Goal: Communication & Community: Answer question/provide support

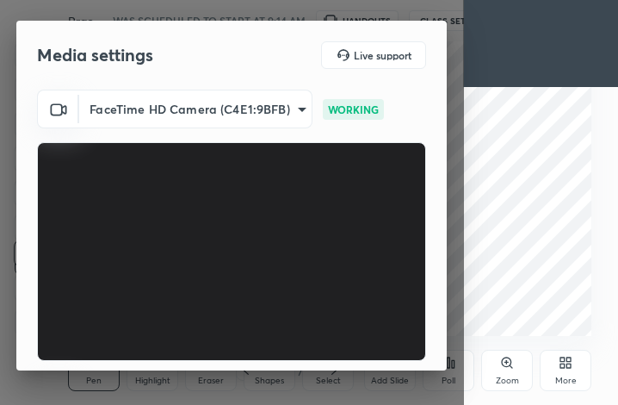
scroll to position [160, 0]
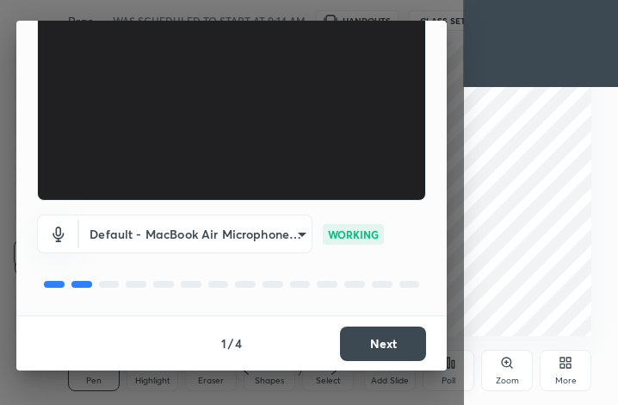
click at [386, 344] on button "Next" at bounding box center [383, 343] width 86 height 34
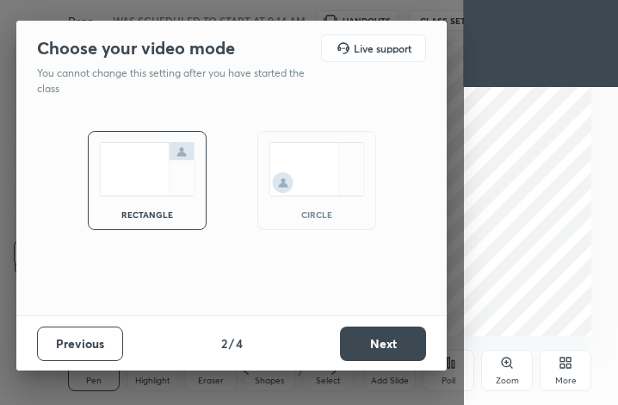
scroll to position [0, 0]
click at [386, 344] on button "Next" at bounding box center [383, 343] width 86 height 34
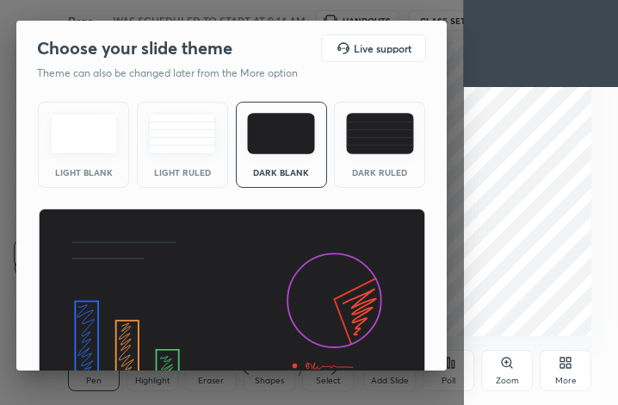
click at [386, 344] on img at bounding box center [232, 317] width 388 height 219
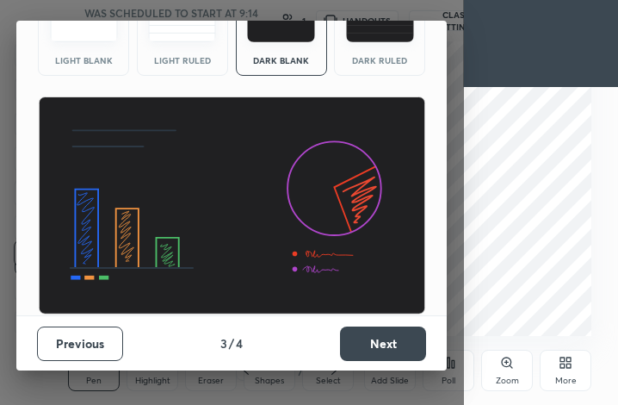
click at [392, 352] on button "Next" at bounding box center [383, 343] width 86 height 34
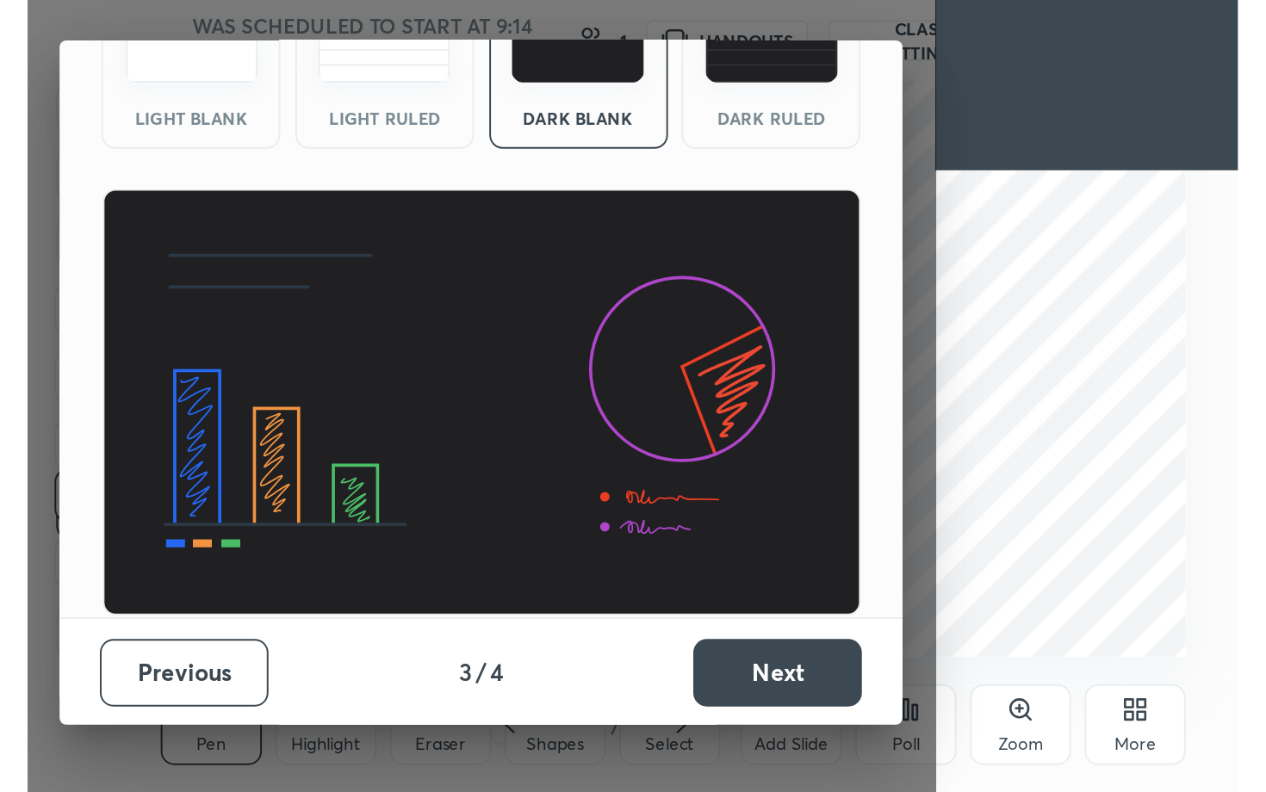
scroll to position [0, 0]
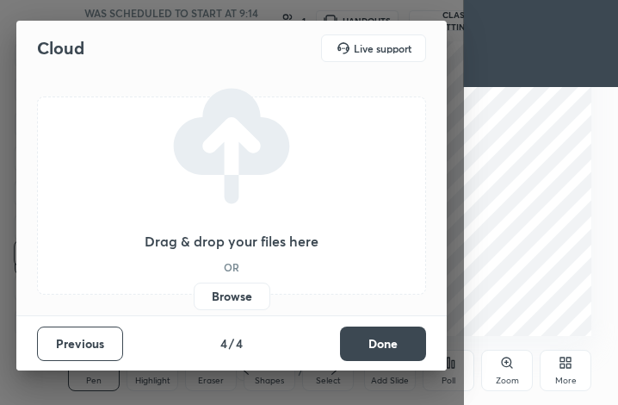
click at [392, 352] on button "Done" at bounding box center [383, 343] width 86 height 34
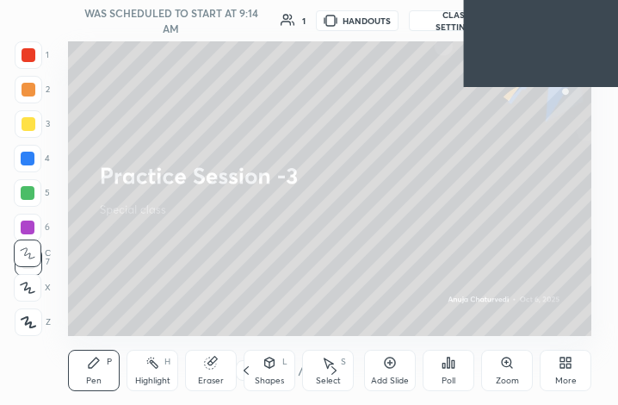
click at [563, 361] on icon at bounding box center [563, 359] width 4 height 4
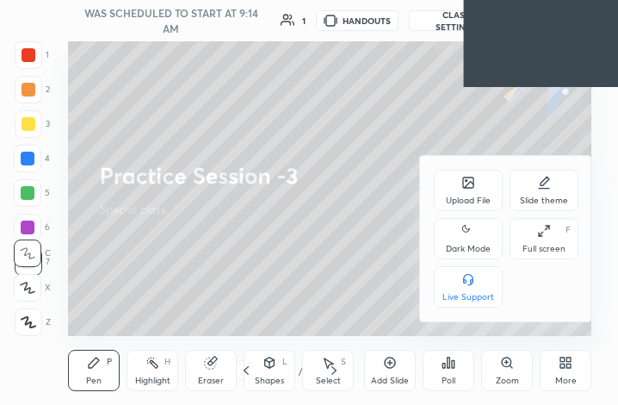
click at [536, 238] on div "Full screen F" at bounding box center [544, 238] width 69 height 41
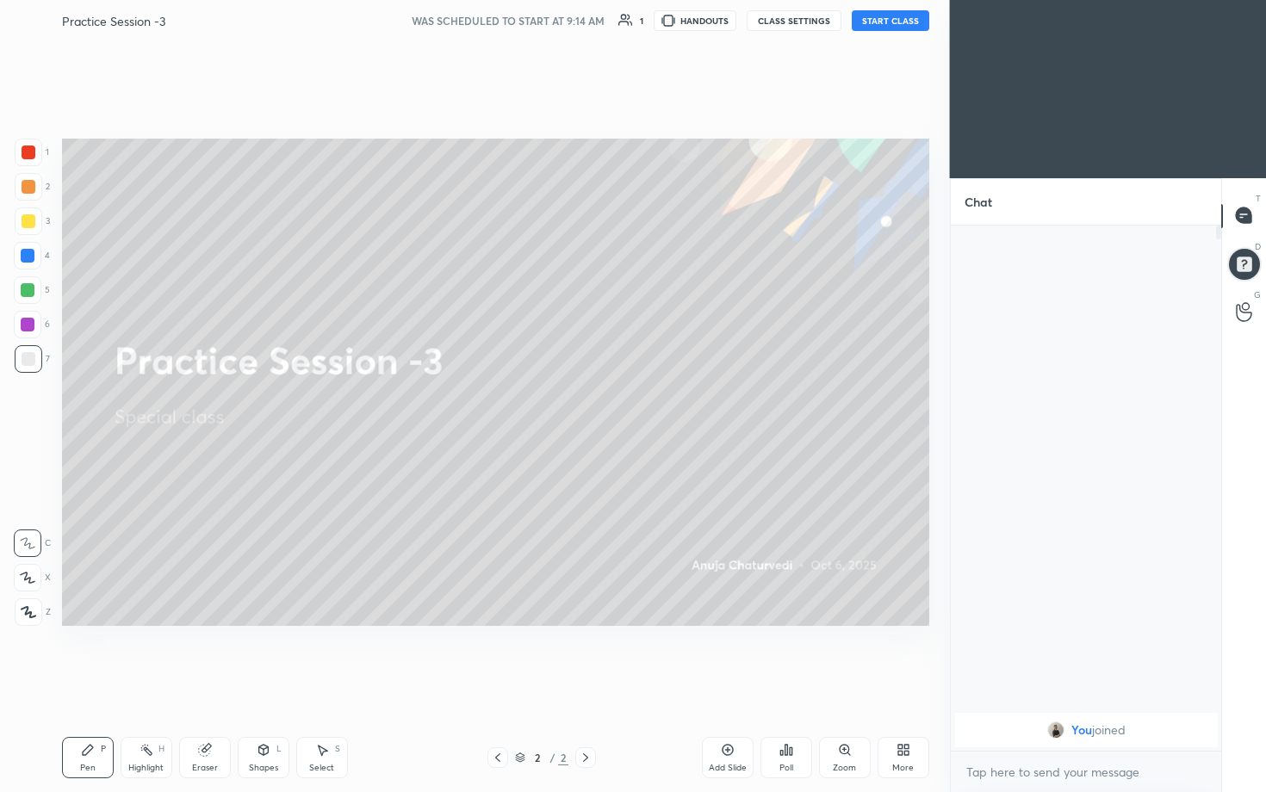
click at [617, 16] on button "START CLASS" at bounding box center [891, 20] width 78 height 21
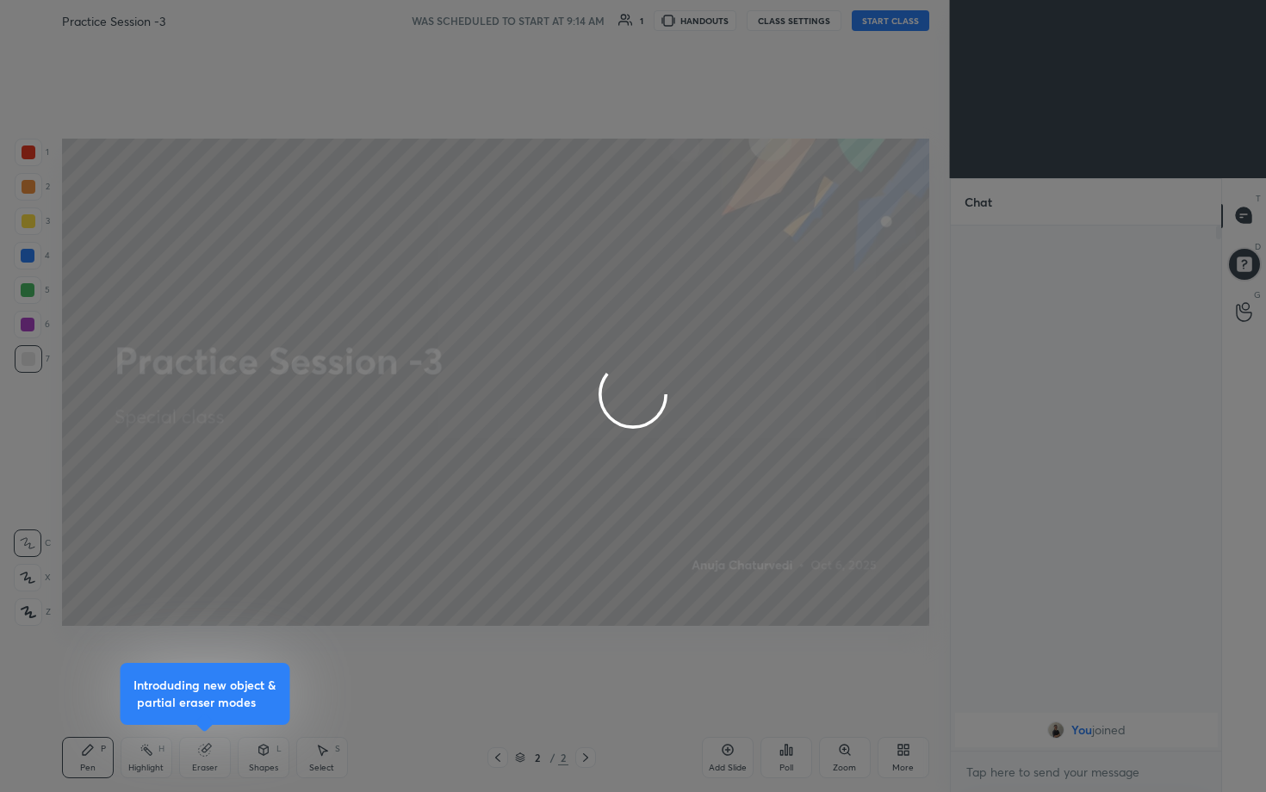
type textarea "x"
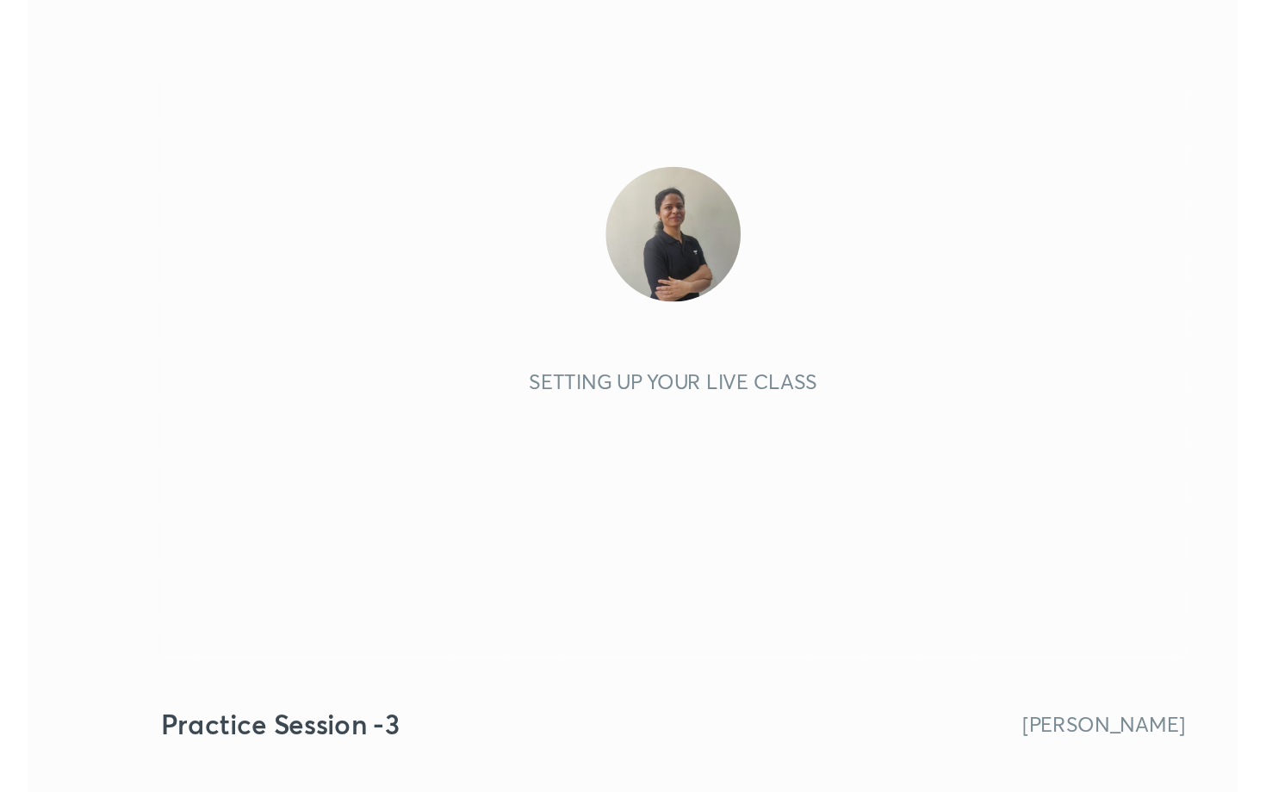
scroll to position [295, 549]
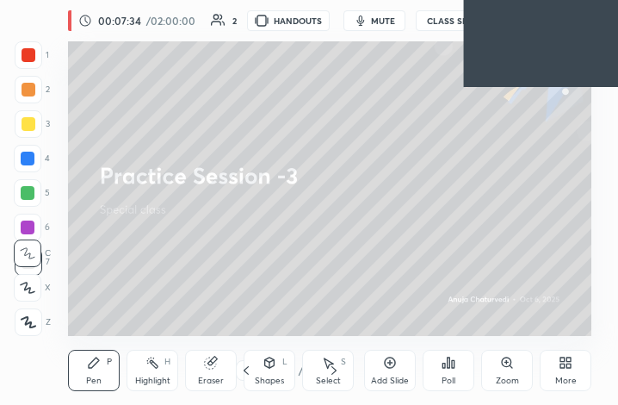
click at [561, 370] on div "More" at bounding box center [566, 370] width 52 height 41
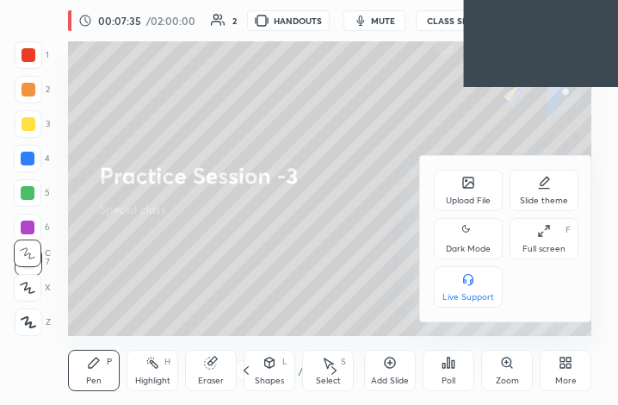
click at [545, 236] on icon at bounding box center [544, 231] width 14 height 14
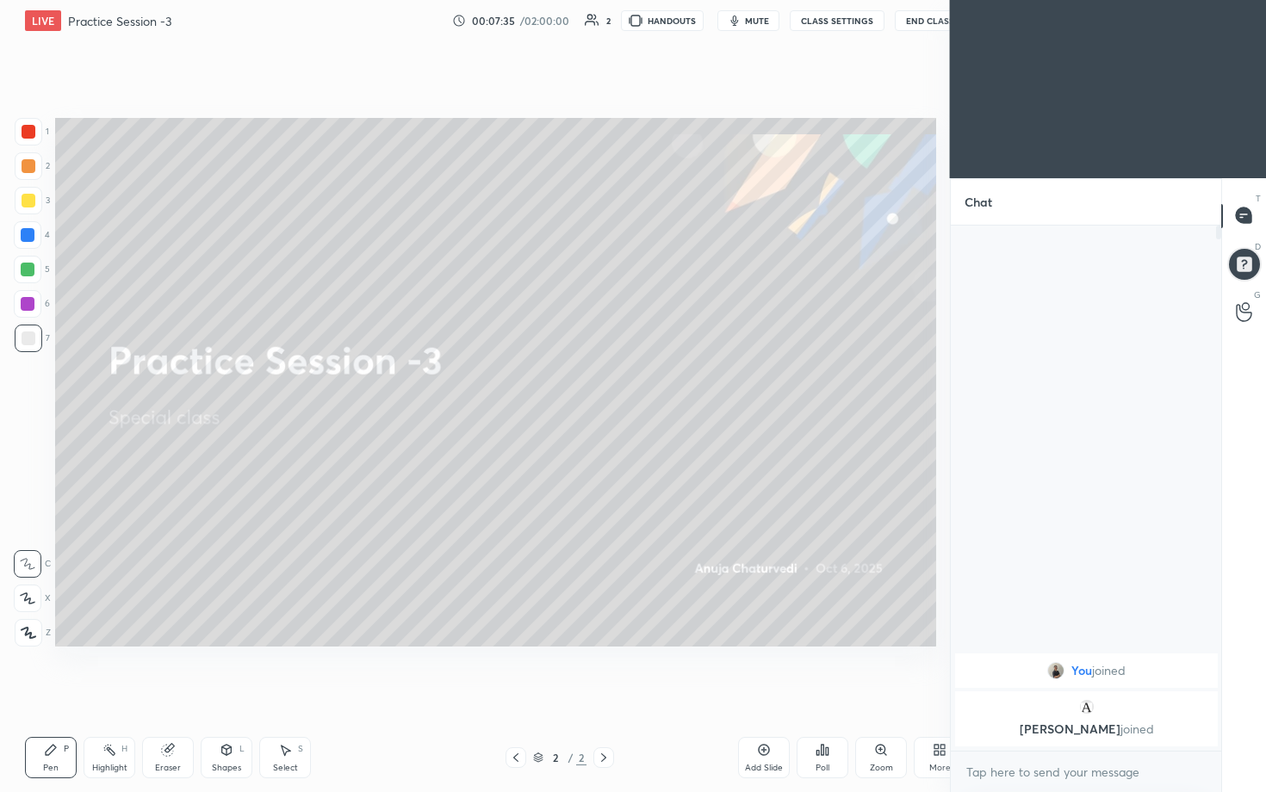
scroll to position [0, 0]
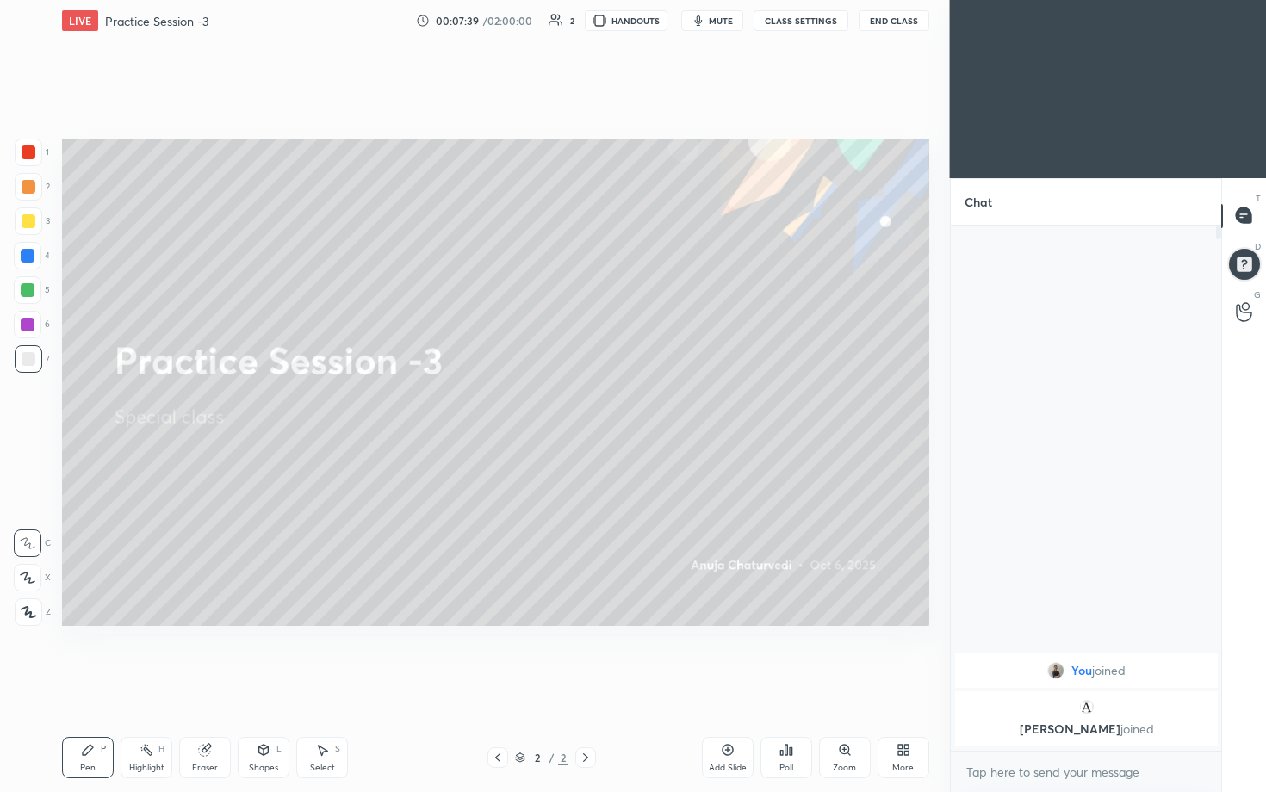
click at [617, 404] on div "More" at bounding box center [903, 768] width 22 height 9
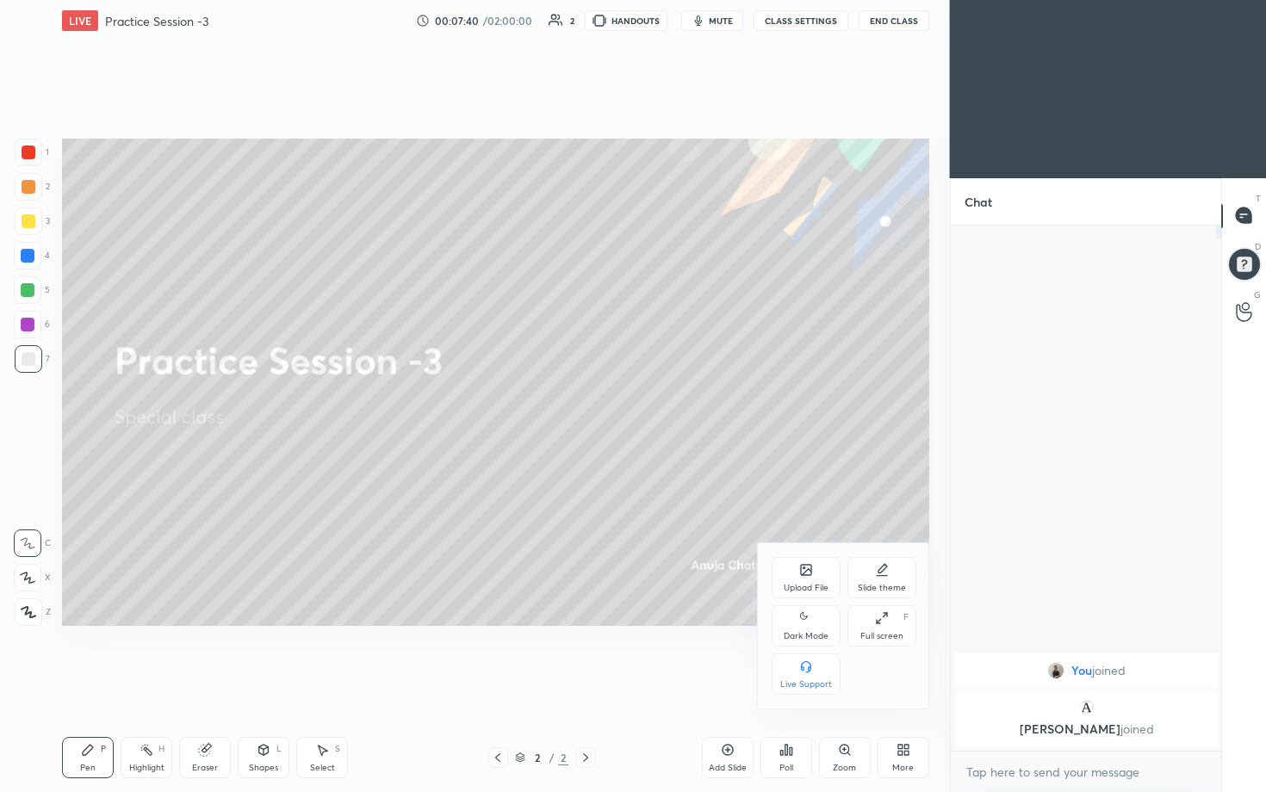
click at [617, 404] on icon at bounding box center [806, 618] width 14 height 21
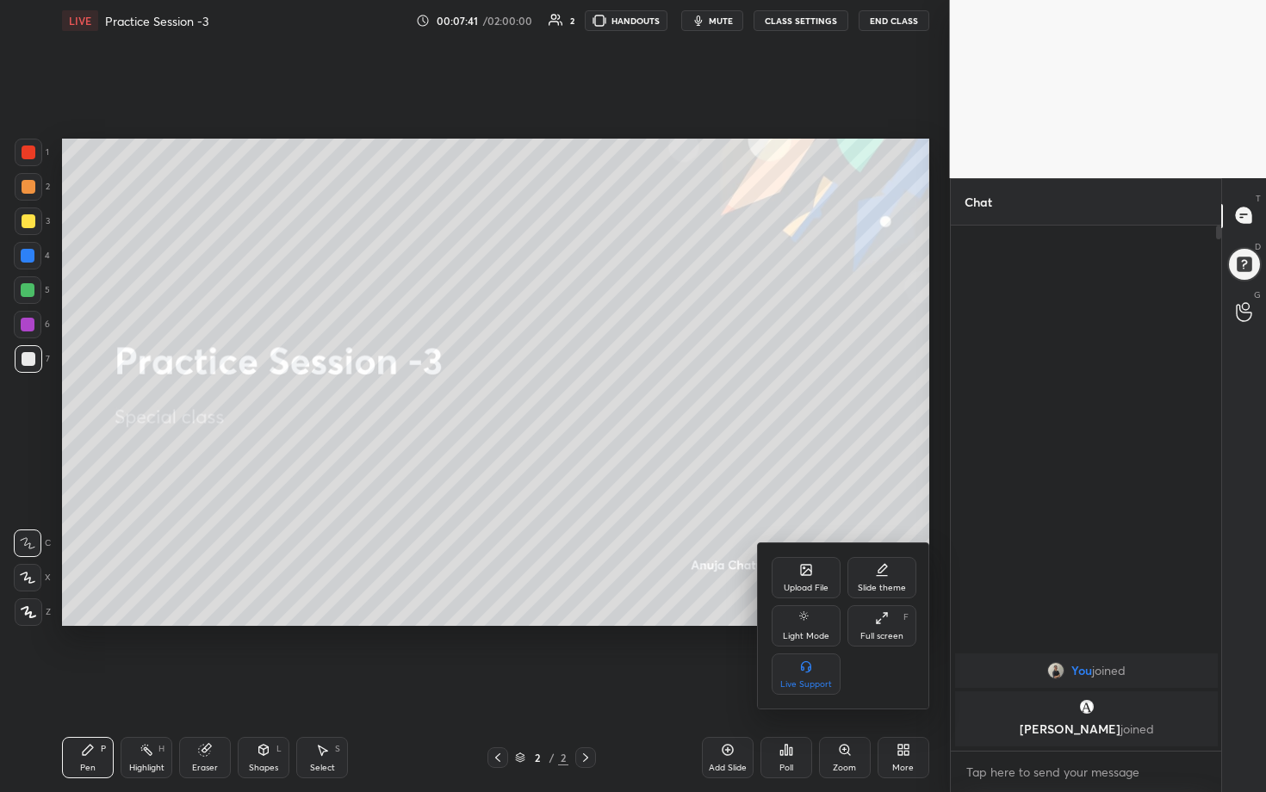
click at [617, 357] on div at bounding box center [633, 396] width 1266 height 792
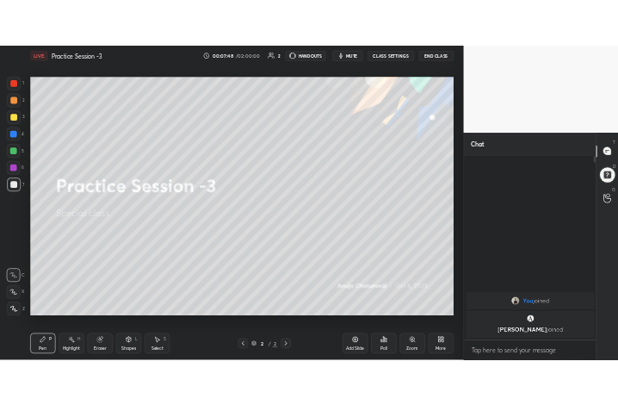
scroll to position [85582, 85234]
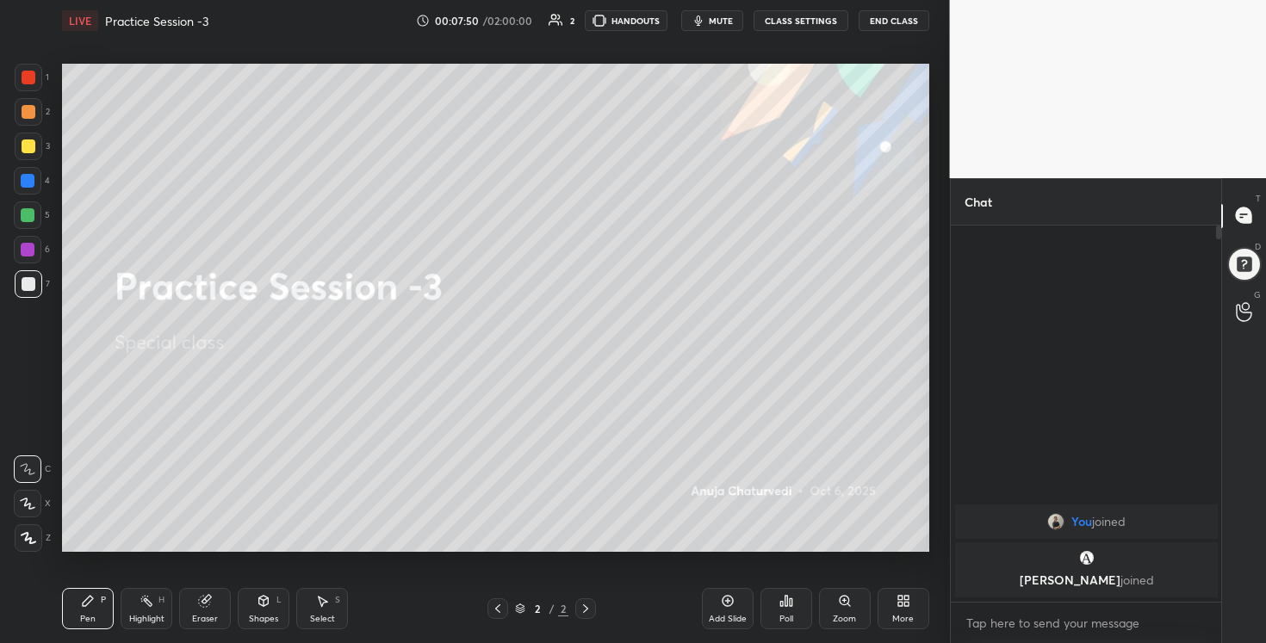
click at [617, 17] on span "mute" at bounding box center [721, 21] width 24 height 12
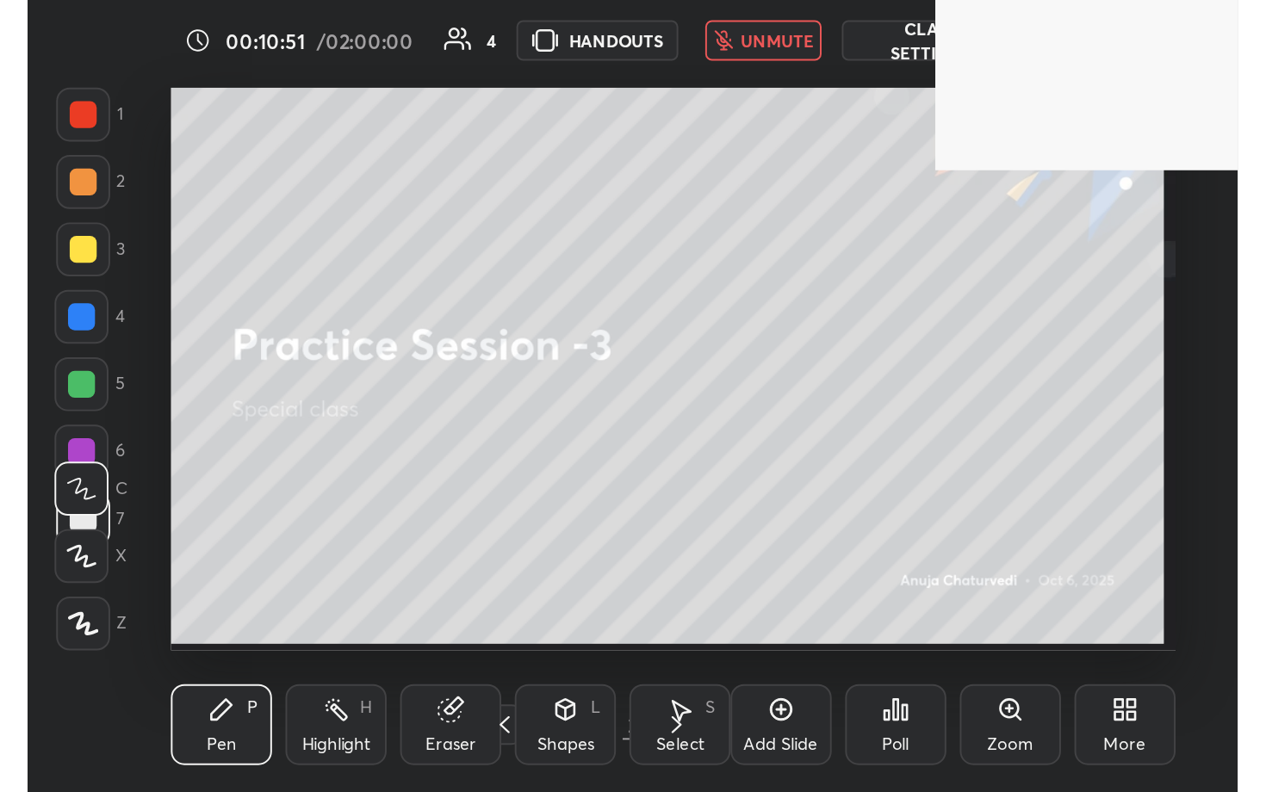
scroll to position [295, 549]
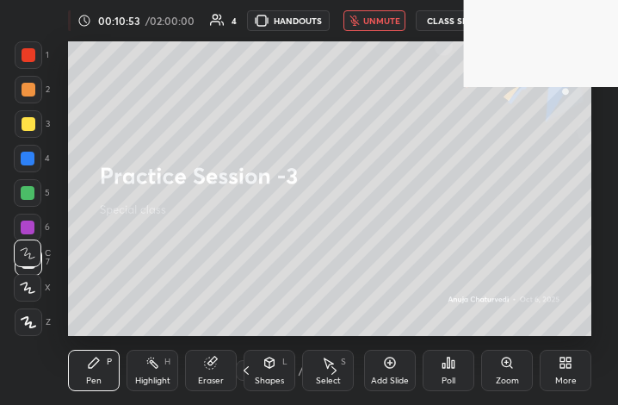
click at [564, 369] on icon at bounding box center [566, 363] width 14 height 14
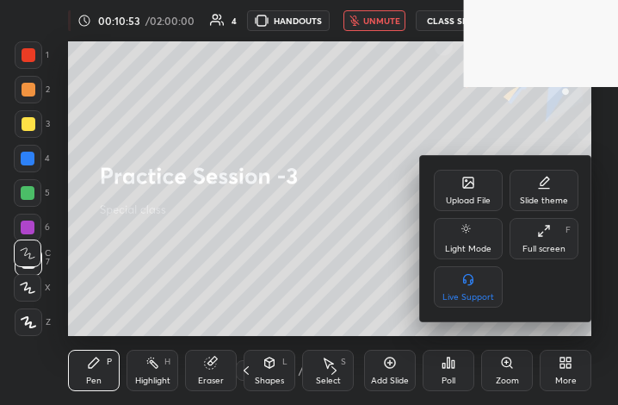
click at [536, 230] on div "Full screen F" at bounding box center [544, 238] width 69 height 41
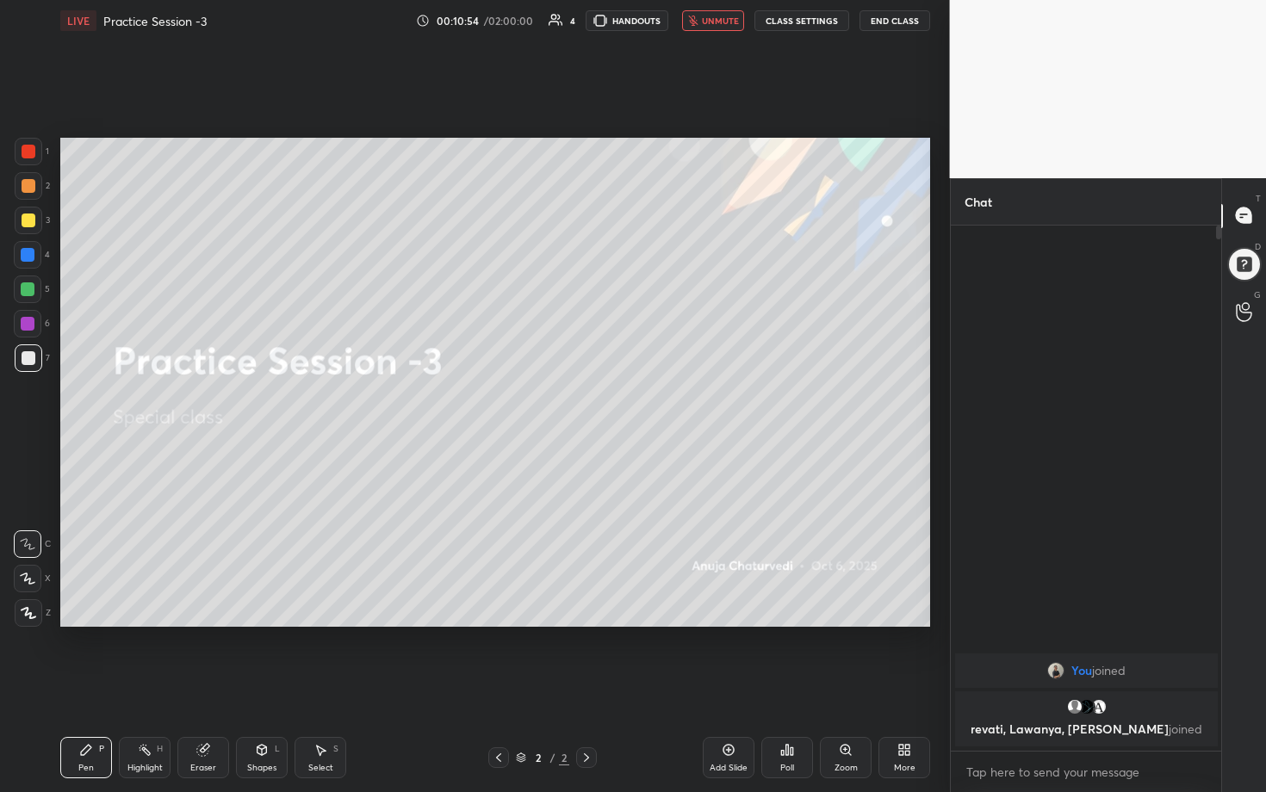
scroll to position [85433, 85233]
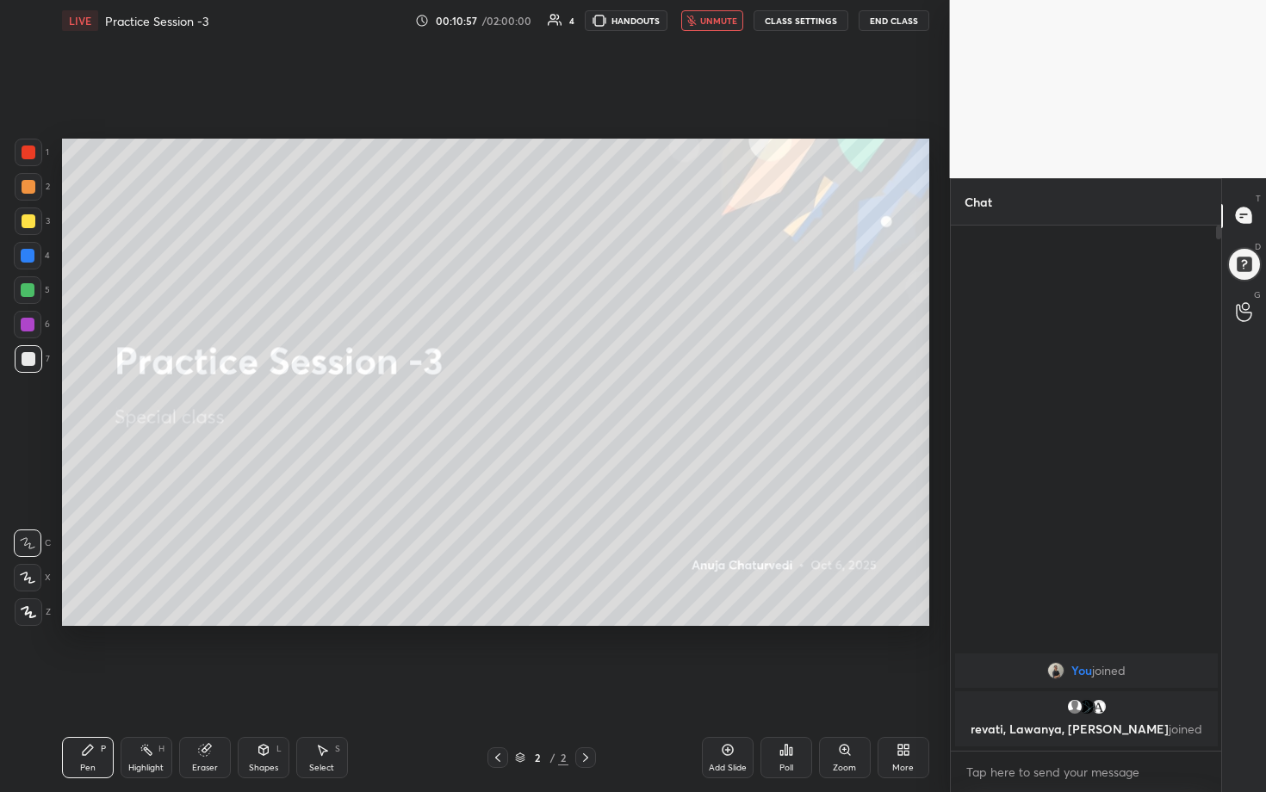
click at [617, 27] on button "unmute" at bounding box center [712, 20] width 62 height 21
click at [617, 404] on div "More" at bounding box center [904, 757] width 52 height 41
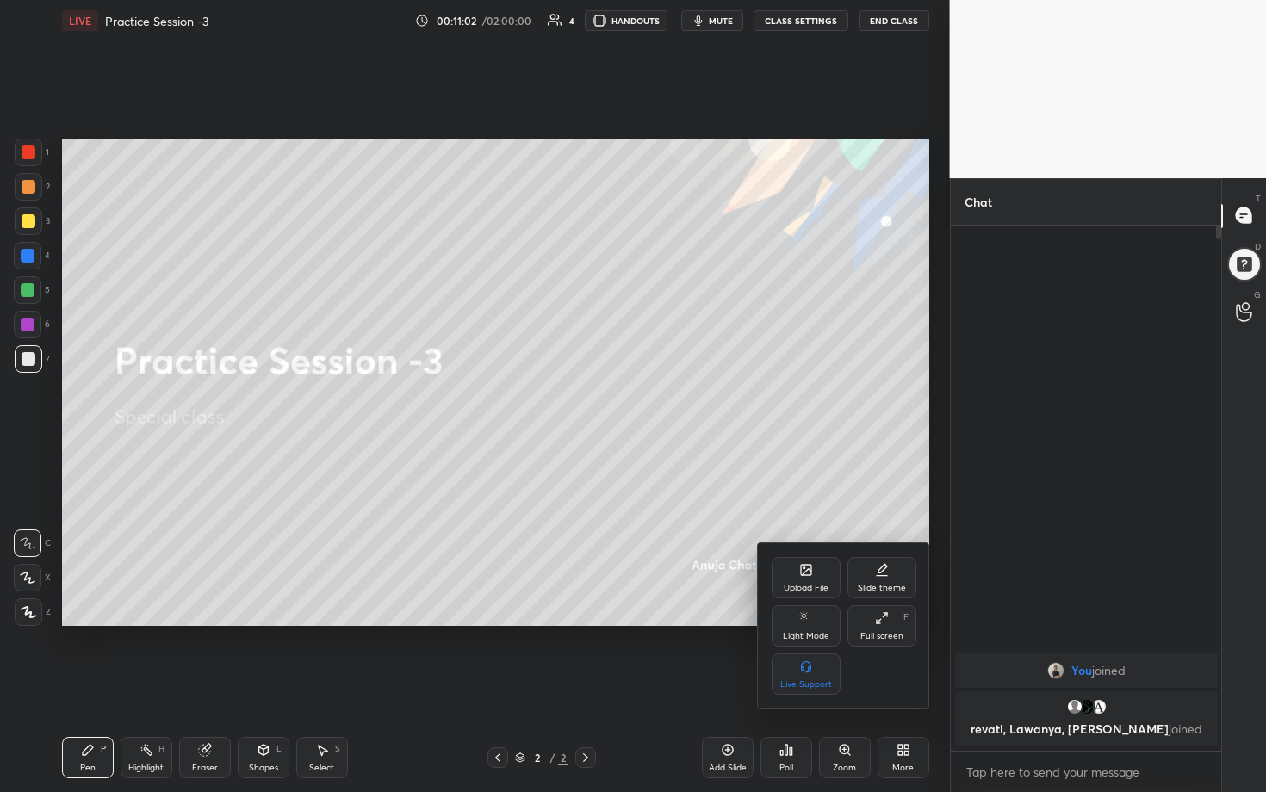
click at [617, 404] on icon at bounding box center [806, 570] width 14 height 14
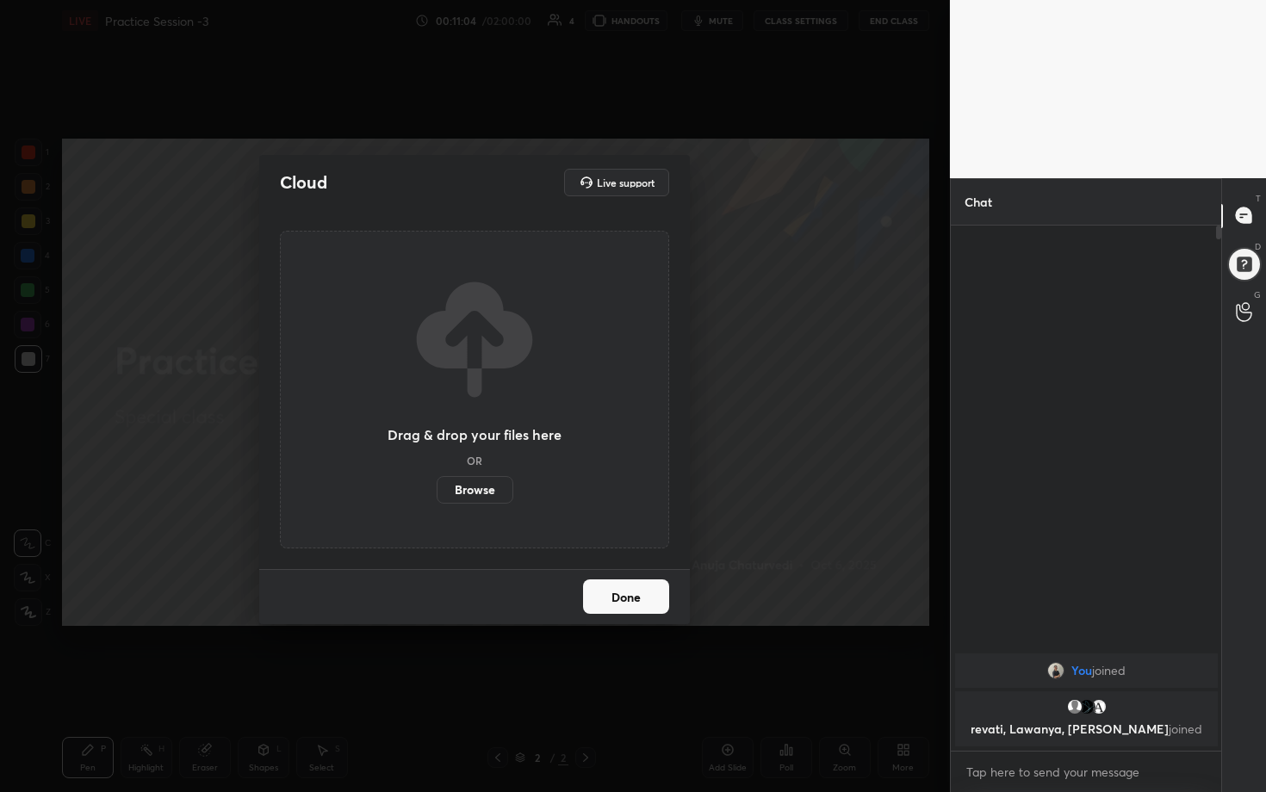
click at [476, 404] on label "Browse" at bounding box center [475, 490] width 77 height 28
click at [437, 404] on input "Browse" at bounding box center [437, 490] width 0 height 28
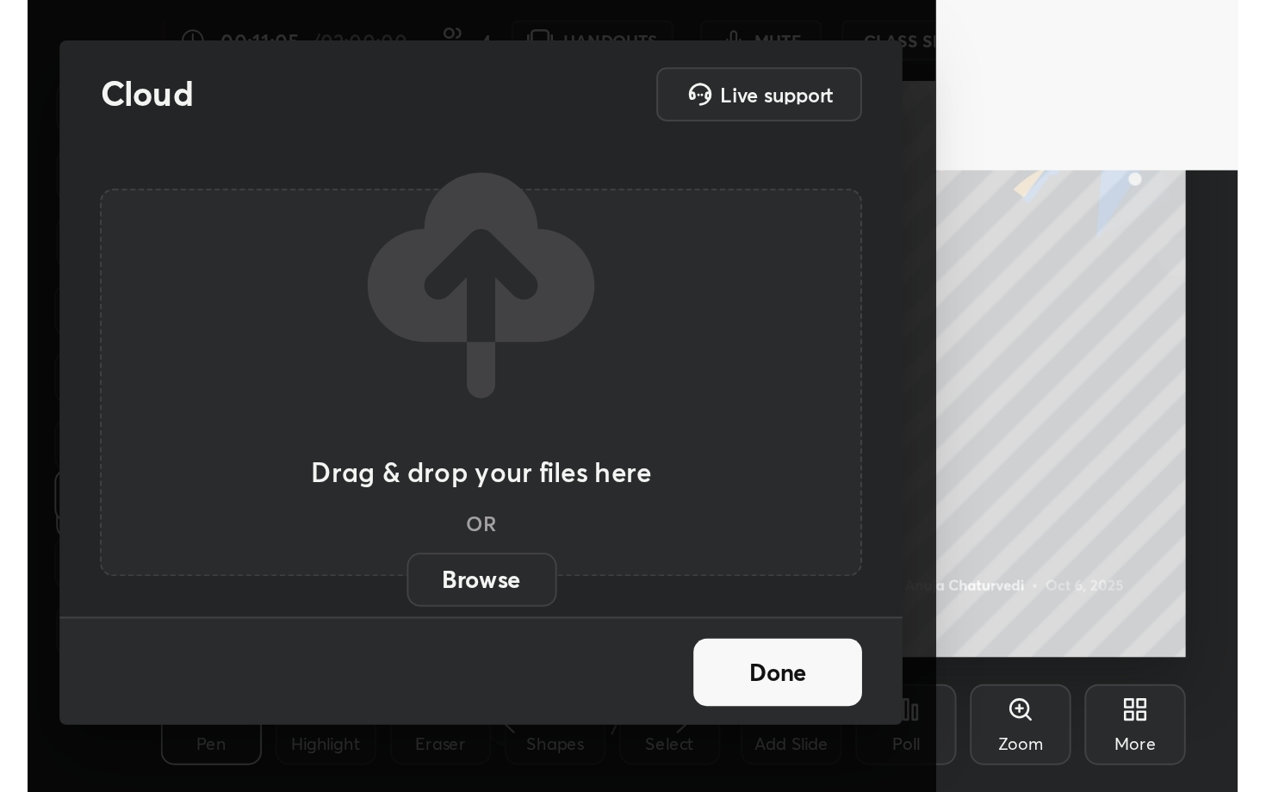
scroll to position [295, 549]
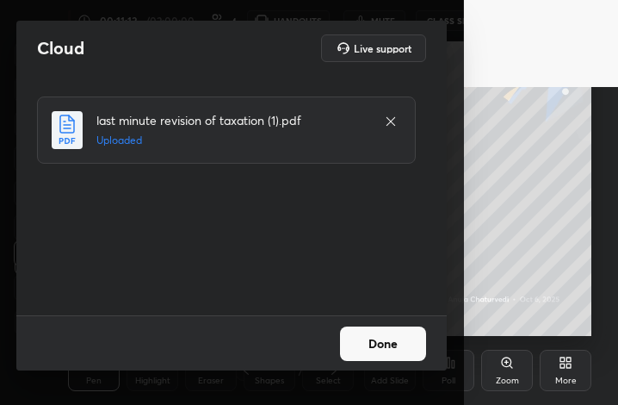
click at [367, 339] on button "Done" at bounding box center [383, 343] width 86 height 34
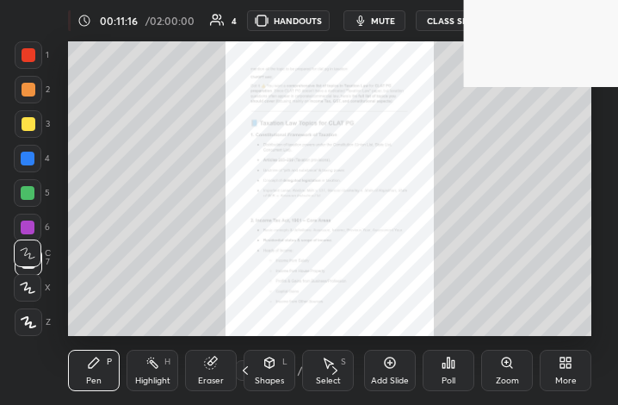
click at [568, 377] on div "More" at bounding box center [566, 380] width 22 height 9
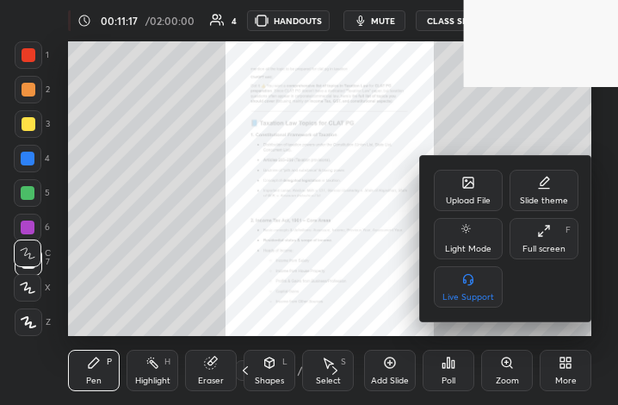
click at [543, 239] on div "Full screen F" at bounding box center [544, 238] width 69 height 41
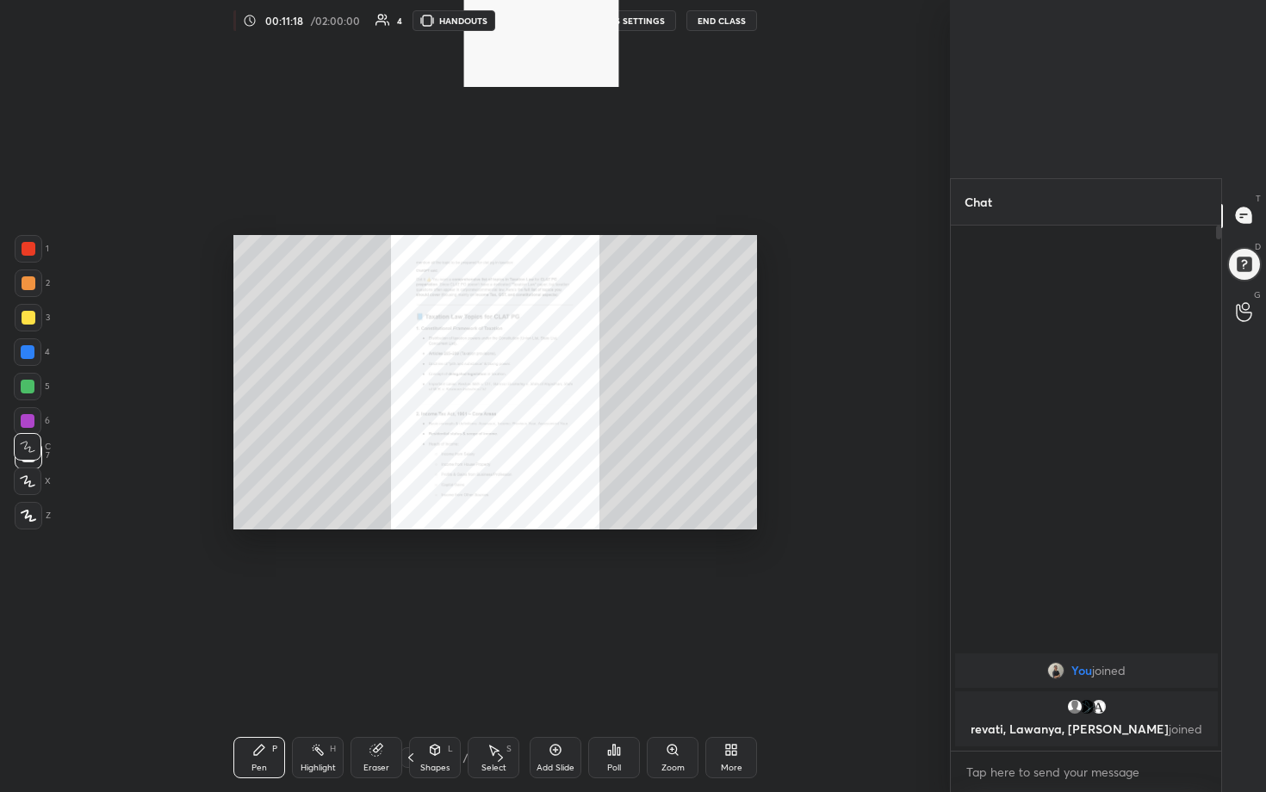
scroll to position [6, 6]
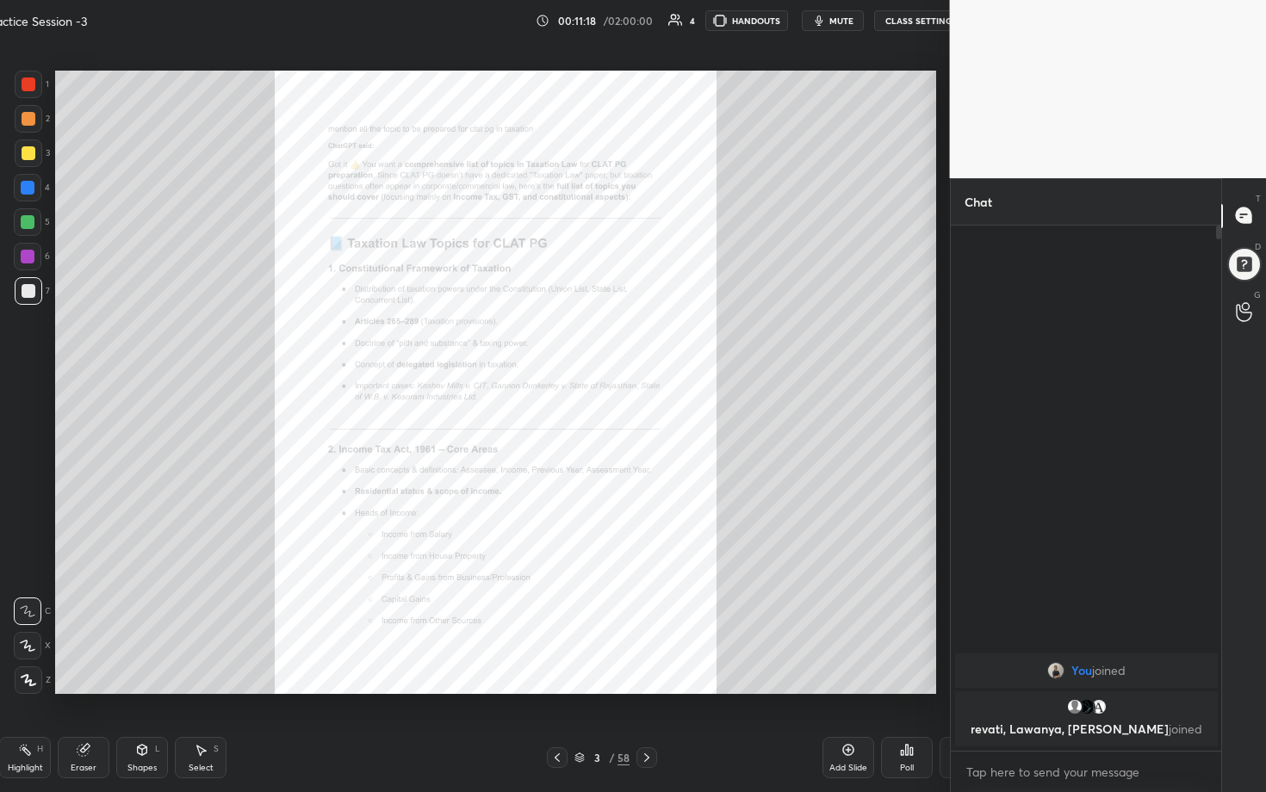
type textarea "x"
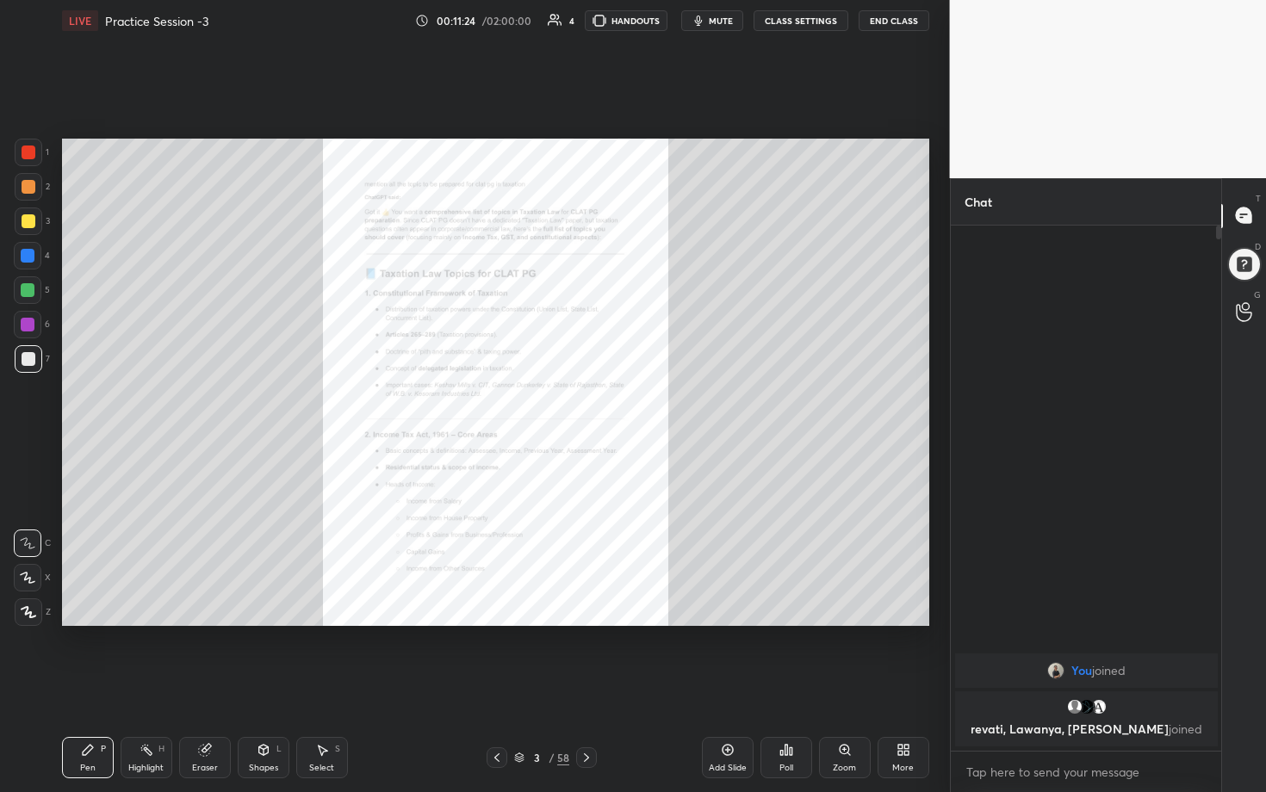
click at [617, 19] on span "mute" at bounding box center [721, 21] width 24 height 12
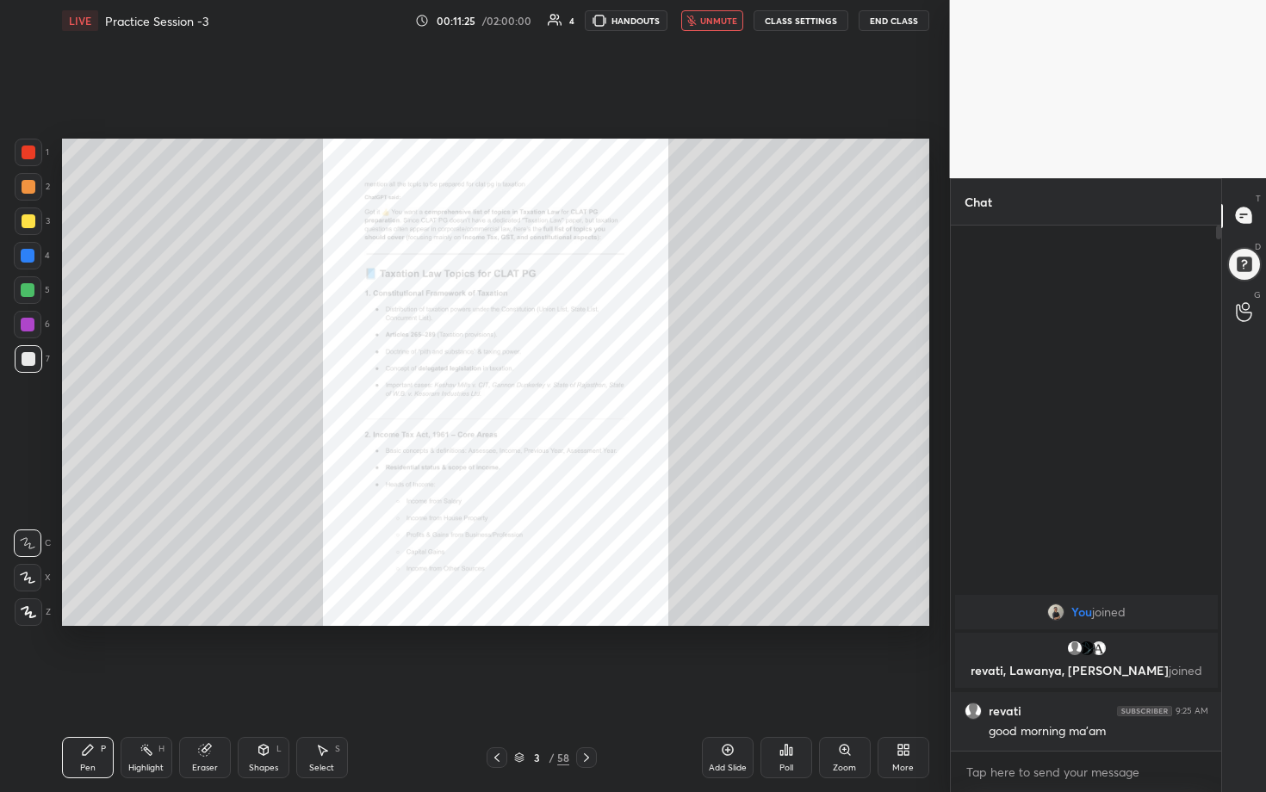
click at [617, 19] on span "unmute" at bounding box center [718, 21] width 37 height 12
click at [617, 18] on span "mute" at bounding box center [721, 21] width 24 height 12
click at [617, 21] on span "unmute" at bounding box center [718, 21] width 37 height 12
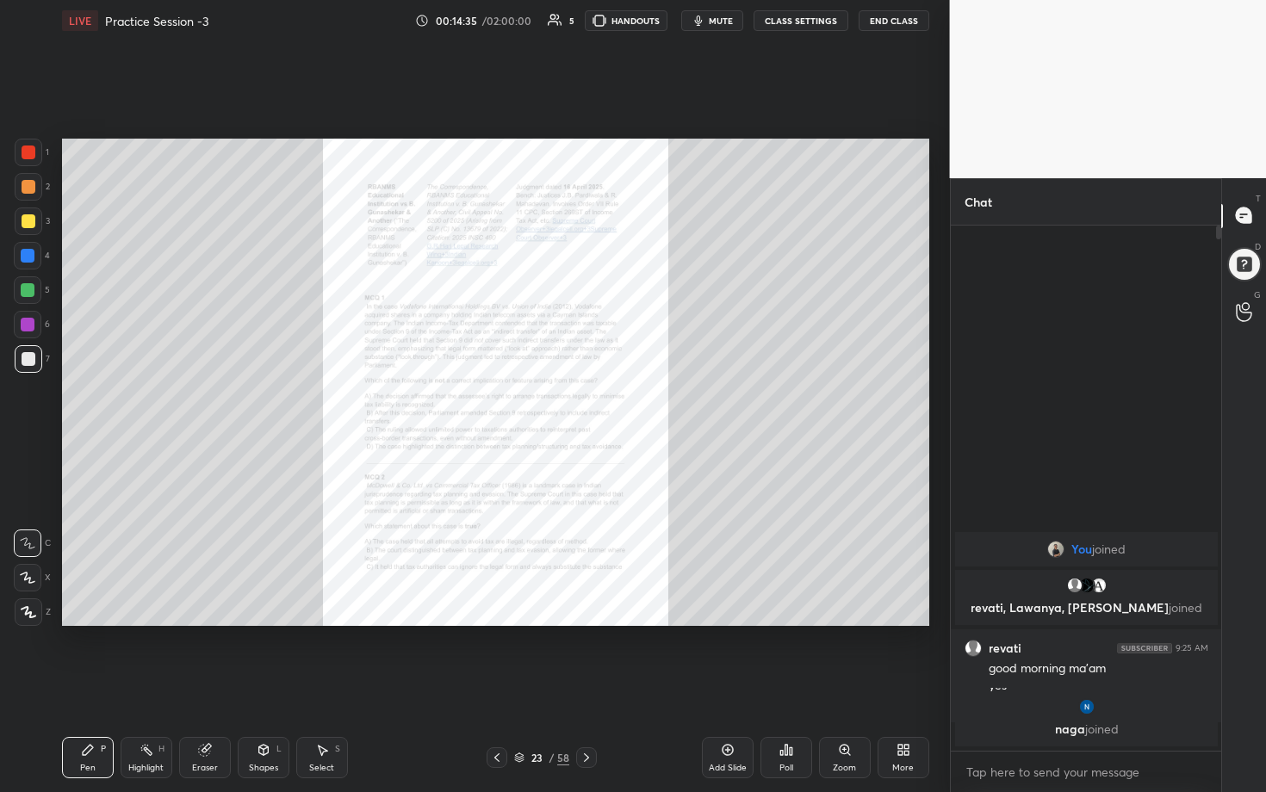
click at [617, 404] on icon at bounding box center [845, 750] width 14 height 14
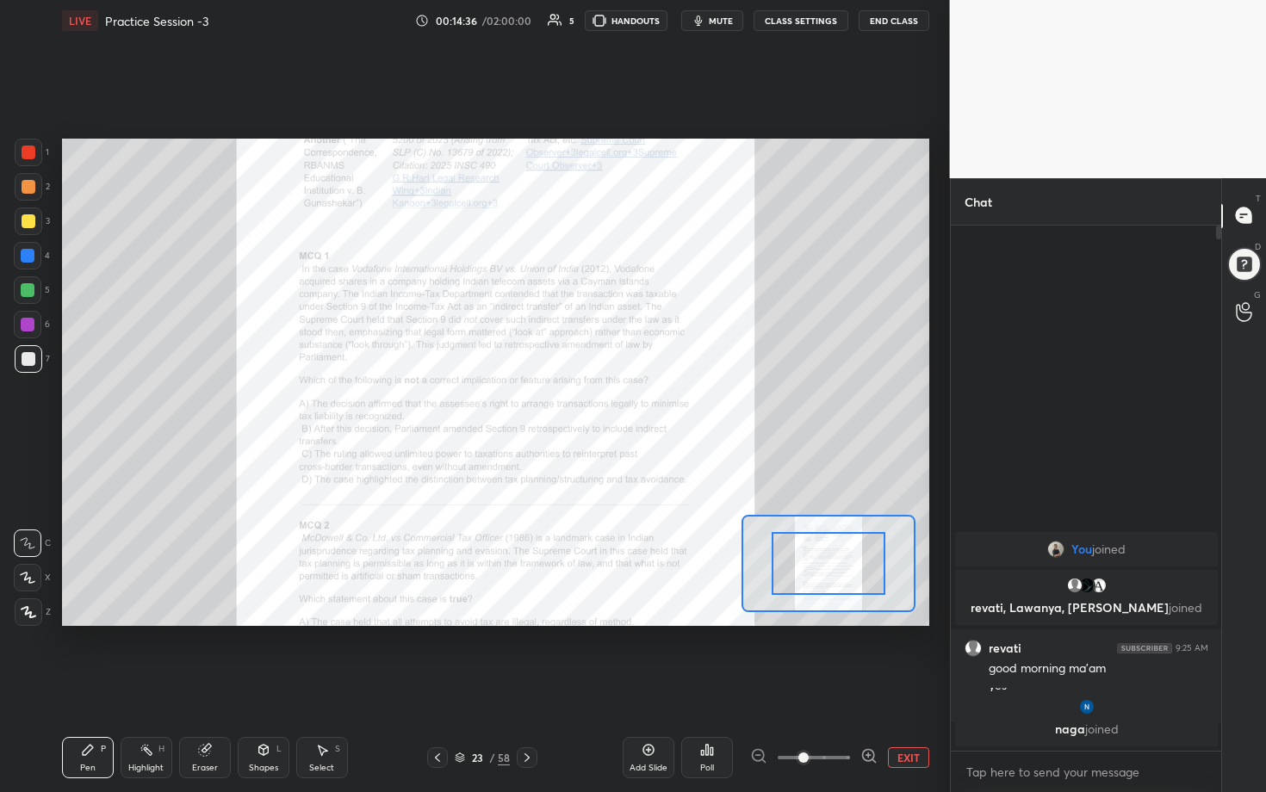
click at [617, 404] on icon at bounding box center [868, 755] width 17 height 17
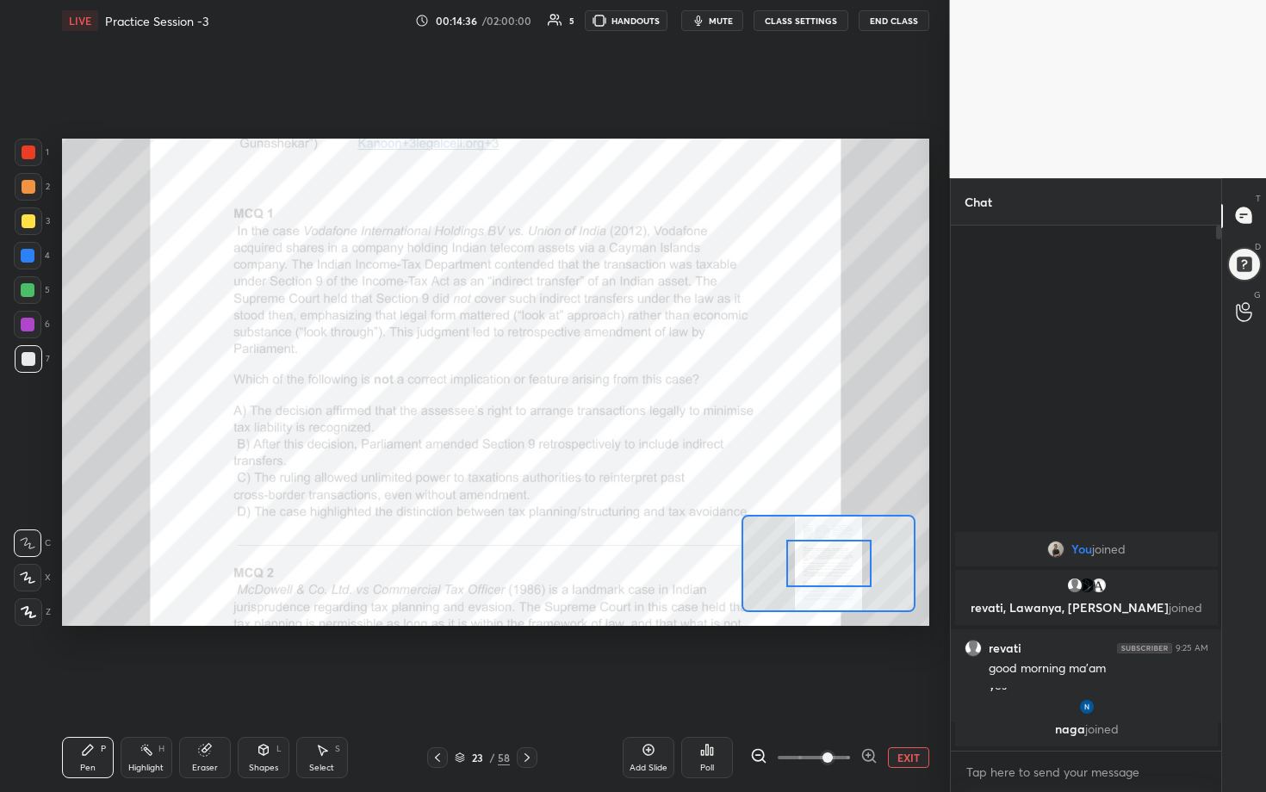
click at [617, 404] on icon at bounding box center [868, 755] width 17 height 17
click at [617, 404] on div at bounding box center [813, 757] width 127 height 21
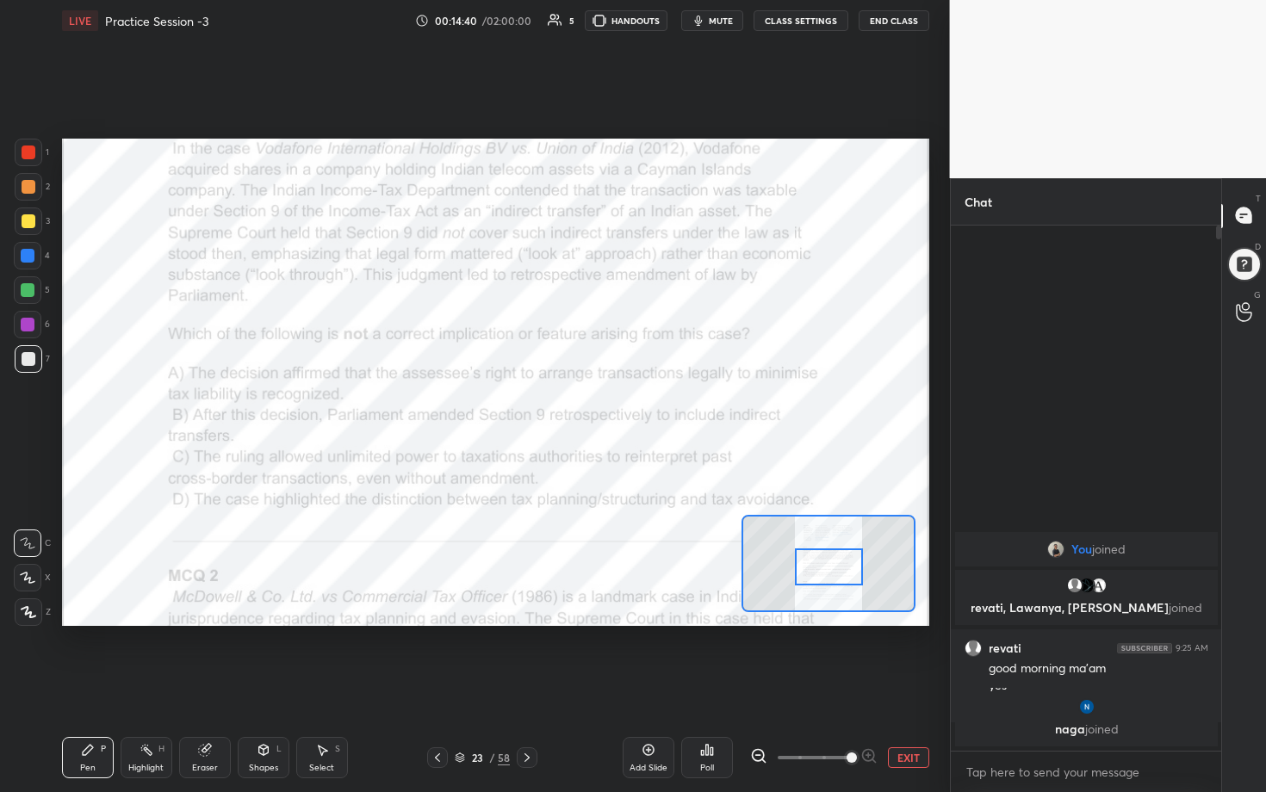
click at [617, 404] on div at bounding box center [829, 568] width 68 height 38
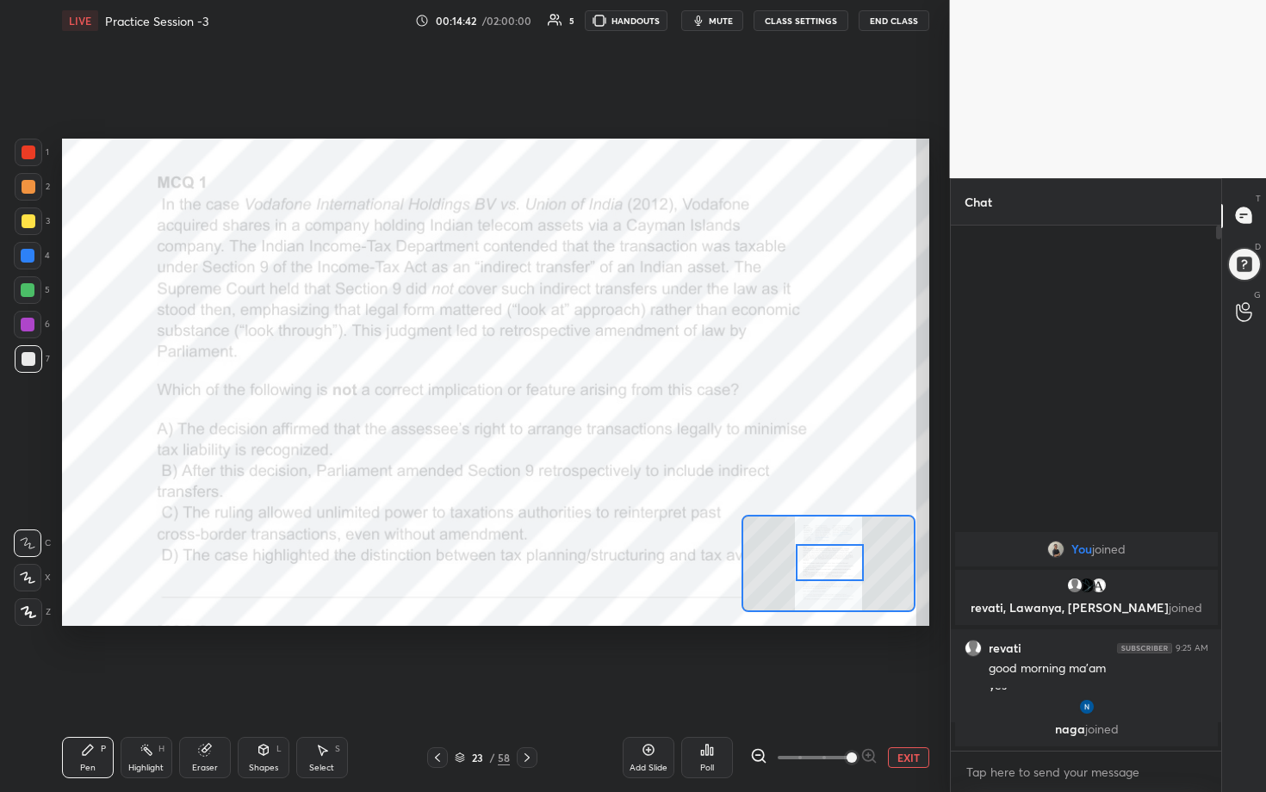
click at [617, 404] on div at bounding box center [830, 563] width 68 height 38
click at [34, 153] on div at bounding box center [29, 153] width 14 height 14
click at [236, 125] on div "Setting up your live class Poll for secs No correct answer Start poll" at bounding box center [495, 382] width 881 height 682
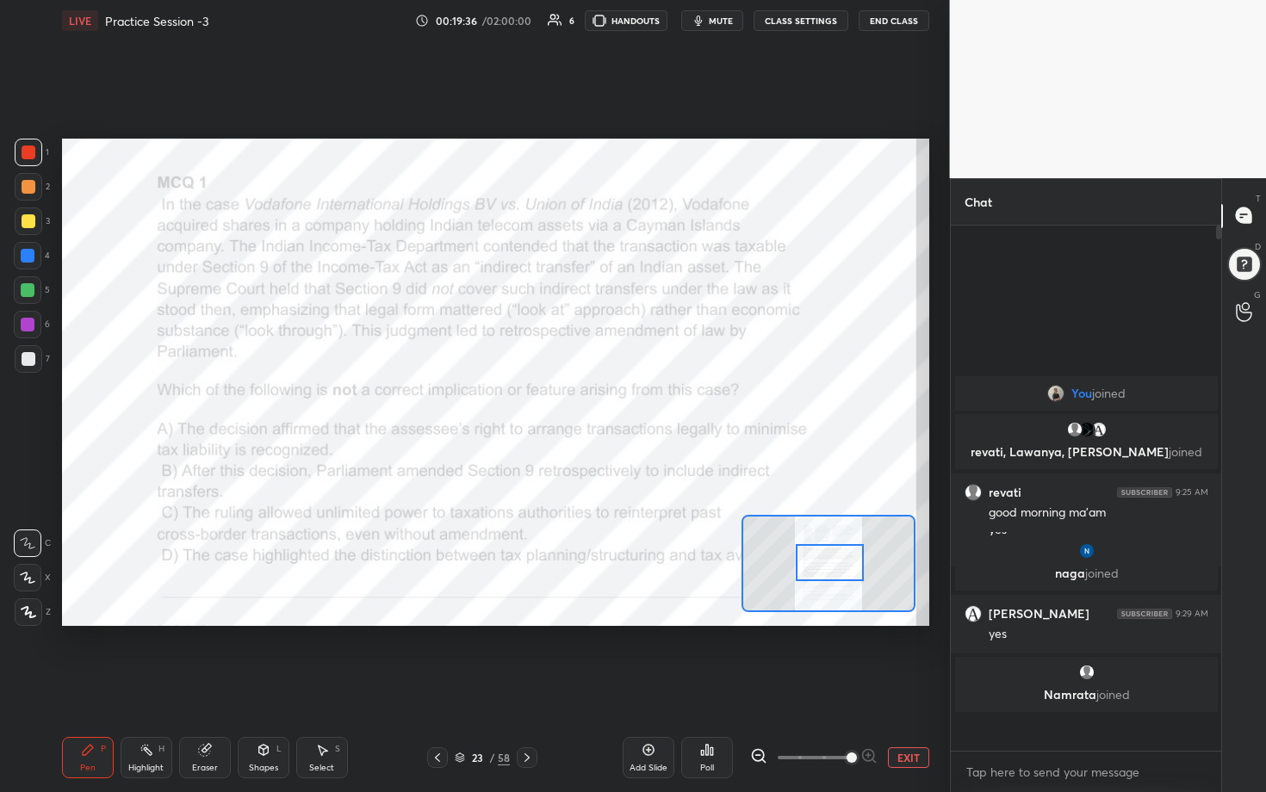
scroll to position [520, 265]
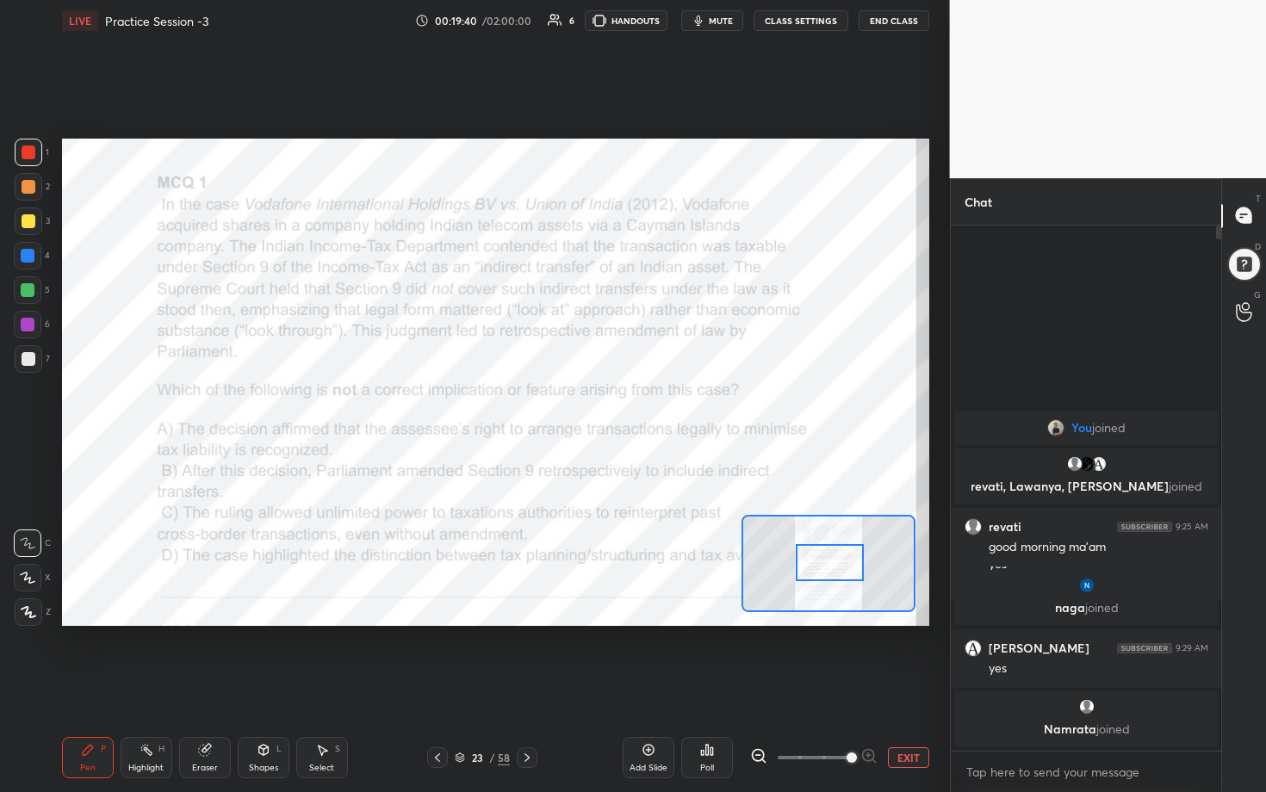
click at [617, 404] on icon at bounding box center [711, 751] width 3 height 8
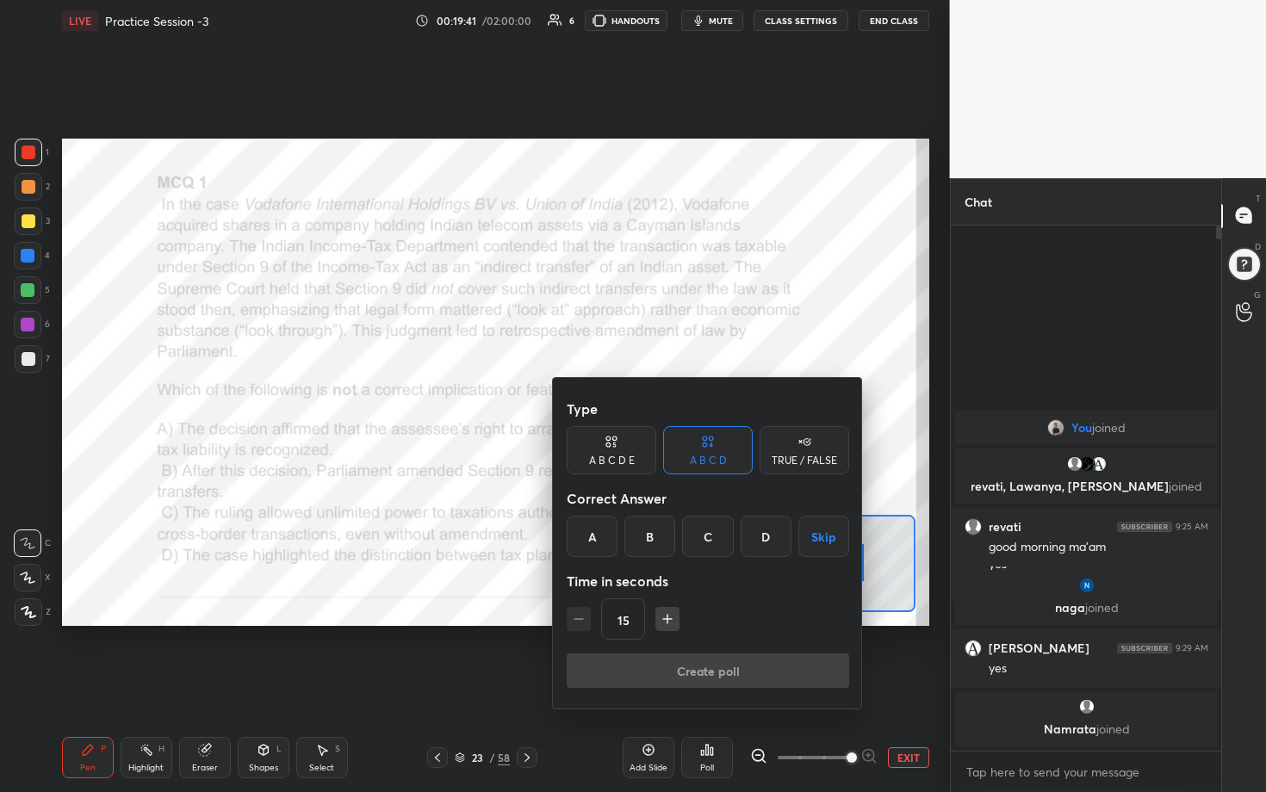
click at [617, 404] on div "C" at bounding box center [707, 536] width 51 height 41
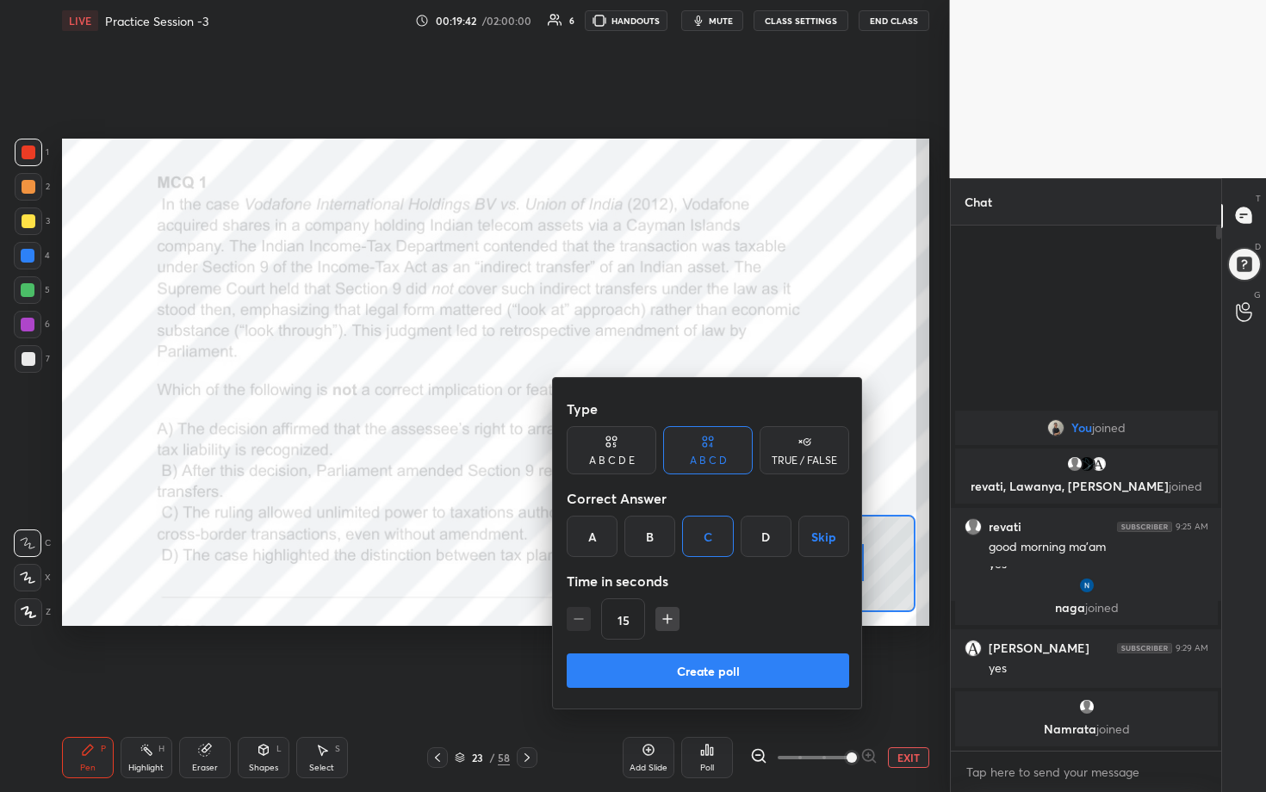
click at [617, 404] on button "Create poll" at bounding box center [708, 671] width 282 height 34
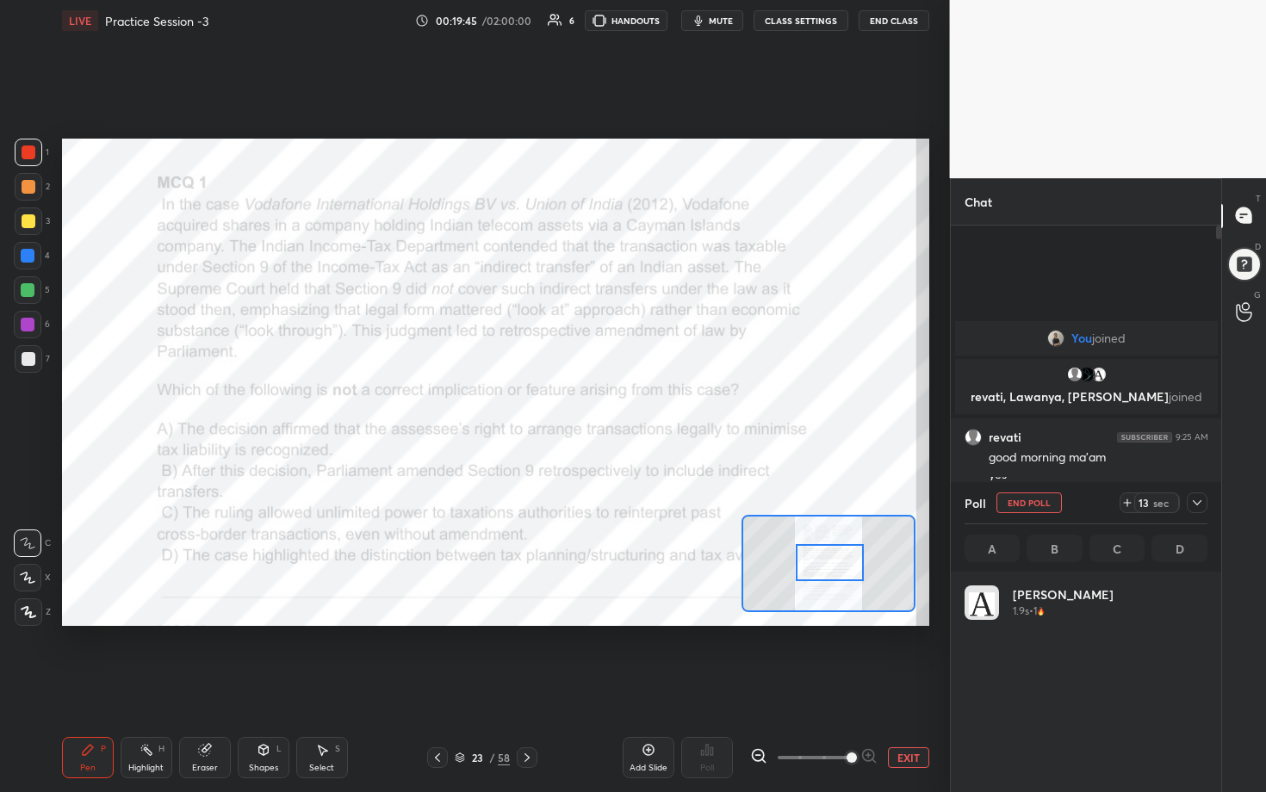
scroll to position [202, 238]
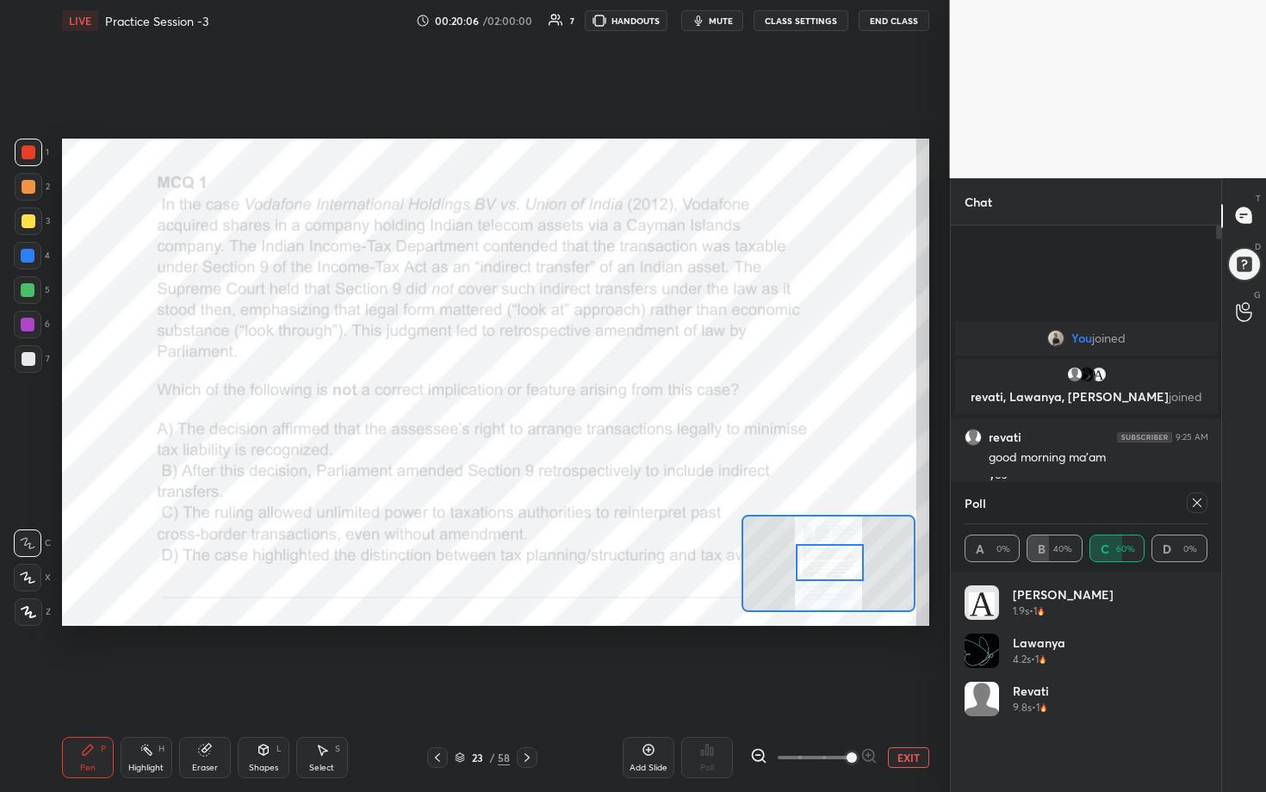
click at [617, 404] on icon at bounding box center [1197, 503] width 9 height 9
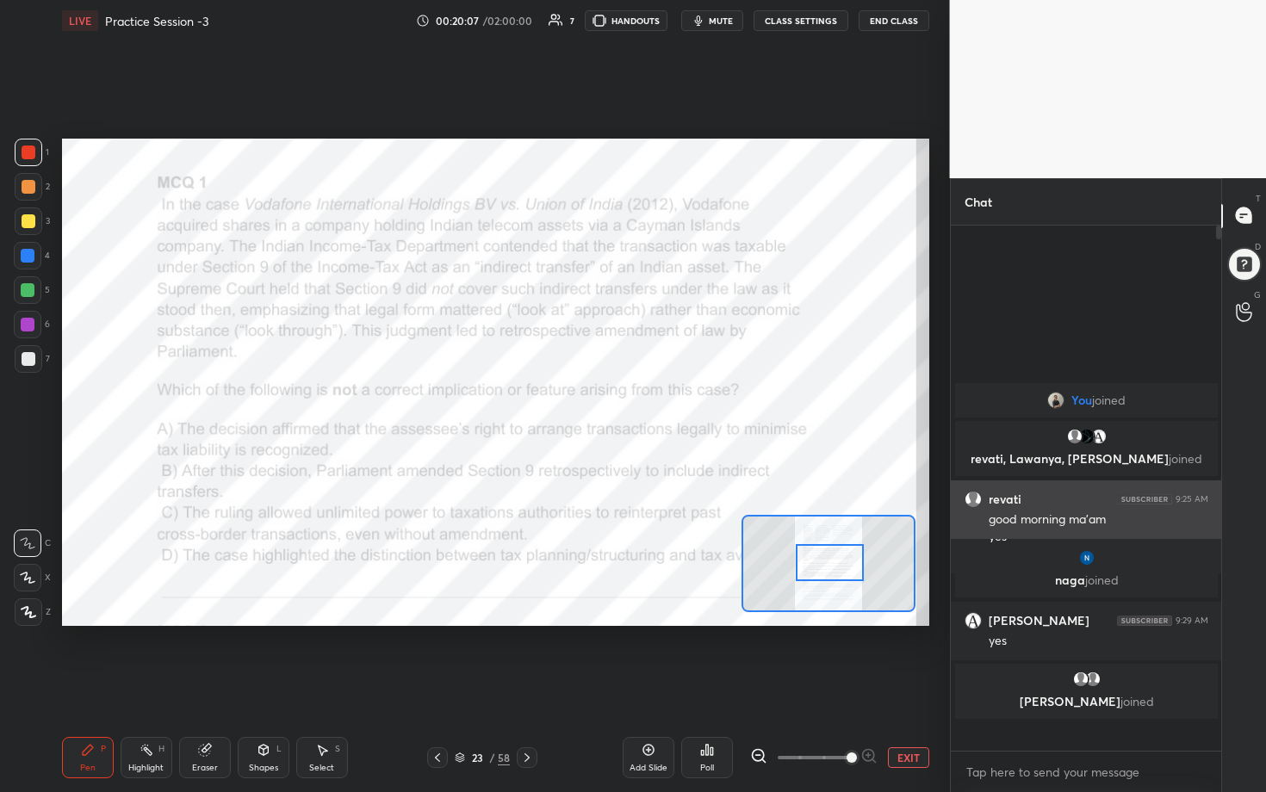
scroll to position [6, 6]
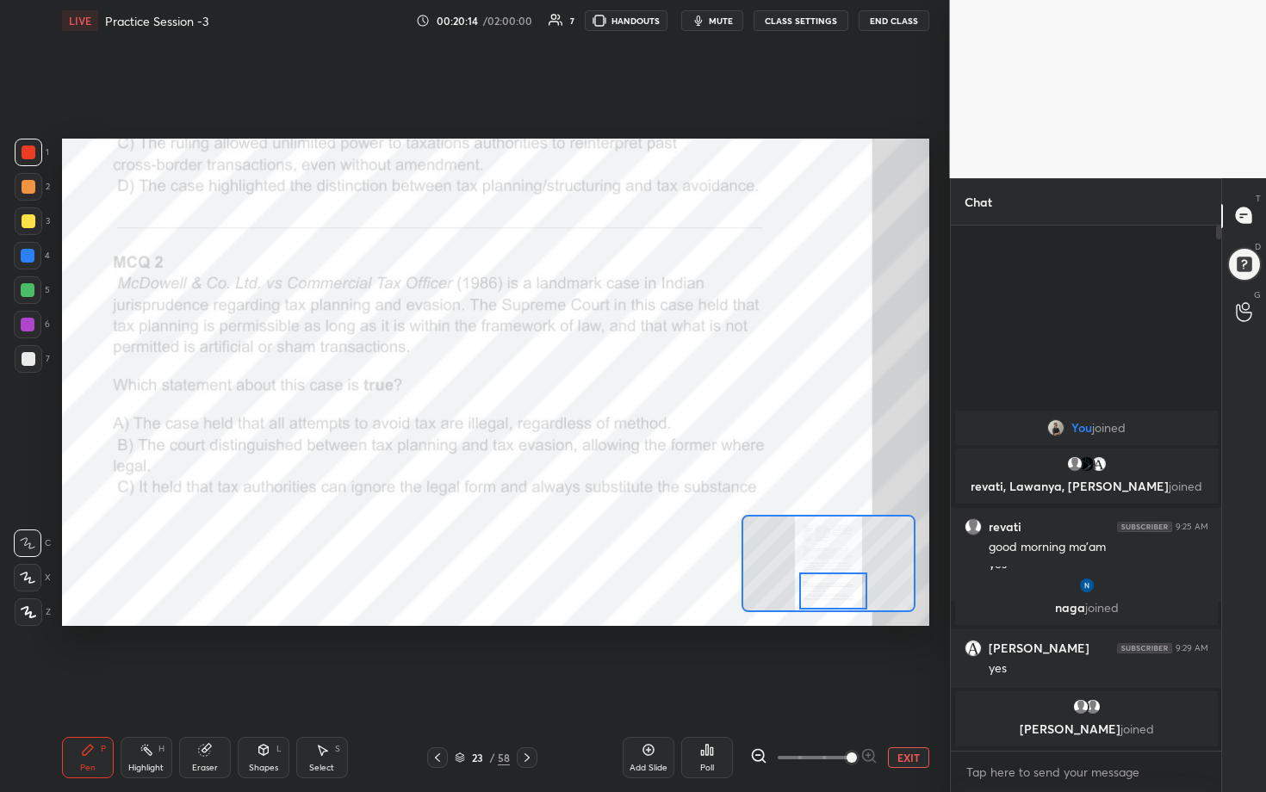
drag, startPoint x: 825, startPoint y: 562, endPoint x: 828, endPoint y: 595, distance: 32.9
click at [617, 404] on div at bounding box center [833, 592] width 68 height 38
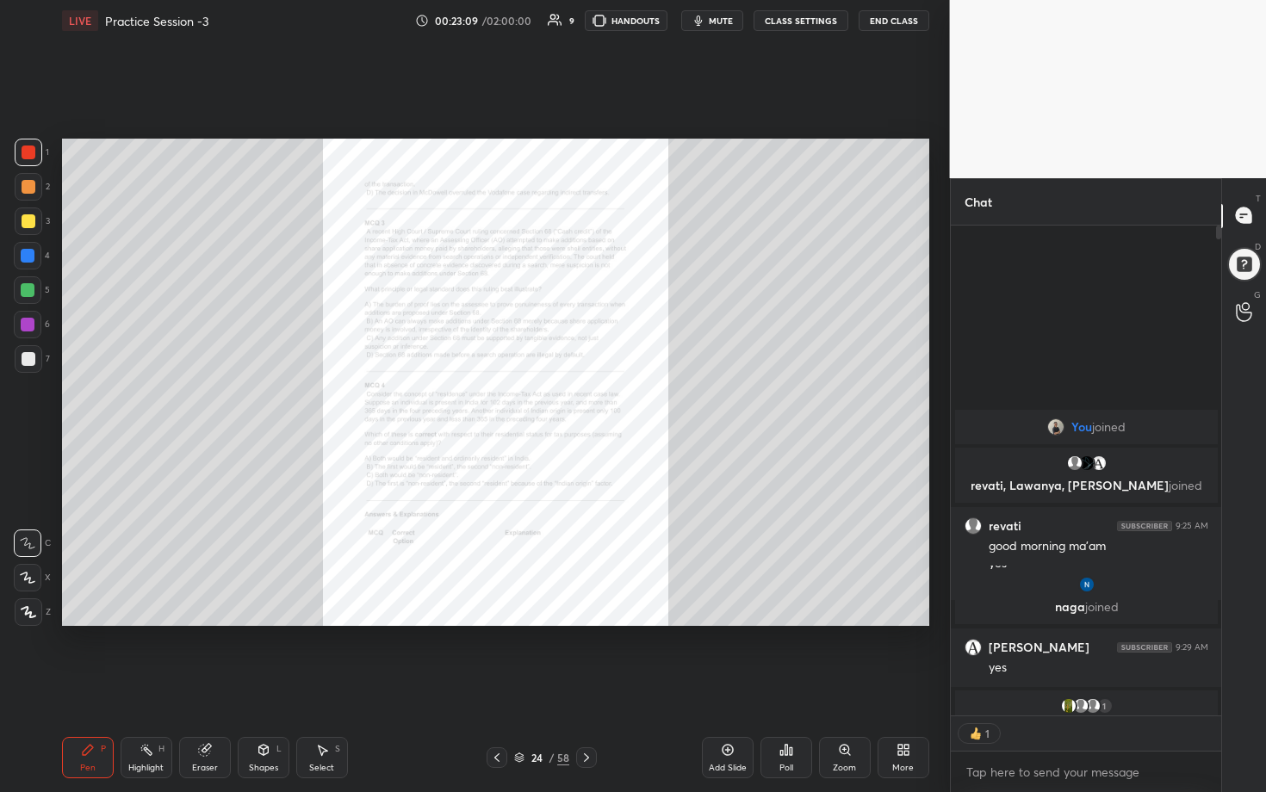
scroll to position [5, 6]
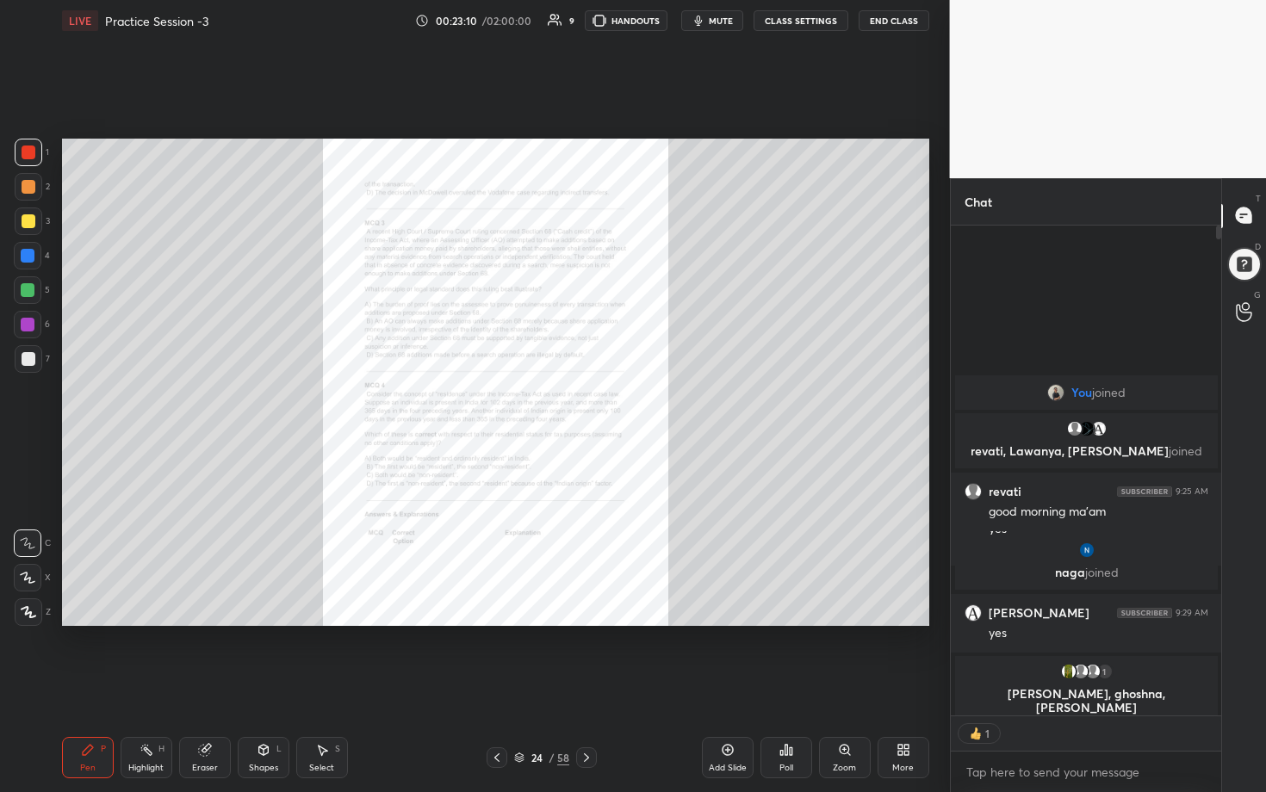
click at [617, 404] on div "Zoom" at bounding box center [844, 768] width 23 height 9
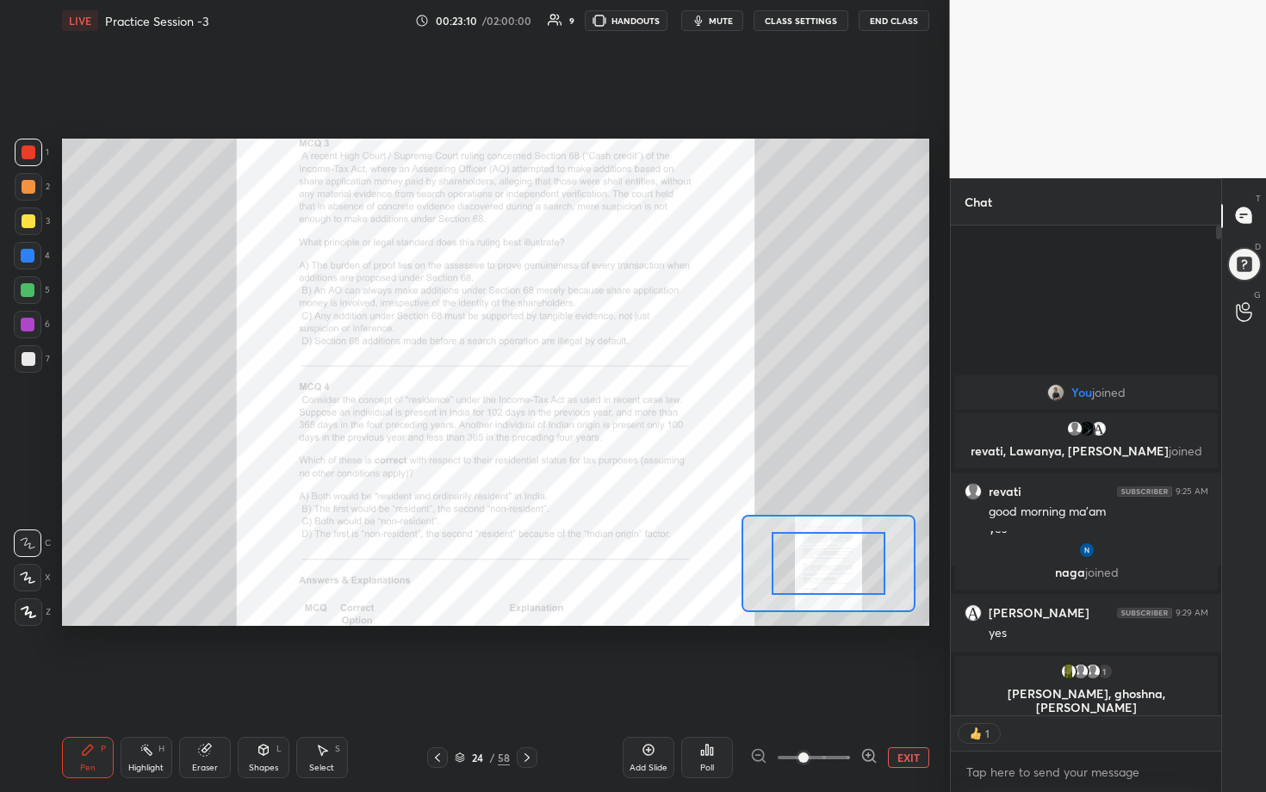
click at [617, 404] on icon at bounding box center [868, 755] width 17 height 17
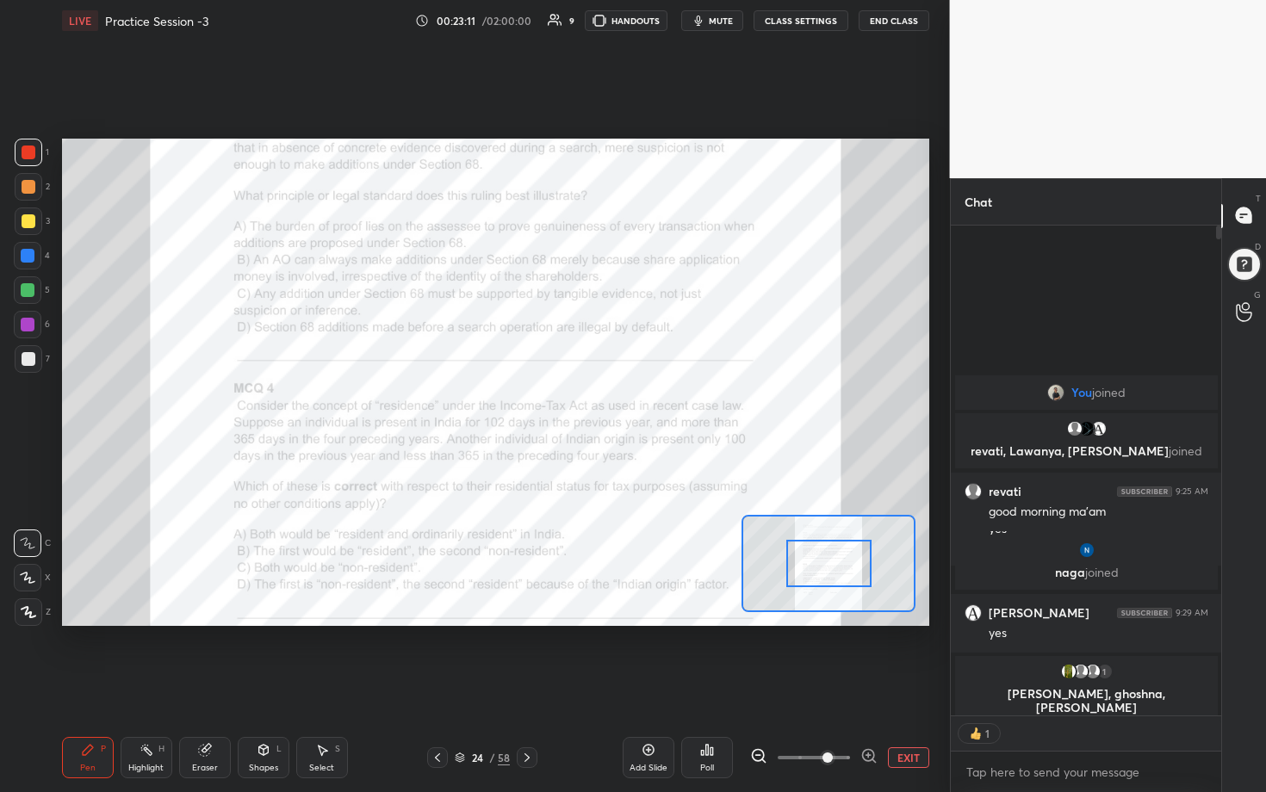
click at [617, 404] on icon at bounding box center [868, 755] width 17 height 17
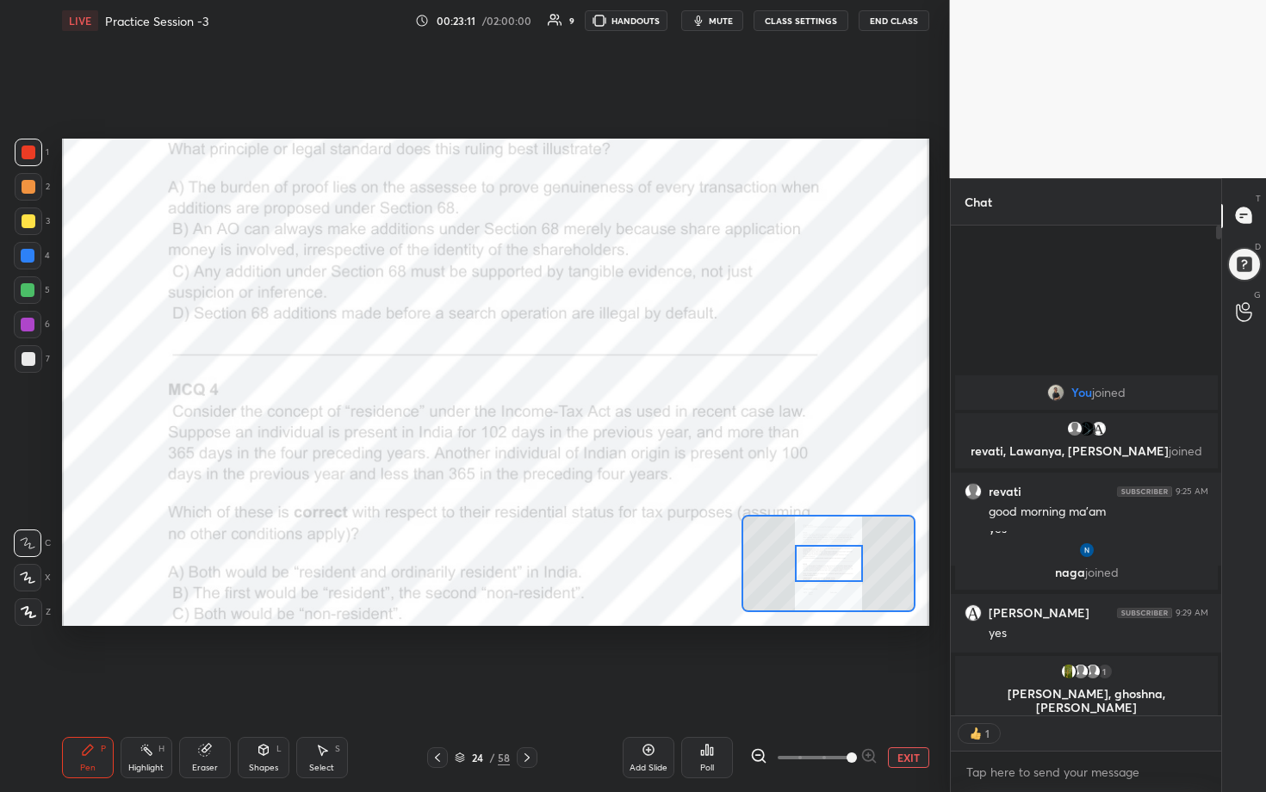
click at [617, 404] on span at bounding box center [852, 758] width 10 height 10
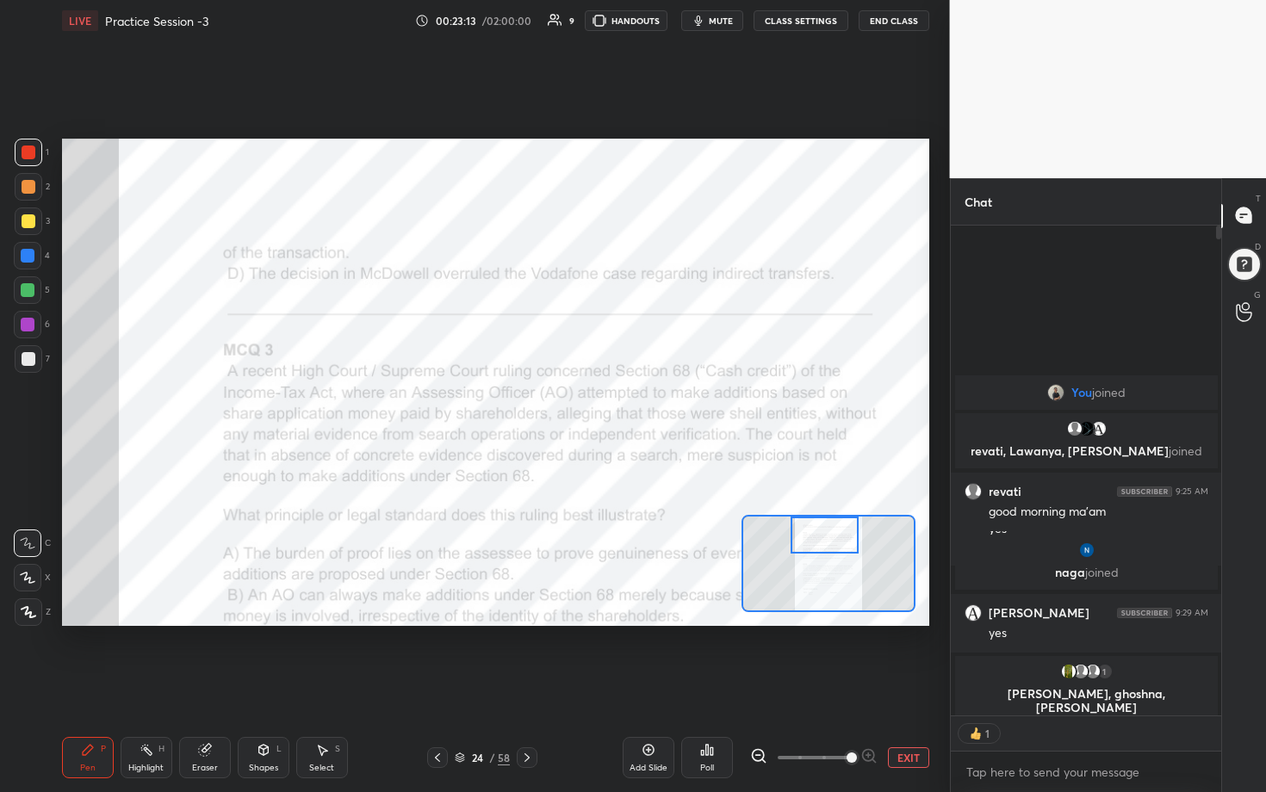
click at [617, 404] on div "Setting up your live class Poll for secs No correct answer Start poll" at bounding box center [495, 383] width 867 height 488
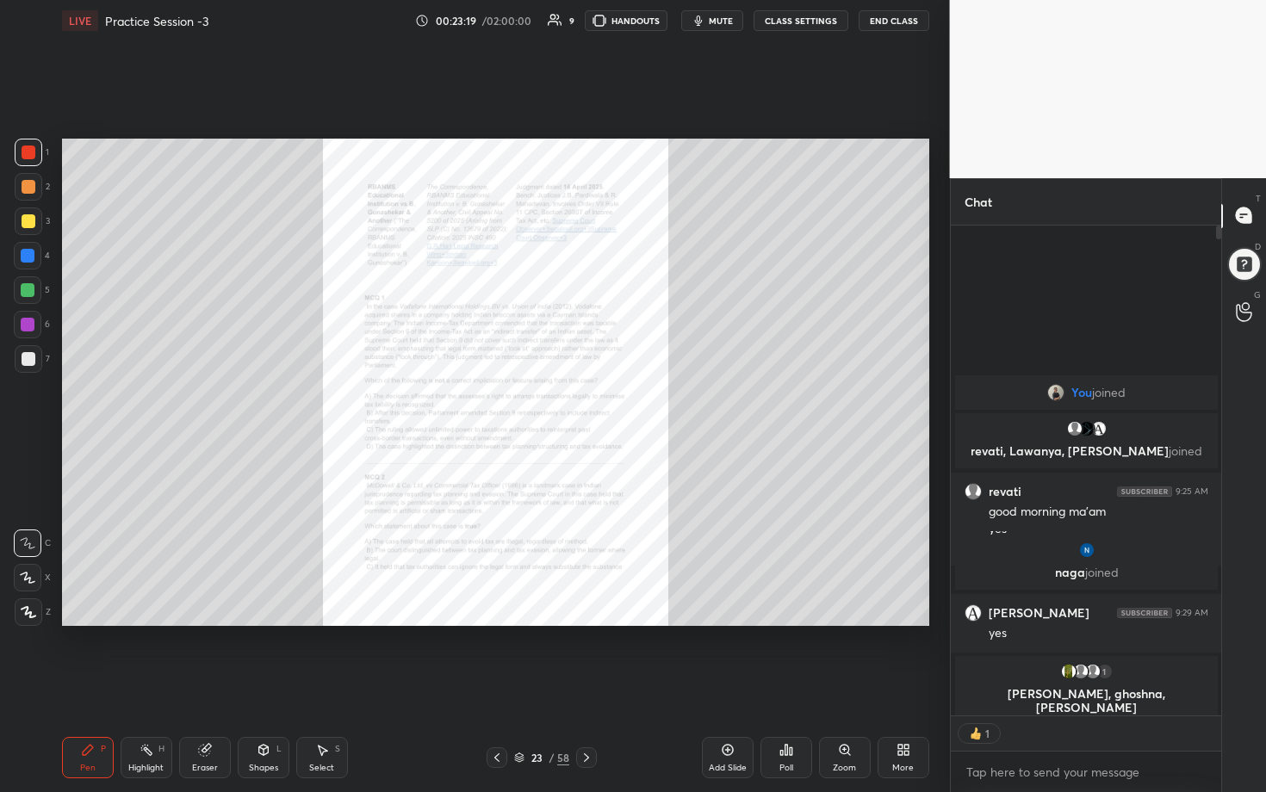
scroll to position [520, 265]
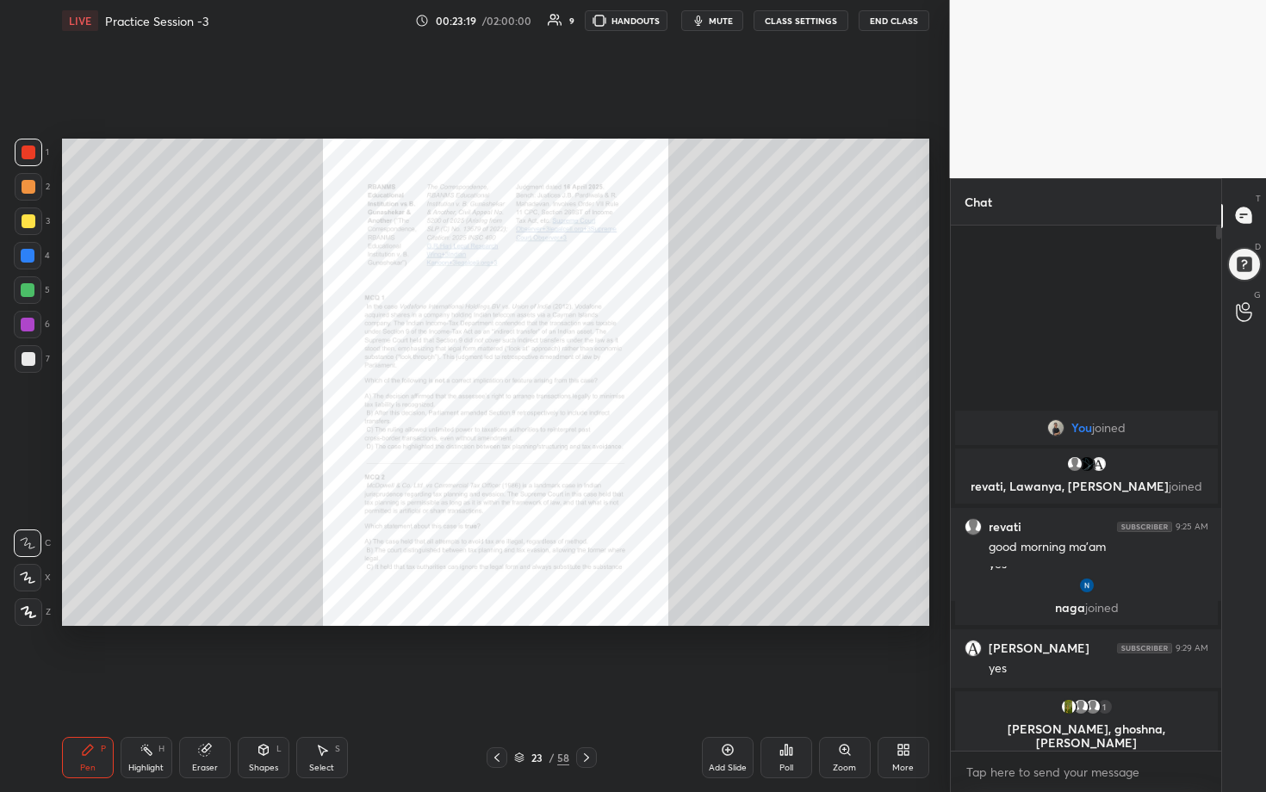
click at [617, 404] on div "Zoom" at bounding box center [845, 757] width 52 height 41
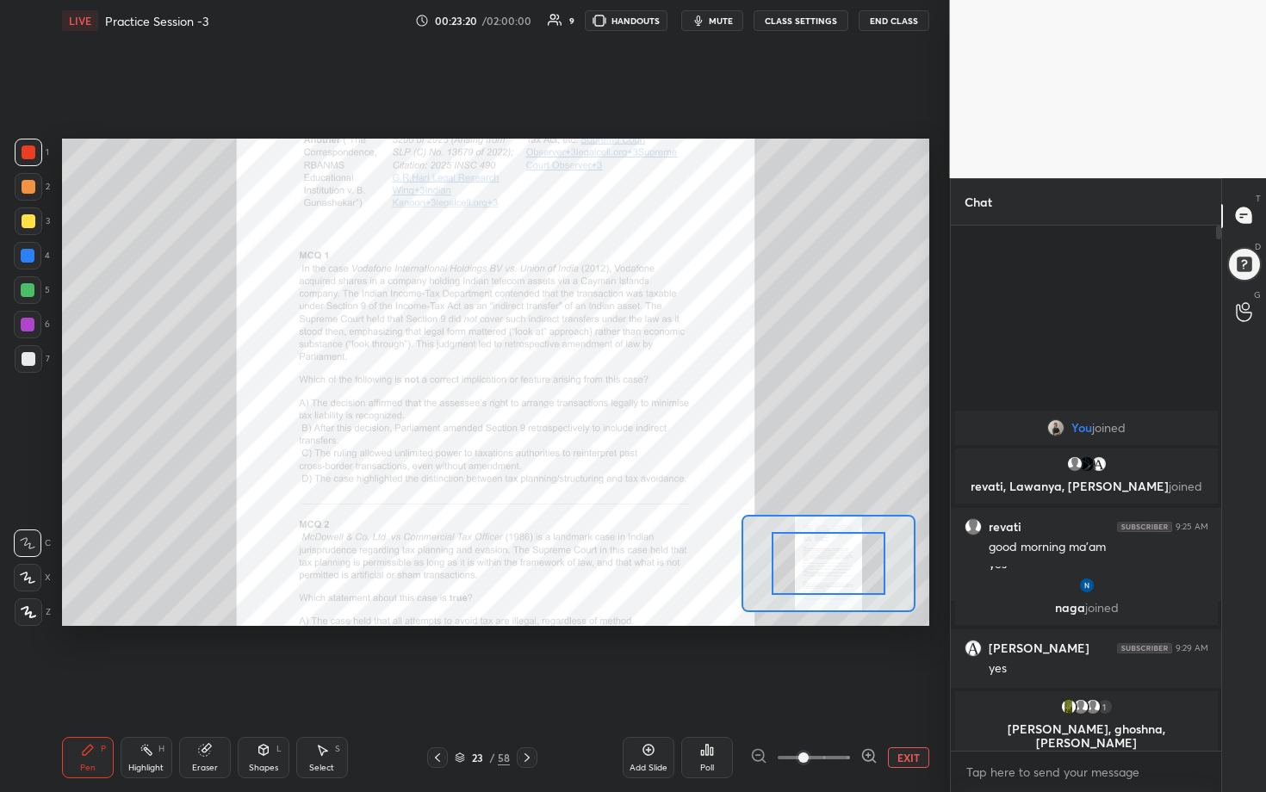
click at [617, 404] on icon at bounding box center [868, 755] width 17 height 17
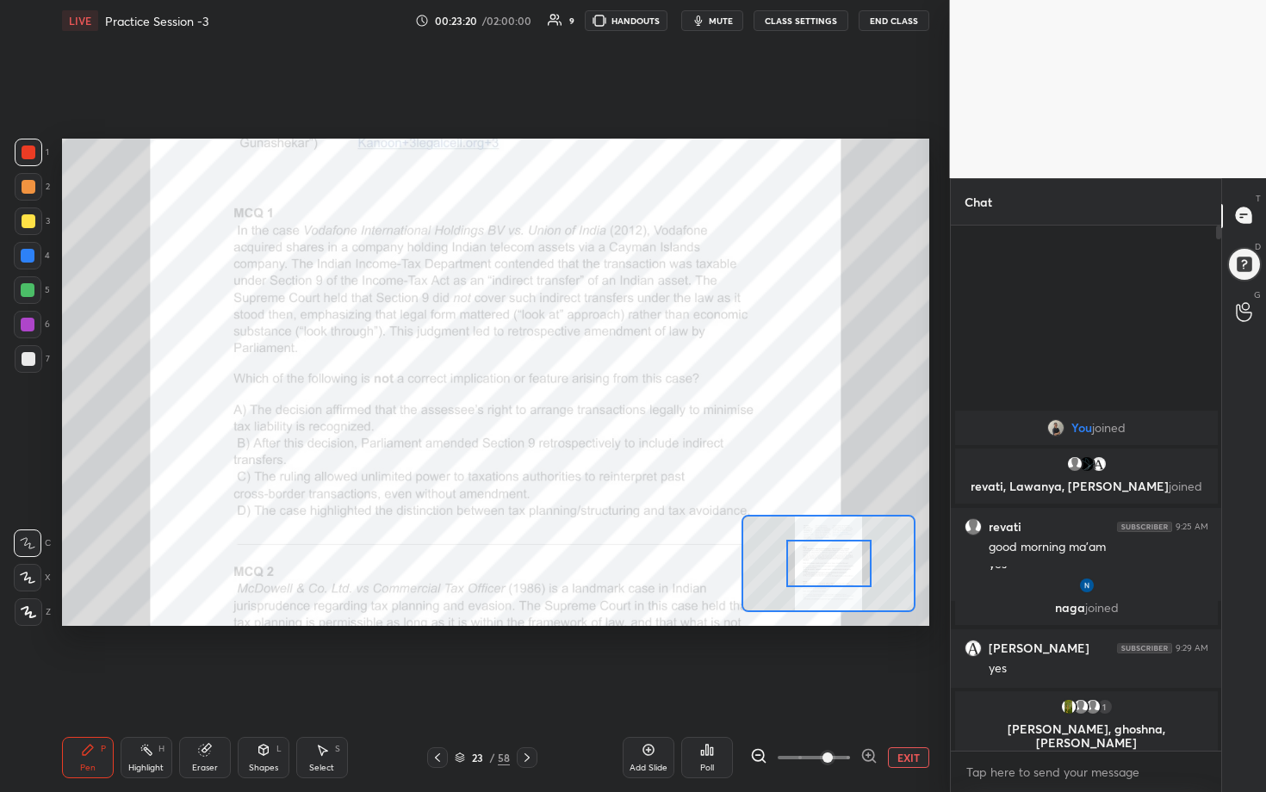
click at [617, 404] on icon at bounding box center [868, 755] width 17 height 17
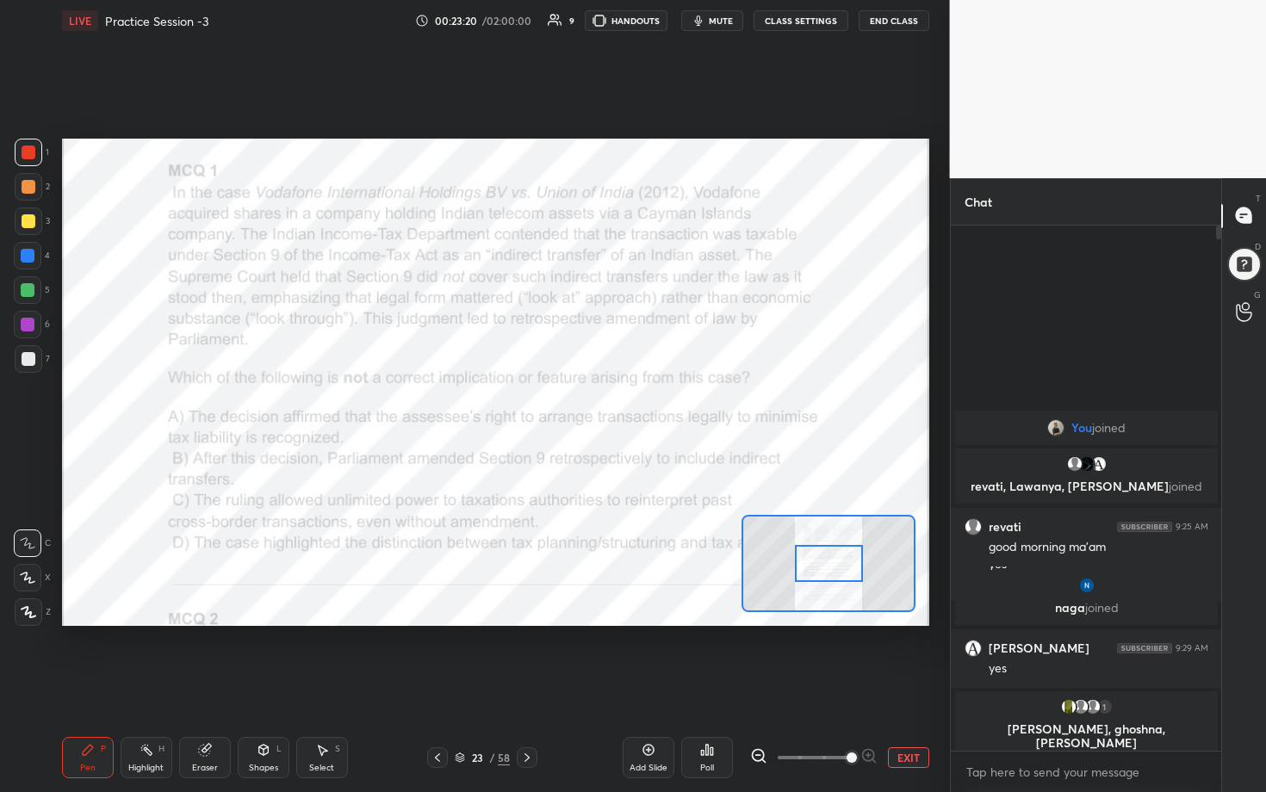
click at [617, 404] on div at bounding box center [813, 757] width 127 height 21
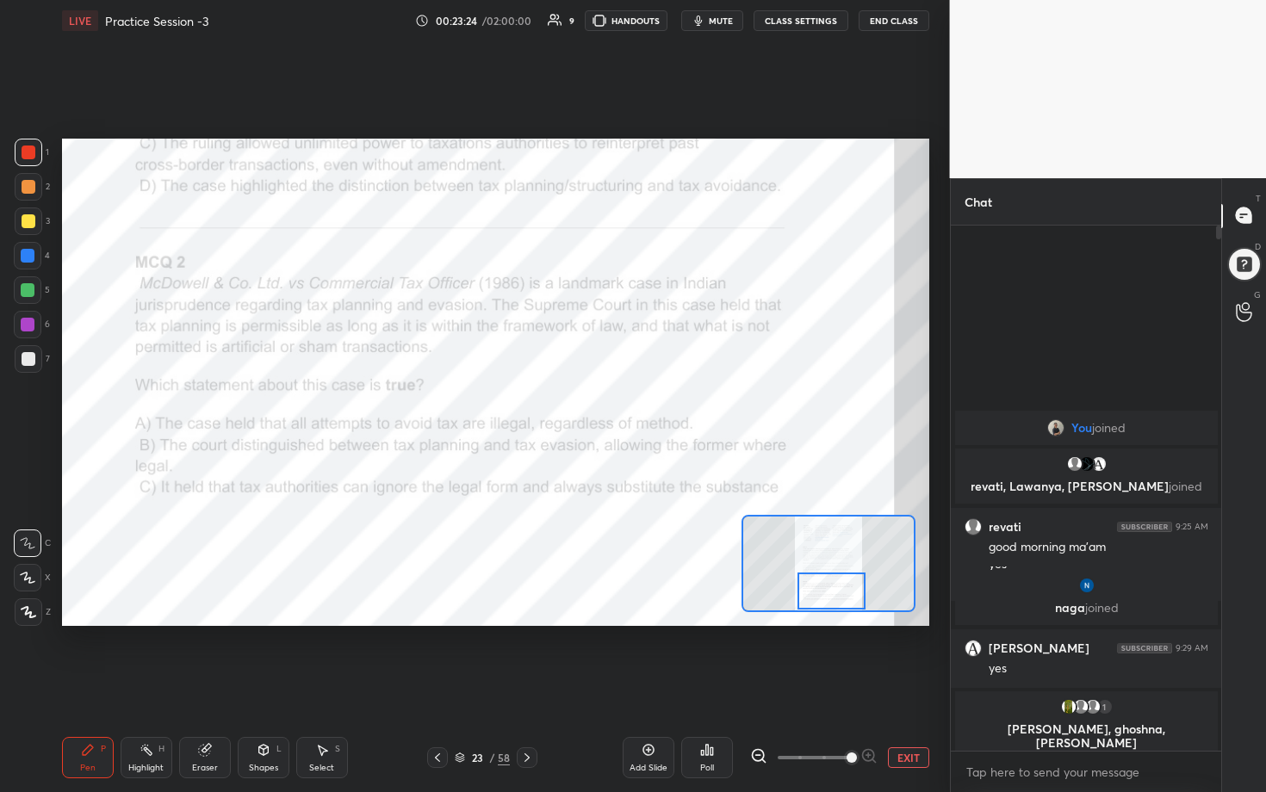
drag, startPoint x: 826, startPoint y: 557, endPoint x: 829, endPoint y: 606, distance: 49.2
click at [617, 404] on div at bounding box center [831, 592] width 68 height 38
click at [617, 404] on div "Poll" at bounding box center [707, 757] width 52 height 41
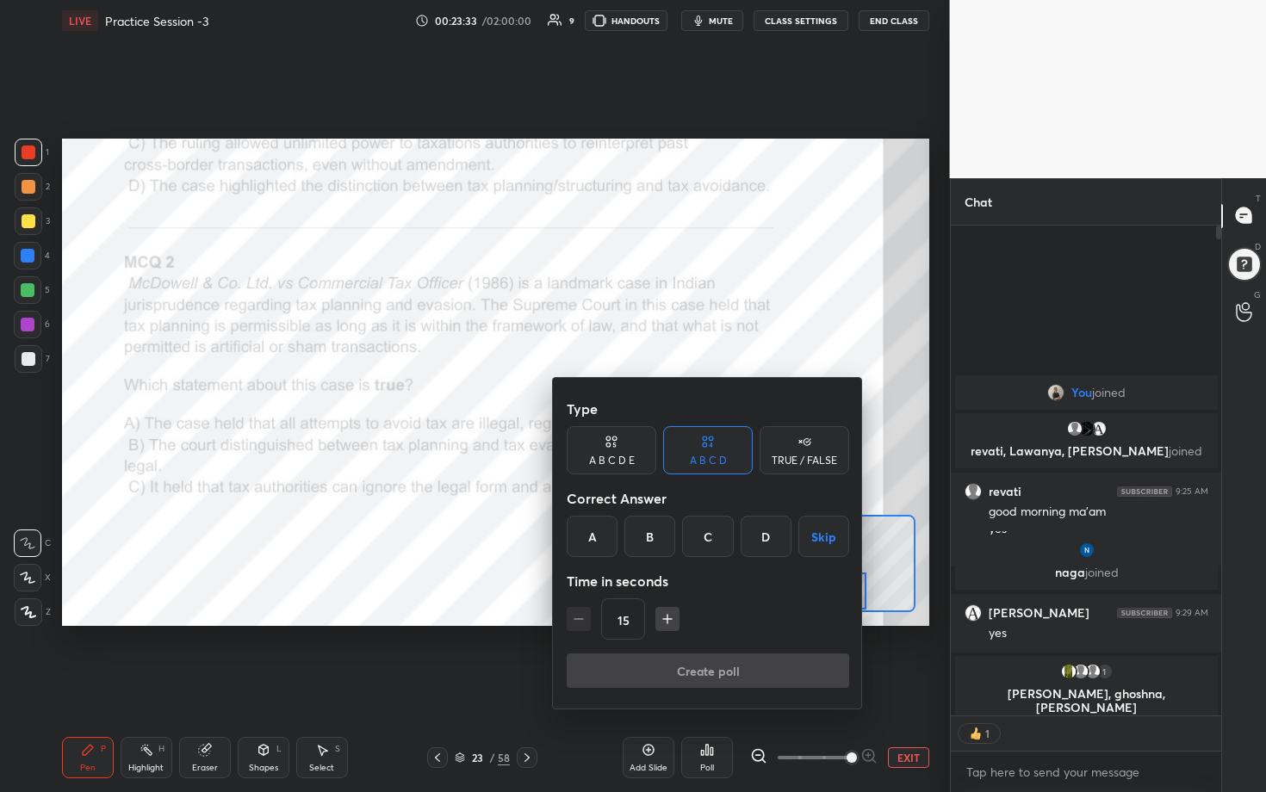
scroll to position [5, 6]
click at [617, 404] on div "B" at bounding box center [649, 536] width 51 height 41
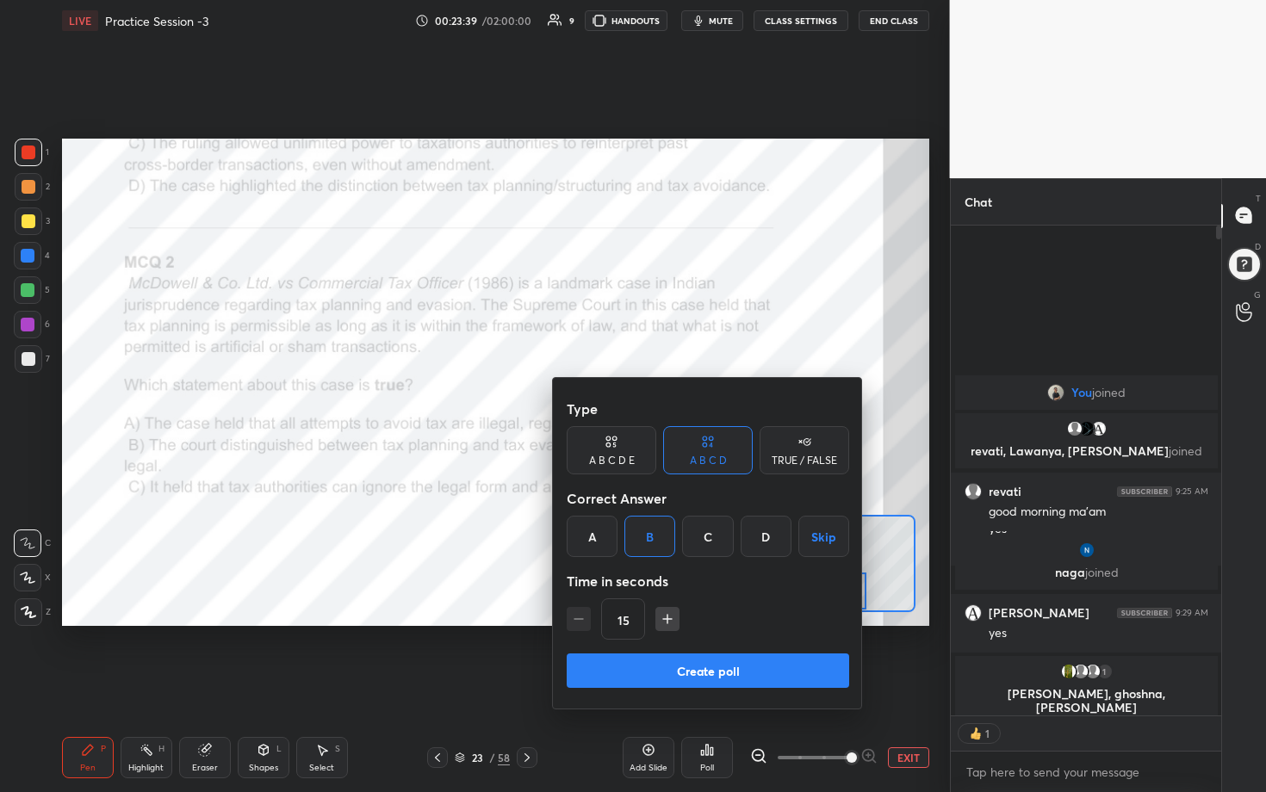
click at [617, 404] on button "Create poll" at bounding box center [708, 671] width 282 height 34
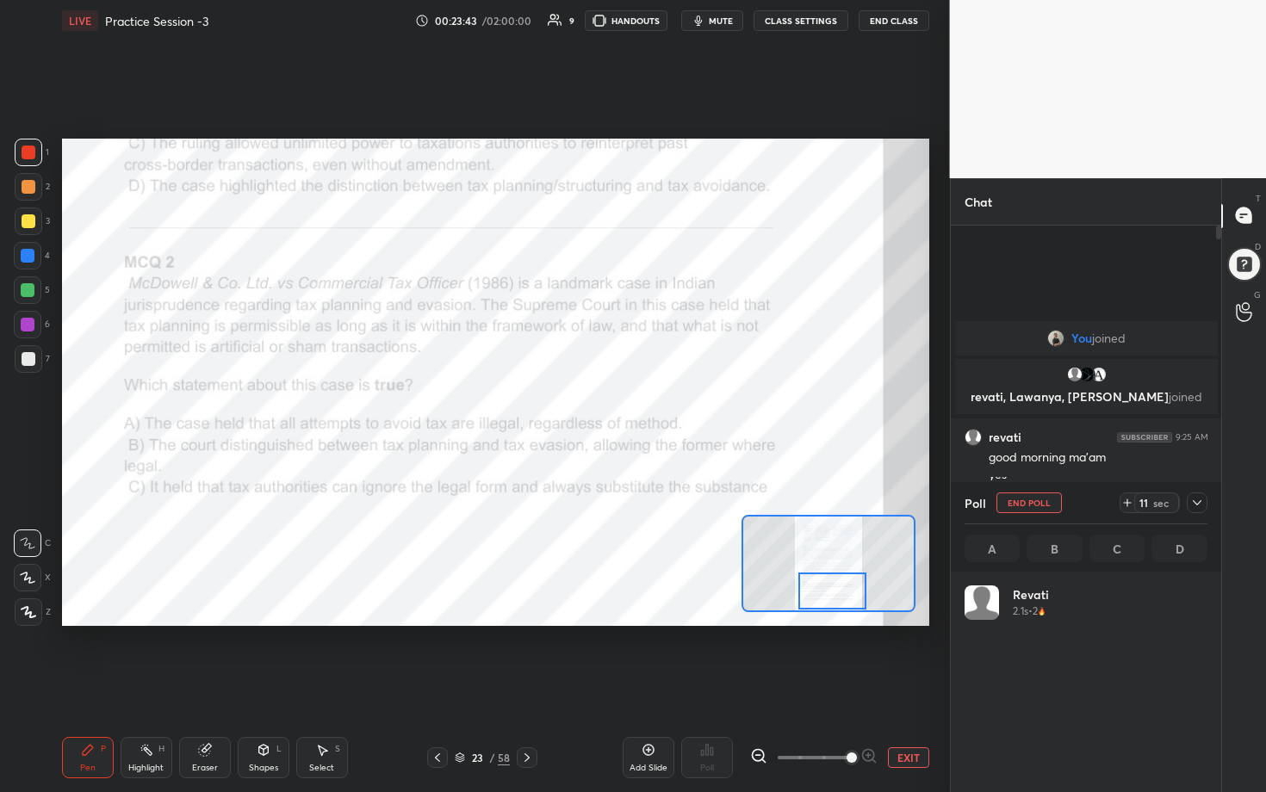
scroll to position [202, 238]
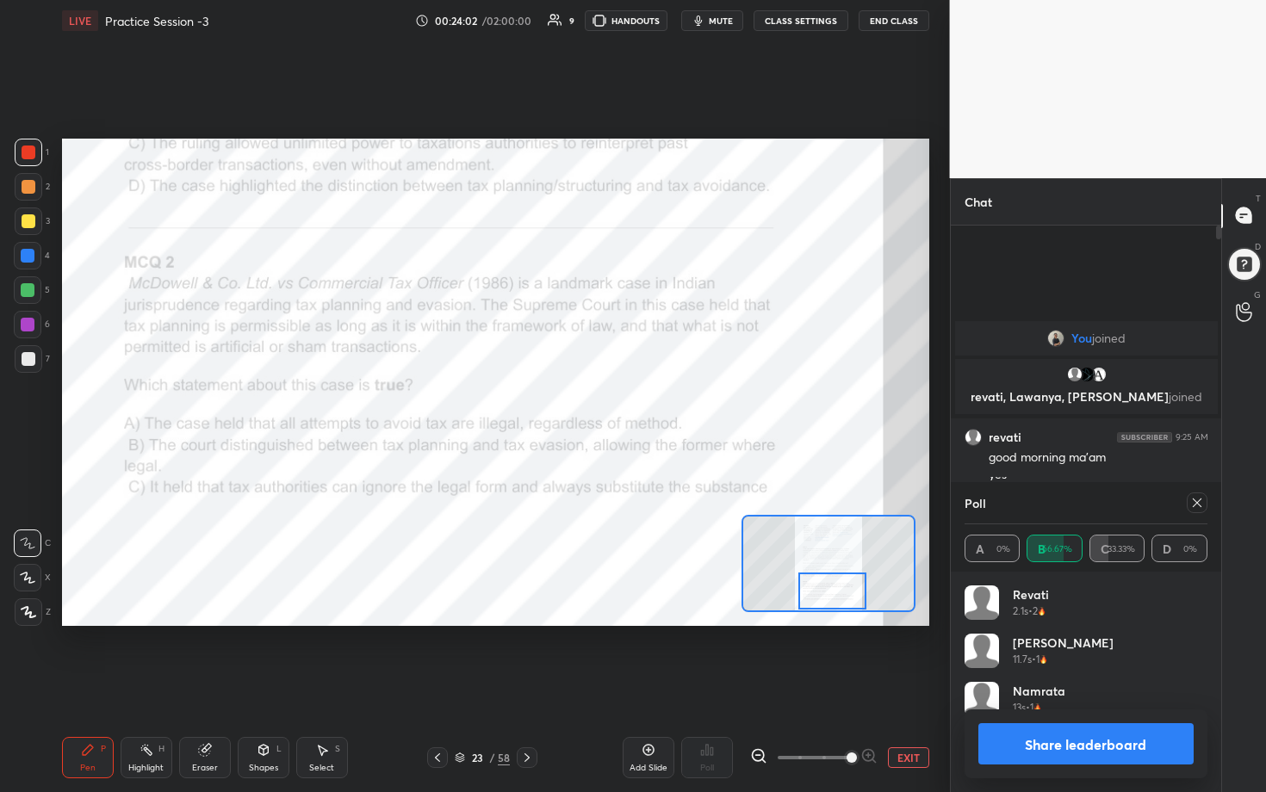
click at [617, 404] on icon at bounding box center [1197, 503] width 14 height 14
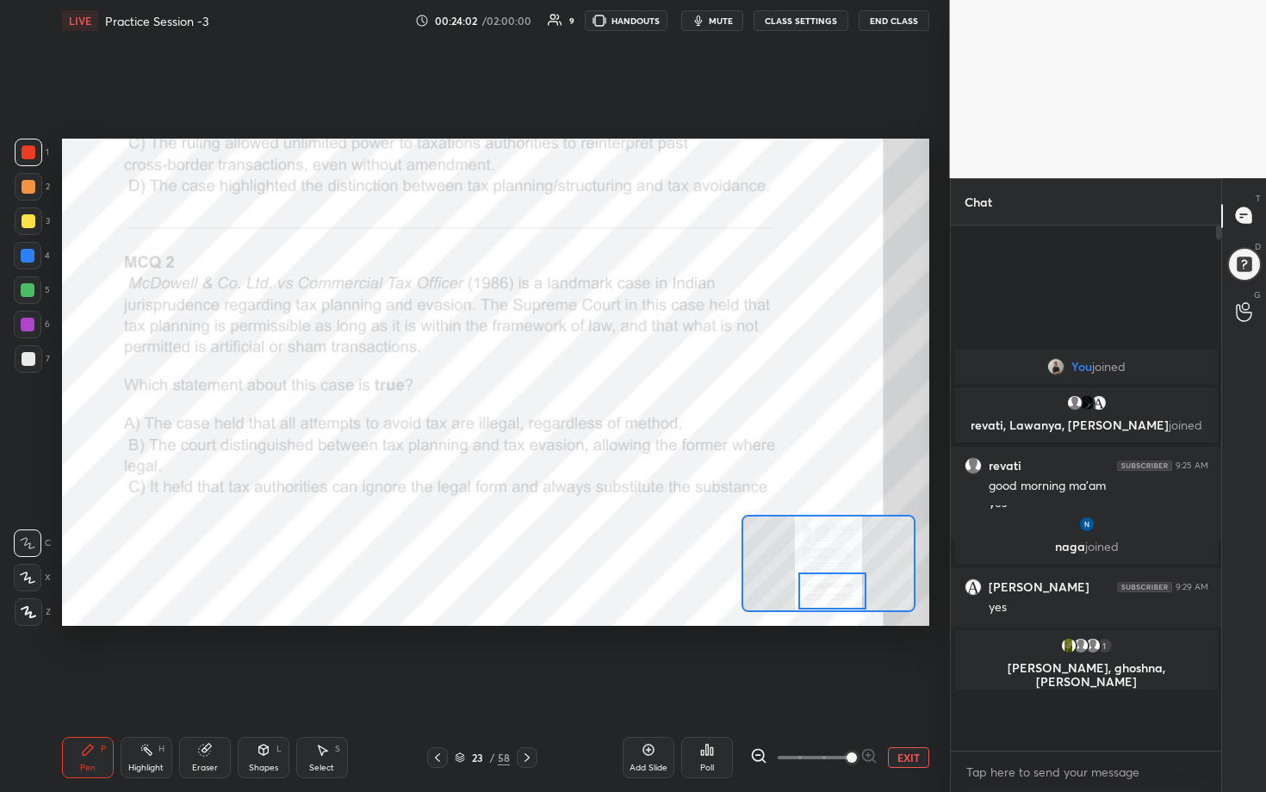
scroll to position [6, 6]
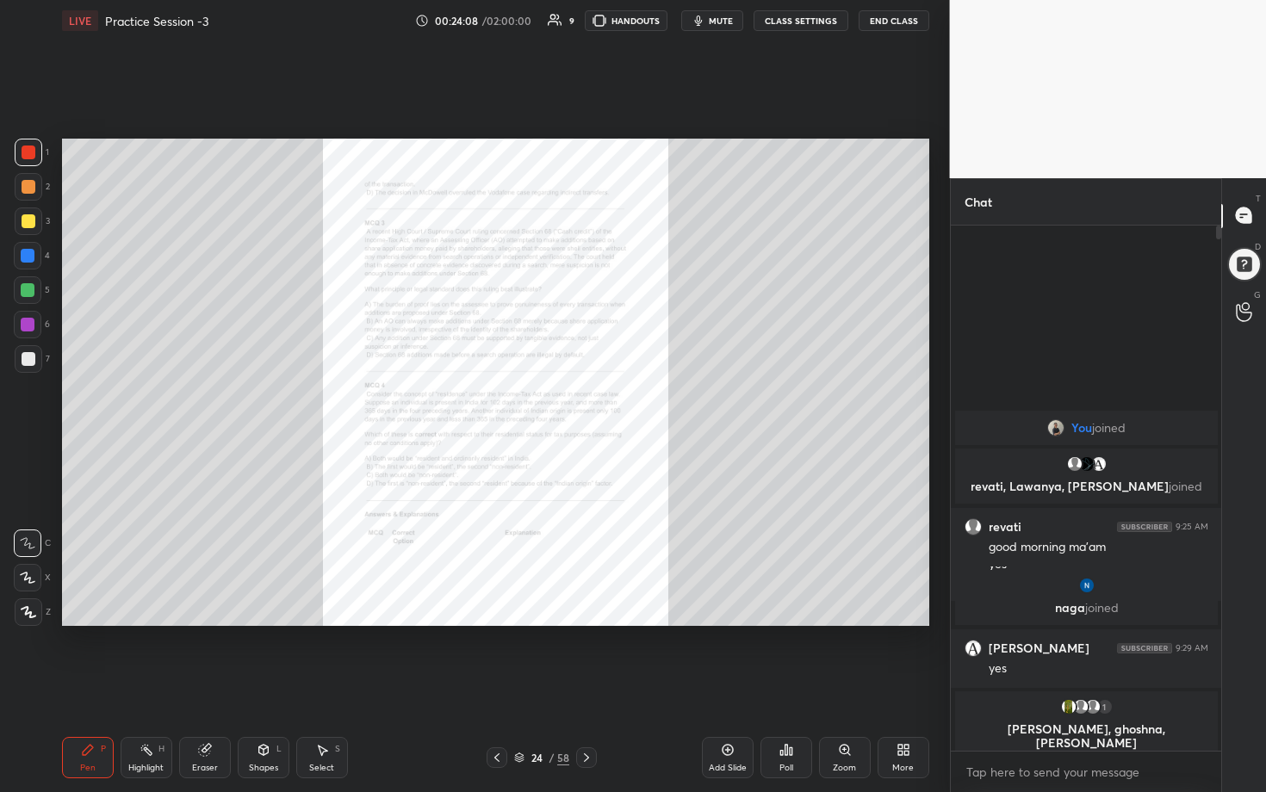
click at [617, 404] on div "Zoom" at bounding box center [845, 757] width 52 height 41
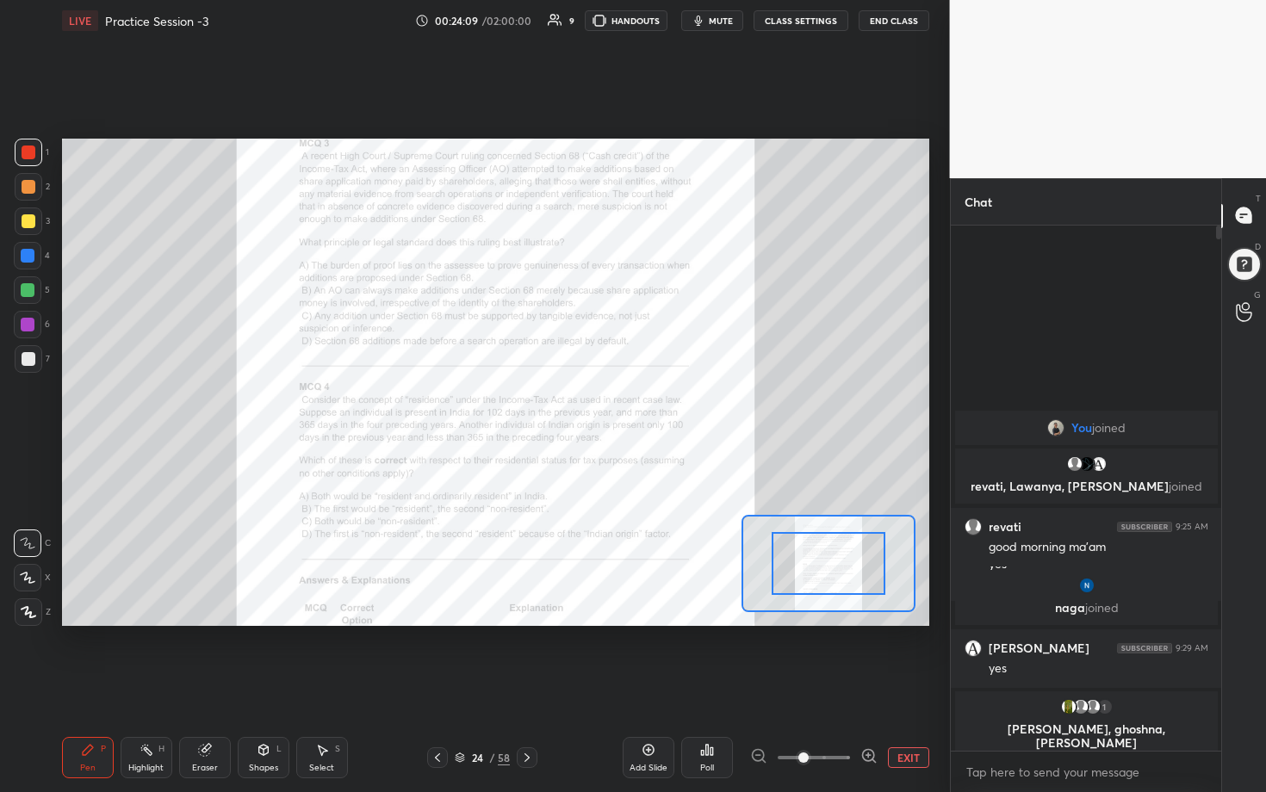
click at [617, 404] on icon at bounding box center [868, 755] width 17 height 17
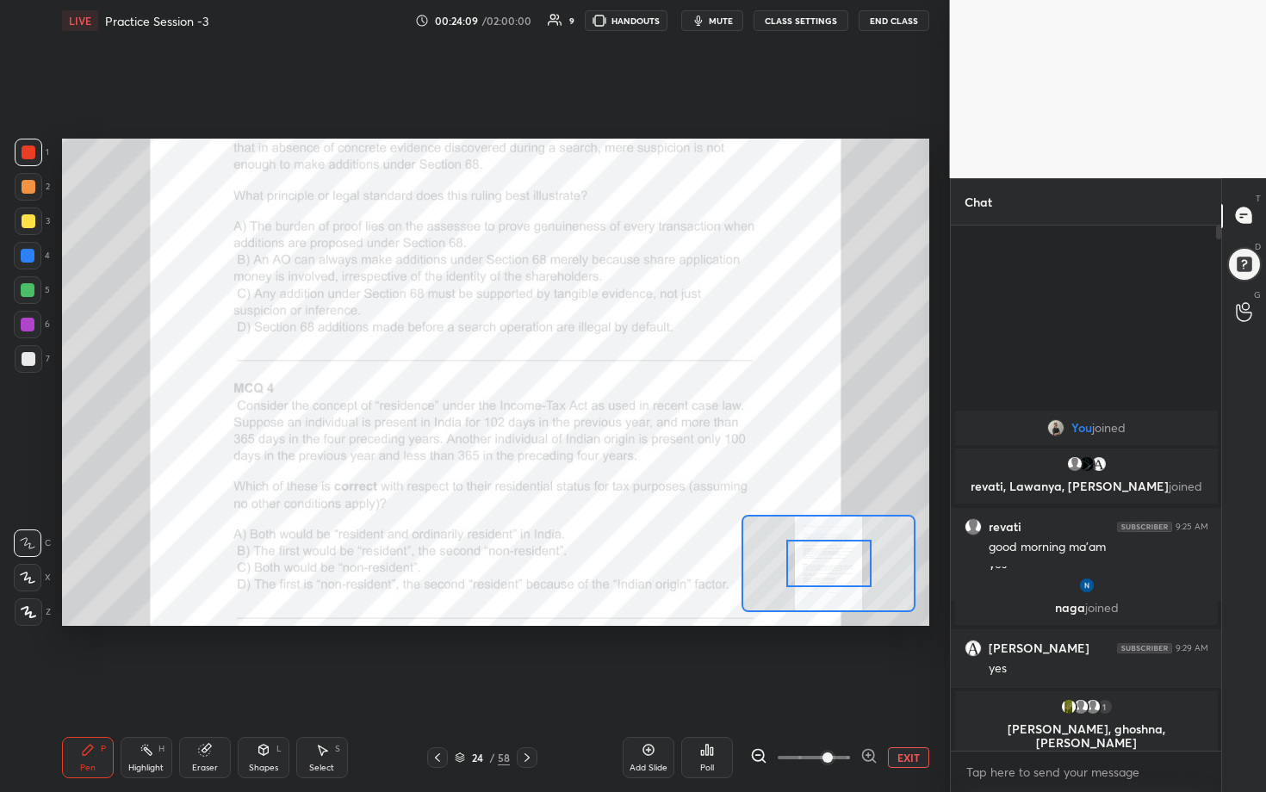
click at [617, 404] on icon at bounding box center [868, 755] width 17 height 17
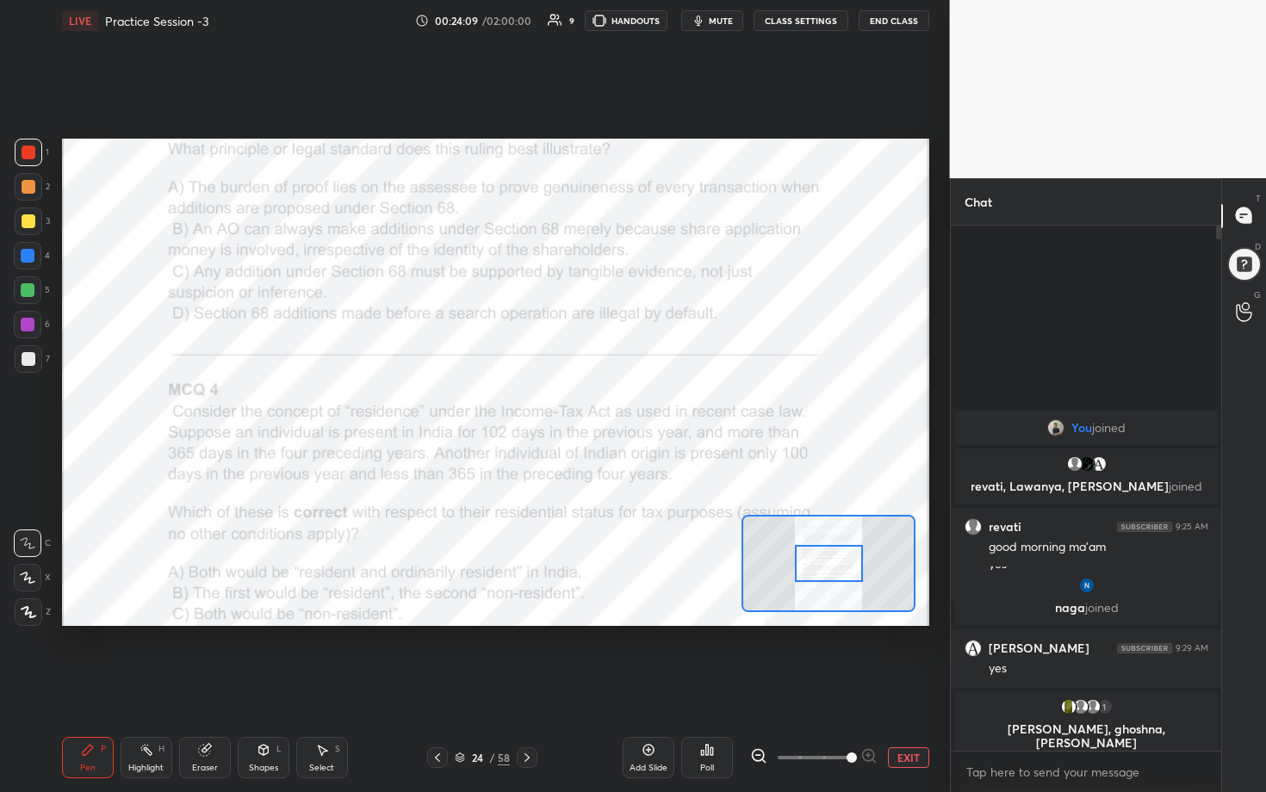
click at [617, 404] on span at bounding box center [852, 758] width 10 height 10
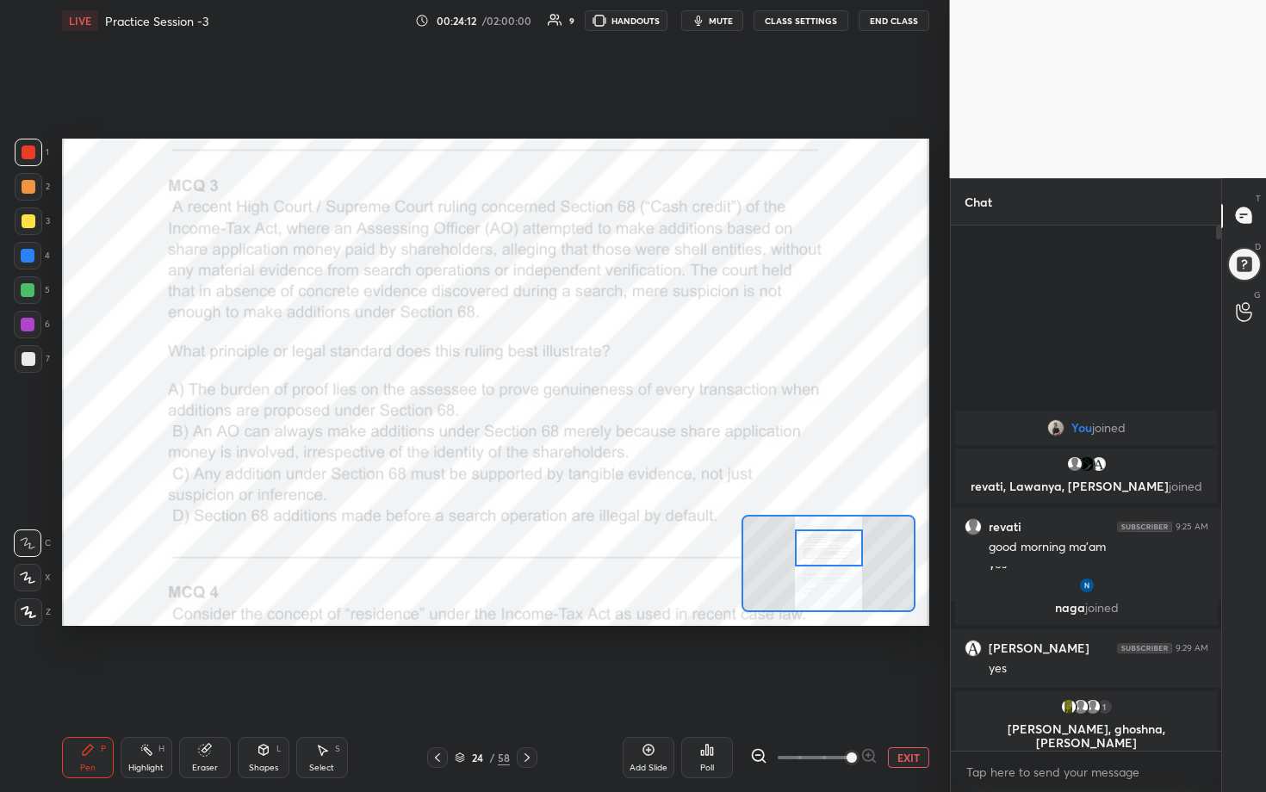
drag, startPoint x: 833, startPoint y: 567, endPoint x: 833, endPoint y: 552, distance: 14.6
click at [617, 404] on div at bounding box center [829, 549] width 68 height 38
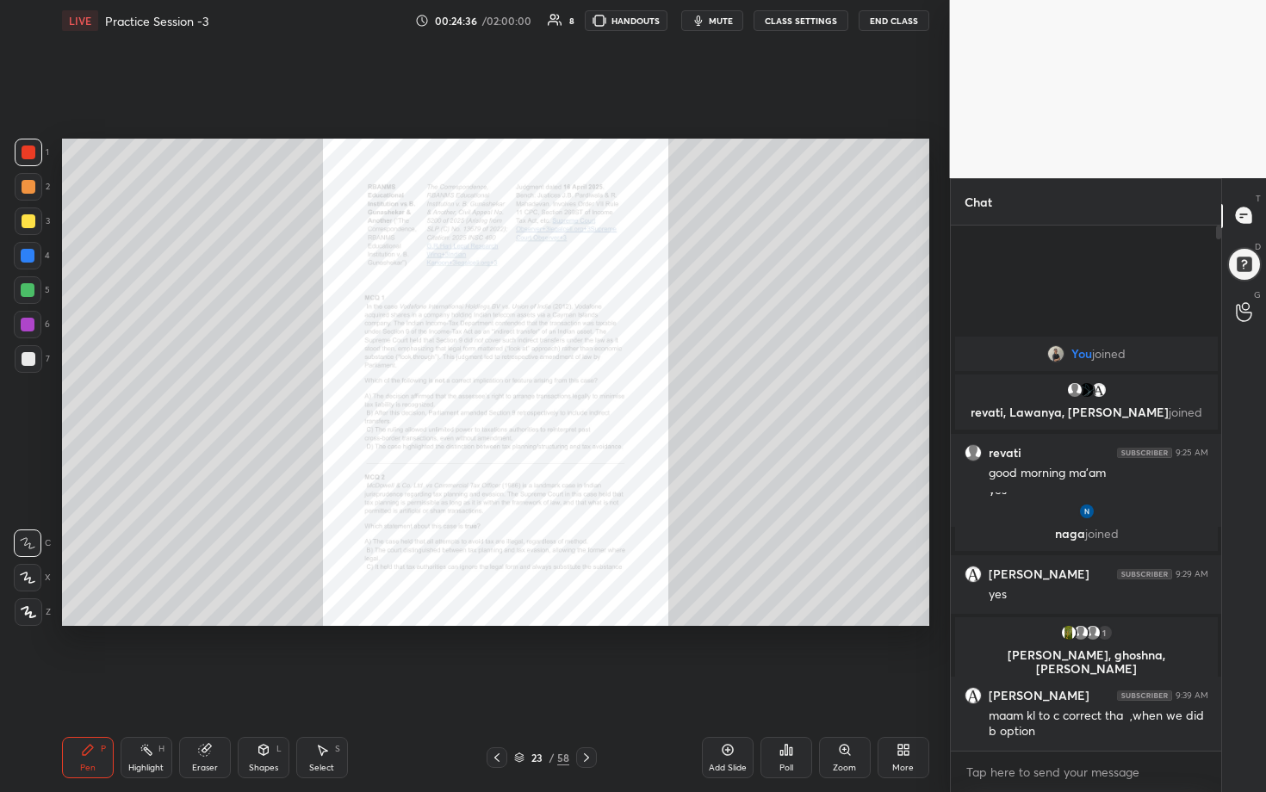
click at [617, 404] on div "Zoom" at bounding box center [844, 768] width 23 height 9
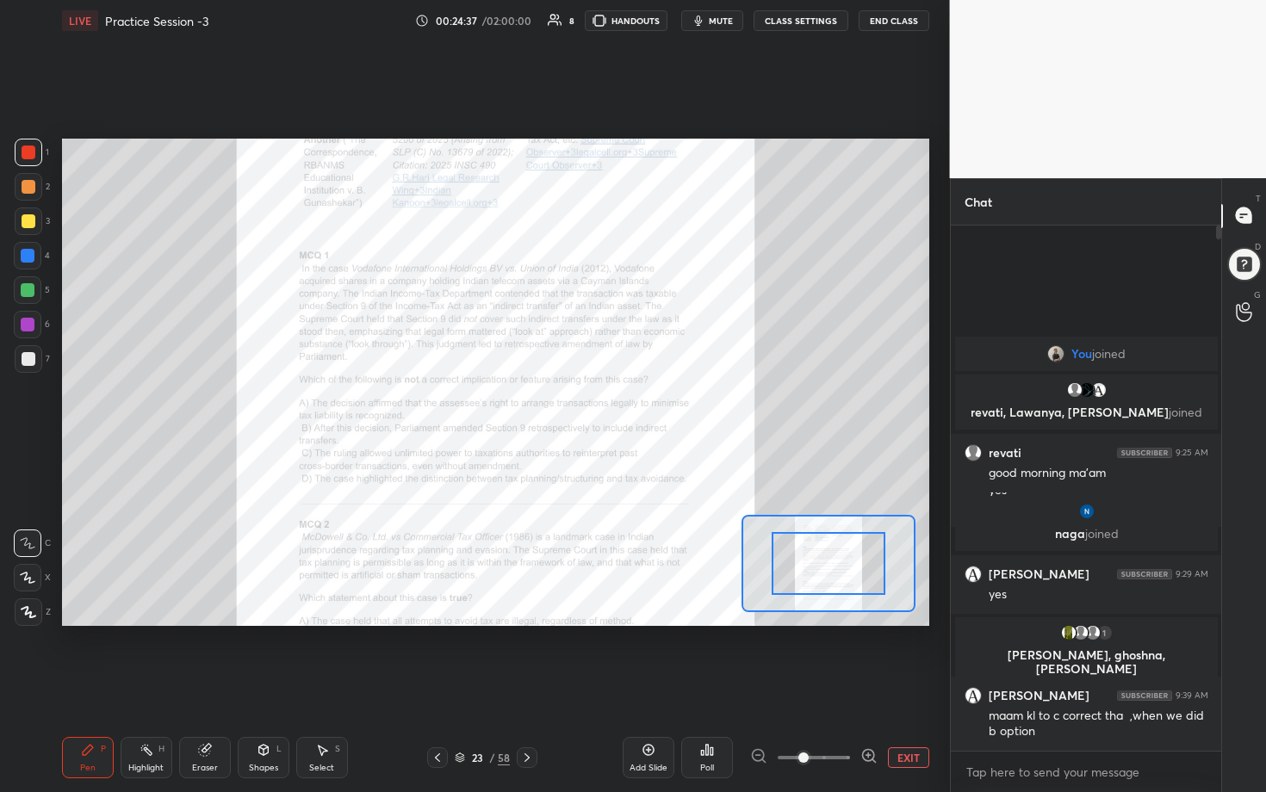
click at [617, 404] on icon at bounding box center [868, 755] width 17 height 17
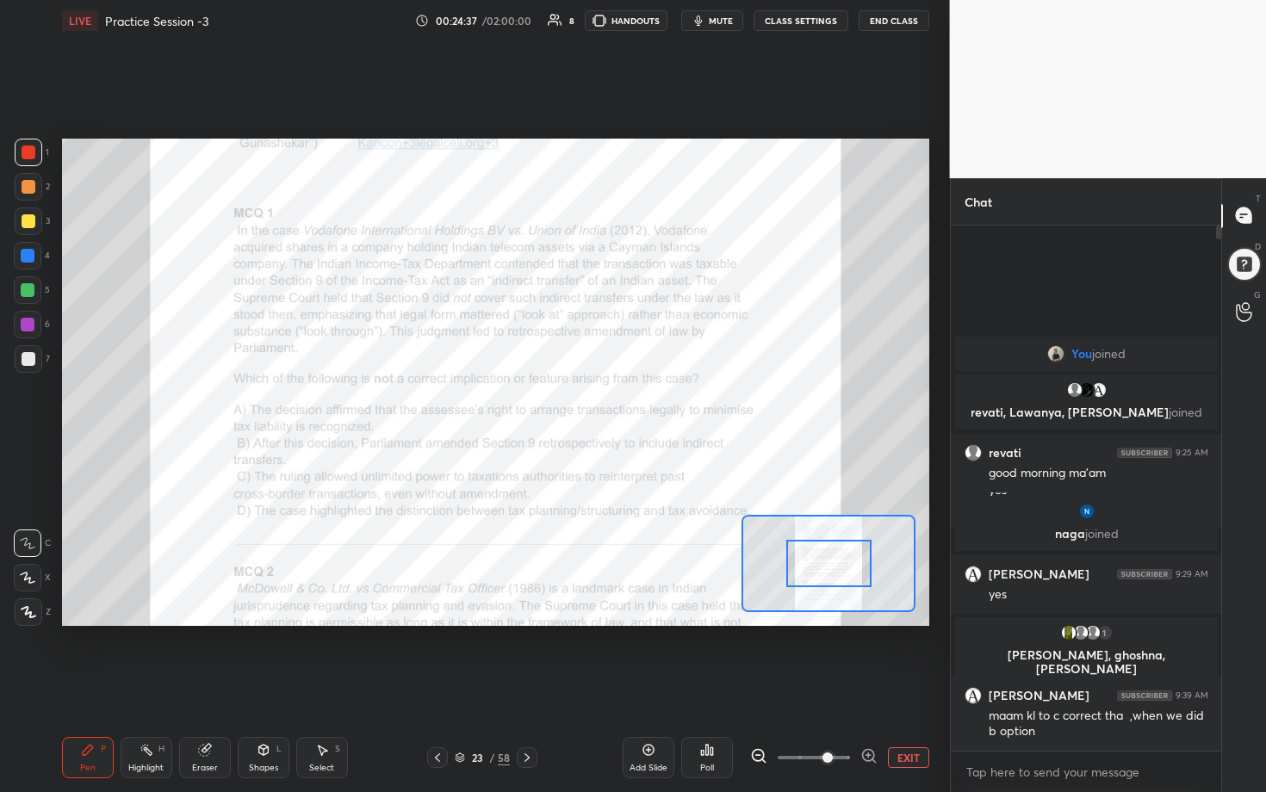
click at [617, 404] on icon at bounding box center [868, 755] width 17 height 17
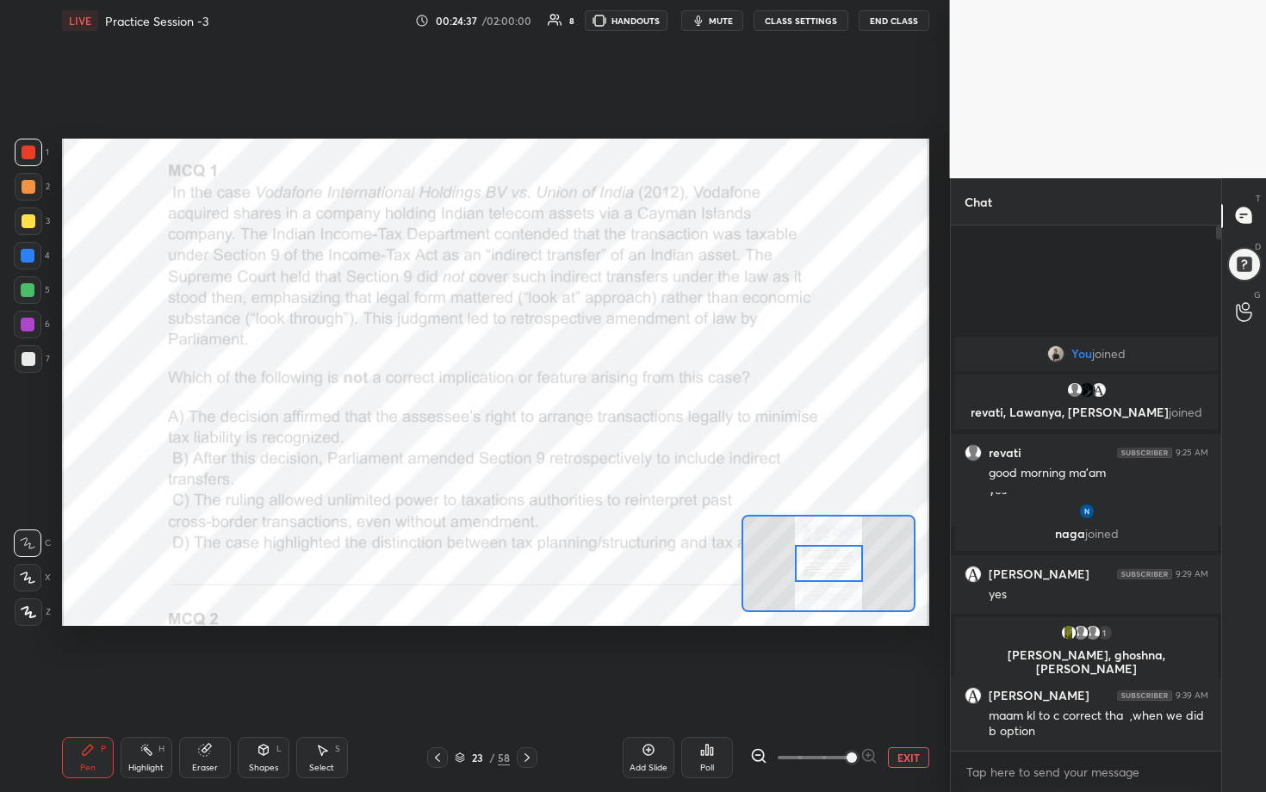
click at [617, 404] on span at bounding box center [852, 758] width 10 height 10
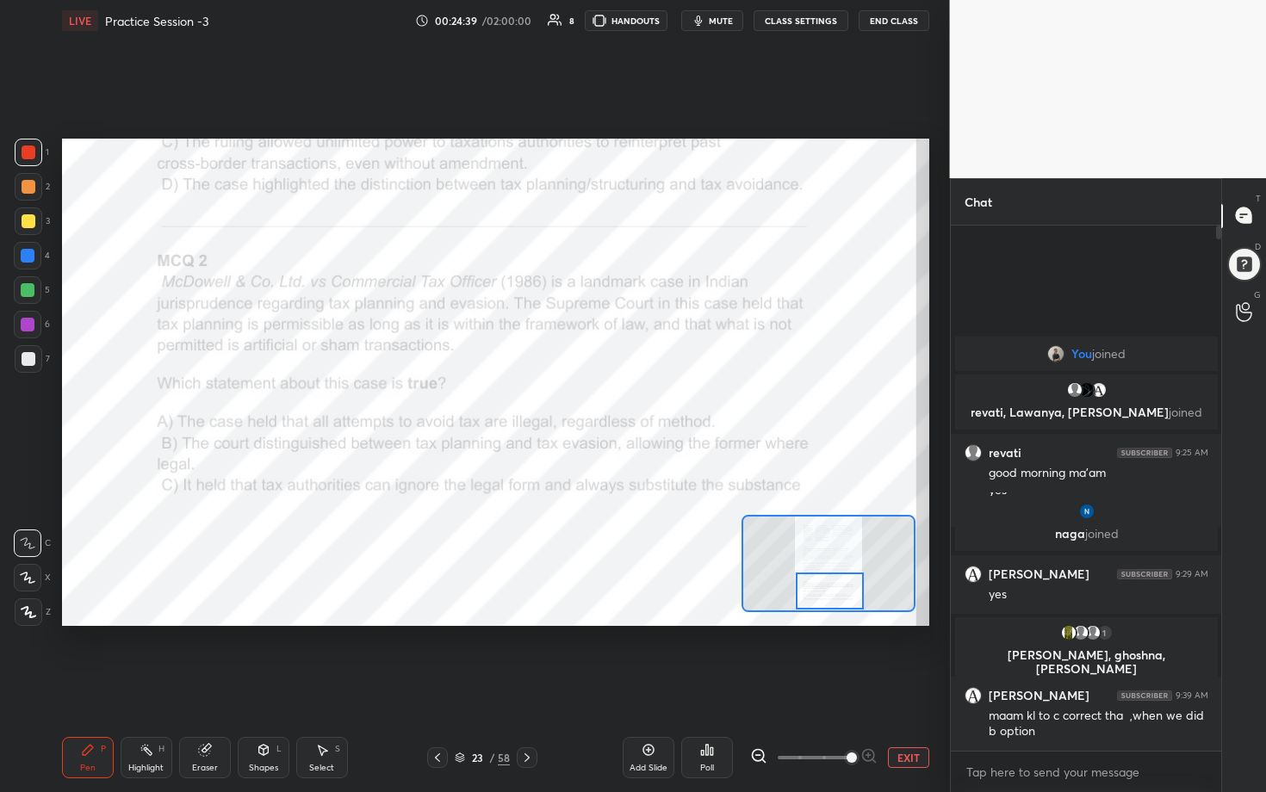
drag, startPoint x: 845, startPoint y: 558, endPoint x: 846, endPoint y: 611, distance: 53.4
click at [617, 404] on div at bounding box center [827, 563] width 173 height 97
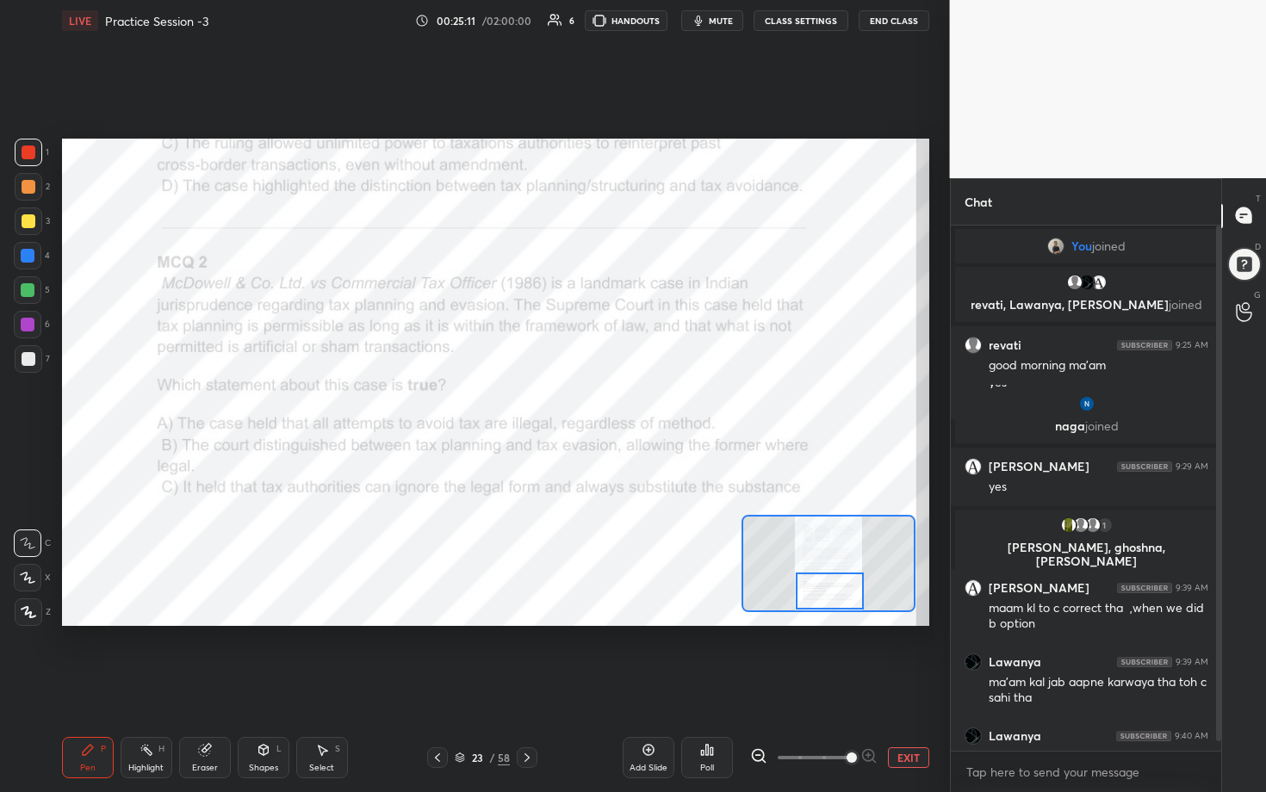
scroll to position [40, 0]
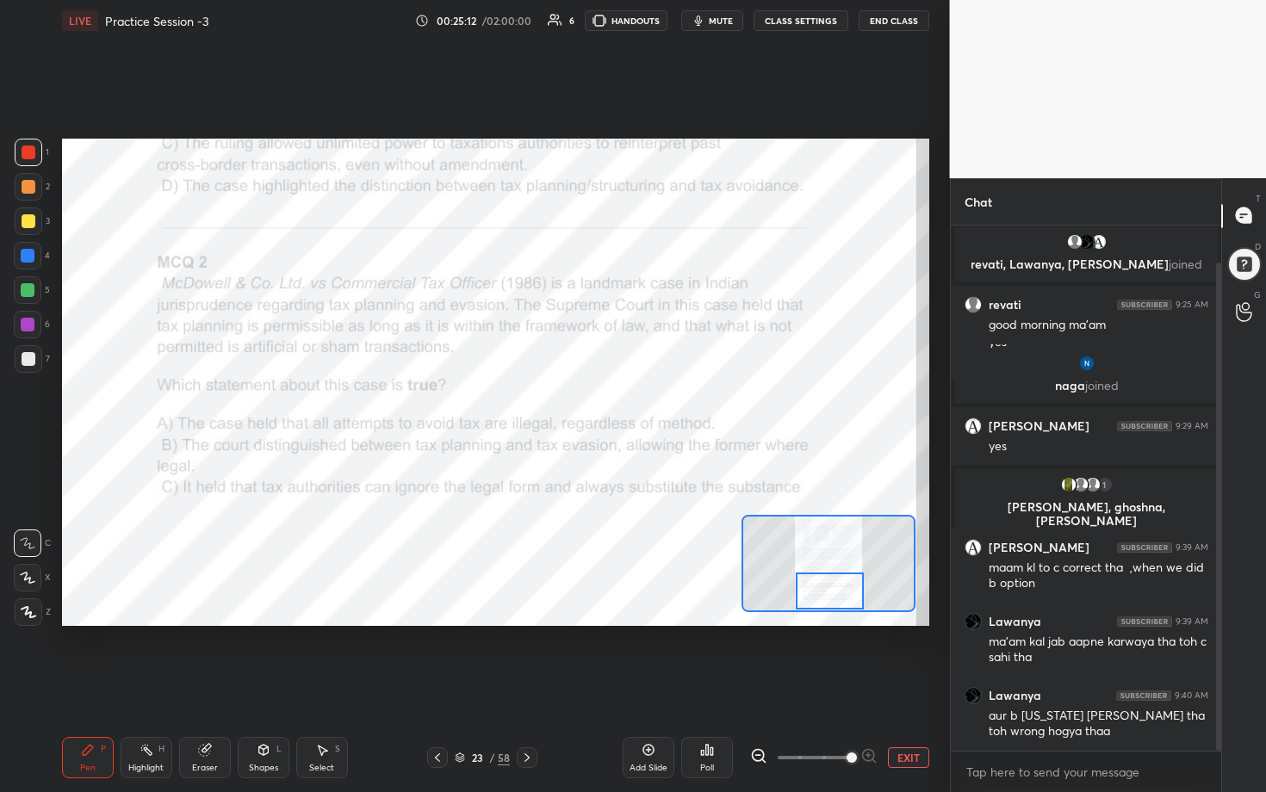
drag, startPoint x: 1217, startPoint y: 674, endPoint x: 1218, endPoint y: 746, distance: 71.5
click at [617, 404] on div at bounding box center [1218, 507] width 5 height 488
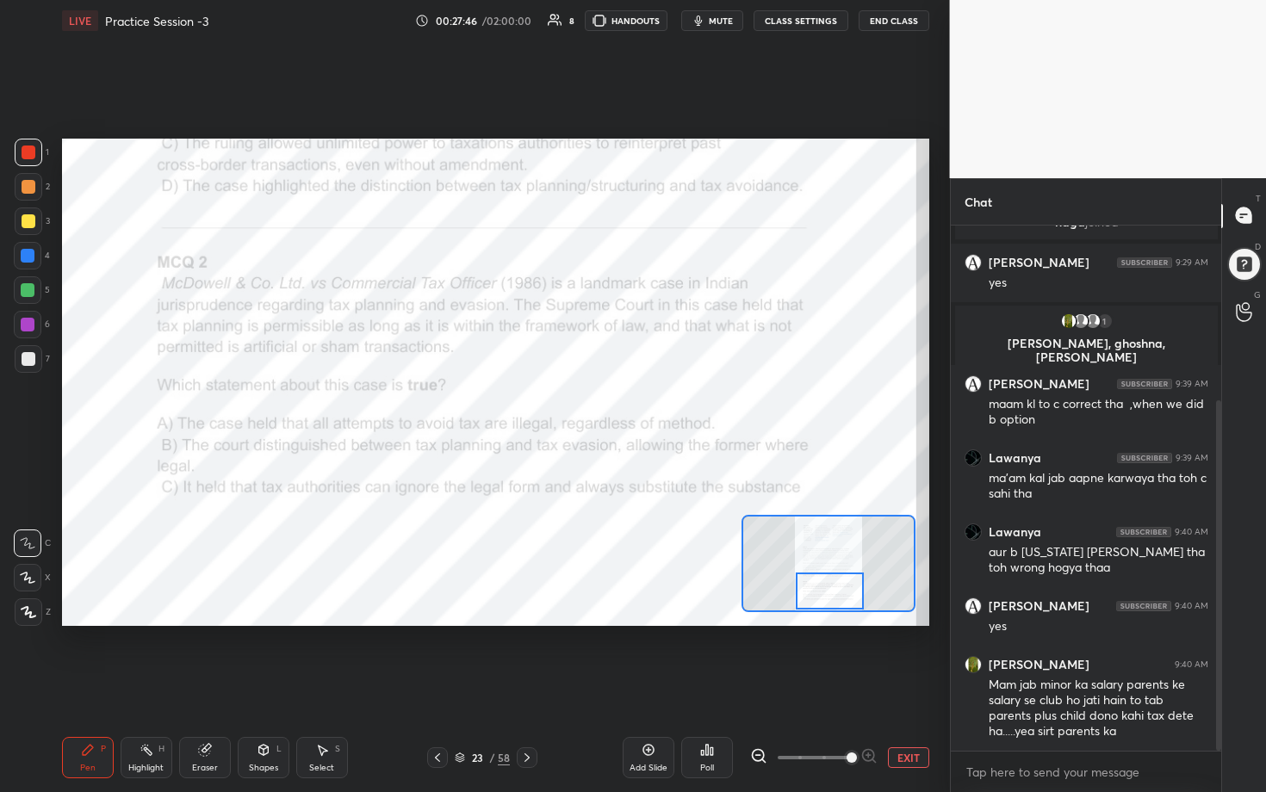
scroll to position [263, 0]
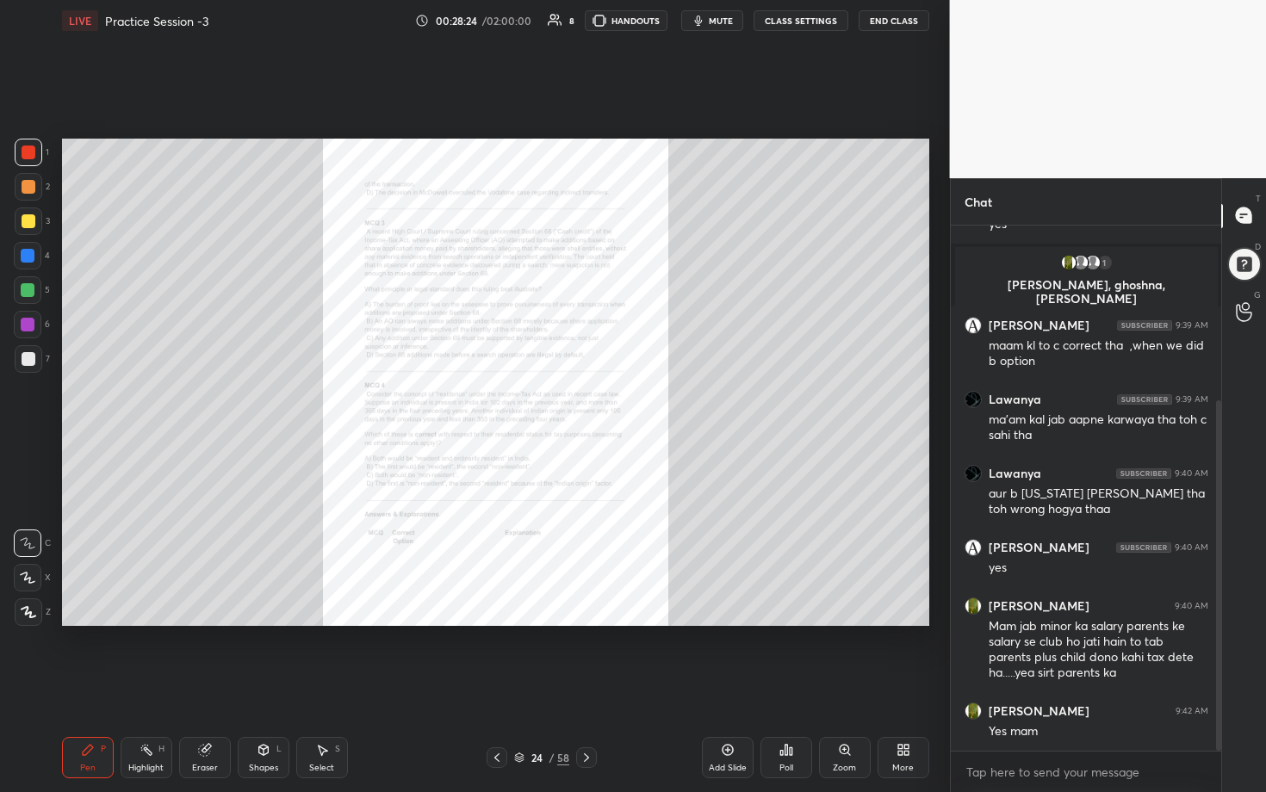
click at [617, 404] on icon at bounding box center [845, 750] width 14 height 14
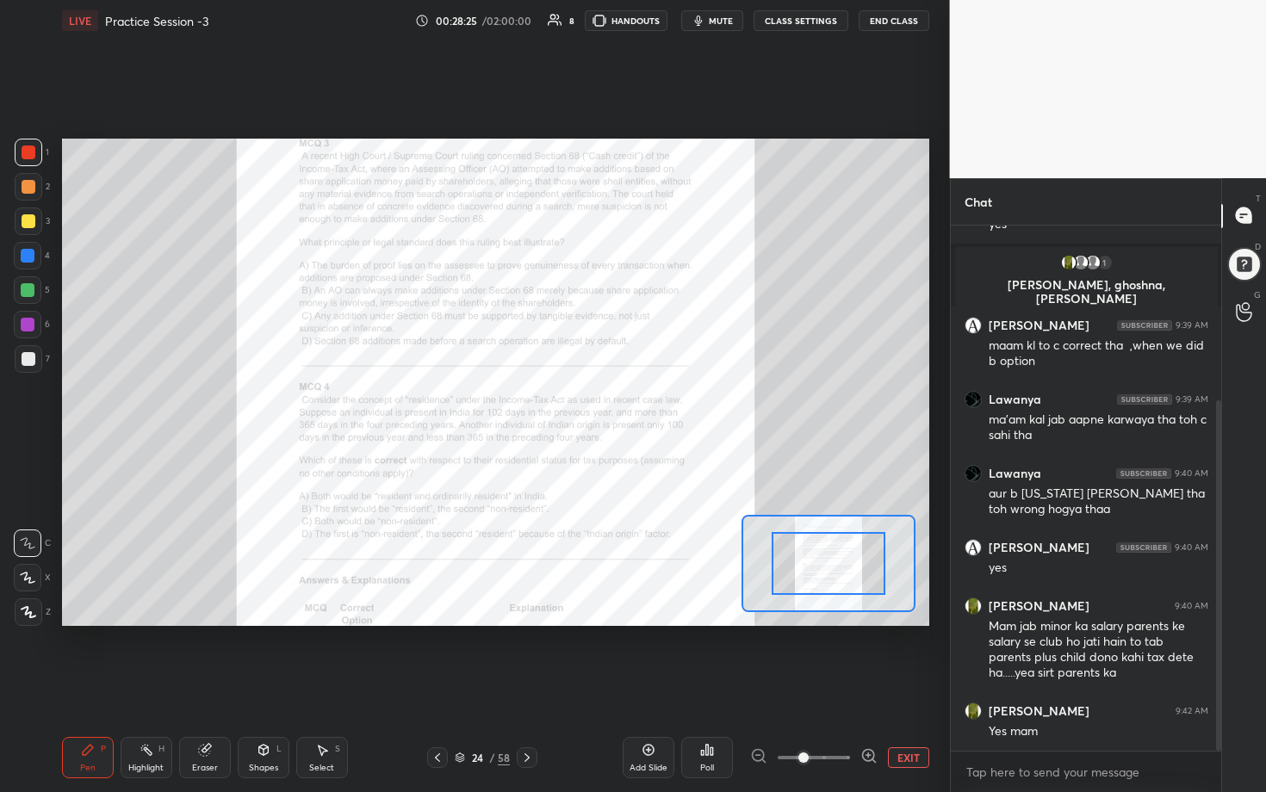
click at [617, 404] on icon at bounding box center [868, 755] width 17 height 17
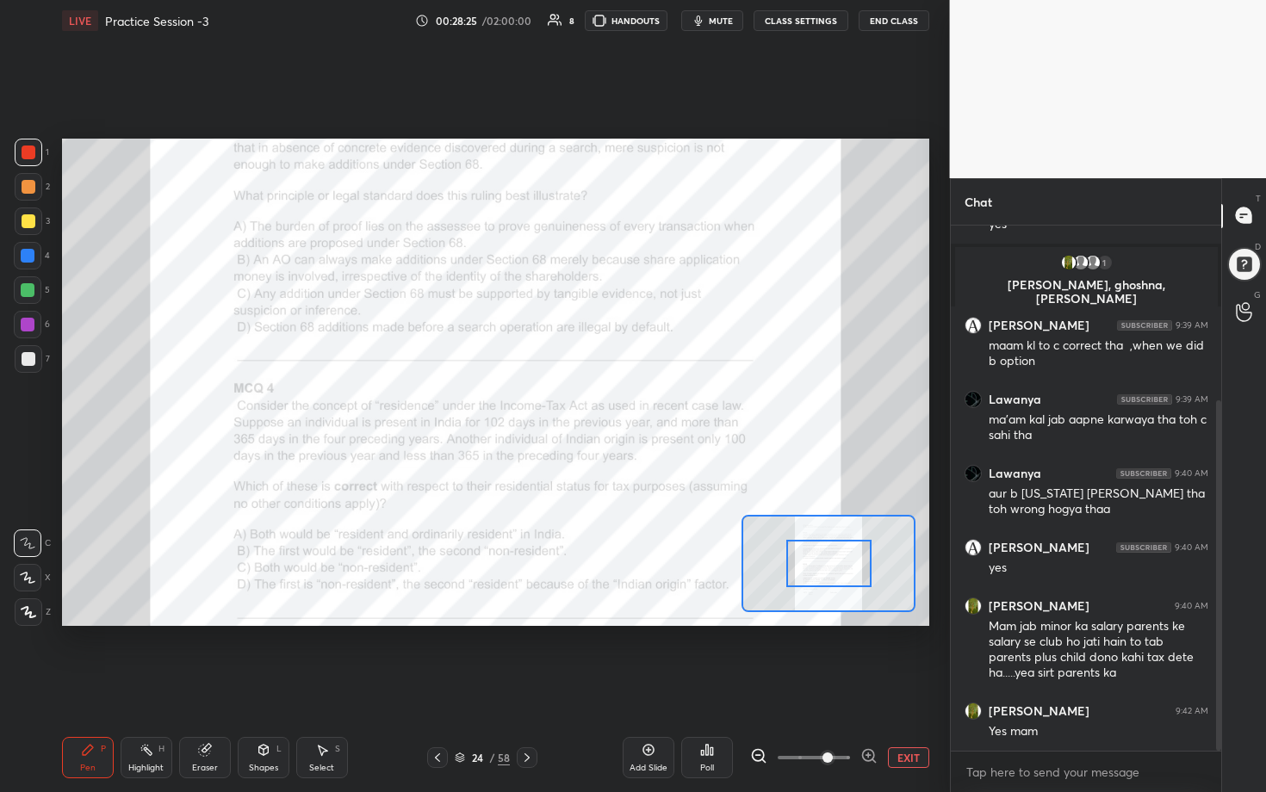
click at [617, 404] on icon at bounding box center [868, 755] width 17 height 17
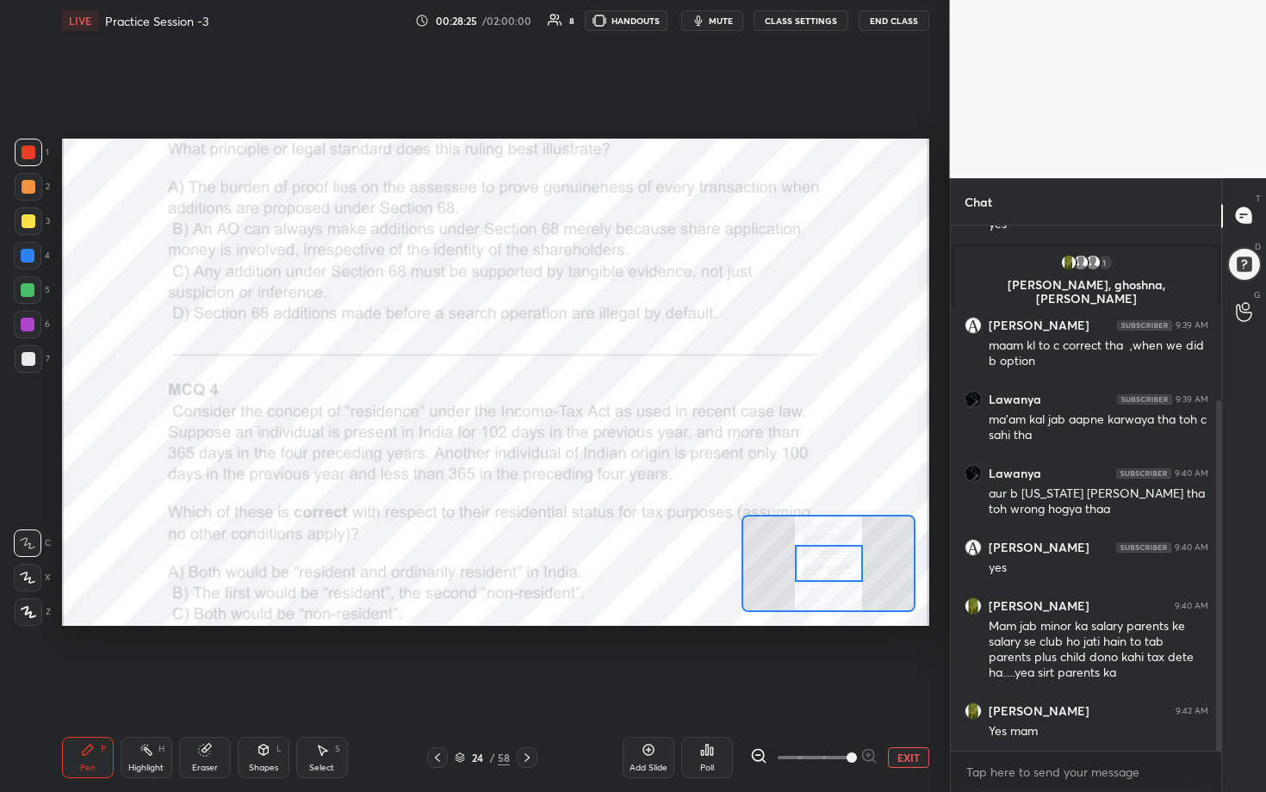
click at [617, 404] on span at bounding box center [852, 758] width 10 height 10
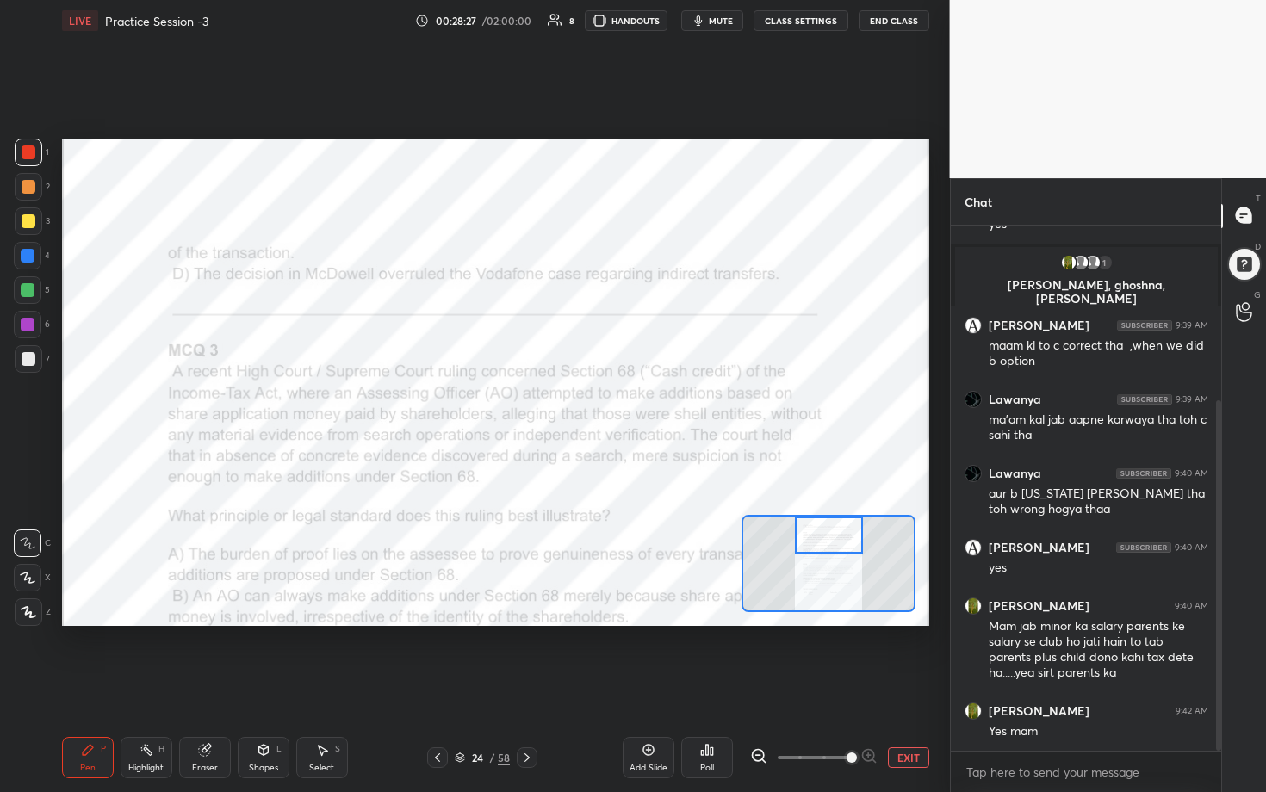
click at [617, 404] on div "Setting up your live class Poll for secs No correct answer Start poll" at bounding box center [495, 383] width 867 height 488
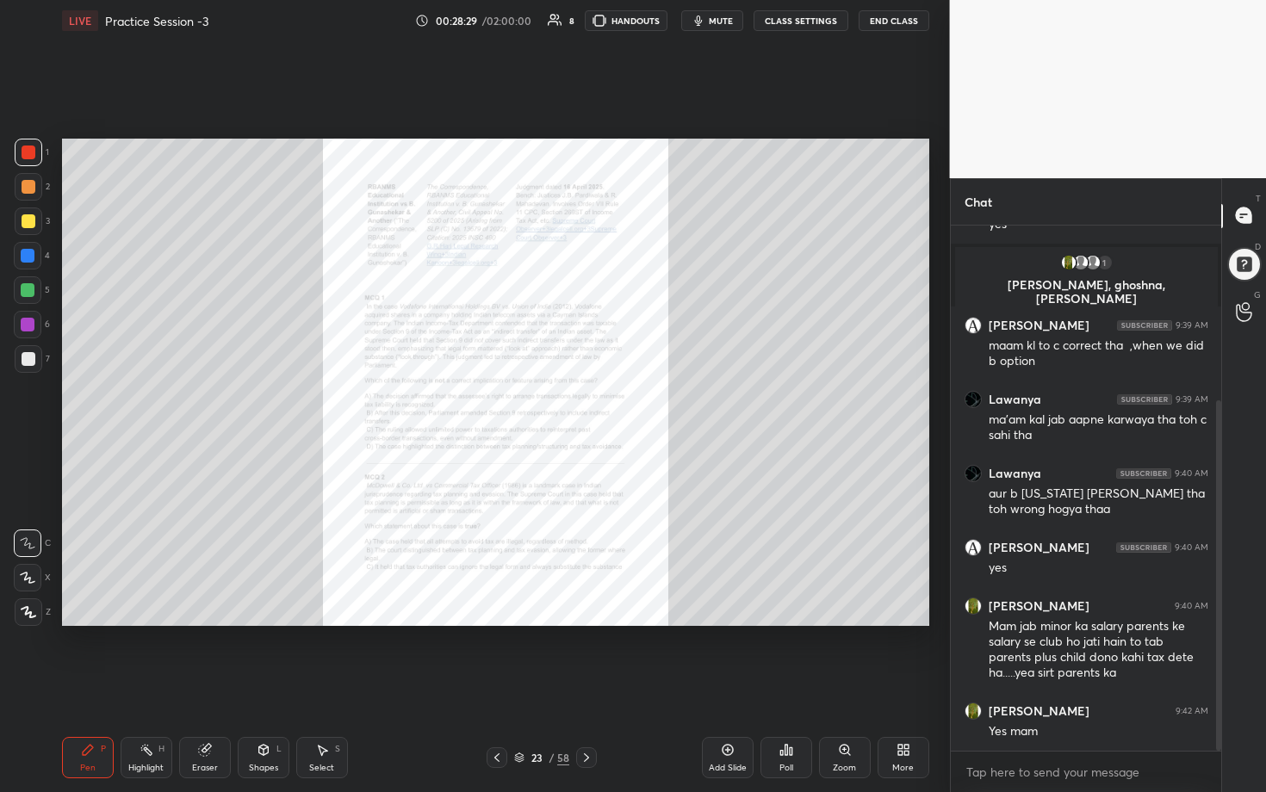
click at [617, 404] on icon at bounding box center [845, 750] width 14 height 14
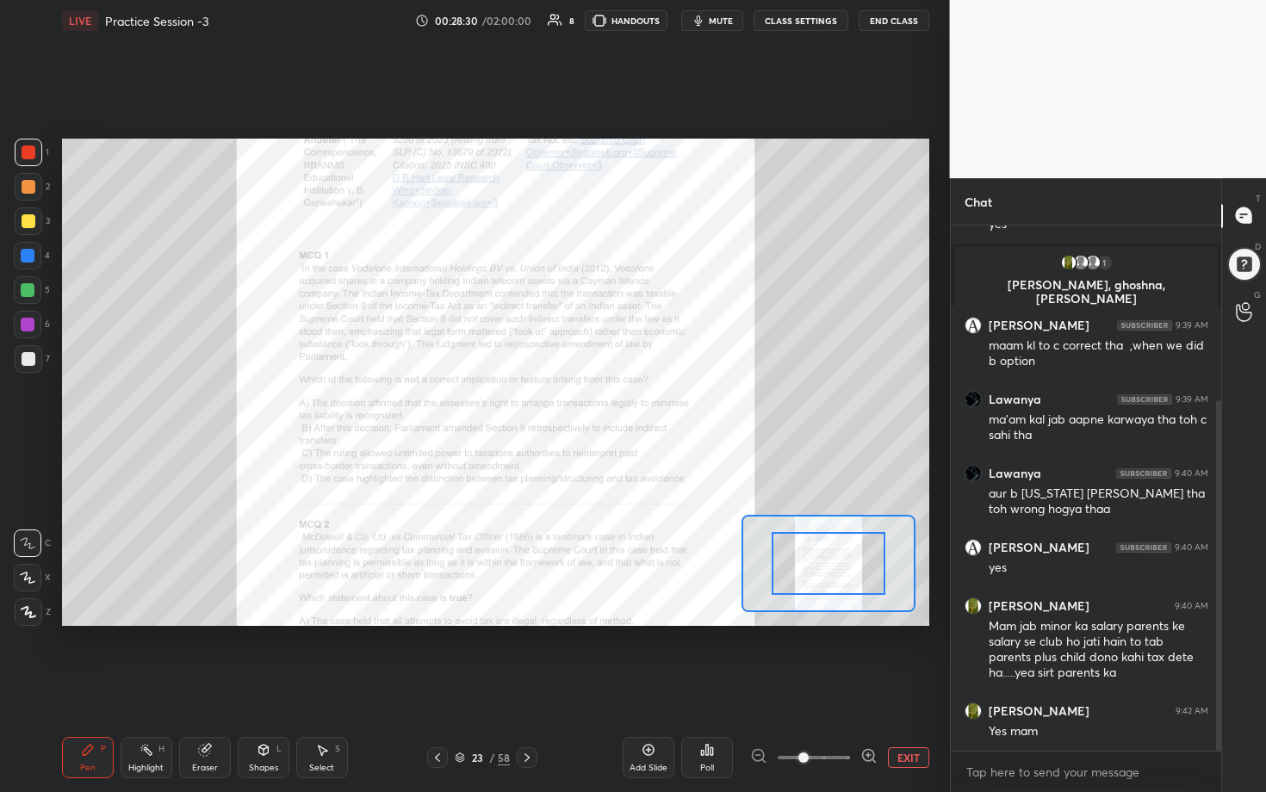
click at [617, 404] on icon at bounding box center [868, 755] width 17 height 17
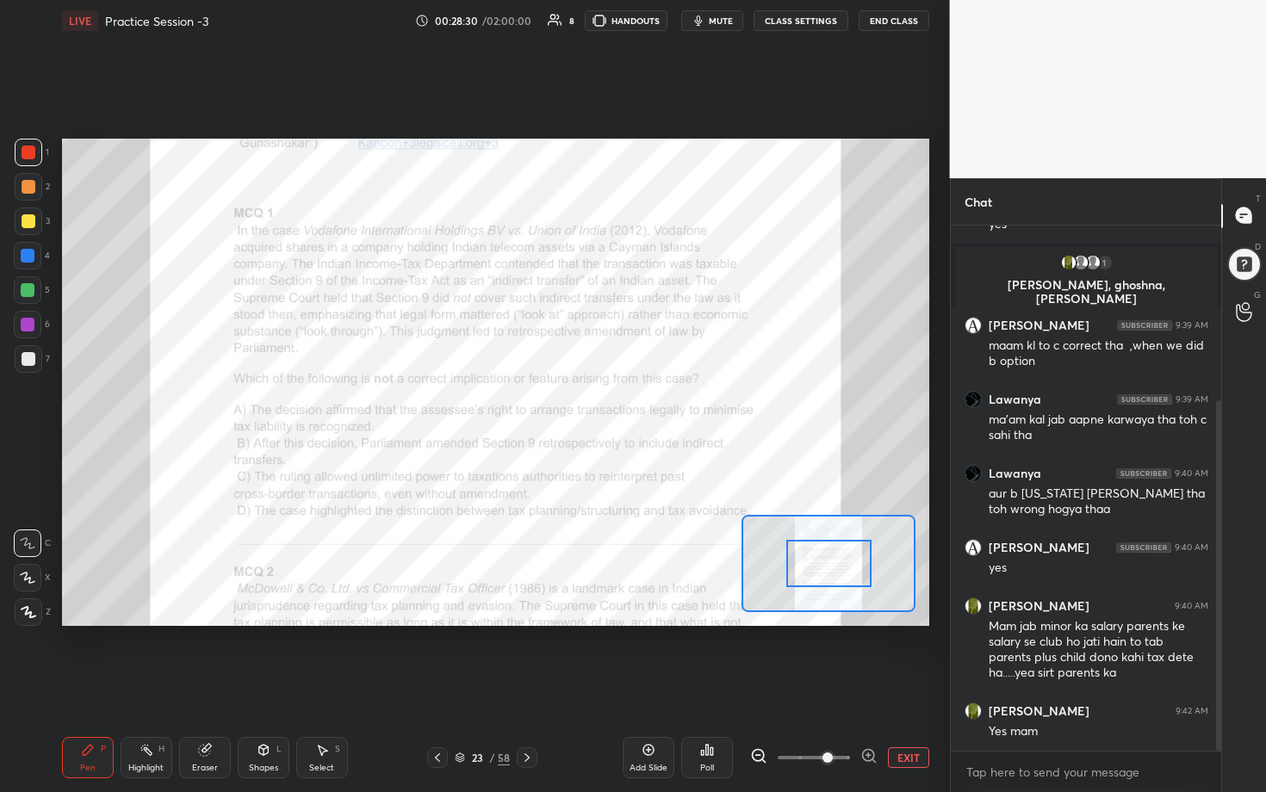
click at [617, 404] on icon at bounding box center [868, 755] width 17 height 17
click at [617, 404] on span at bounding box center [827, 758] width 10 height 10
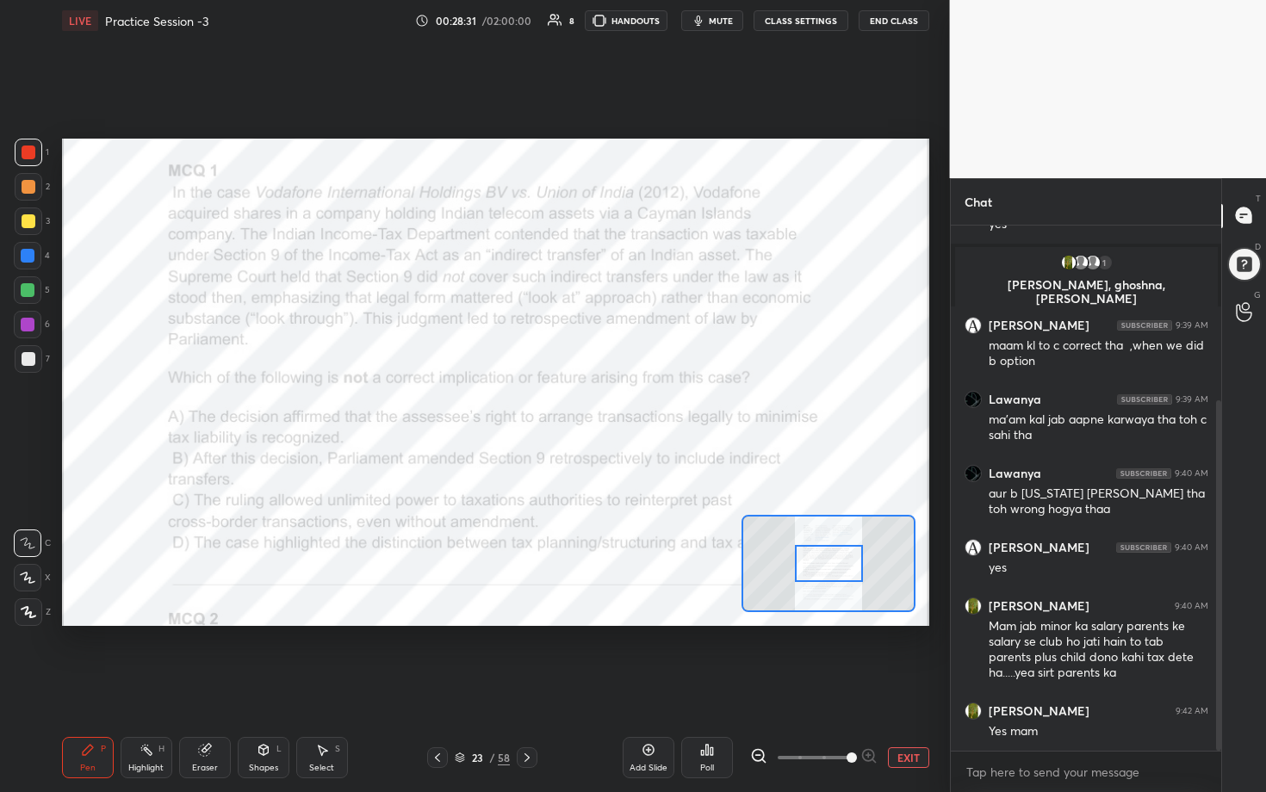
click at [617, 404] on span at bounding box center [852, 758] width 10 height 10
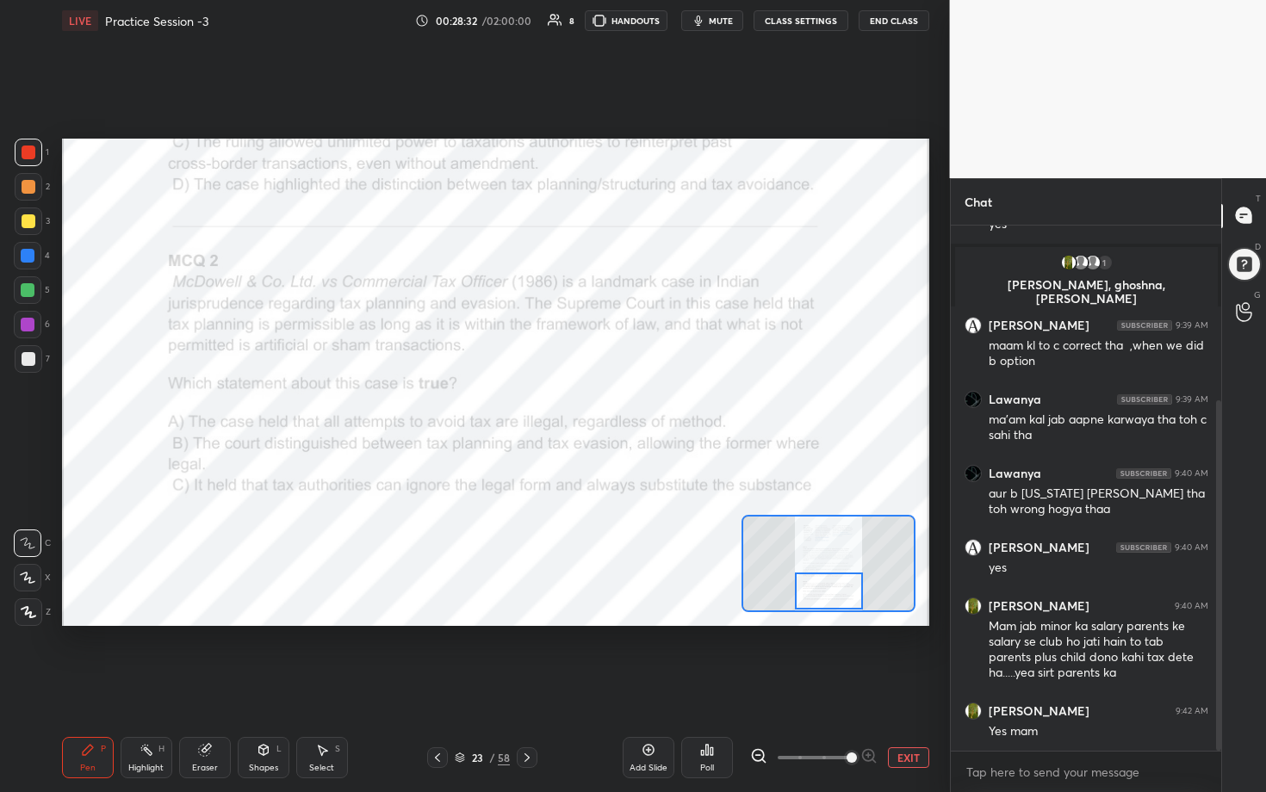
scroll to position [337, 0]
click at [617, 404] on div "Setting up your live class Poll for secs No correct answer Start poll" at bounding box center [495, 383] width 867 height 488
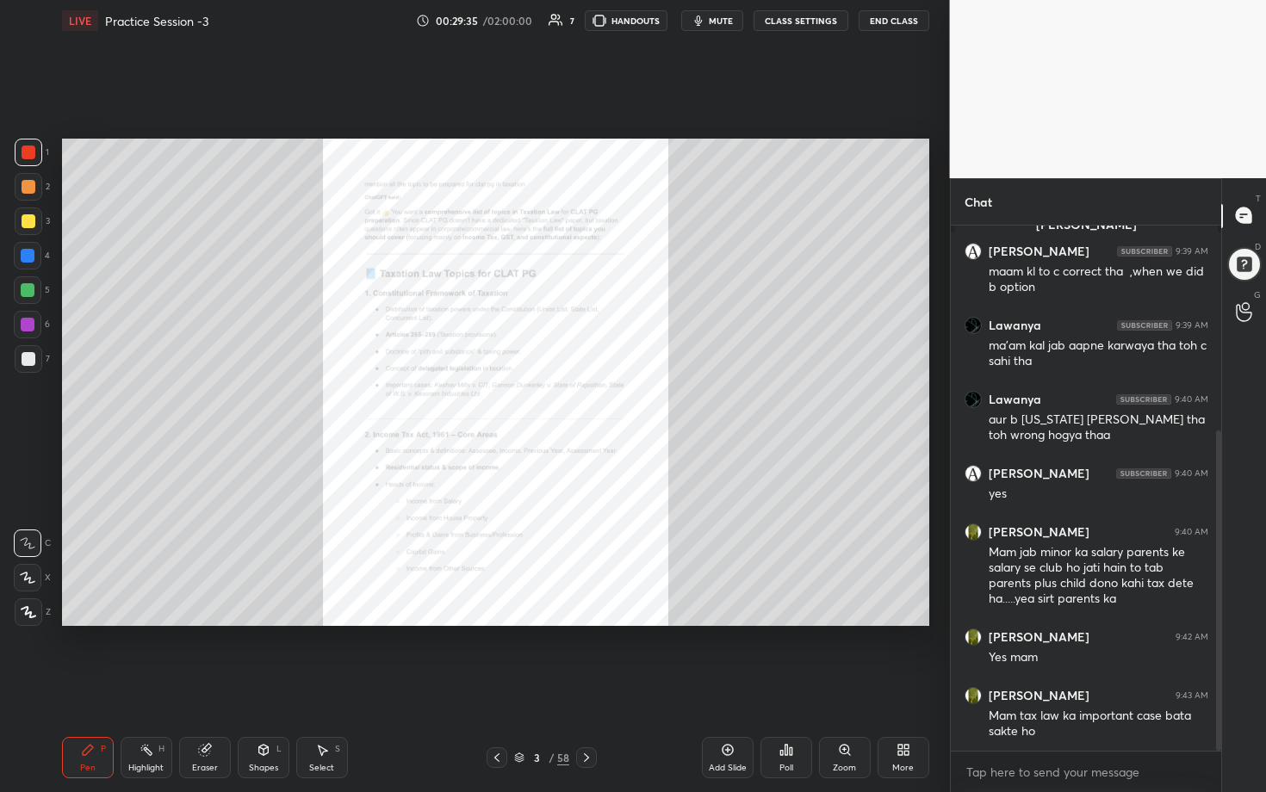
click at [617, 404] on div "Zoom" at bounding box center [845, 757] width 52 height 41
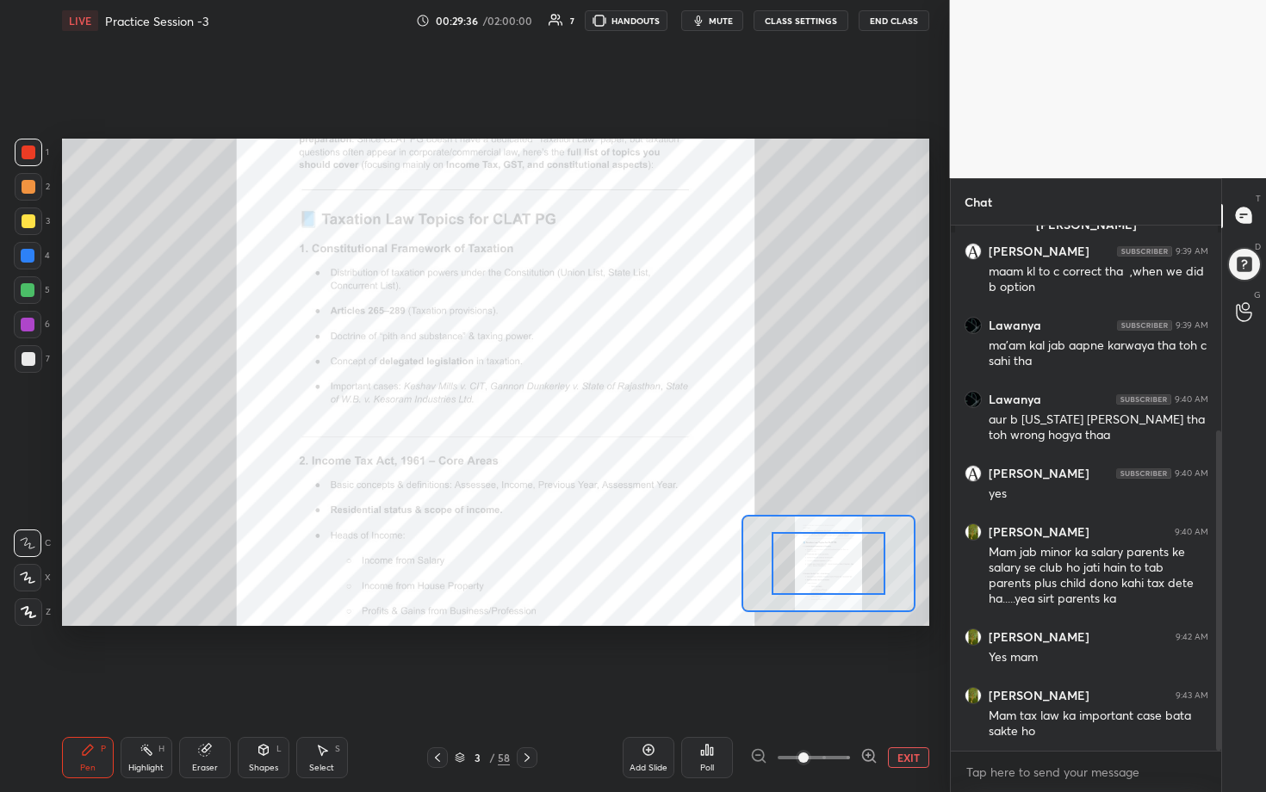
click at [617, 404] on span at bounding box center [814, 758] width 72 height 26
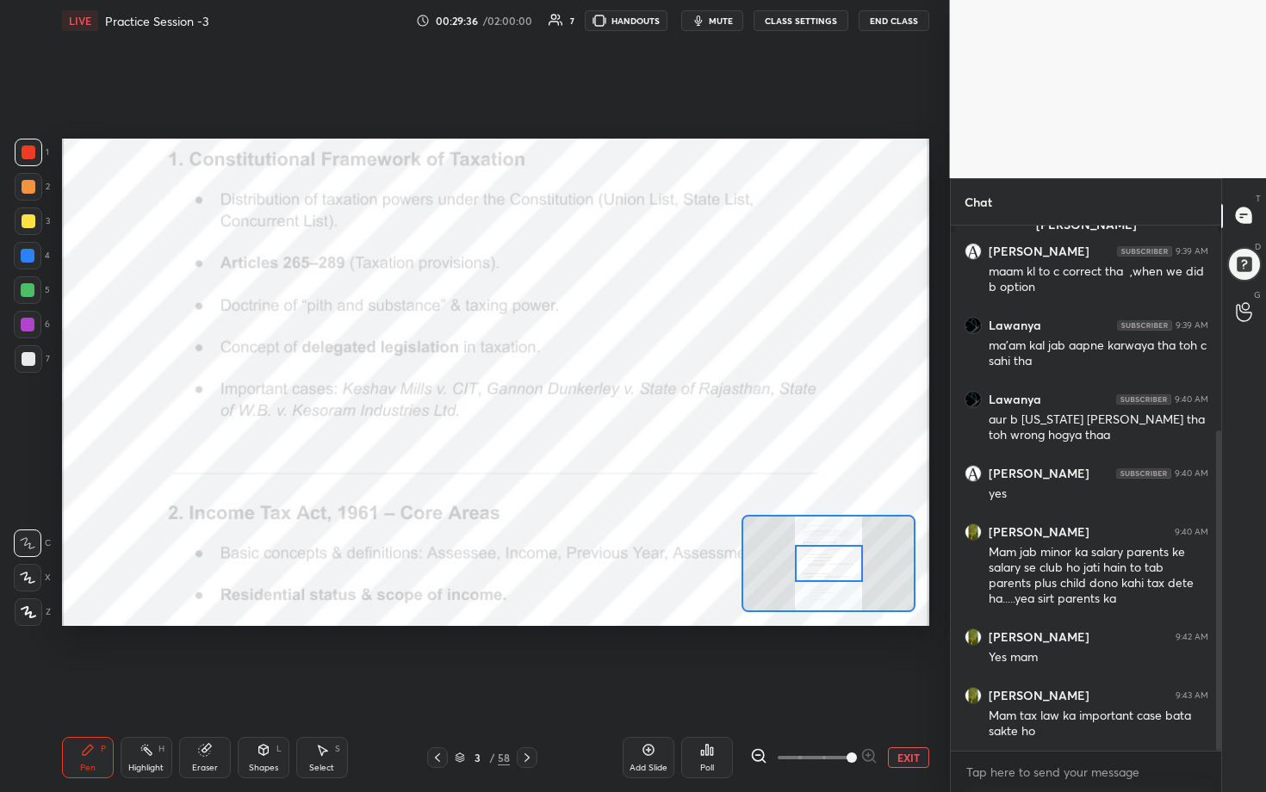
click at [617, 404] on span at bounding box center [852, 758] width 10 height 10
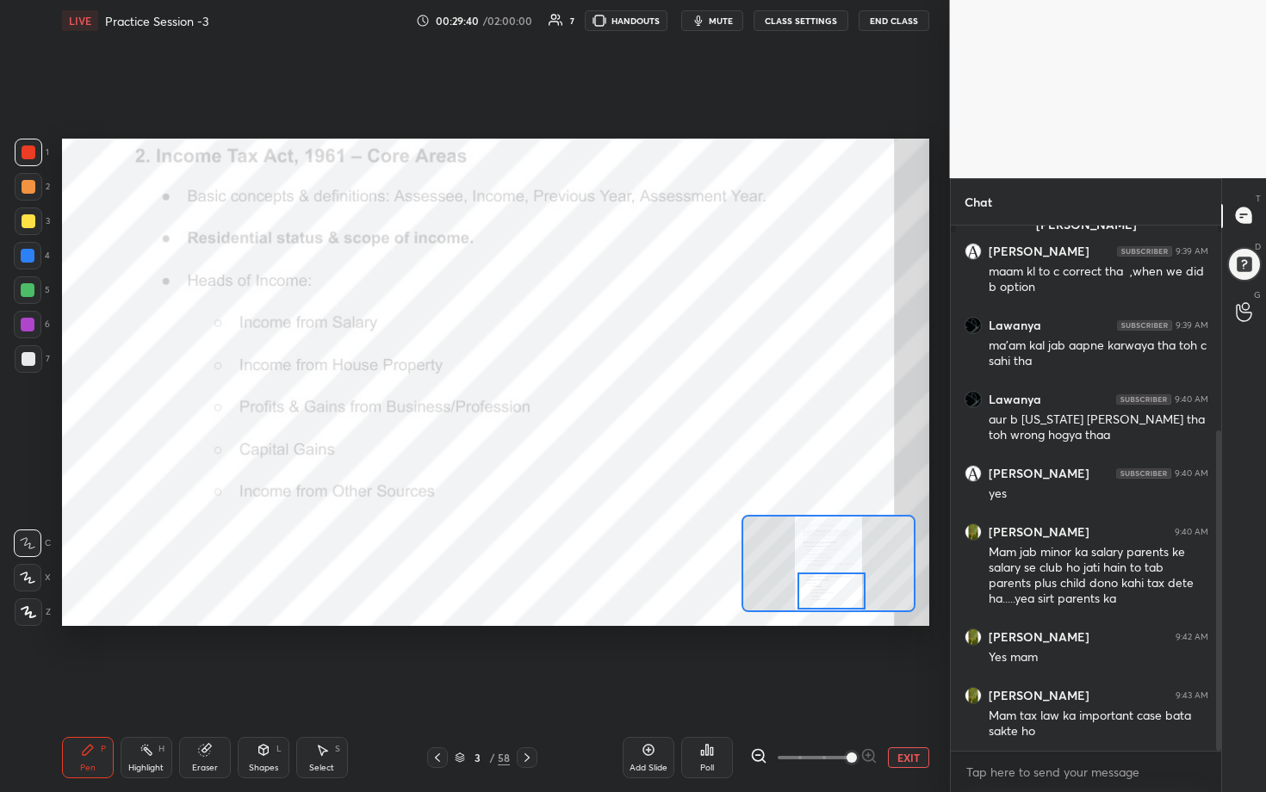
drag, startPoint x: 827, startPoint y: 560, endPoint x: 829, endPoint y: 587, distance: 27.7
click at [617, 404] on div at bounding box center [831, 592] width 68 height 38
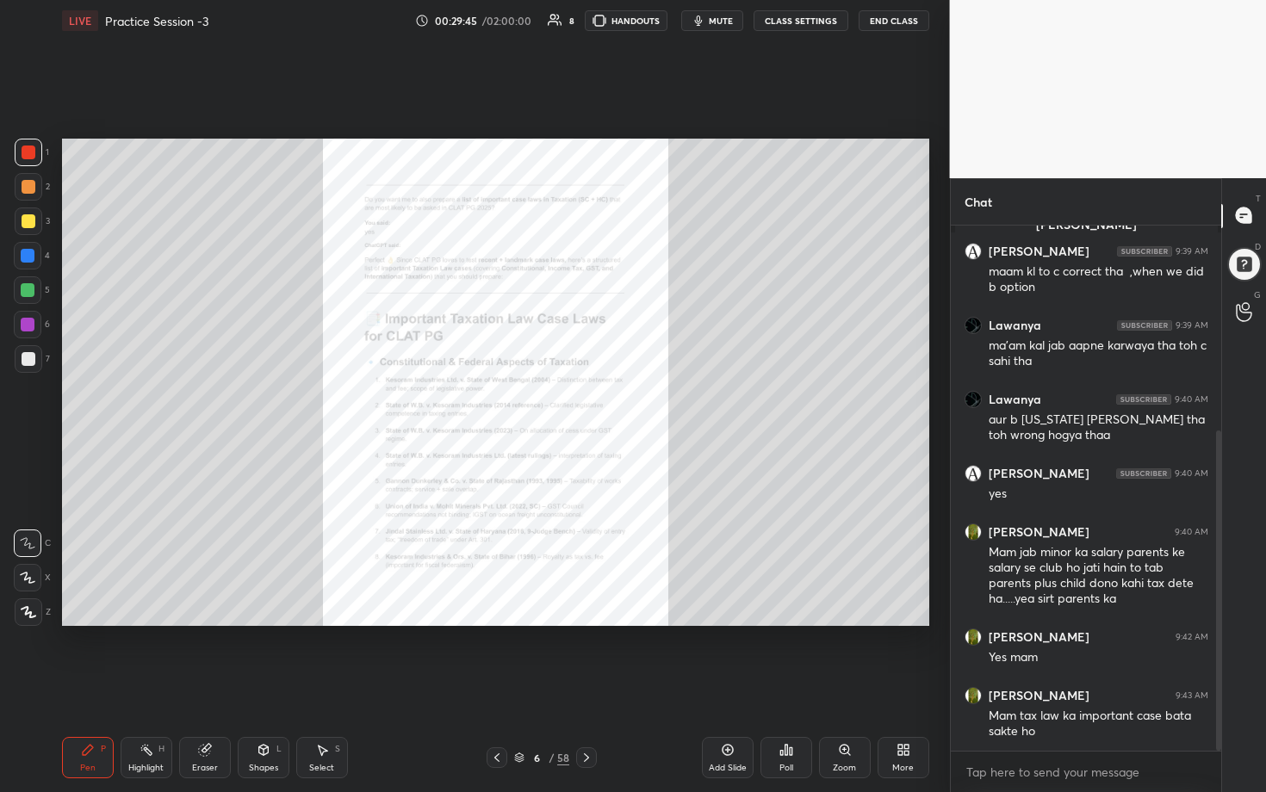
click at [617, 404] on div "Zoom" at bounding box center [845, 757] width 52 height 41
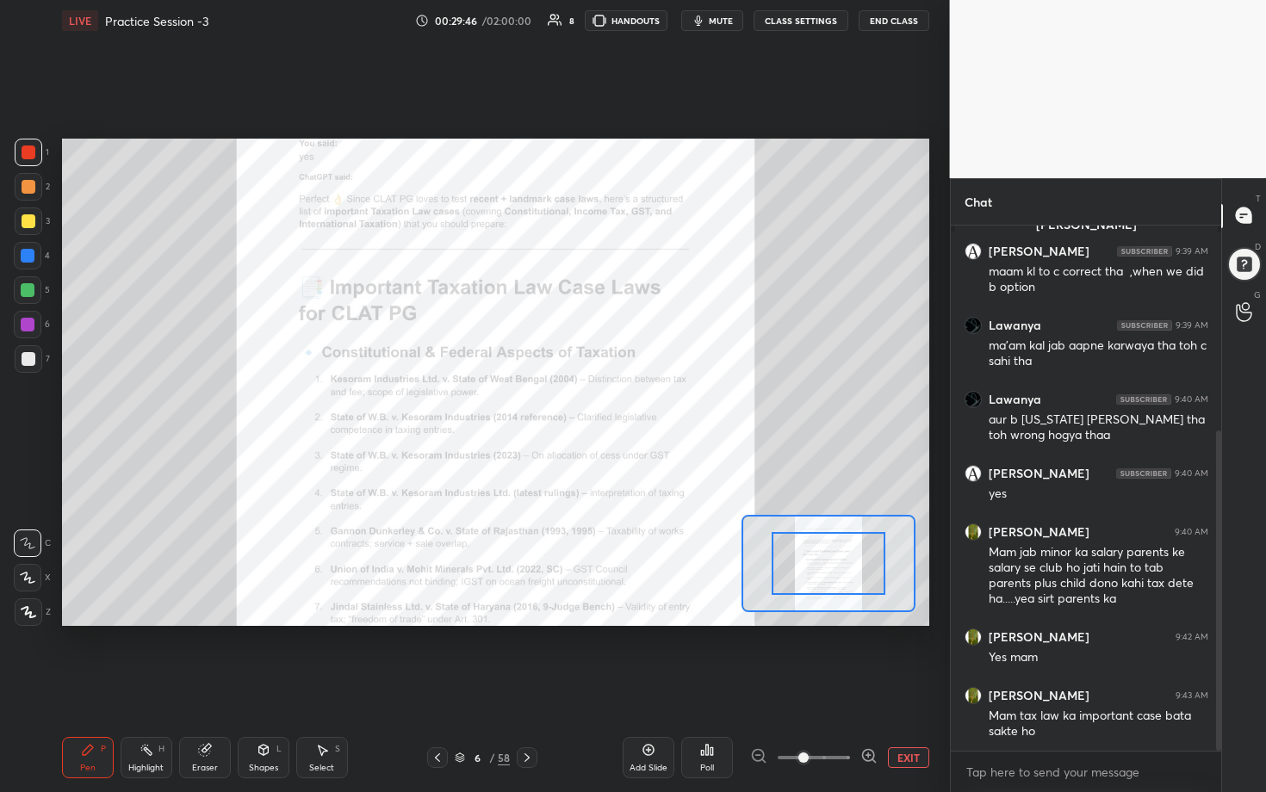
click at [617, 404] on icon at bounding box center [868, 755] width 17 height 17
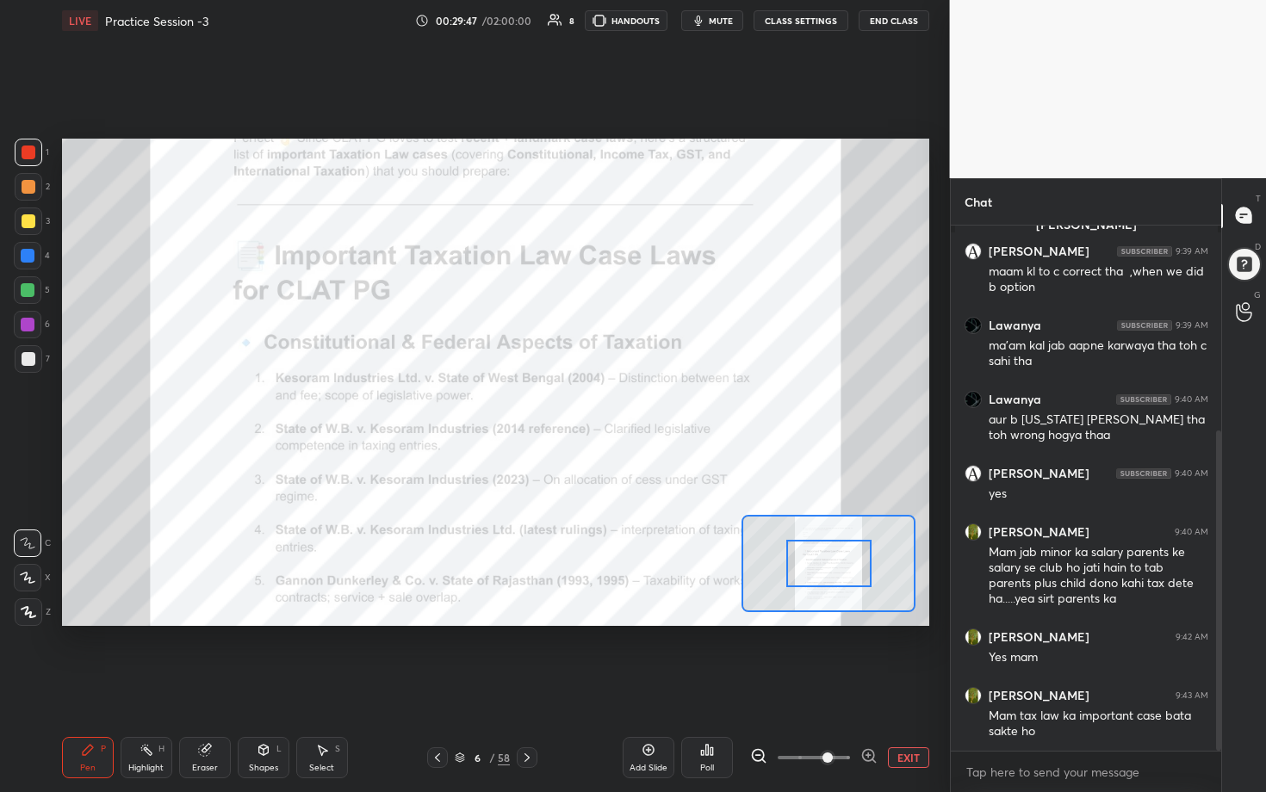
click at [617, 404] on icon at bounding box center [868, 755] width 17 height 17
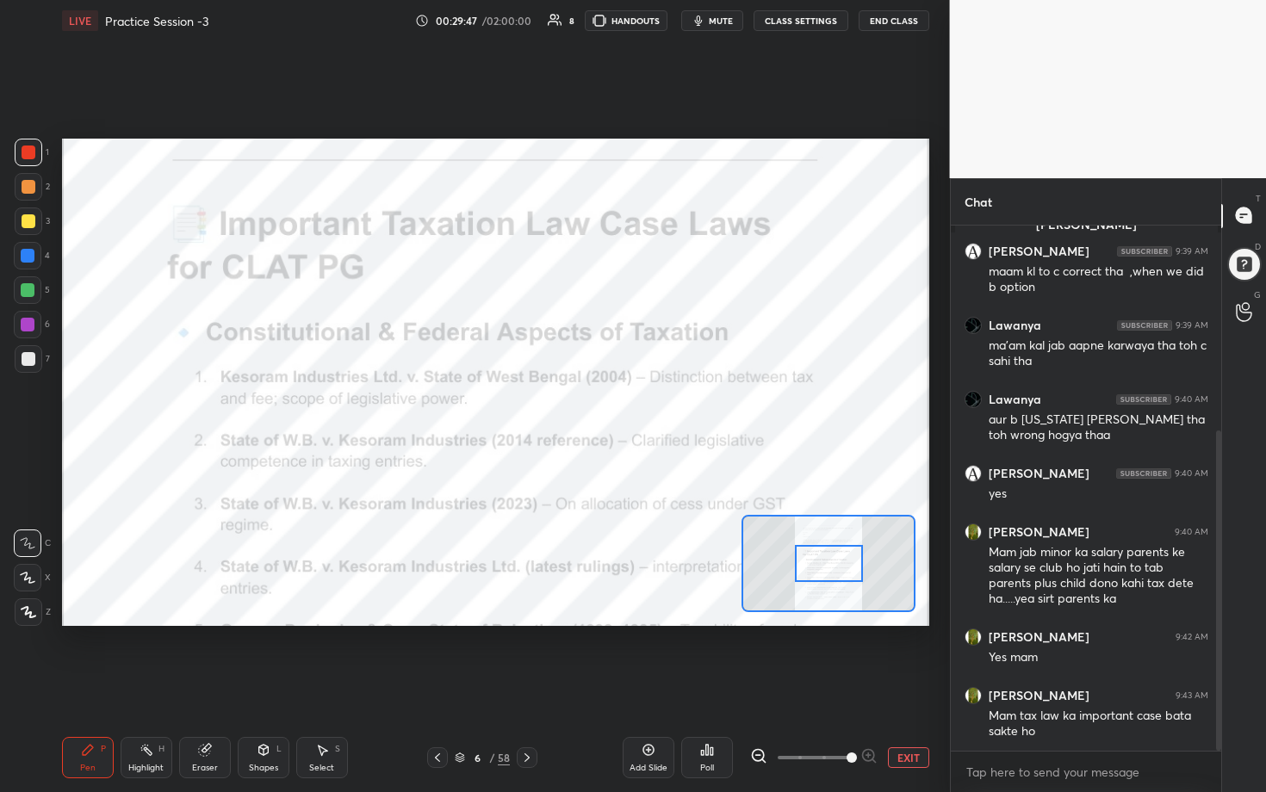
click at [617, 404] on span at bounding box center [852, 758] width 10 height 10
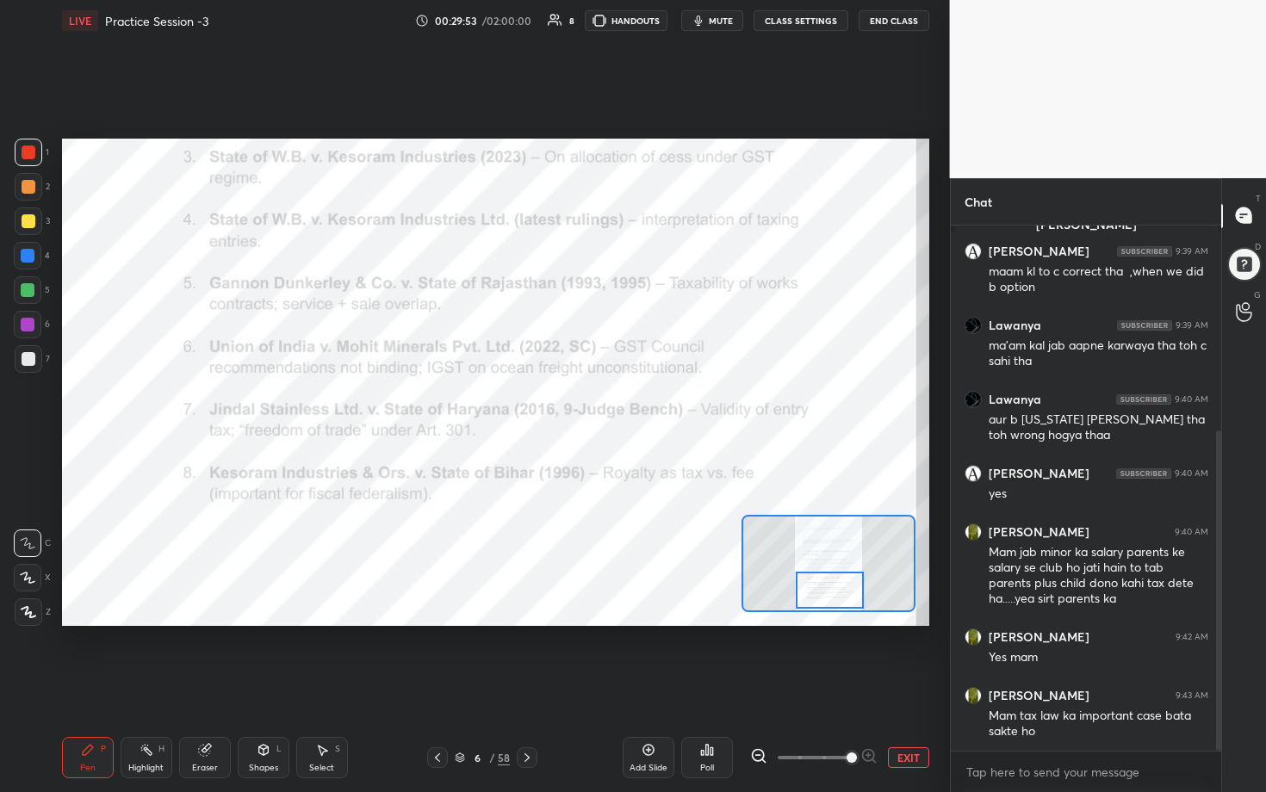
drag, startPoint x: 830, startPoint y: 567, endPoint x: 831, endPoint y: 593, distance: 26.7
click at [617, 404] on div at bounding box center [830, 591] width 68 height 38
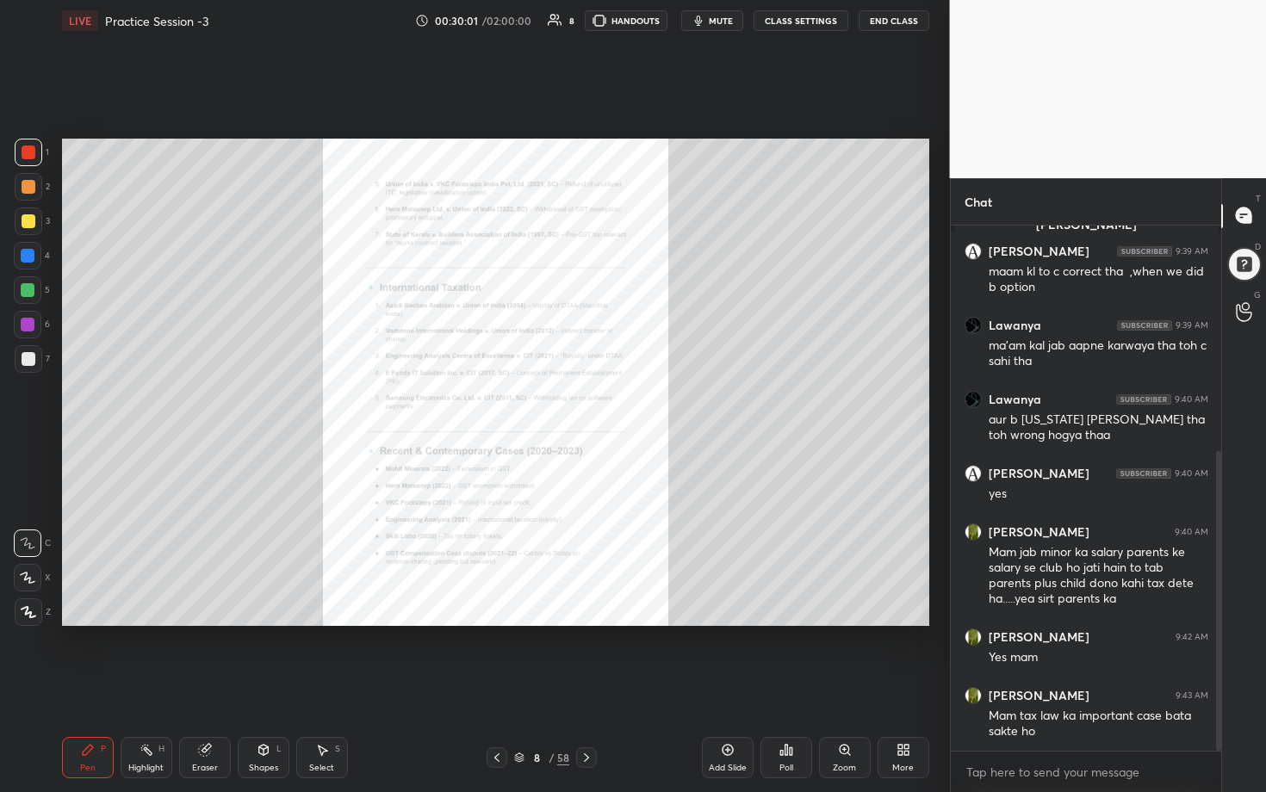
scroll to position [395, 0]
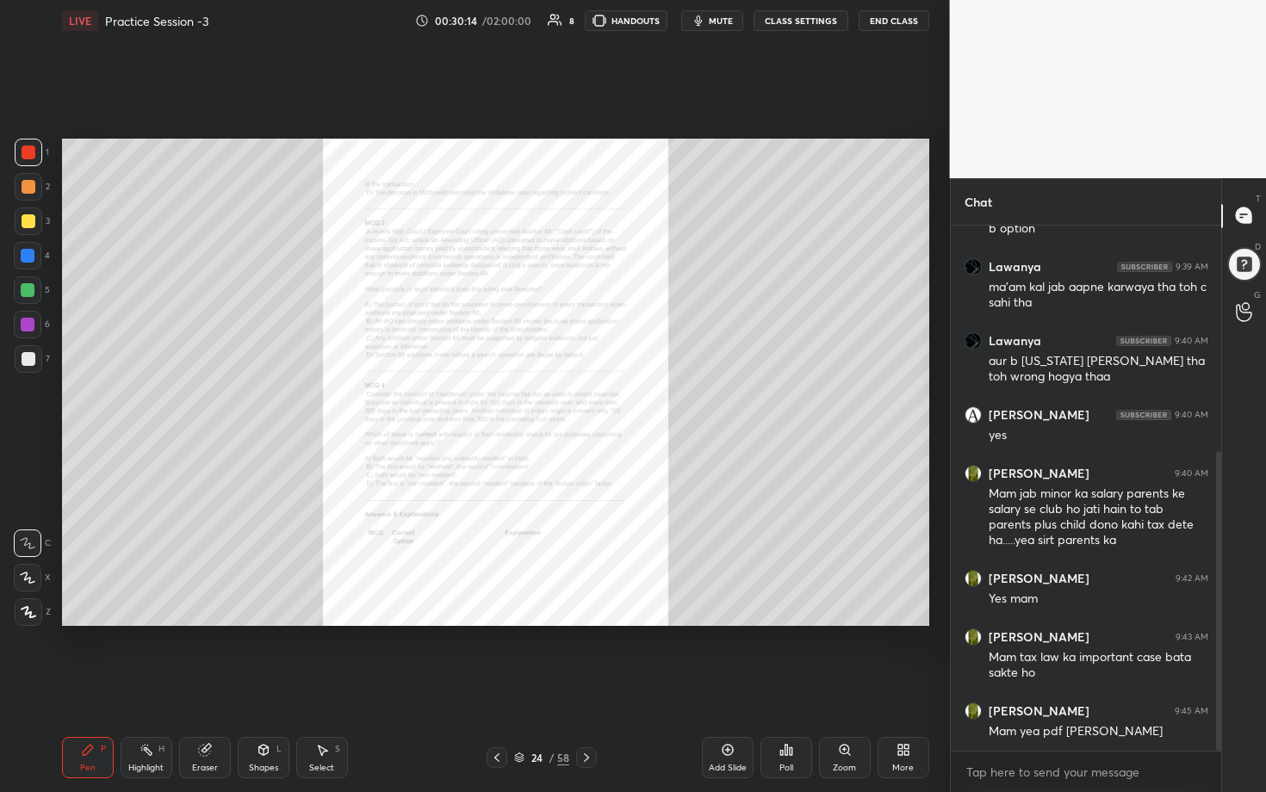
click at [617, 404] on icon at bounding box center [844, 749] width 9 height 9
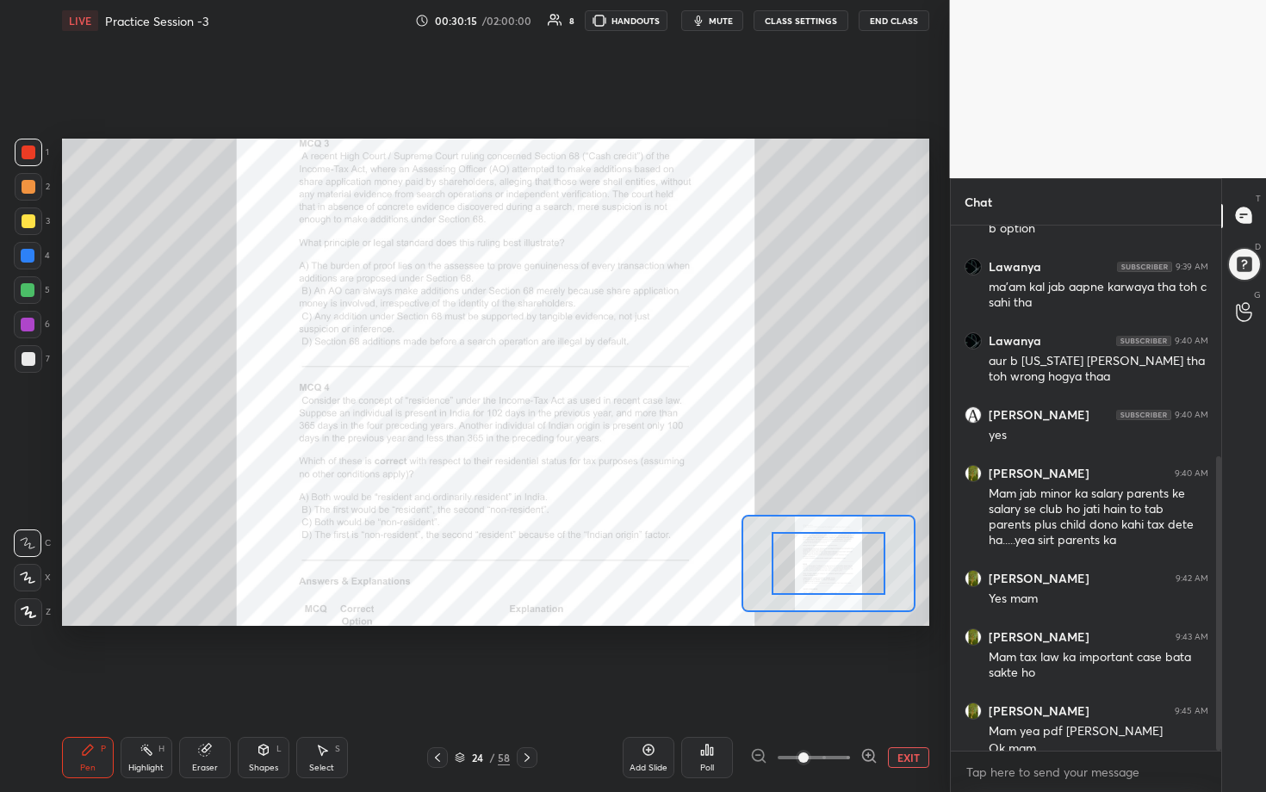
scroll to position [412, 0]
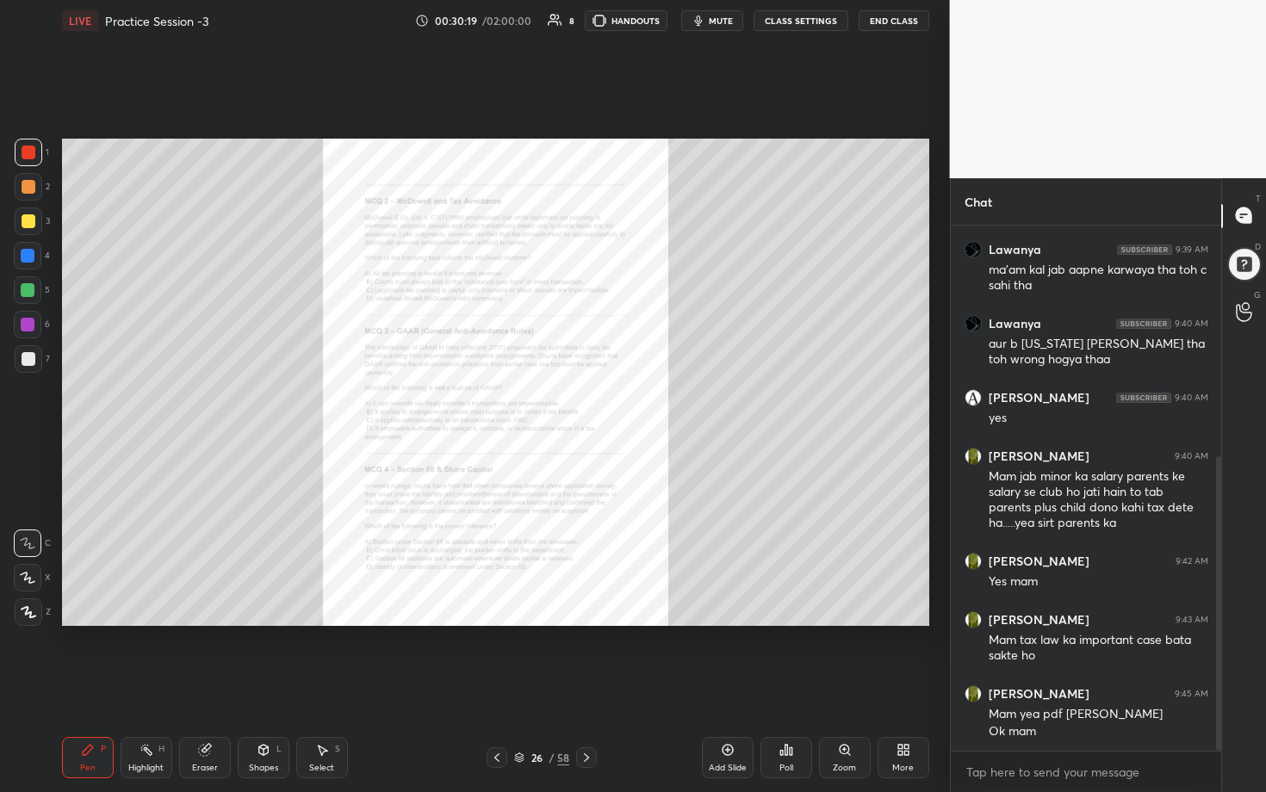
click at [617, 404] on div "Zoom" at bounding box center [844, 768] width 23 height 9
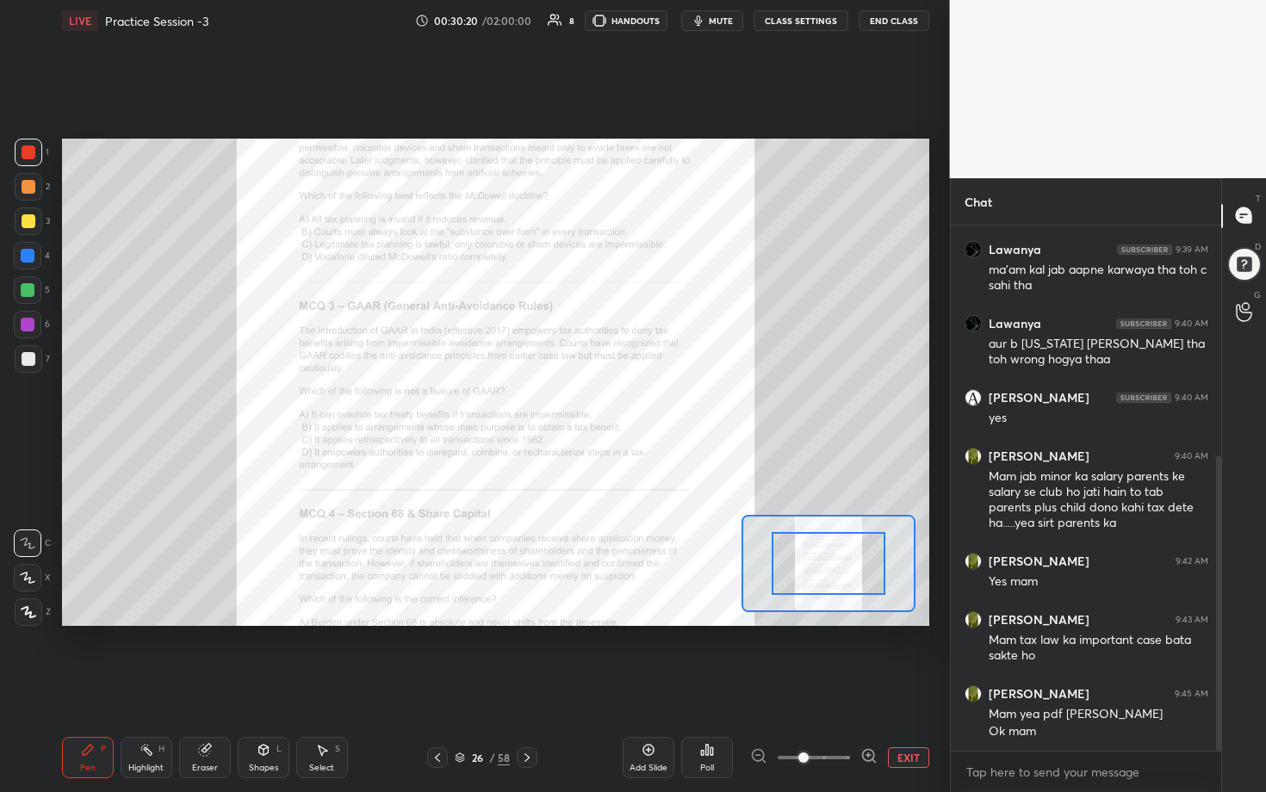
click at [617, 404] on icon at bounding box center [868, 755] width 17 height 17
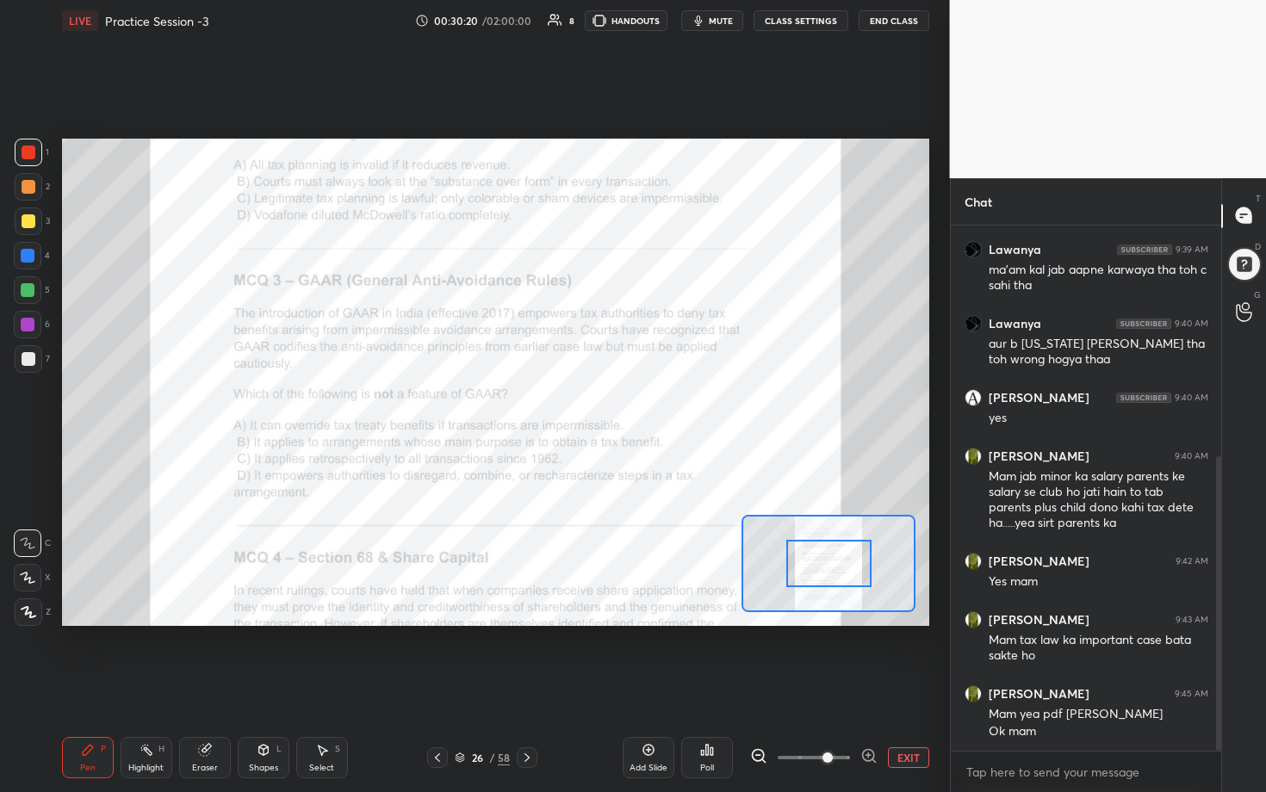
click at [617, 404] on icon at bounding box center [868, 755] width 17 height 17
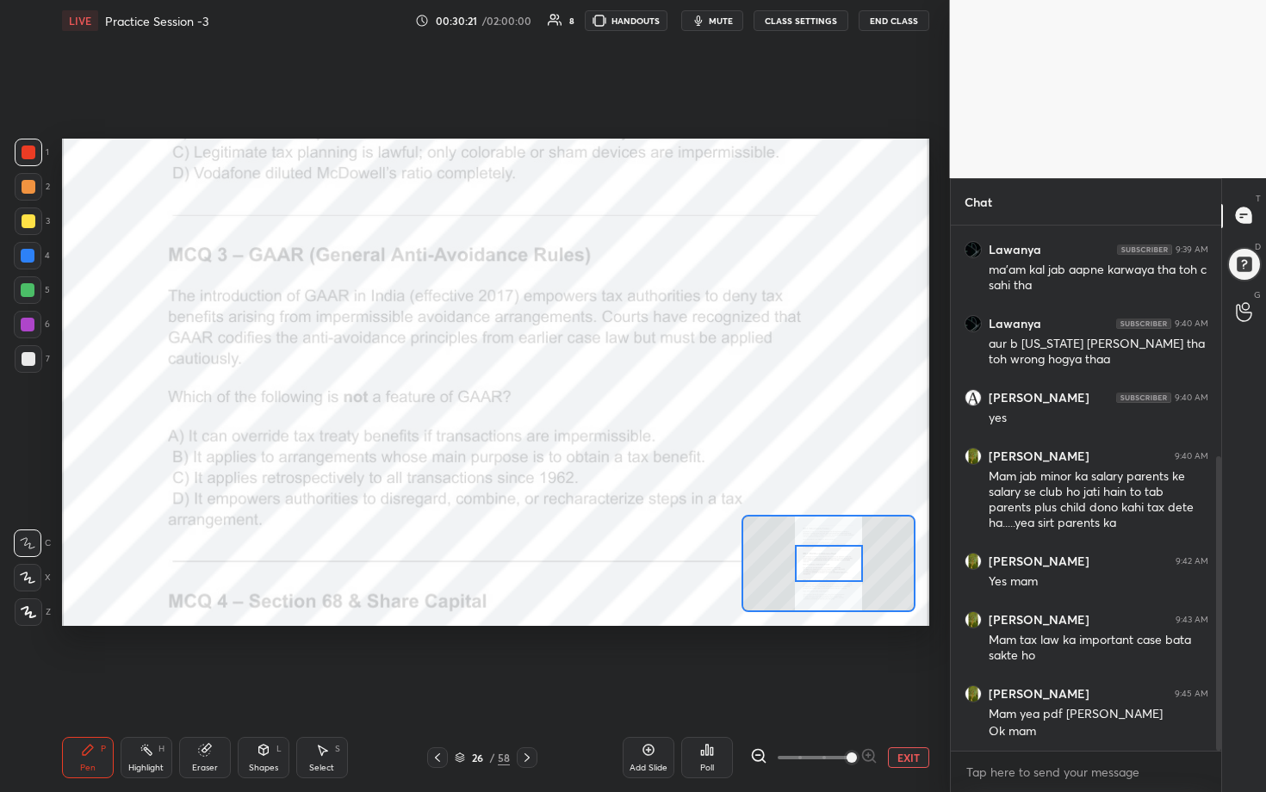
click at [617, 404] on div at bounding box center [813, 757] width 127 height 21
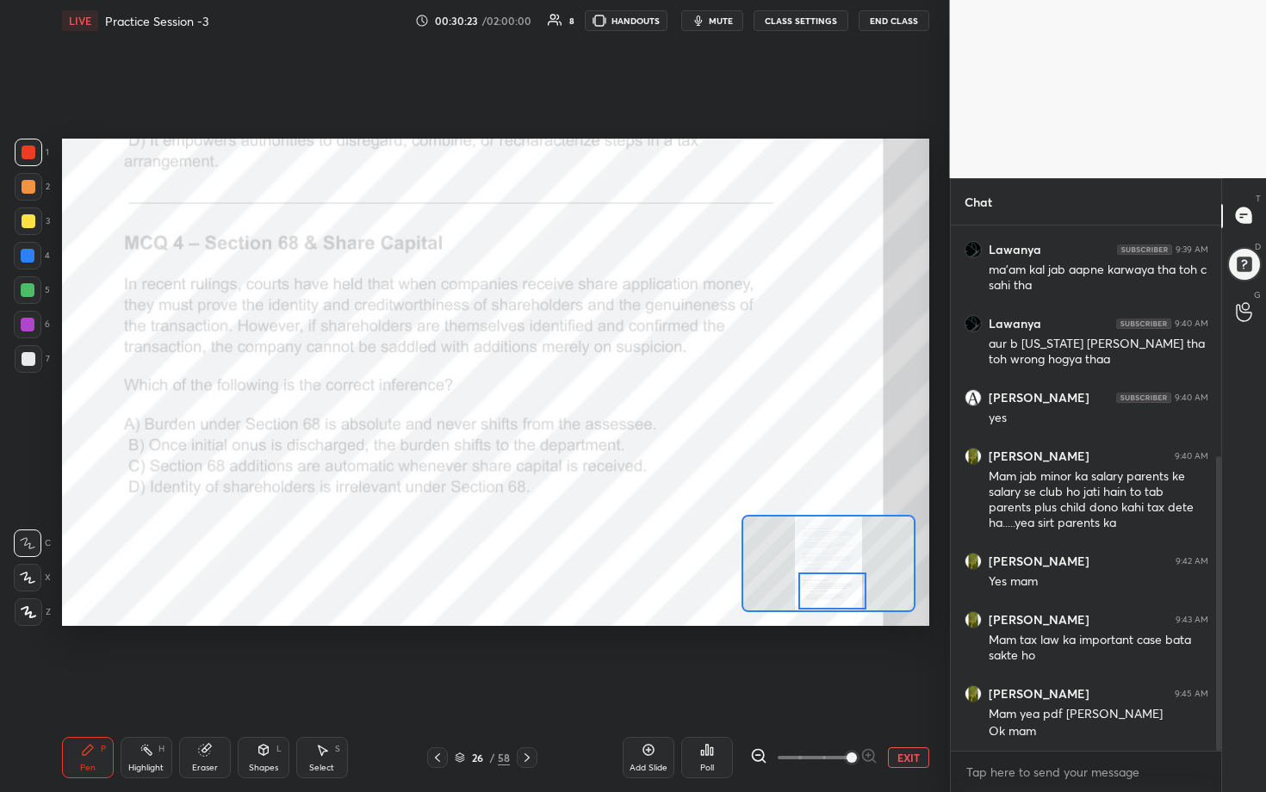
drag, startPoint x: 840, startPoint y: 561, endPoint x: 843, endPoint y: 596, distance: 35.5
click at [617, 404] on div at bounding box center [832, 592] width 68 height 38
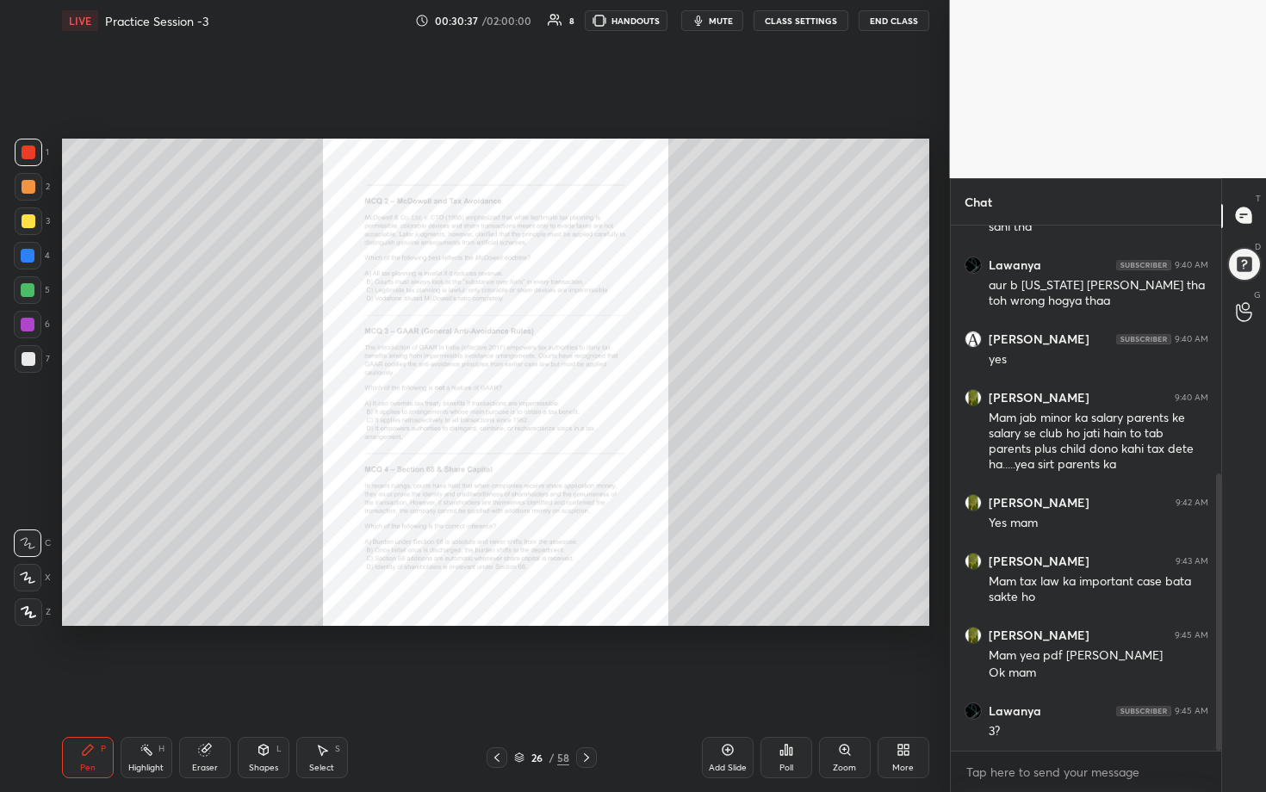
click at [617, 404] on div "Zoom" at bounding box center [844, 768] width 23 height 9
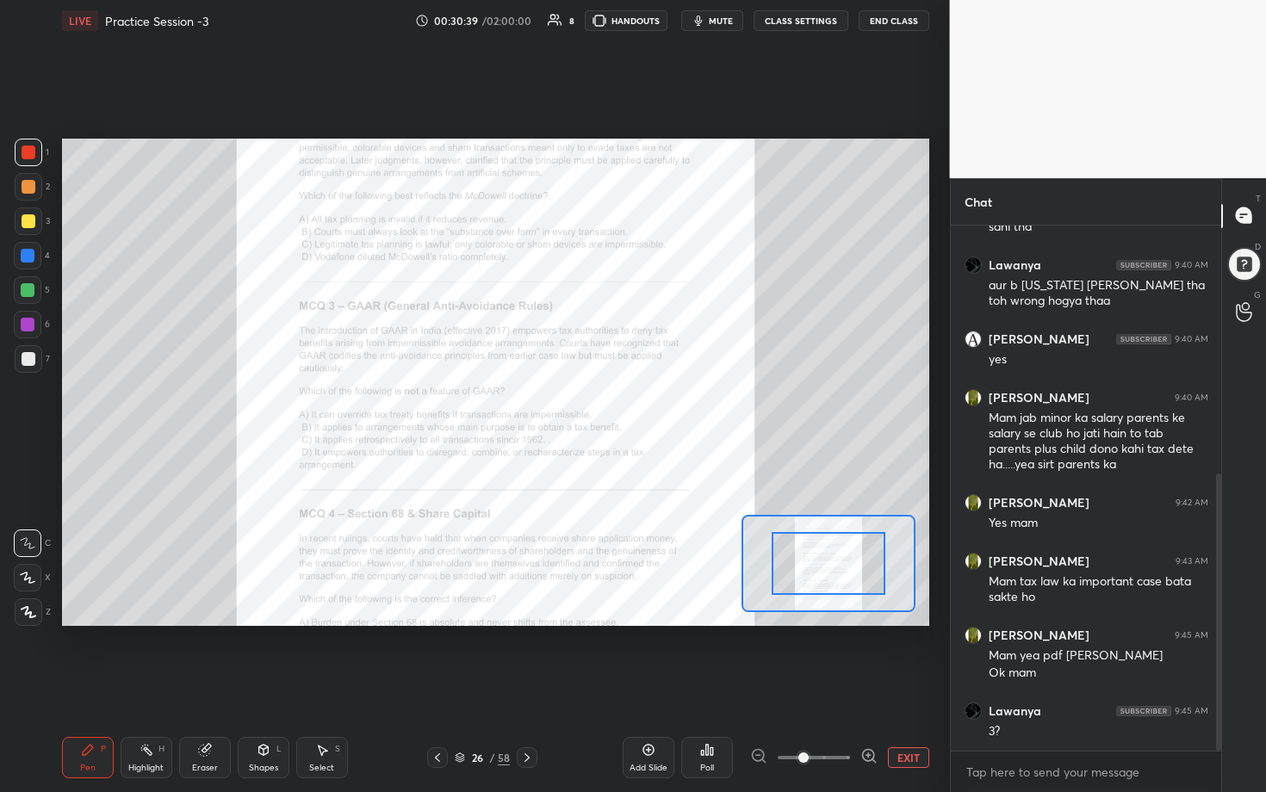
click at [617, 404] on icon at bounding box center [868, 755] width 17 height 17
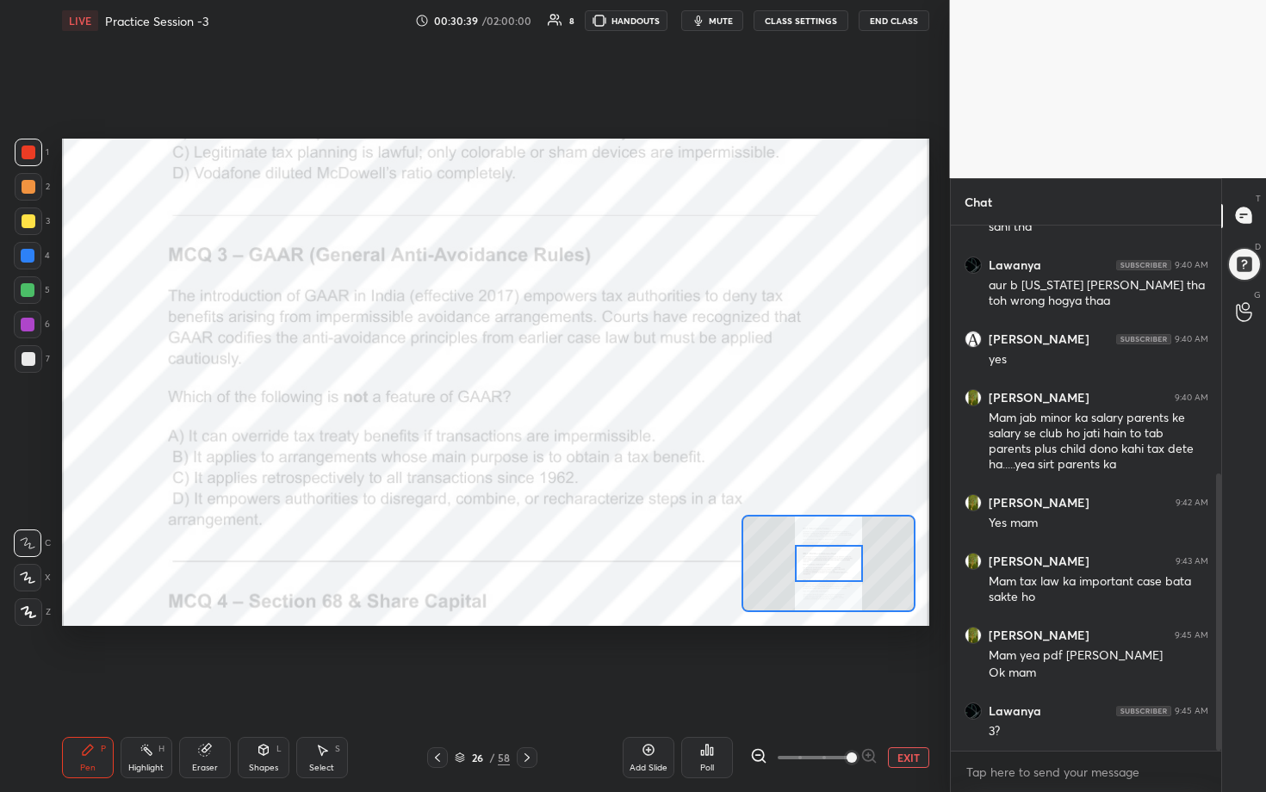
click at [617, 404] on div at bounding box center [813, 757] width 127 height 21
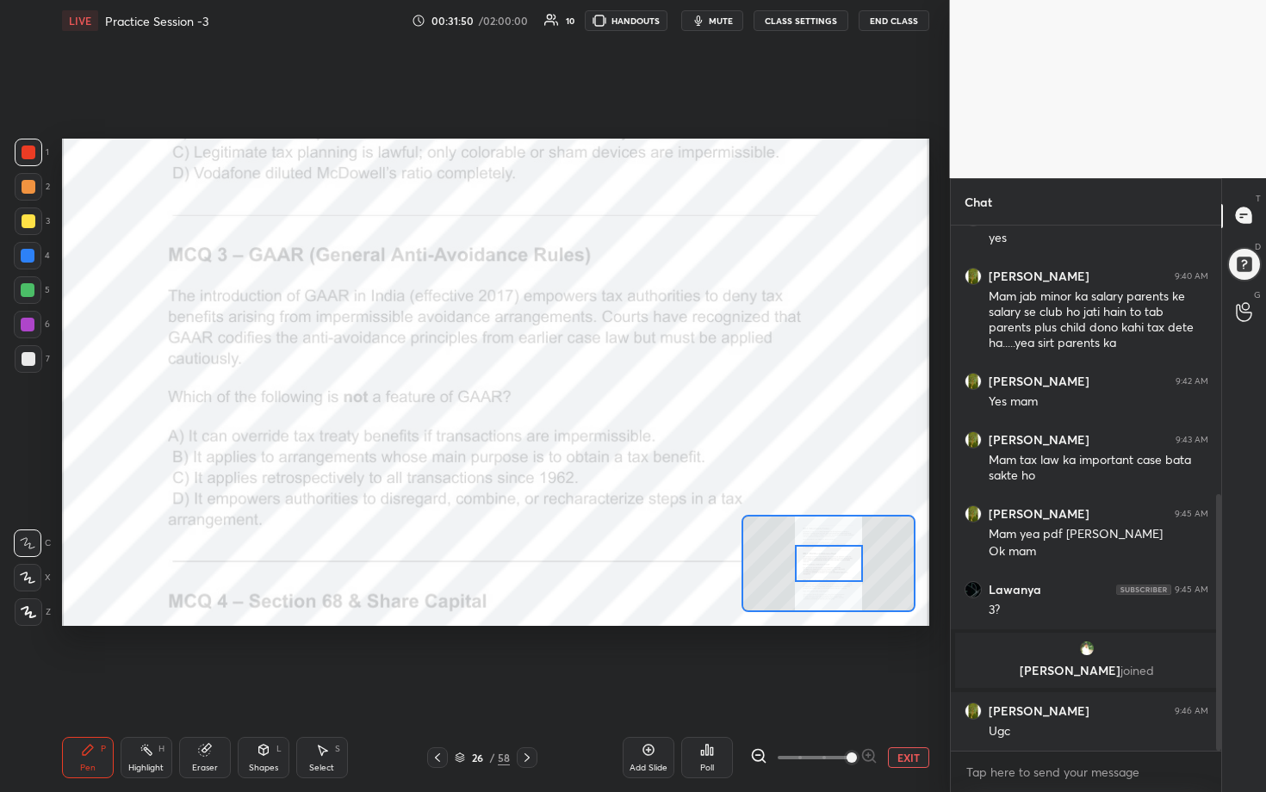
scroll to position [613, 0]
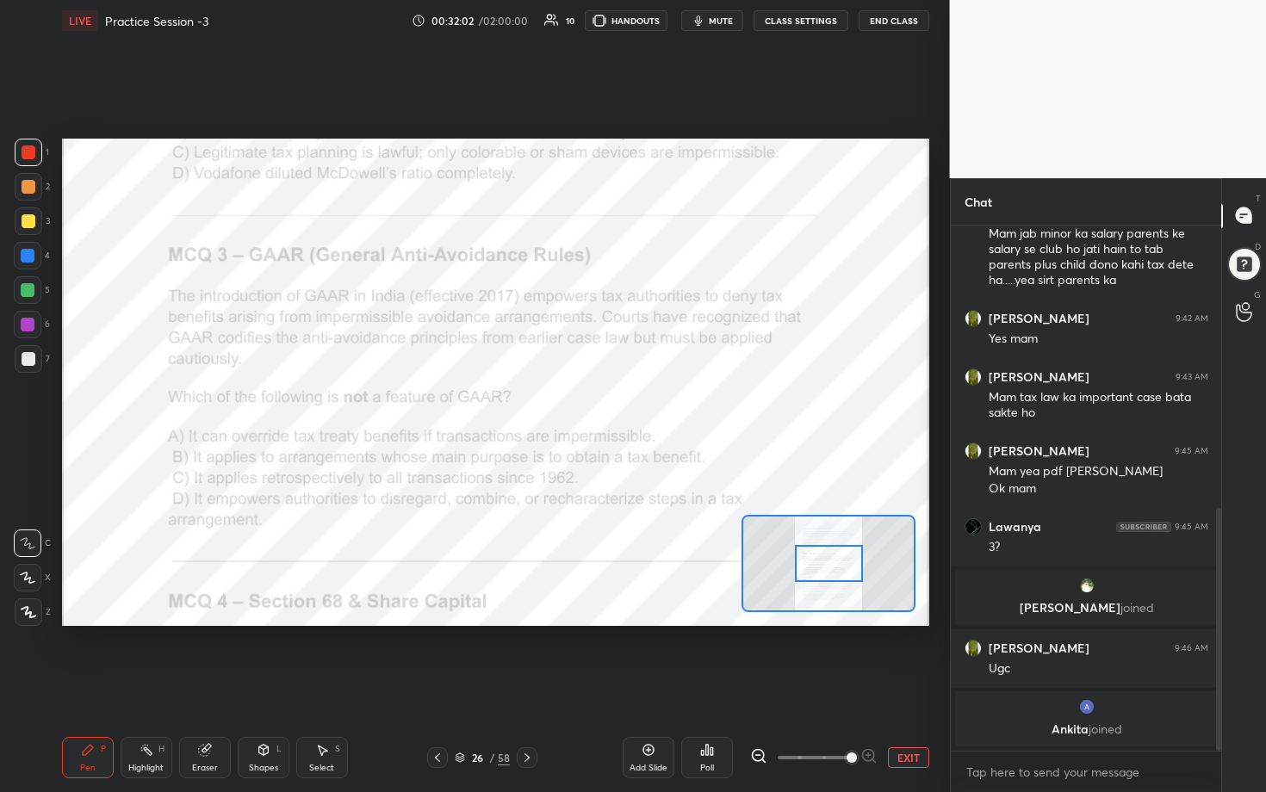
click at [617, 404] on icon at bounding box center [711, 751] width 3 height 8
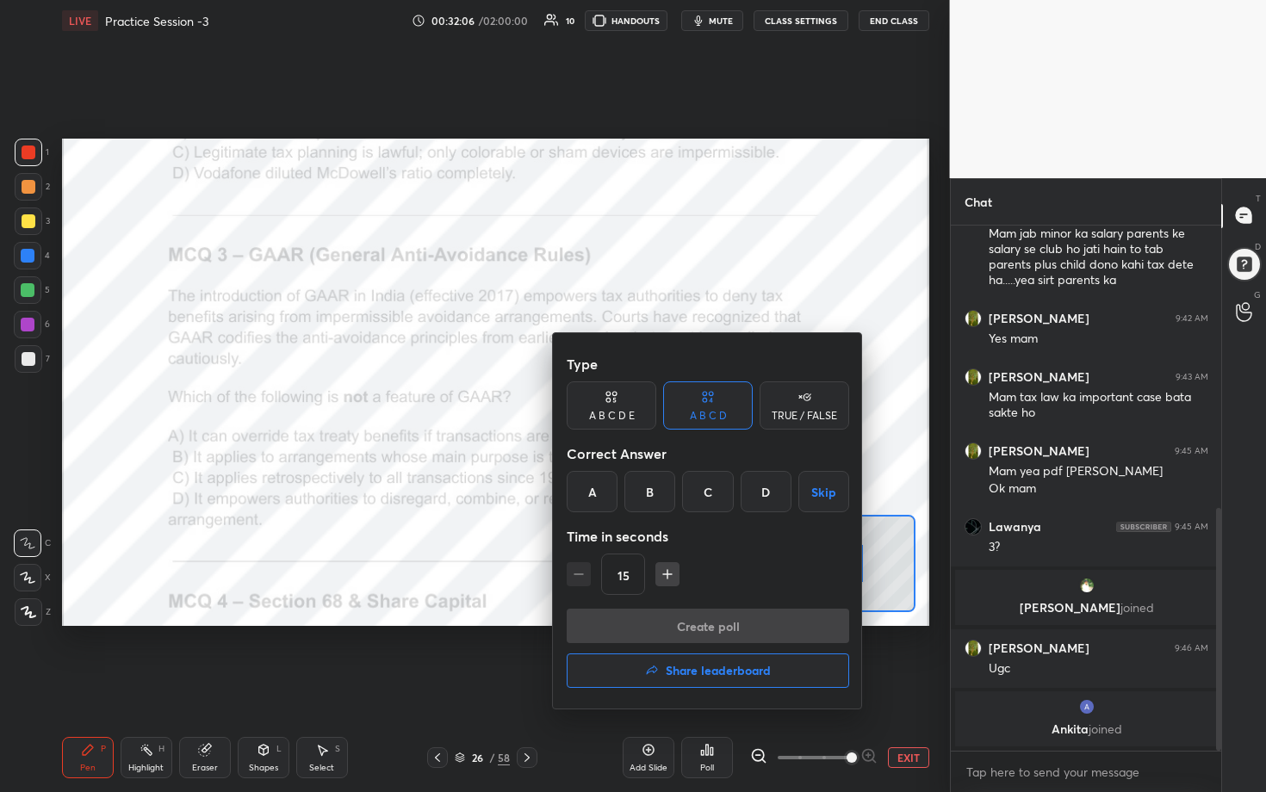
click at [617, 404] on div "C" at bounding box center [707, 491] width 51 height 41
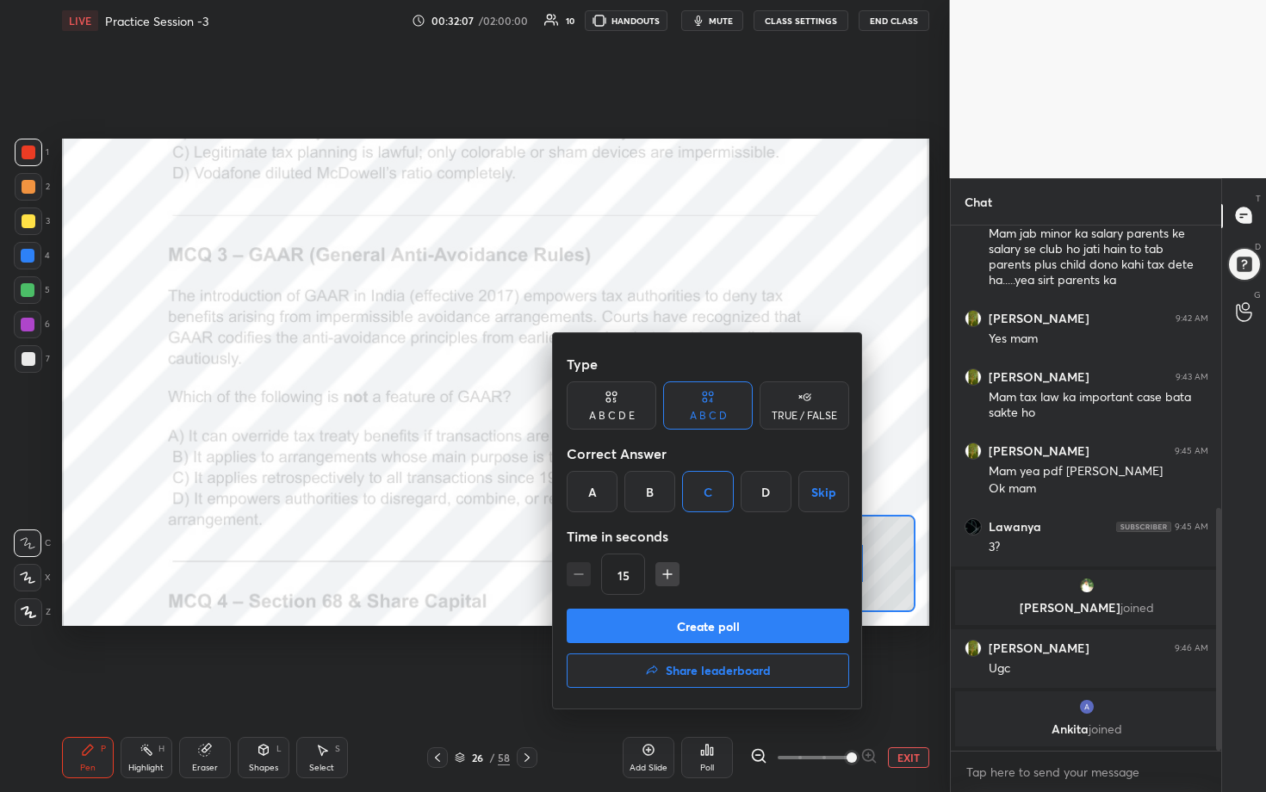
click at [617, 404] on button "Create poll" at bounding box center [708, 626] width 282 height 34
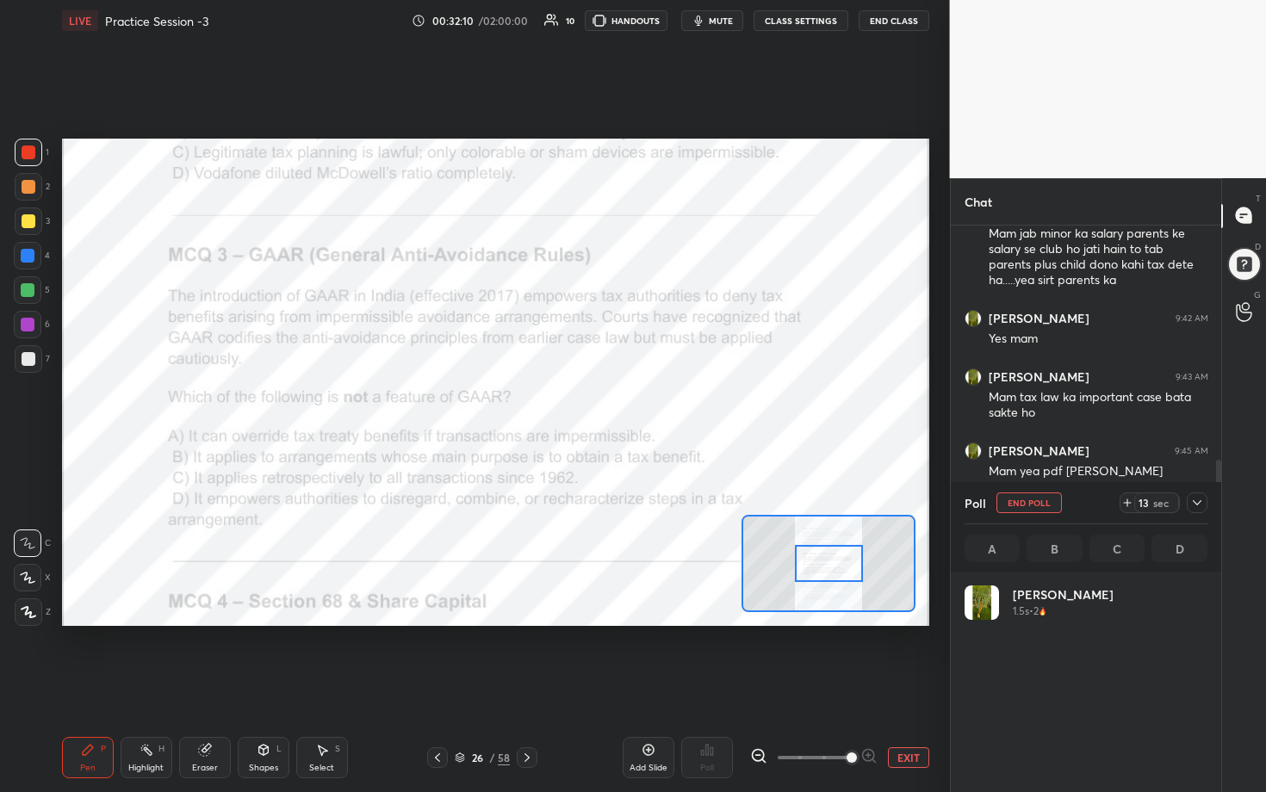
scroll to position [202, 238]
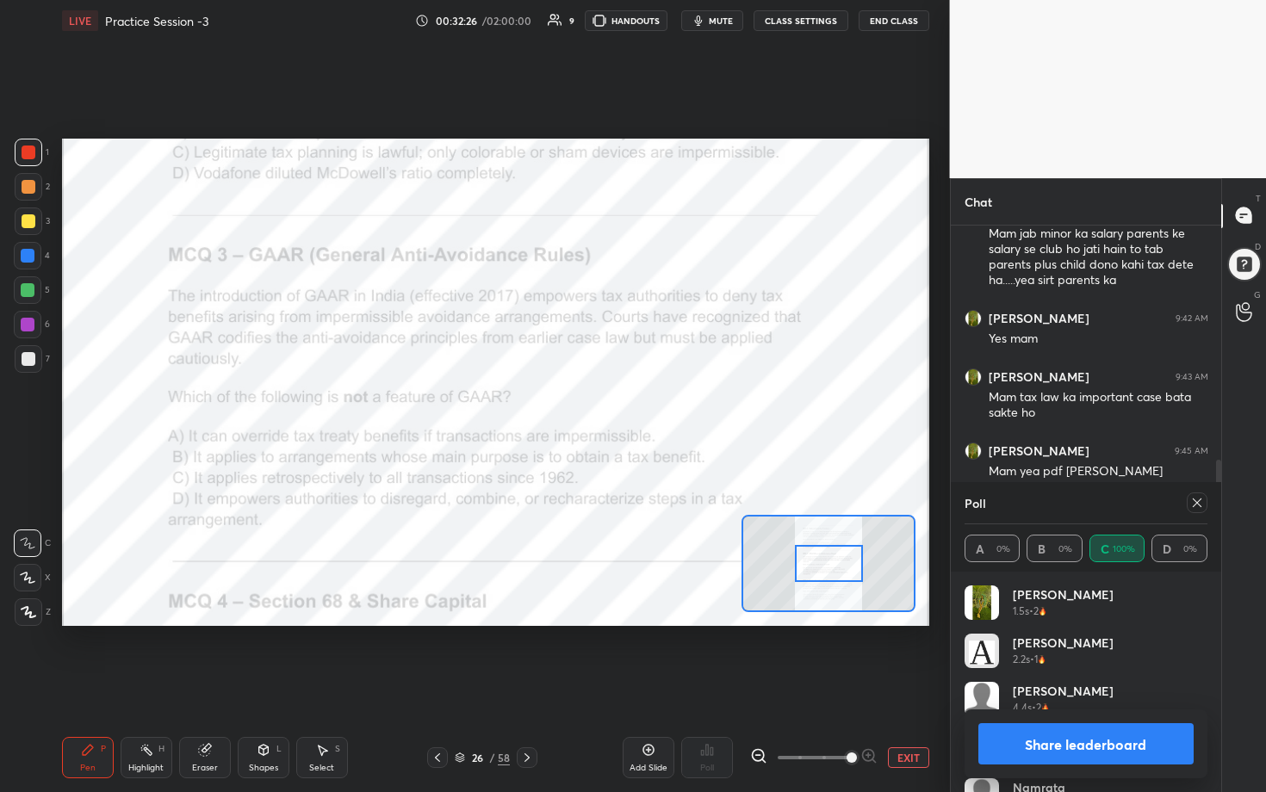
click at [617, 404] on icon at bounding box center [1197, 503] width 14 height 14
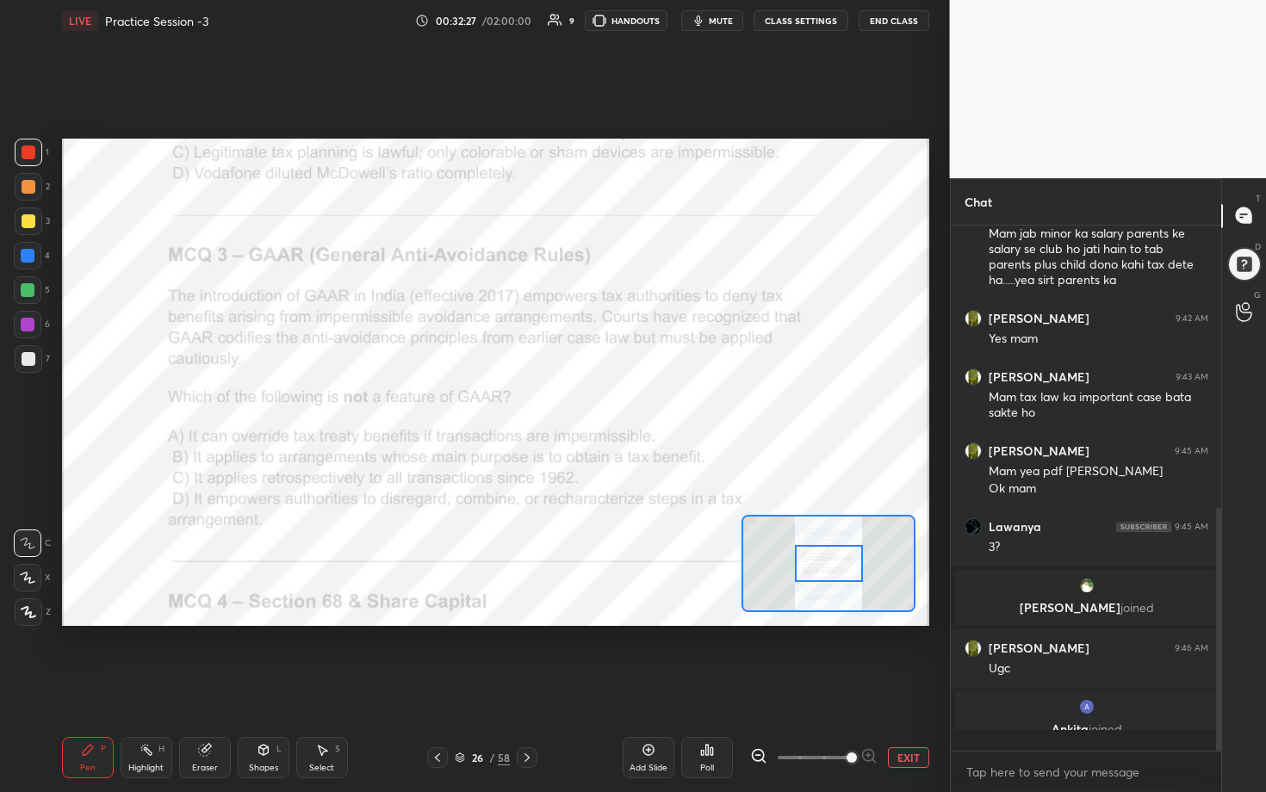
scroll to position [368, 265]
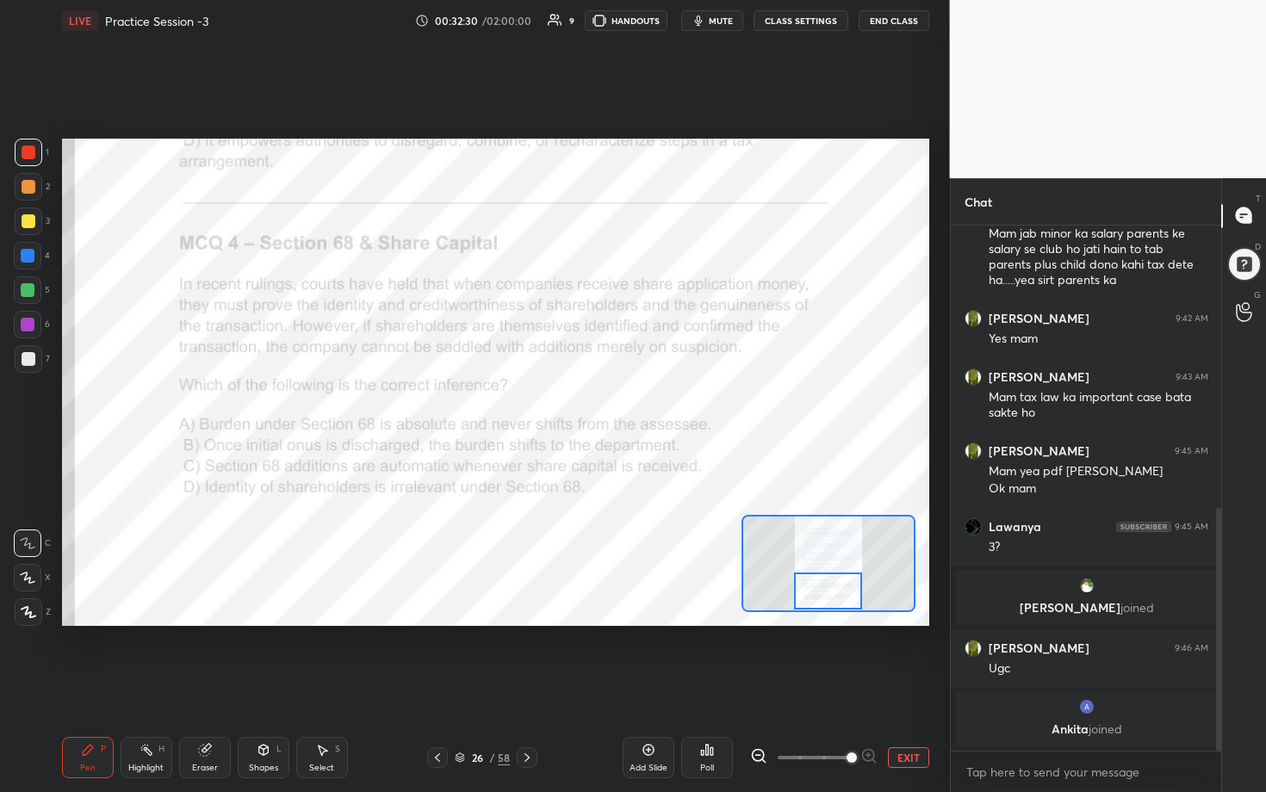
drag, startPoint x: 832, startPoint y: 557, endPoint x: 831, endPoint y: 589, distance: 31.9
click at [617, 404] on div at bounding box center [828, 592] width 68 height 38
click at [617, 404] on div "Poll" at bounding box center [707, 757] width 52 height 41
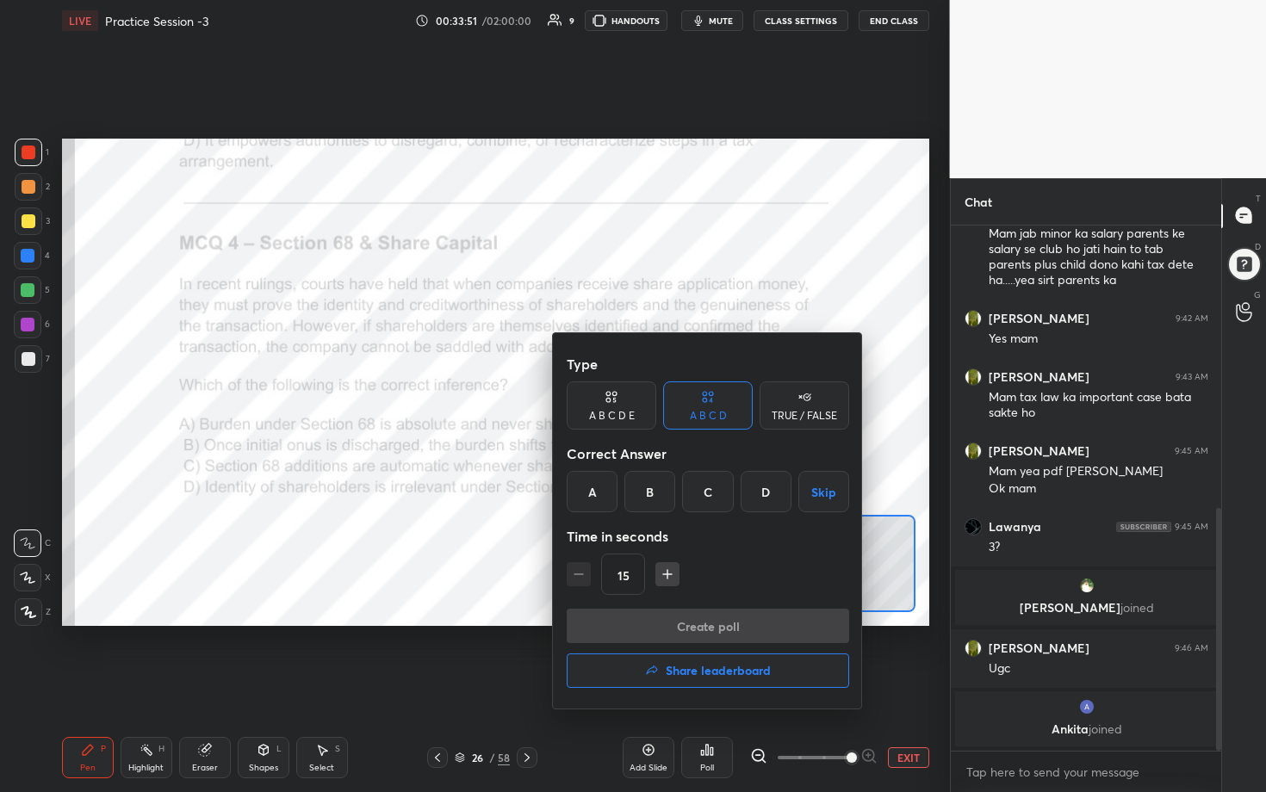
click at [617, 404] on div "B" at bounding box center [649, 491] width 51 height 41
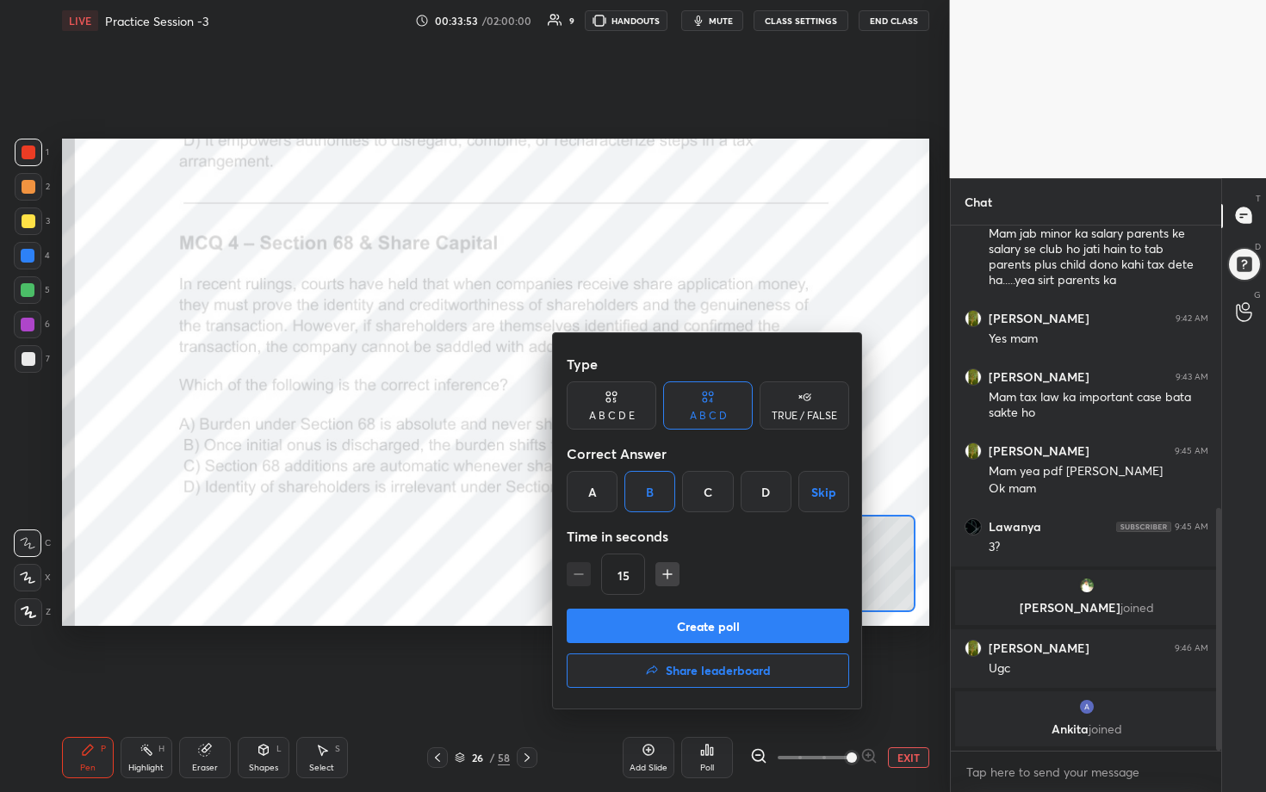
click at [617, 404] on button "Create poll" at bounding box center [708, 626] width 282 height 34
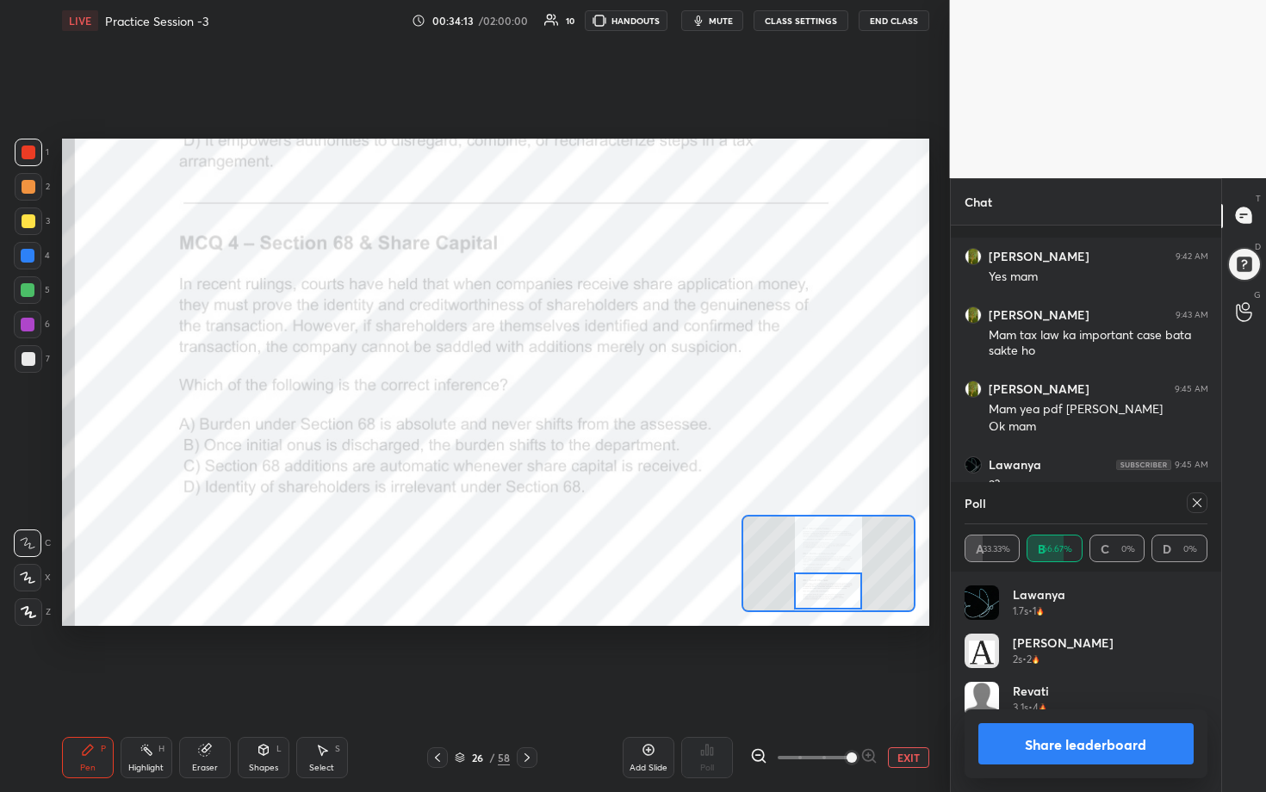
scroll to position [715, 0]
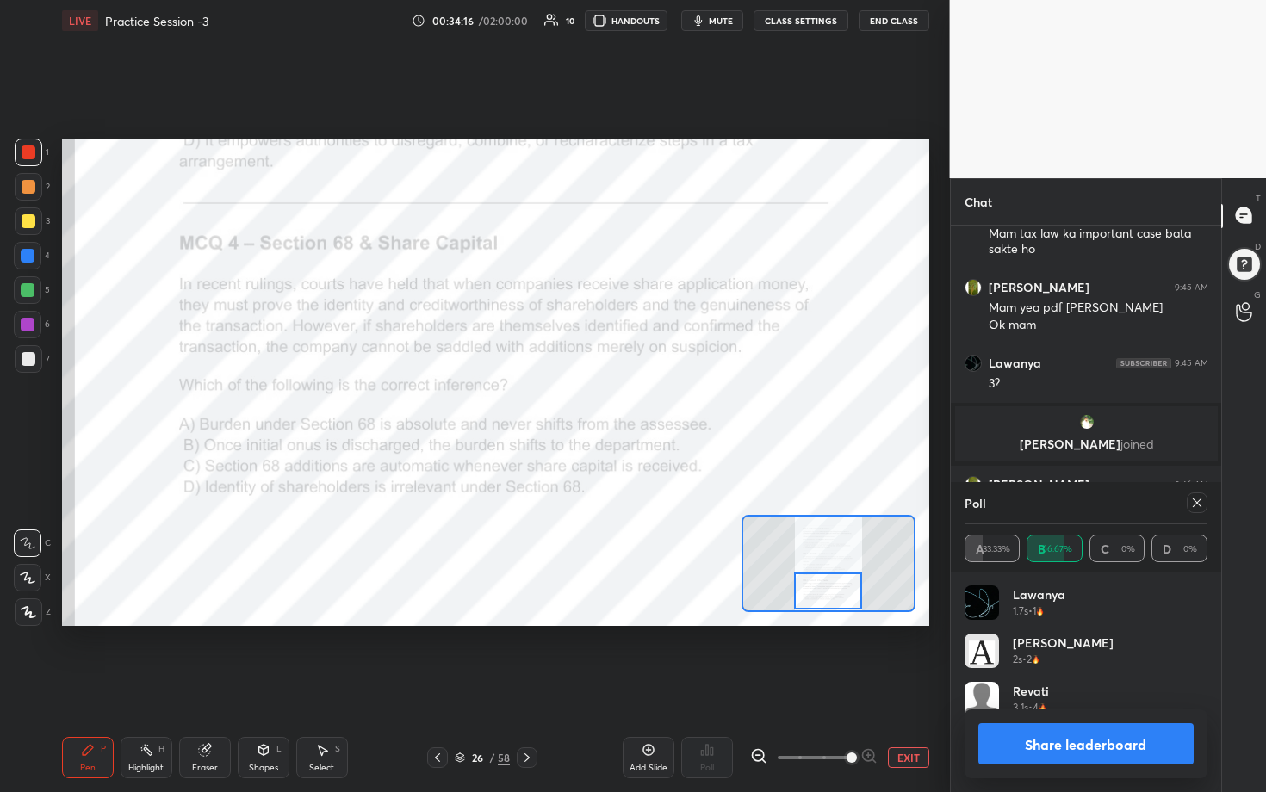
click at [617, 404] on icon at bounding box center [1197, 503] width 14 height 14
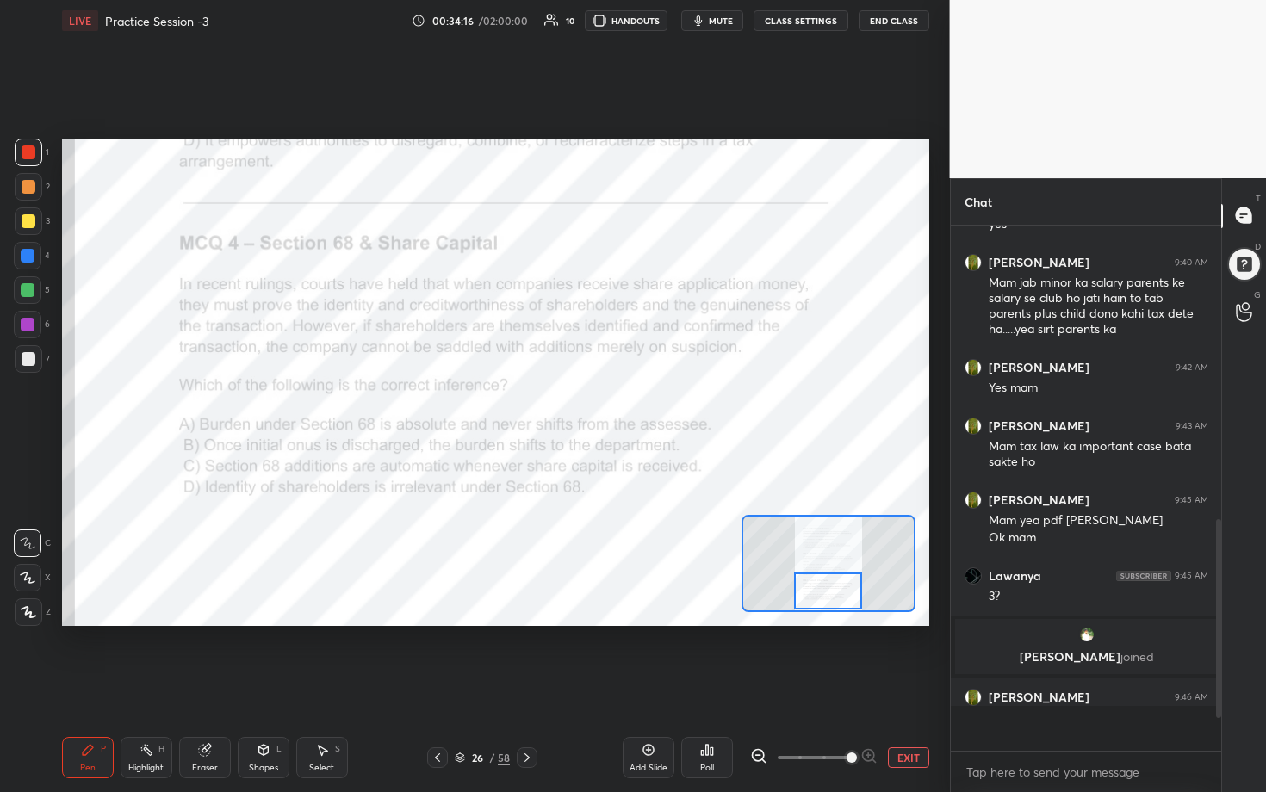
scroll to position [515, 265]
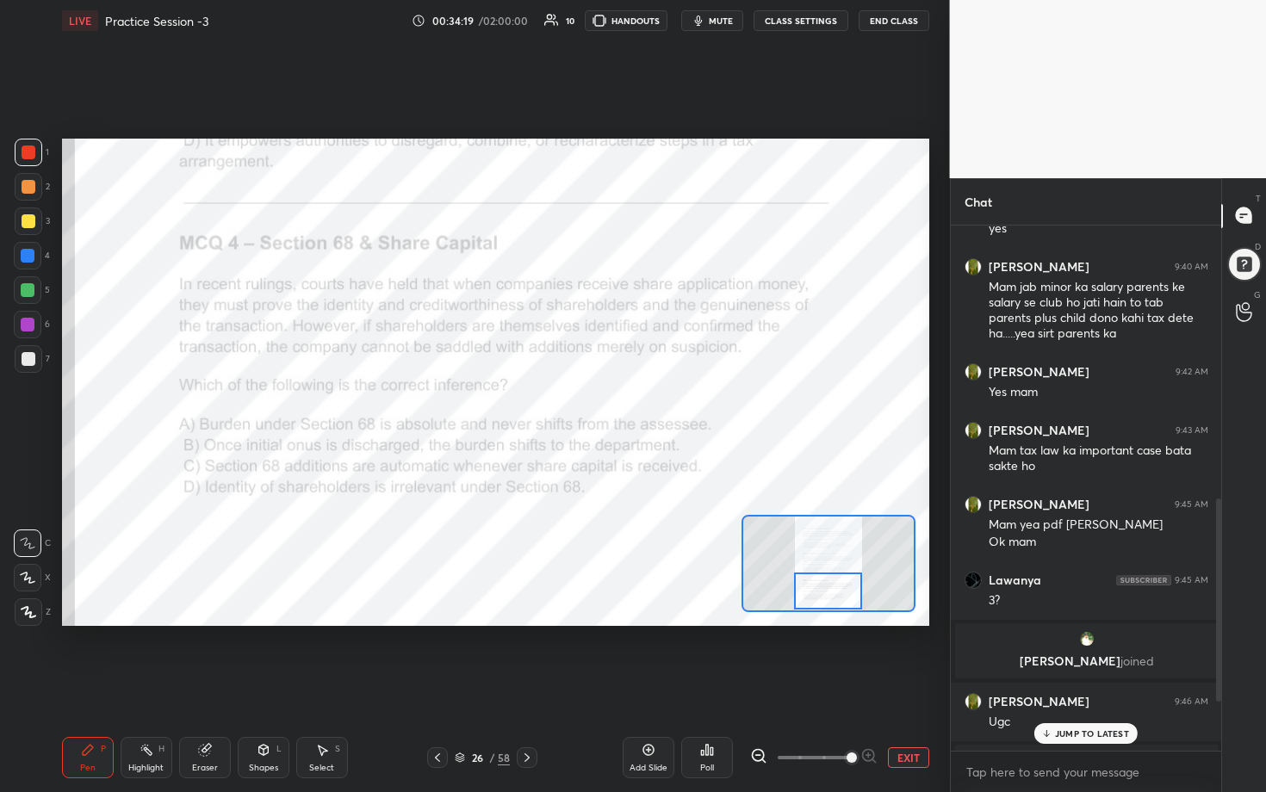
click at [617, 404] on div at bounding box center [1218, 600] width 5 height 203
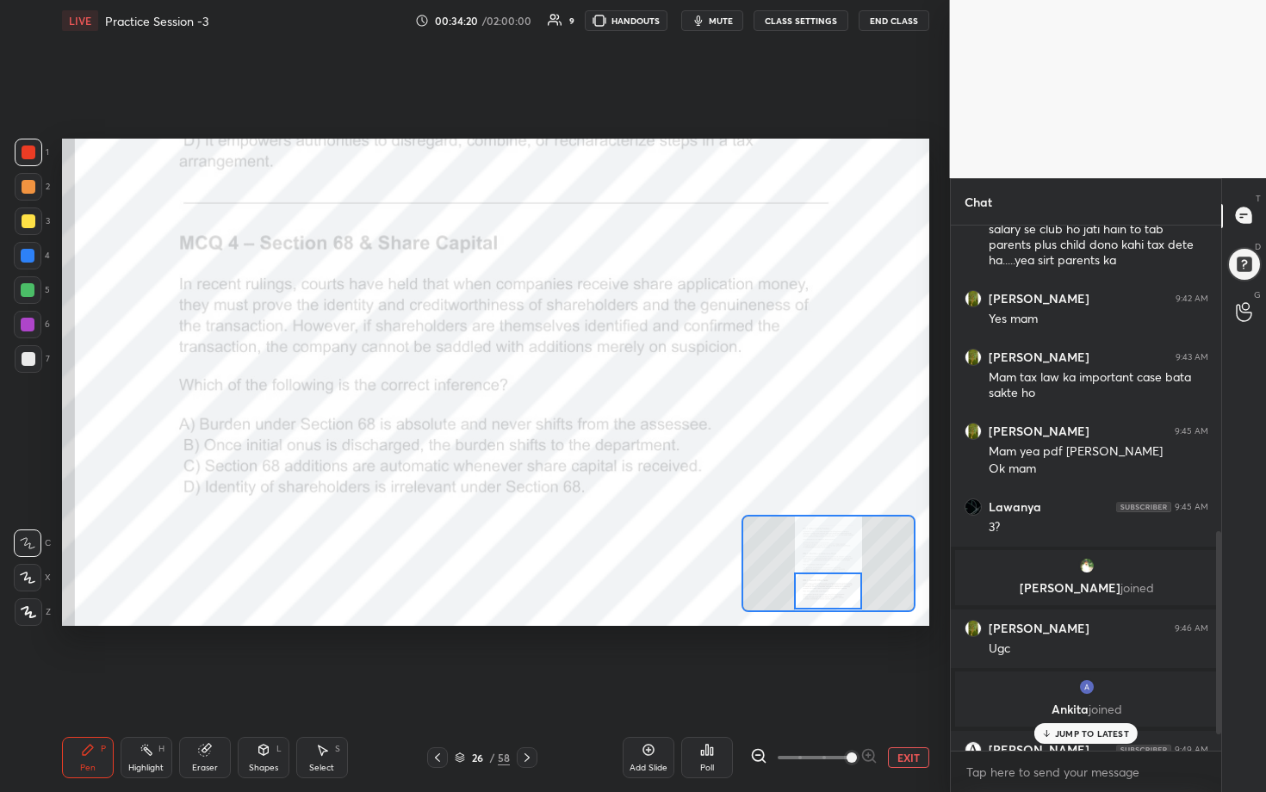
scroll to position [835, 0]
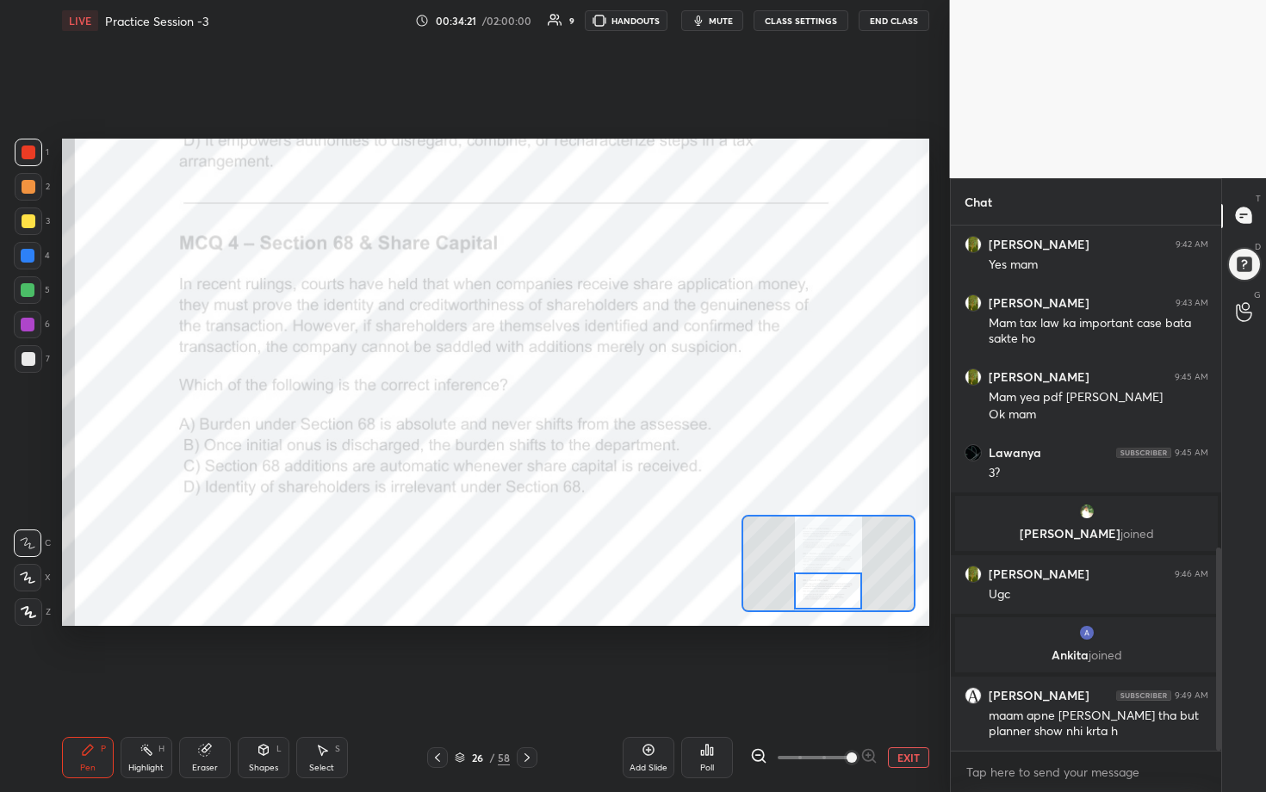
drag, startPoint x: 1216, startPoint y: 625, endPoint x: 1216, endPoint y: 735, distance: 110.2
click at [617, 404] on div at bounding box center [1218, 649] width 5 height 203
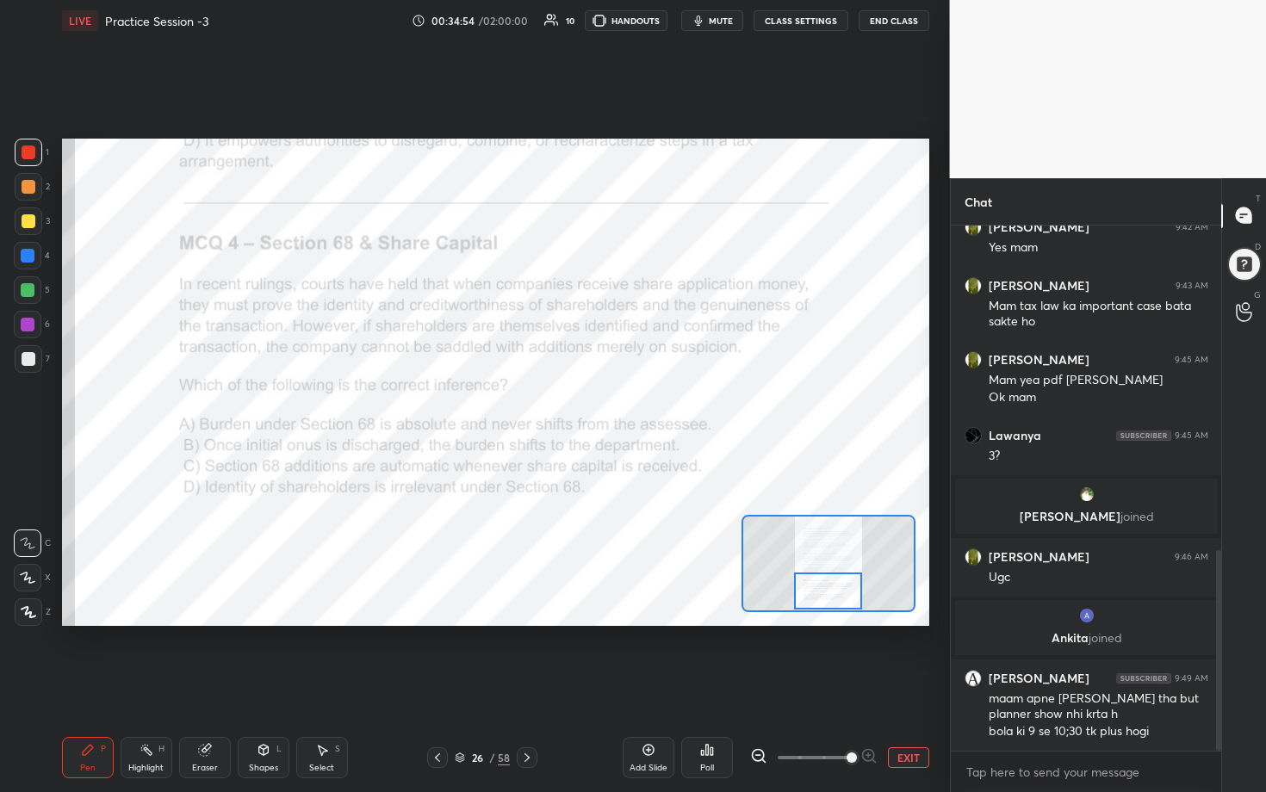
scroll to position [911, 0]
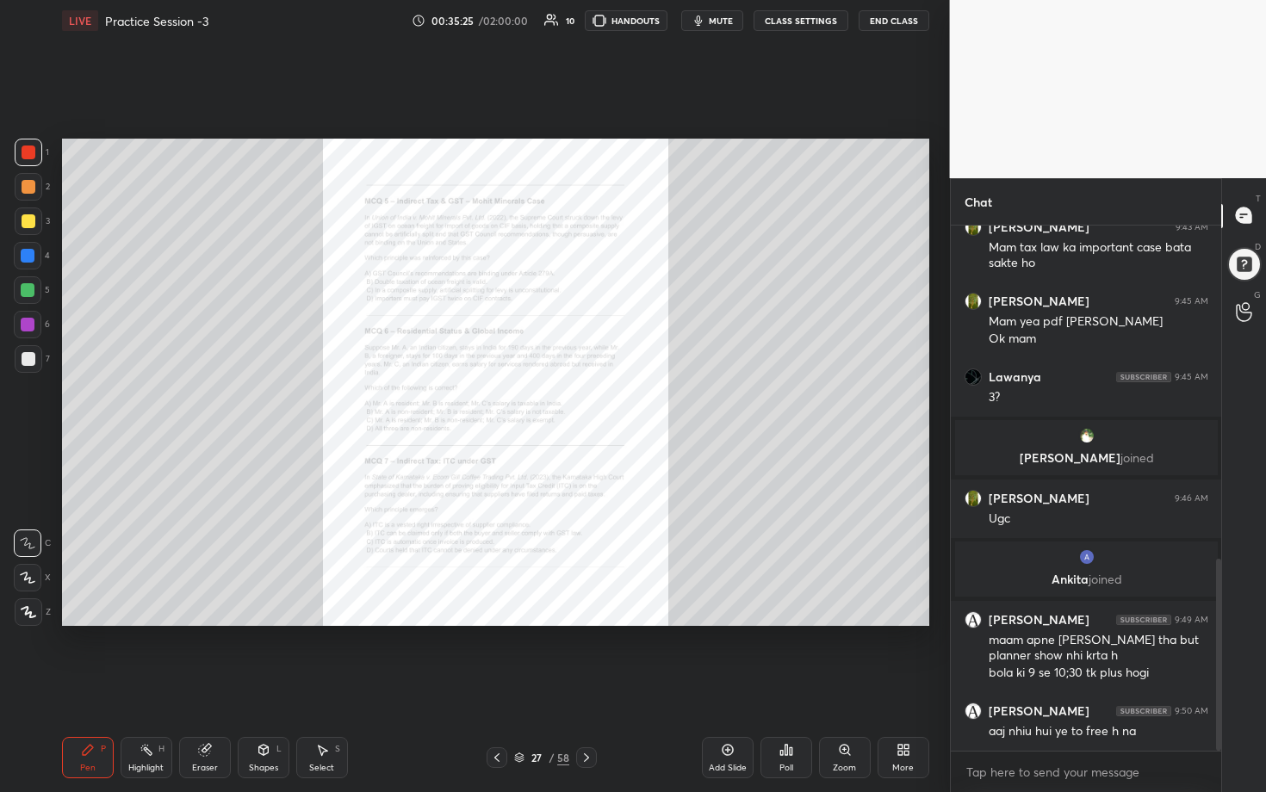
click at [617, 404] on div "Zoom" at bounding box center [844, 768] width 23 height 9
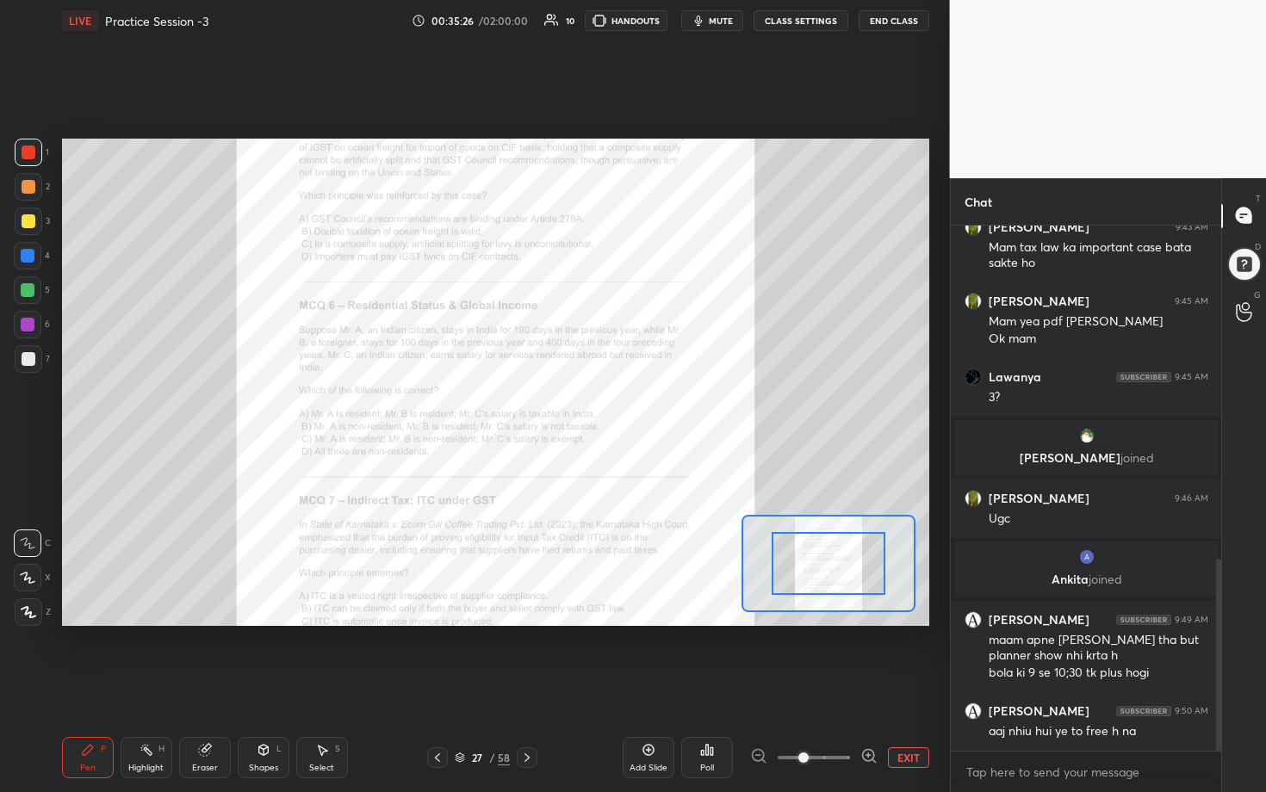
click at [617, 404] on icon at bounding box center [868, 755] width 17 height 17
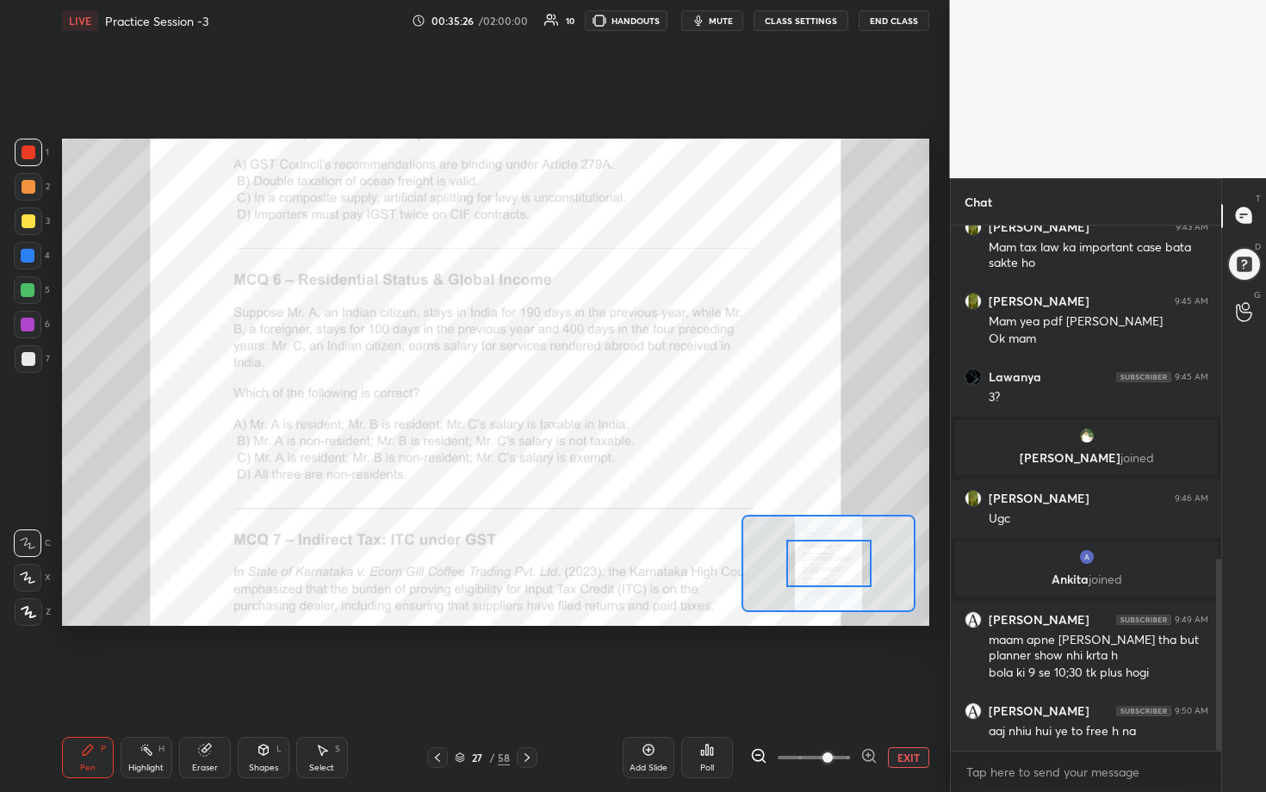
click at [617, 404] on icon at bounding box center [868, 755] width 17 height 17
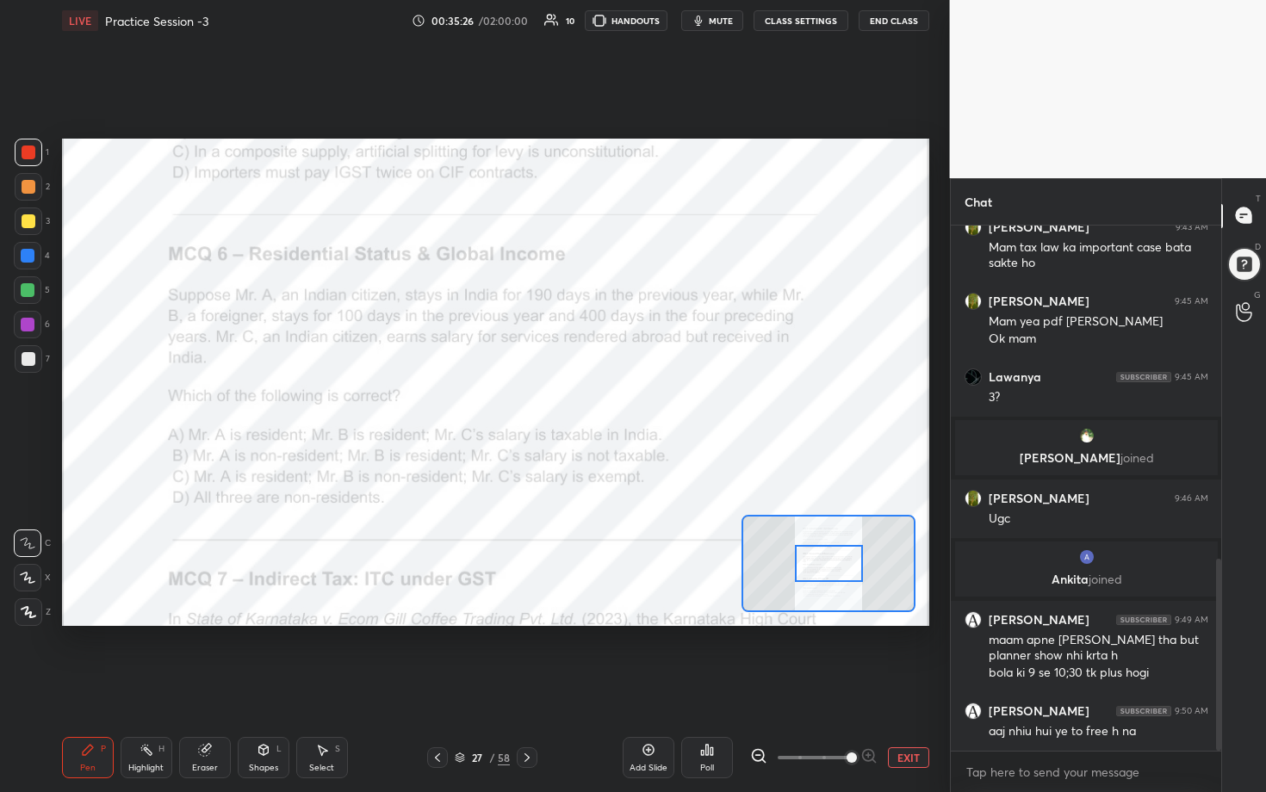
click at [617, 404] on div at bounding box center [813, 757] width 127 height 21
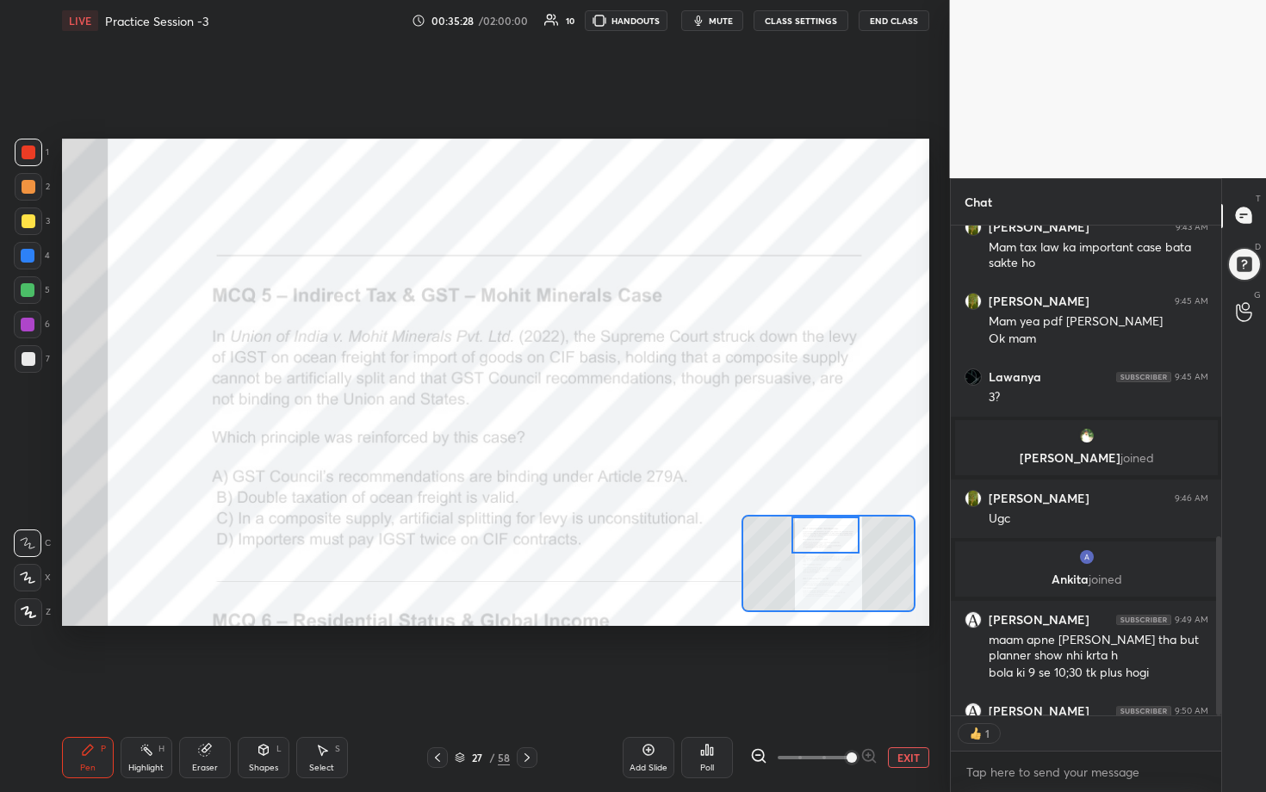
drag, startPoint x: 844, startPoint y: 563, endPoint x: 840, endPoint y: 527, distance: 36.3
click at [617, 404] on div at bounding box center [825, 536] width 68 height 38
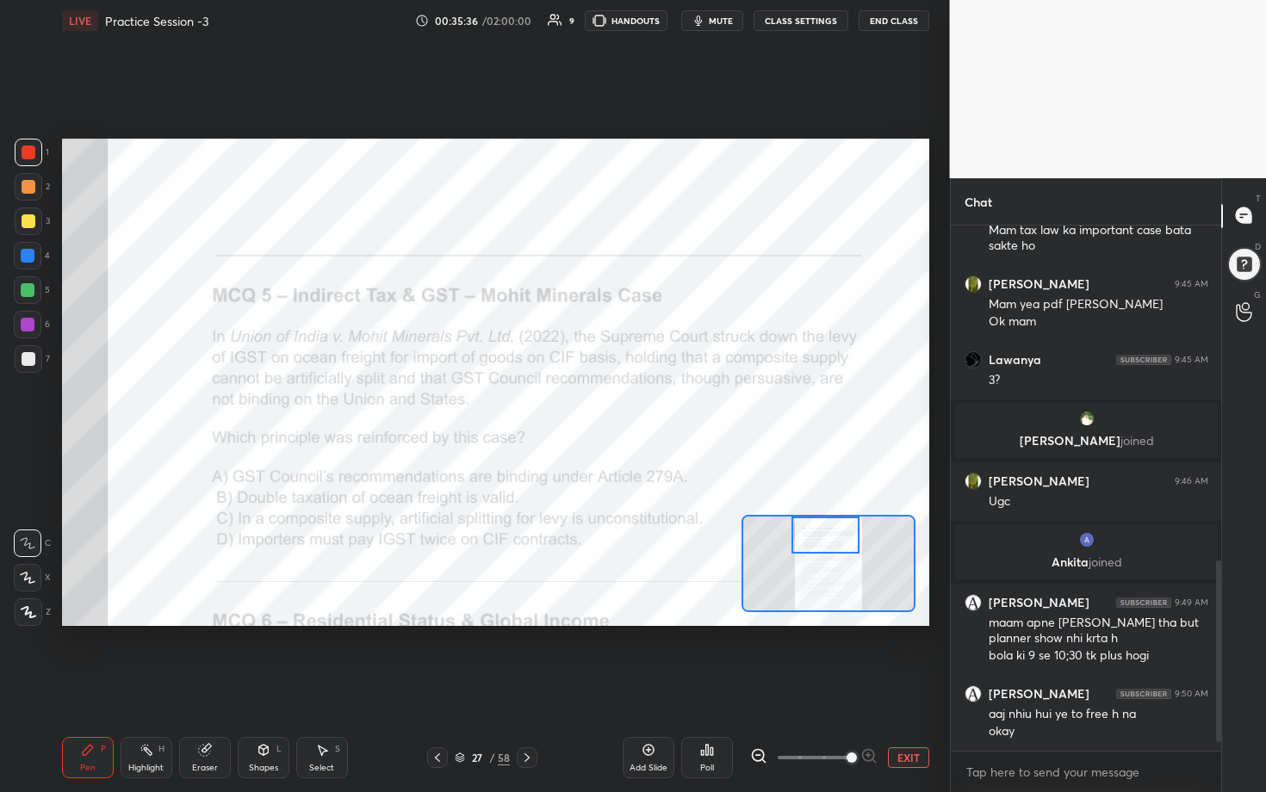
scroll to position [928, 0]
click at [617, 404] on icon at bounding box center [649, 750] width 14 height 14
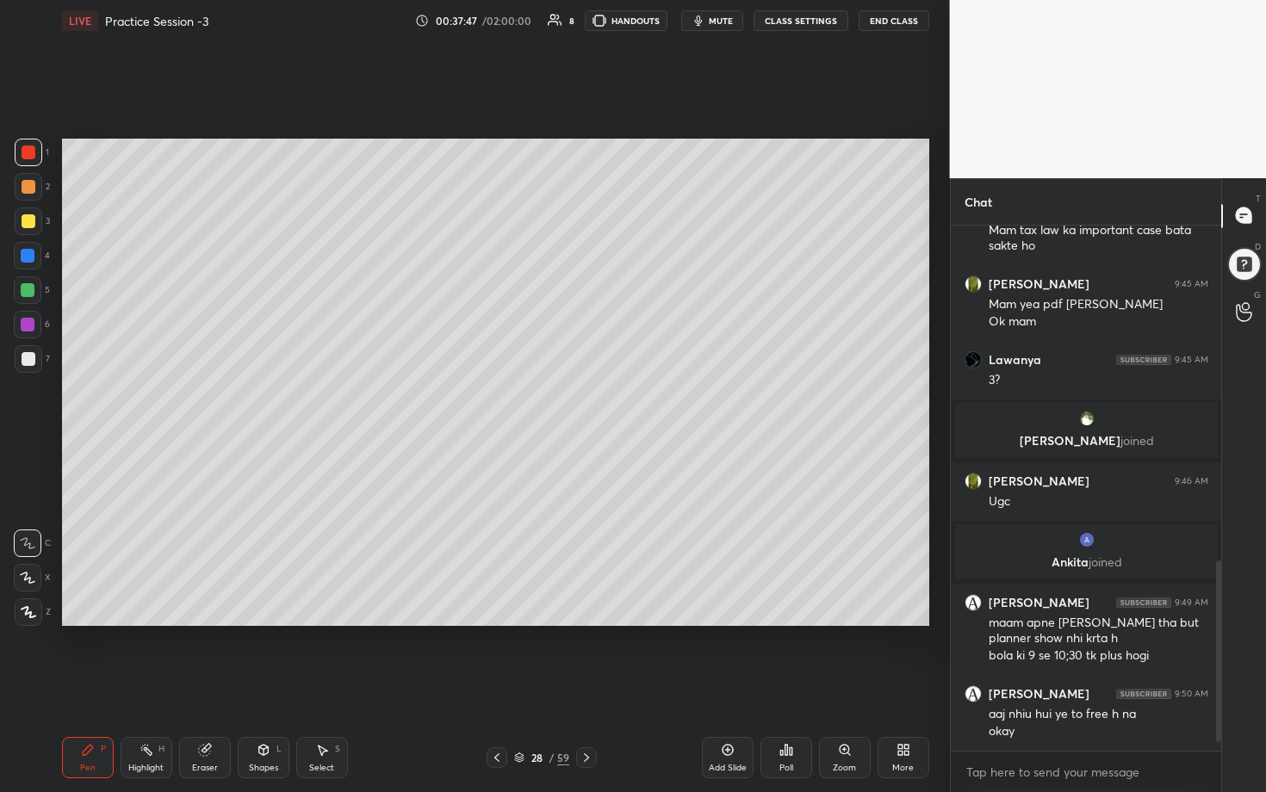
click at [617, 244] on div "Setting up your live class Poll for secs No correct answer Start poll" at bounding box center [495, 382] width 881 height 682
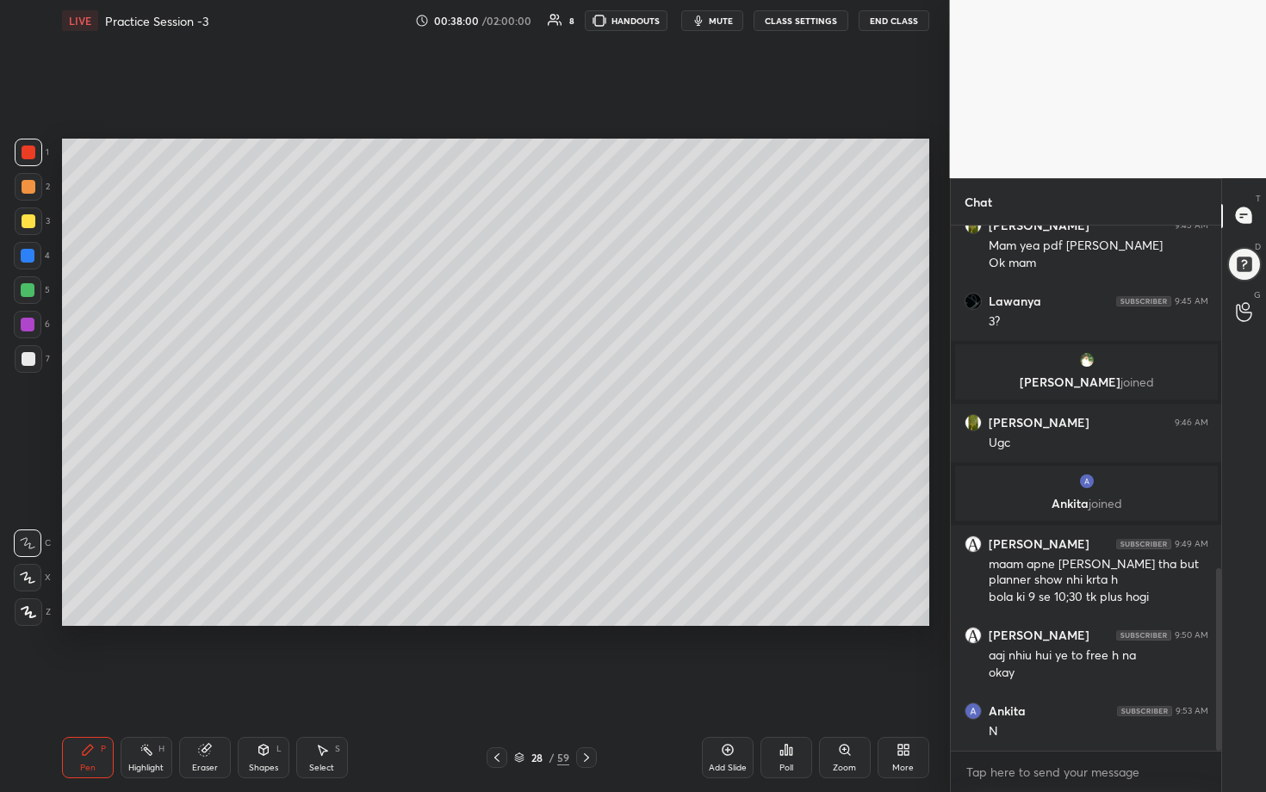
scroll to position [1045, 0]
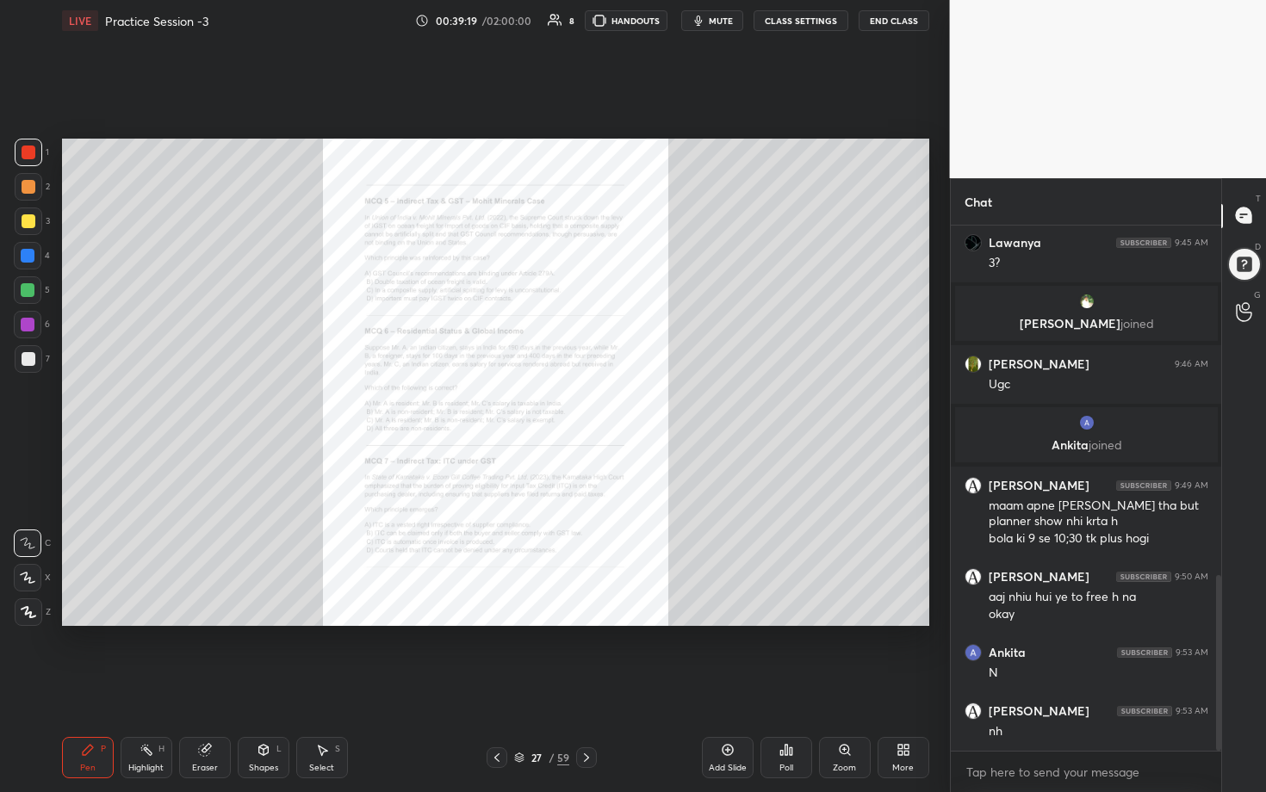
click at [617, 404] on div "Zoom" at bounding box center [845, 757] width 52 height 41
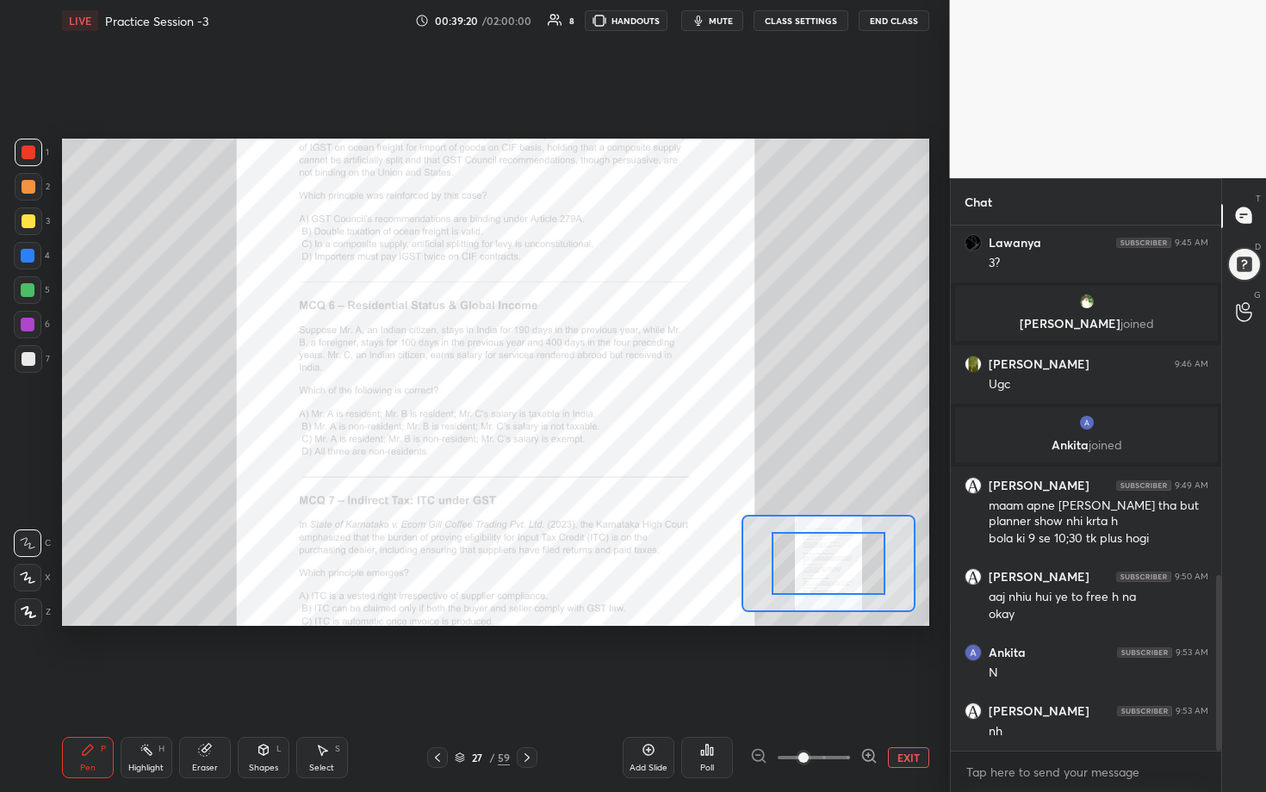
click at [617, 404] on div "Add Slide Poll EXIT" at bounding box center [776, 758] width 307 height 96
click at [617, 404] on icon at bounding box center [868, 755] width 17 height 17
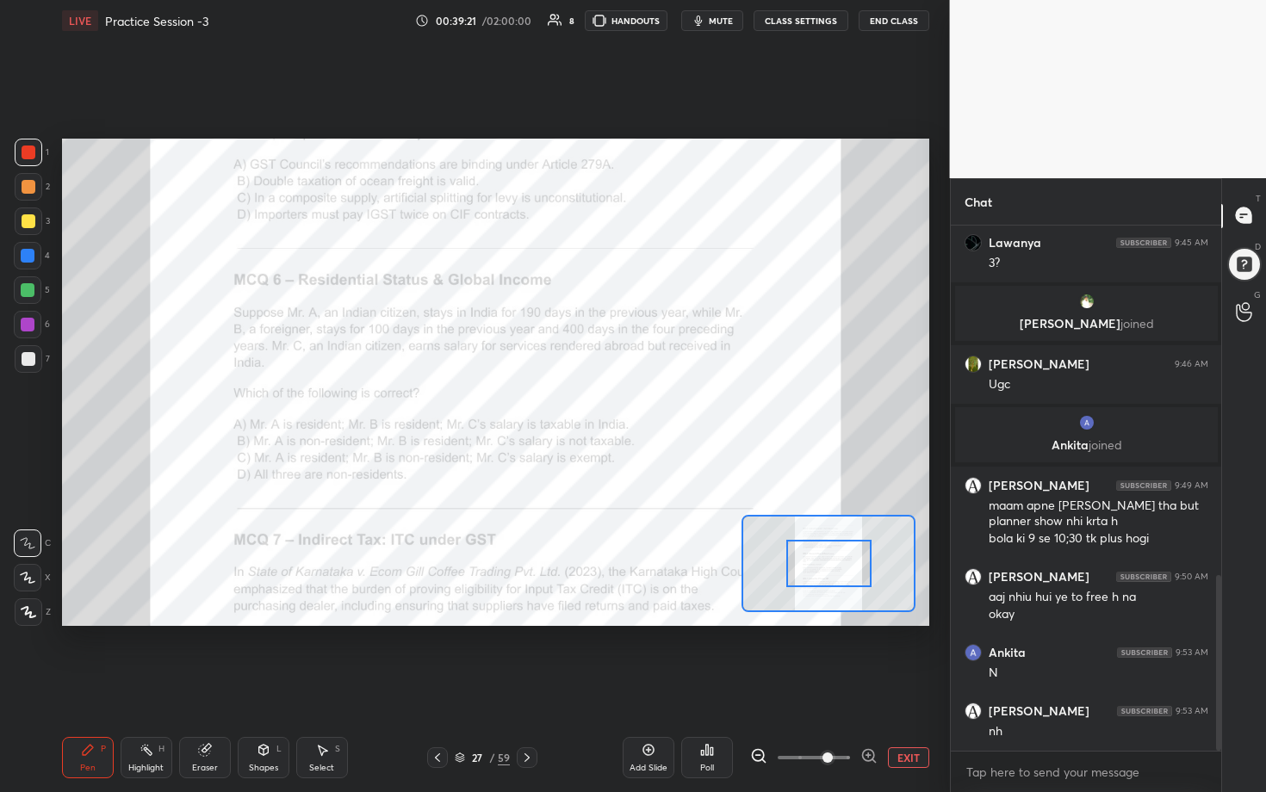
click at [617, 404] on icon at bounding box center [868, 755] width 17 height 17
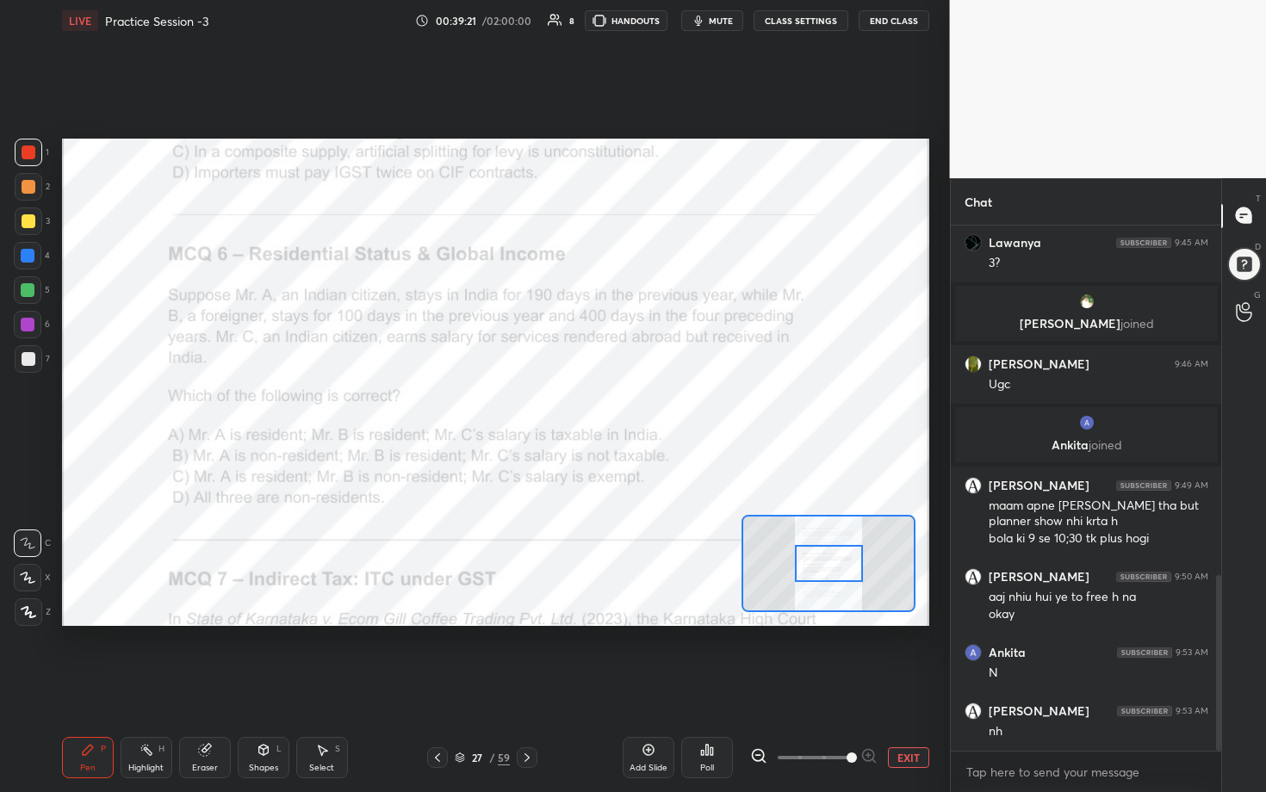
click at [617, 404] on span at bounding box center [852, 758] width 10 height 10
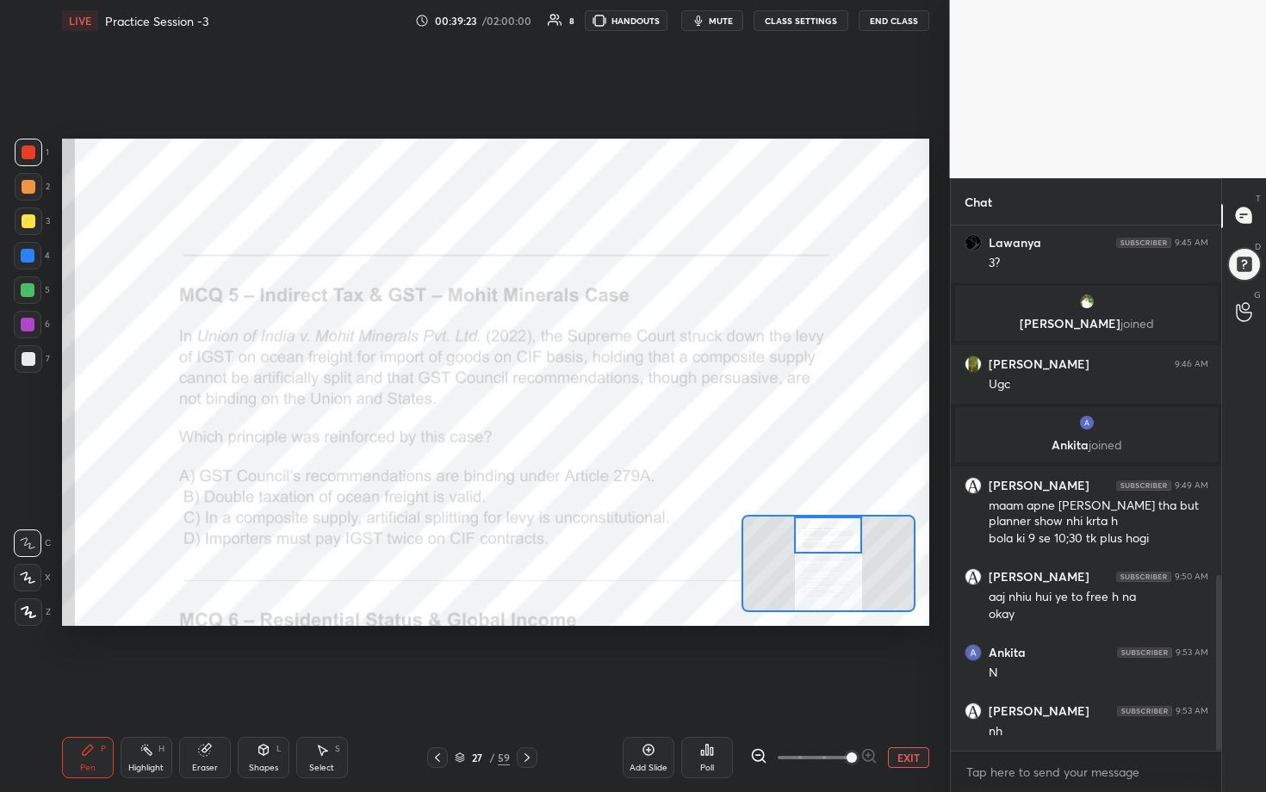
drag, startPoint x: 841, startPoint y: 570, endPoint x: 841, endPoint y: 524, distance: 45.6
click at [617, 404] on div at bounding box center [828, 536] width 68 height 38
click at [617, 404] on div "Poll" at bounding box center [707, 757] width 52 height 41
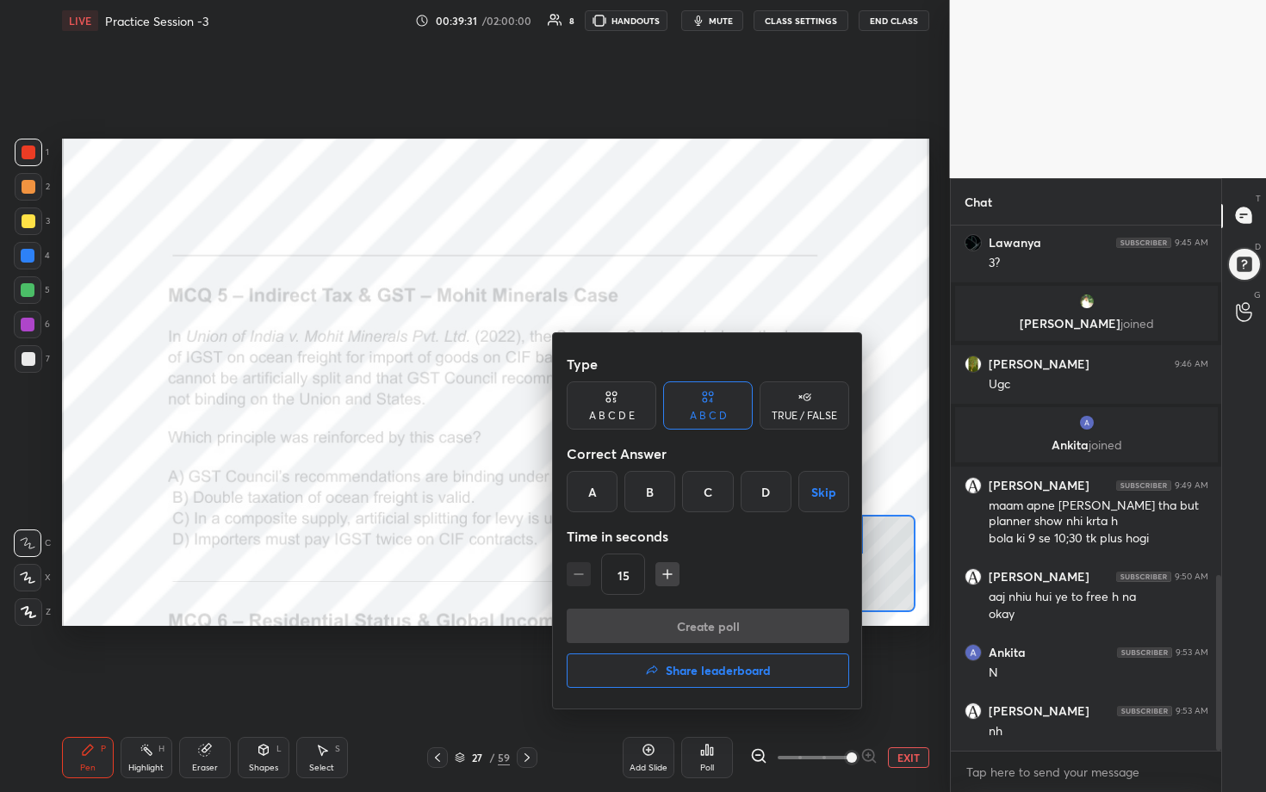
click at [617, 404] on div "C" at bounding box center [707, 491] width 51 height 41
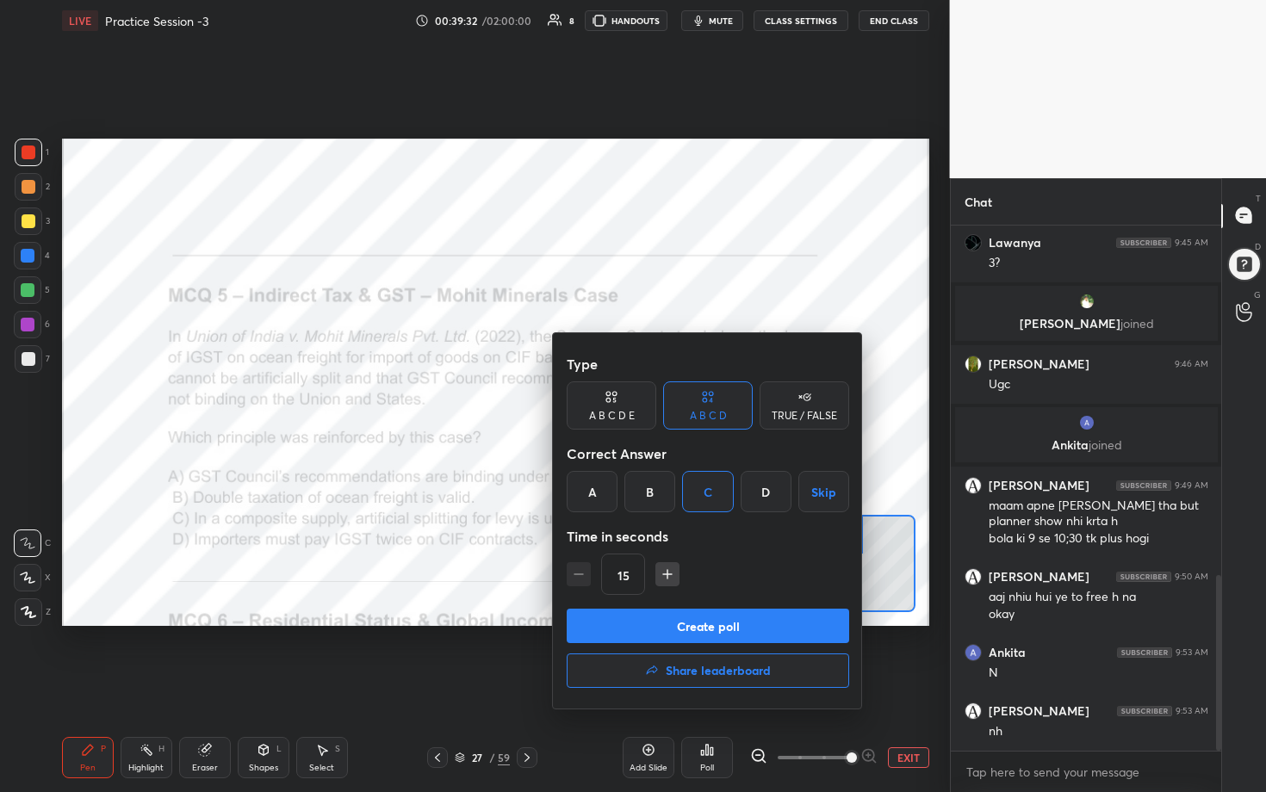
click at [617, 404] on button "Create poll" at bounding box center [708, 626] width 282 height 34
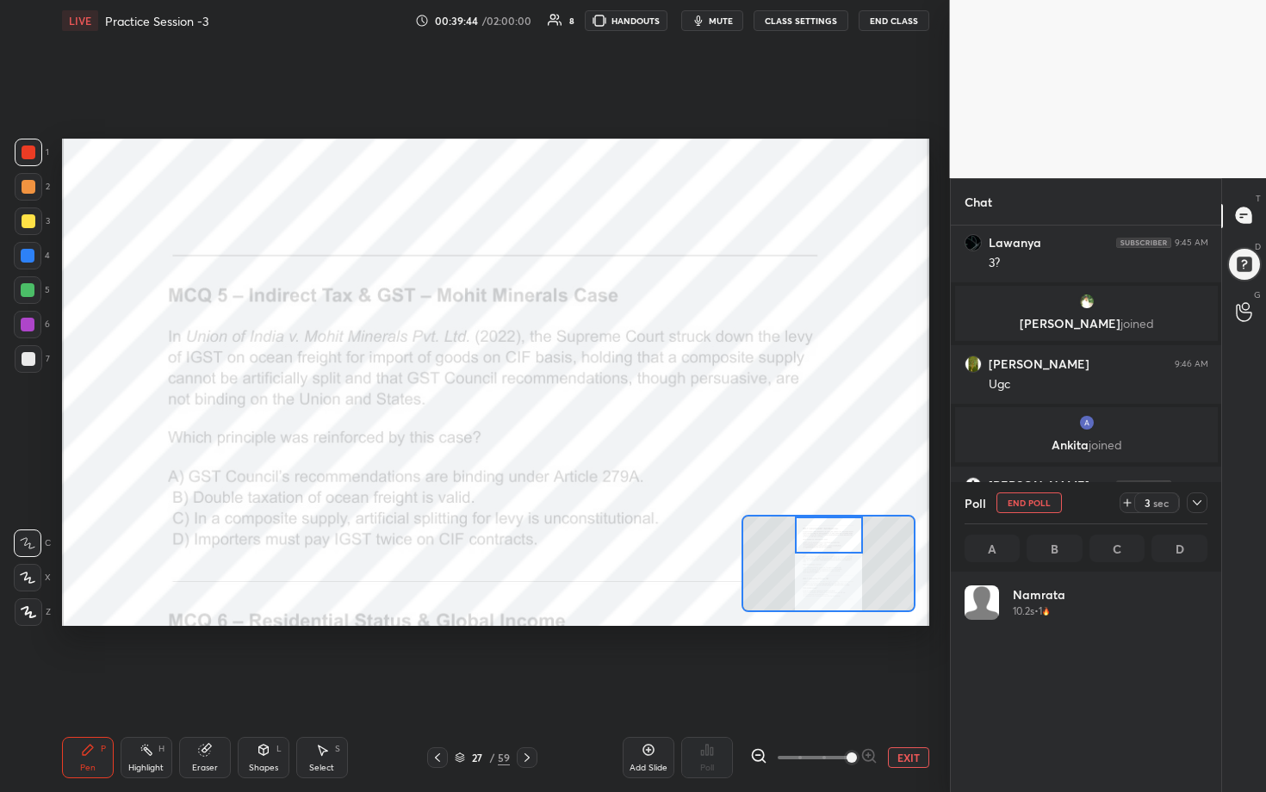
scroll to position [202, 238]
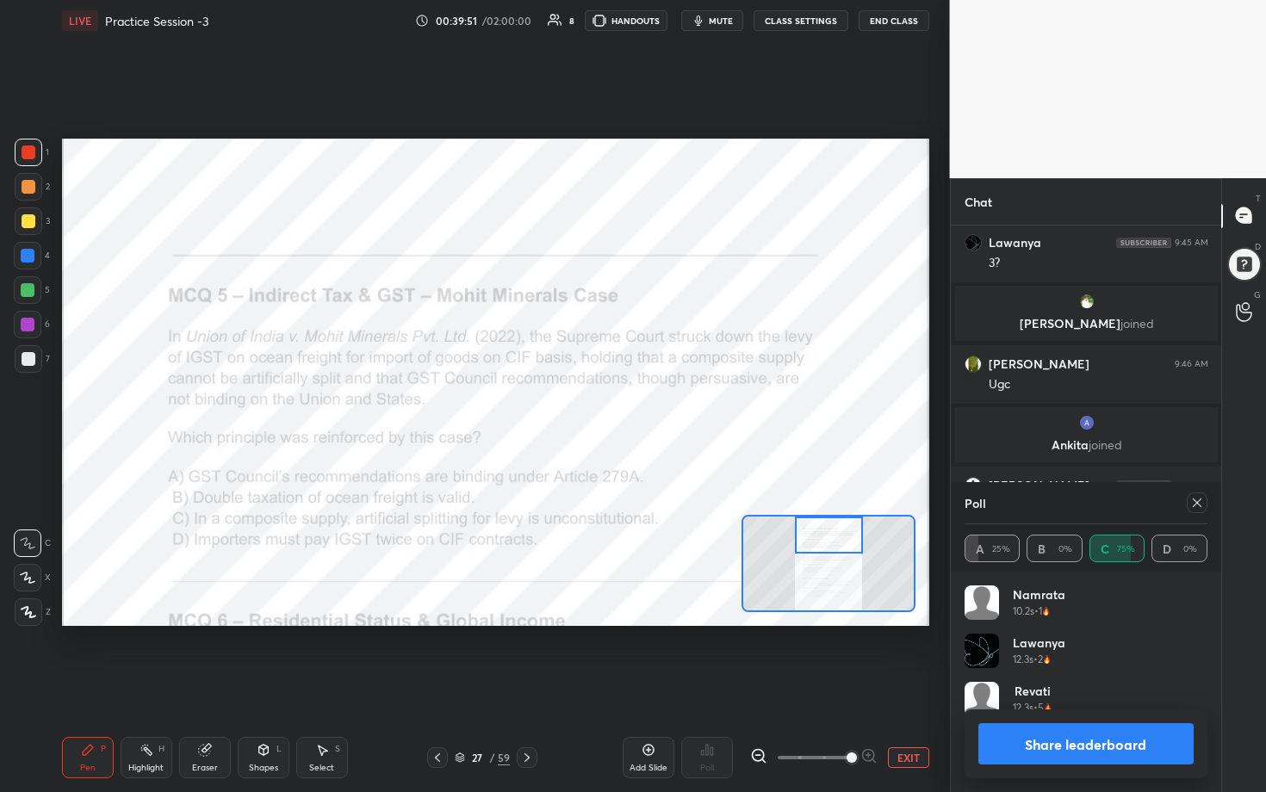
click at [617, 404] on div at bounding box center [1197, 503] width 21 height 21
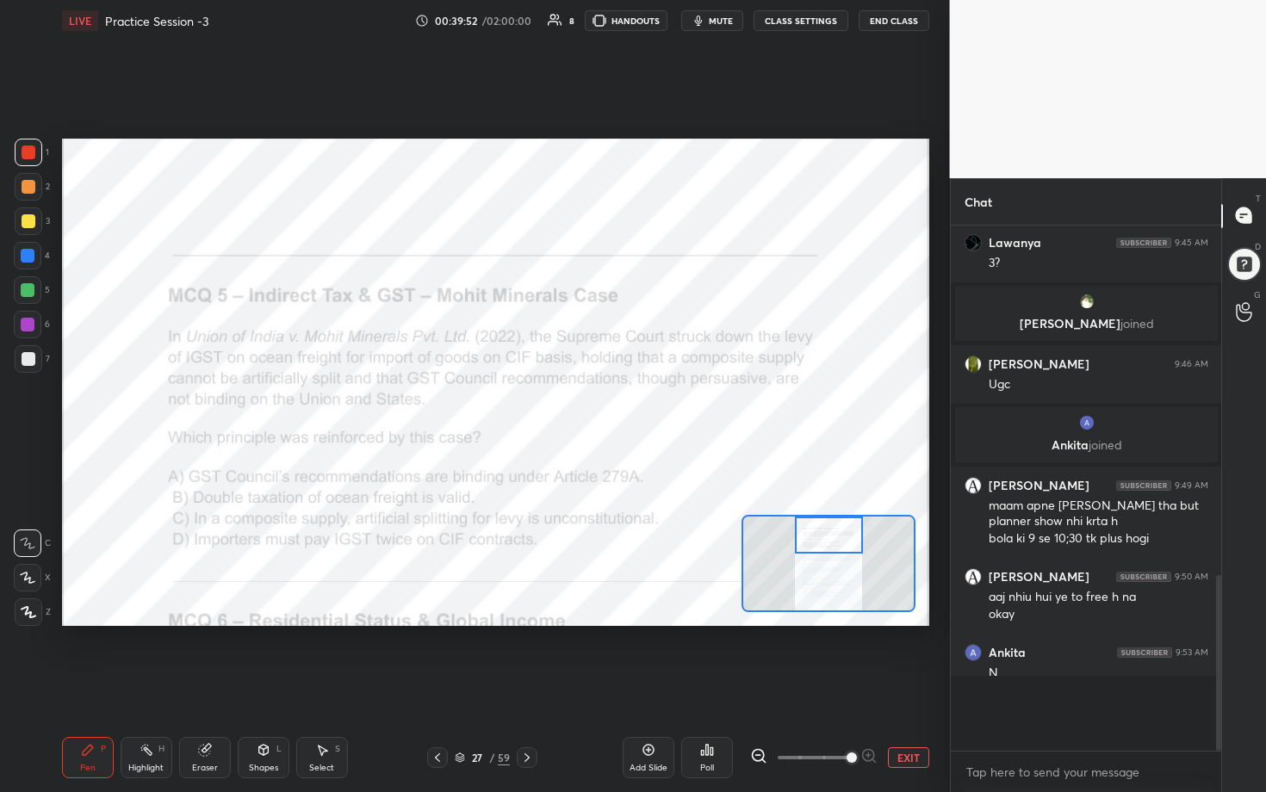
scroll to position [368, 265]
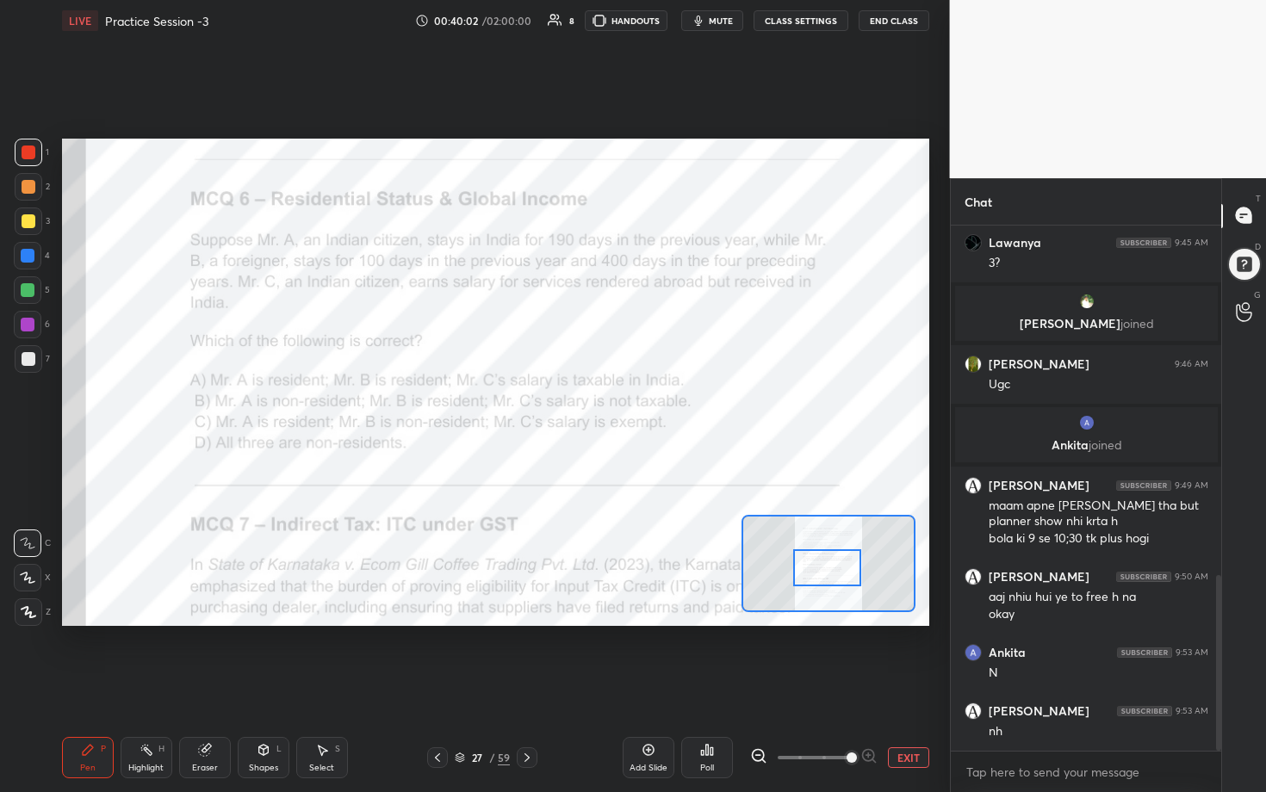
drag, startPoint x: 829, startPoint y: 537, endPoint x: 829, endPoint y: 570, distance: 32.7
click at [617, 404] on div at bounding box center [827, 568] width 68 height 38
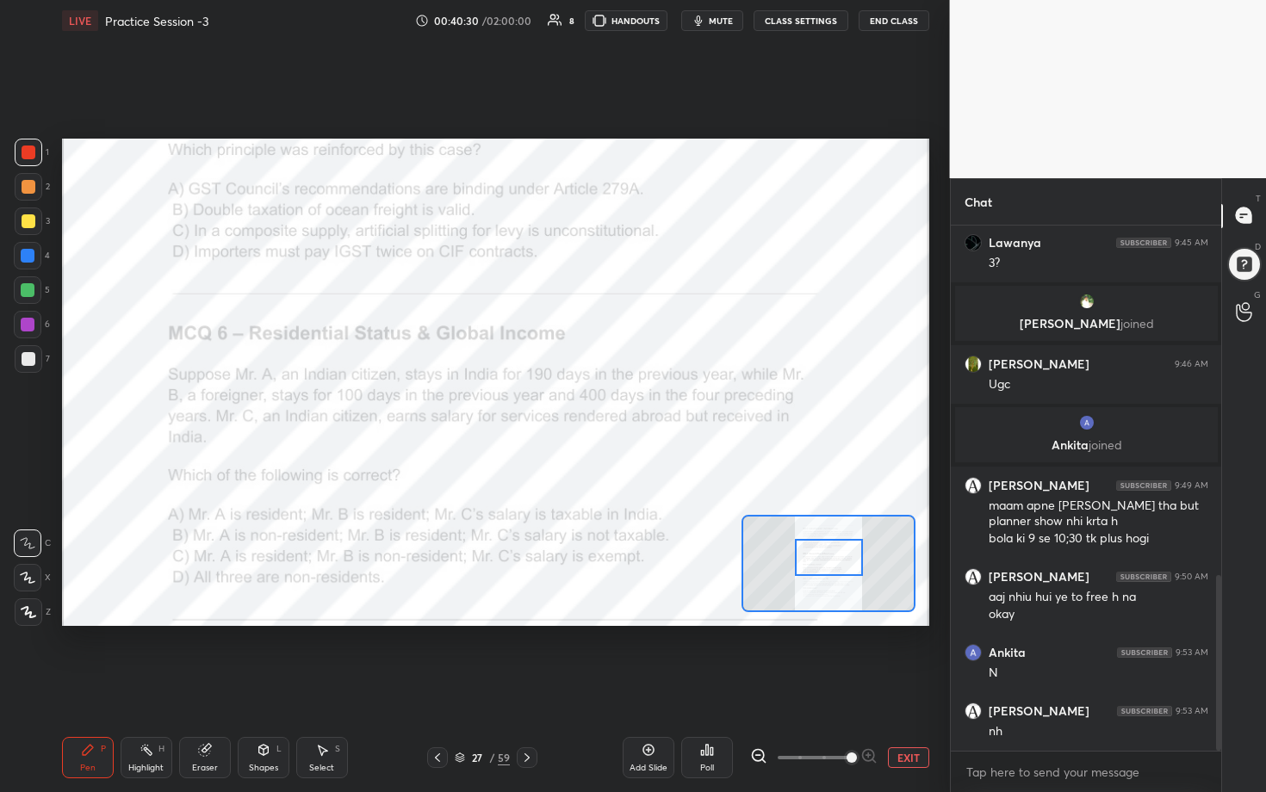
drag, startPoint x: 853, startPoint y: 569, endPoint x: 853, endPoint y: 559, distance: 10.3
click at [617, 404] on div at bounding box center [829, 558] width 68 height 38
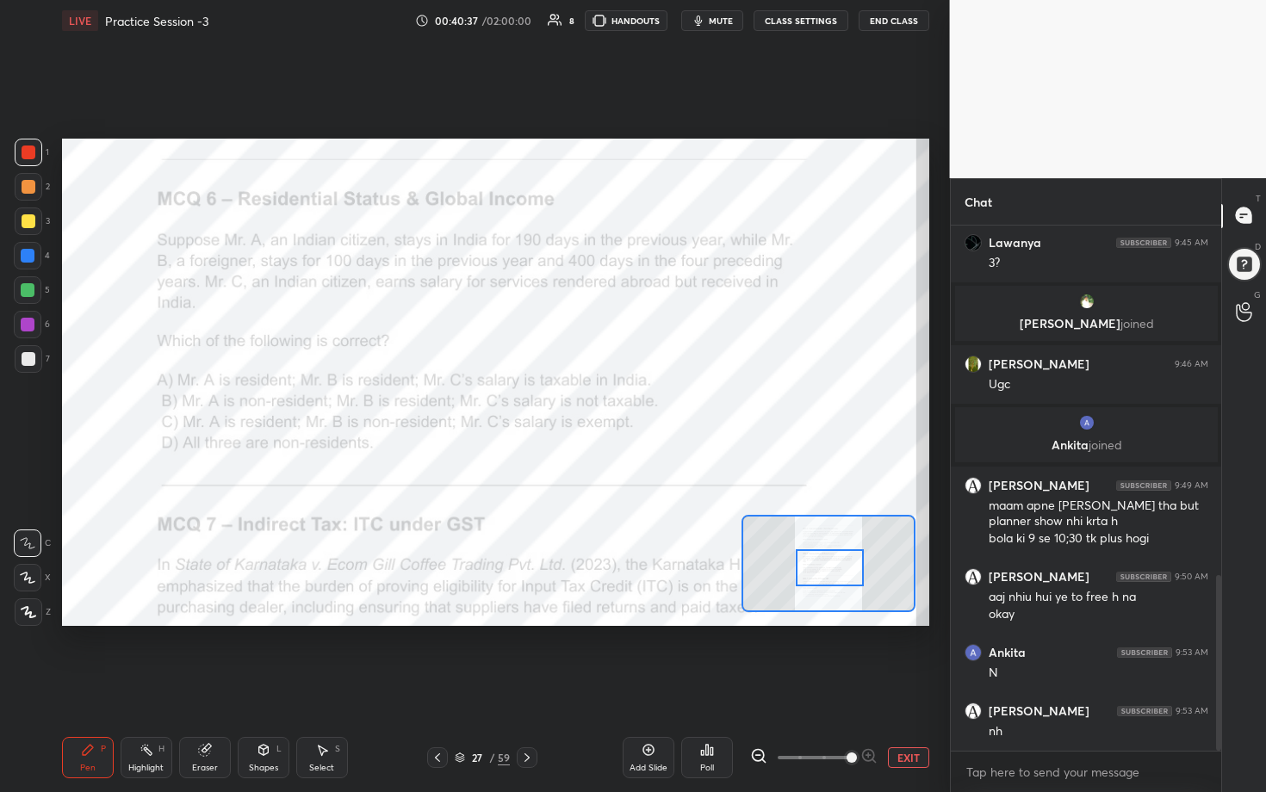
drag, startPoint x: 846, startPoint y: 563, endPoint x: 847, endPoint y: 574, distance: 10.4
click at [617, 404] on div at bounding box center [830, 568] width 68 height 38
click at [617, 404] on div "Poll" at bounding box center [707, 758] width 52 height 96
click at [617, 404] on div "Poll" at bounding box center [707, 768] width 14 height 9
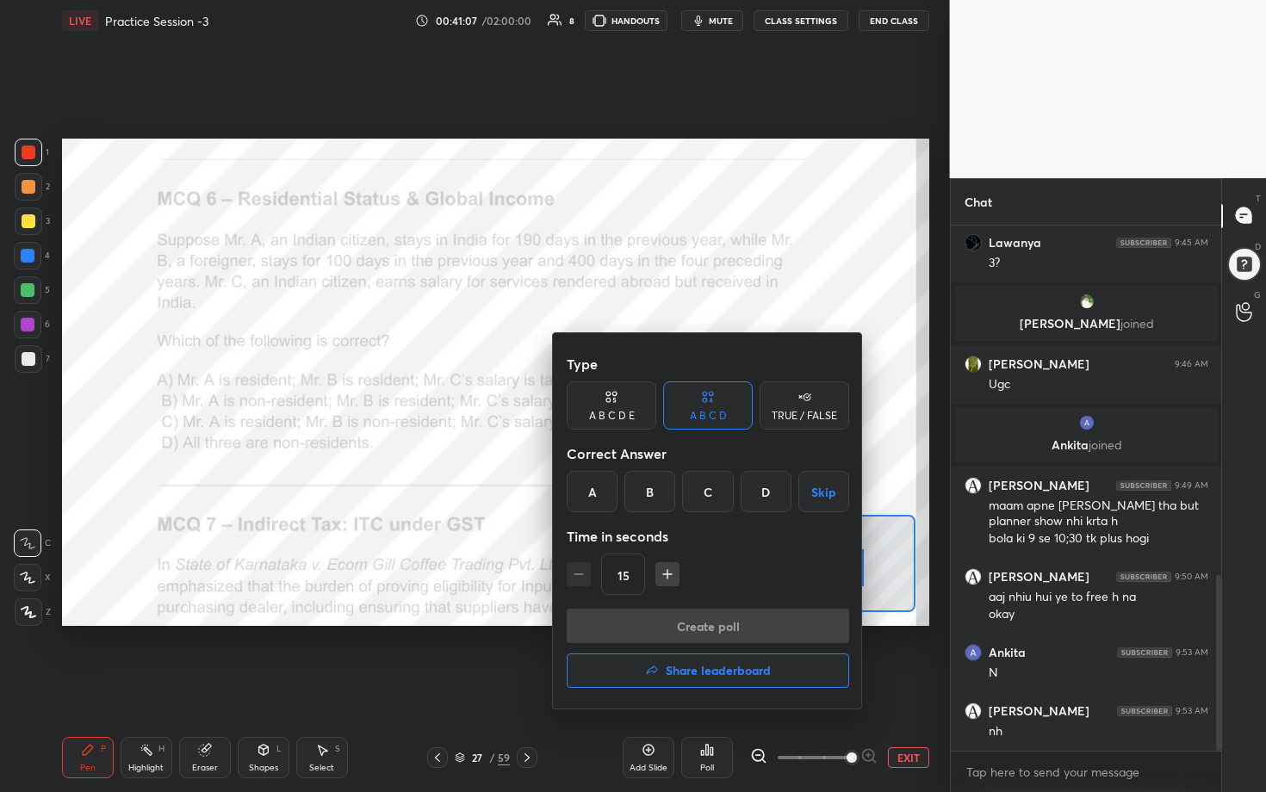
click at [574, 404] on div "A" at bounding box center [592, 491] width 51 height 41
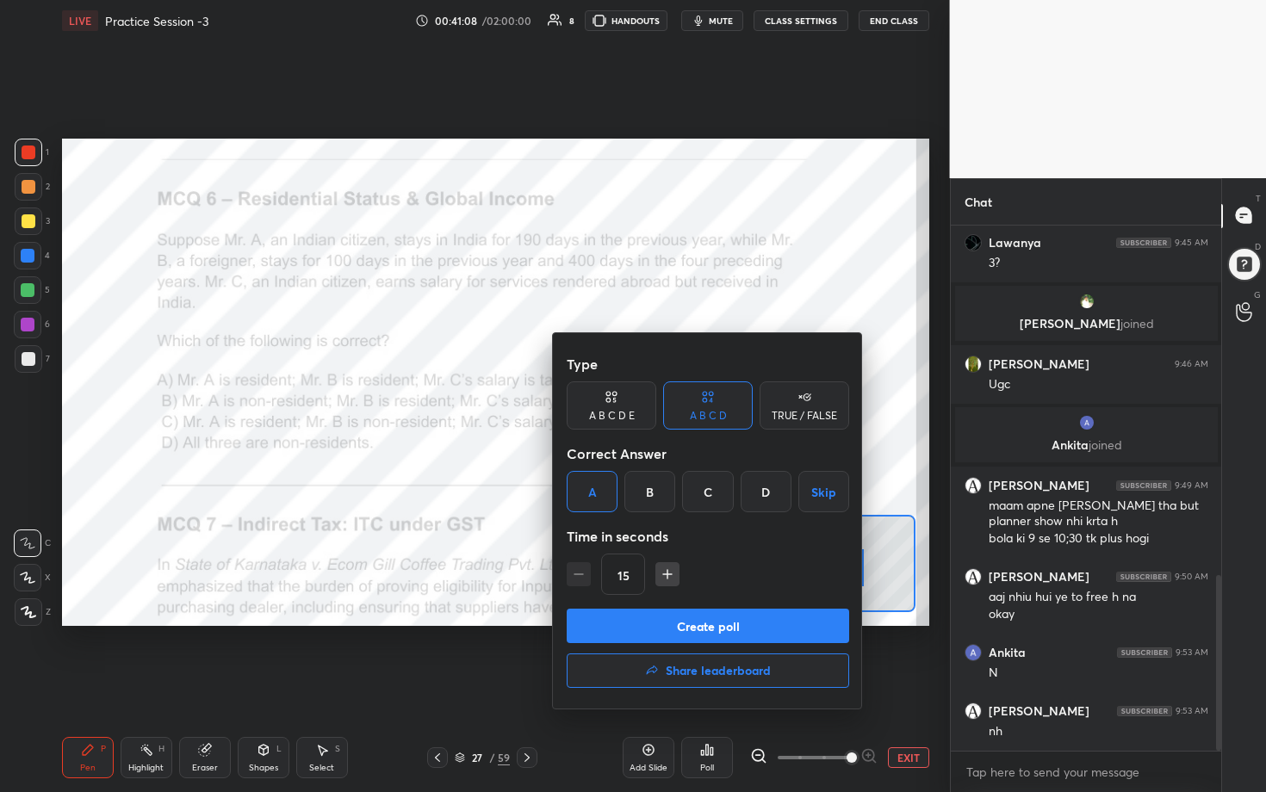
click at [617, 404] on button "Create poll" at bounding box center [708, 626] width 282 height 34
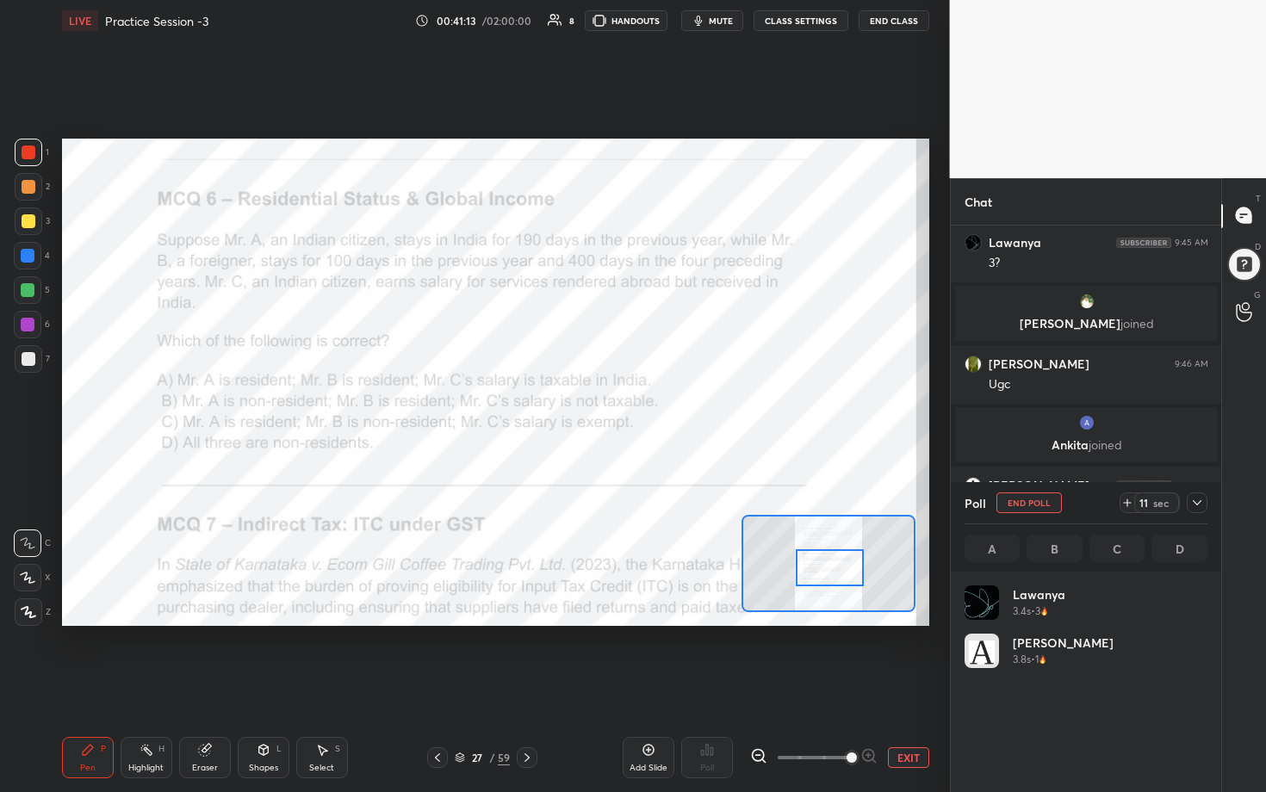
scroll to position [202, 238]
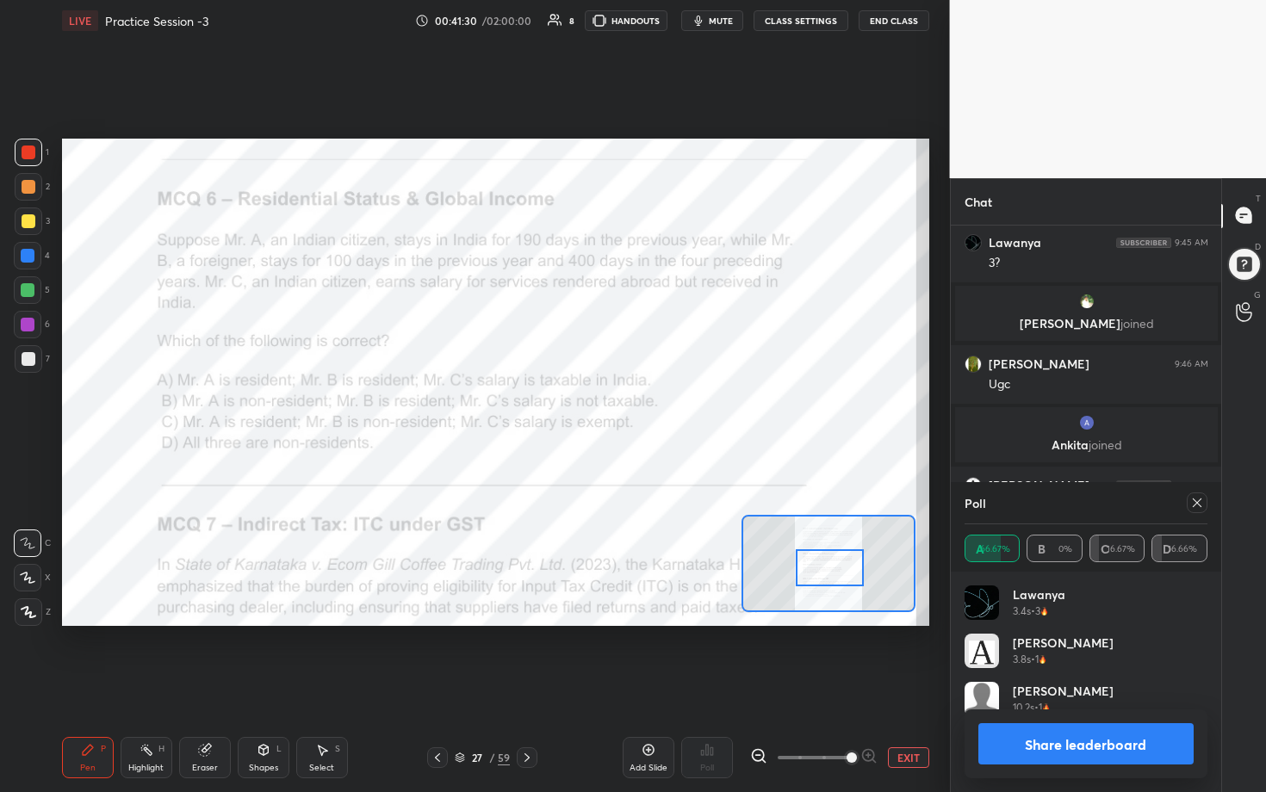
click at [617, 404] on icon at bounding box center [1197, 503] width 14 height 14
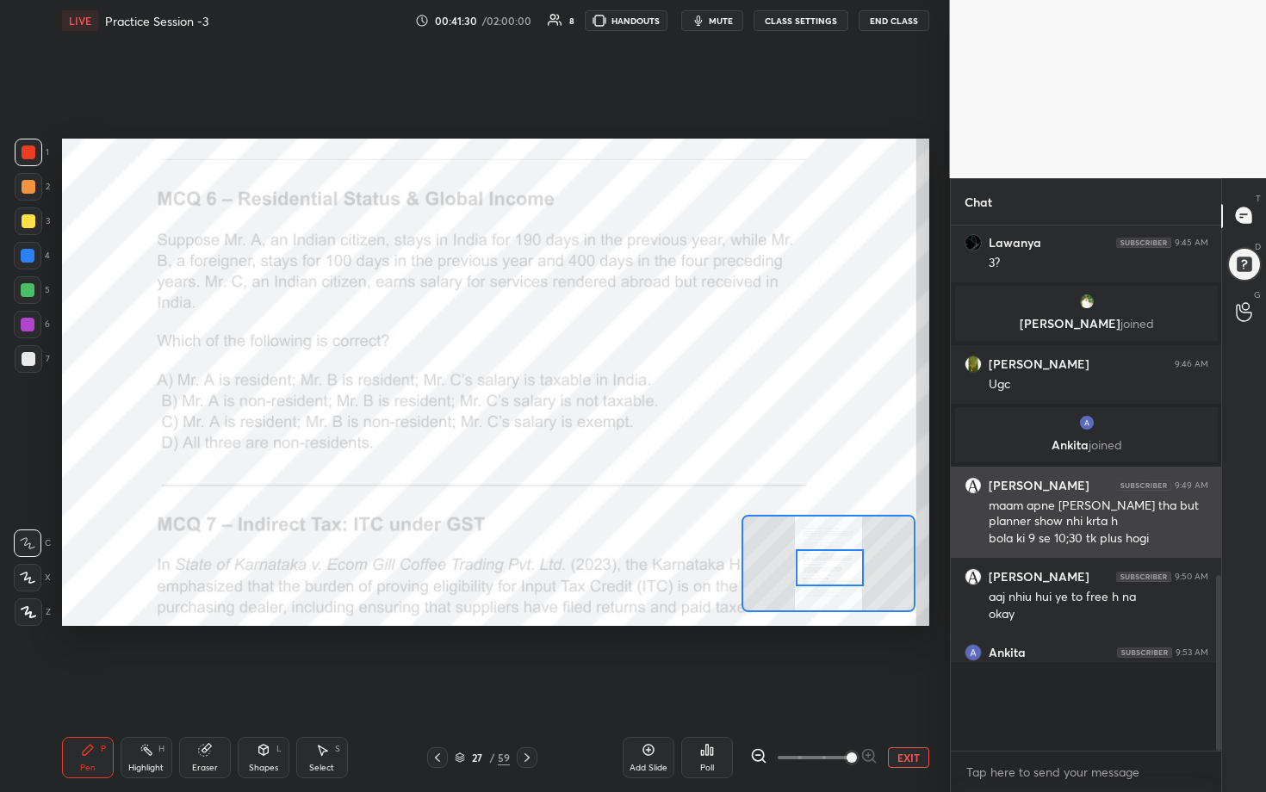
scroll to position [368, 265]
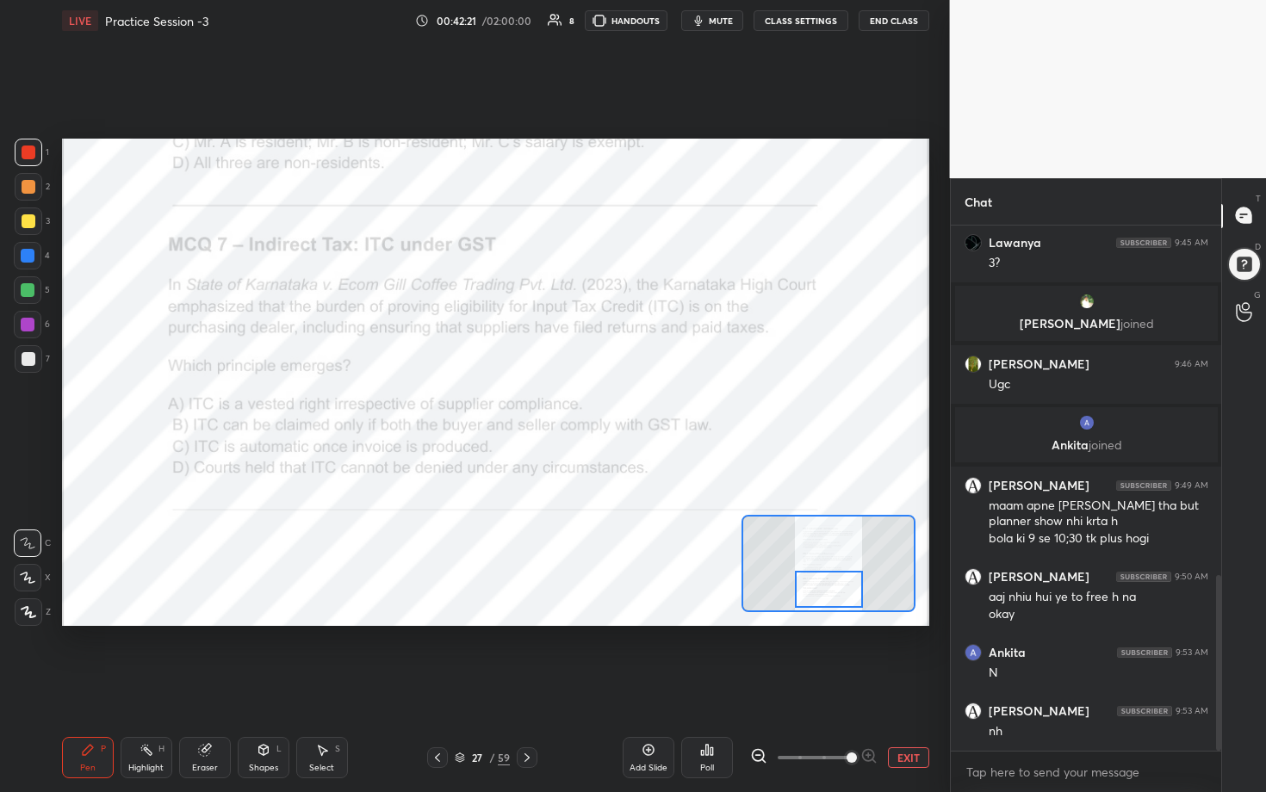
drag, startPoint x: 828, startPoint y: 569, endPoint x: 828, endPoint y: 592, distance: 22.4
click at [617, 404] on div at bounding box center [829, 590] width 68 height 38
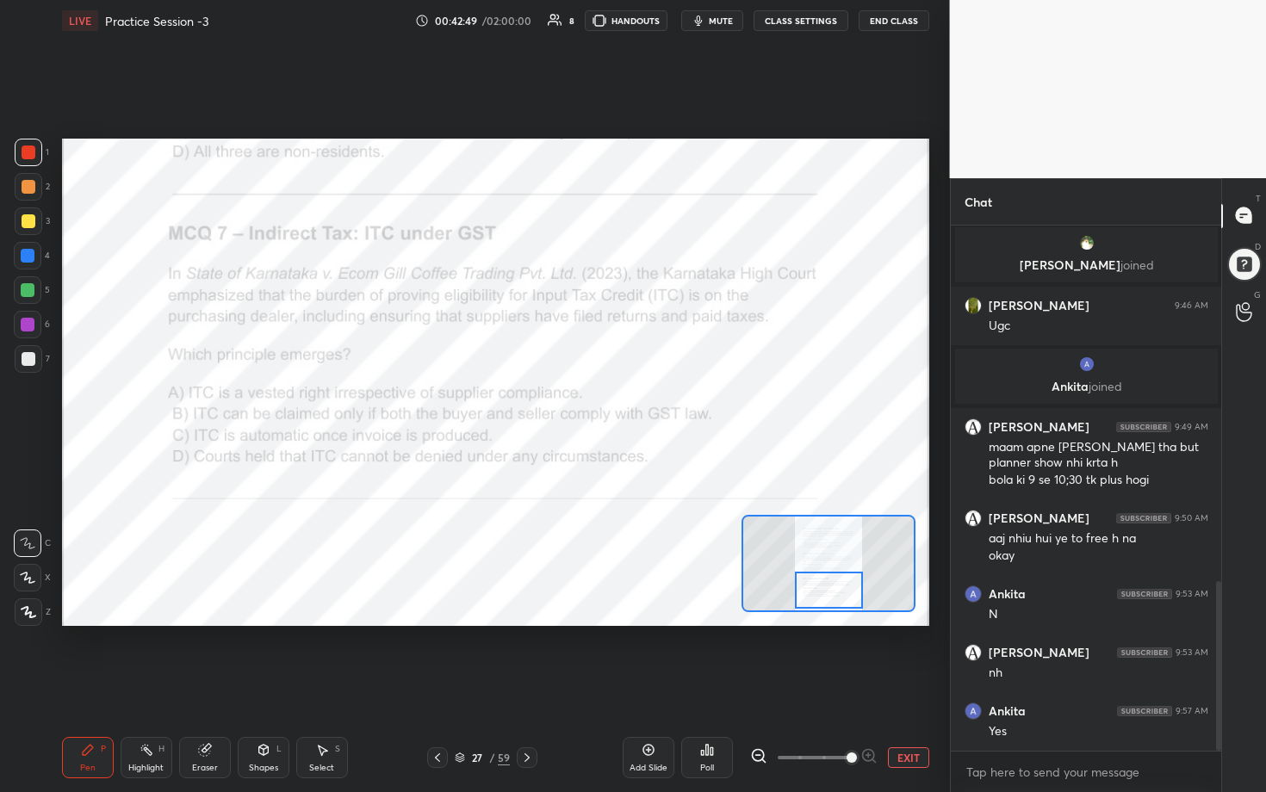
scroll to position [1163, 0]
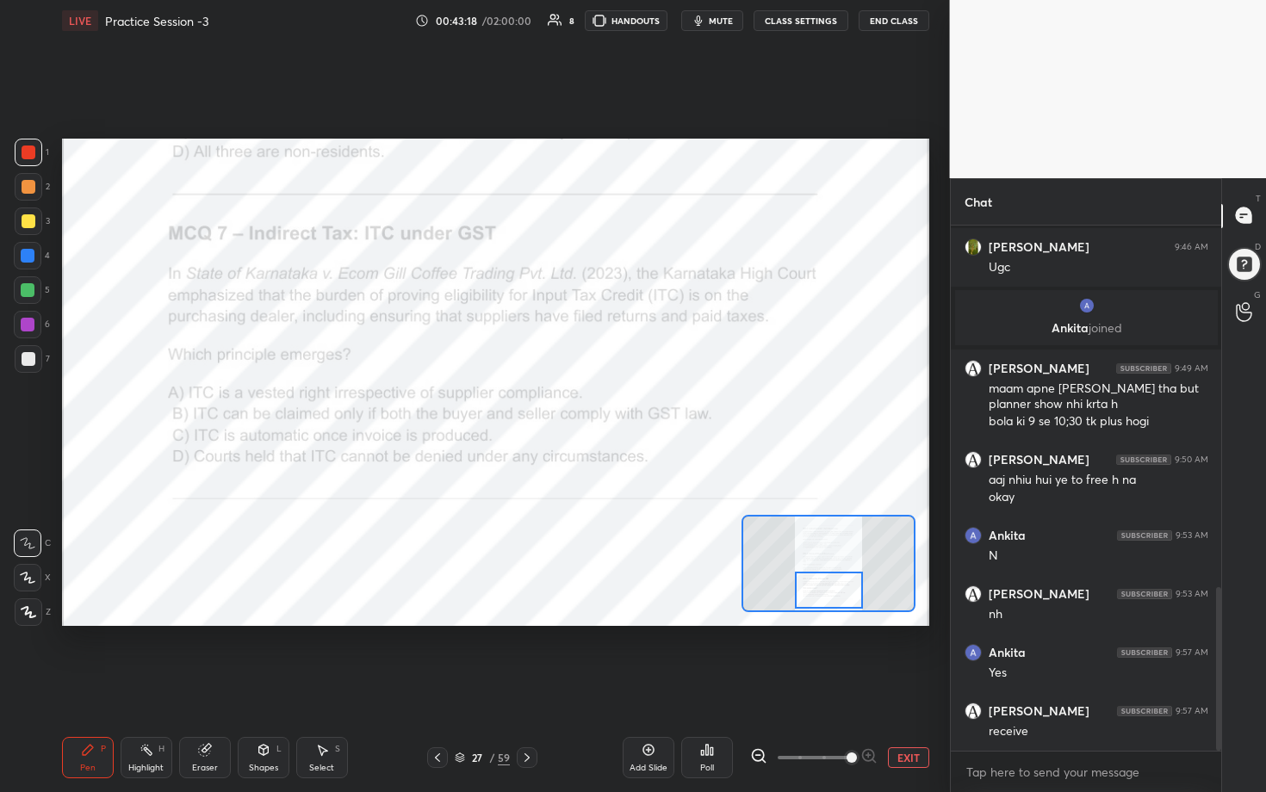
click at [617, 404] on icon at bounding box center [707, 750] width 14 height 14
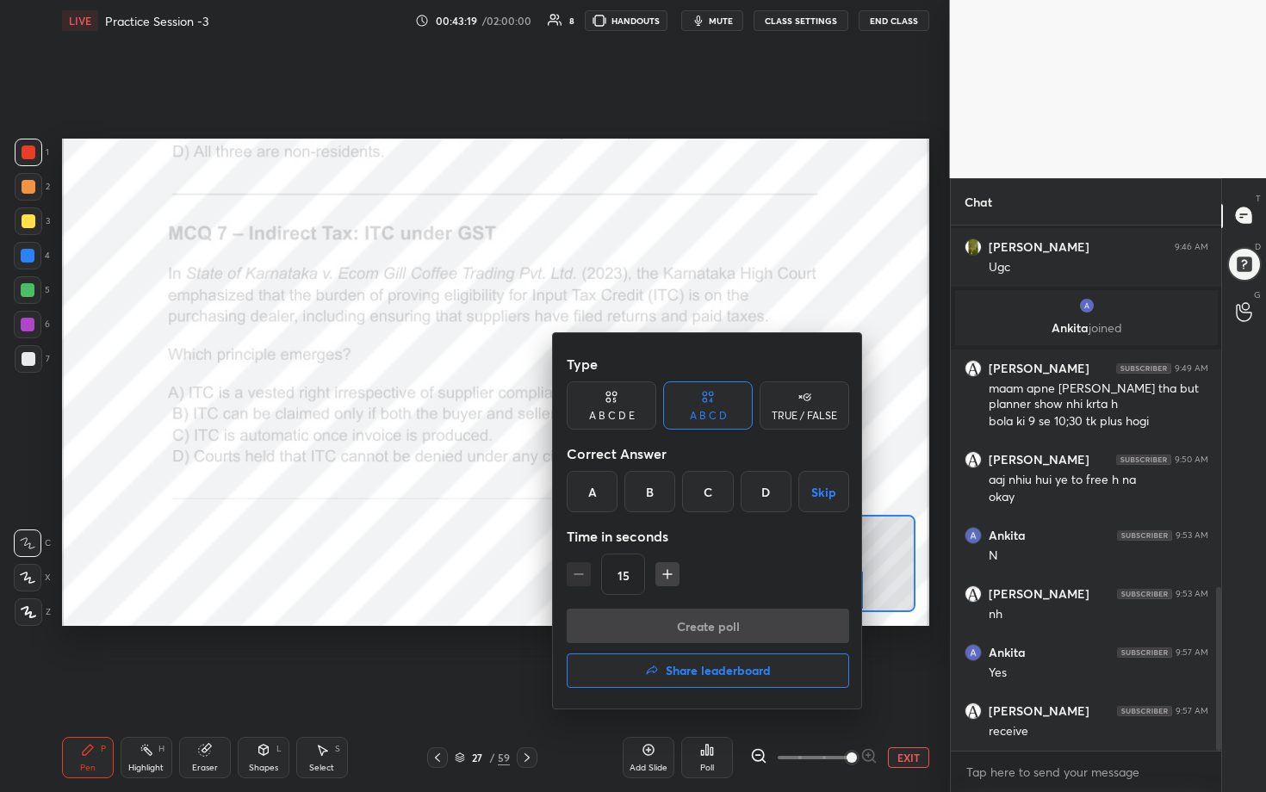
click at [617, 404] on div "B" at bounding box center [649, 491] width 51 height 41
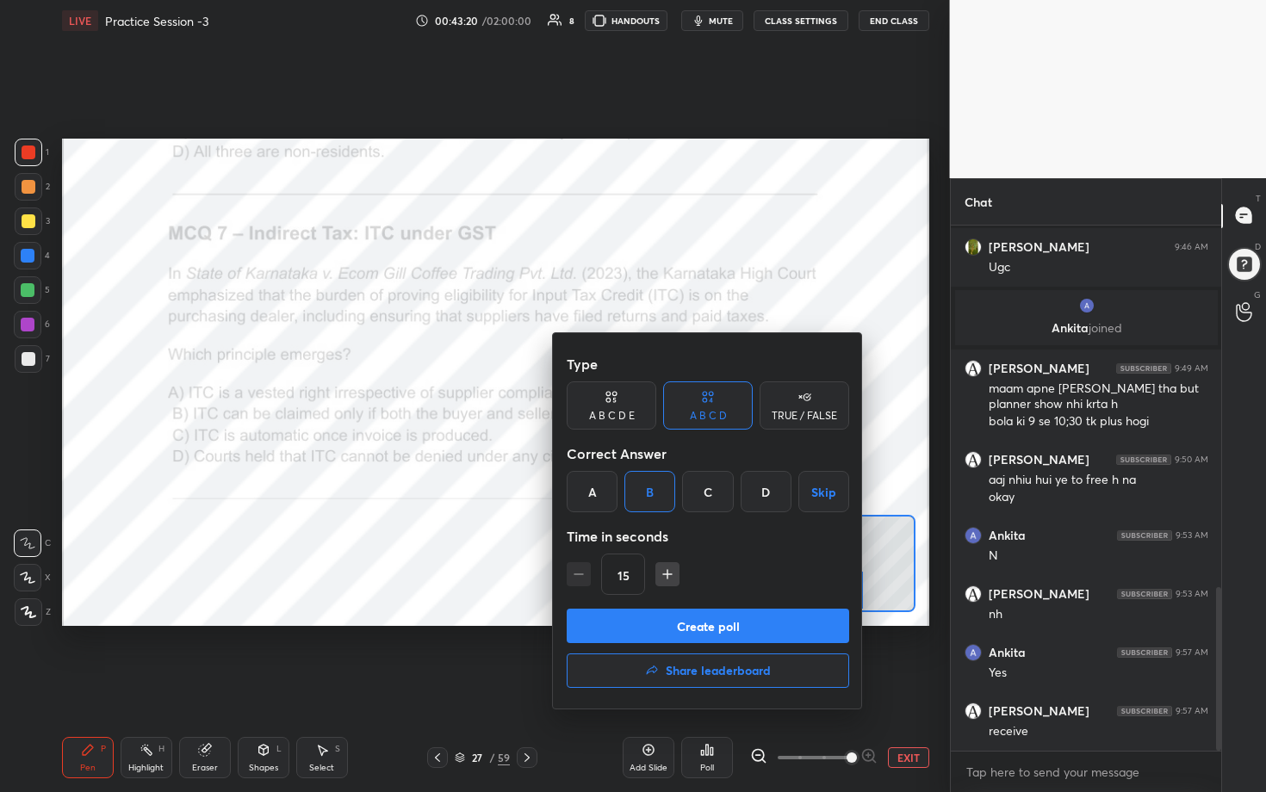
click at [617, 404] on button "Create poll" at bounding box center [708, 626] width 282 height 34
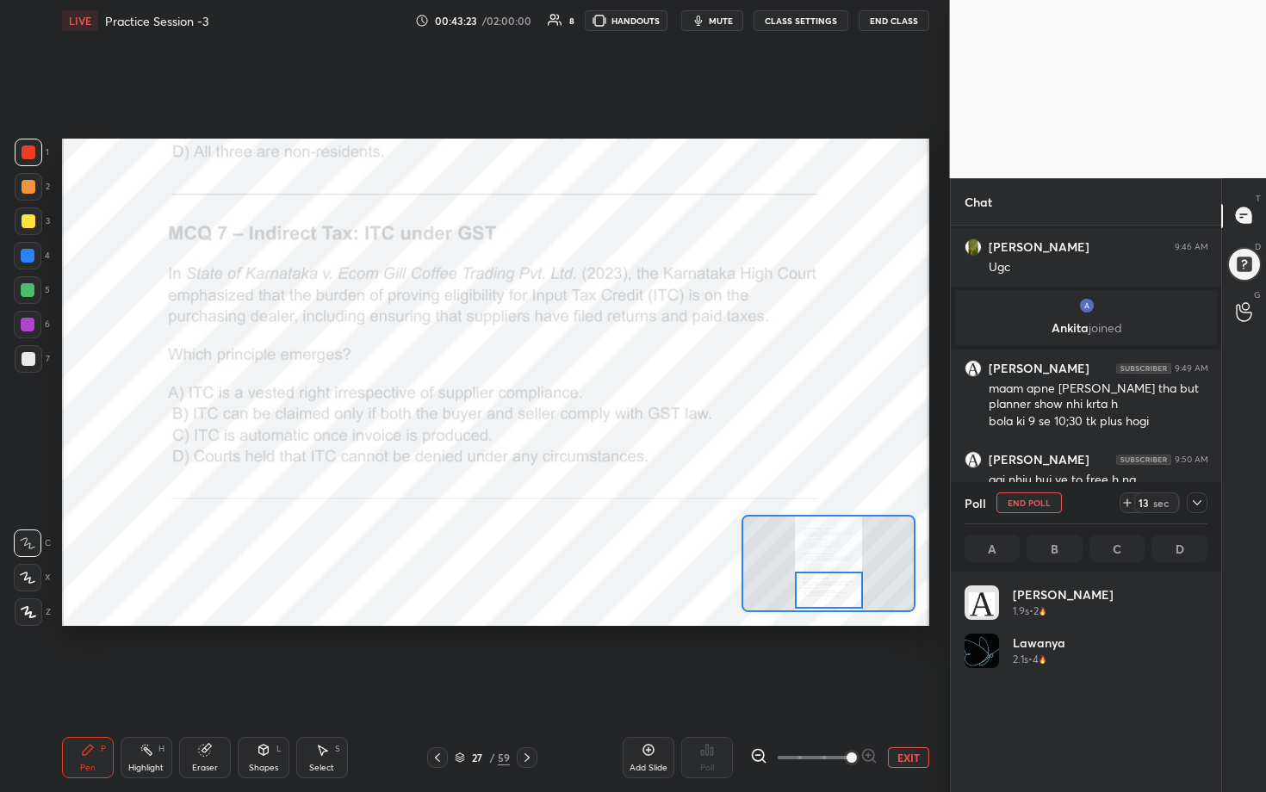
scroll to position [202, 238]
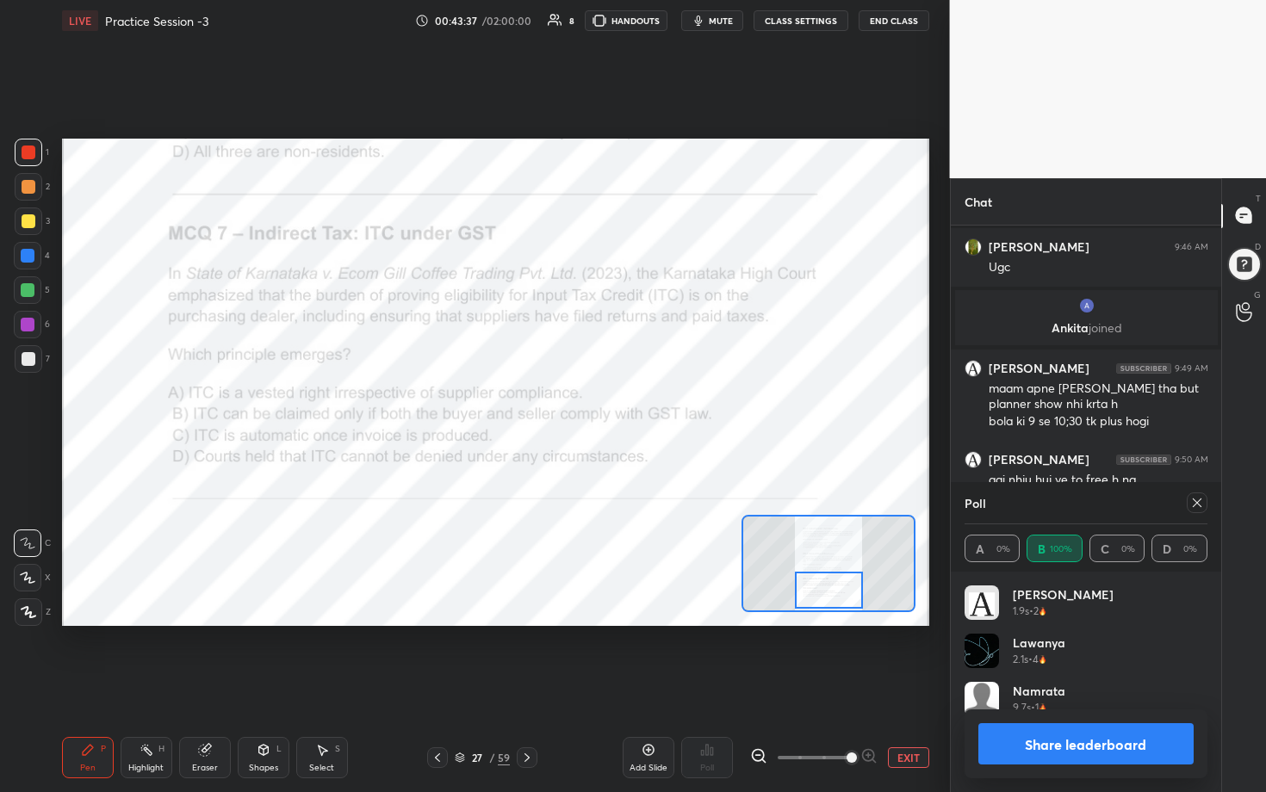
click at [617, 404] on icon at bounding box center [1197, 503] width 14 height 14
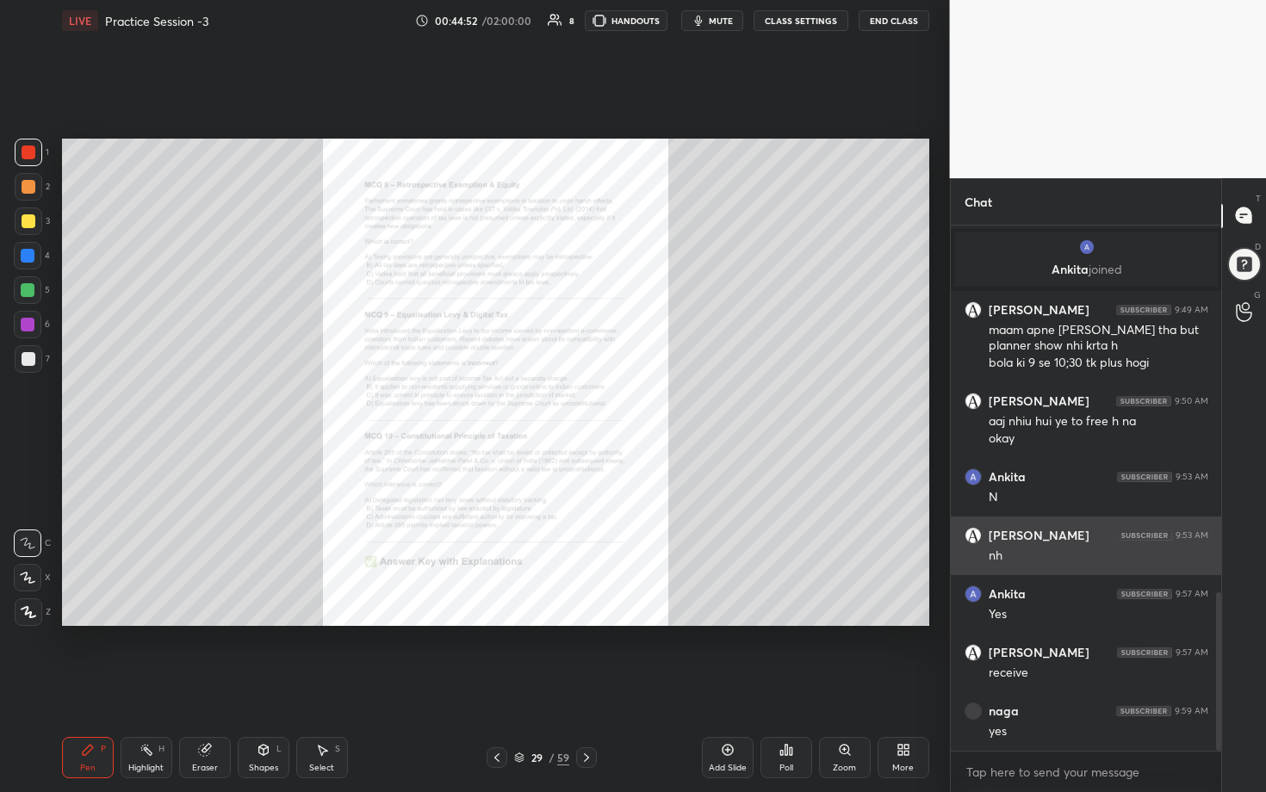
scroll to position [1280, 0]
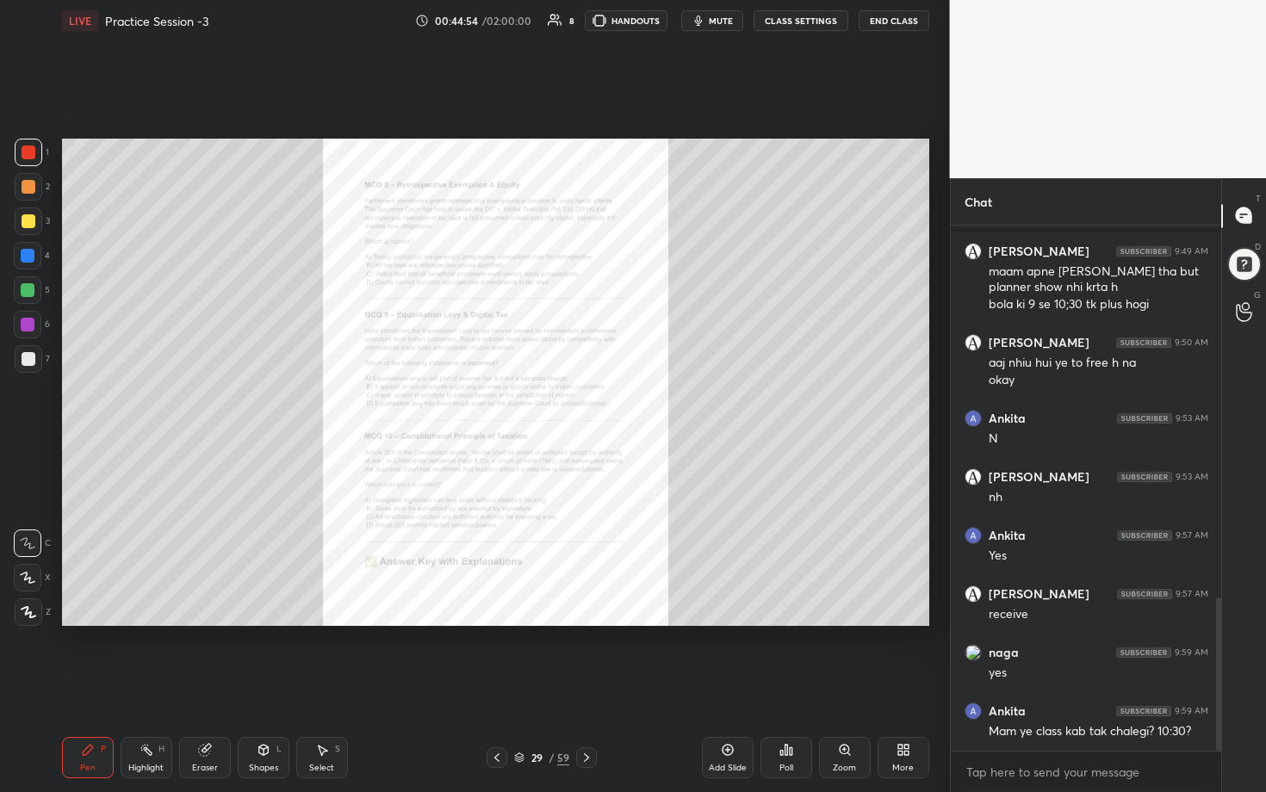
click at [617, 404] on div "Zoom" at bounding box center [844, 768] width 23 height 9
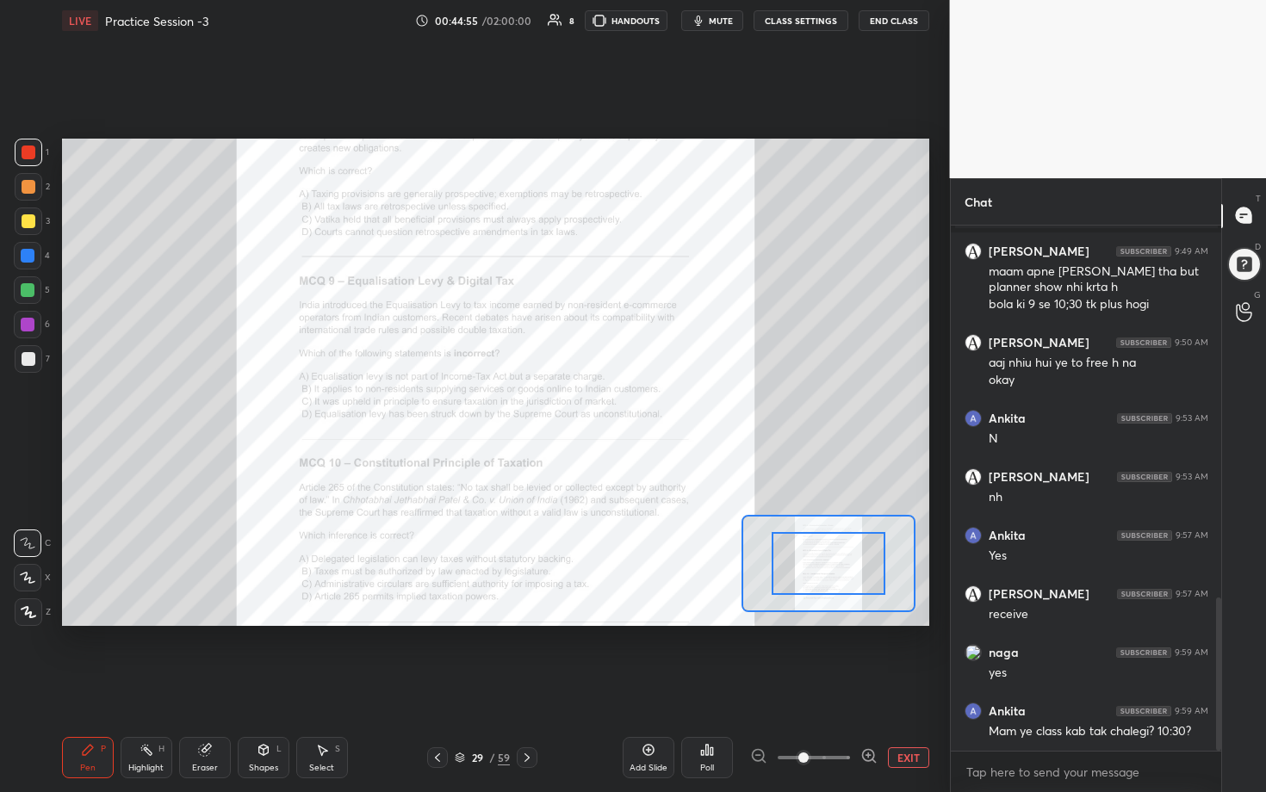
click at [617, 404] on icon at bounding box center [868, 755] width 17 height 17
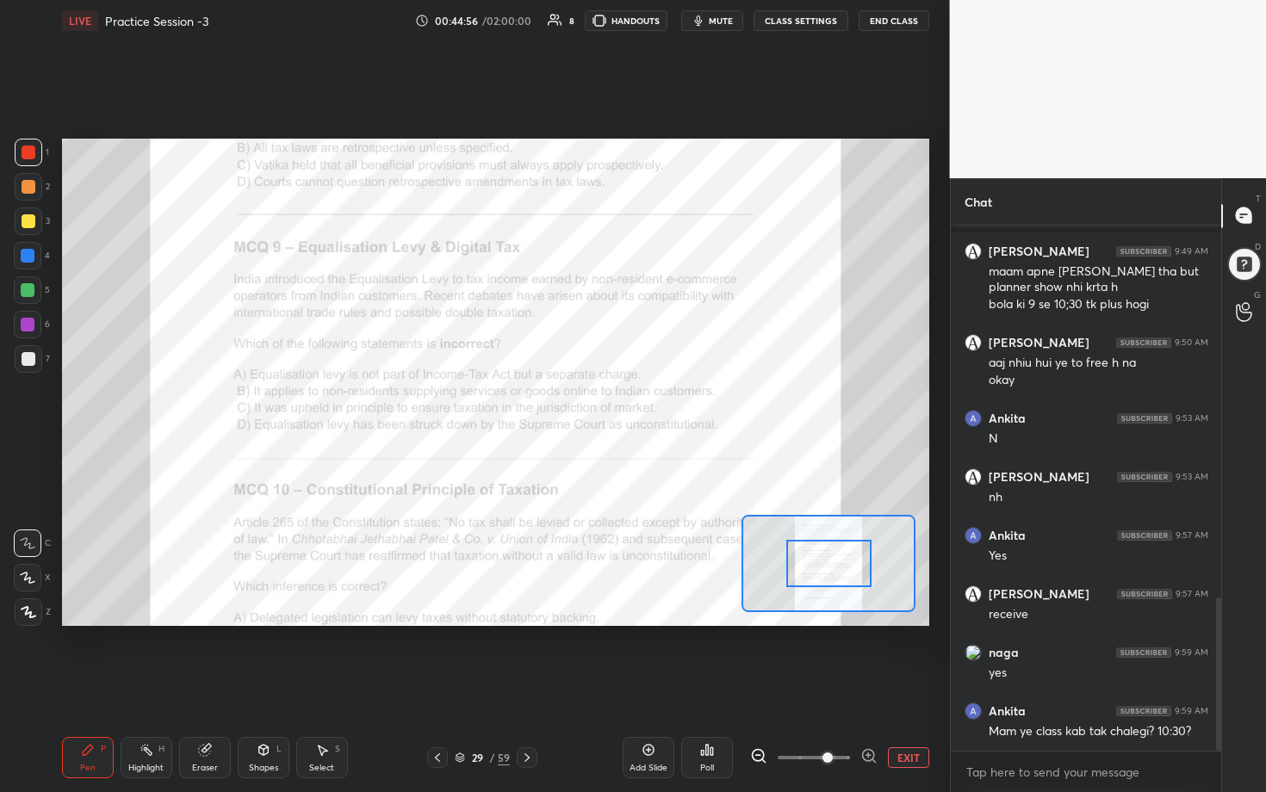
click at [617, 404] on icon at bounding box center [868, 755] width 17 height 17
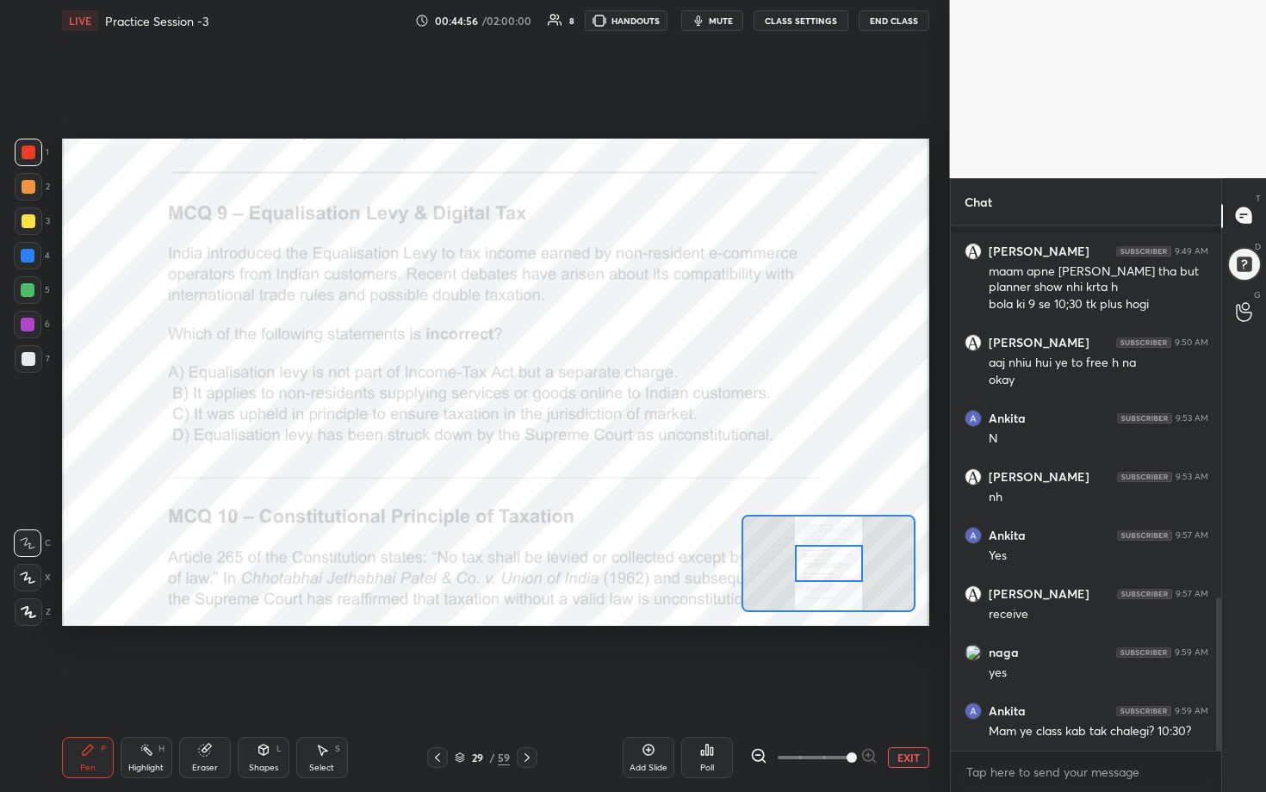
click at [617, 404] on span at bounding box center [852, 758] width 10 height 10
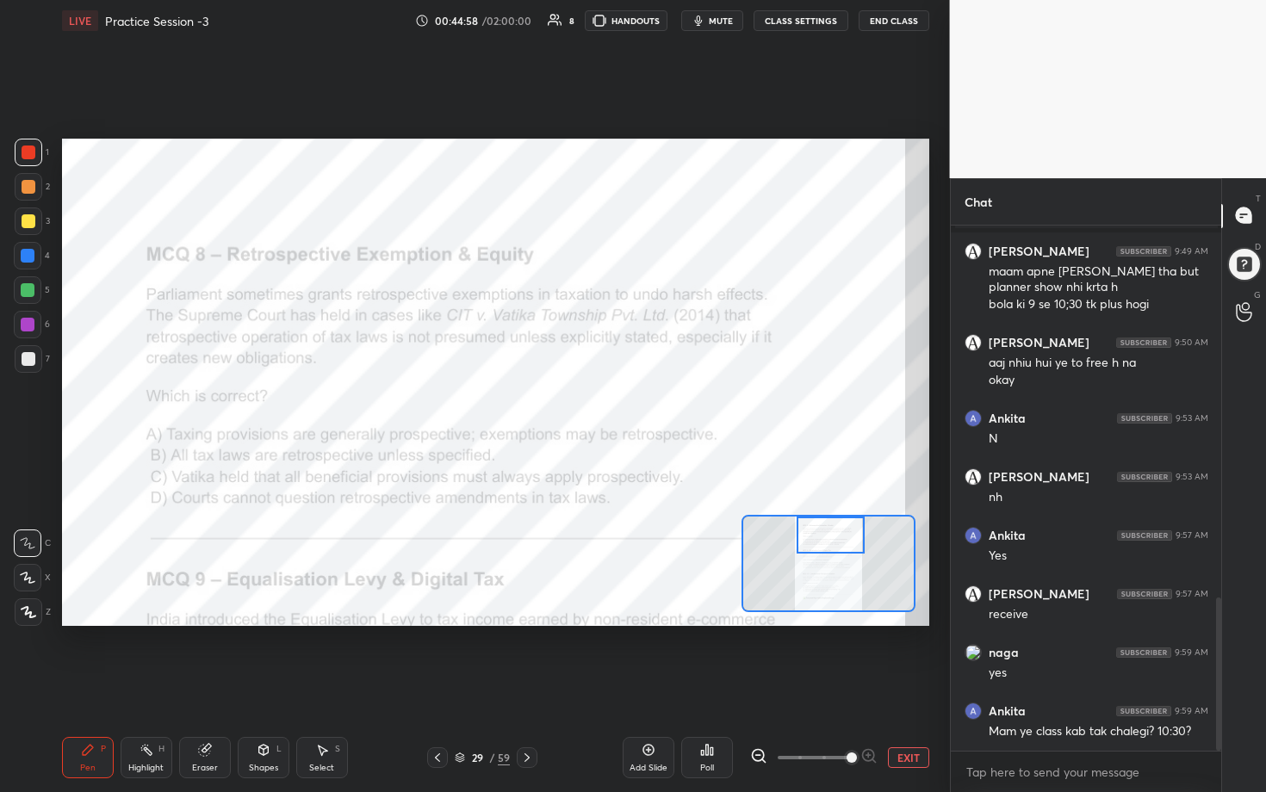
drag, startPoint x: 841, startPoint y: 564, endPoint x: 843, endPoint y: 531, distance: 32.8
click at [617, 404] on div at bounding box center [831, 536] width 68 height 38
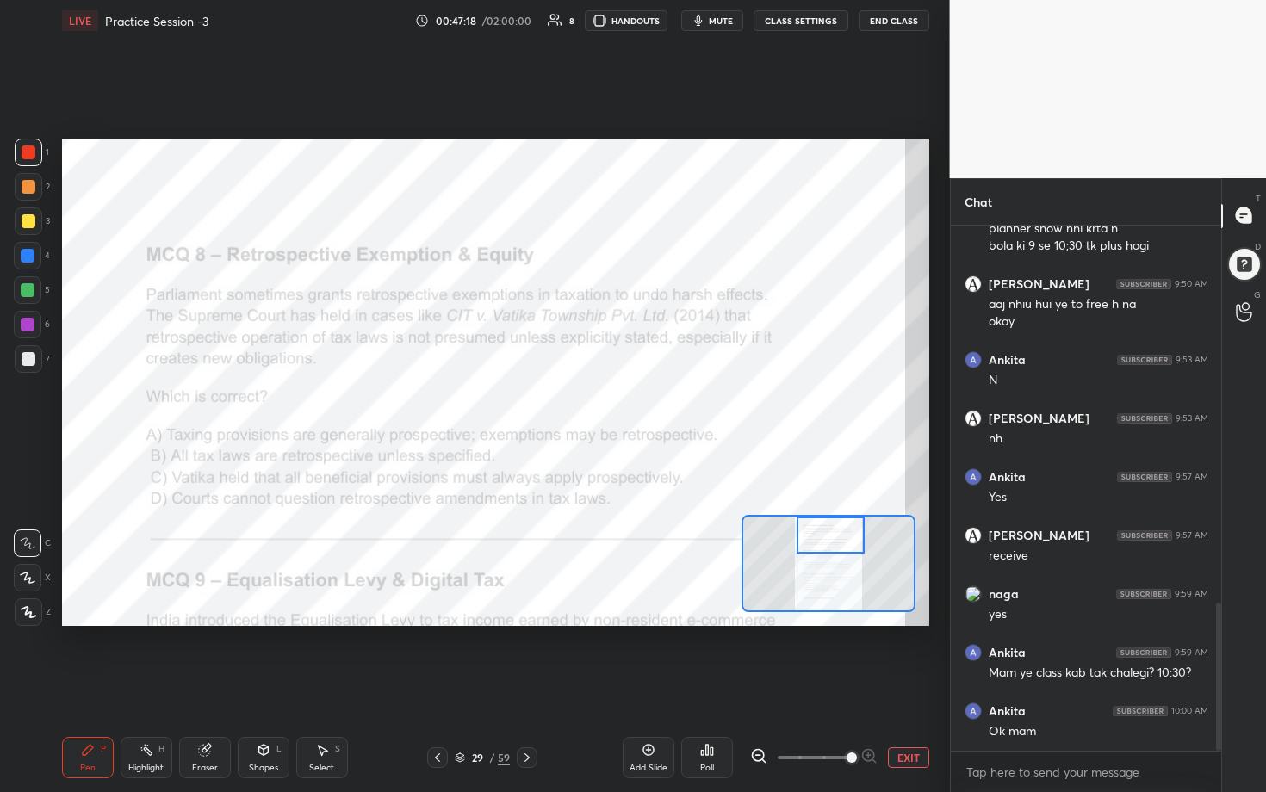
click at [617, 404] on icon at bounding box center [707, 750] width 14 height 14
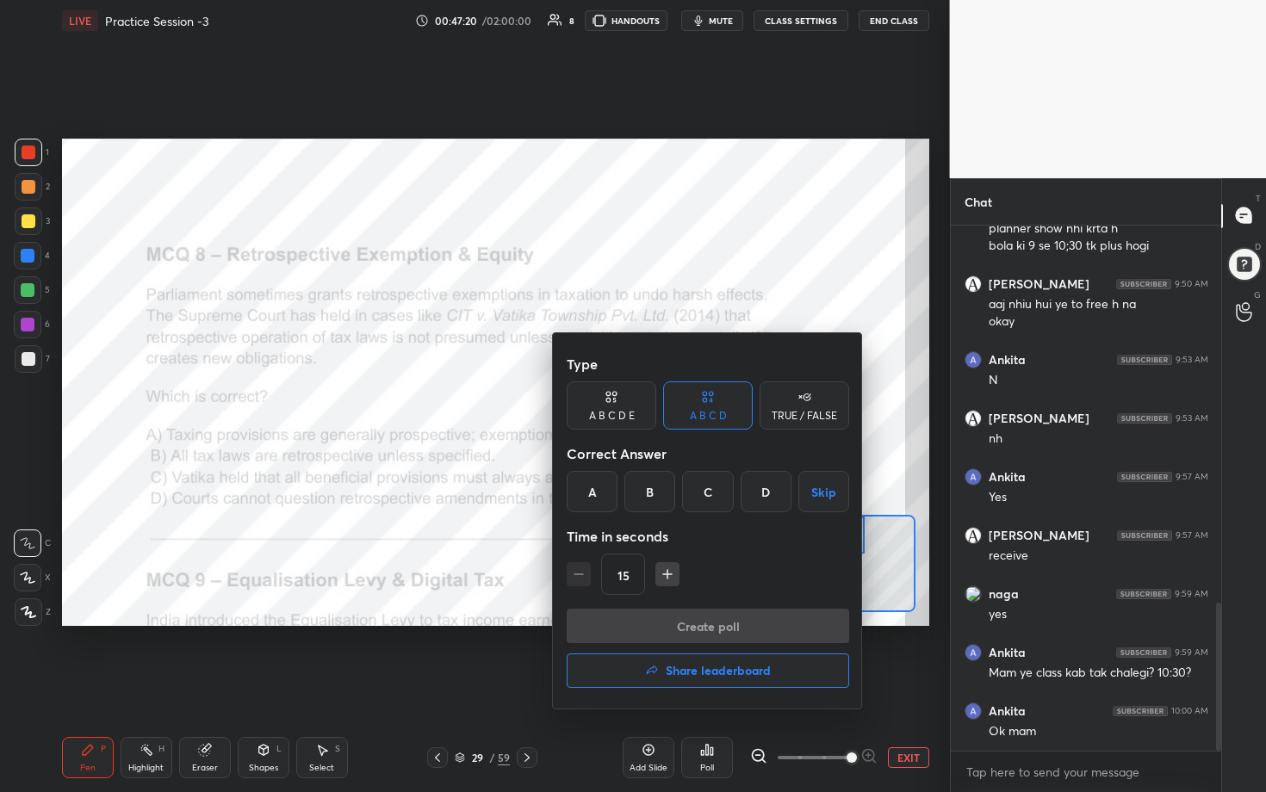
click at [594, 404] on div "A" at bounding box center [592, 491] width 51 height 41
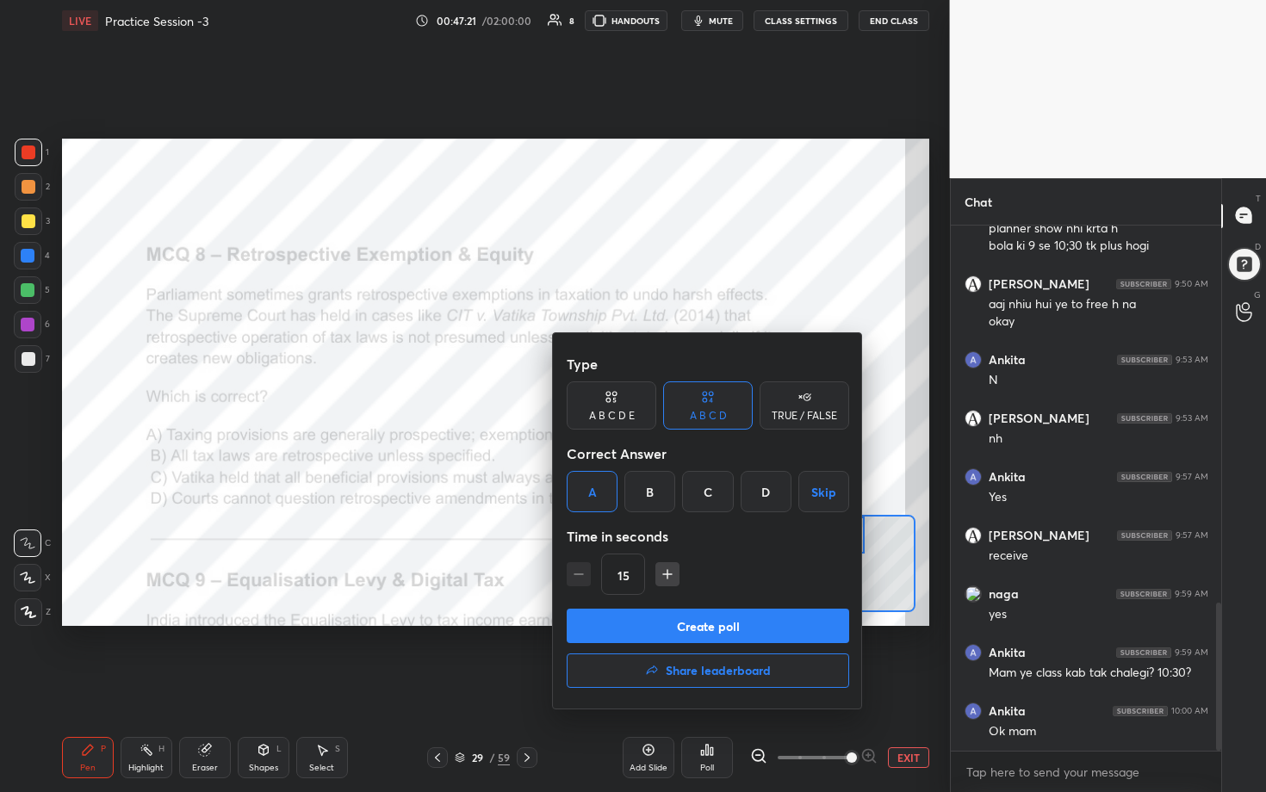
click at [617, 404] on button "Create poll" at bounding box center [708, 626] width 282 height 34
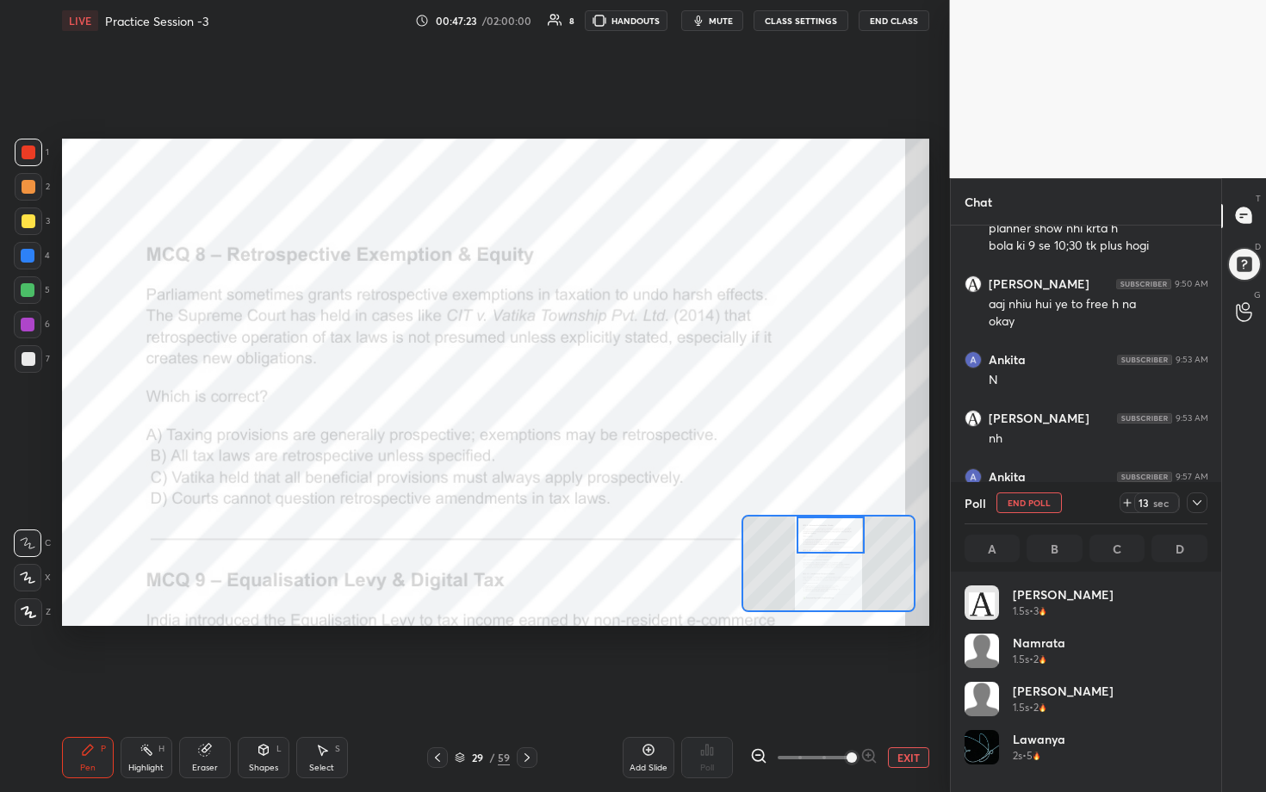
scroll to position [202, 238]
drag, startPoint x: 1207, startPoint y: 692, endPoint x: 1207, endPoint y: 753, distance: 60.3
click at [617, 404] on div "[PERSON_NAME] 1.5s • 3 [PERSON_NAME] 1.5s • 2 [PERSON_NAME] 1.5s • 2 Lawanya 2s…" at bounding box center [1086, 682] width 271 height 220
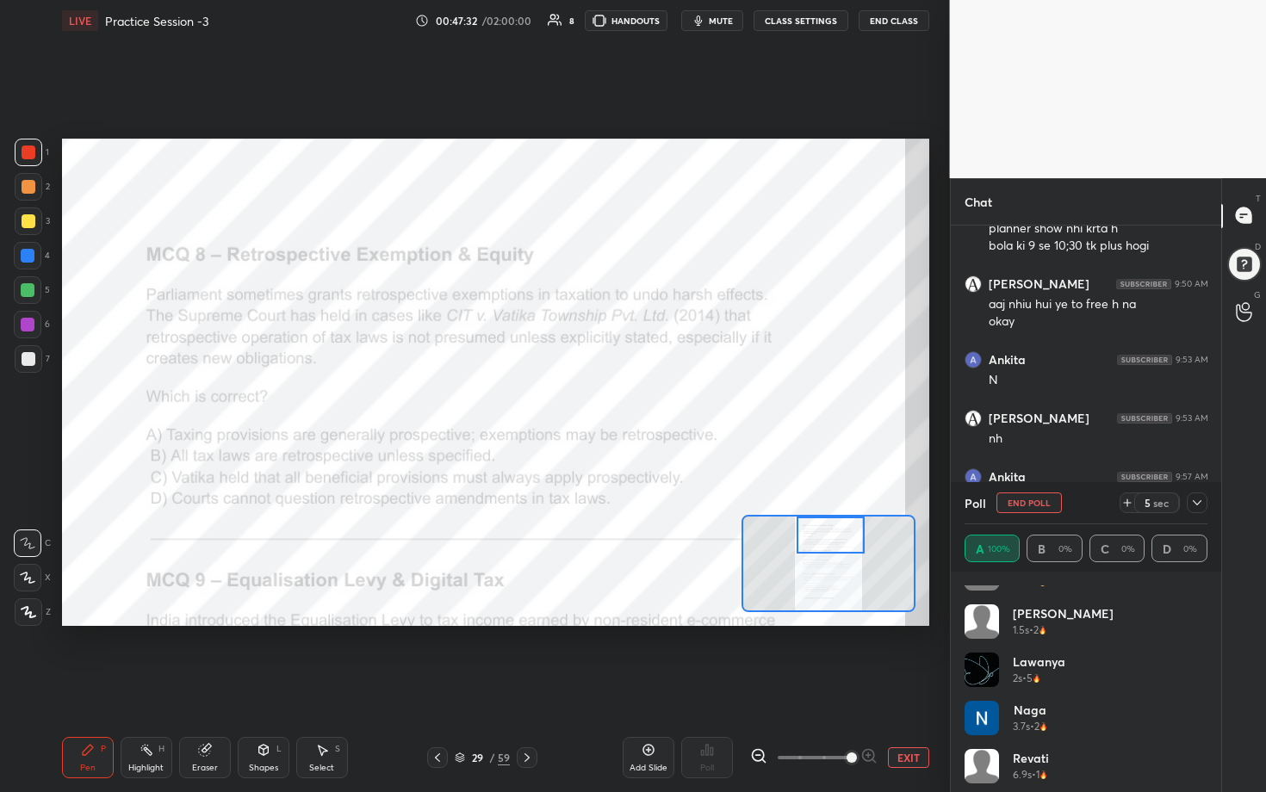
scroll to position [83, 0]
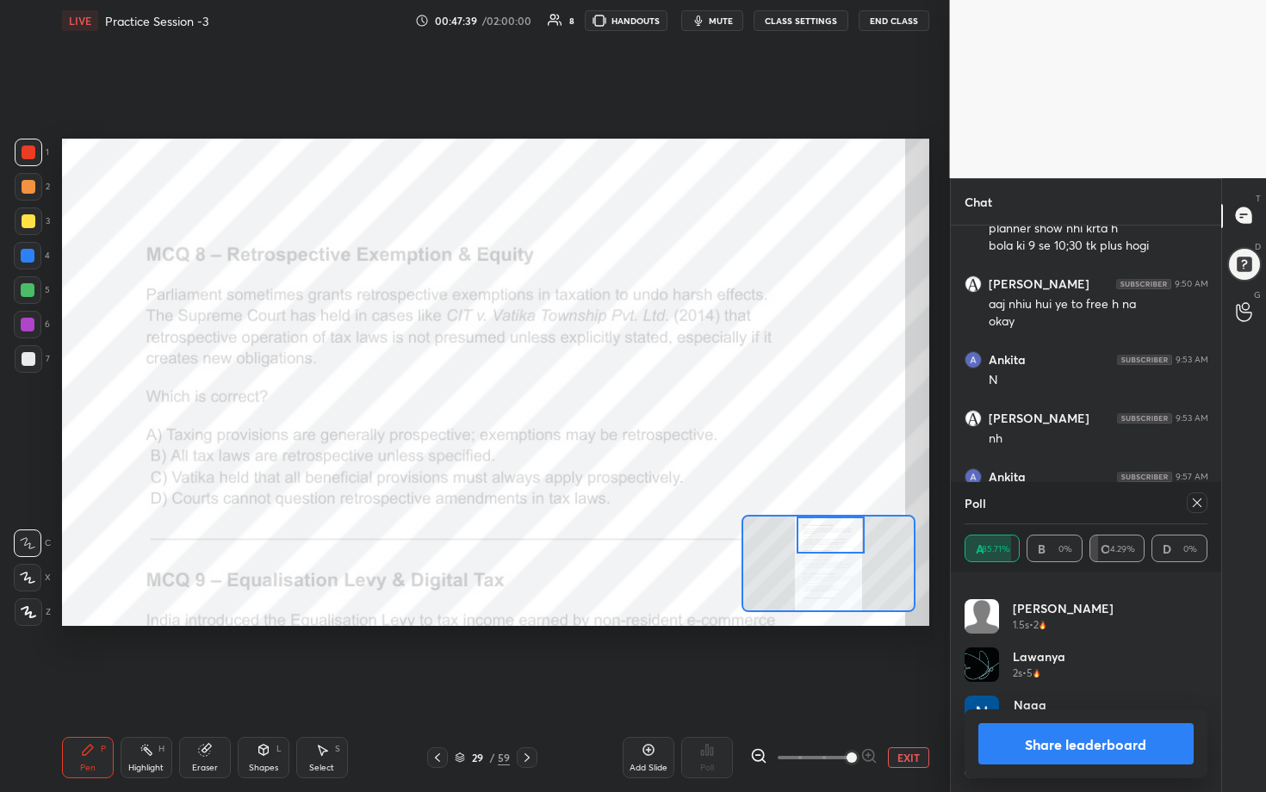
click at [617, 404] on icon at bounding box center [1197, 503] width 14 height 14
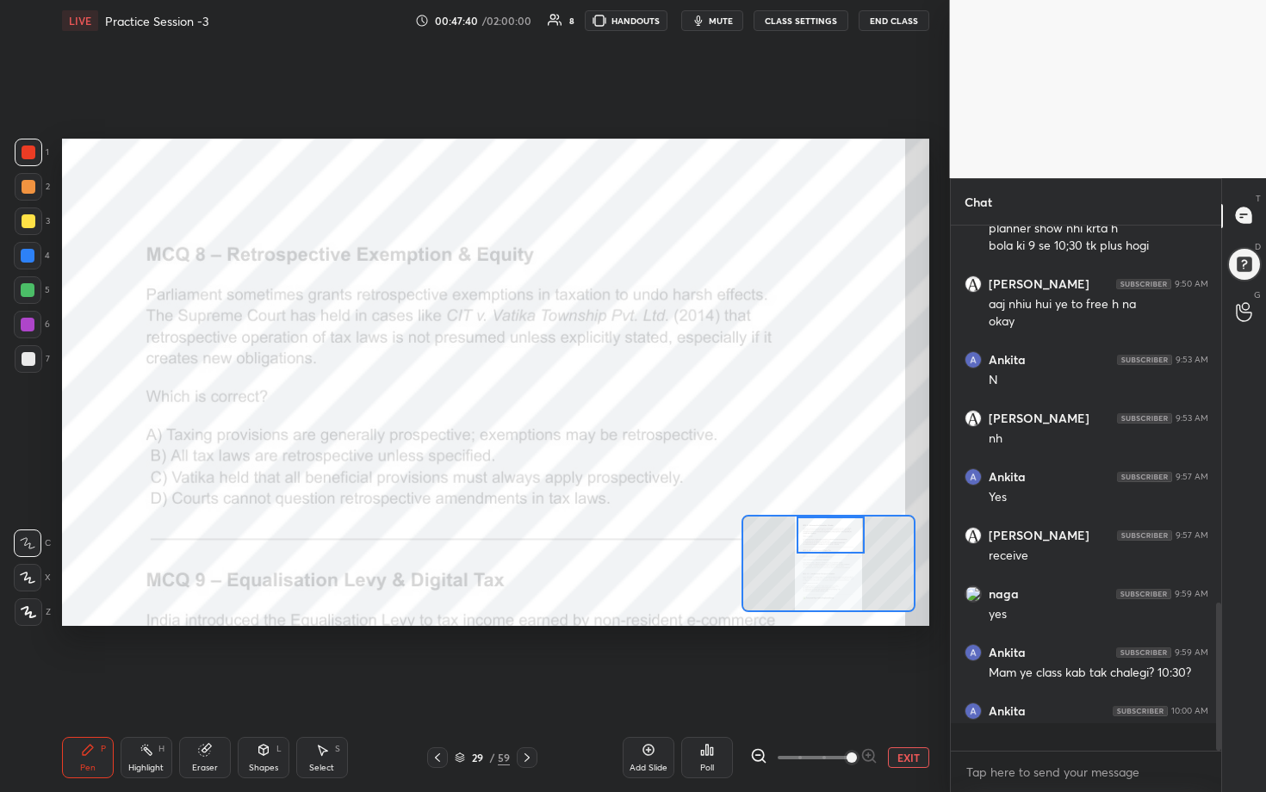
scroll to position [6, 6]
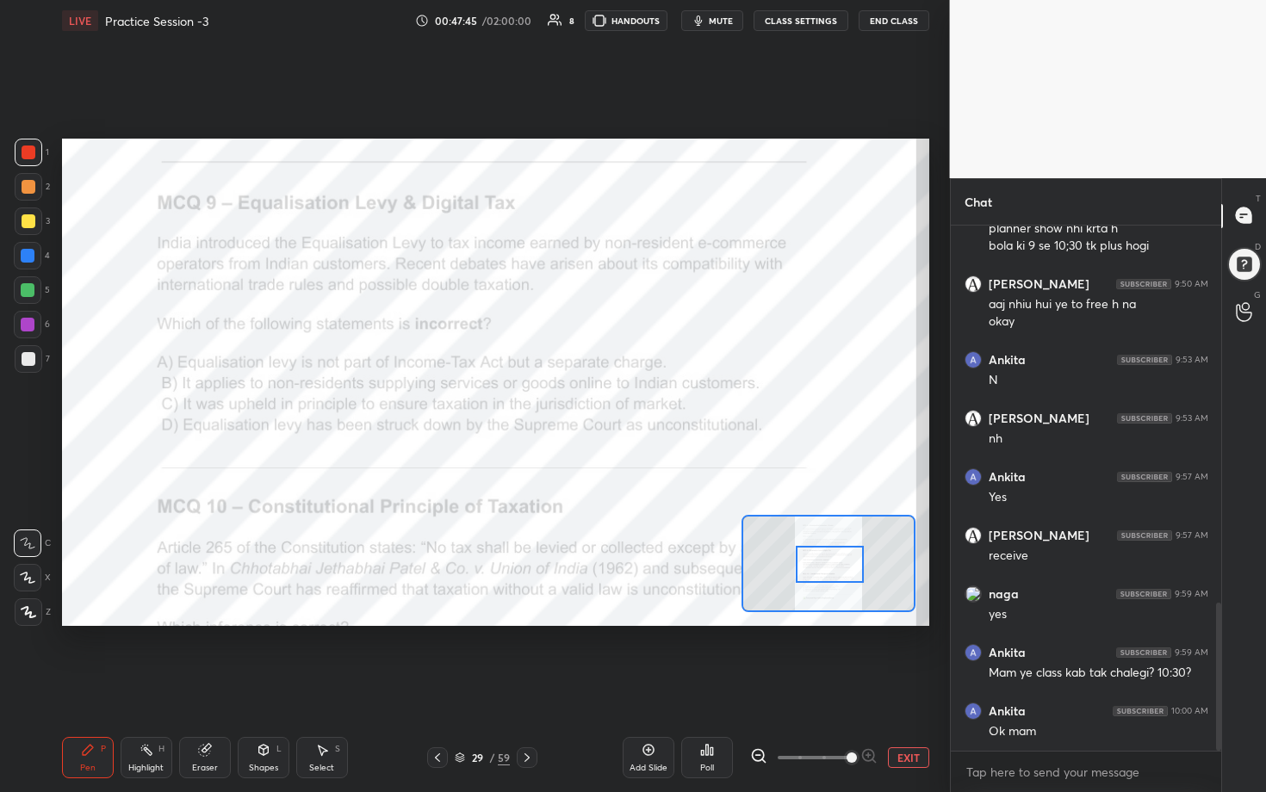
drag, startPoint x: 833, startPoint y: 539, endPoint x: 832, endPoint y: 568, distance: 29.3
click at [617, 404] on div at bounding box center [830, 565] width 68 height 38
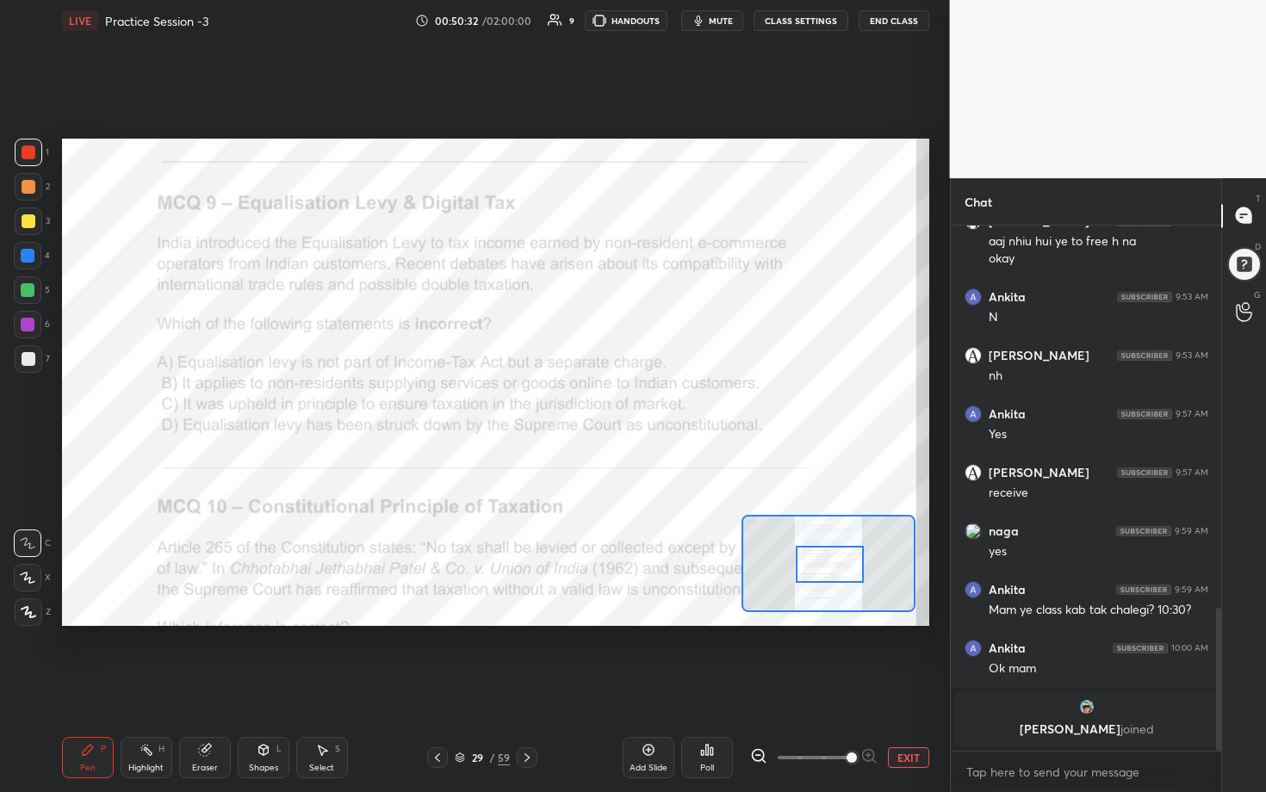
scroll to position [1250, 0]
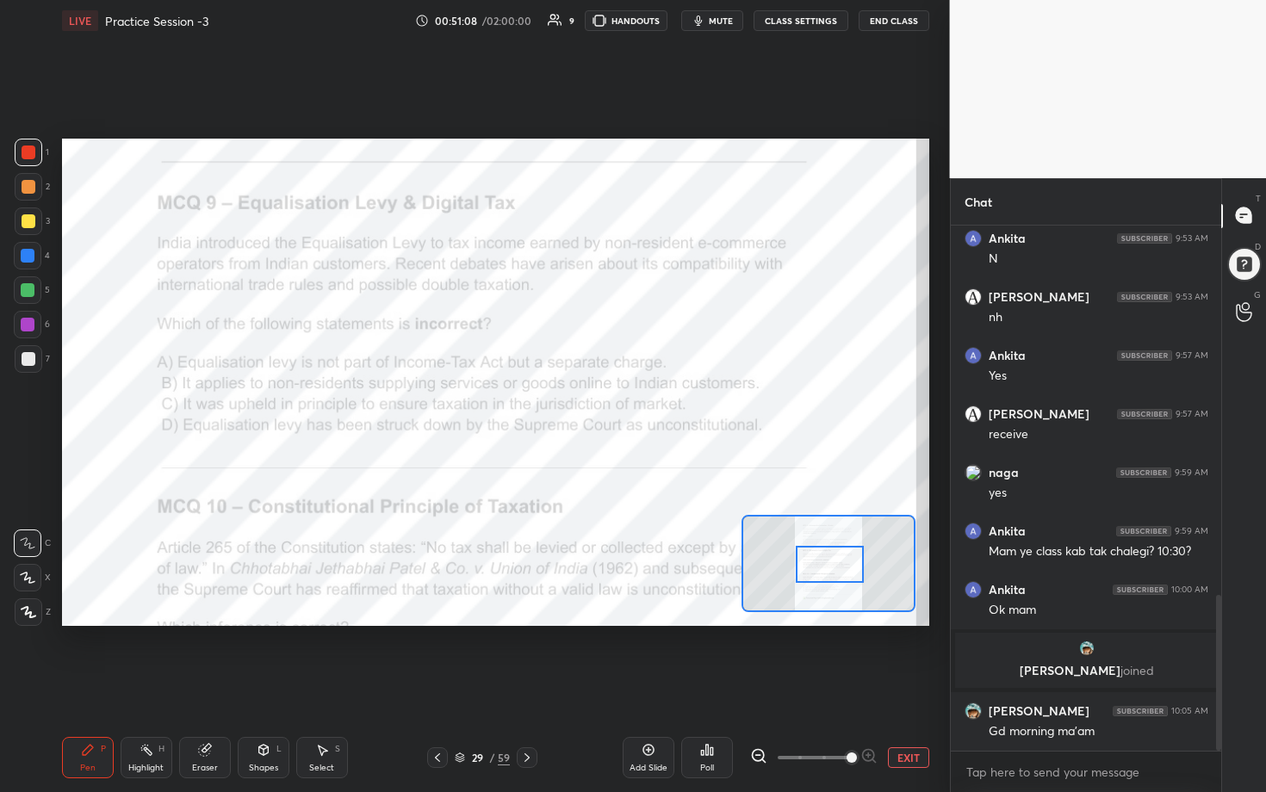
click at [617, 404] on div "Poll" at bounding box center [707, 768] width 14 height 9
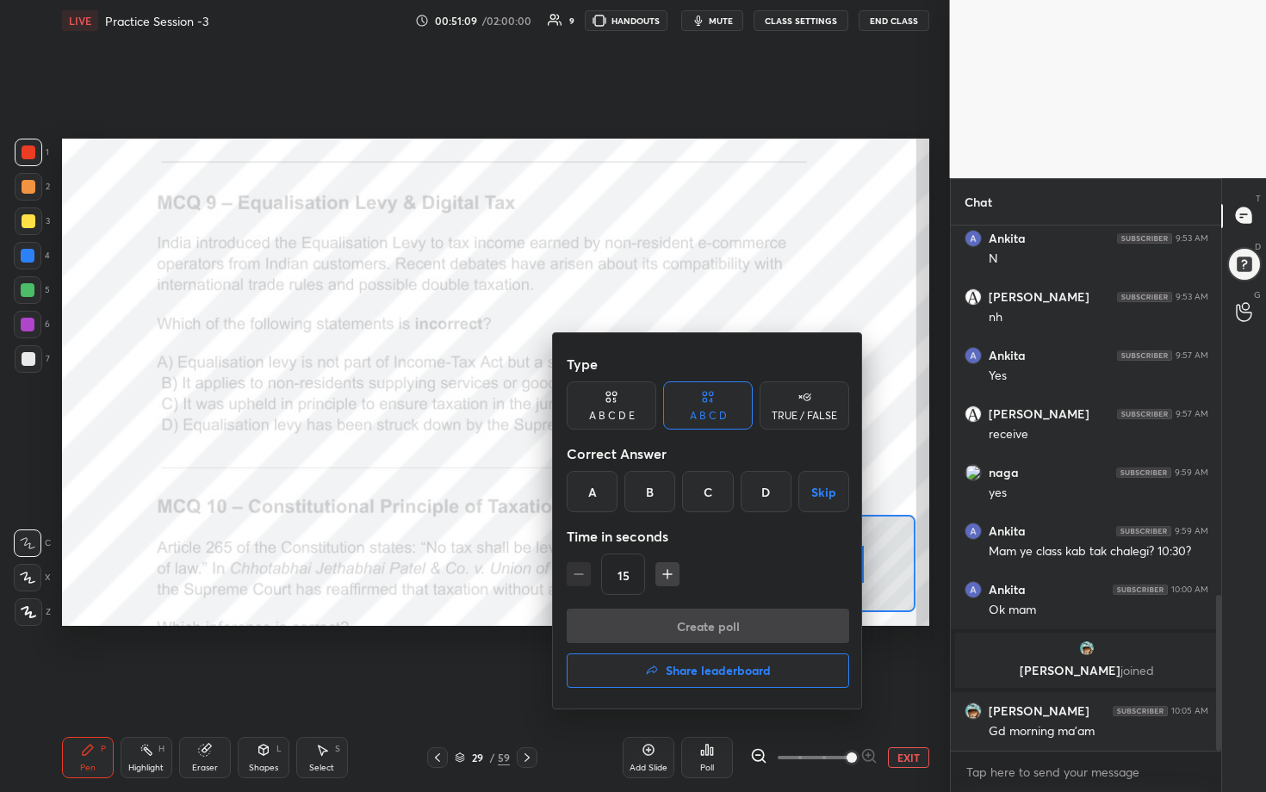
click at [617, 404] on div "D" at bounding box center [766, 491] width 51 height 41
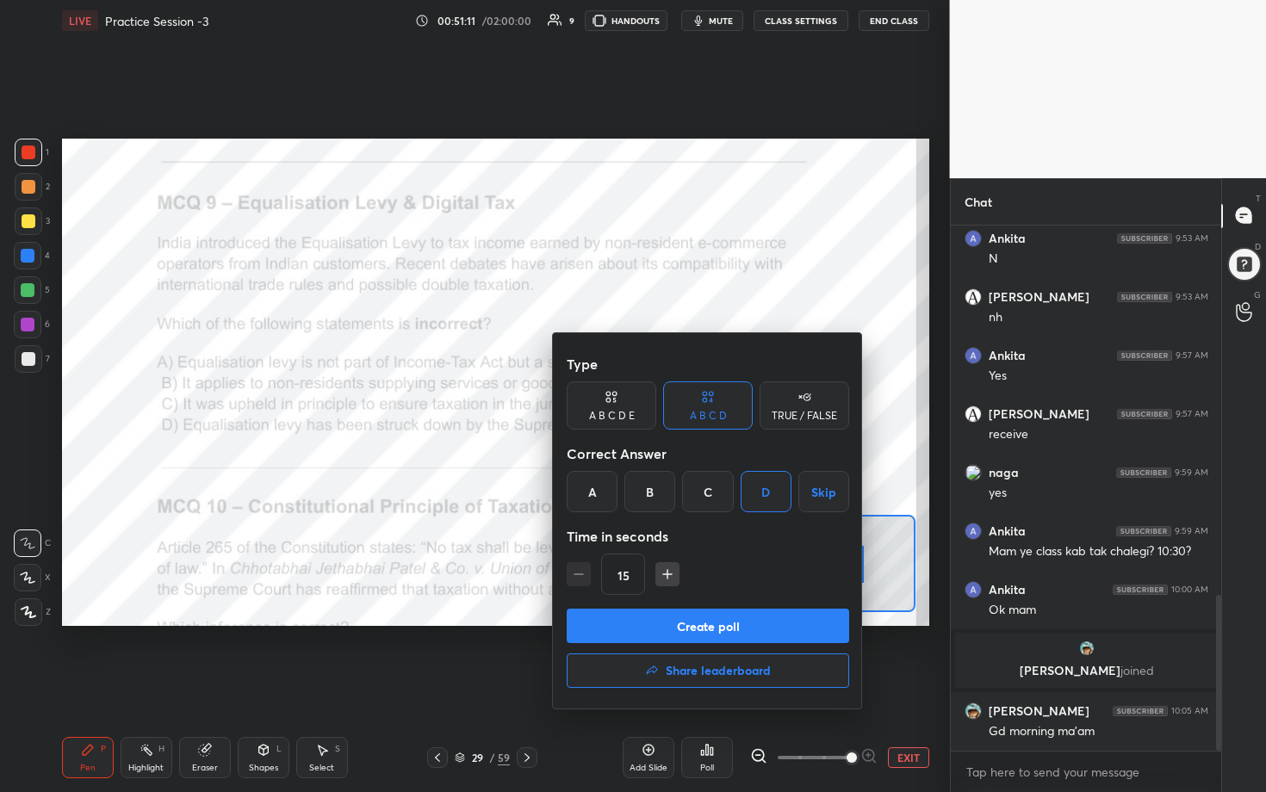
click at [617, 404] on button "Create poll" at bounding box center [708, 626] width 282 height 34
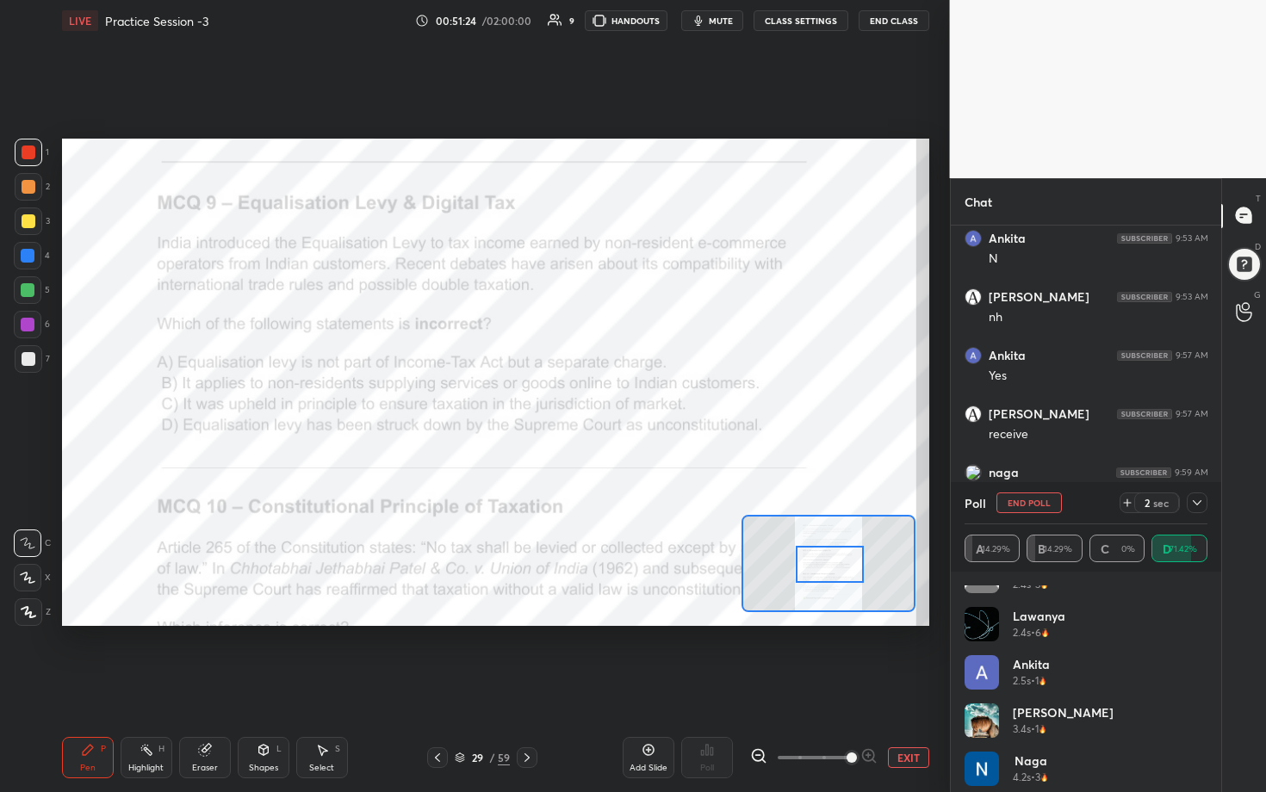
scroll to position [34, 0]
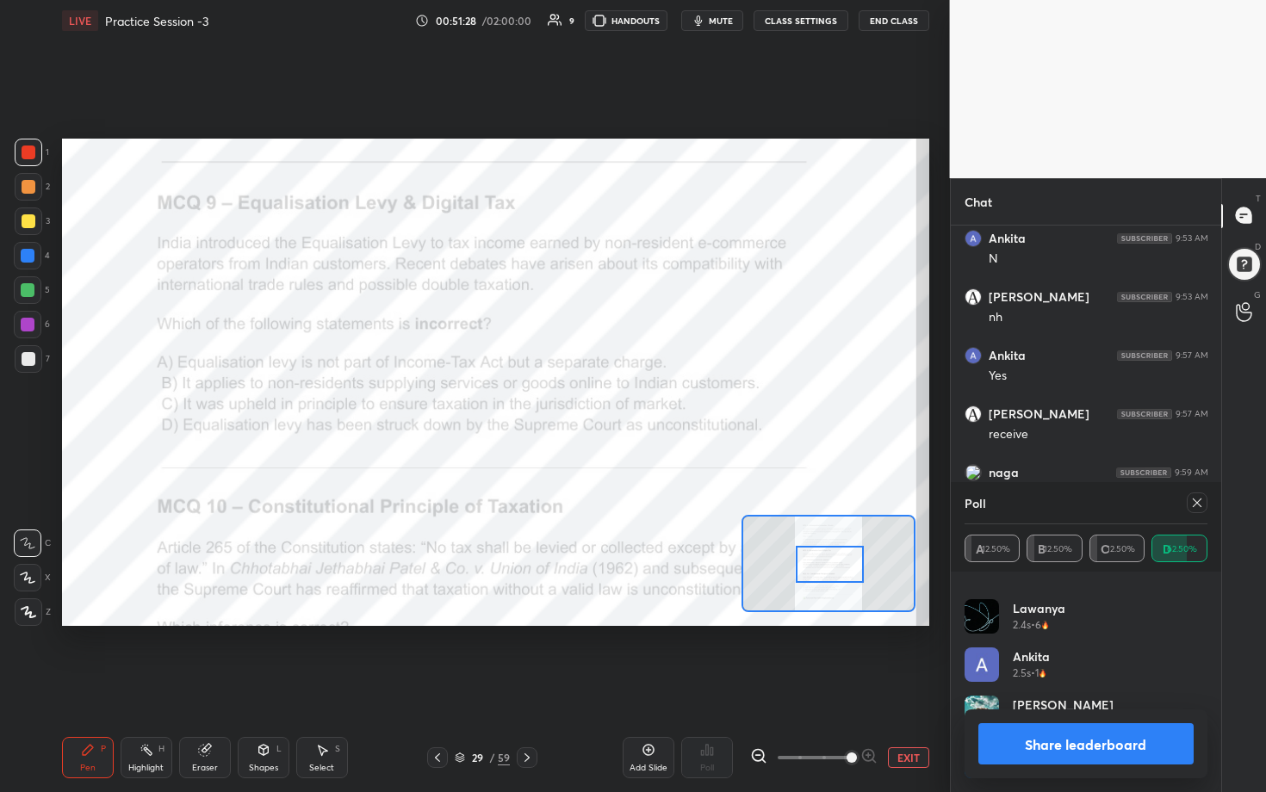
click at [617, 404] on icon at bounding box center [1197, 503] width 14 height 14
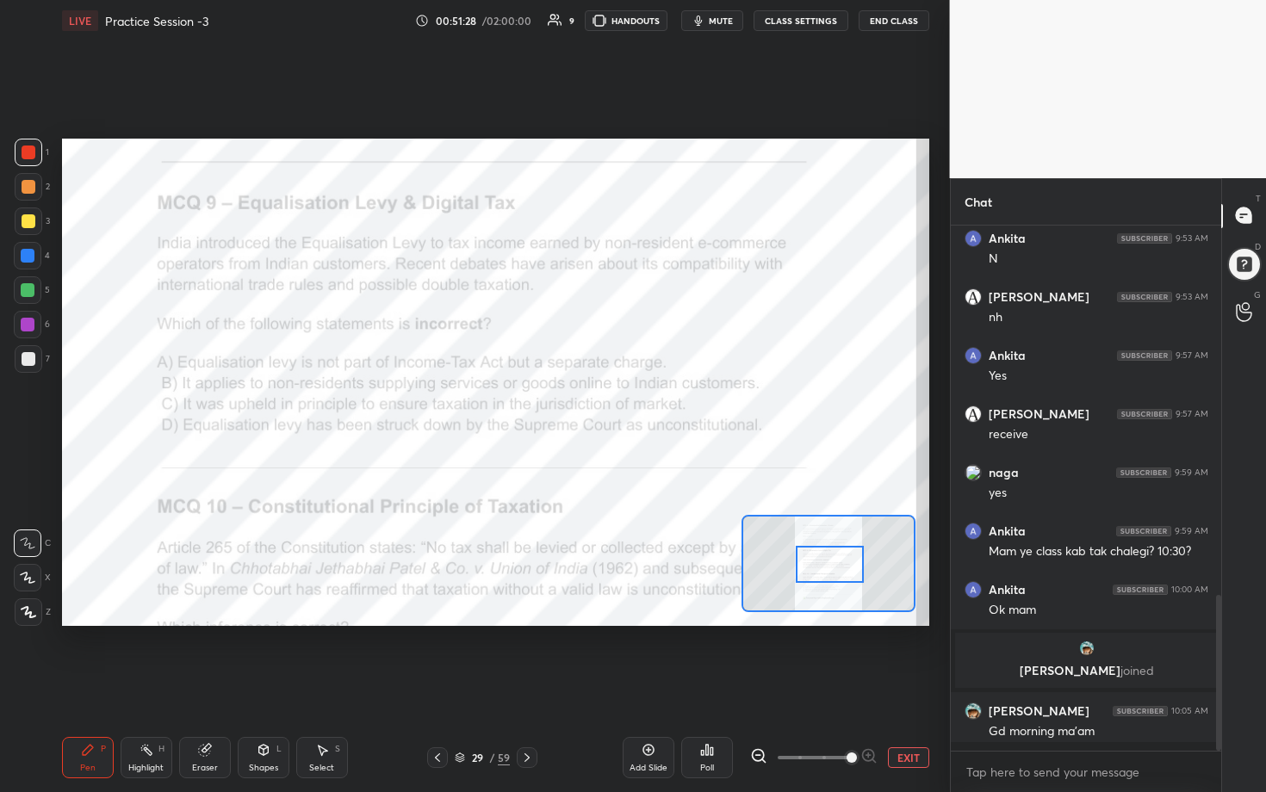
scroll to position [376, 265]
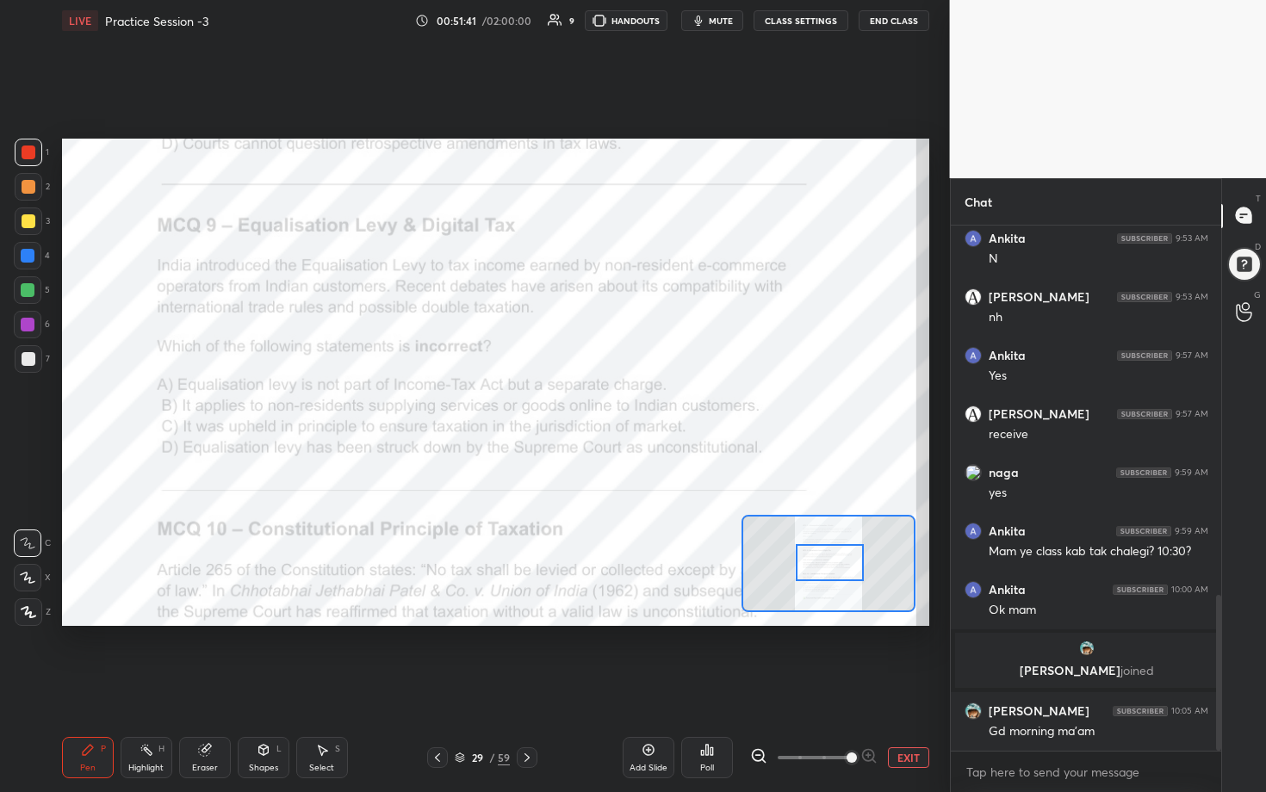
click at [617, 404] on div at bounding box center [830, 563] width 68 height 38
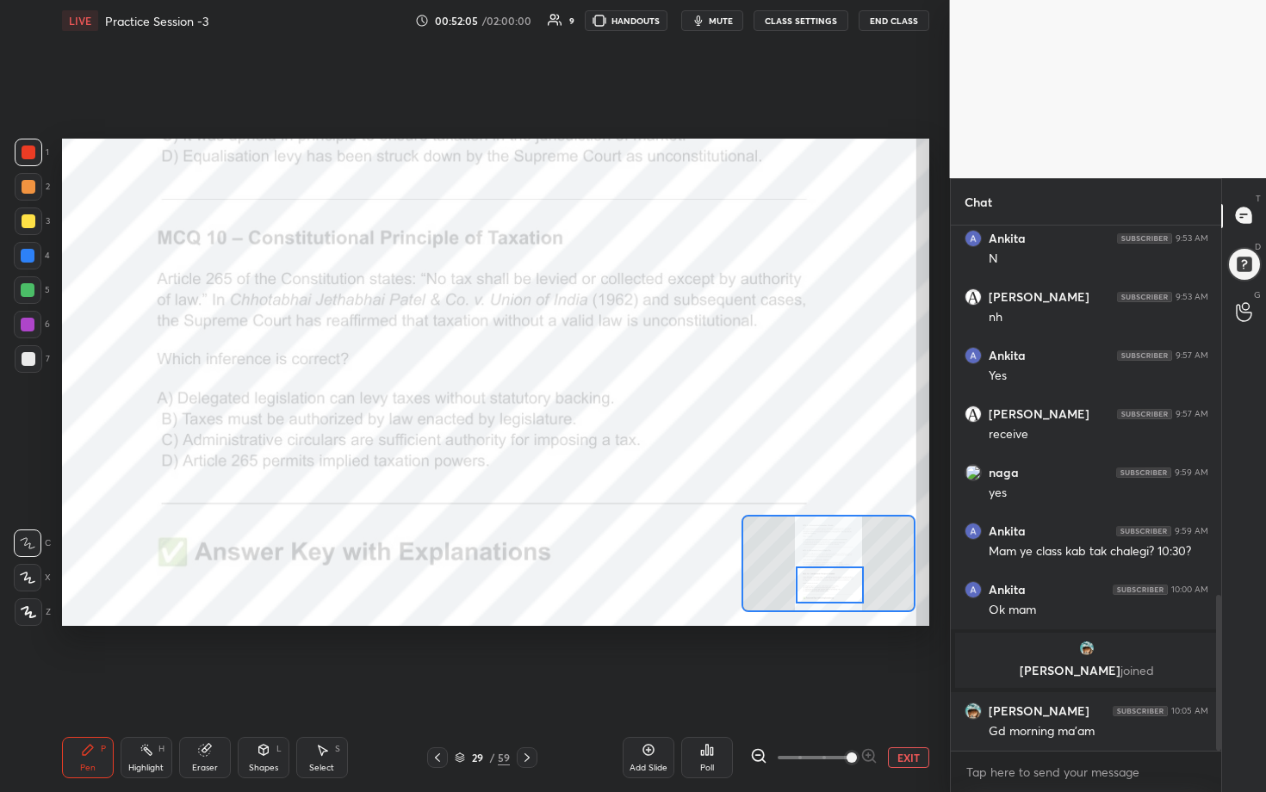
drag, startPoint x: 827, startPoint y: 564, endPoint x: 827, endPoint y: 586, distance: 22.4
click at [617, 404] on div at bounding box center [830, 586] width 68 height 38
click at [617, 404] on div "Poll" at bounding box center [707, 768] width 14 height 9
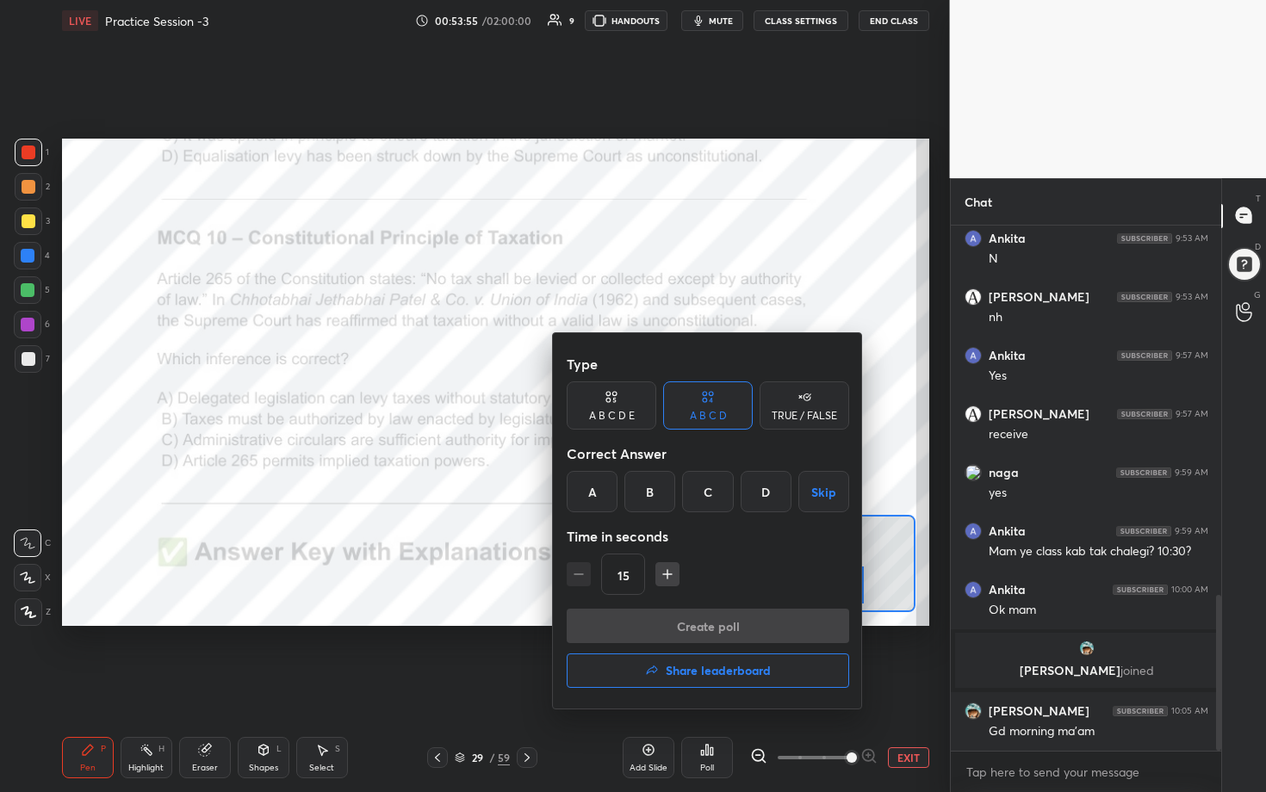
click at [617, 404] on div "B" at bounding box center [649, 491] width 51 height 41
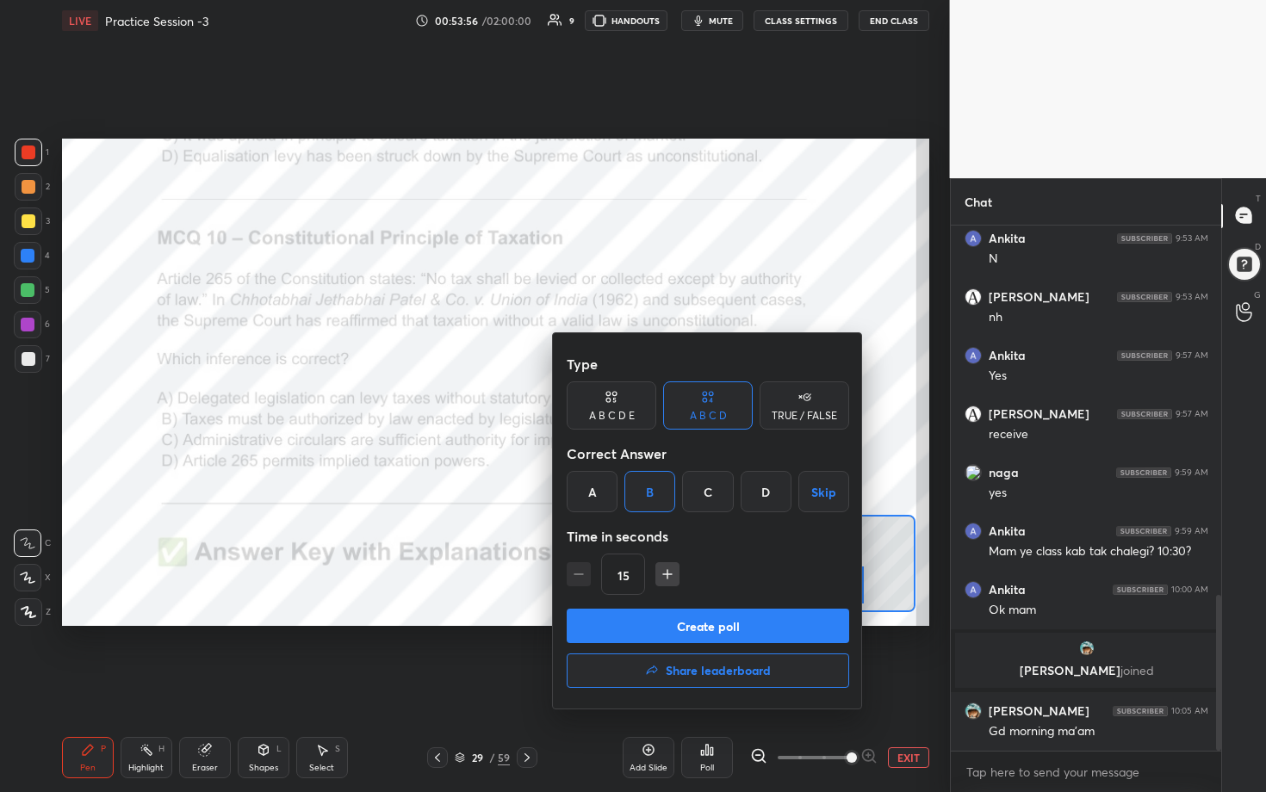
click at [617, 404] on button "Create poll" at bounding box center [708, 626] width 282 height 34
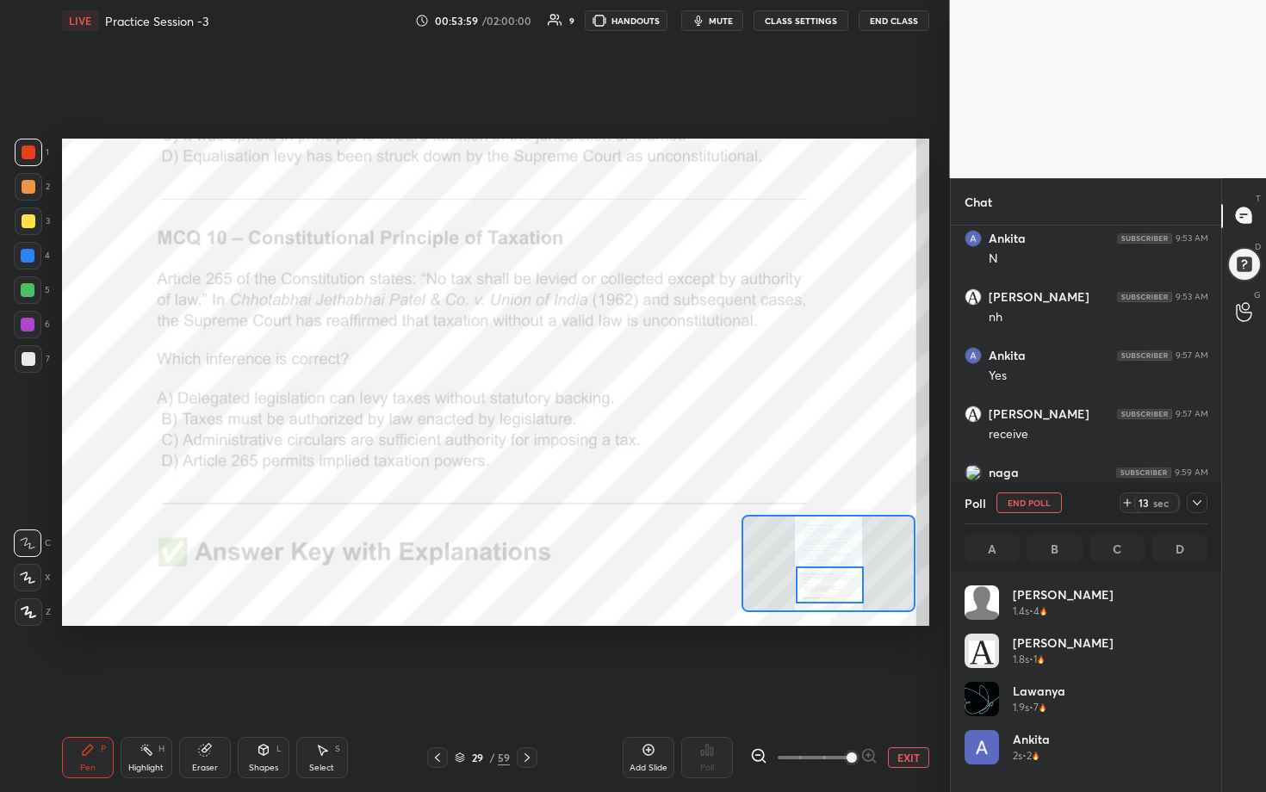
scroll to position [202, 238]
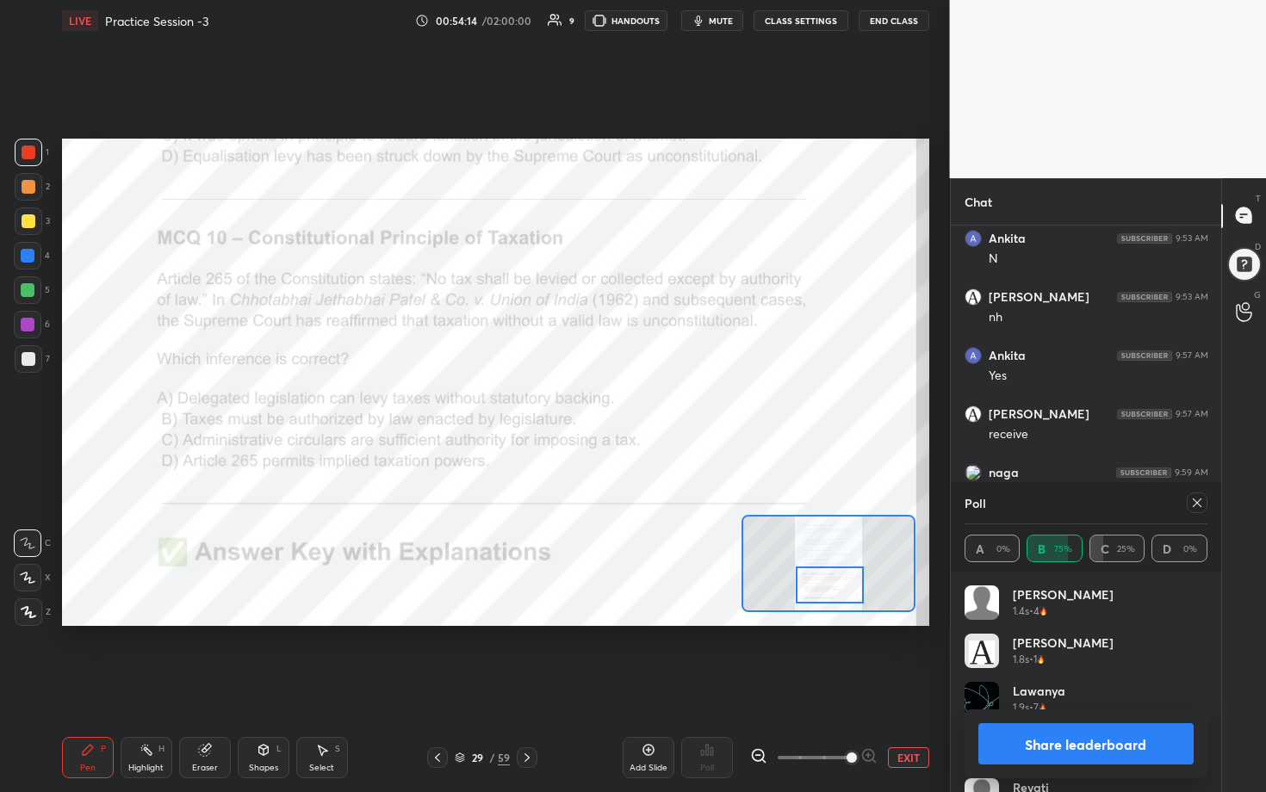
click at [617, 404] on icon at bounding box center [1197, 503] width 14 height 14
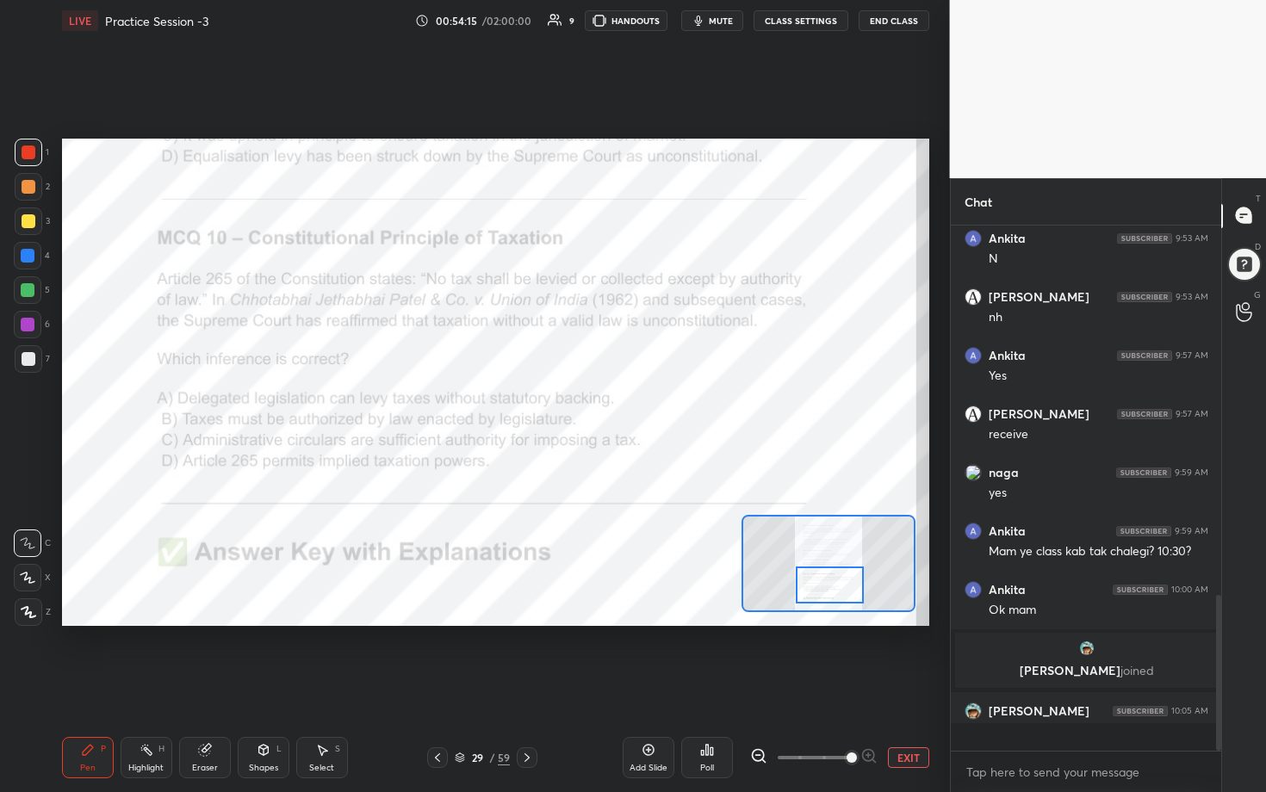
scroll to position [6, 6]
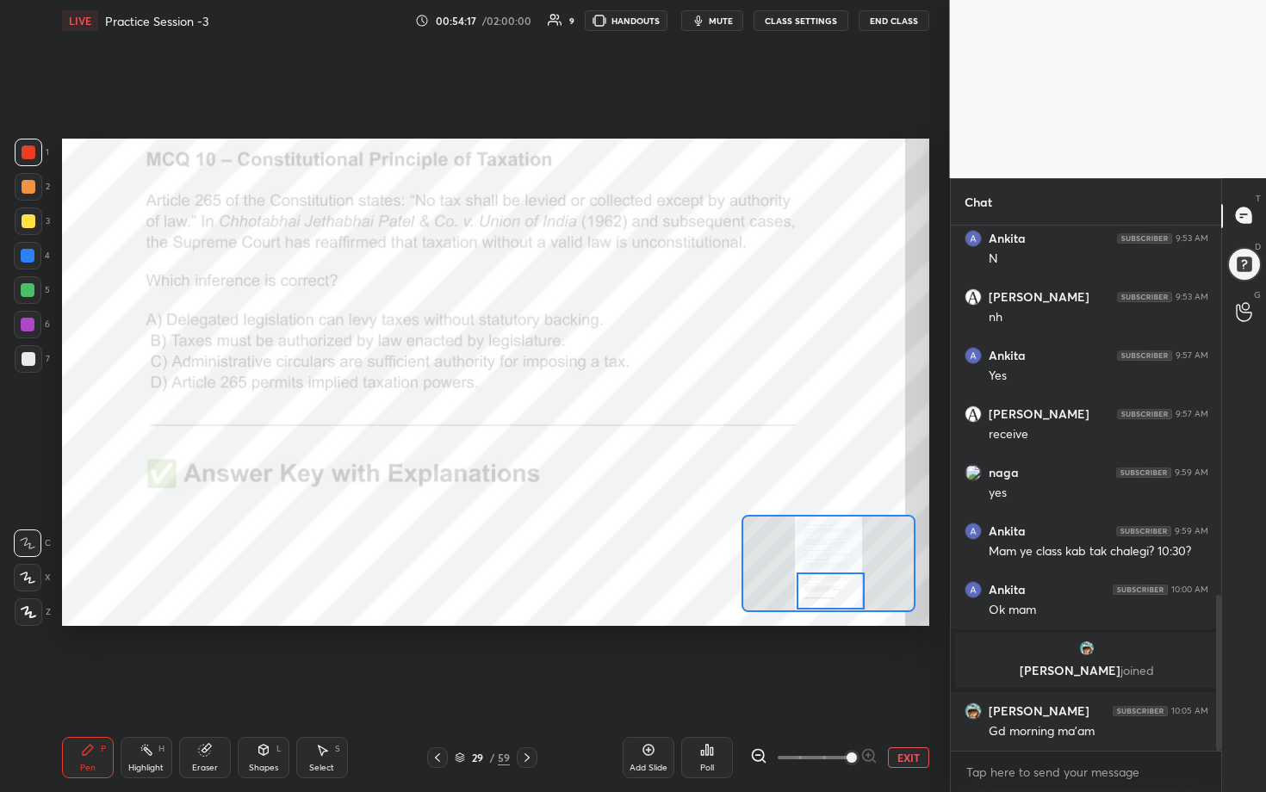
drag, startPoint x: 840, startPoint y: 572, endPoint x: 841, endPoint y: 590, distance: 18.1
click at [617, 404] on div at bounding box center [831, 592] width 68 height 38
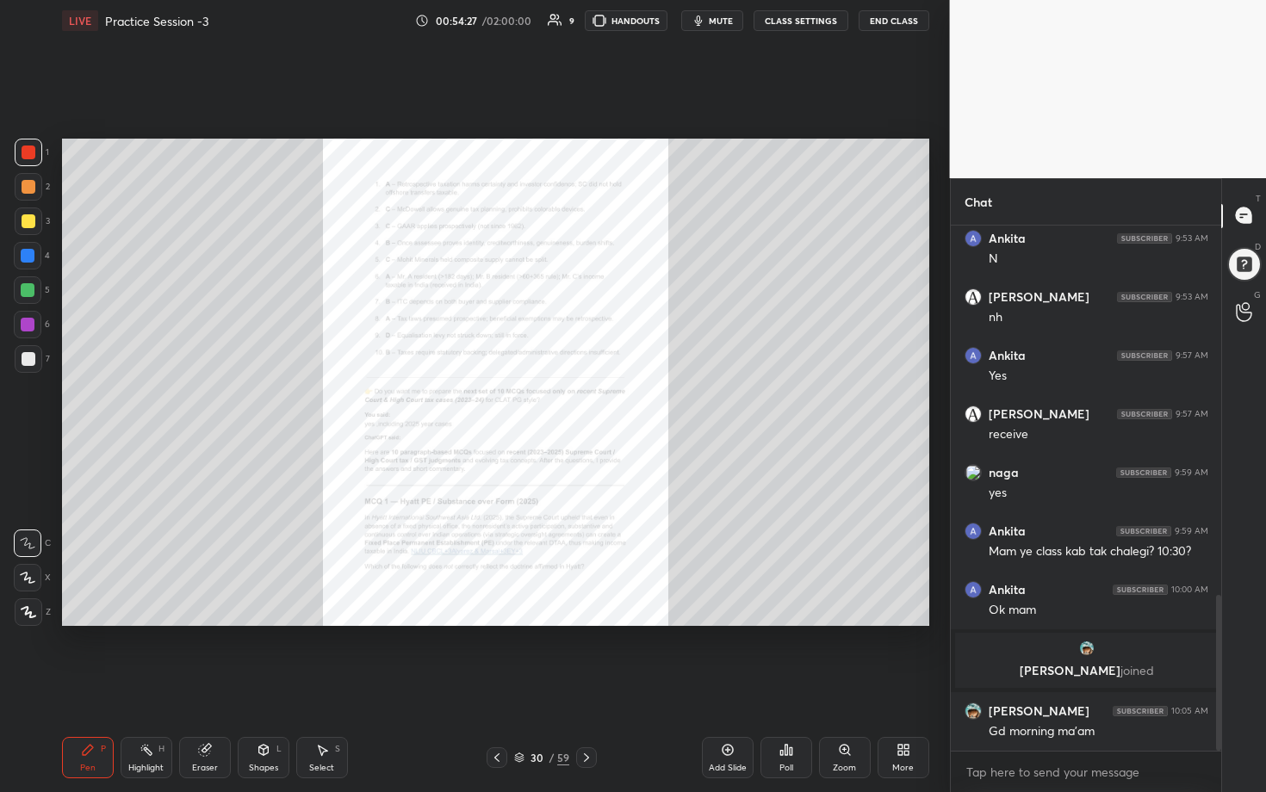
click at [617, 404] on div "Zoom" at bounding box center [845, 757] width 52 height 41
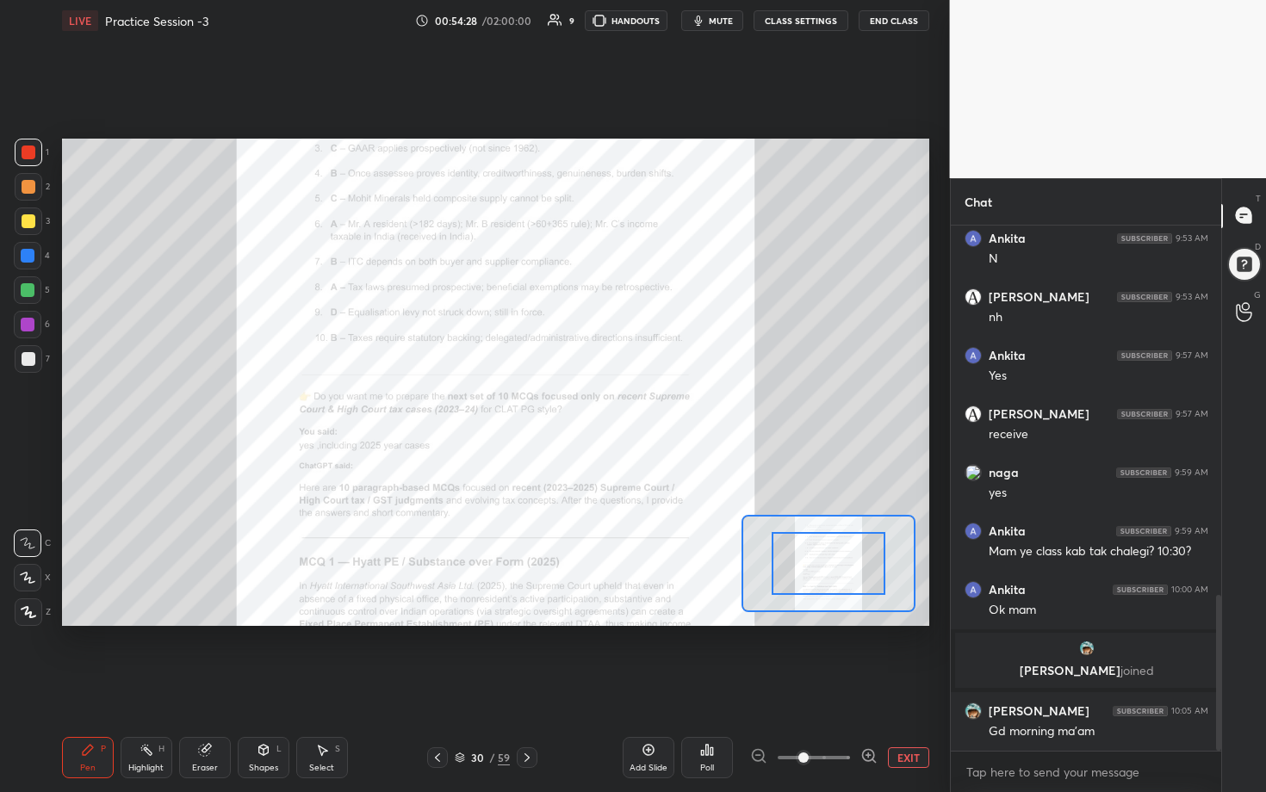
click at [617, 404] on icon at bounding box center [868, 755] width 17 height 17
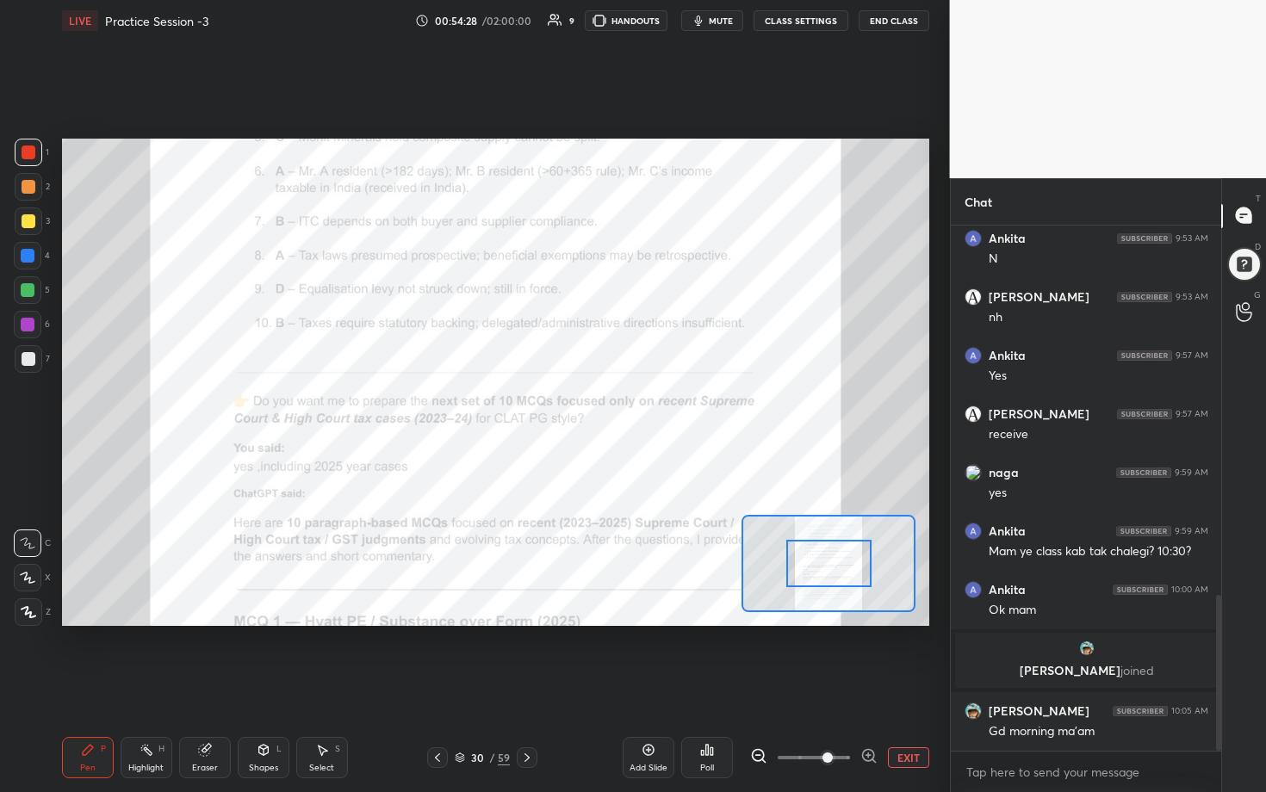
click at [617, 404] on icon at bounding box center [868, 755] width 17 height 17
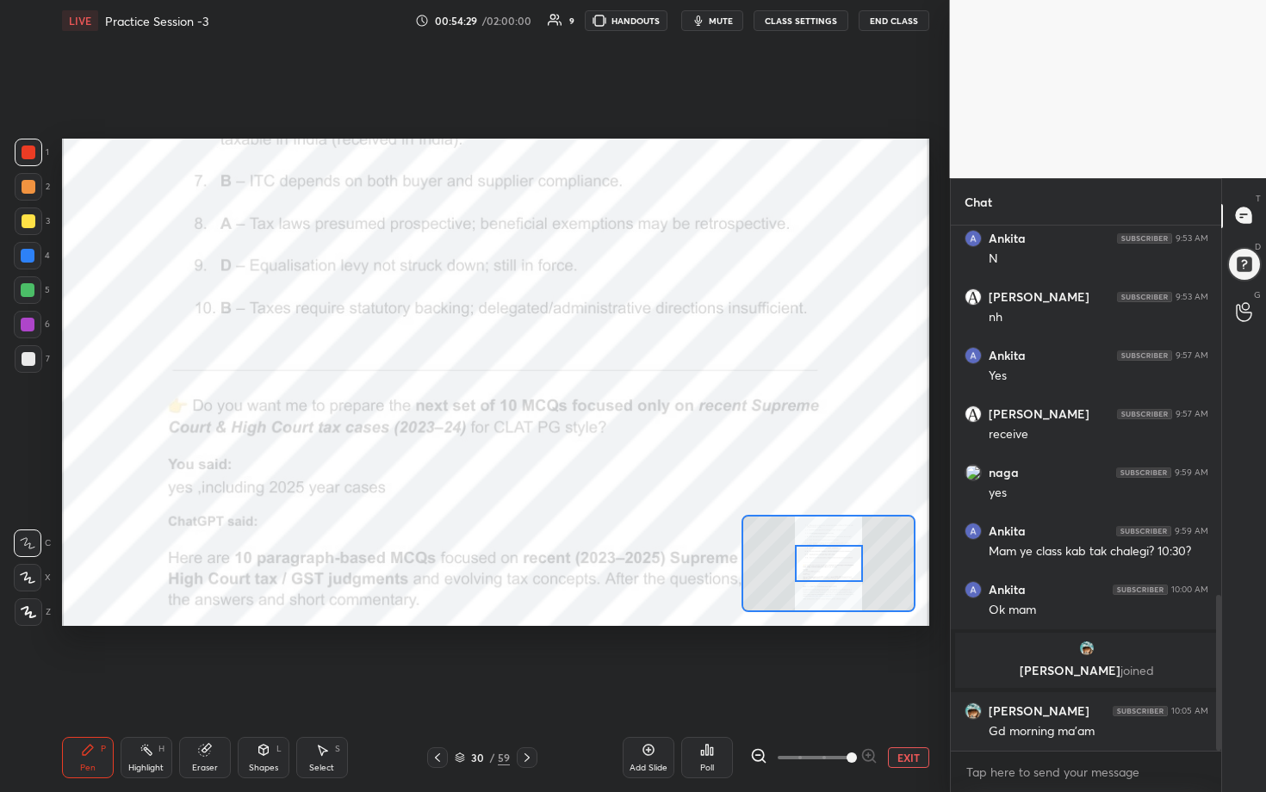
click at [617, 404] on span at bounding box center [852, 758] width 10 height 10
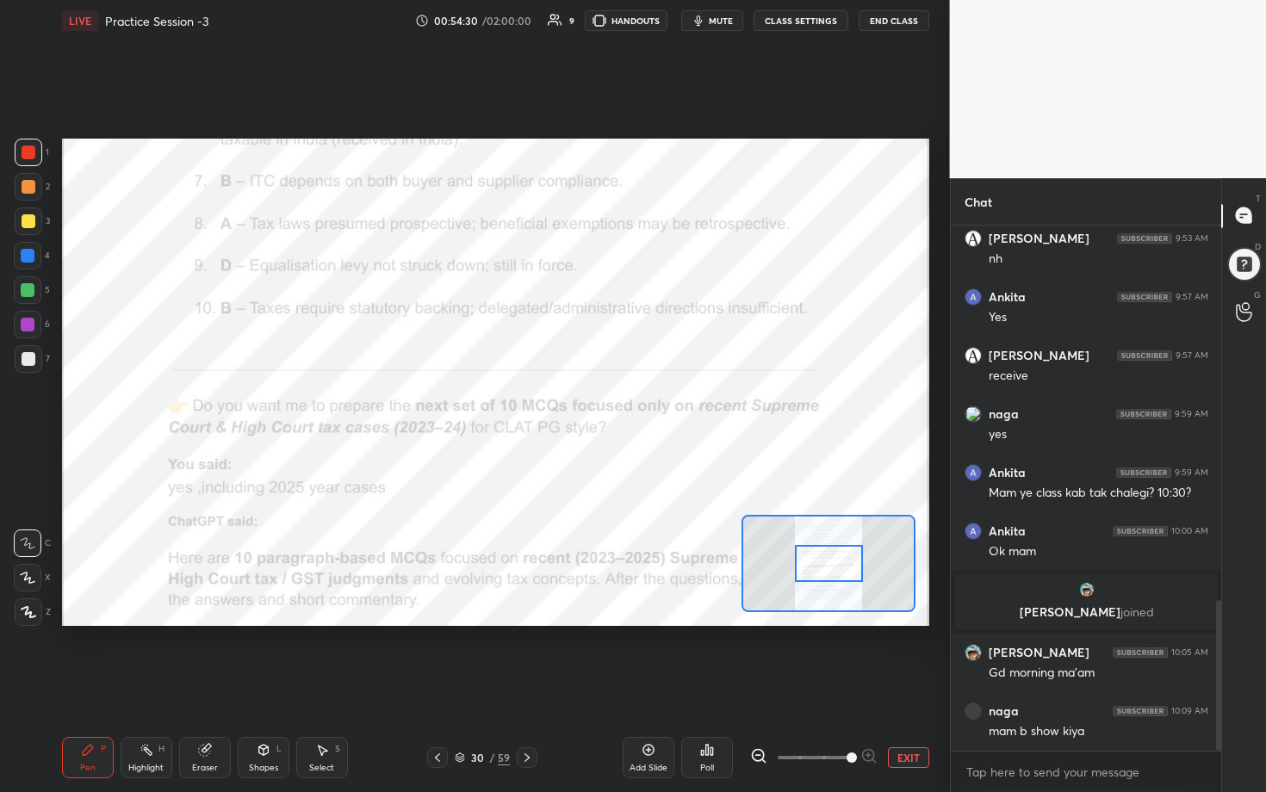
scroll to position [1367, 0]
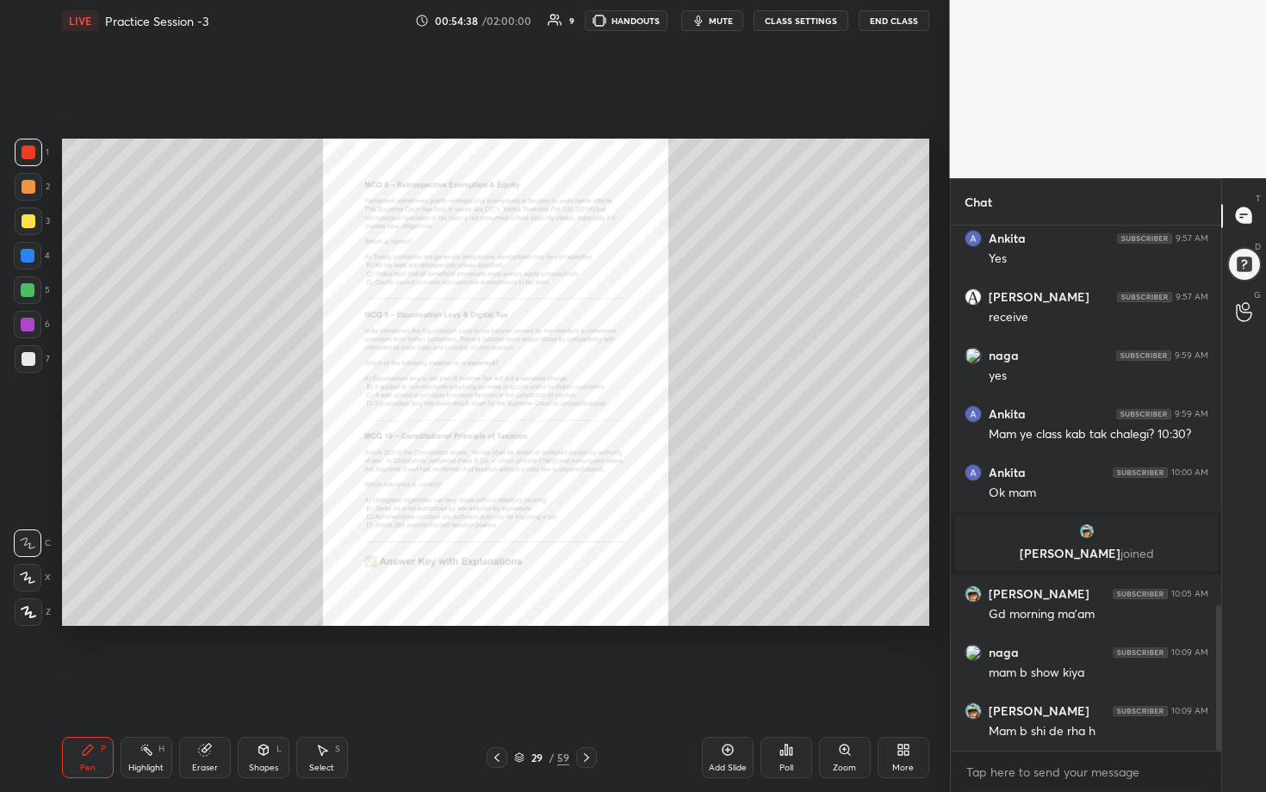
click at [617, 404] on icon at bounding box center [844, 749] width 9 height 9
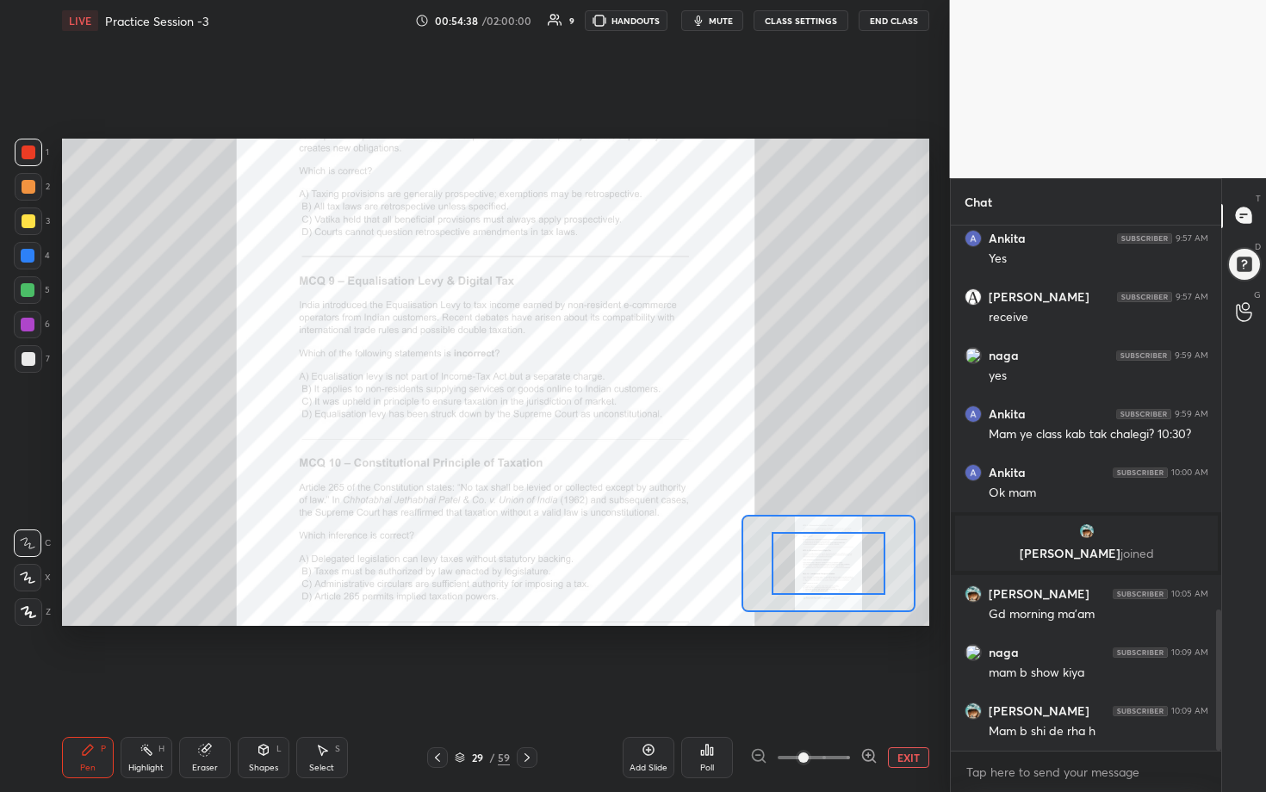
scroll to position [1425, 0]
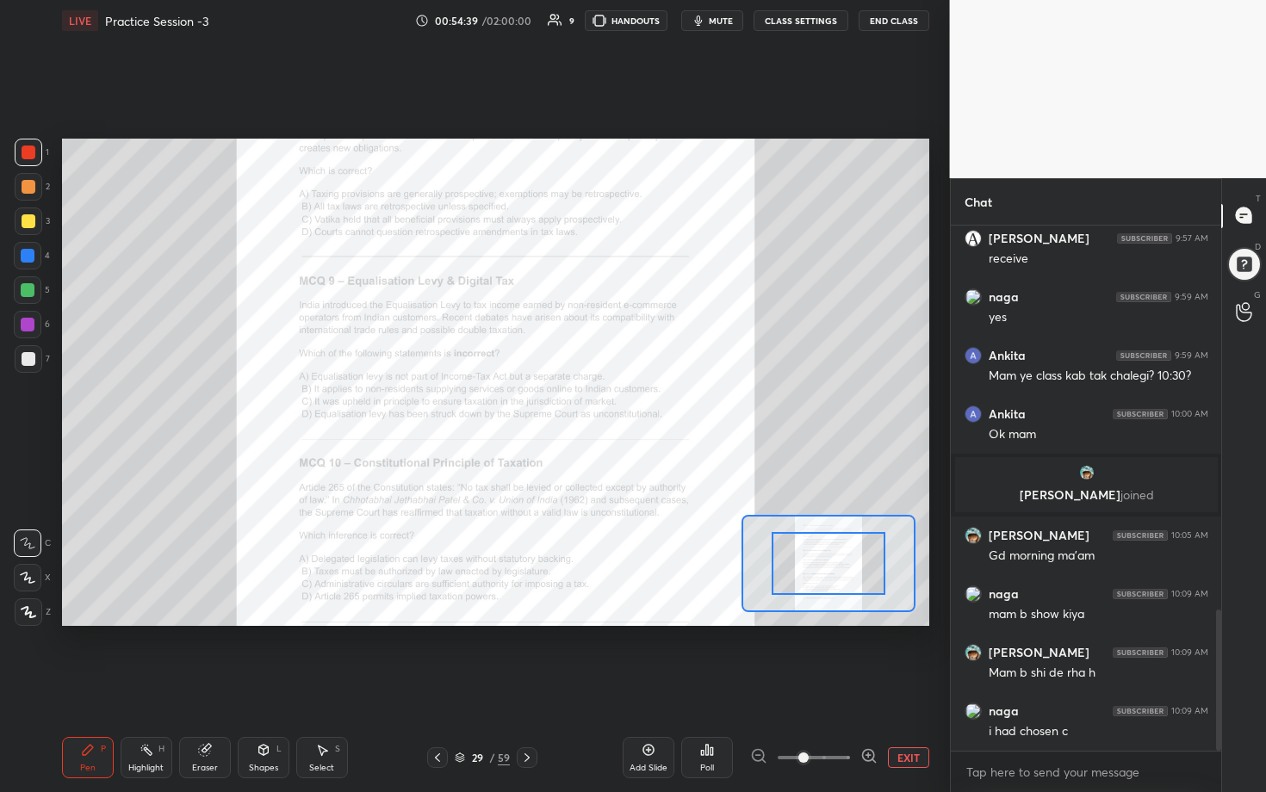
click at [617, 404] on icon at bounding box center [867, 755] width 11 height 11
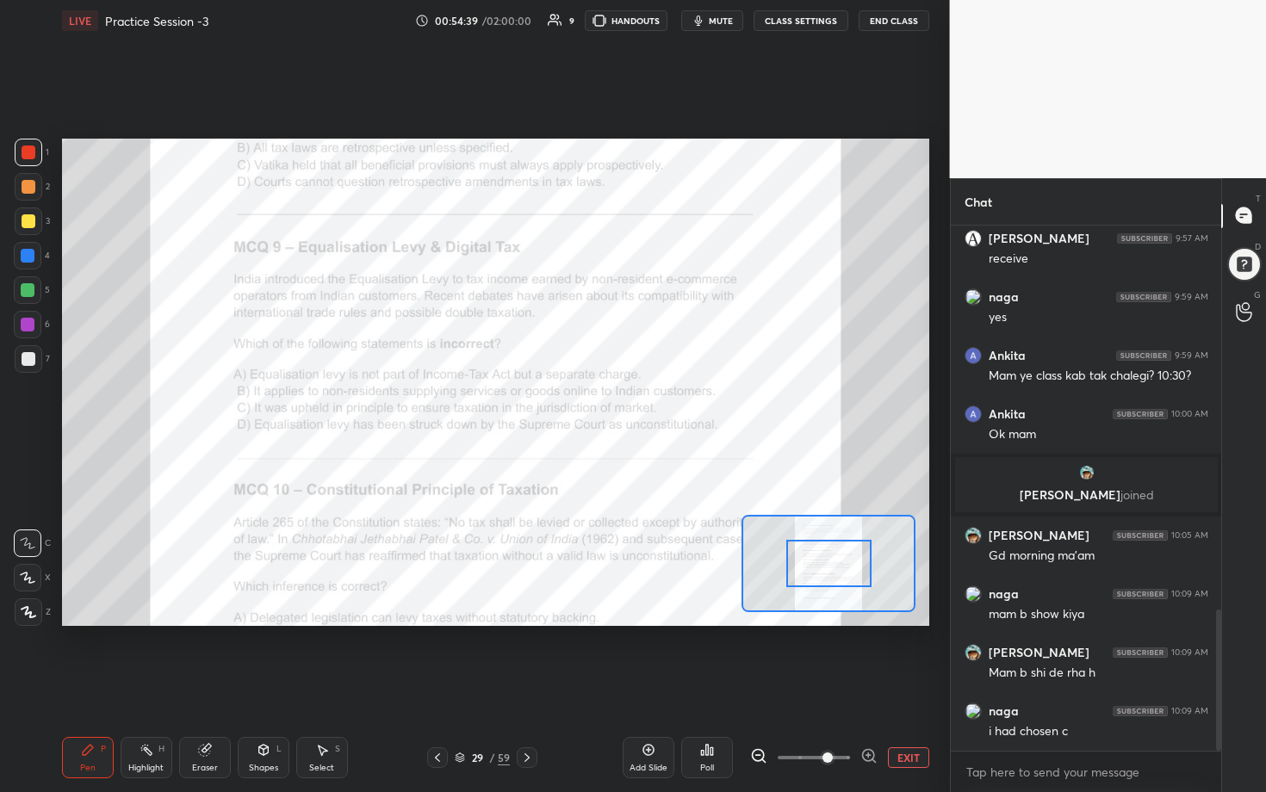
click at [617, 404] on icon at bounding box center [867, 755] width 11 height 11
click at [617, 404] on div at bounding box center [813, 757] width 127 height 21
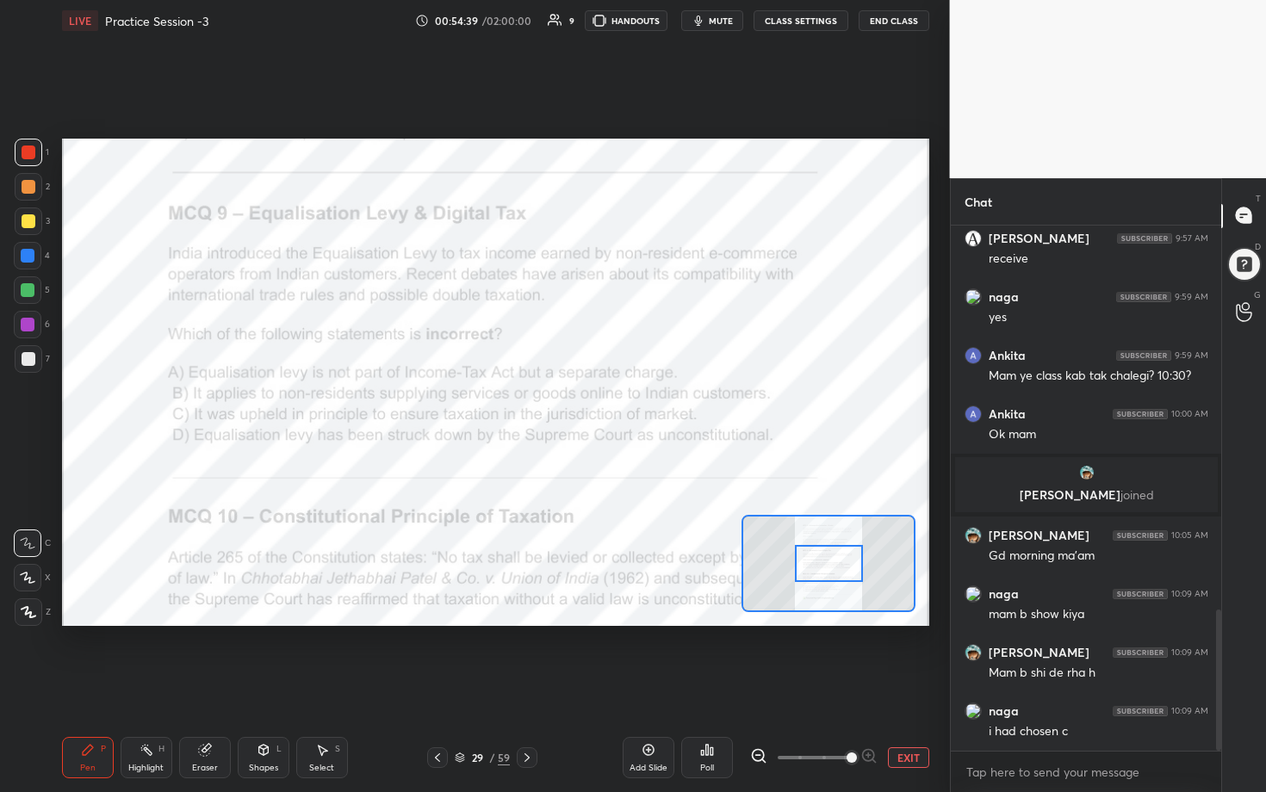
click at [617, 404] on div at bounding box center [813, 757] width 127 height 21
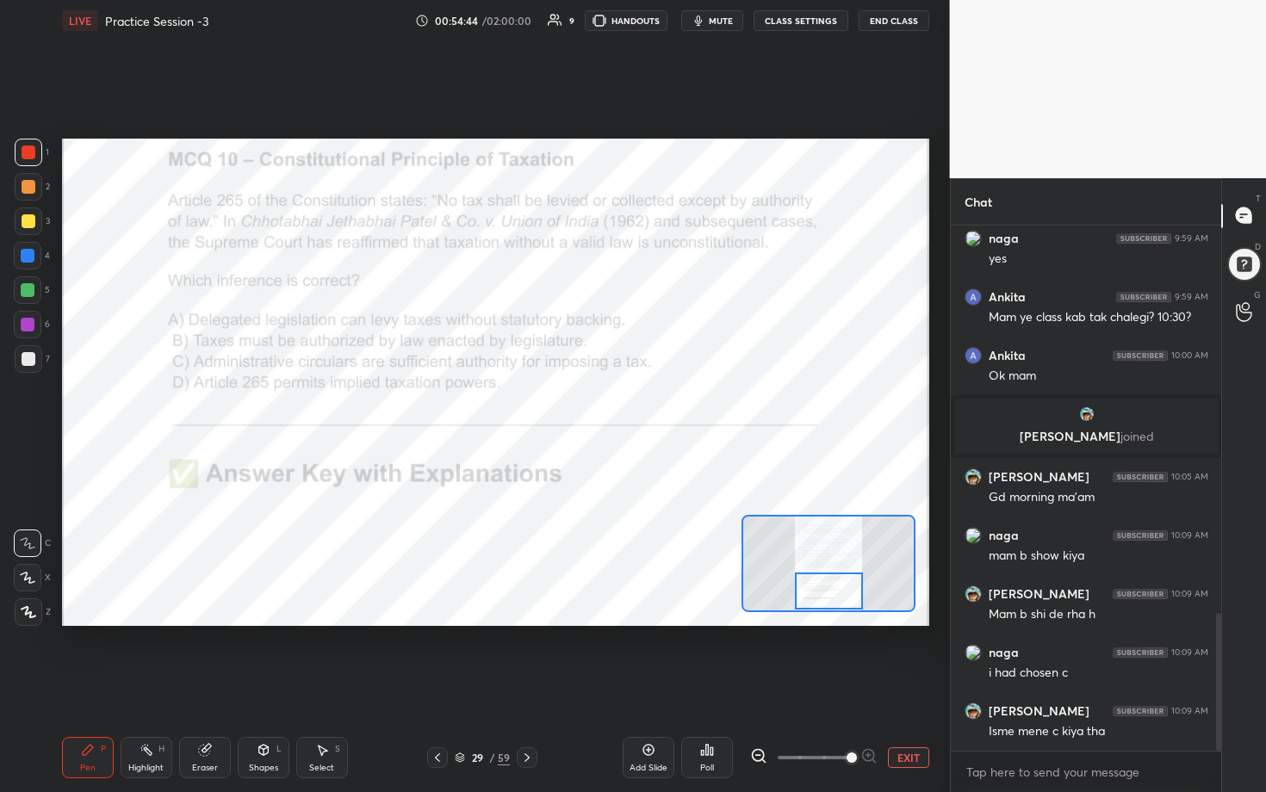
drag, startPoint x: 835, startPoint y: 561, endPoint x: 836, endPoint y: 592, distance: 31.0
click at [617, 404] on div at bounding box center [829, 592] width 68 height 38
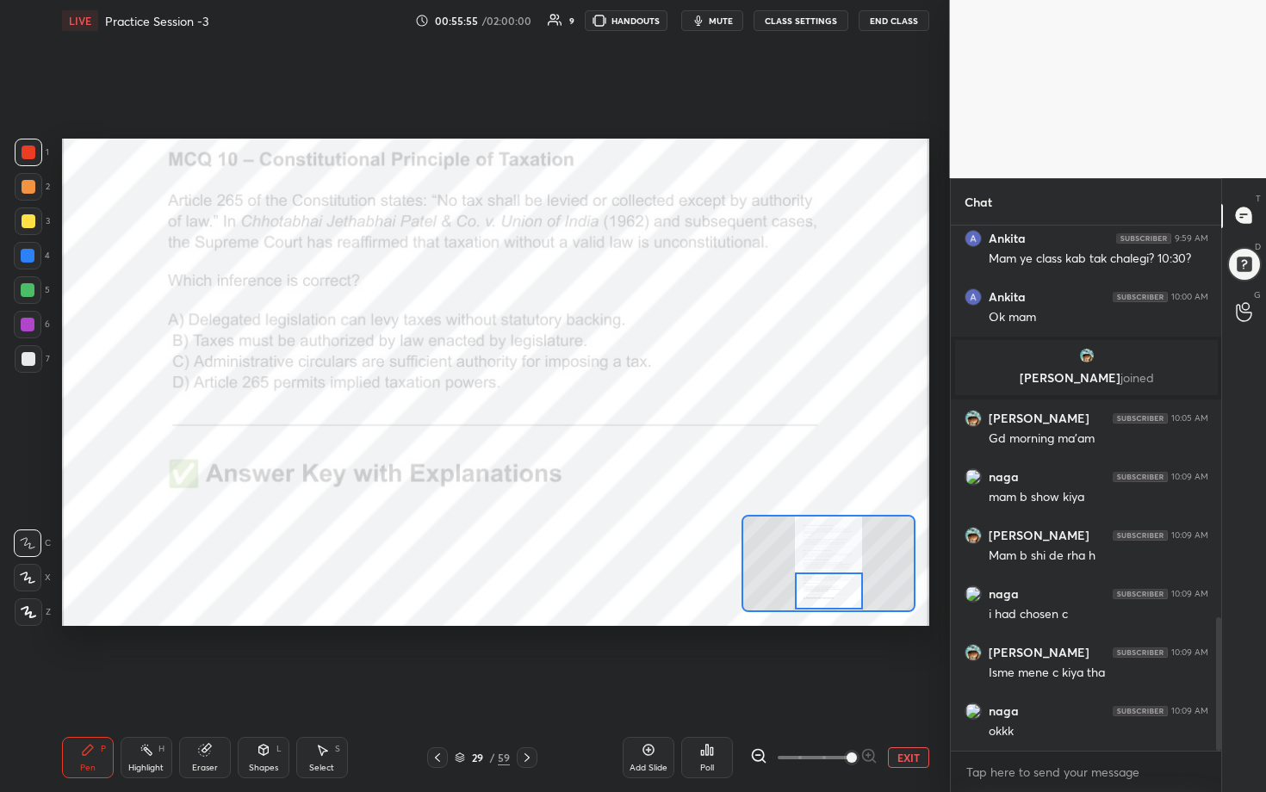
scroll to position [5, 6]
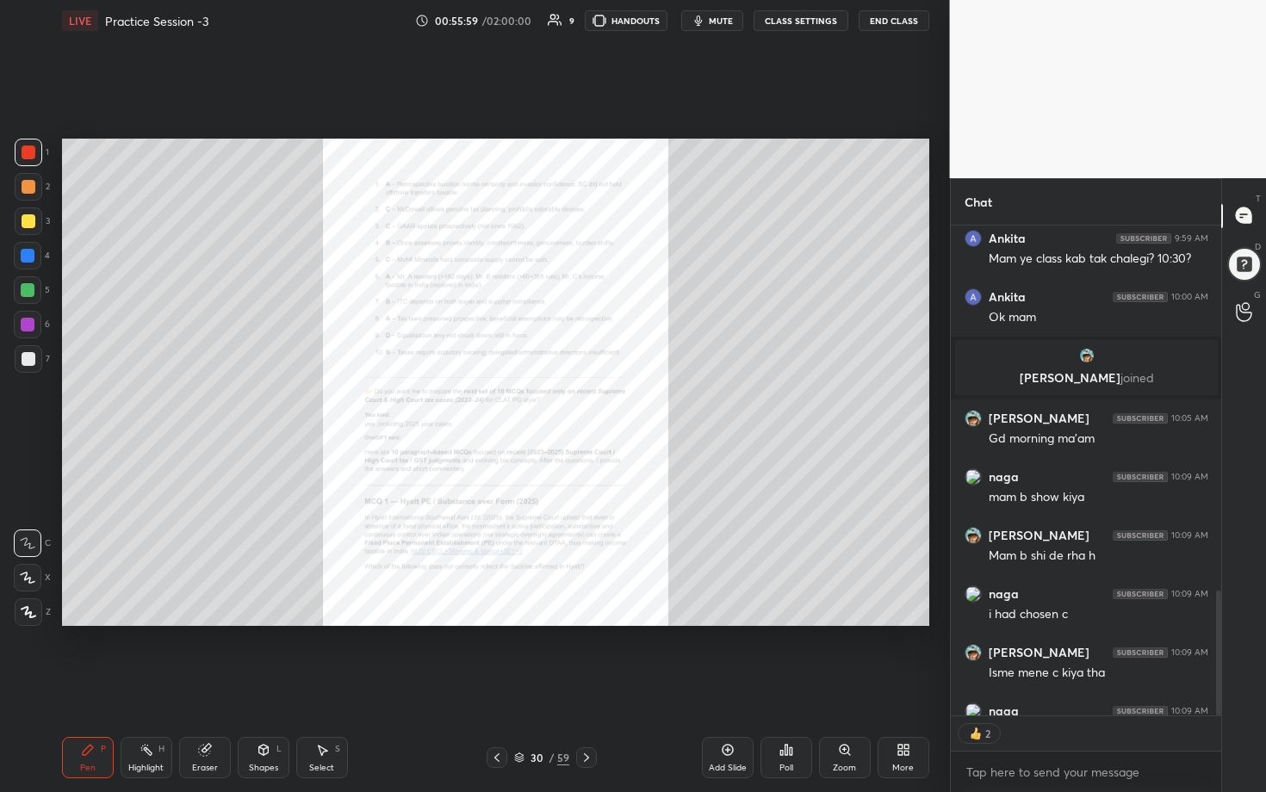
click at [617, 404] on div "Zoom" at bounding box center [845, 757] width 52 height 41
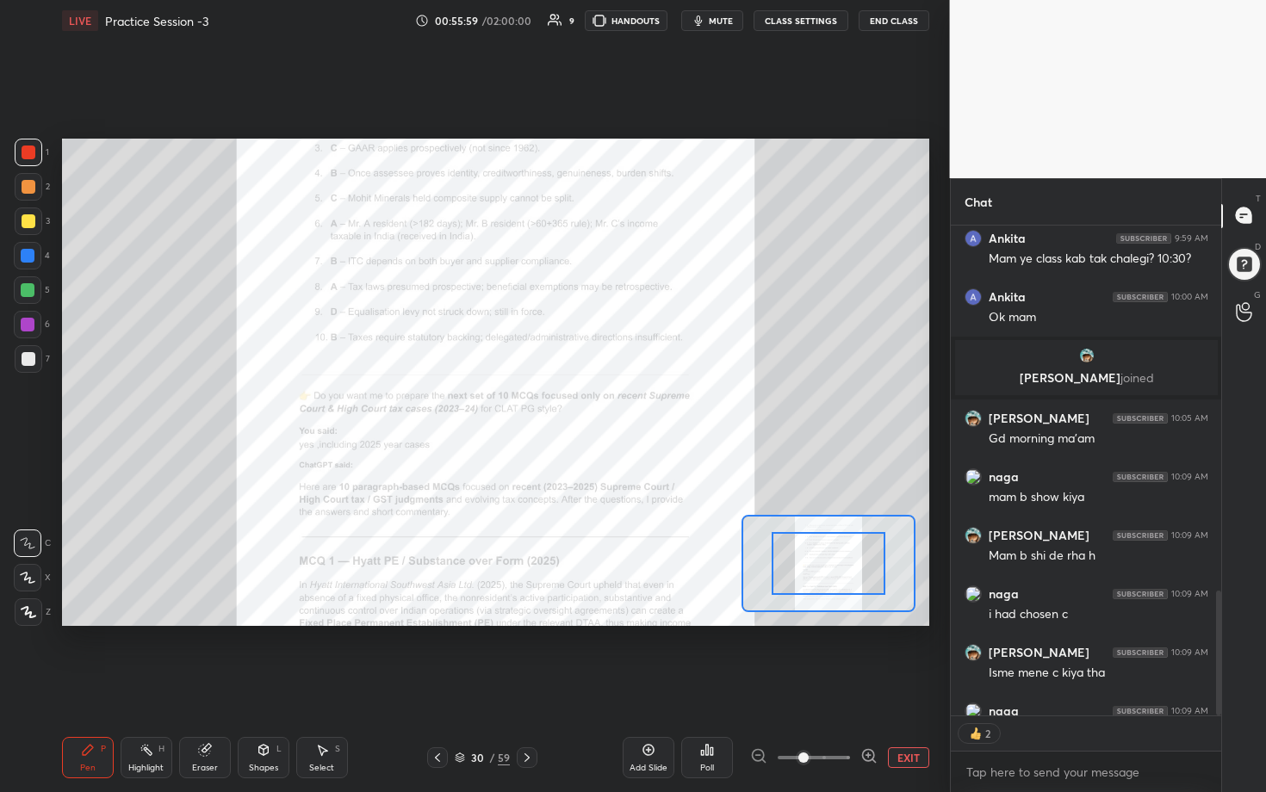
click at [617, 404] on icon at bounding box center [868, 755] width 17 height 17
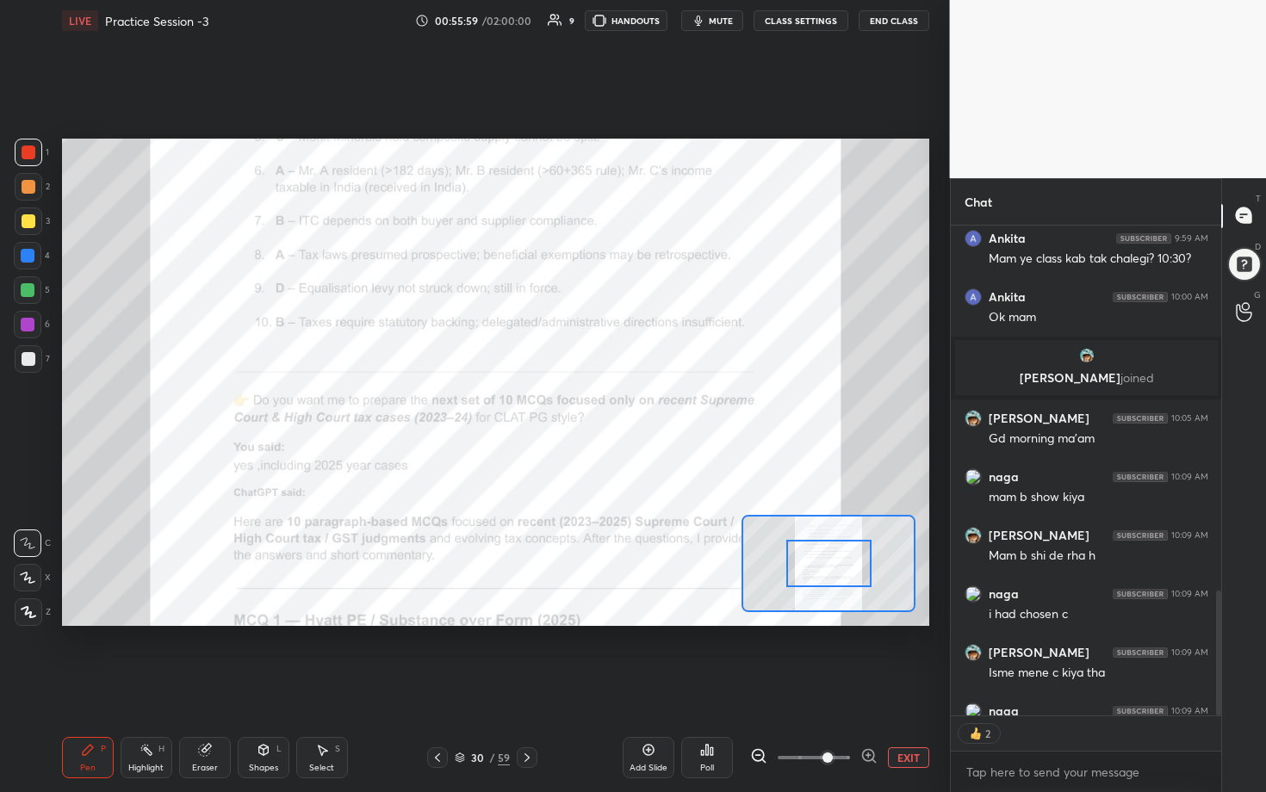
click at [617, 404] on icon at bounding box center [868, 755] width 17 height 17
click at [617, 404] on div at bounding box center [813, 757] width 127 height 21
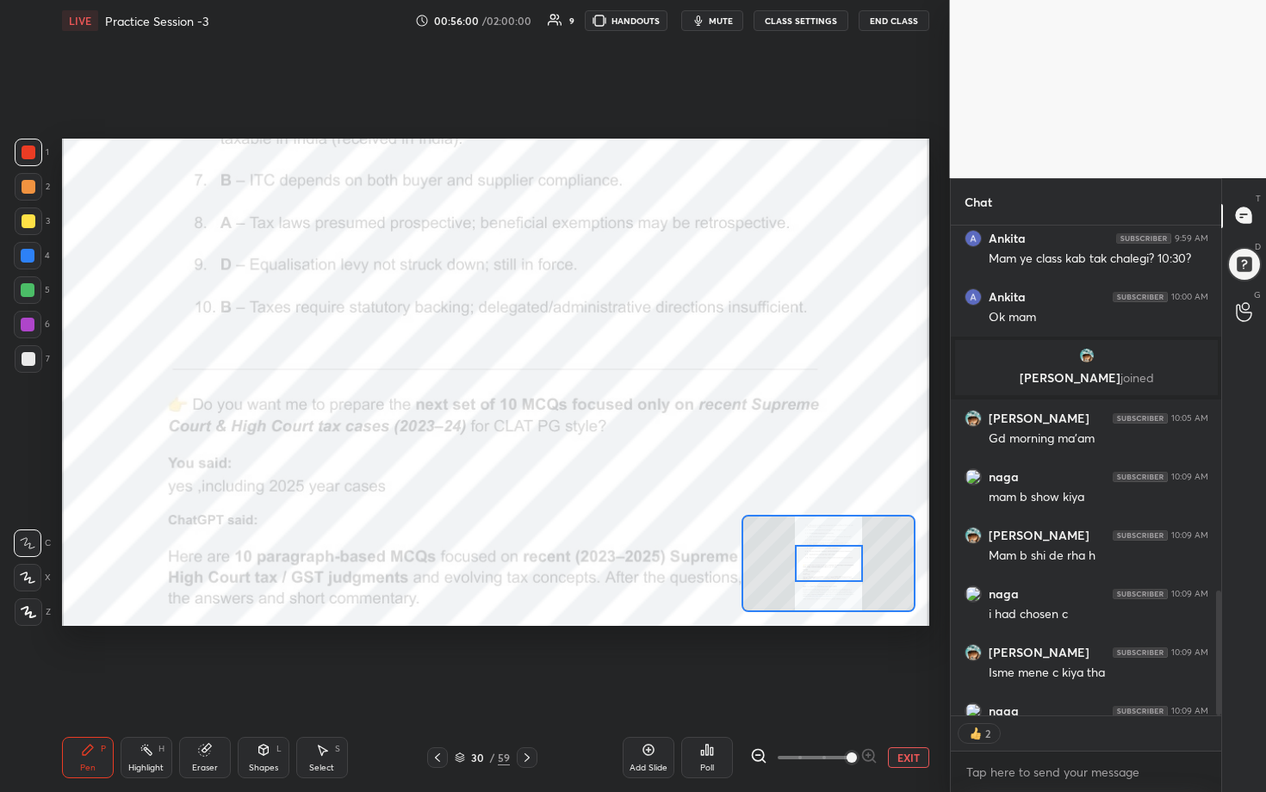
click at [617, 404] on div at bounding box center [813, 757] width 127 height 21
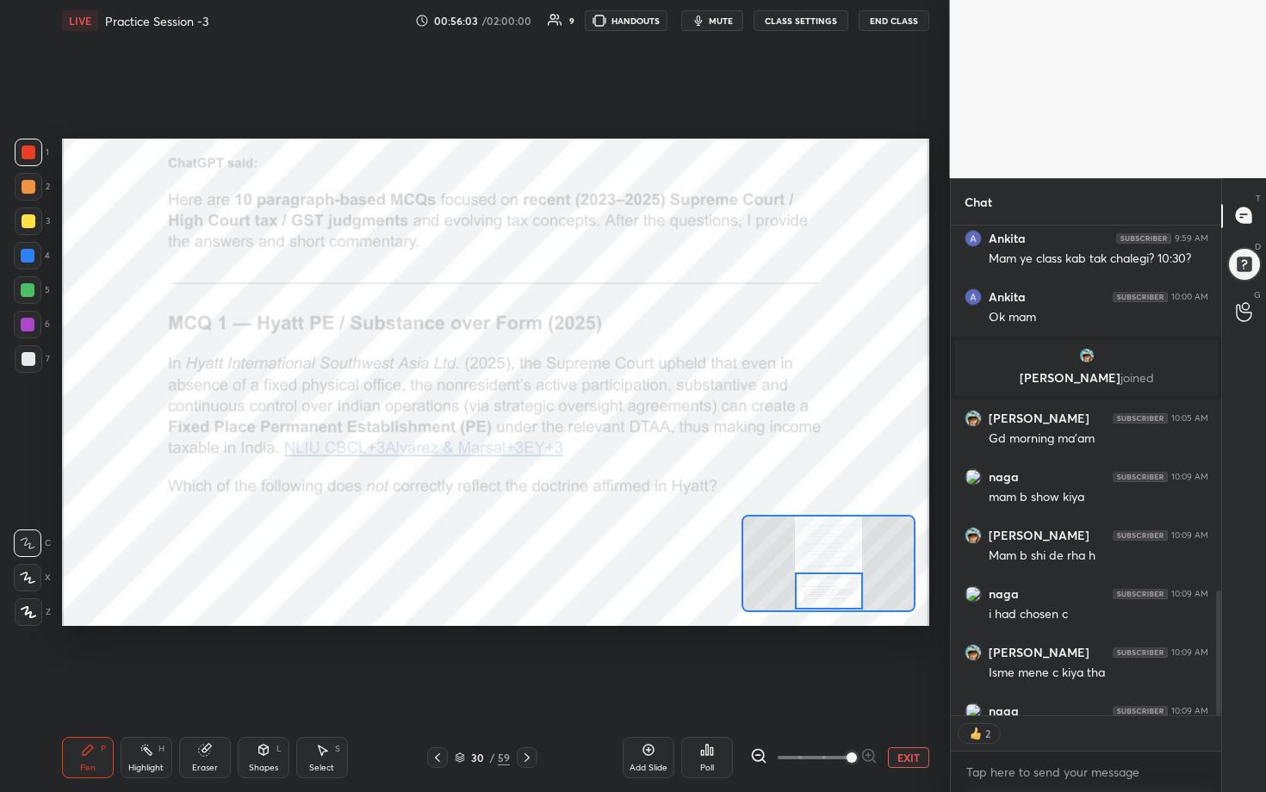
drag, startPoint x: 835, startPoint y: 562, endPoint x: 836, endPoint y: 599, distance: 37.0
click at [617, 404] on div at bounding box center [829, 592] width 68 height 38
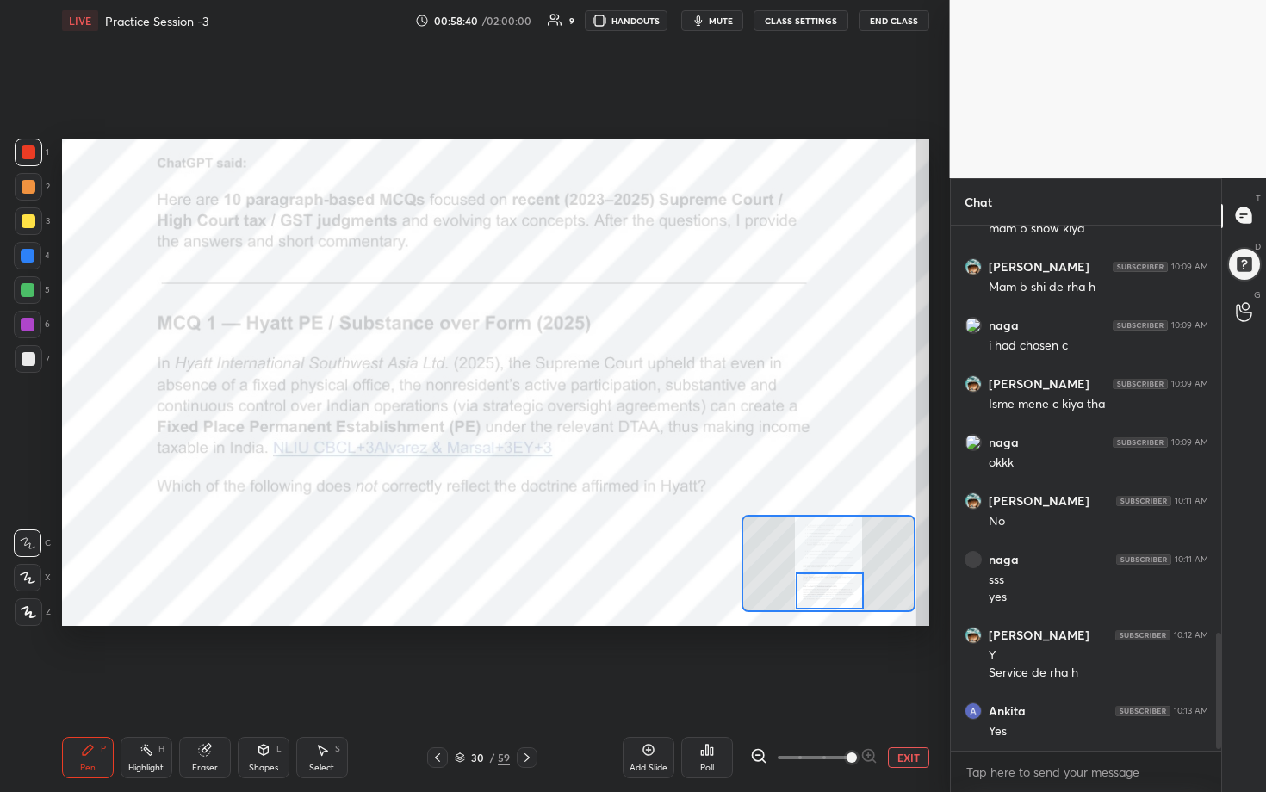
scroll to position [1870, 0]
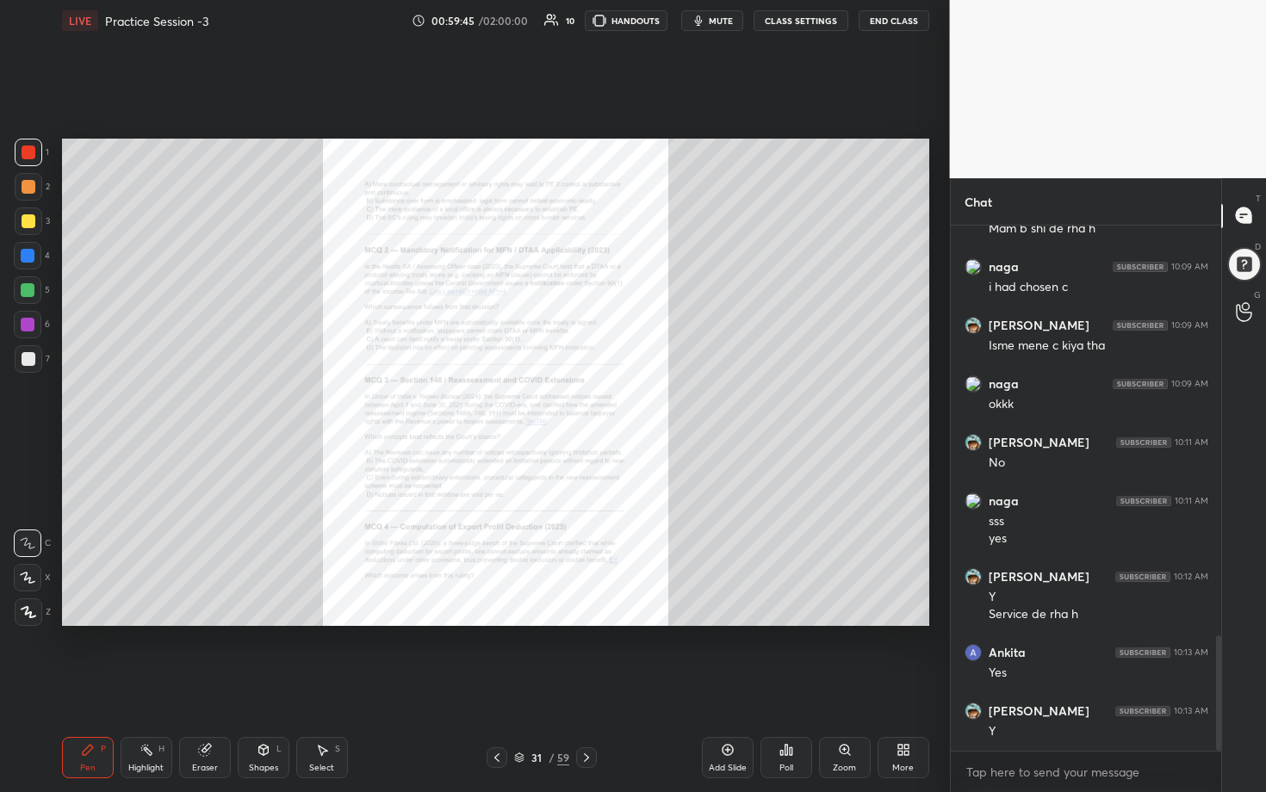
click at [617, 404] on div "Zoom" at bounding box center [845, 757] width 52 height 41
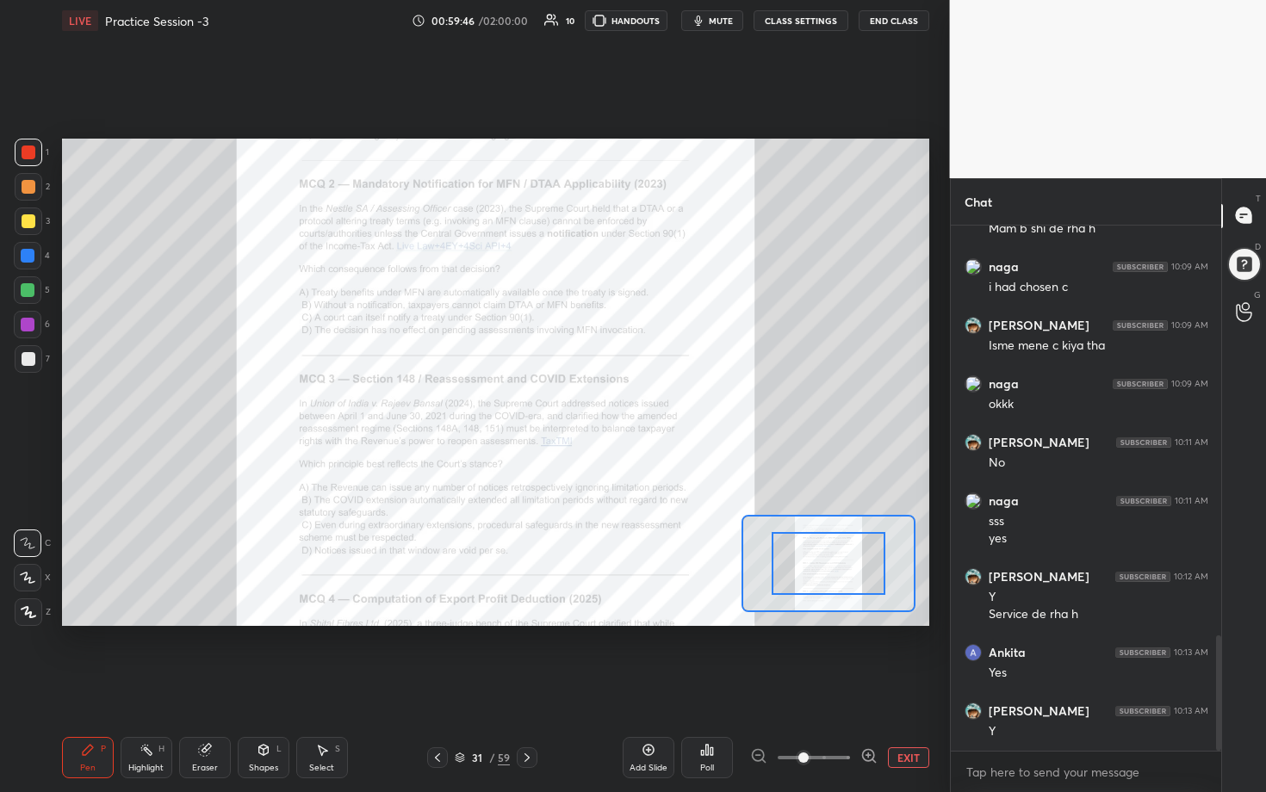
click at [617, 404] on icon at bounding box center [868, 755] width 17 height 17
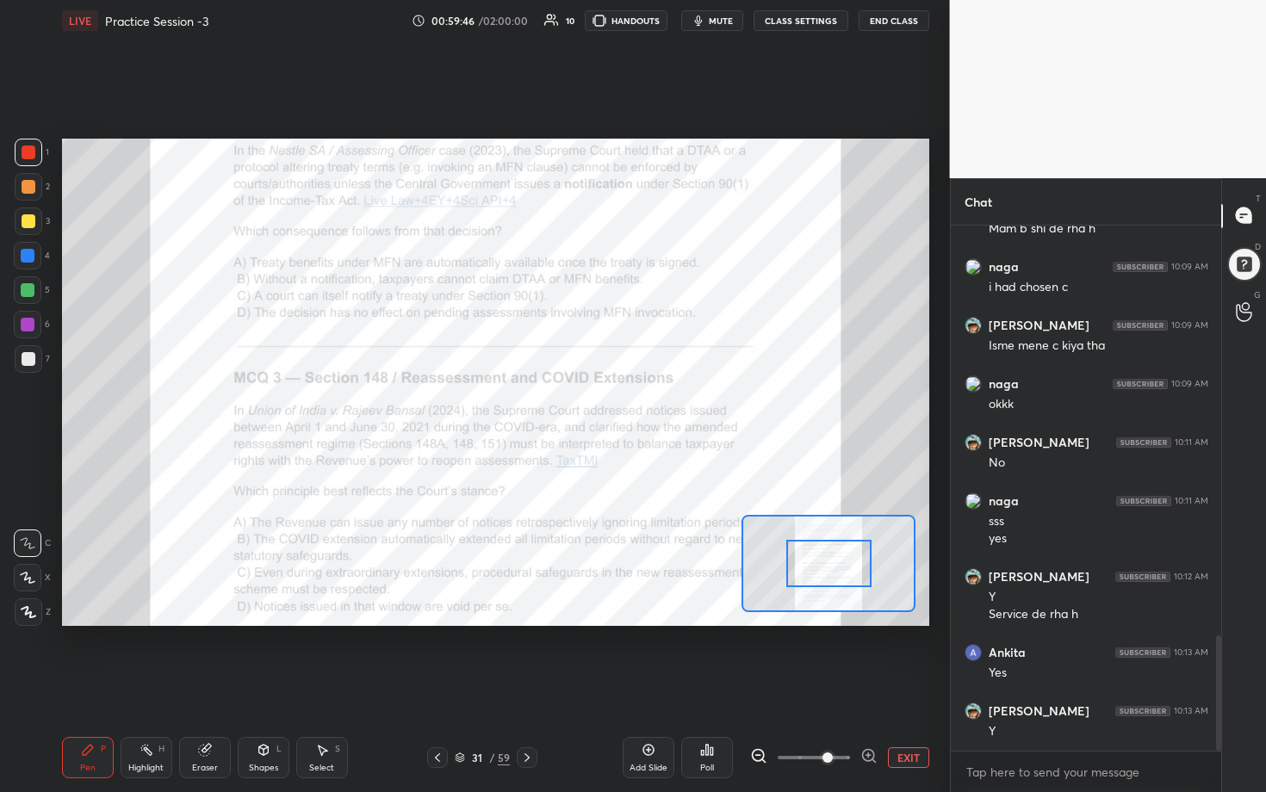
click at [617, 404] on icon at bounding box center [868, 755] width 17 height 17
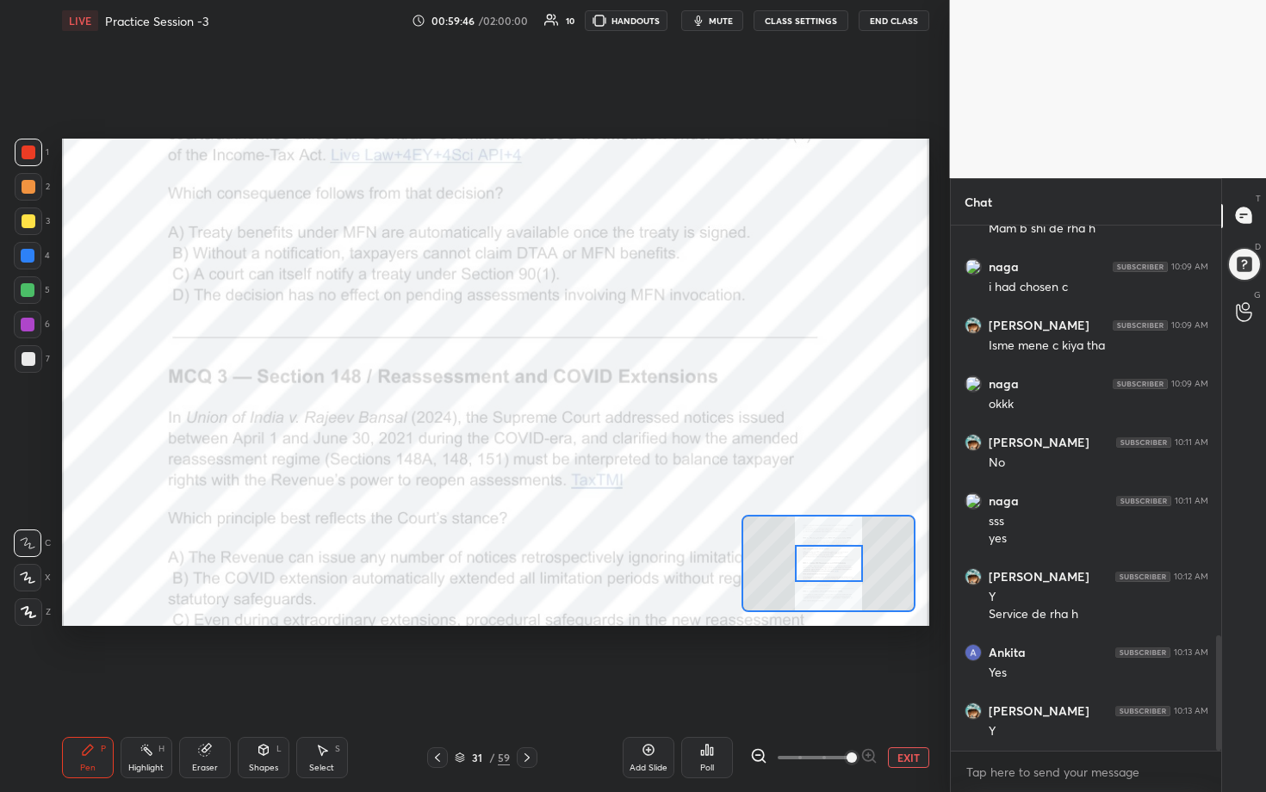
click at [617, 404] on div at bounding box center [813, 757] width 127 height 21
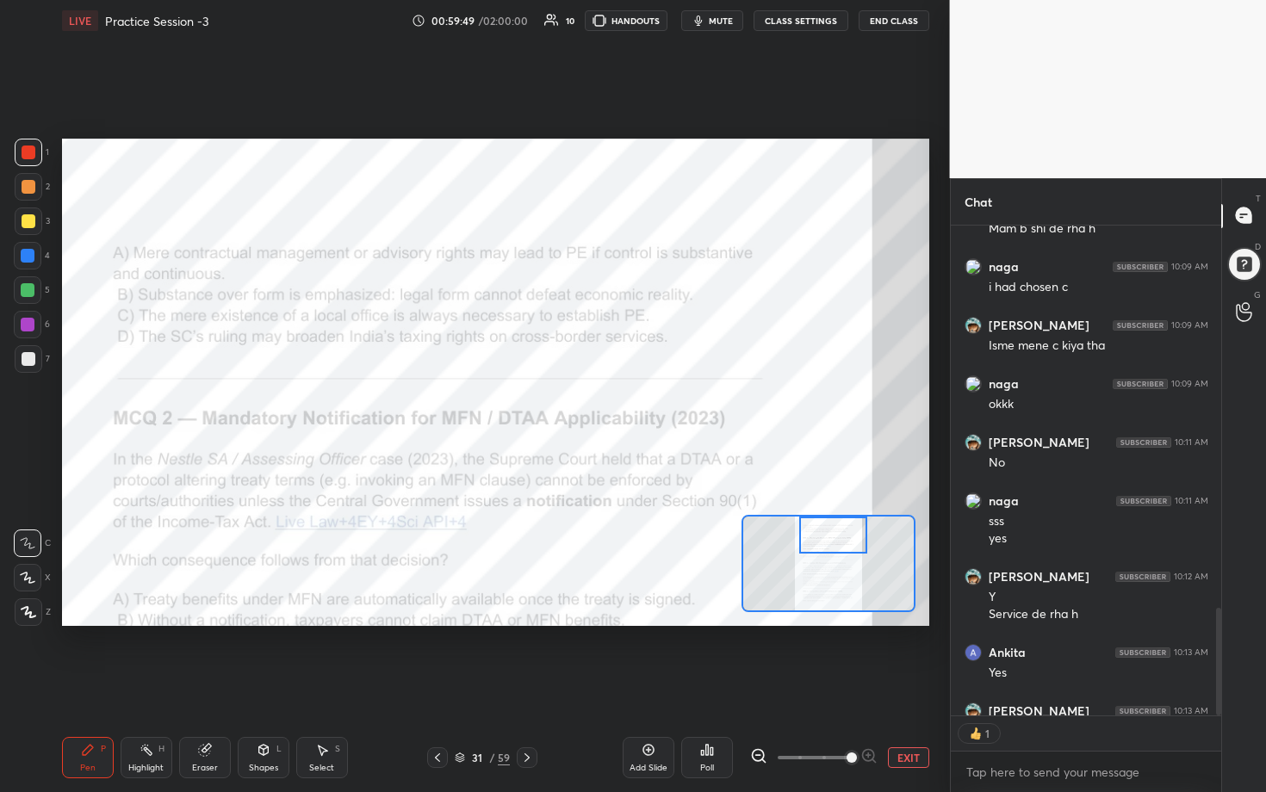
click at [617, 404] on div "Setting up your live class Poll for secs No correct answer Start poll" at bounding box center [495, 383] width 867 height 488
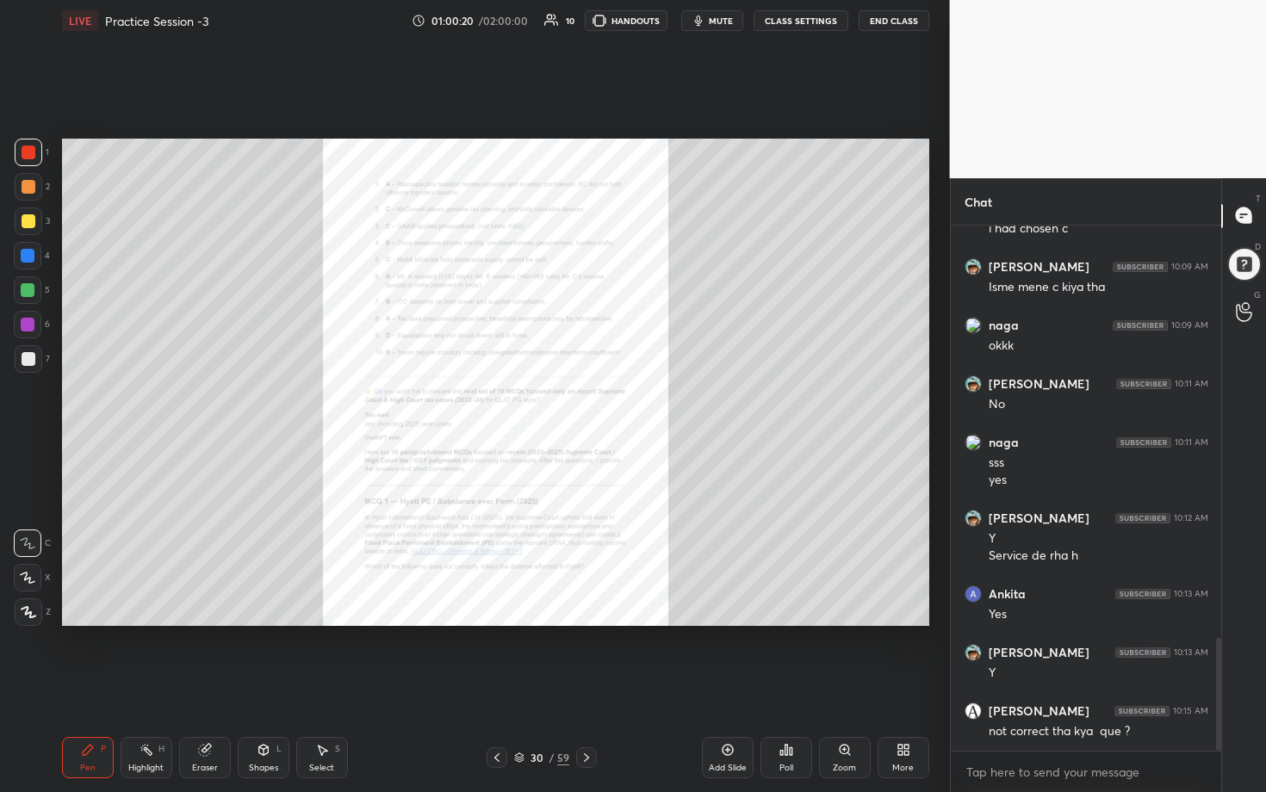
click at [617, 404] on div "Zoom" at bounding box center [845, 757] width 52 height 41
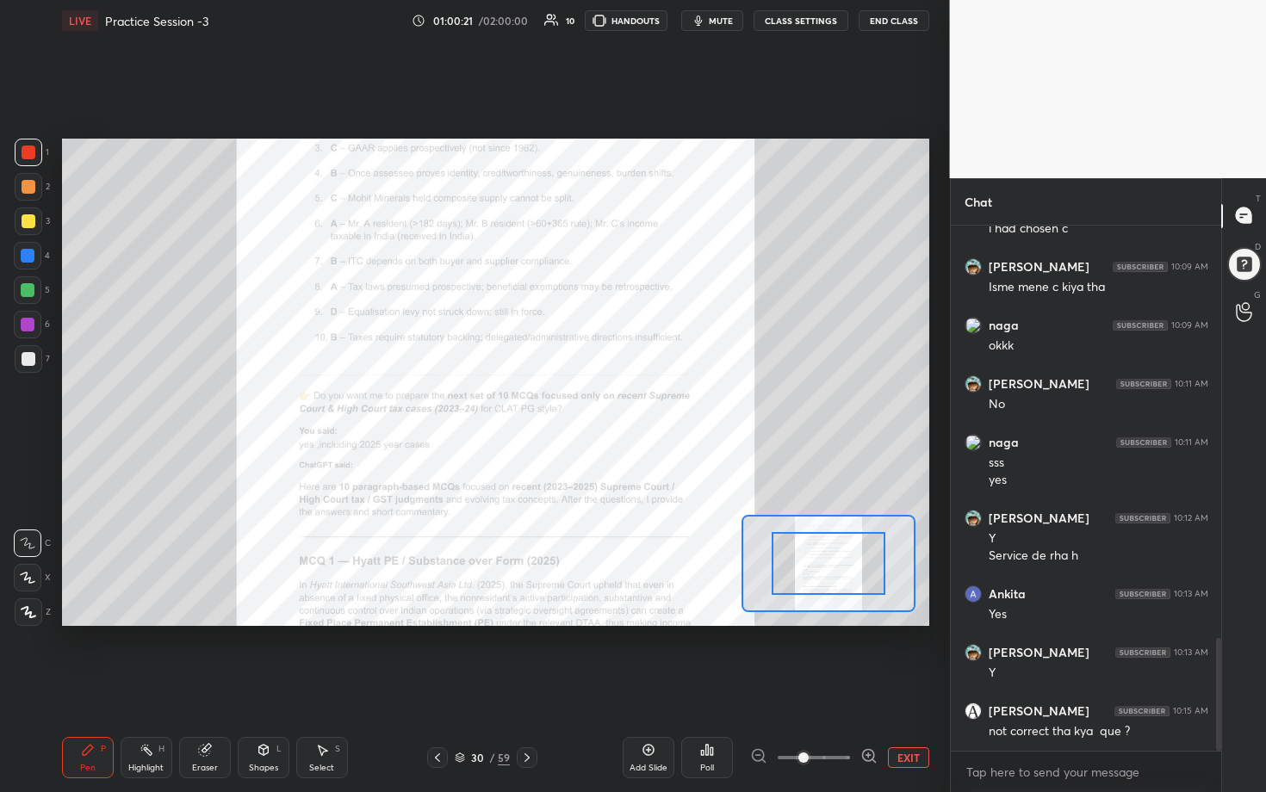
click at [617, 404] on icon at bounding box center [868, 755] width 17 height 17
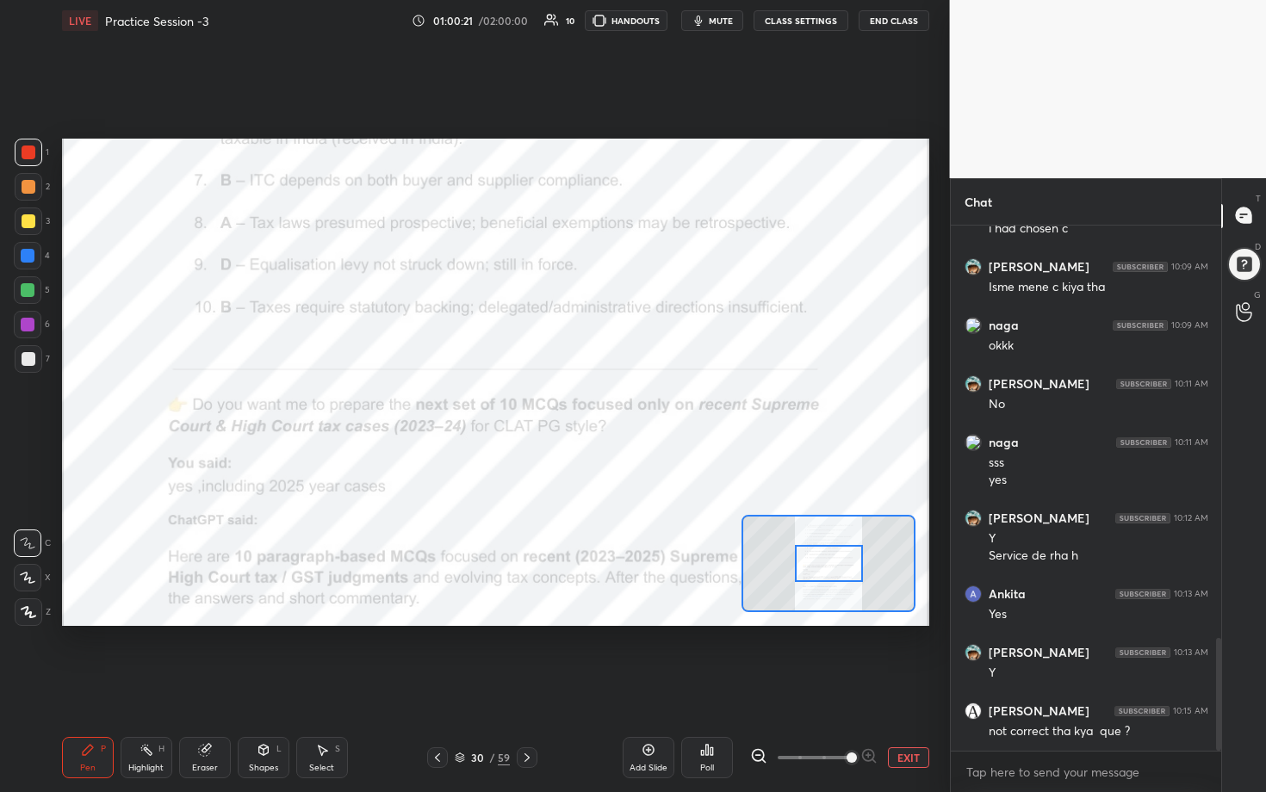
click at [617, 404] on span at bounding box center [852, 758] width 10 height 10
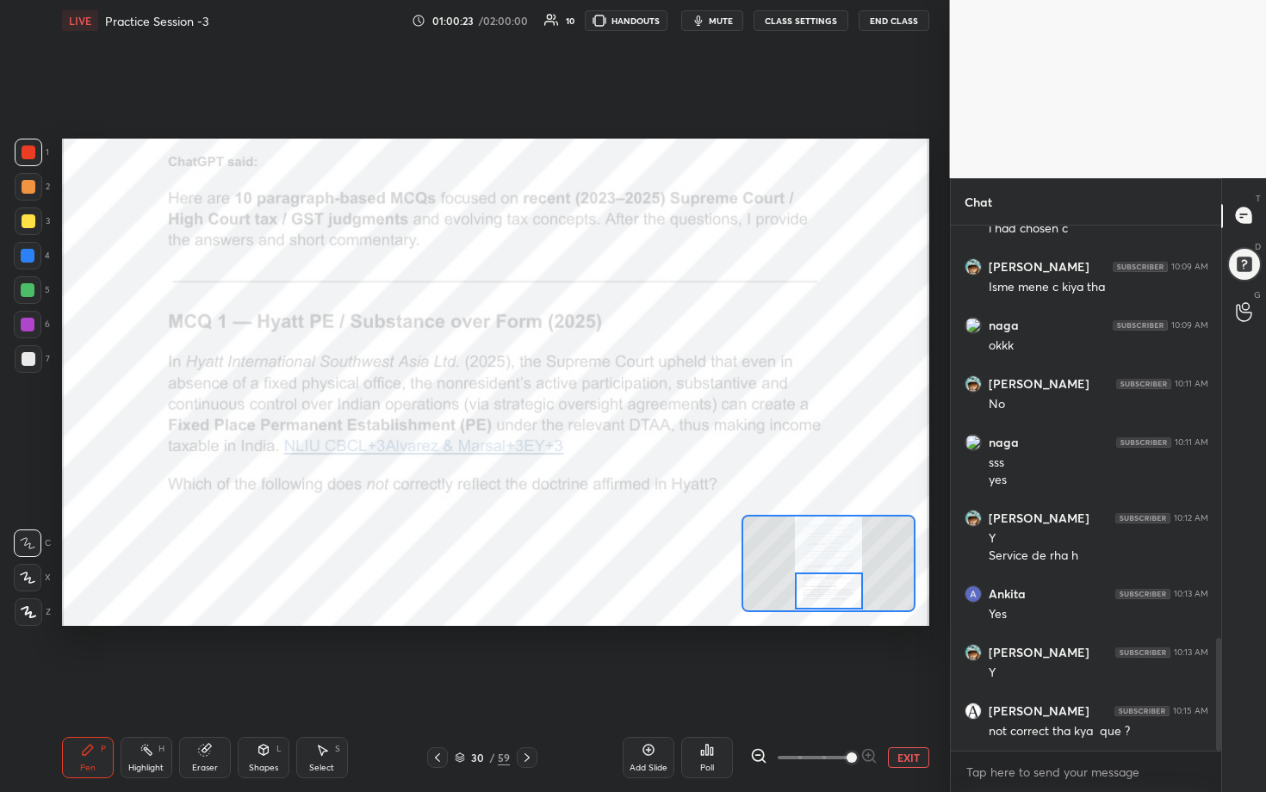
drag, startPoint x: 835, startPoint y: 572, endPoint x: 835, endPoint y: 629, distance: 57.7
click at [617, 404] on div "Setting up your live class Poll for secs No correct answer Start poll" at bounding box center [495, 382] width 881 height 682
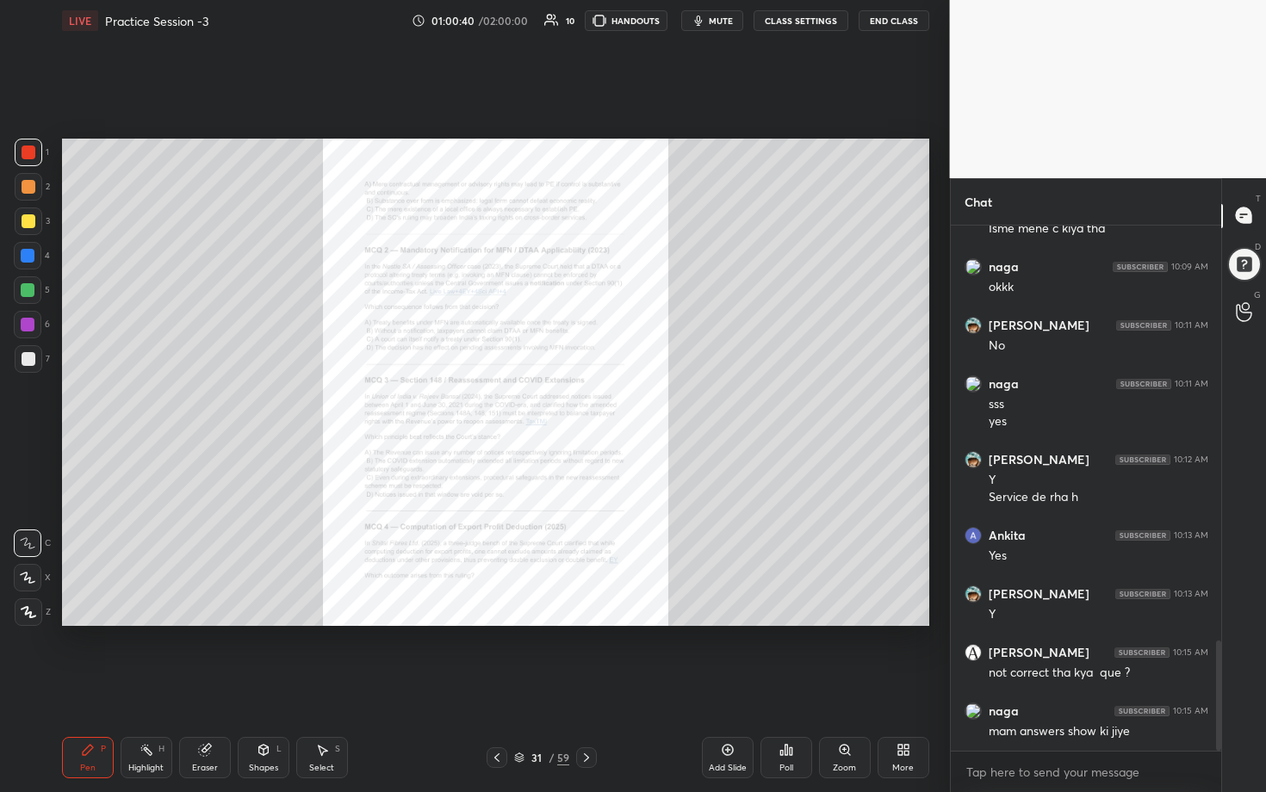
click at [617, 404] on icon at bounding box center [845, 750] width 14 height 14
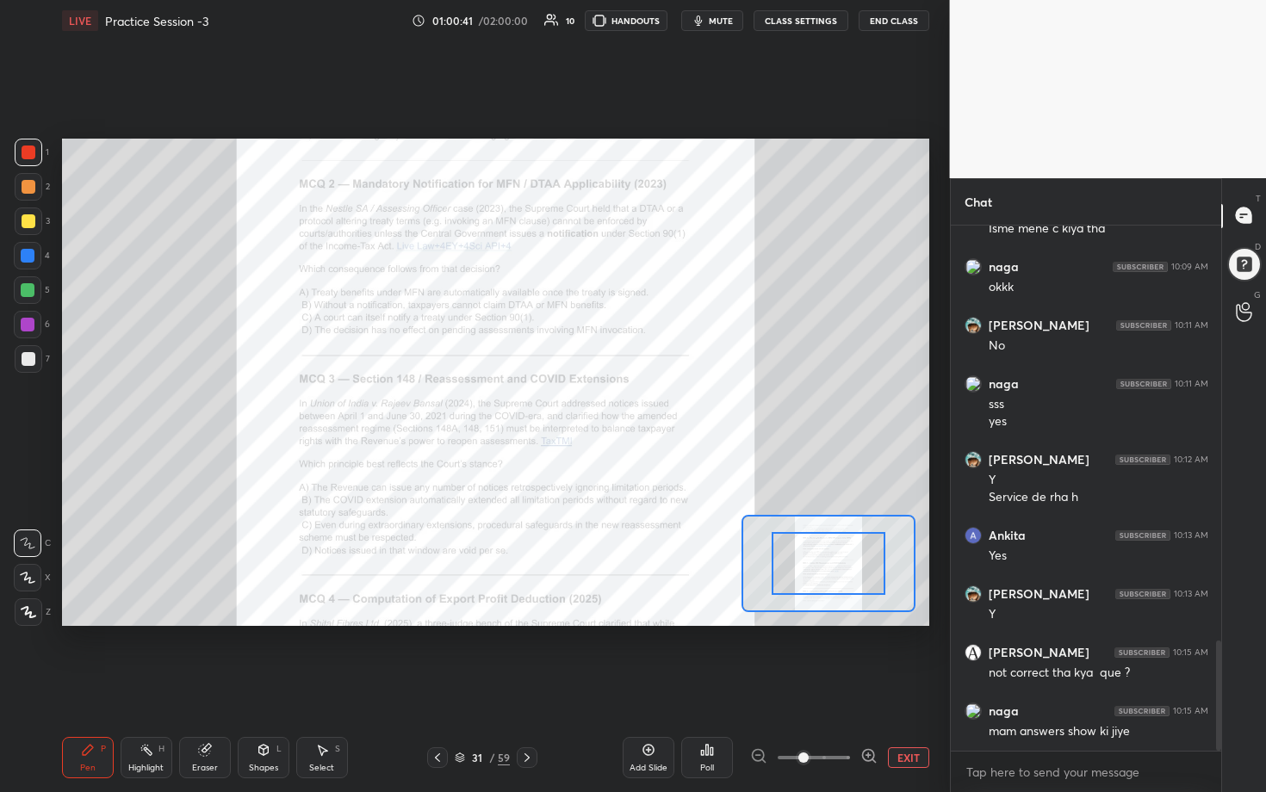
click at [617, 404] on icon at bounding box center [868, 755] width 17 height 17
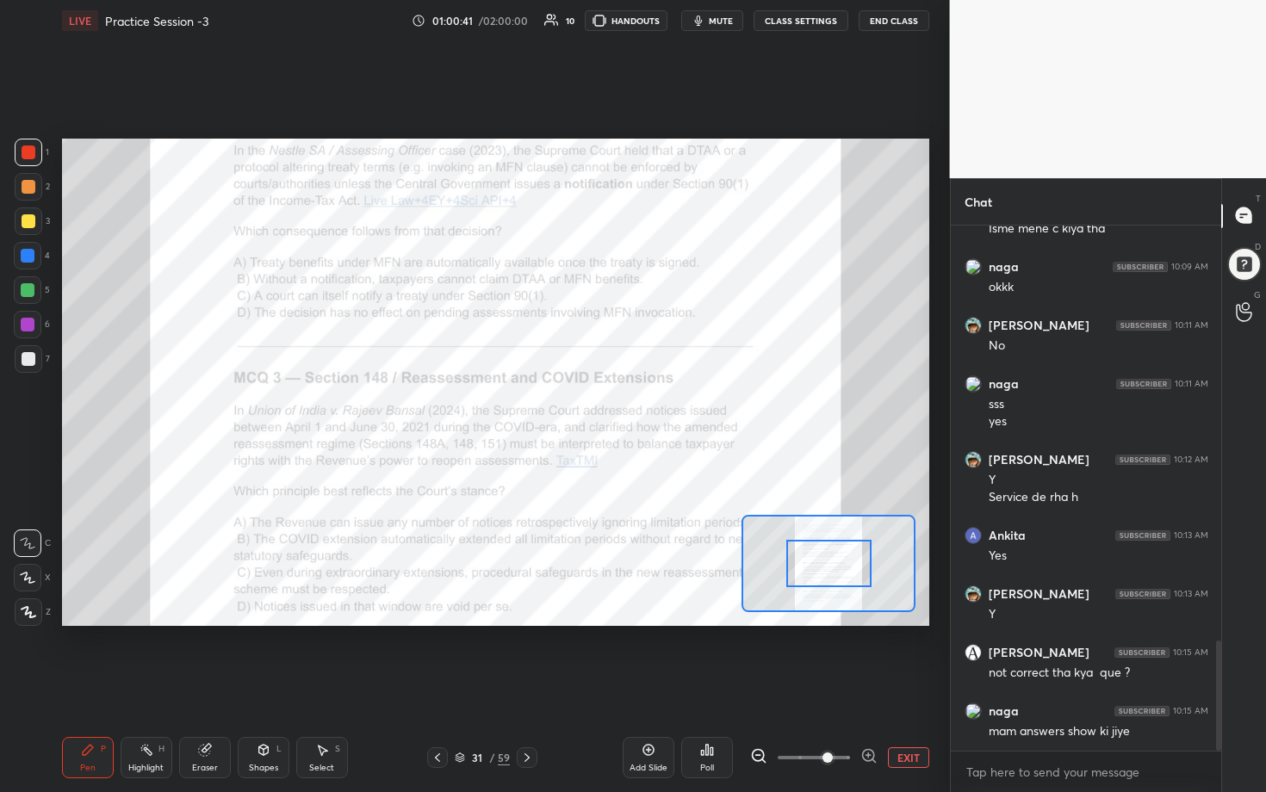
click at [617, 404] on icon at bounding box center [868, 755] width 17 height 17
click at [617, 404] on div at bounding box center [813, 757] width 127 height 21
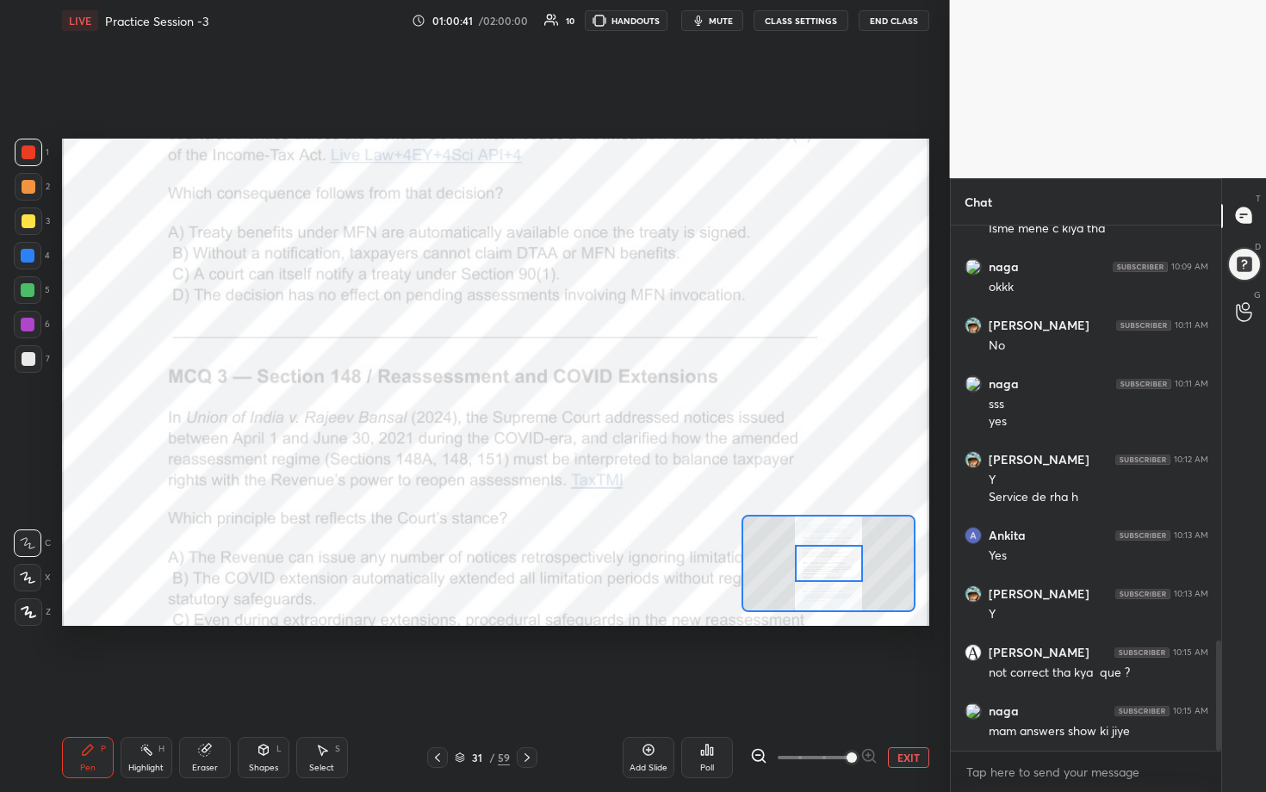
click at [617, 404] on div at bounding box center [813, 757] width 127 height 21
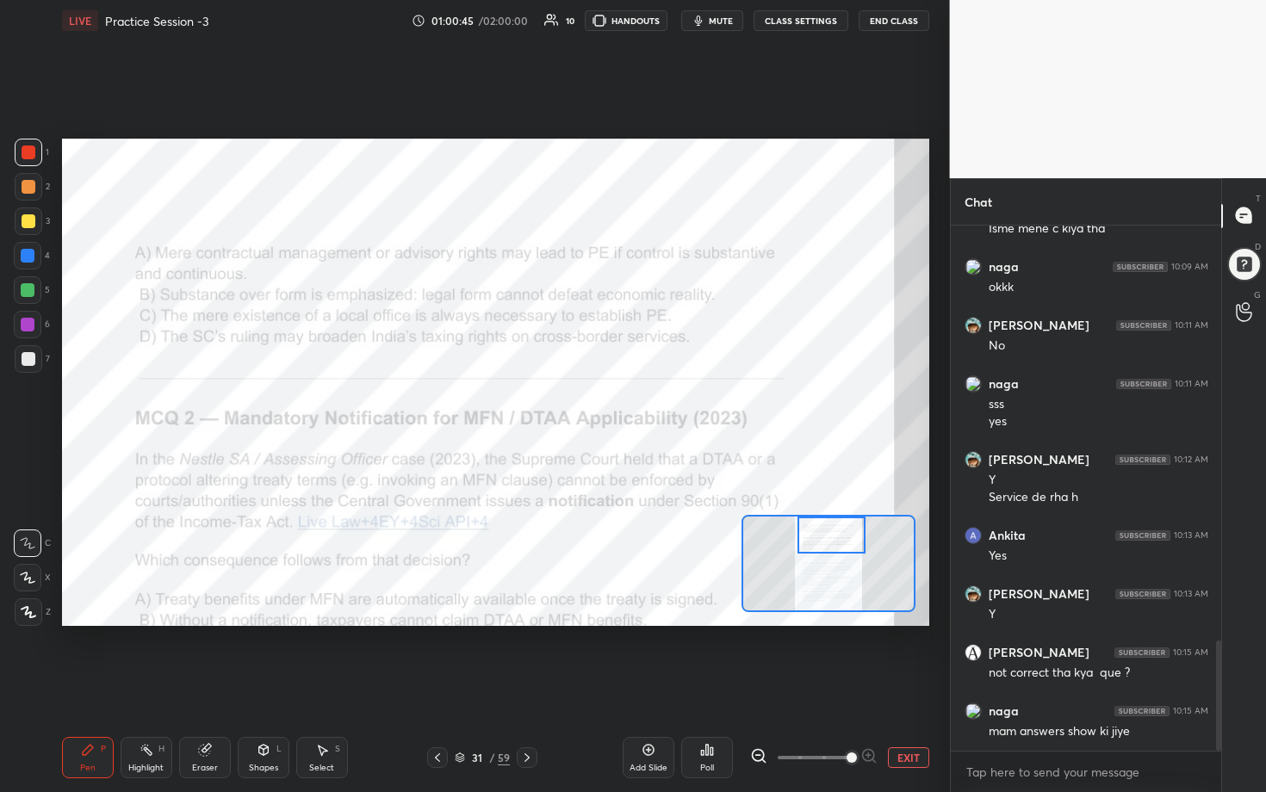
click at [617, 404] on div "Setting up your live class Poll for secs No correct answer Start poll" at bounding box center [495, 383] width 867 height 488
click at [617, 404] on div "Poll" at bounding box center [707, 757] width 52 height 41
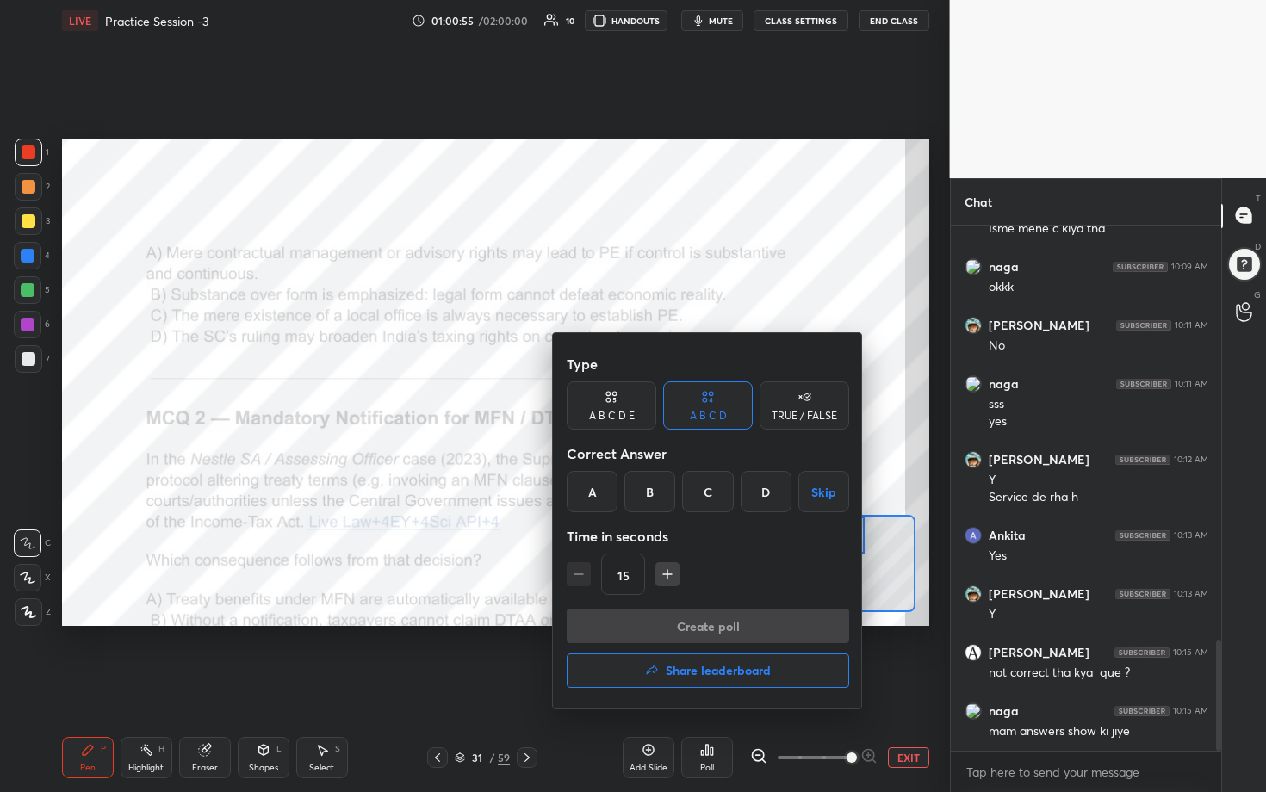
click at [617, 404] on div "C" at bounding box center [707, 491] width 51 height 41
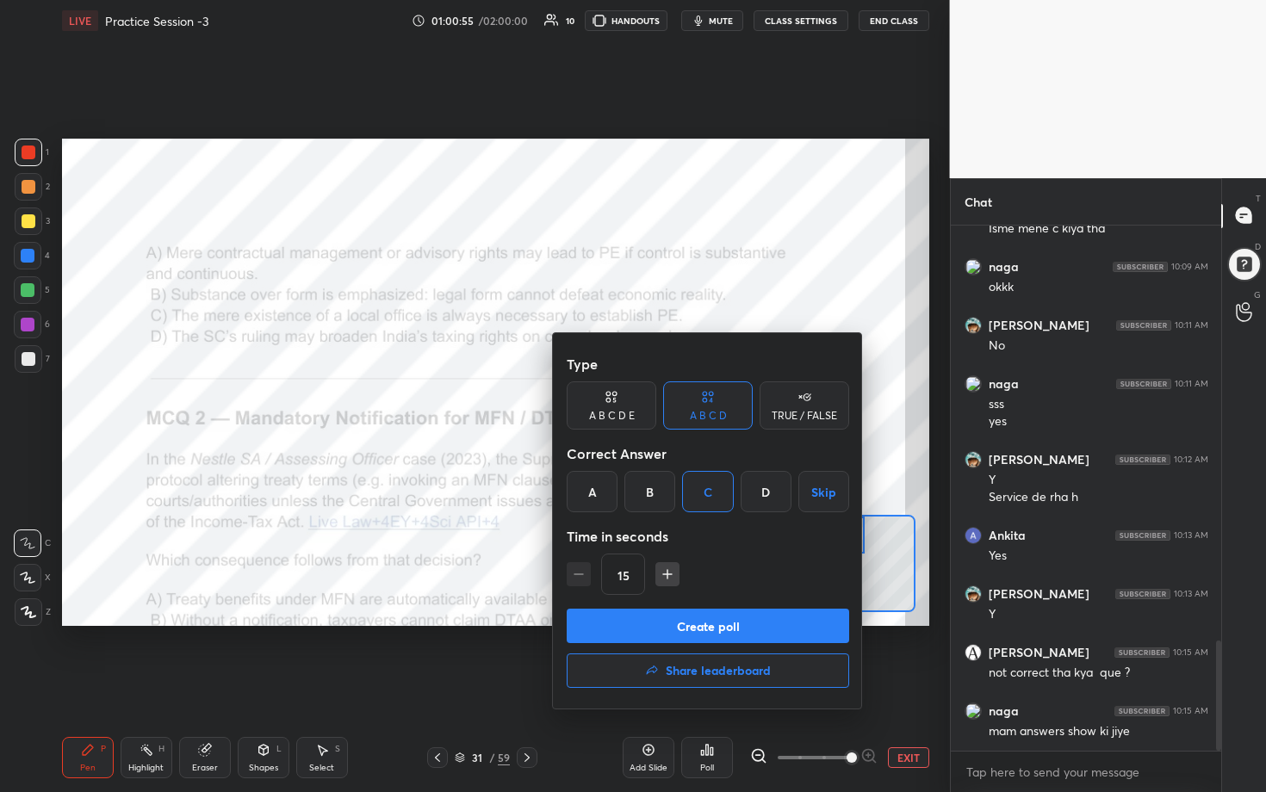
click at [617, 404] on button "Create poll" at bounding box center [708, 626] width 282 height 34
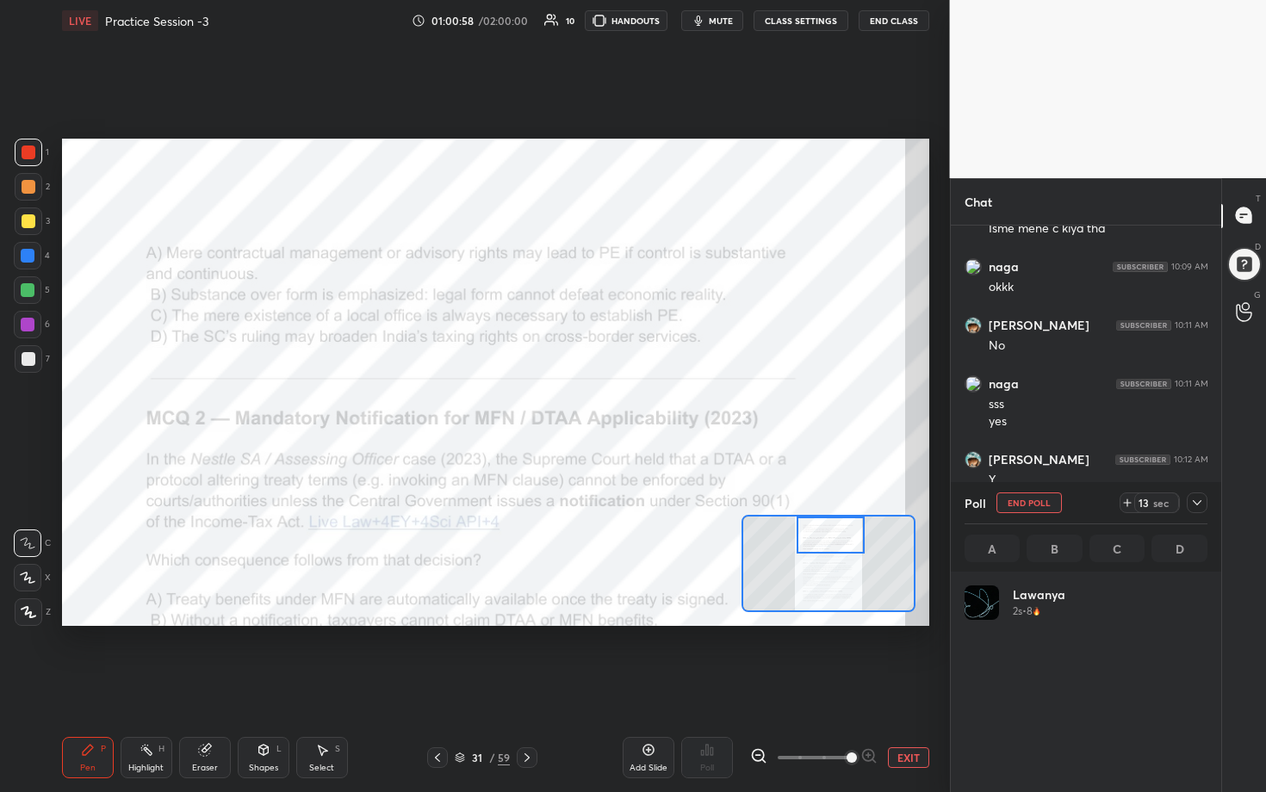
scroll to position [202, 238]
click at [617, 404] on icon at bounding box center [1127, 503] width 14 height 14
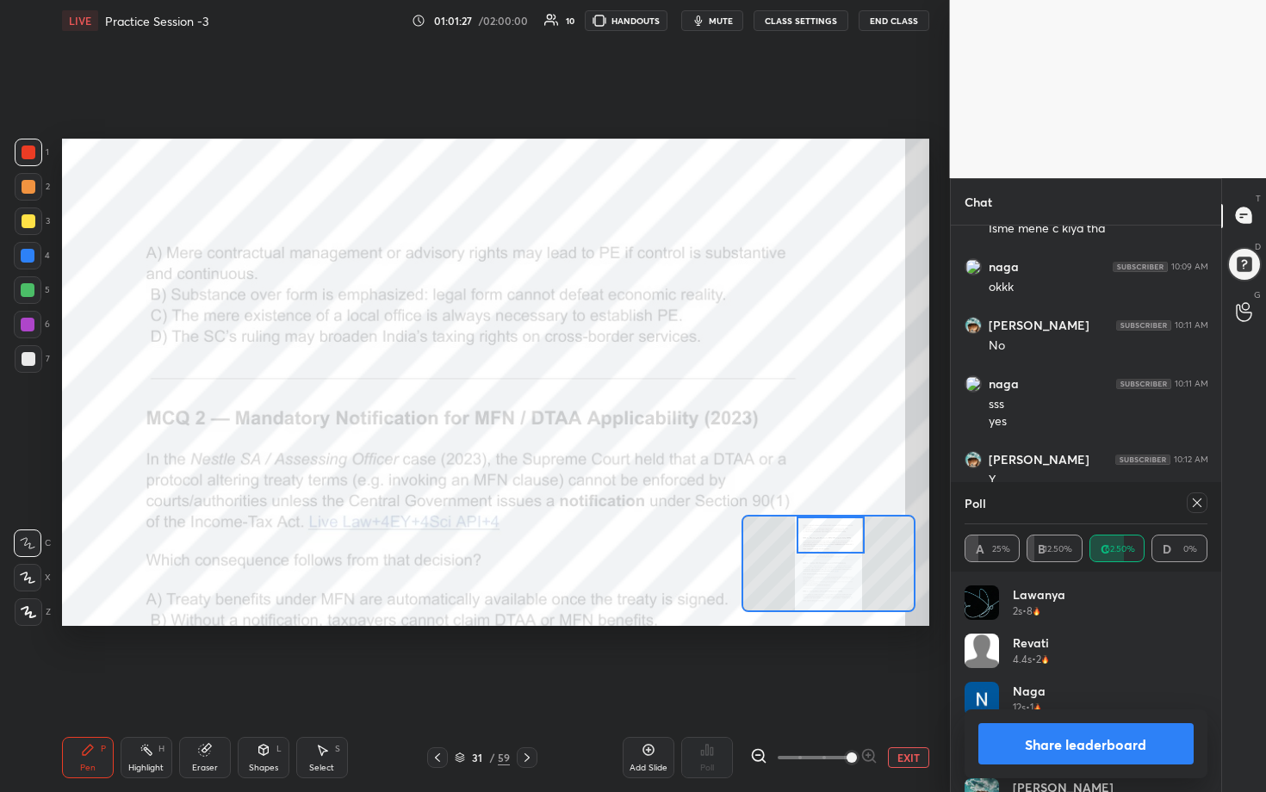
click at [617, 404] on icon at bounding box center [1197, 503] width 14 height 14
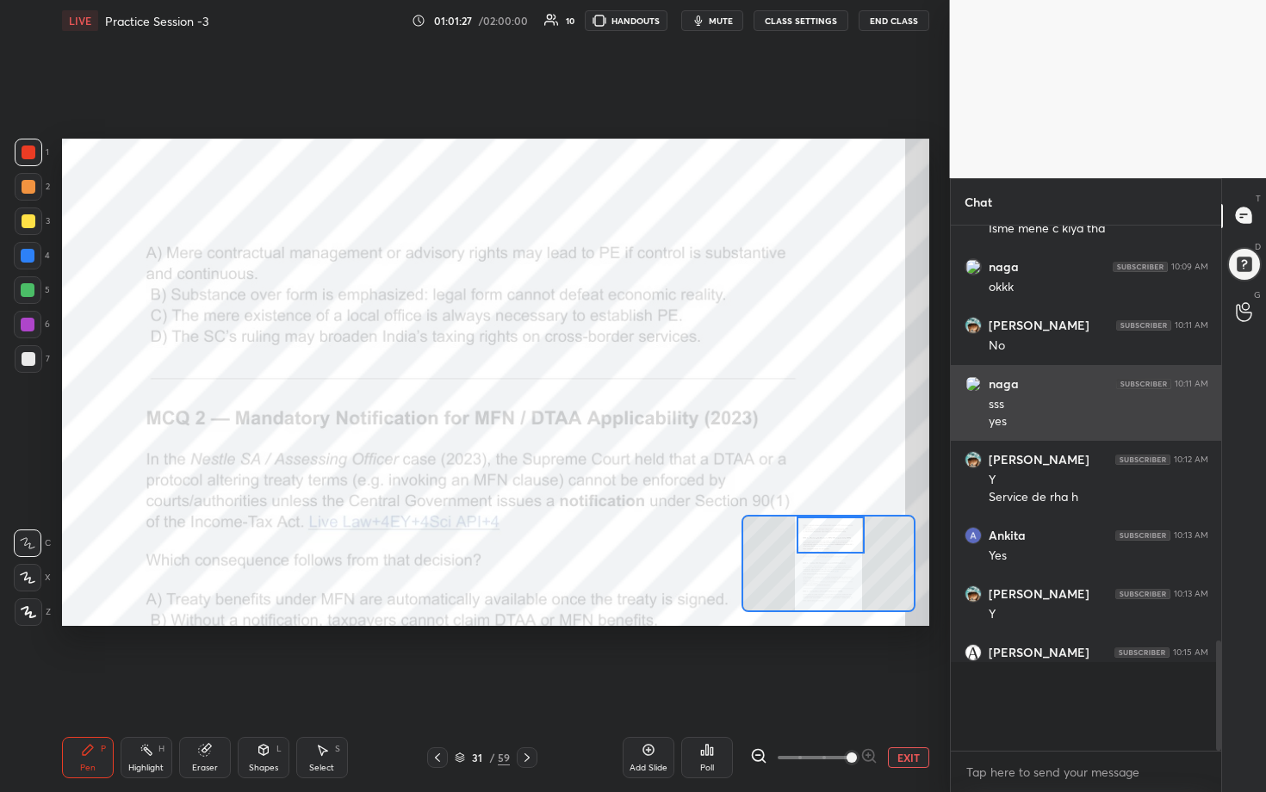
scroll to position [368, 265]
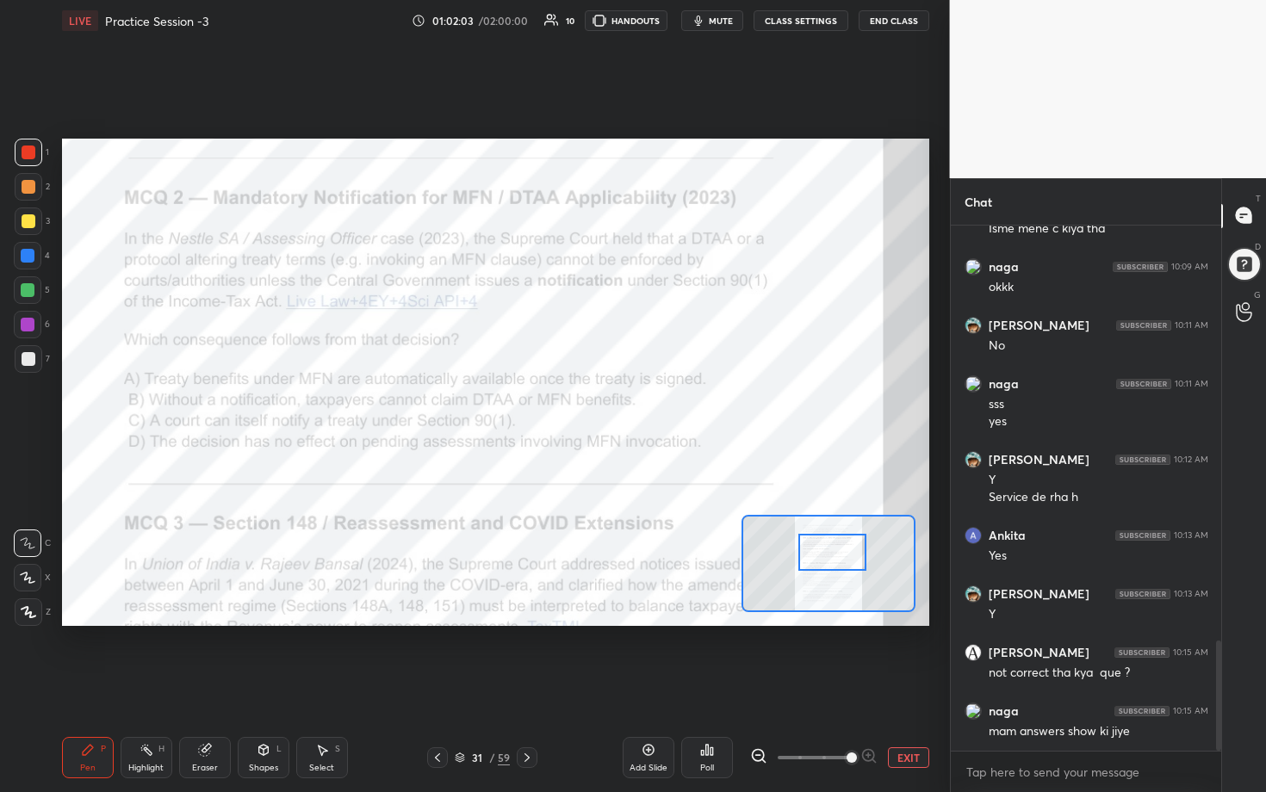
drag, startPoint x: 822, startPoint y: 537, endPoint x: 824, endPoint y: 555, distance: 18.2
click at [617, 404] on div at bounding box center [832, 553] width 68 height 38
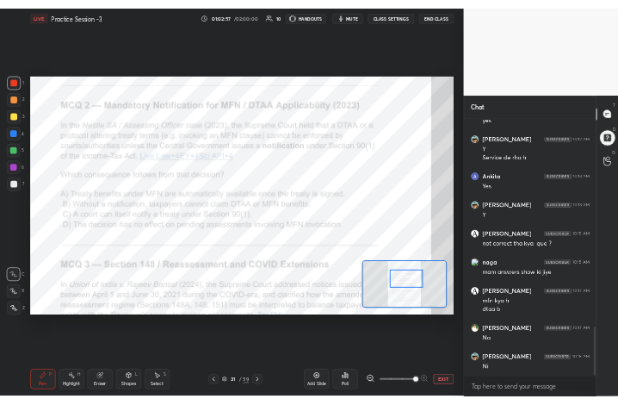
scroll to position [2238, 0]
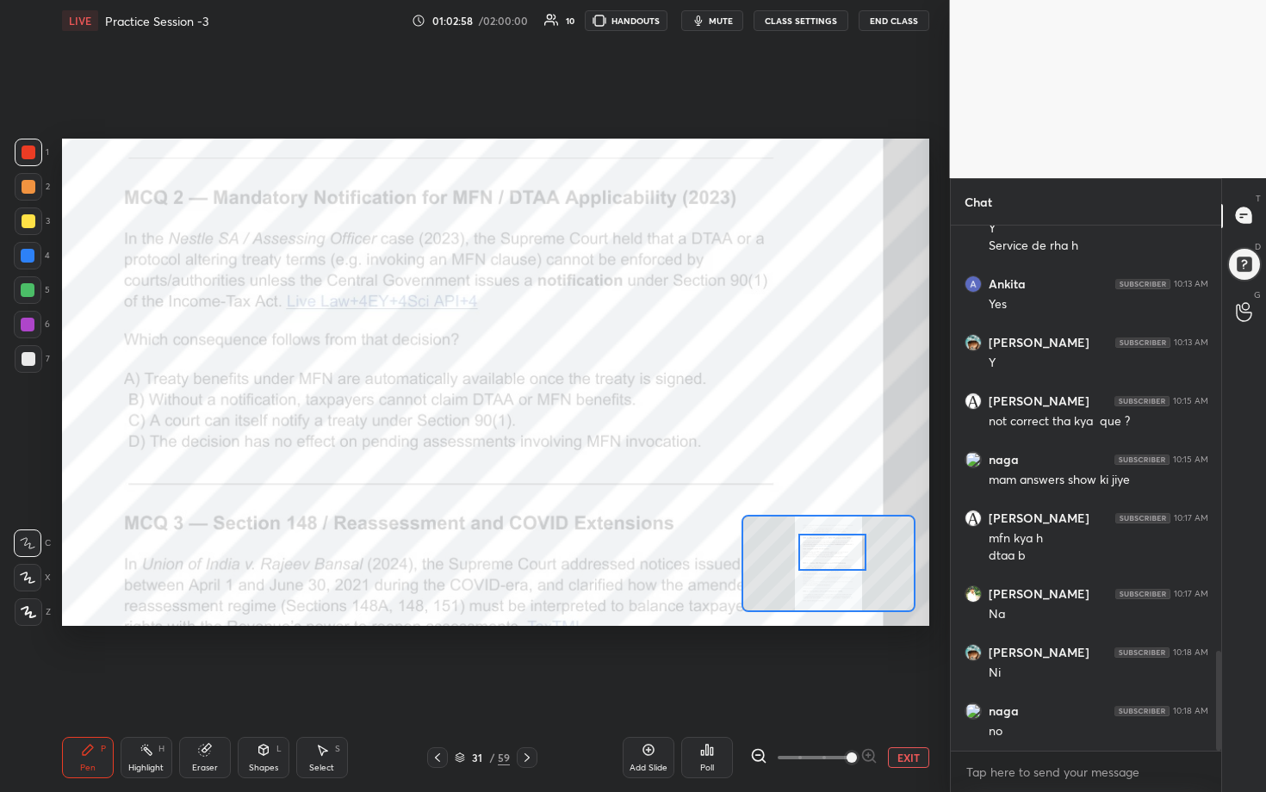
click at [617, 404] on div "Add Slide" at bounding box center [649, 757] width 52 height 41
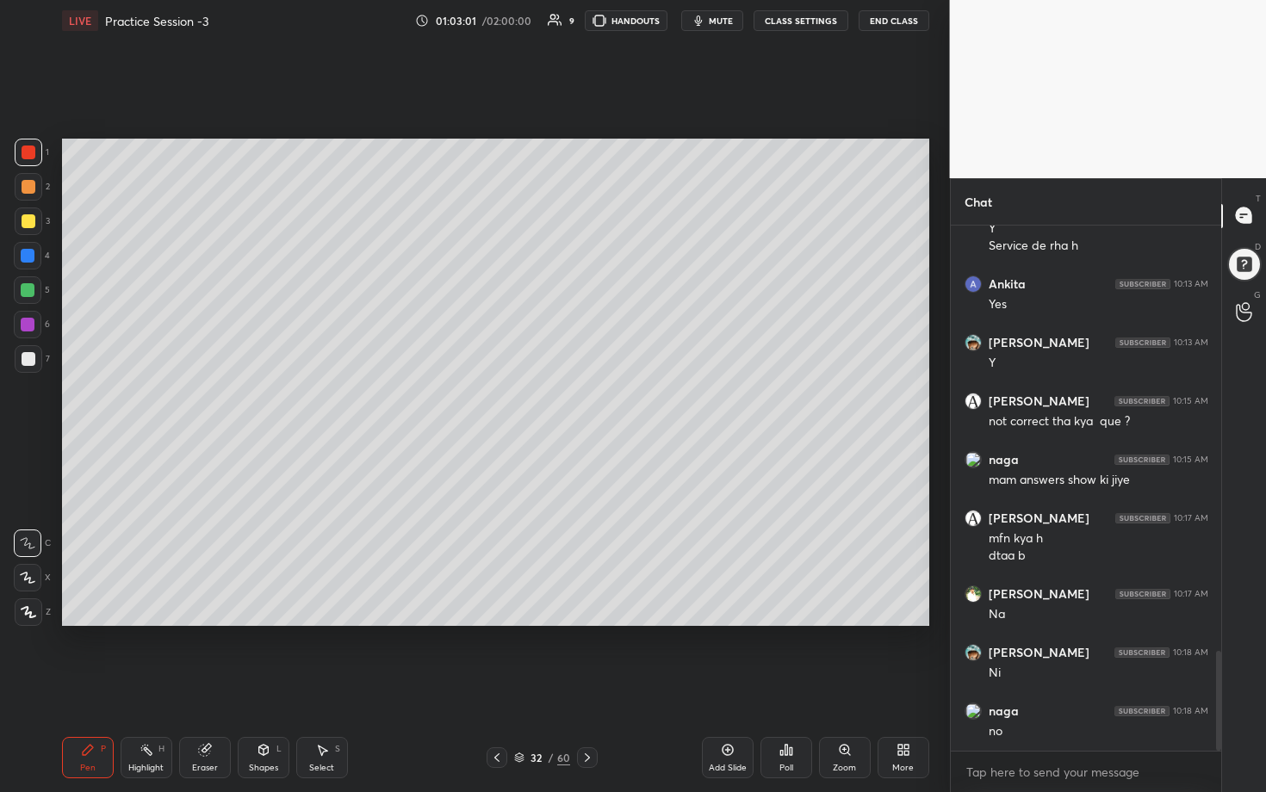
click at [617, 404] on div "More" at bounding box center [904, 757] width 52 height 41
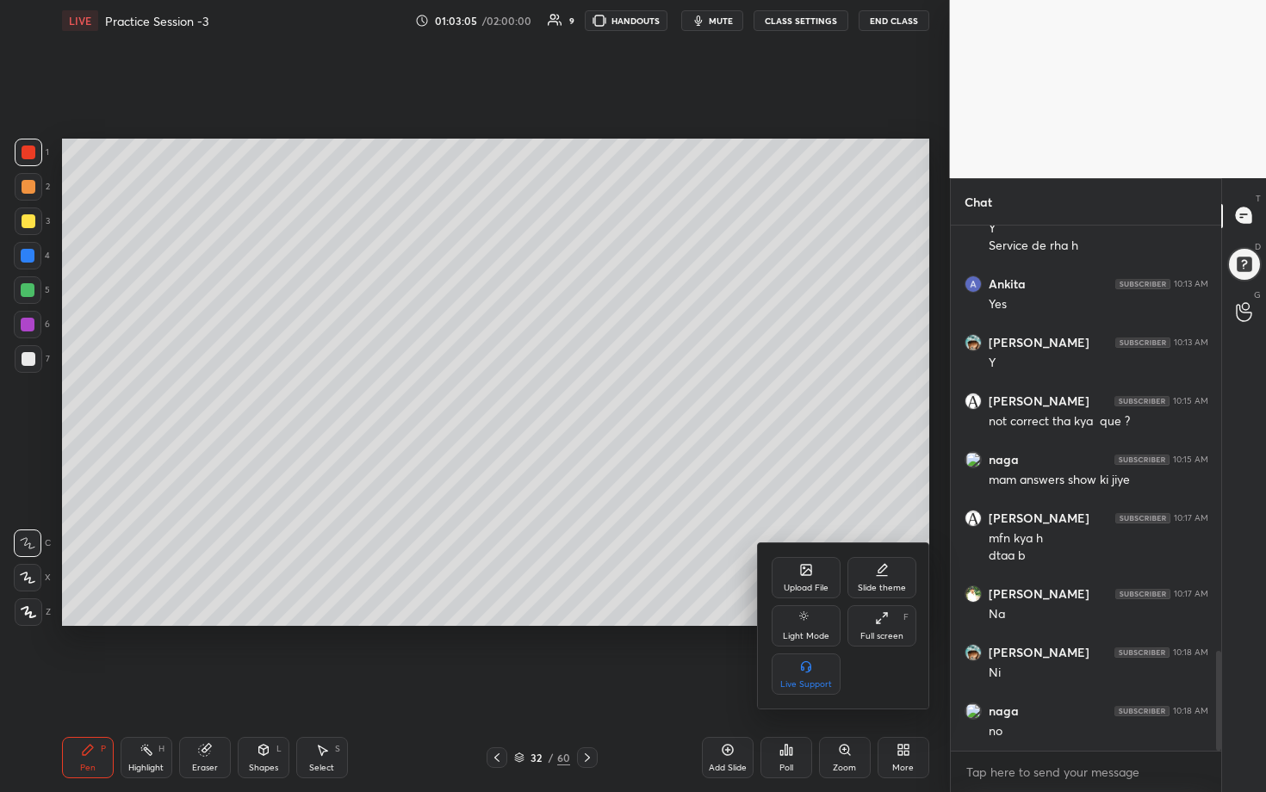
click at [617, 404] on div at bounding box center [633, 396] width 1266 height 792
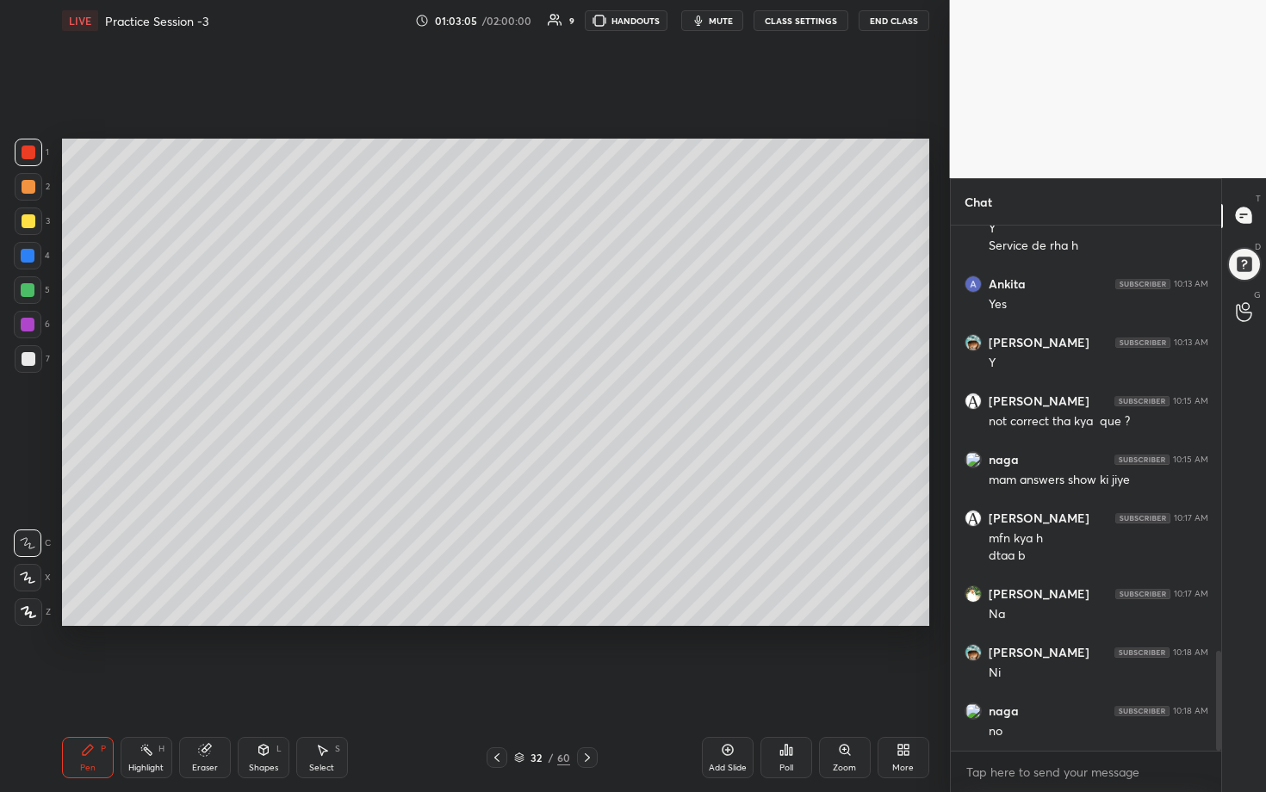
click at [617, 404] on icon at bounding box center [900, 753] width 4 height 4
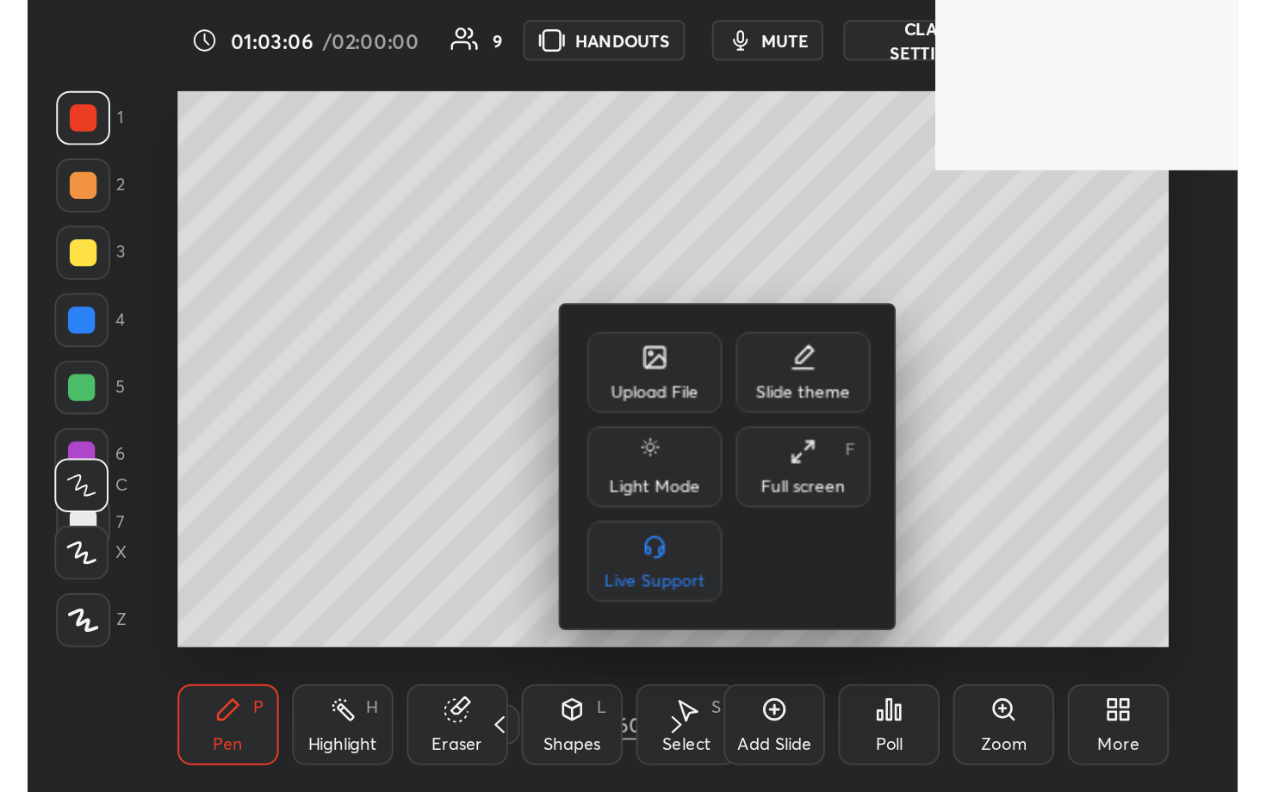
scroll to position [295, 549]
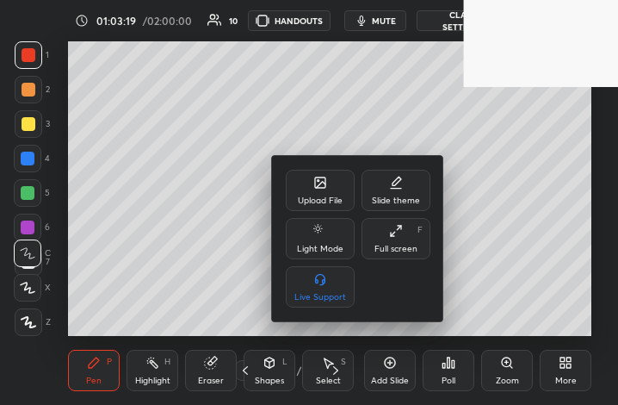
click at [558, 373] on div at bounding box center [309, 202] width 618 height 405
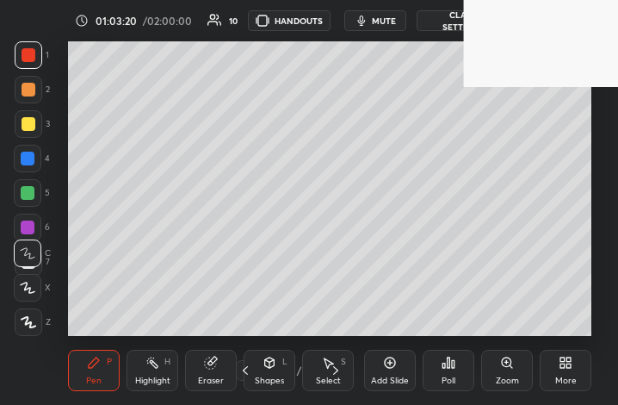
click at [562, 362] on icon at bounding box center [566, 363] width 14 height 14
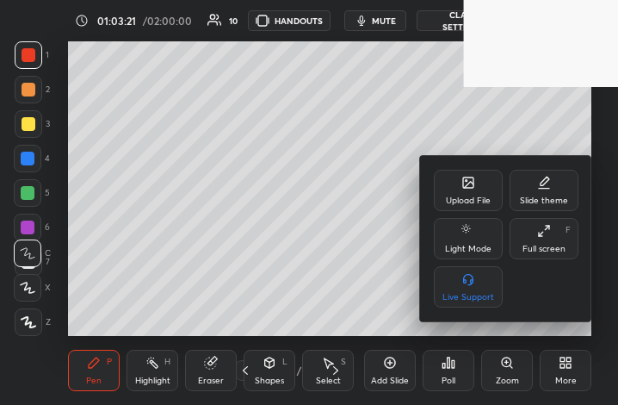
click at [544, 245] on div "Full screen" at bounding box center [544, 249] width 43 height 9
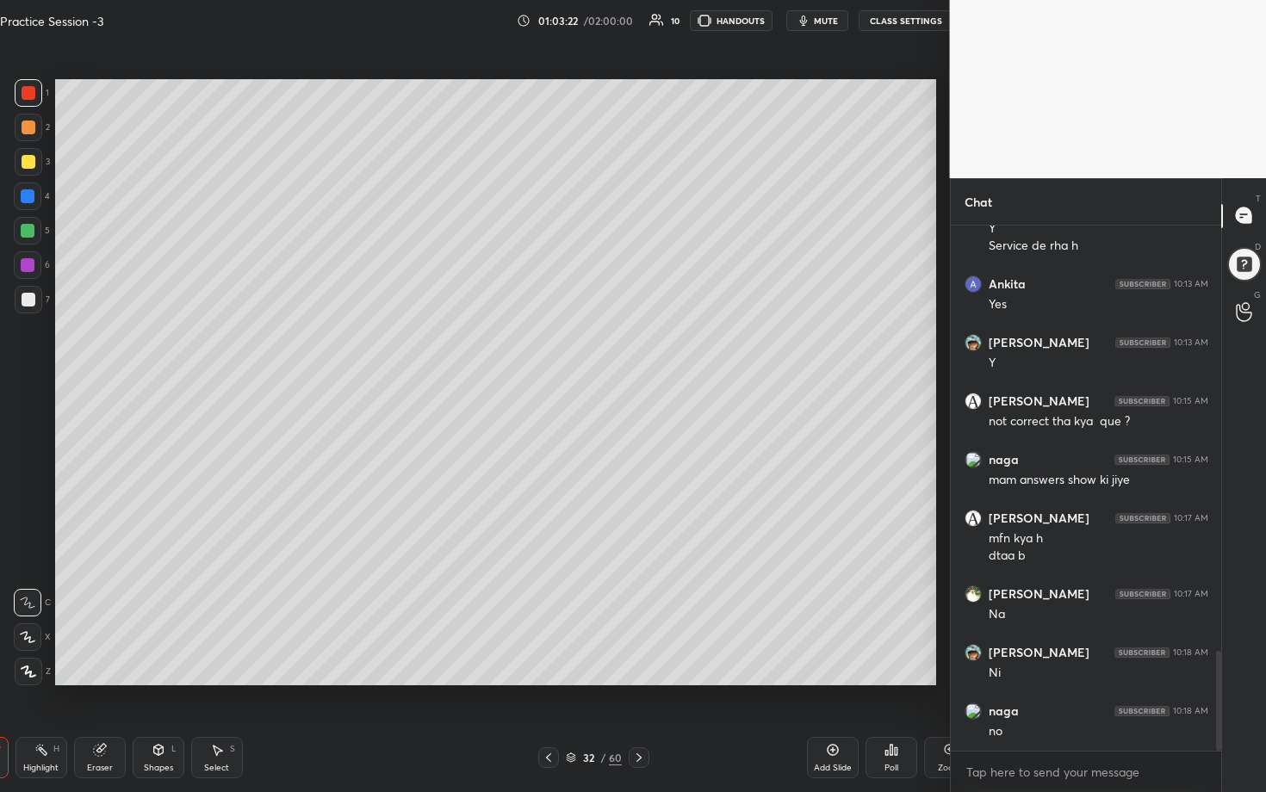
scroll to position [85433, 85199]
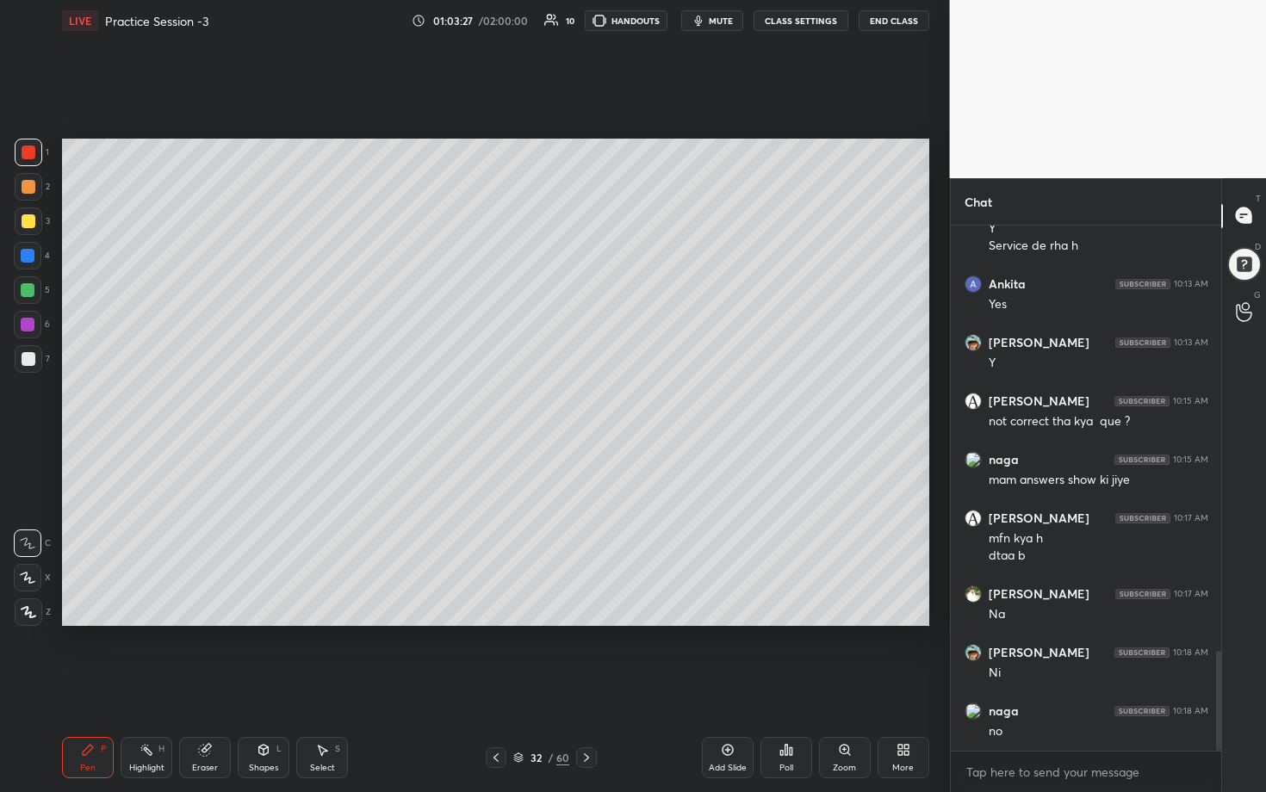
click at [617, 23] on span "mute" at bounding box center [721, 21] width 24 height 12
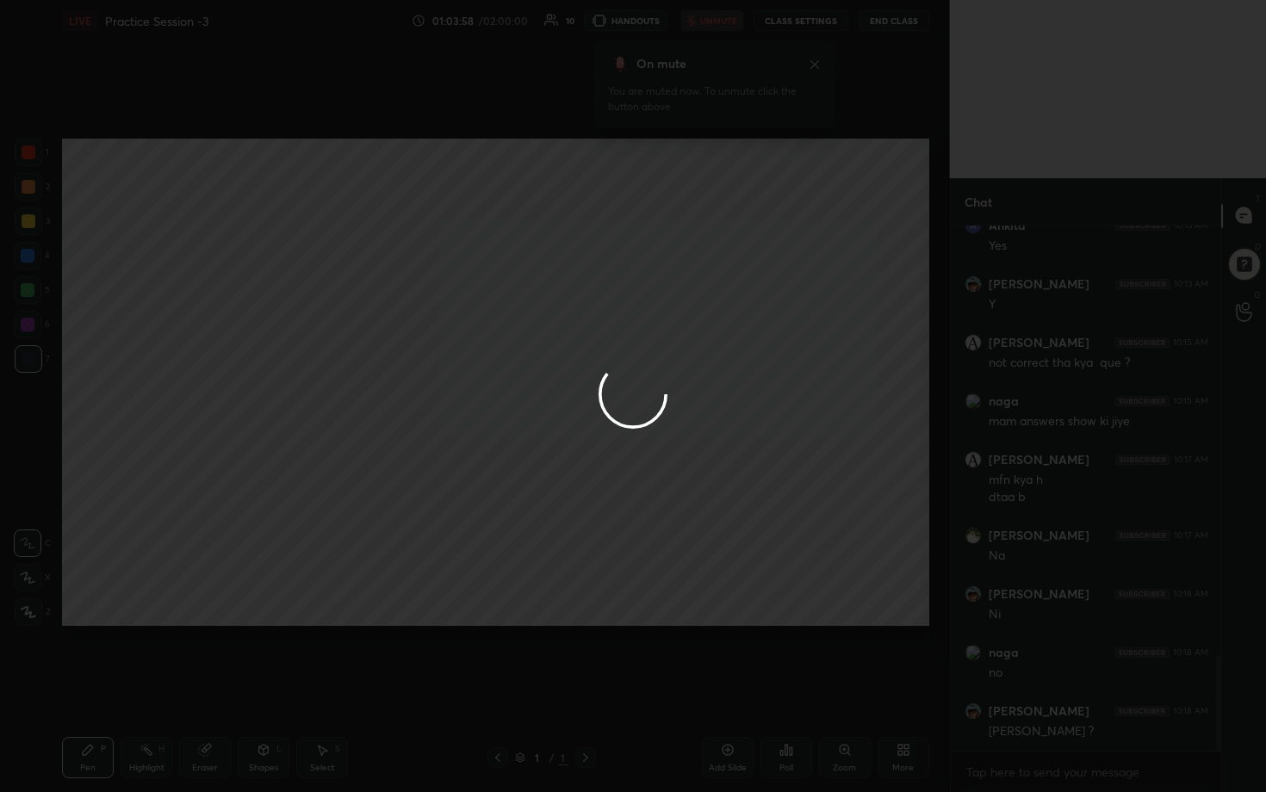
scroll to position [2355, 0]
click at [617, 23] on div at bounding box center [633, 396] width 1266 height 792
click at [617, 4] on div at bounding box center [633, 396] width 1266 height 792
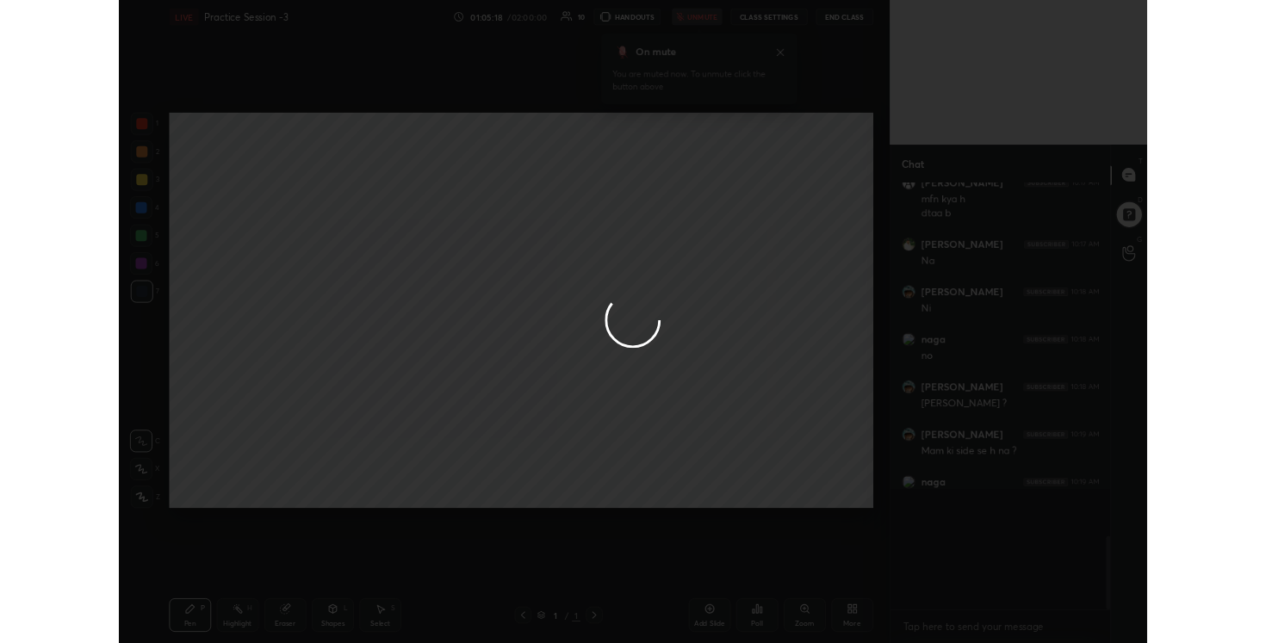
scroll to position [85582, 85234]
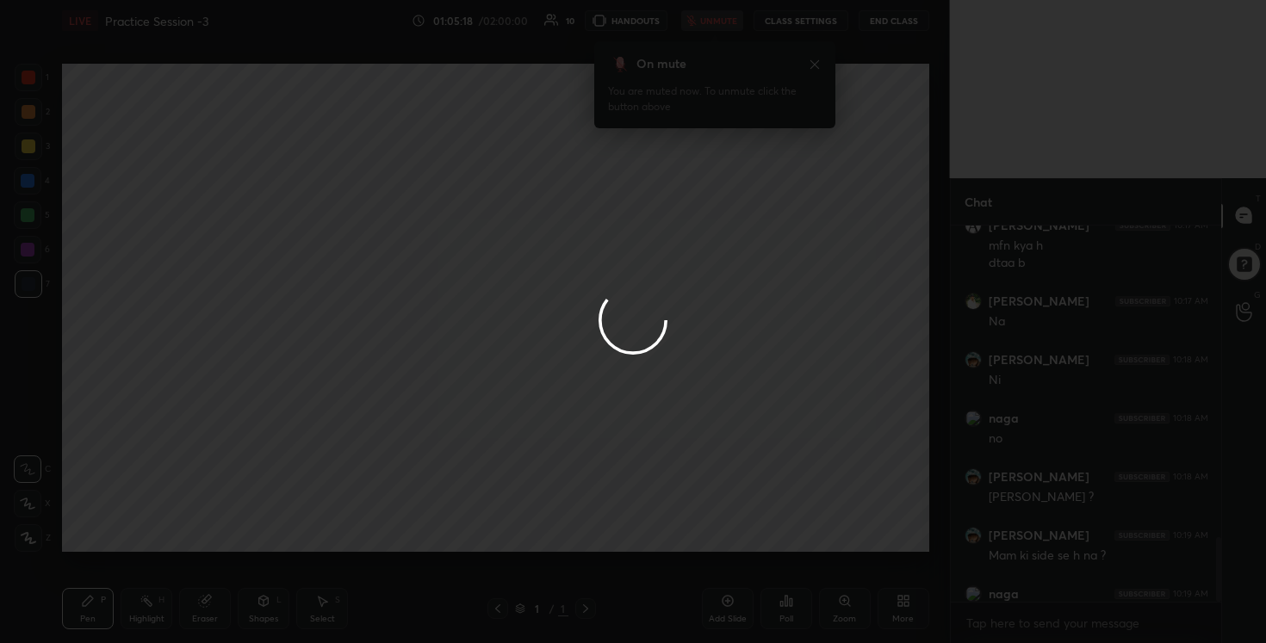
type textarea "x"
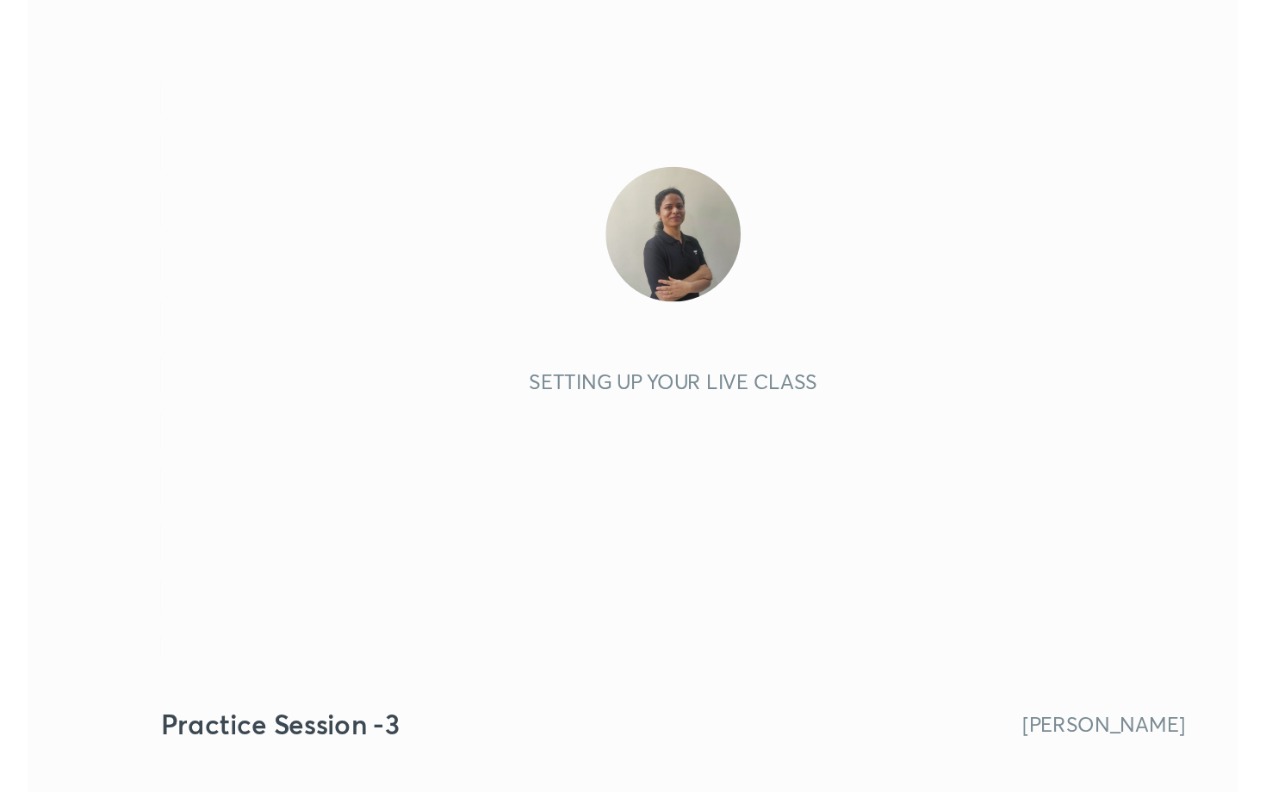
scroll to position [295, 549]
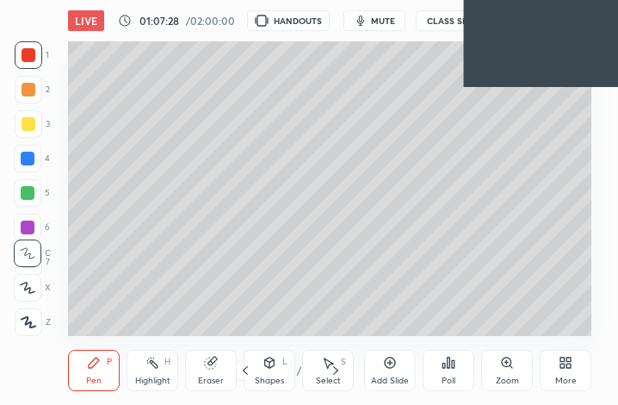
click at [389, 26] on span "mute" at bounding box center [383, 21] width 24 height 12
click at [565, 365] on icon at bounding box center [566, 363] width 14 height 14
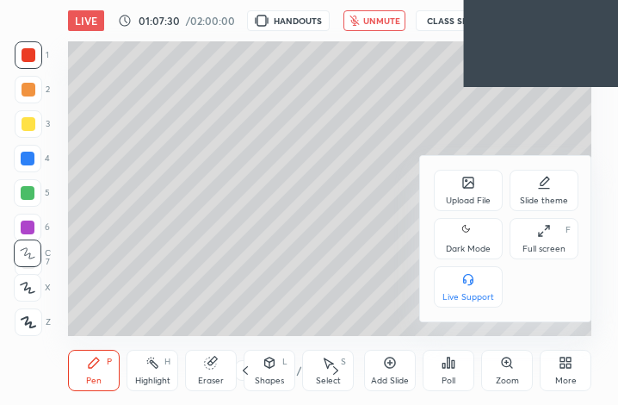
click at [537, 224] on icon at bounding box center [544, 231] width 14 height 14
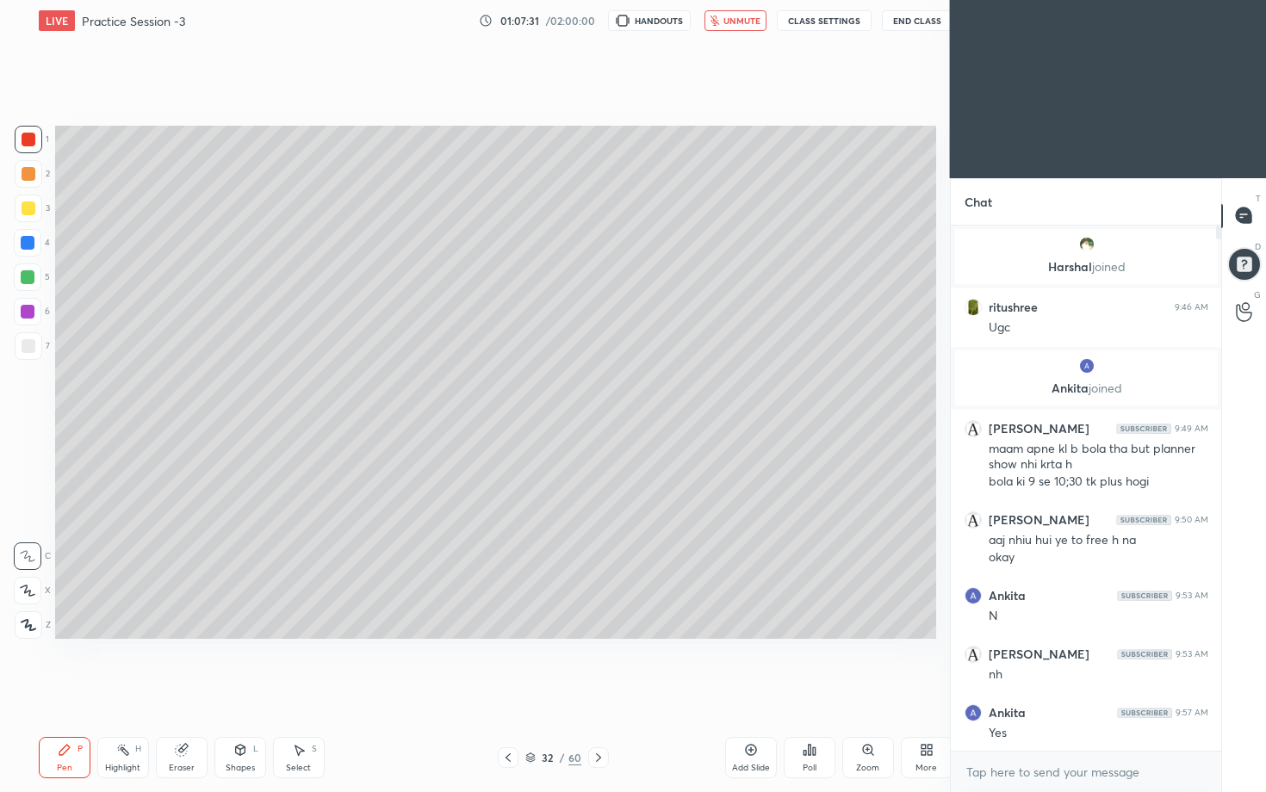
scroll to position [0, 0]
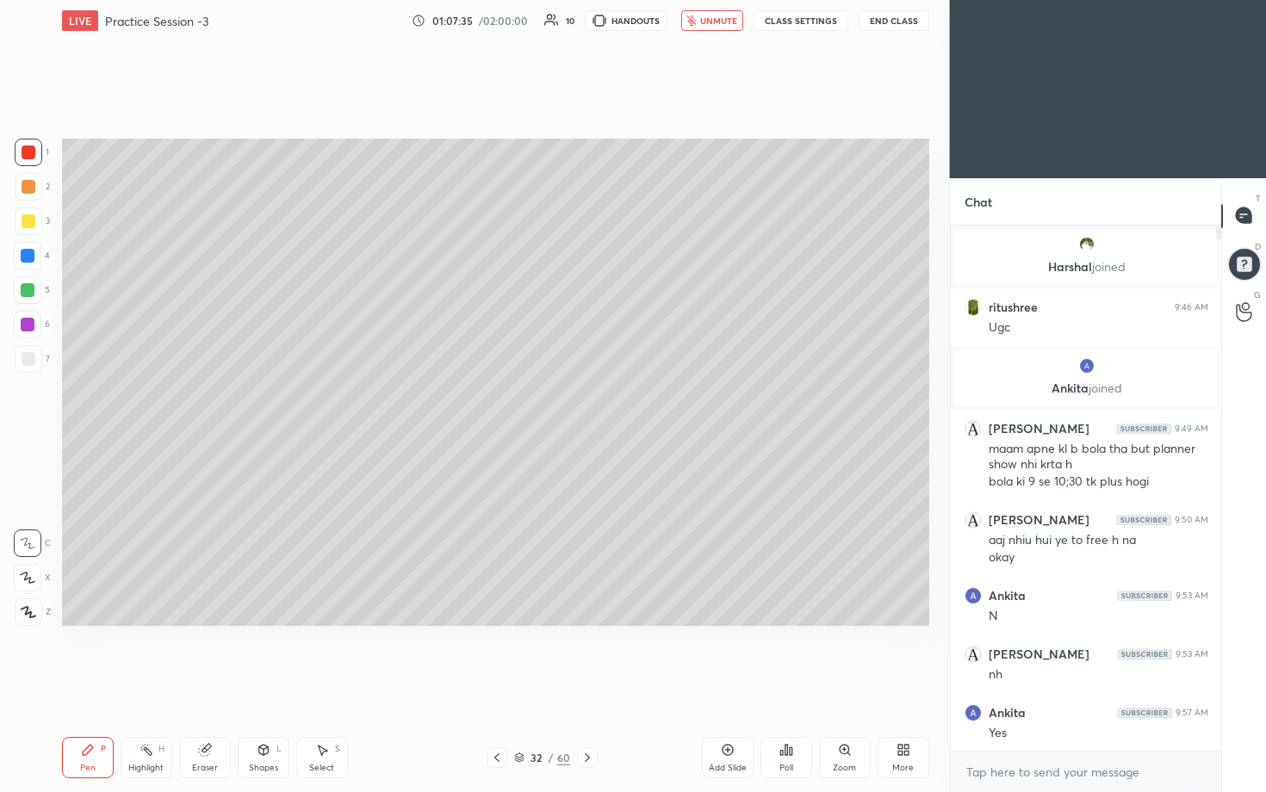
click at [617, 404] on div "More" at bounding box center [903, 768] width 22 height 9
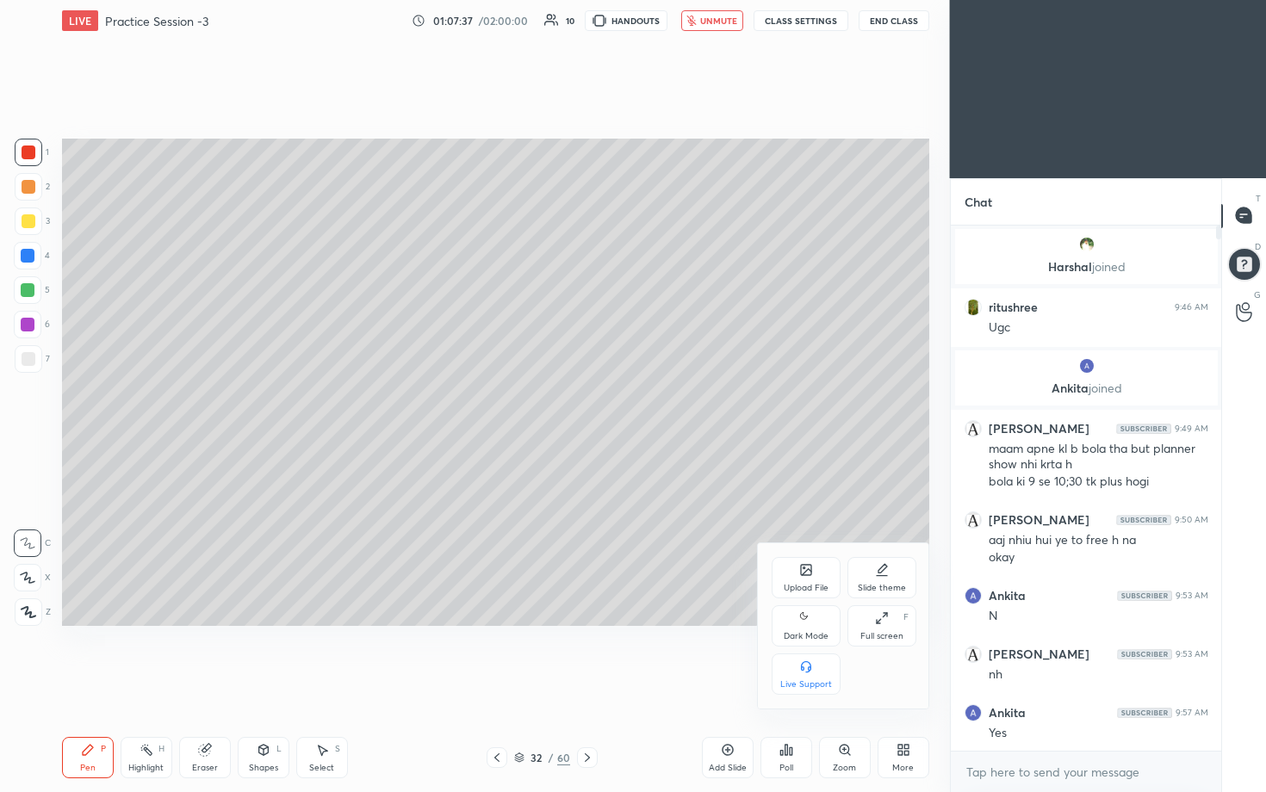
click at [617, 404] on div "Dark Mode" at bounding box center [806, 625] width 69 height 41
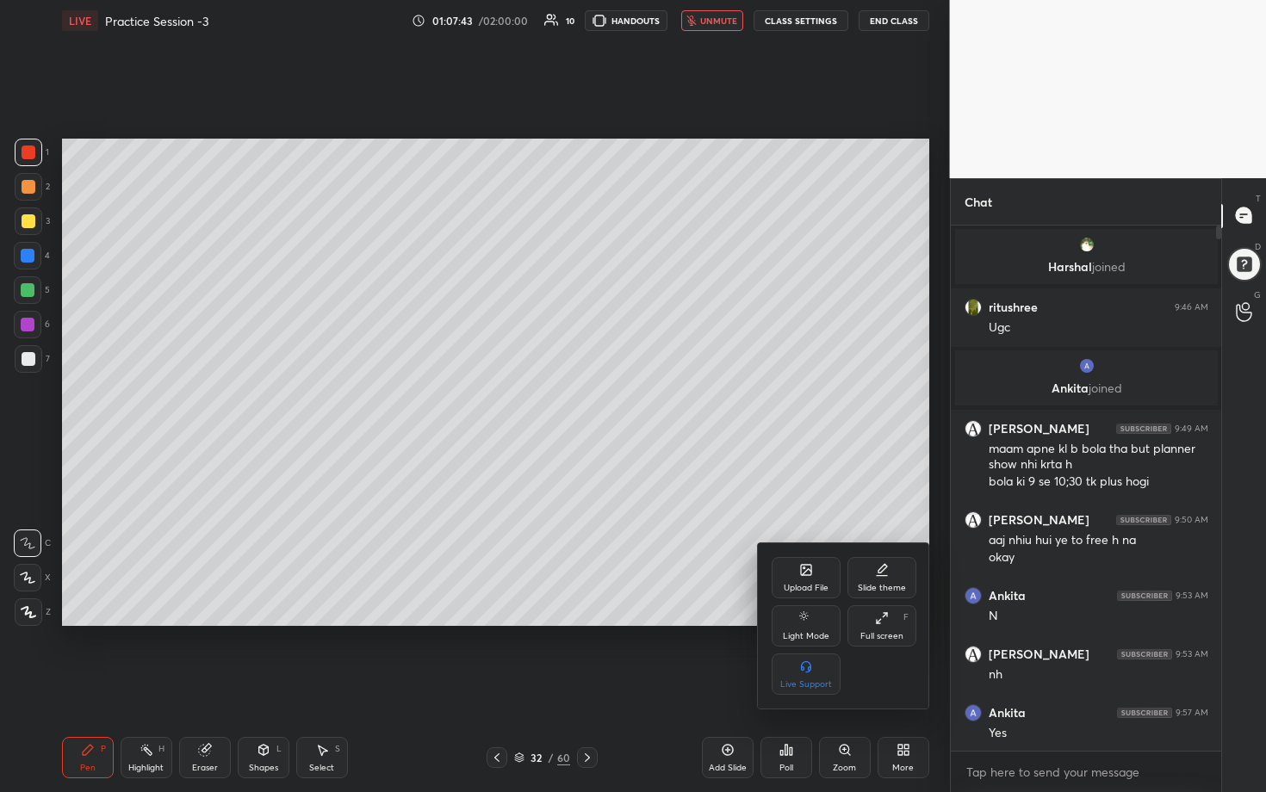
click at [617, 25] on div at bounding box center [633, 396] width 1266 height 792
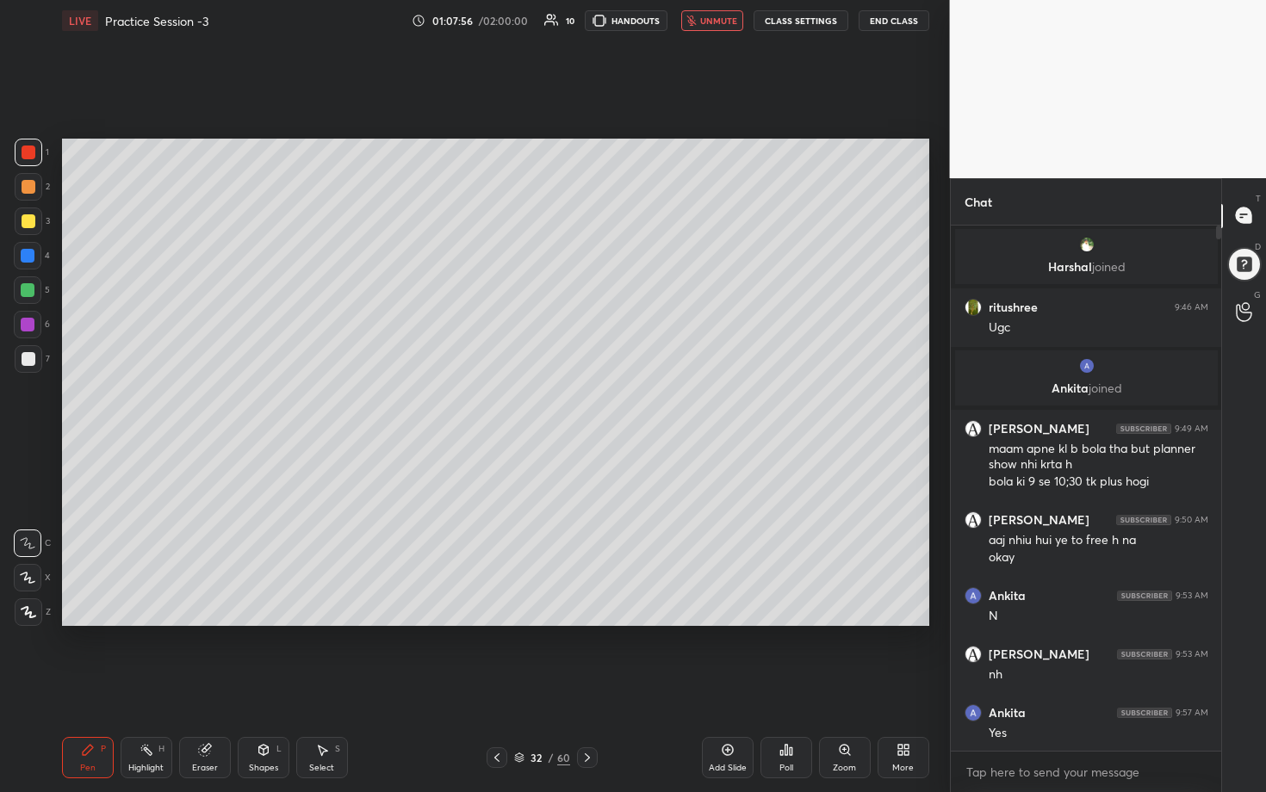
click at [617, 28] on button "unmute" at bounding box center [712, 20] width 62 height 21
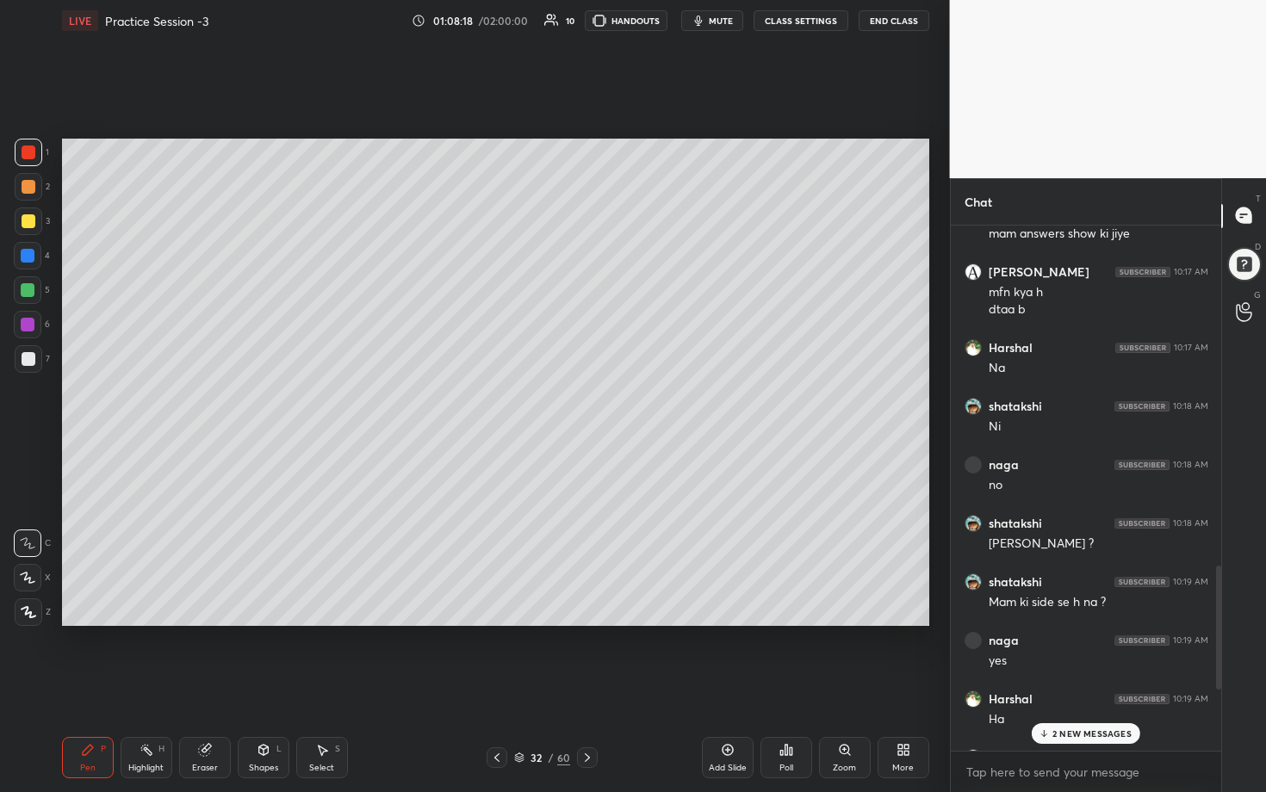
scroll to position [1697, 0]
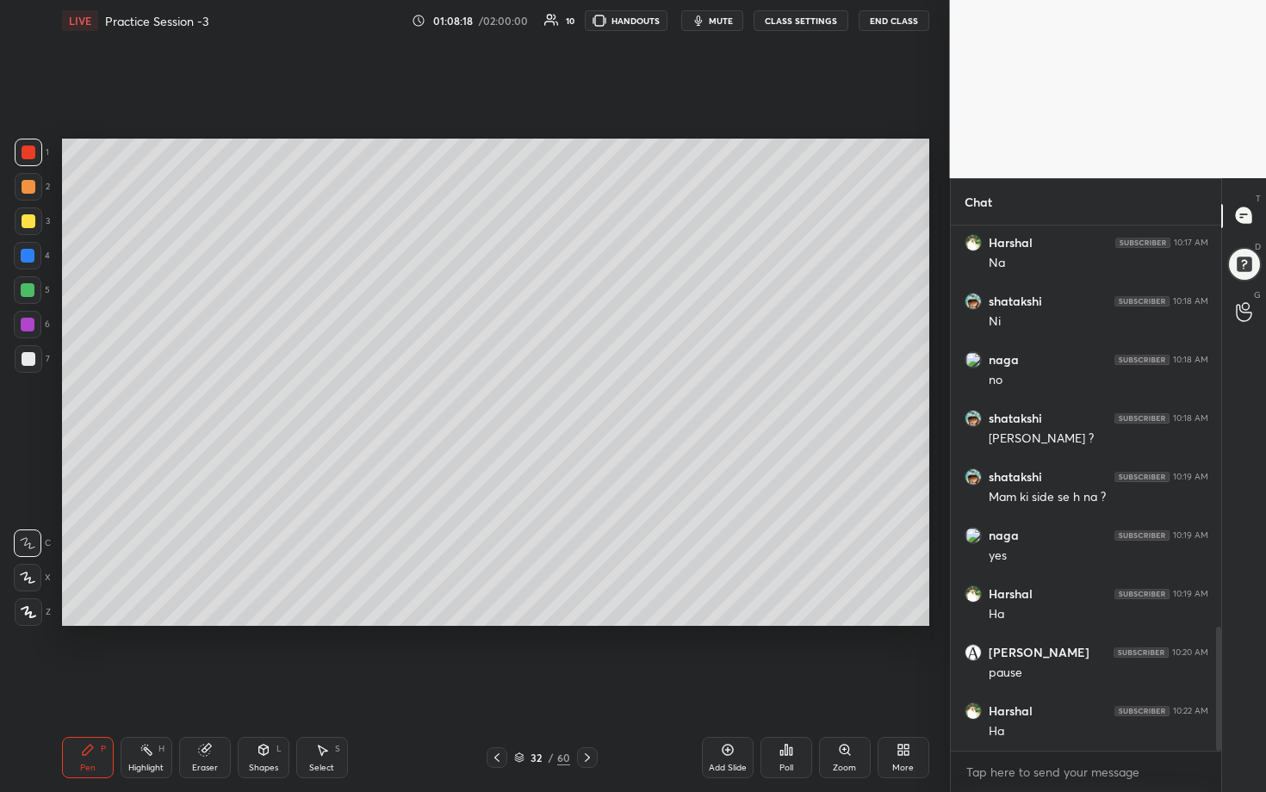
drag, startPoint x: 1220, startPoint y: 335, endPoint x: 1199, endPoint y: 756, distance: 421.7
click at [617, 404] on div "Akshita 10:17 AM mfn kya h dtaa b Harshal 10:17 AM Na shatakshi 10:18 AM Ni nag…" at bounding box center [1086, 509] width 271 height 567
click at [30, 354] on div at bounding box center [29, 359] width 14 height 14
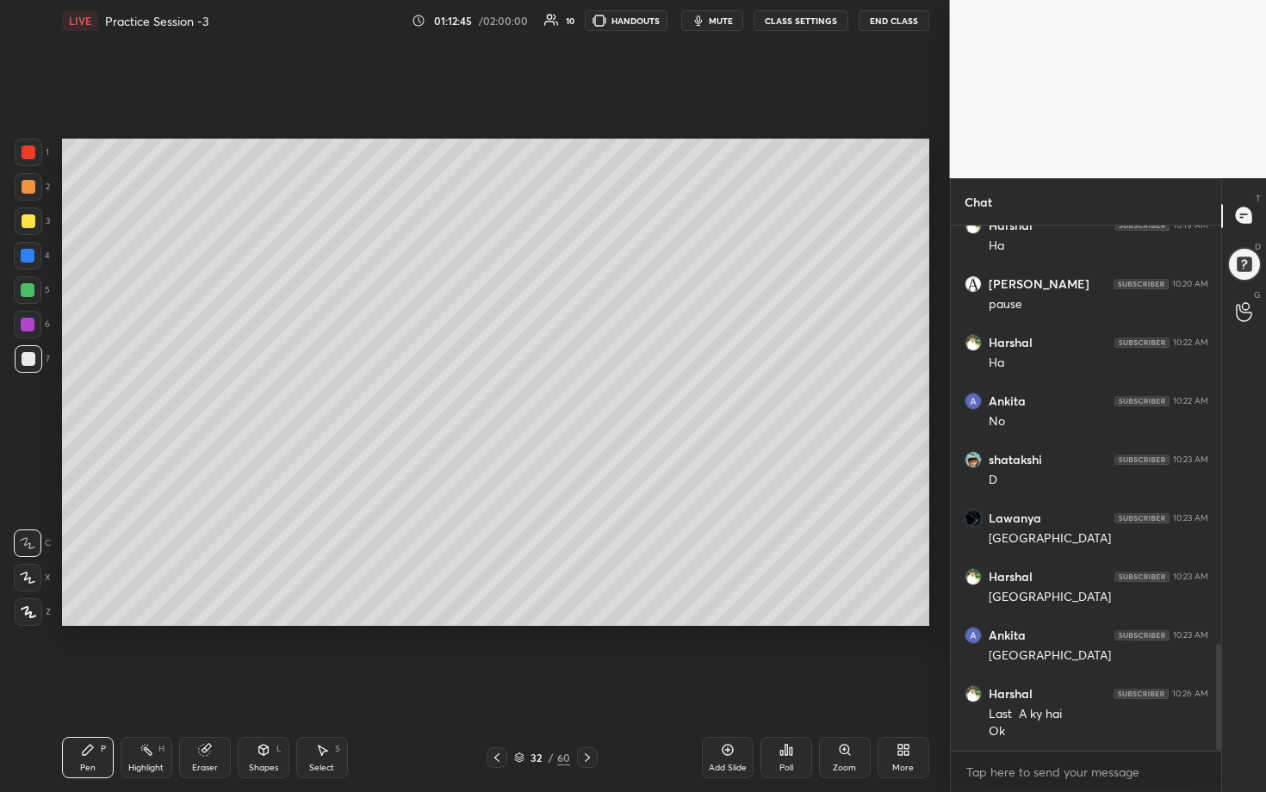
scroll to position [2140, 0]
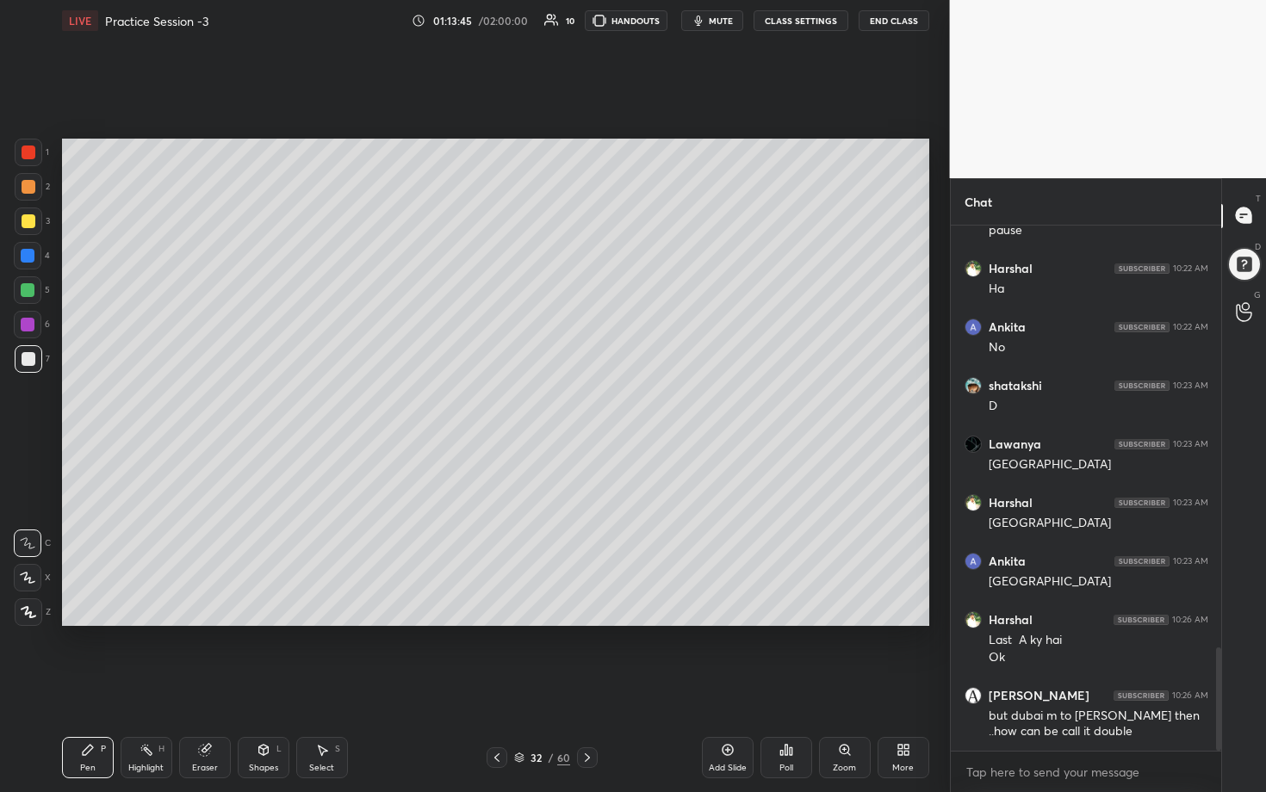
drag, startPoint x: 728, startPoint y: 757, endPoint x: 738, endPoint y: 749, distance: 12.9
click at [617, 404] on div "Add Slide" at bounding box center [728, 757] width 52 height 41
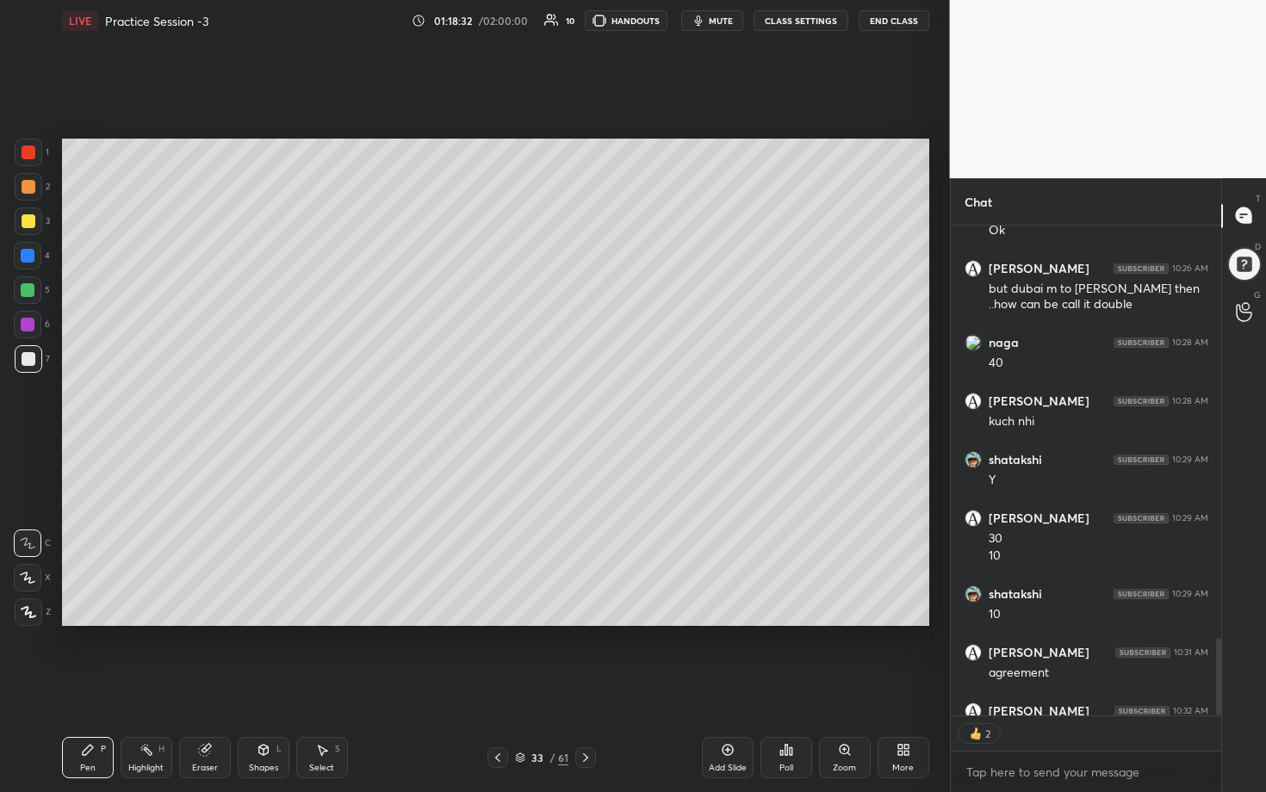
scroll to position [2620, 0]
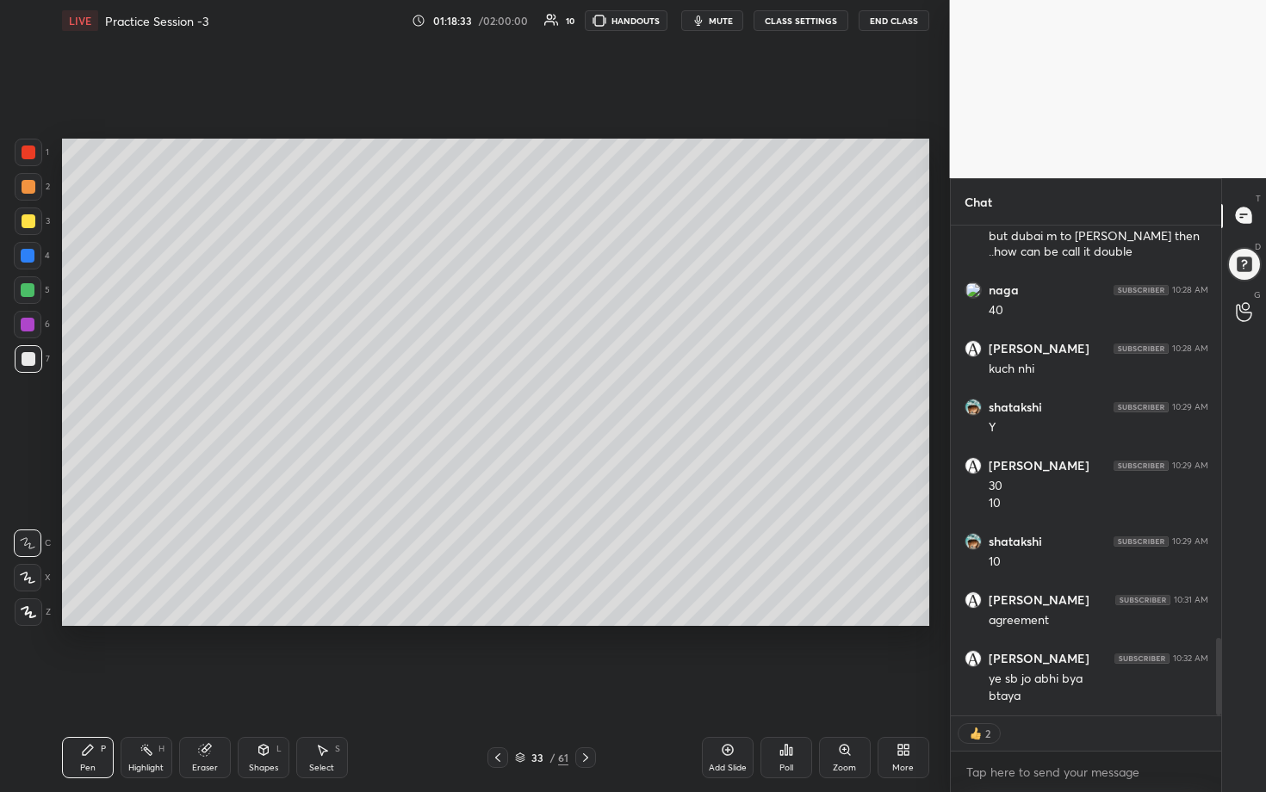
click at [617, 404] on div "33 / 61" at bounding box center [541, 757] width 320 height 21
click at [617, 404] on icon at bounding box center [728, 750] width 14 height 14
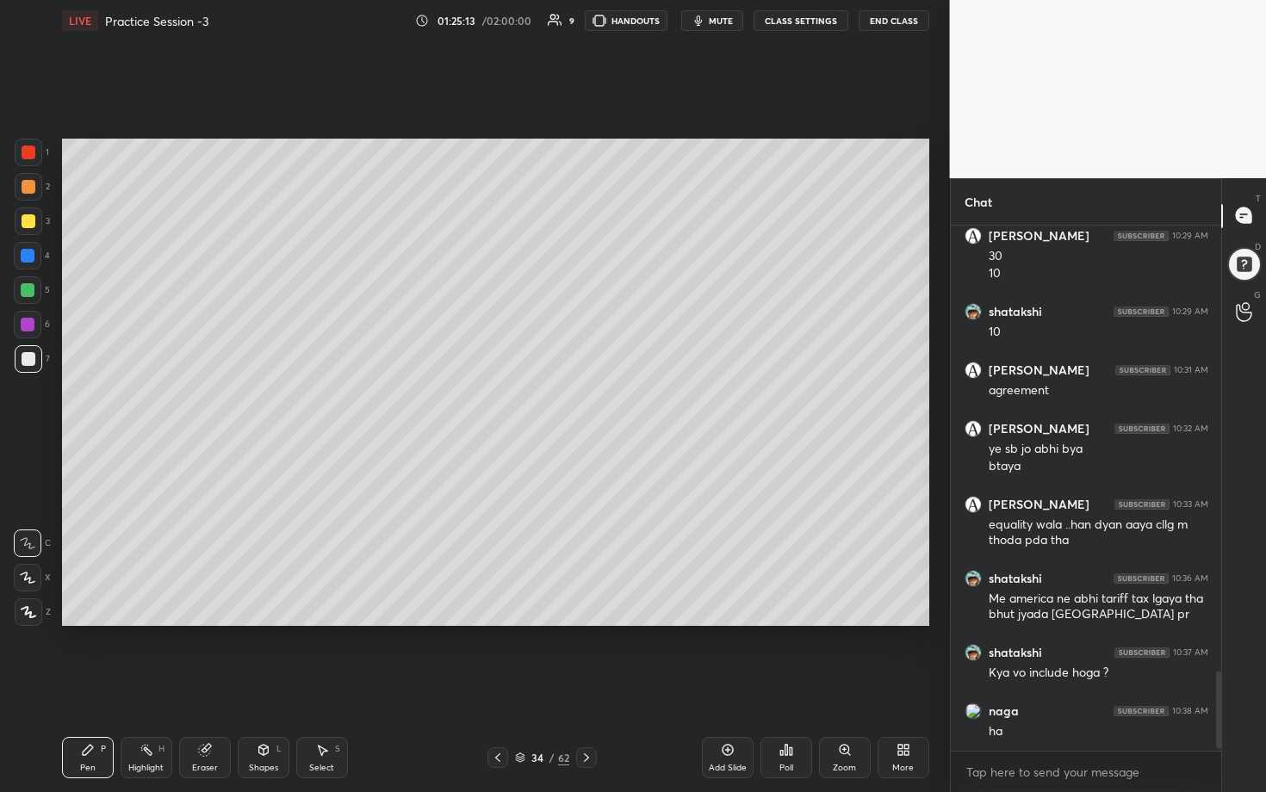
scroll to position [520, 265]
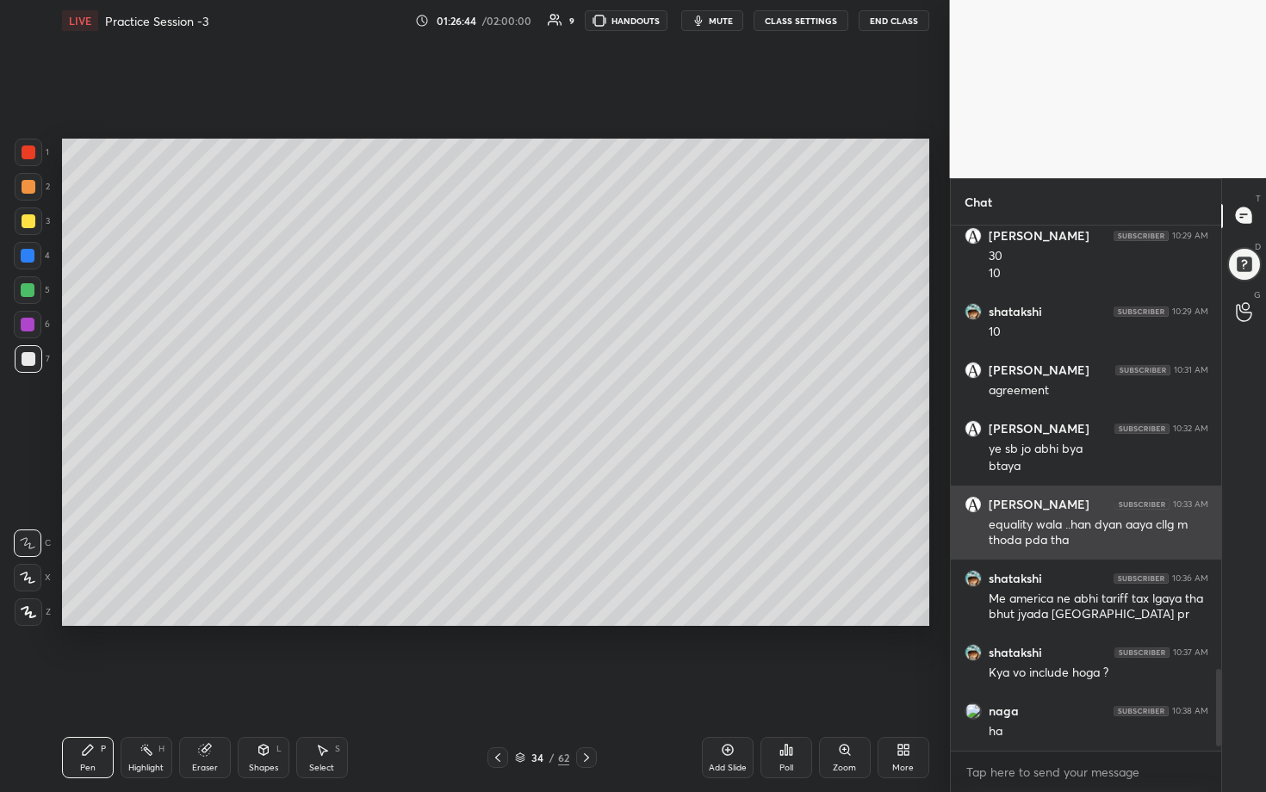
click at [617, 404] on div "Setting up your live class Poll for secs No correct answer Start poll" at bounding box center [495, 382] width 881 height 682
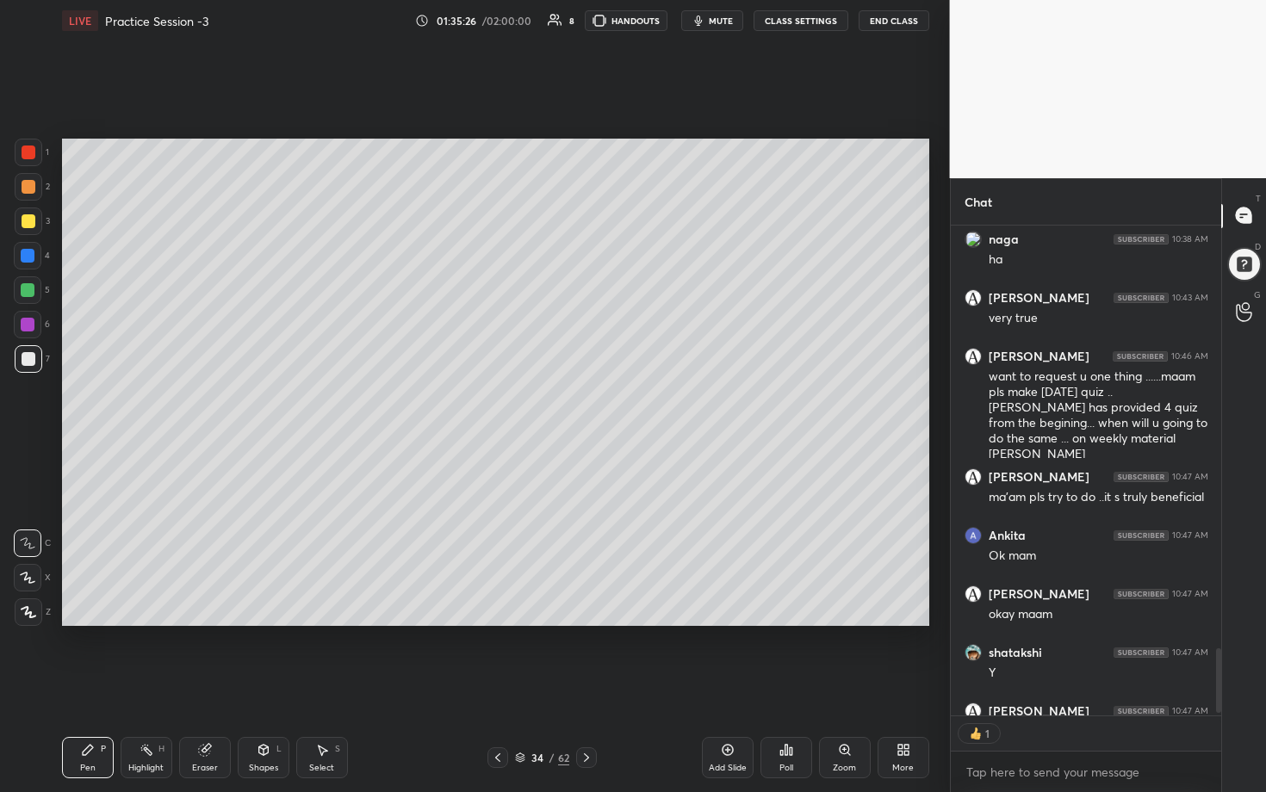
scroll to position [5, 6]
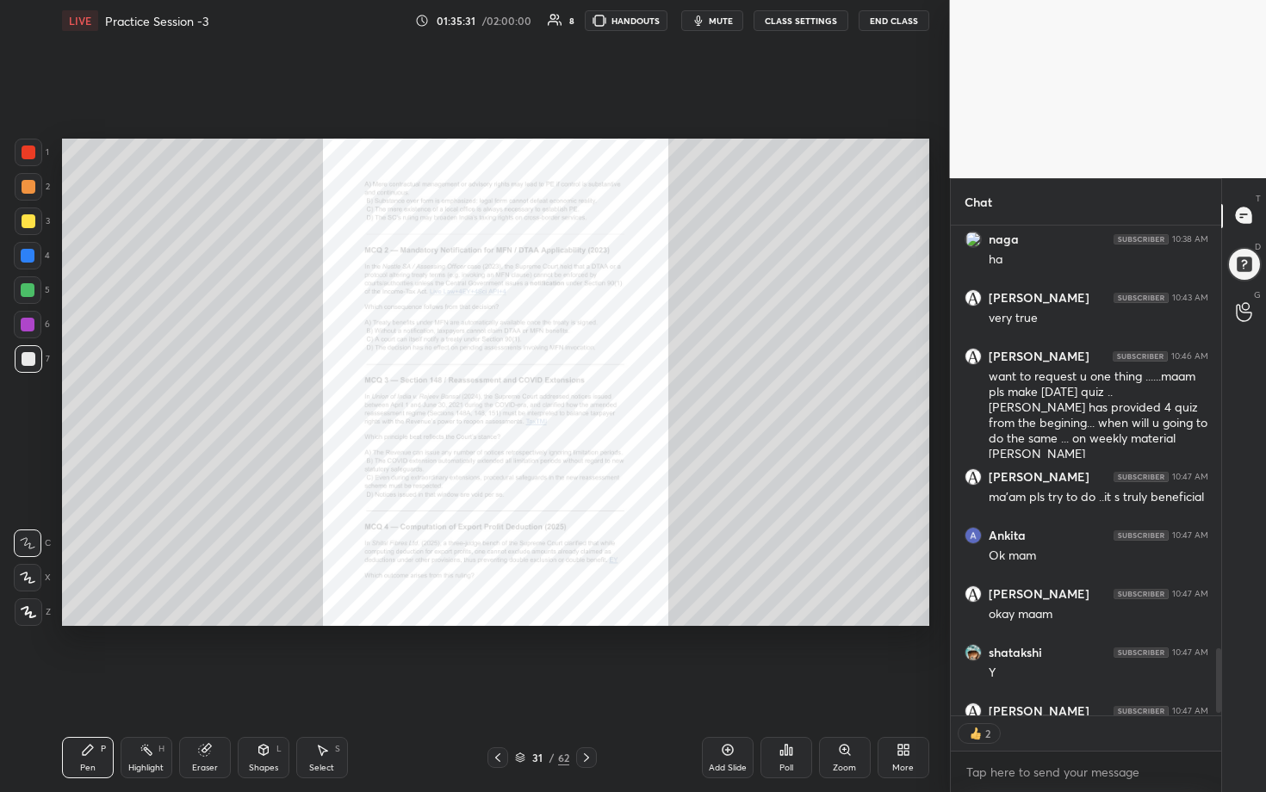
click at [617, 404] on icon at bounding box center [845, 750] width 14 height 14
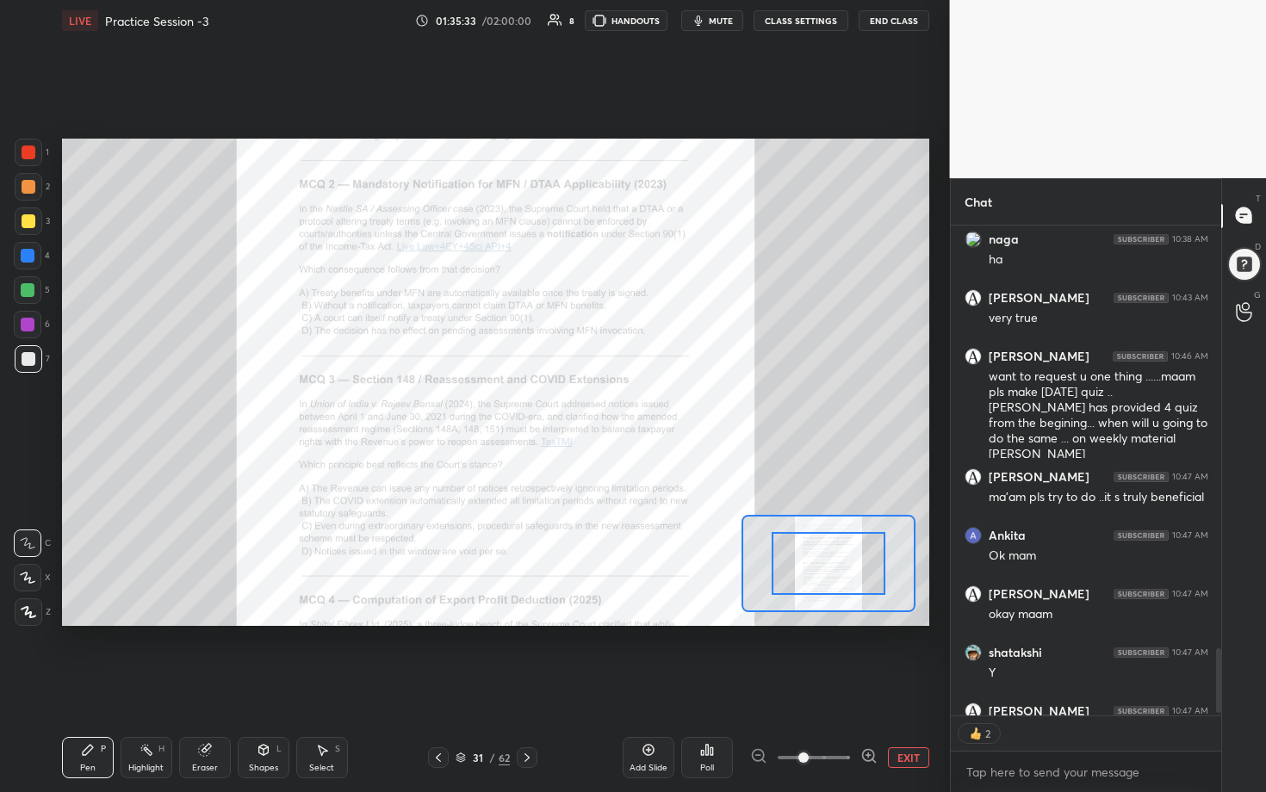
click at [617, 404] on icon at bounding box center [868, 755] width 17 height 17
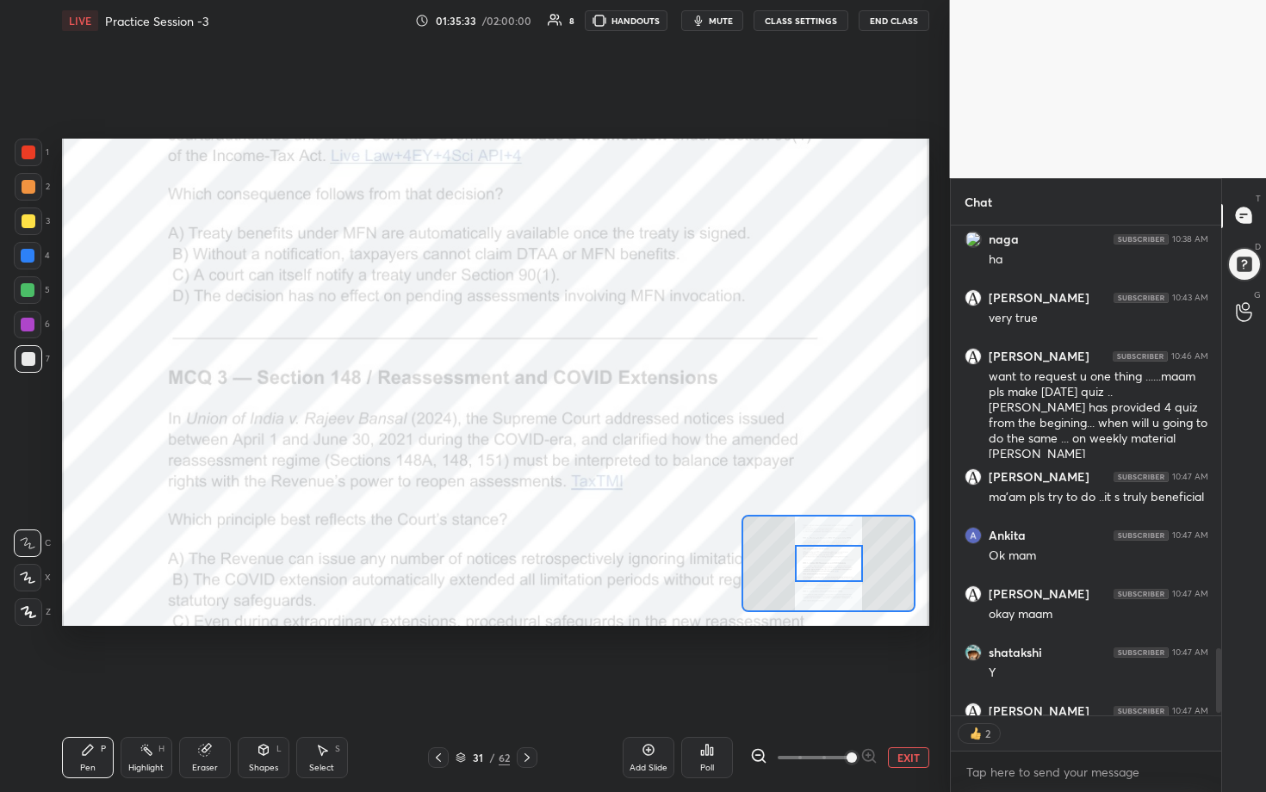
click at [617, 404] on span at bounding box center [852, 758] width 10 height 10
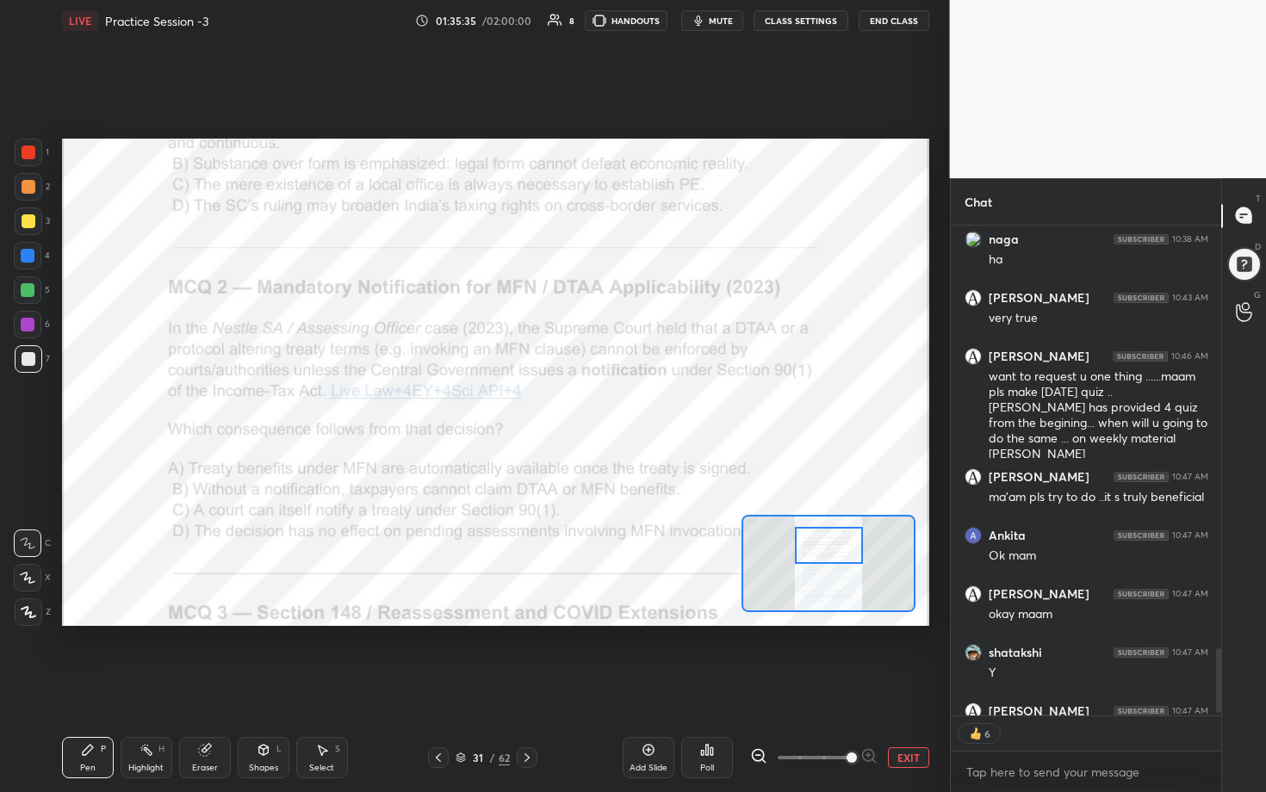
drag, startPoint x: 838, startPoint y: 565, endPoint x: 839, endPoint y: 547, distance: 18.1
click at [617, 404] on div at bounding box center [829, 546] width 68 height 38
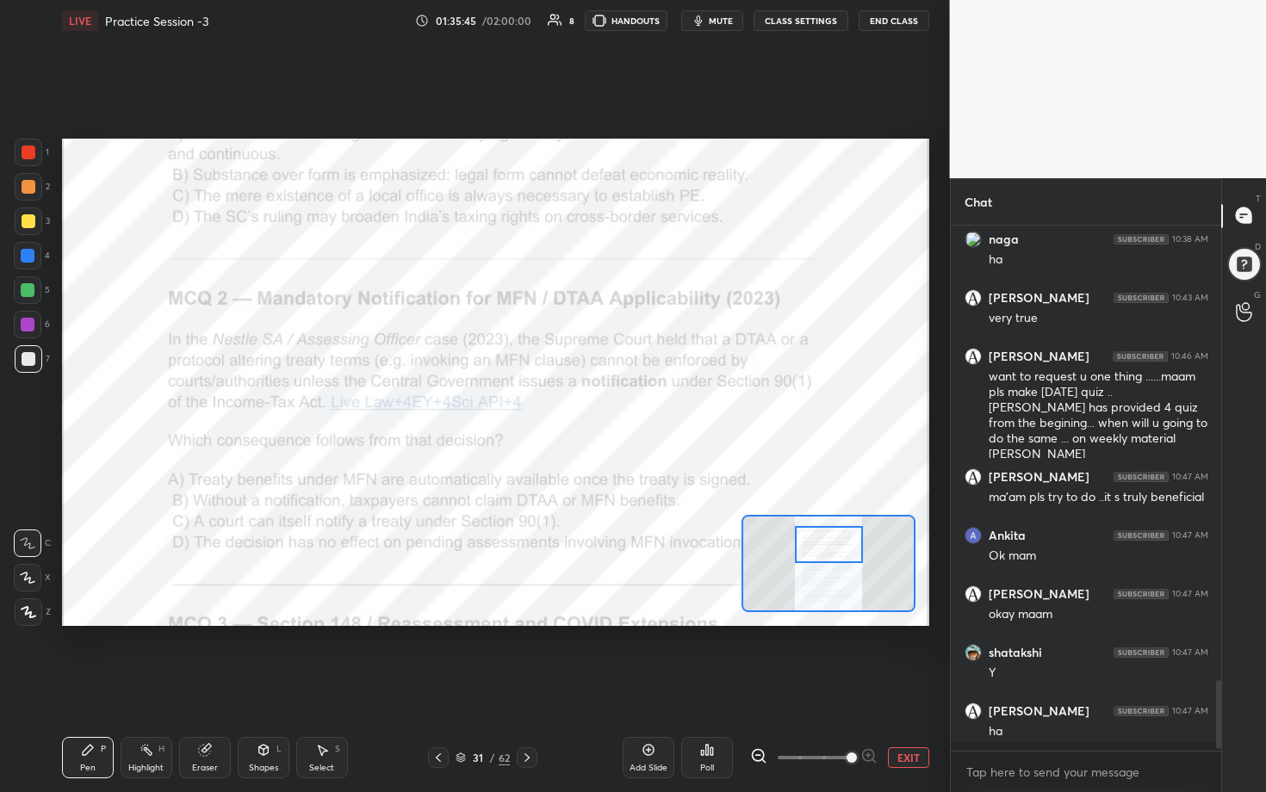
scroll to position [520, 265]
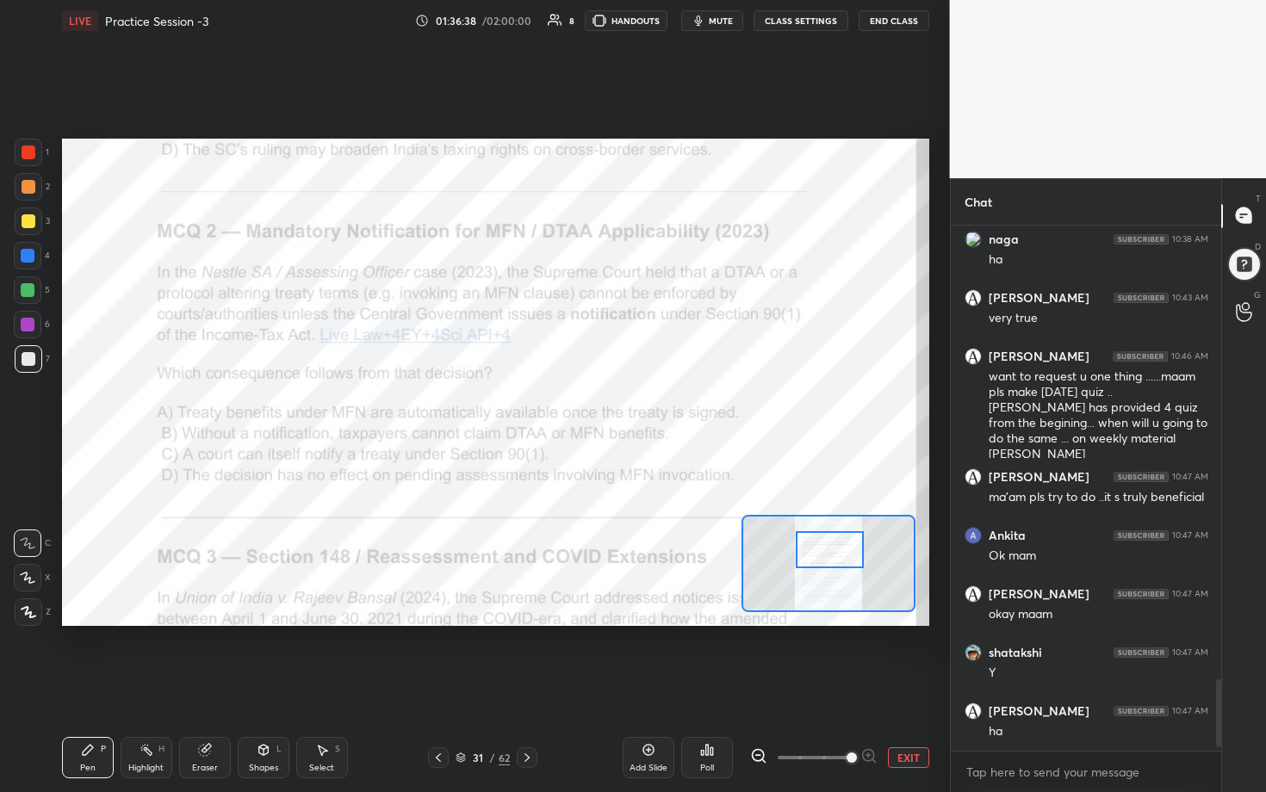
click at [617, 404] on div at bounding box center [830, 550] width 68 height 38
click at [617, 404] on div "Poll" at bounding box center [707, 757] width 52 height 41
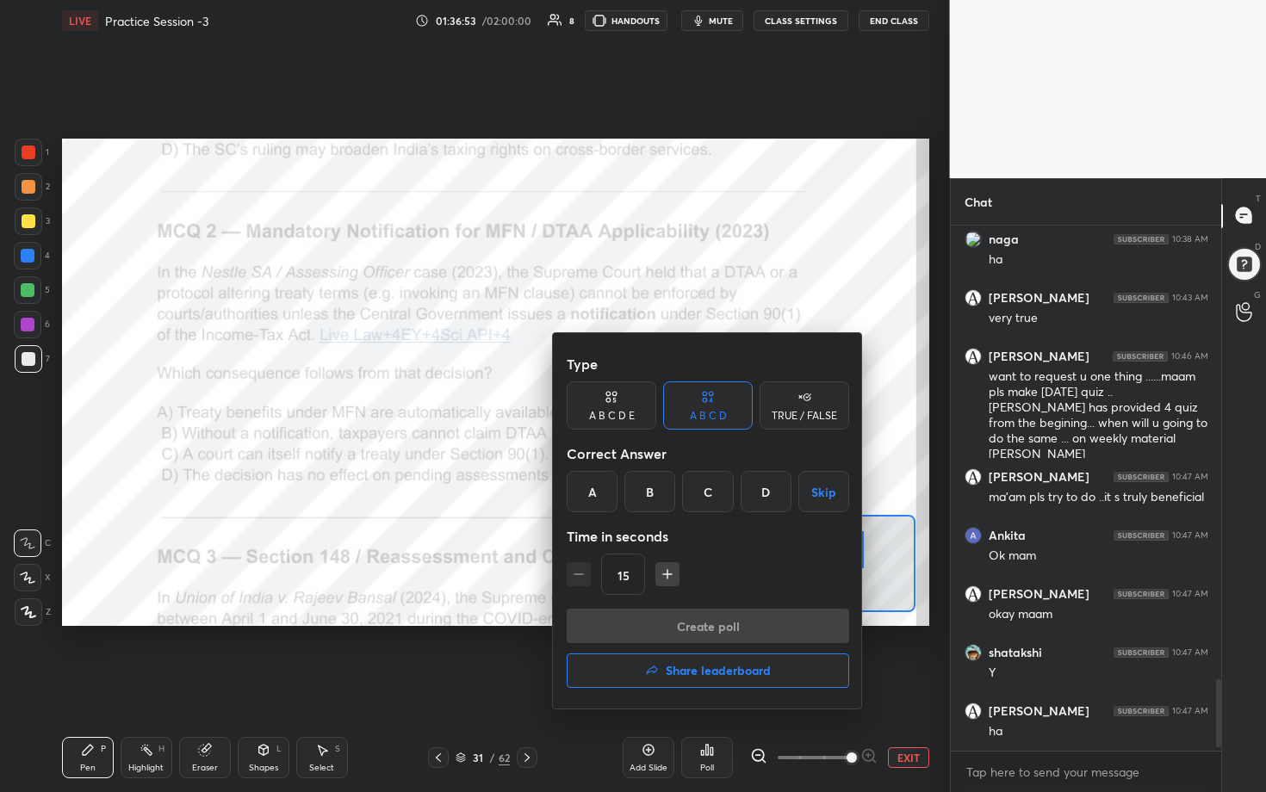
click at [617, 404] on div "B" at bounding box center [649, 491] width 51 height 41
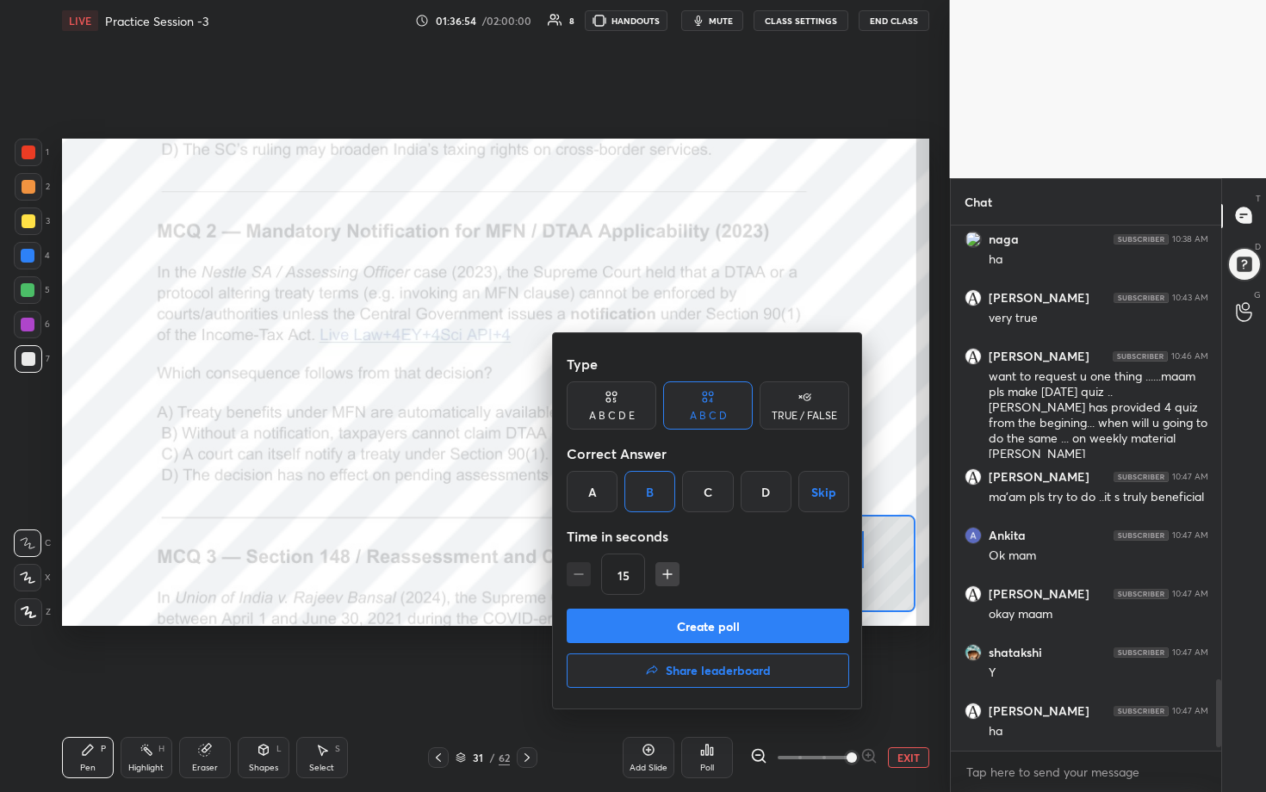
click at [617, 404] on button "Create poll" at bounding box center [708, 626] width 282 height 34
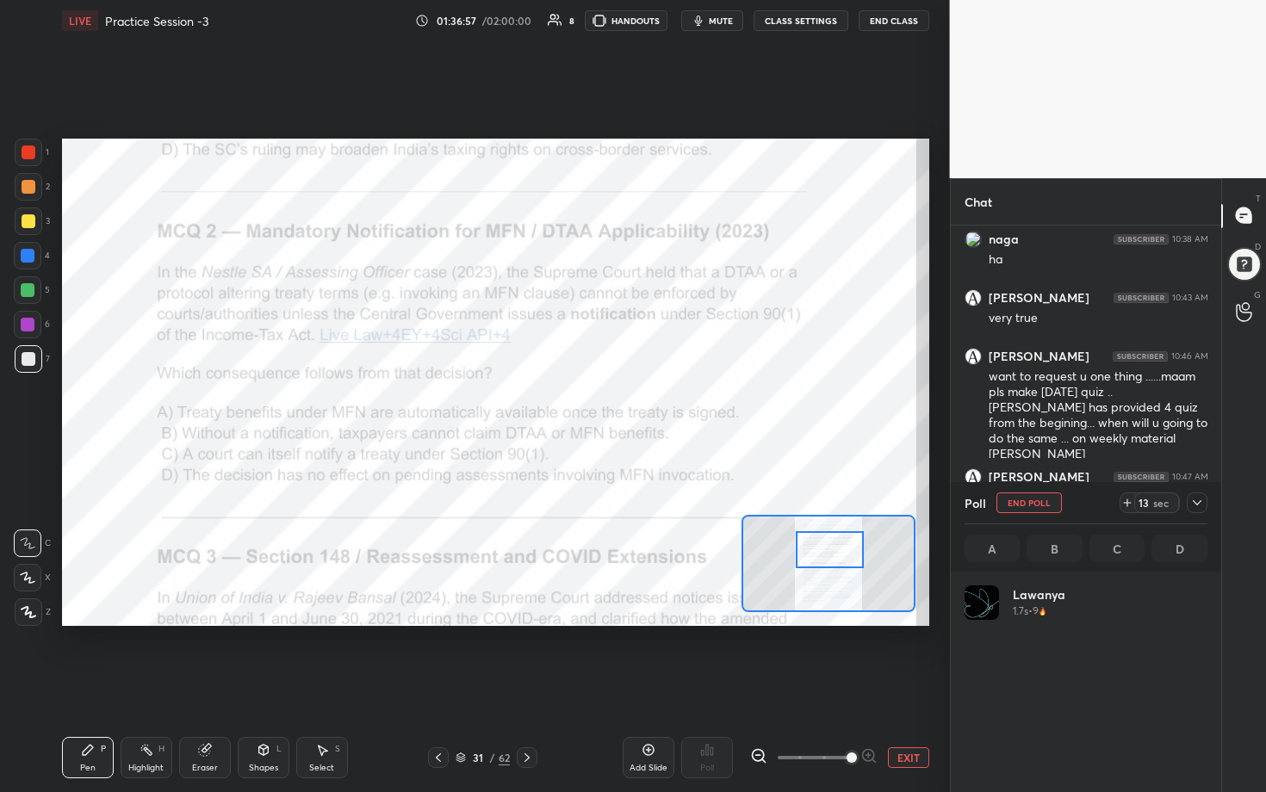
scroll to position [202, 238]
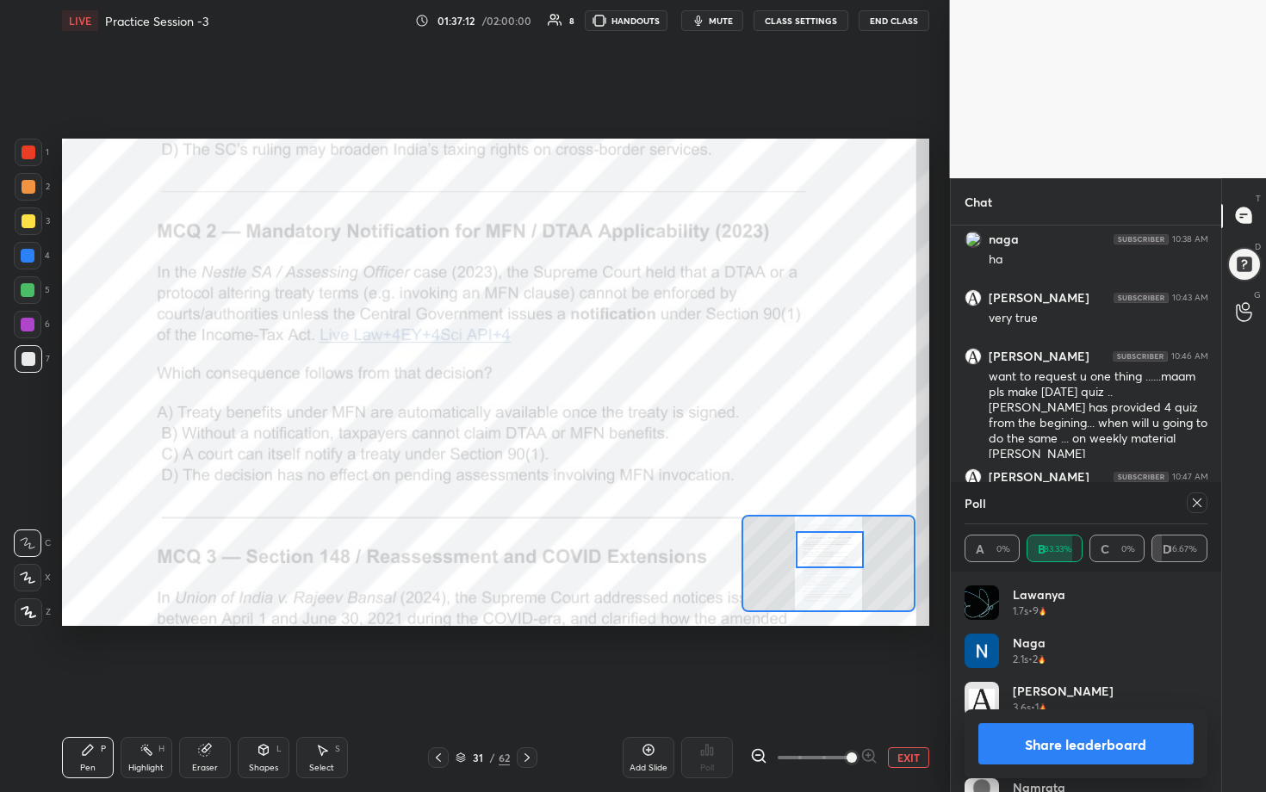
click at [617, 404] on icon at bounding box center [1197, 503] width 14 height 14
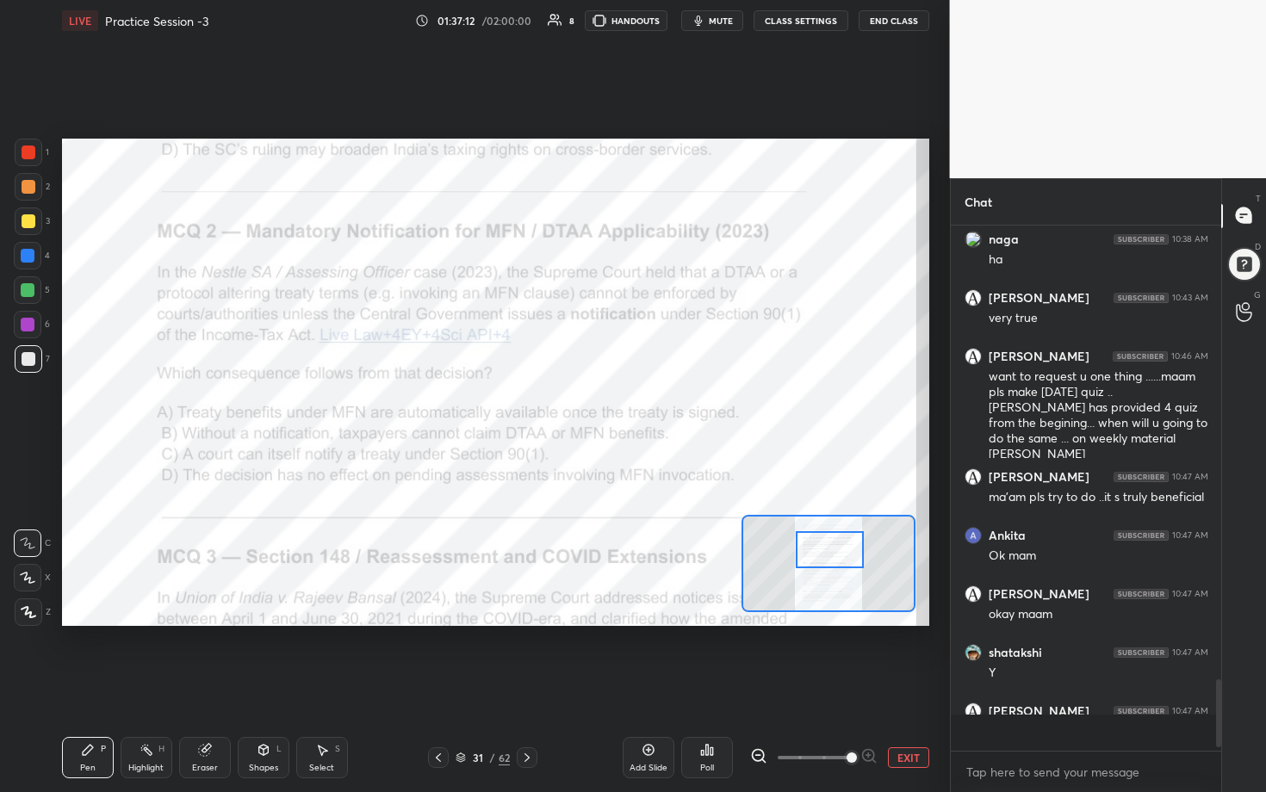
scroll to position [6, 6]
click at [33, 151] on div at bounding box center [29, 153] width 14 height 14
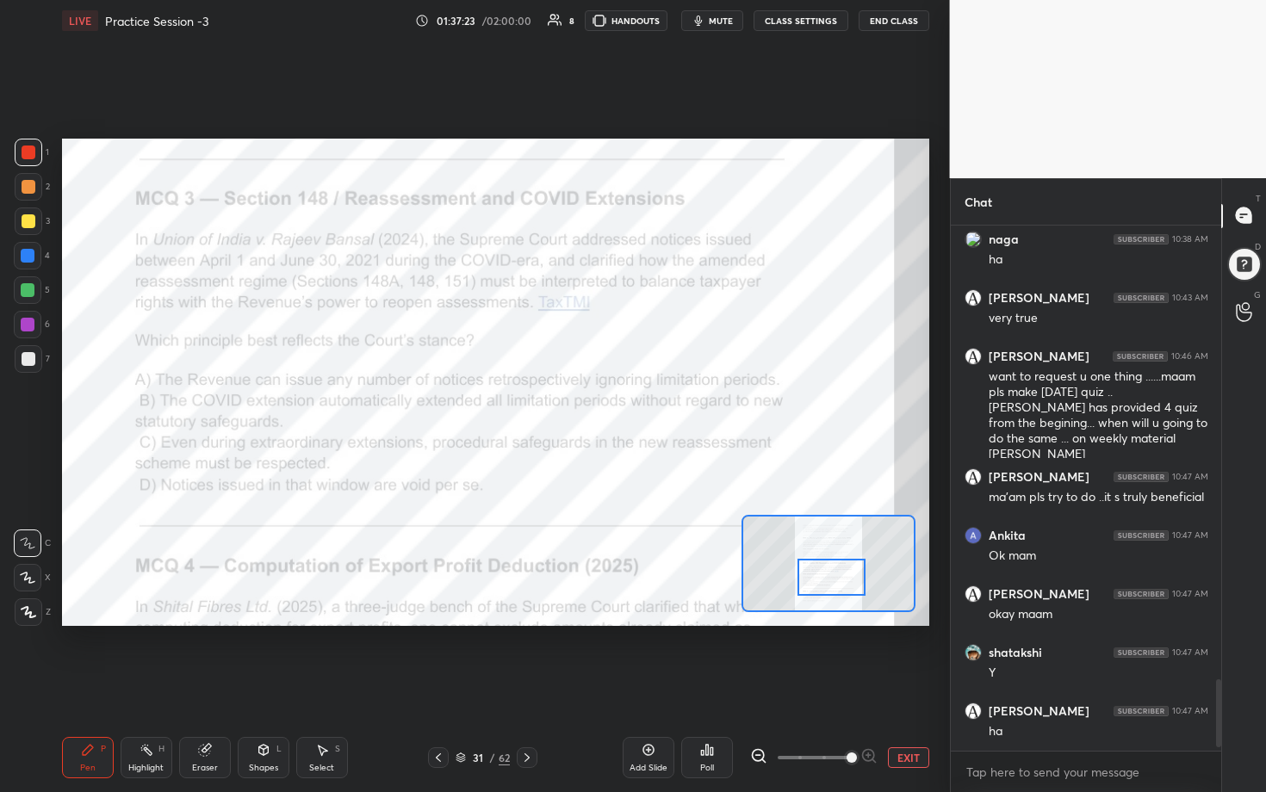
drag, startPoint x: 829, startPoint y: 555, endPoint x: 831, endPoint y: 580, distance: 25.9
click at [617, 404] on div at bounding box center [831, 578] width 68 height 38
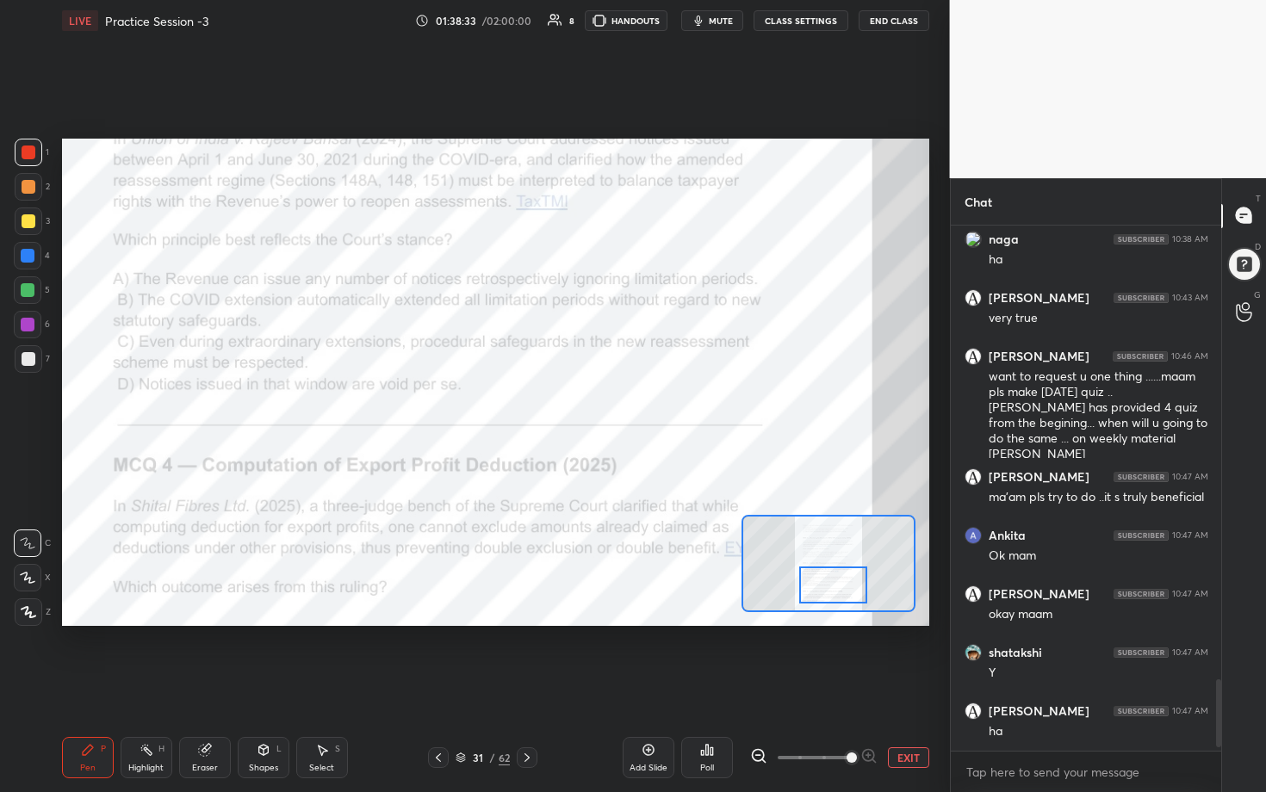
click at [617, 404] on div at bounding box center [833, 586] width 68 height 38
click at [617, 404] on div "Poll" at bounding box center [707, 757] width 52 height 41
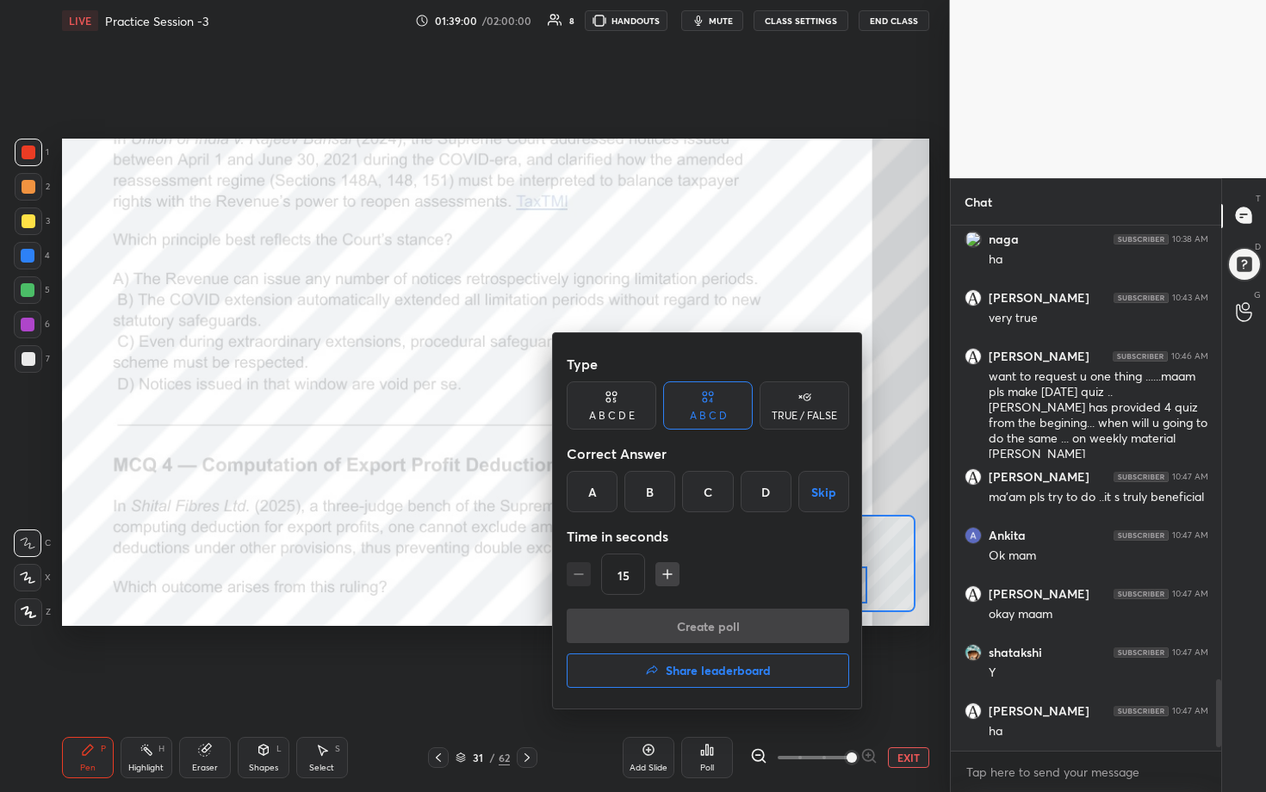
click at [617, 404] on div "C" at bounding box center [707, 491] width 51 height 41
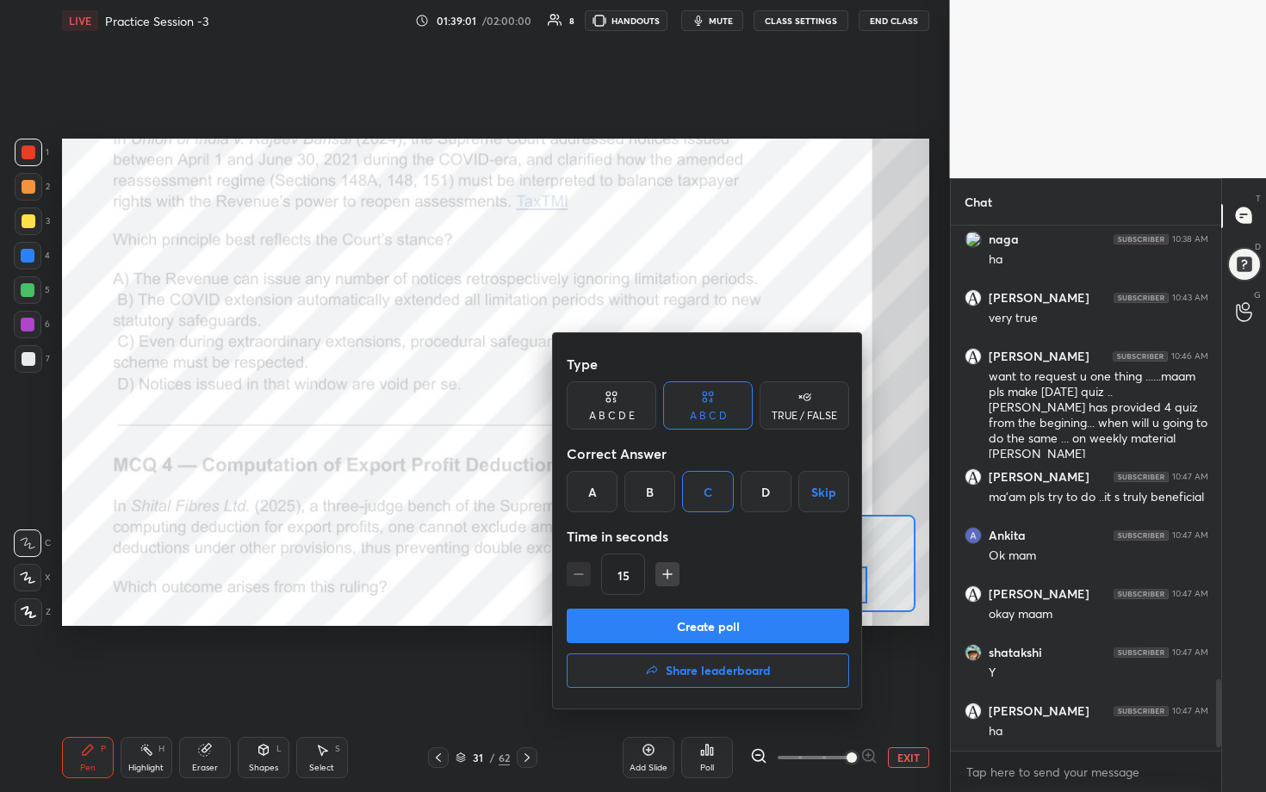
click at [617, 404] on button "Create poll" at bounding box center [708, 626] width 282 height 34
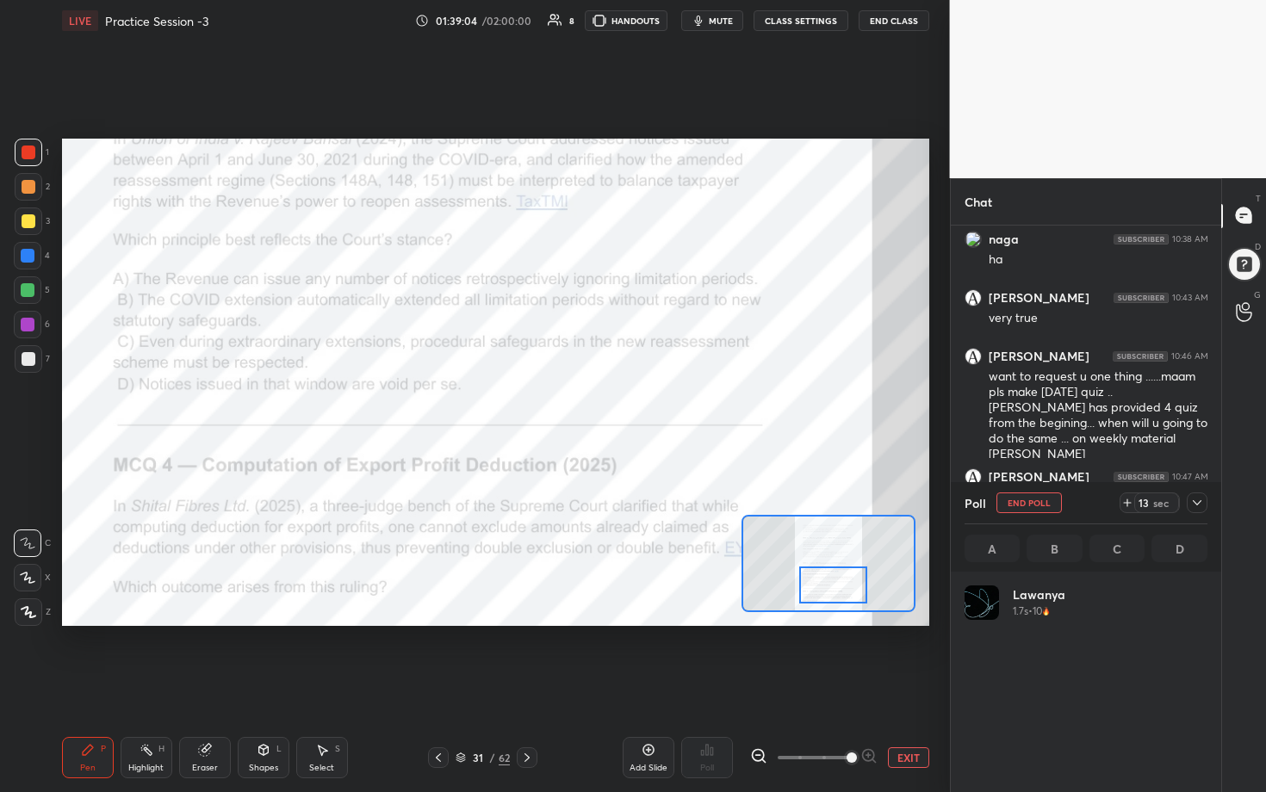
scroll to position [202, 238]
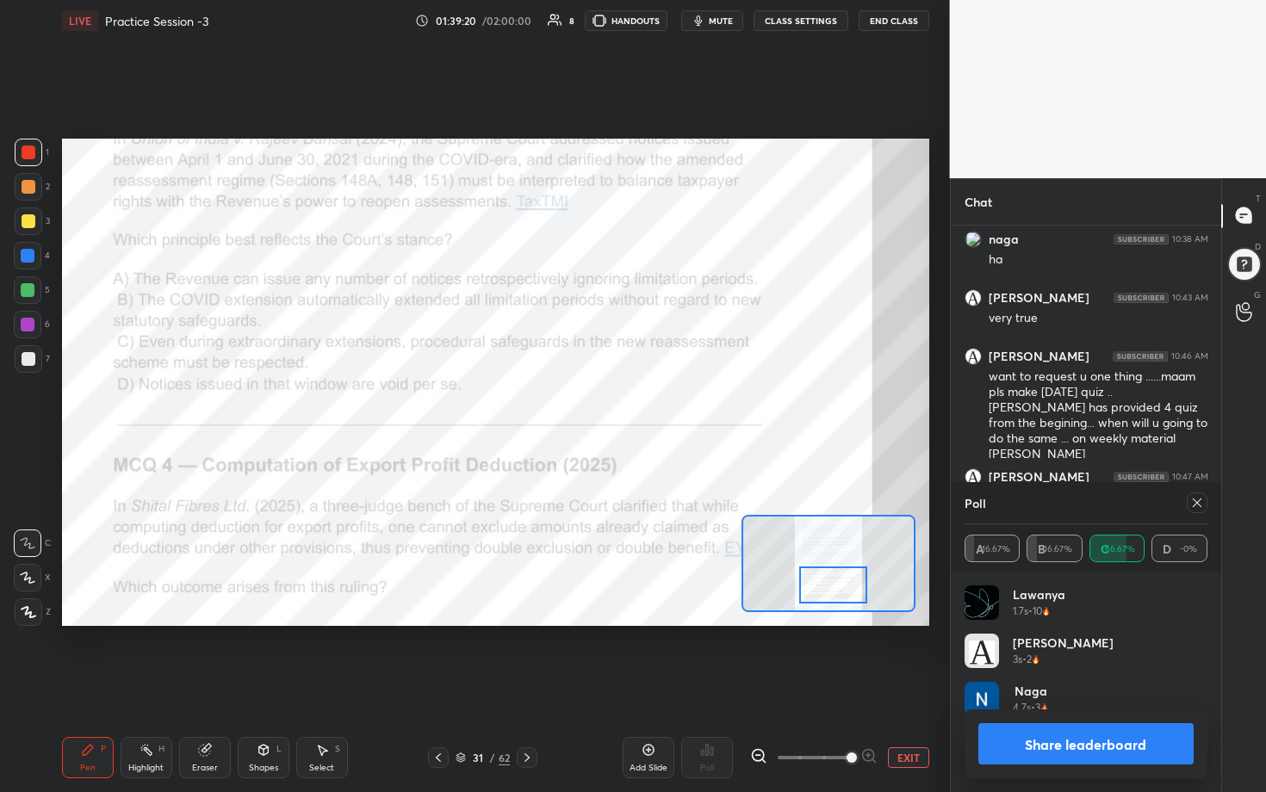
click at [617, 404] on icon at bounding box center [1197, 503] width 14 height 14
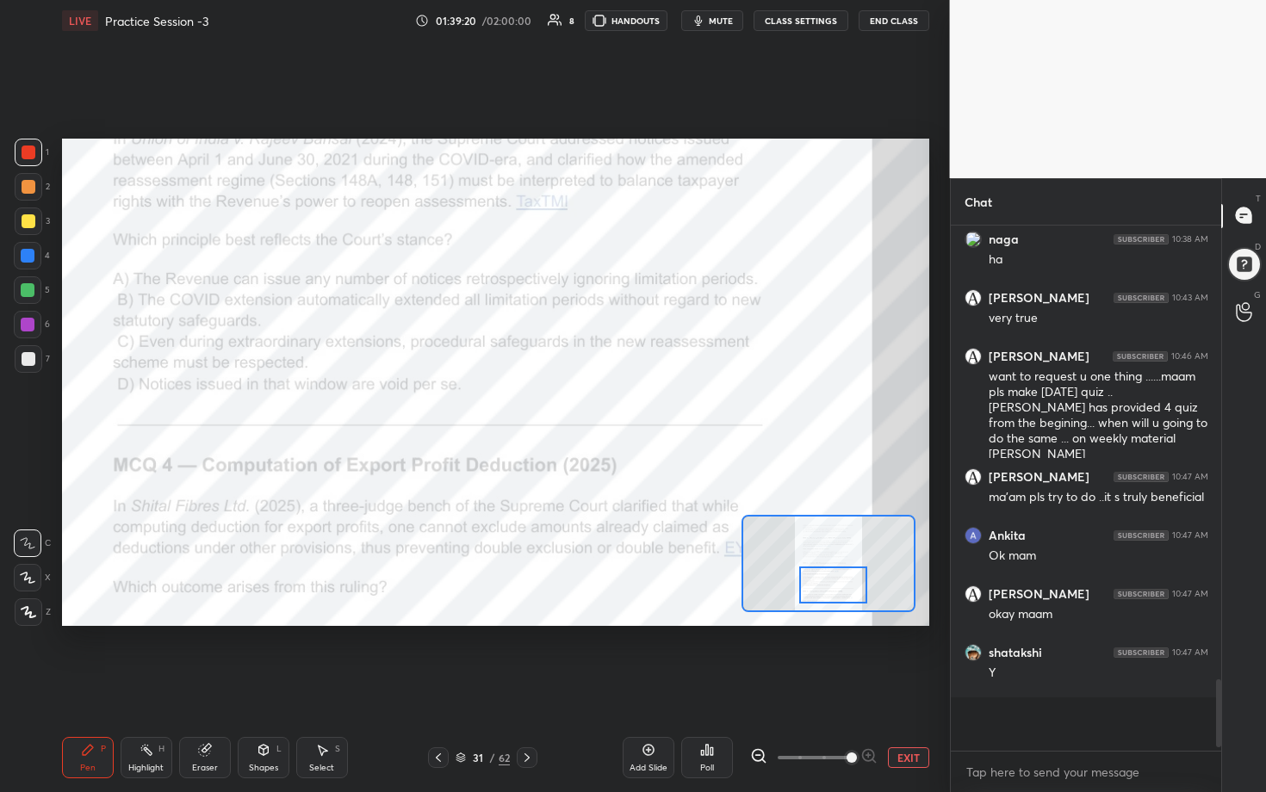
scroll to position [6, 6]
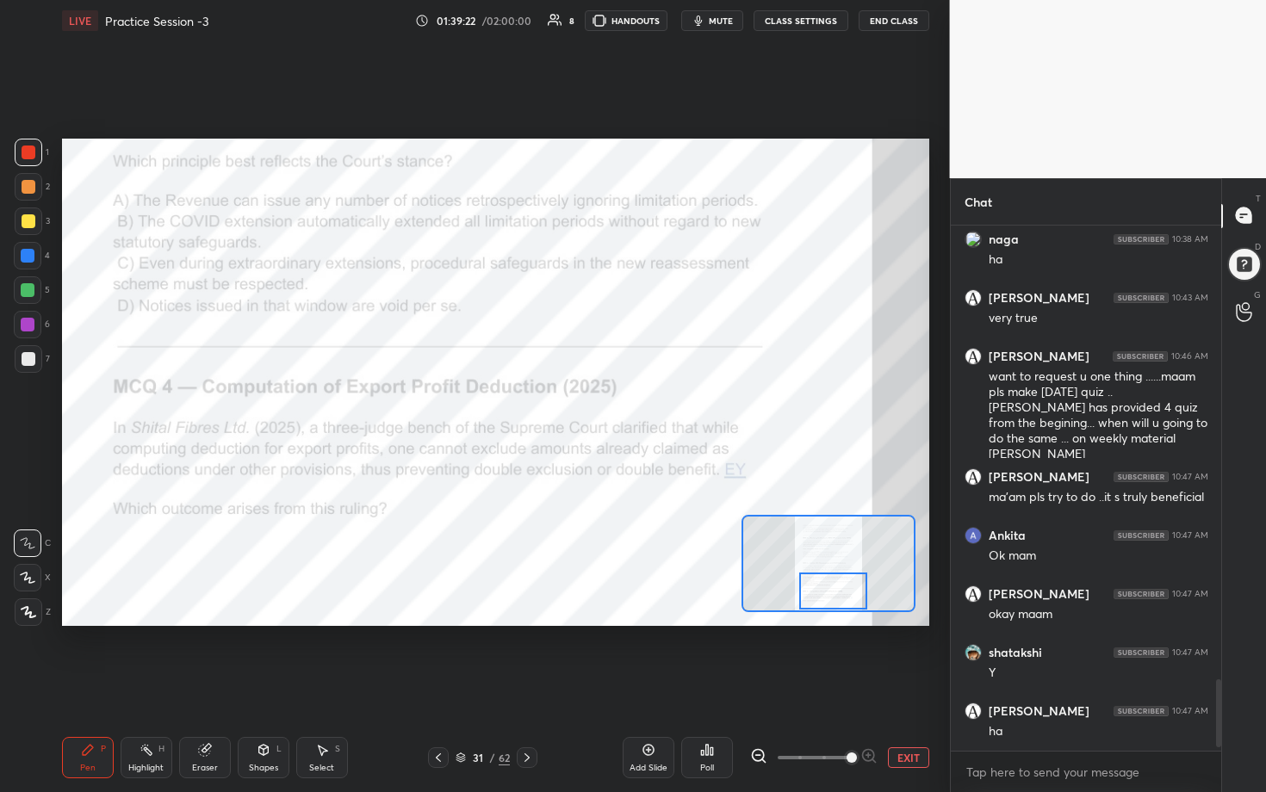
drag, startPoint x: 834, startPoint y: 589, endPoint x: 834, endPoint y: 599, distance: 10.3
click at [617, 404] on div at bounding box center [833, 592] width 68 height 38
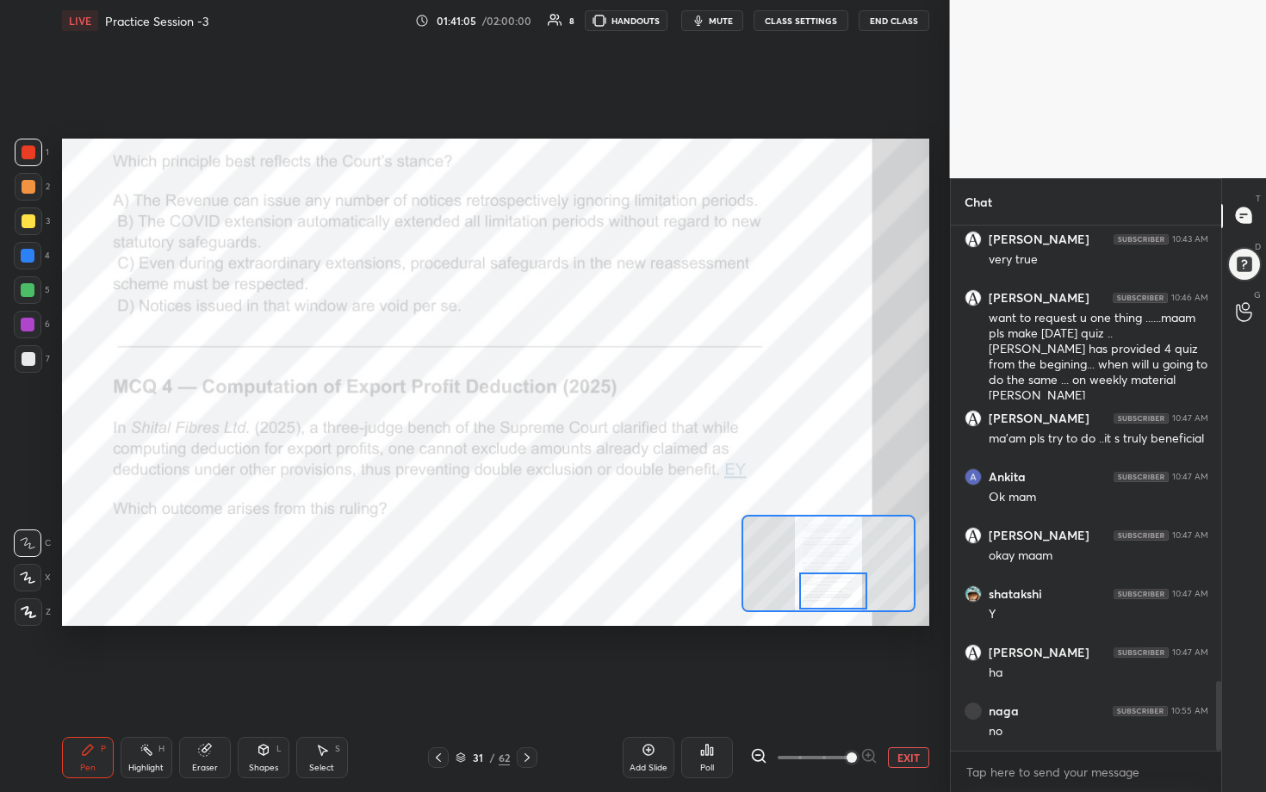
scroll to position [3439, 0]
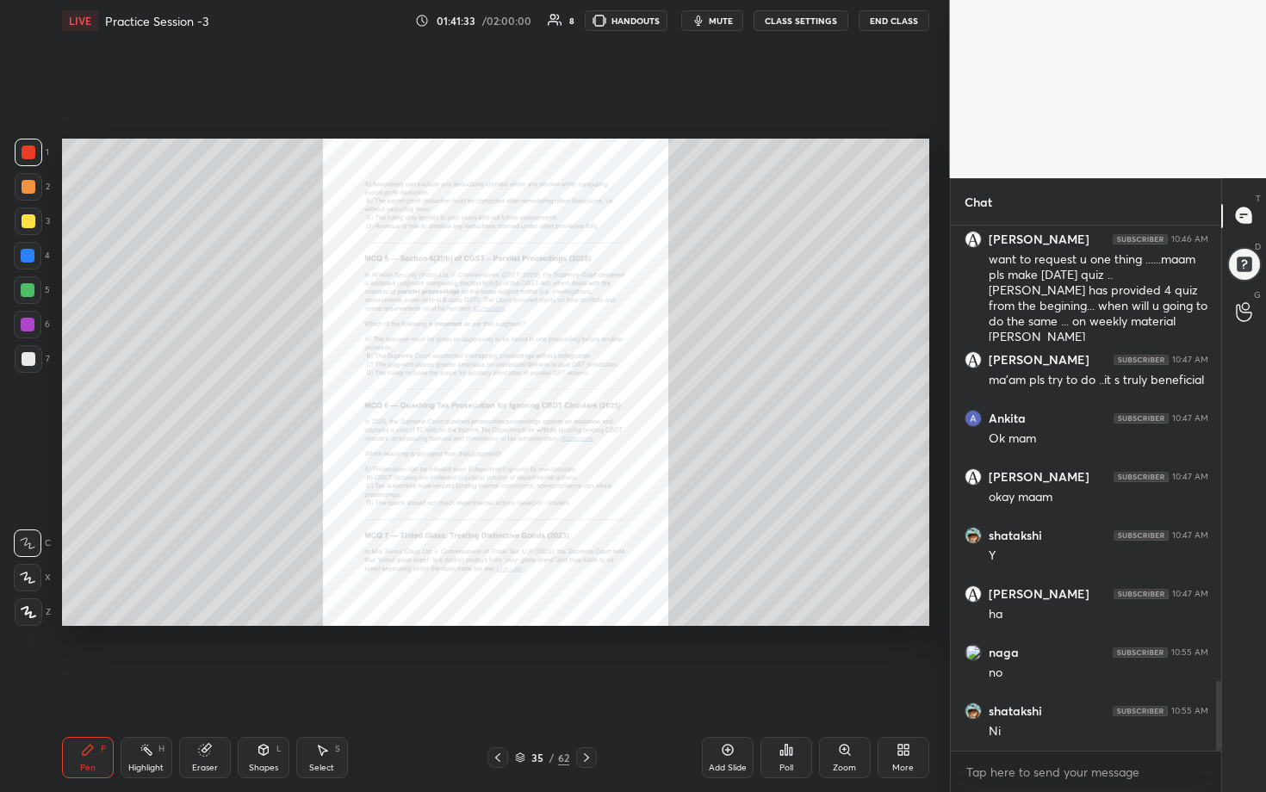
click at [617, 404] on icon at bounding box center [844, 748] width 0 height 3
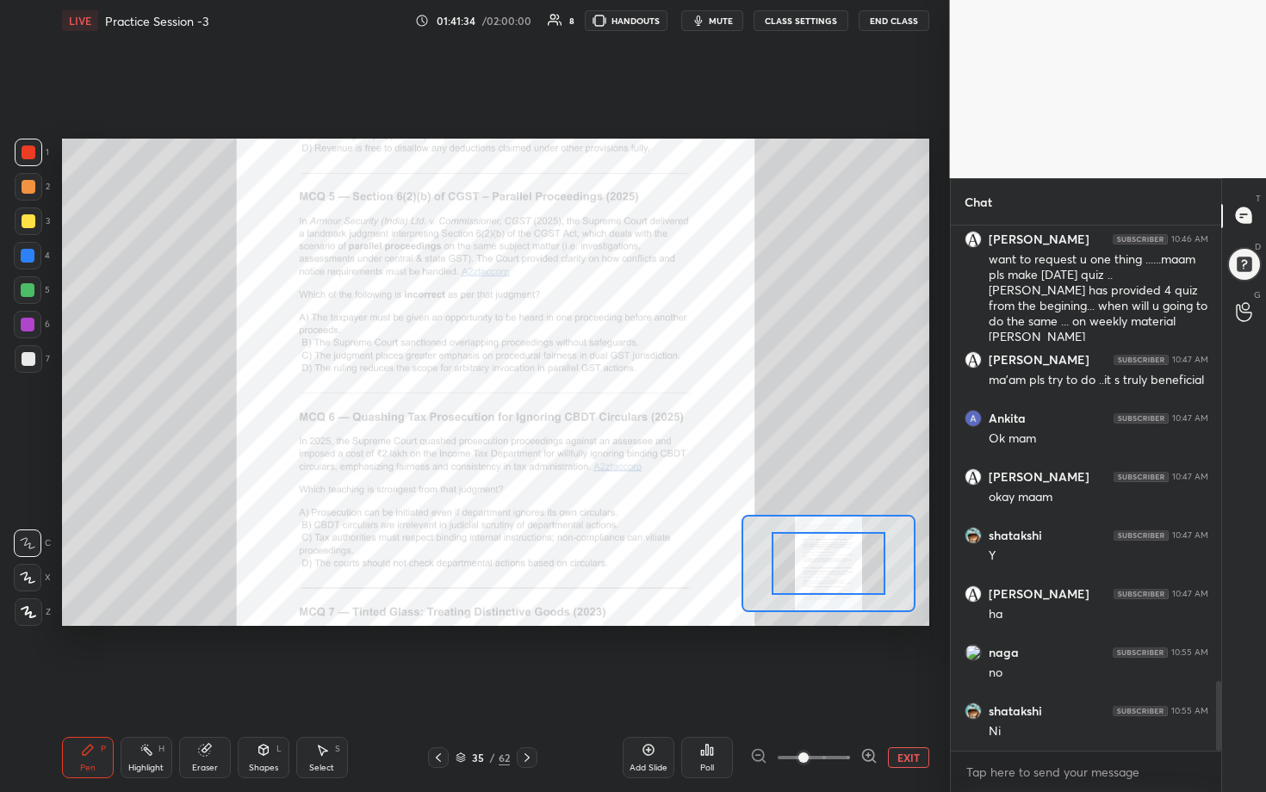
click at [617, 404] on icon at bounding box center [867, 755] width 11 height 11
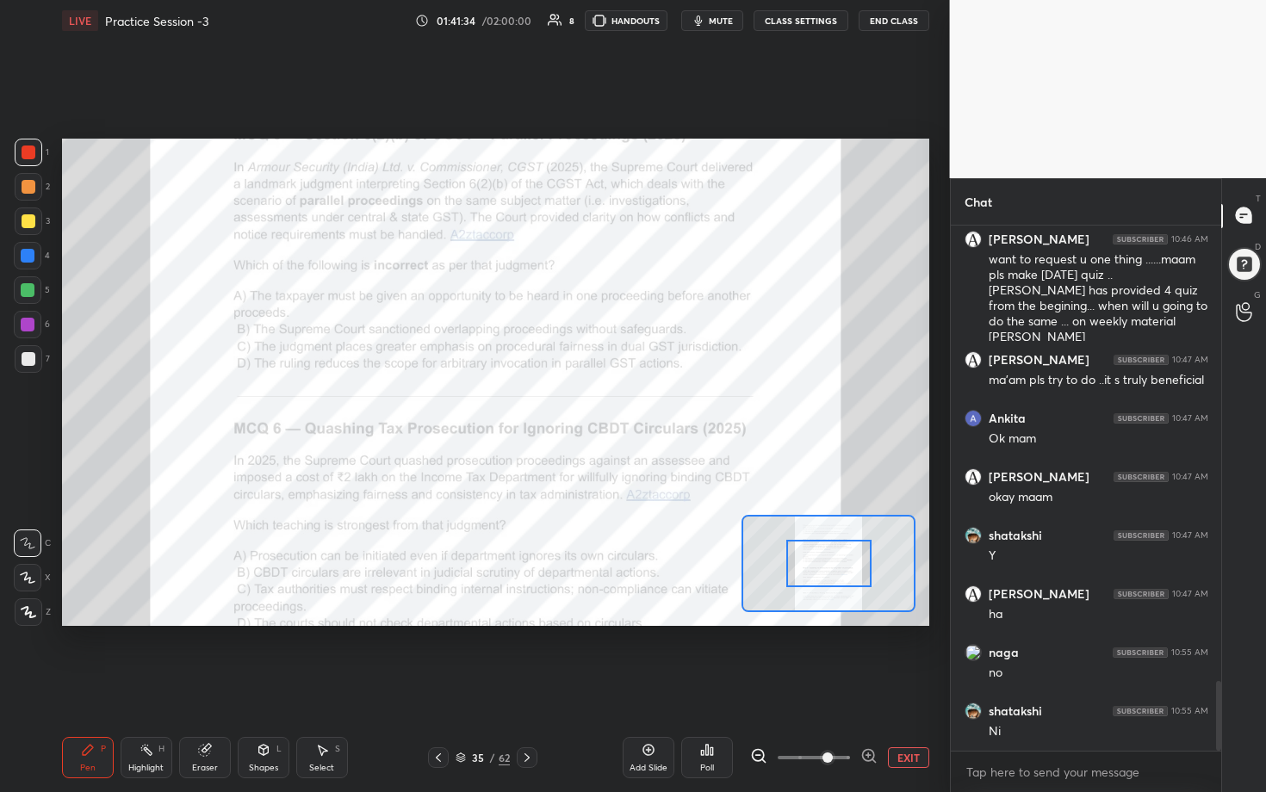
click at [617, 404] on icon at bounding box center [867, 755] width 11 height 11
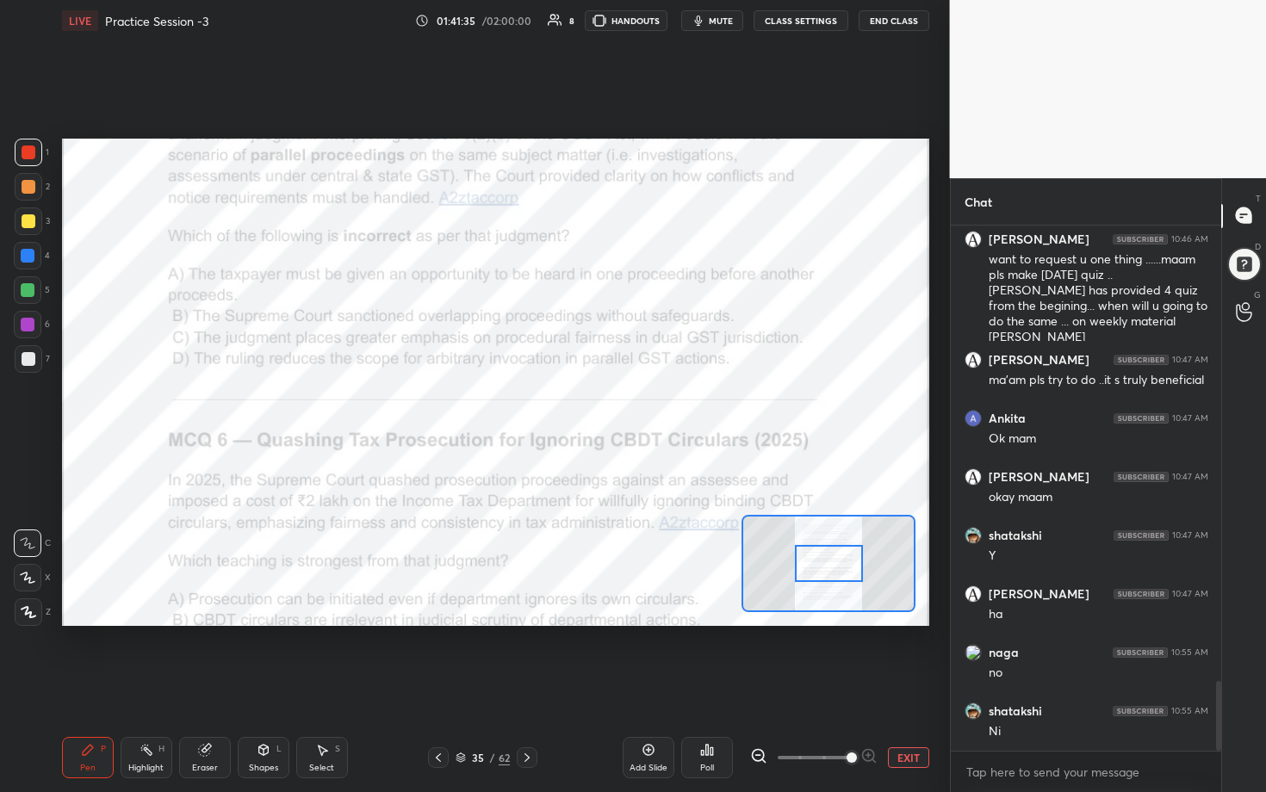
click at [617, 404] on div at bounding box center [813, 757] width 127 height 21
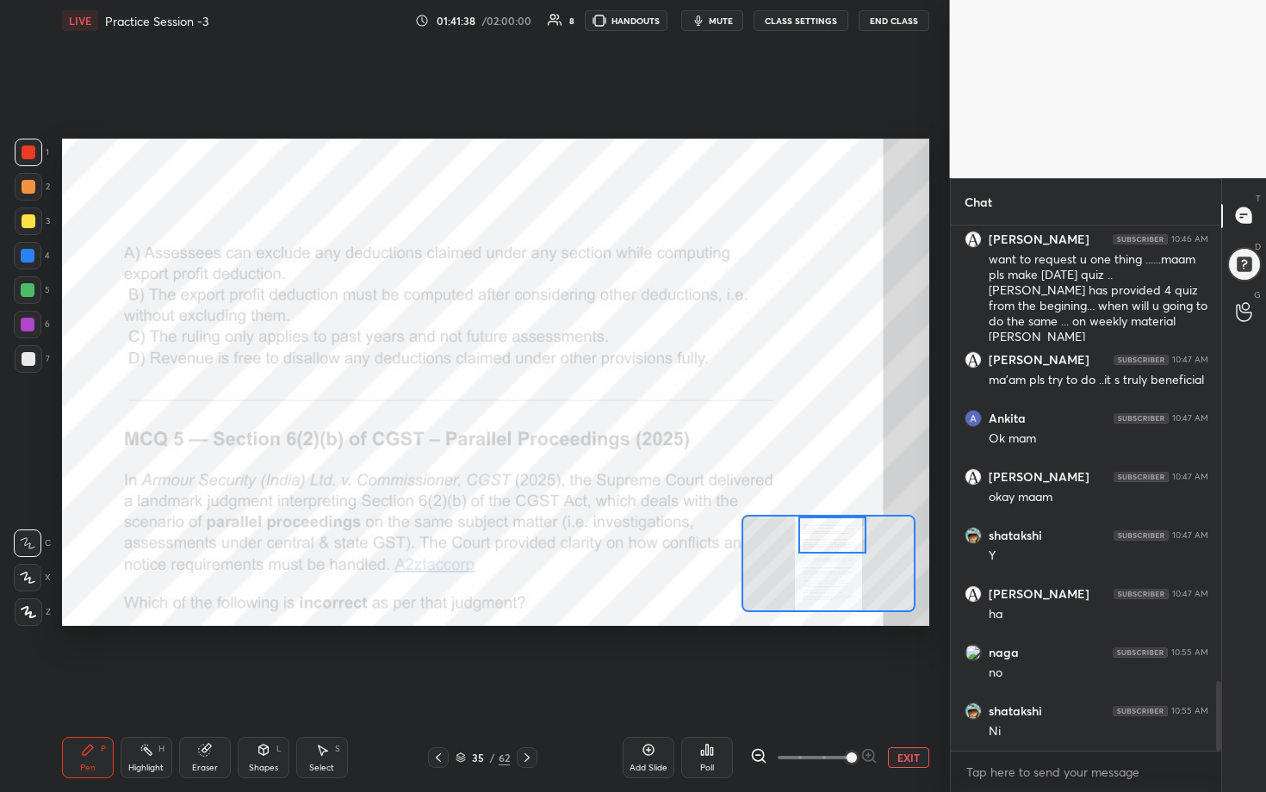
click at [617, 404] on div "Setting up your live class Poll for secs No correct answer Start poll" at bounding box center [495, 383] width 867 height 488
click at [617, 404] on div "Poll" at bounding box center [707, 757] width 52 height 41
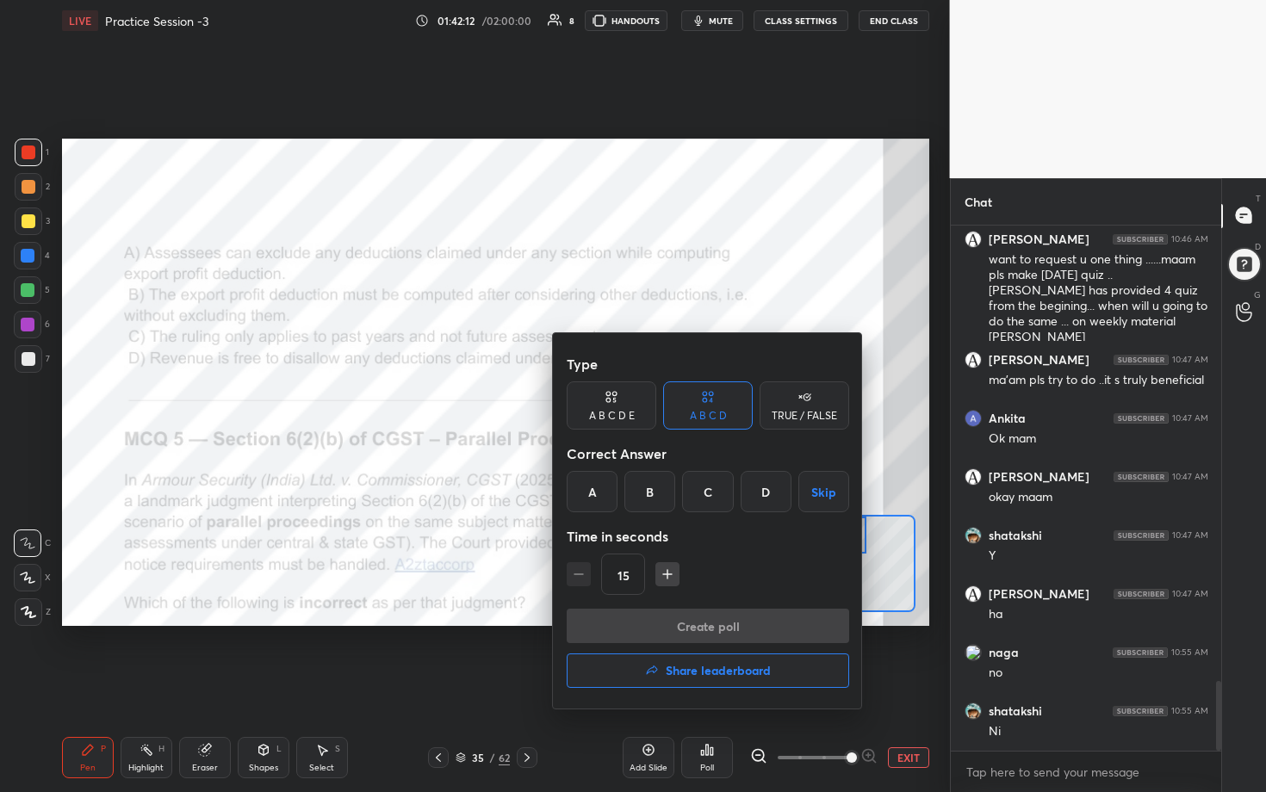
drag, startPoint x: 648, startPoint y: 493, endPoint x: 657, endPoint y: 508, distance: 17.4
click at [617, 404] on div "B" at bounding box center [649, 491] width 51 height 41
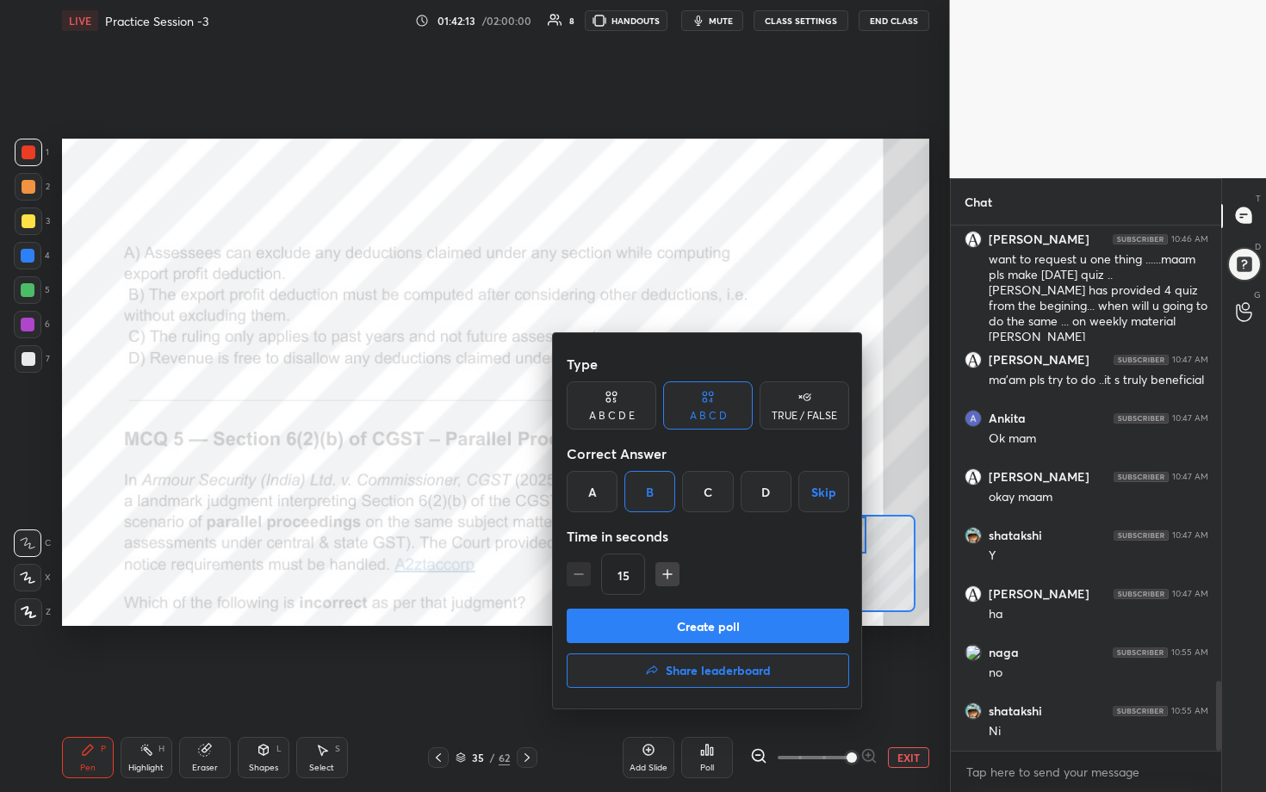
click at [617, 404] on button "Create poll" at bounding box center [708, 626] width 282 height 34
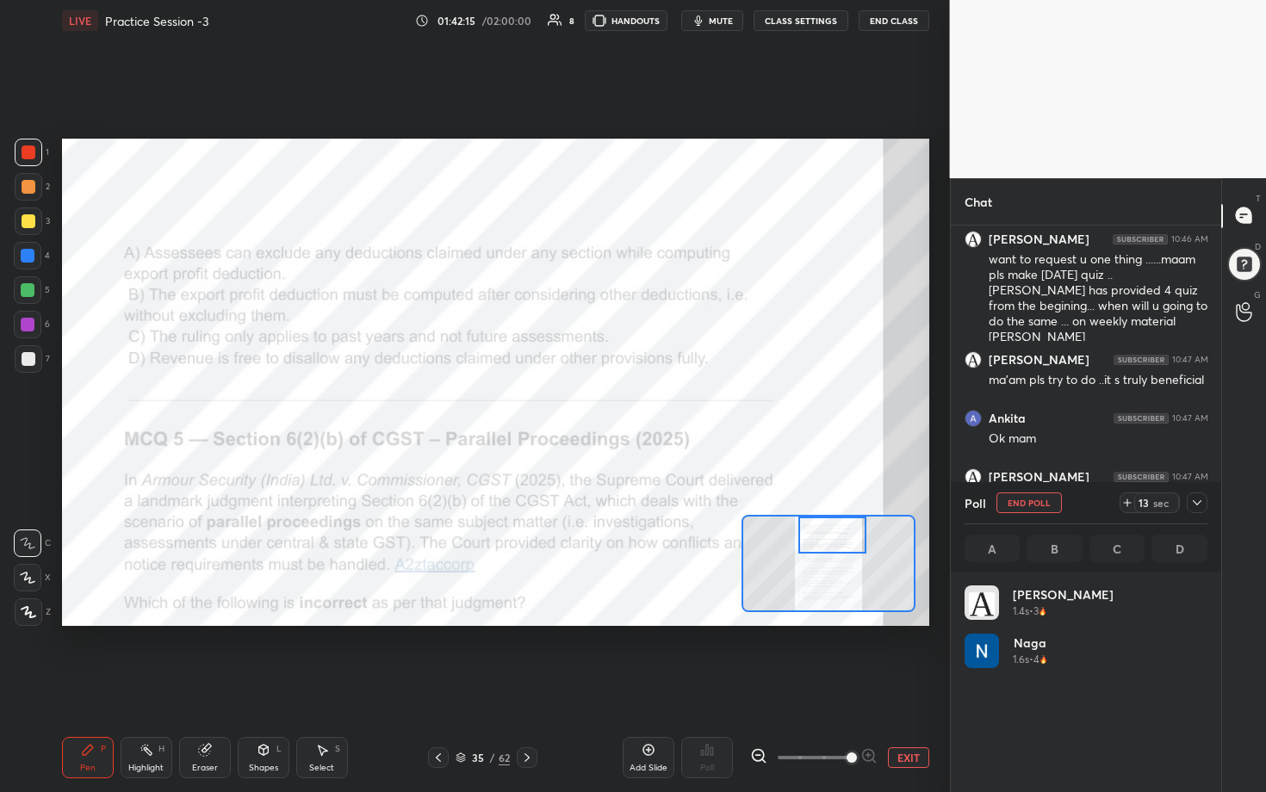
scroll to position [202, 238]
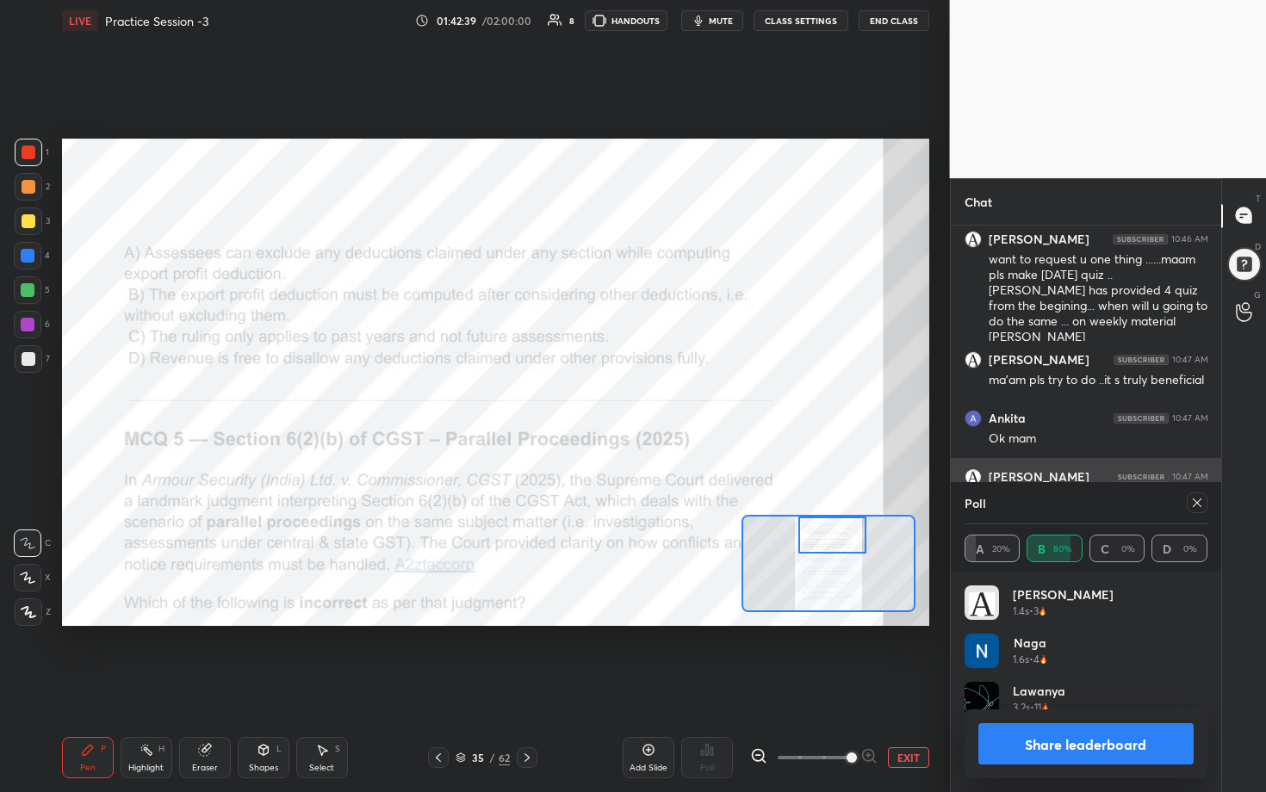
click at [617, 404] on icon at bounding box center [1197, 503] width 14 height 14
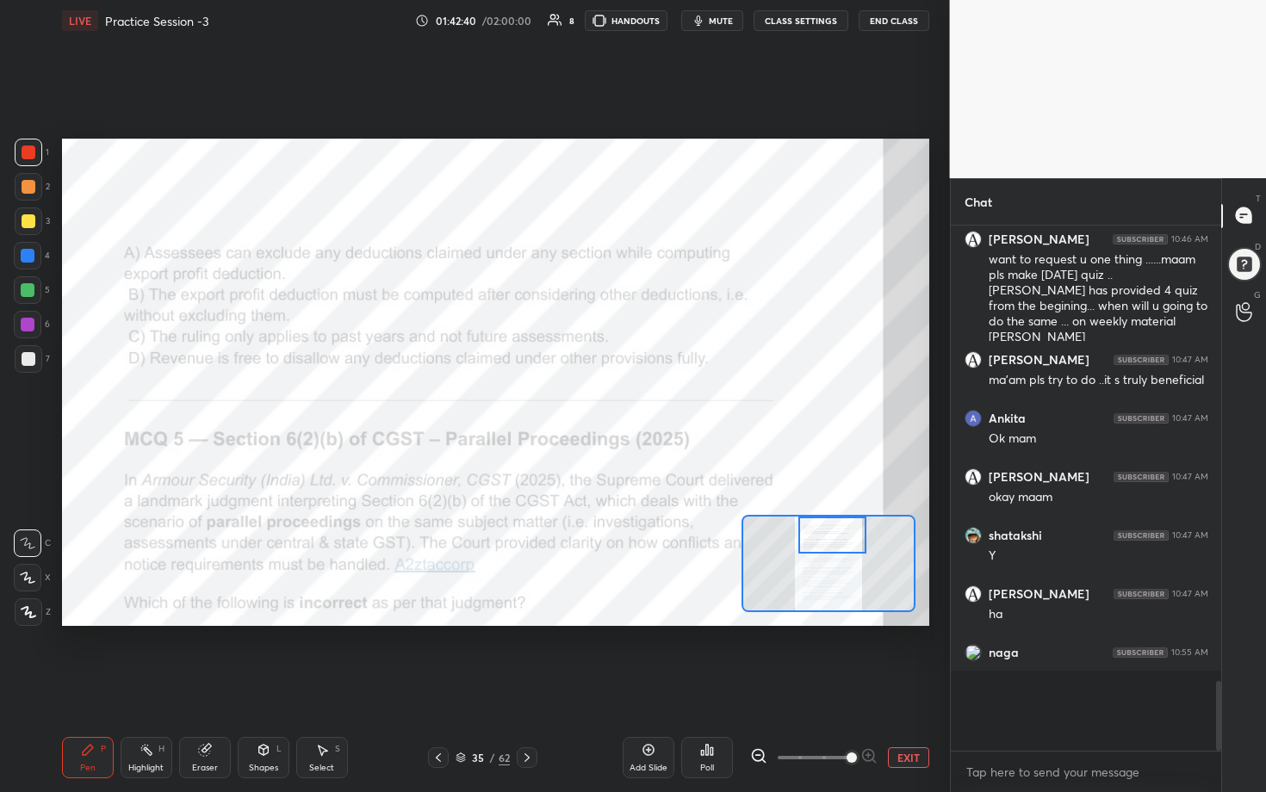
scroll to position [368, 265]
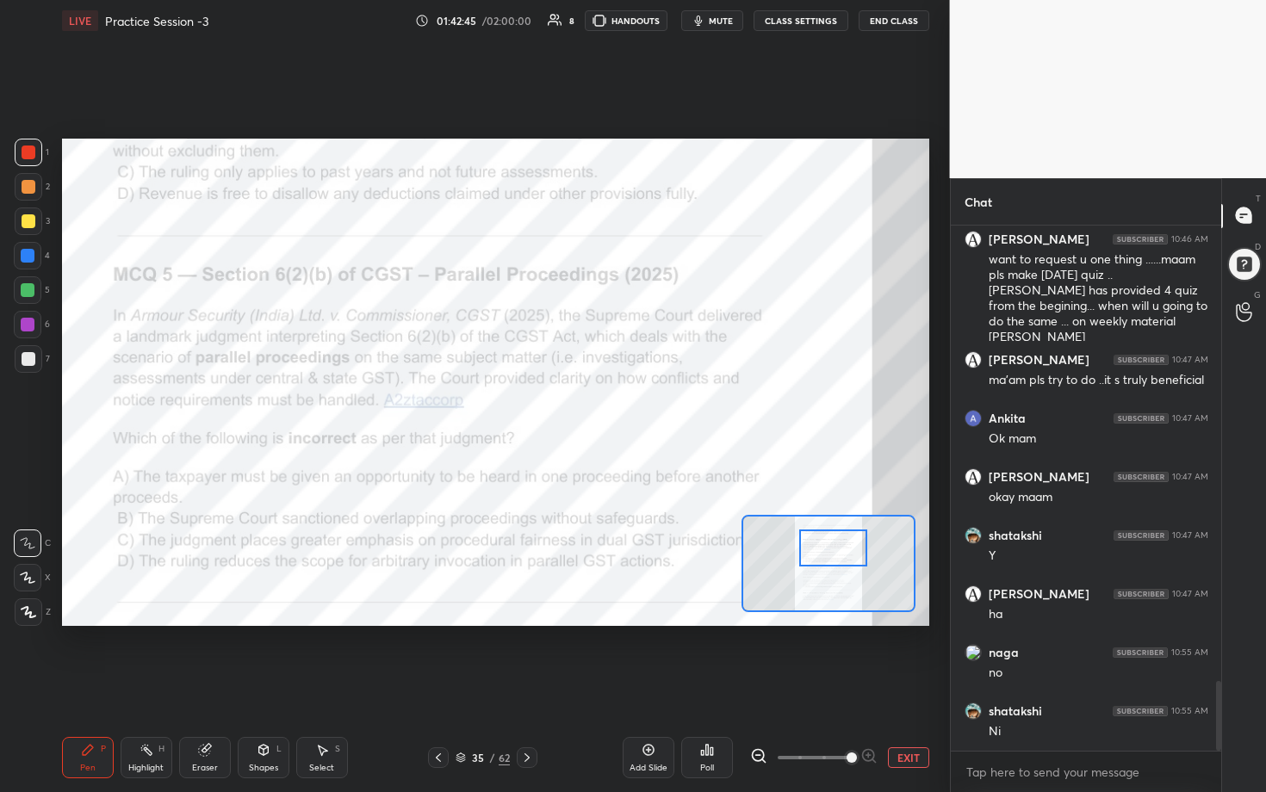
drag, startPoint x: 840, startPoint y: 544, endPoint x: 841, endPoint y: 557, distance: 12.9
click at [617, 404] on div at bounding box center [833, 549] width 68 height 38
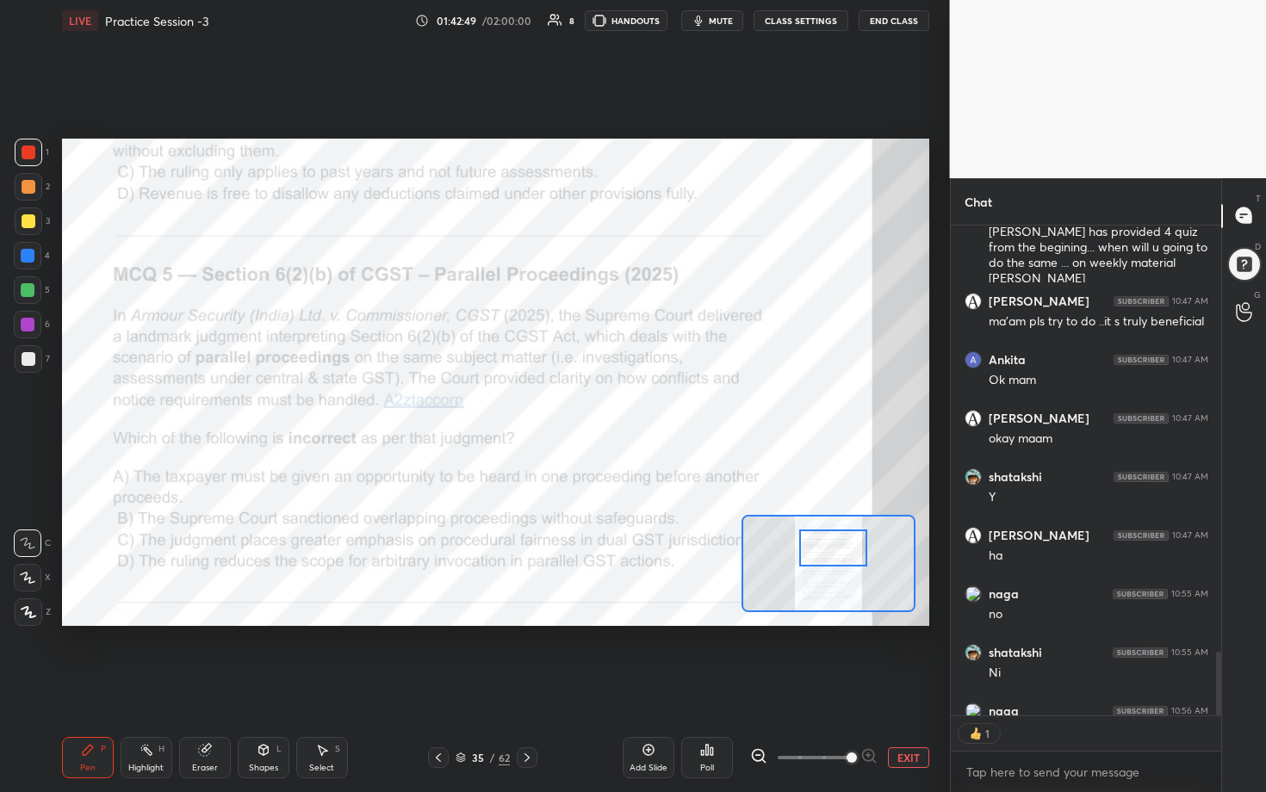
scroll to position [485, 265]
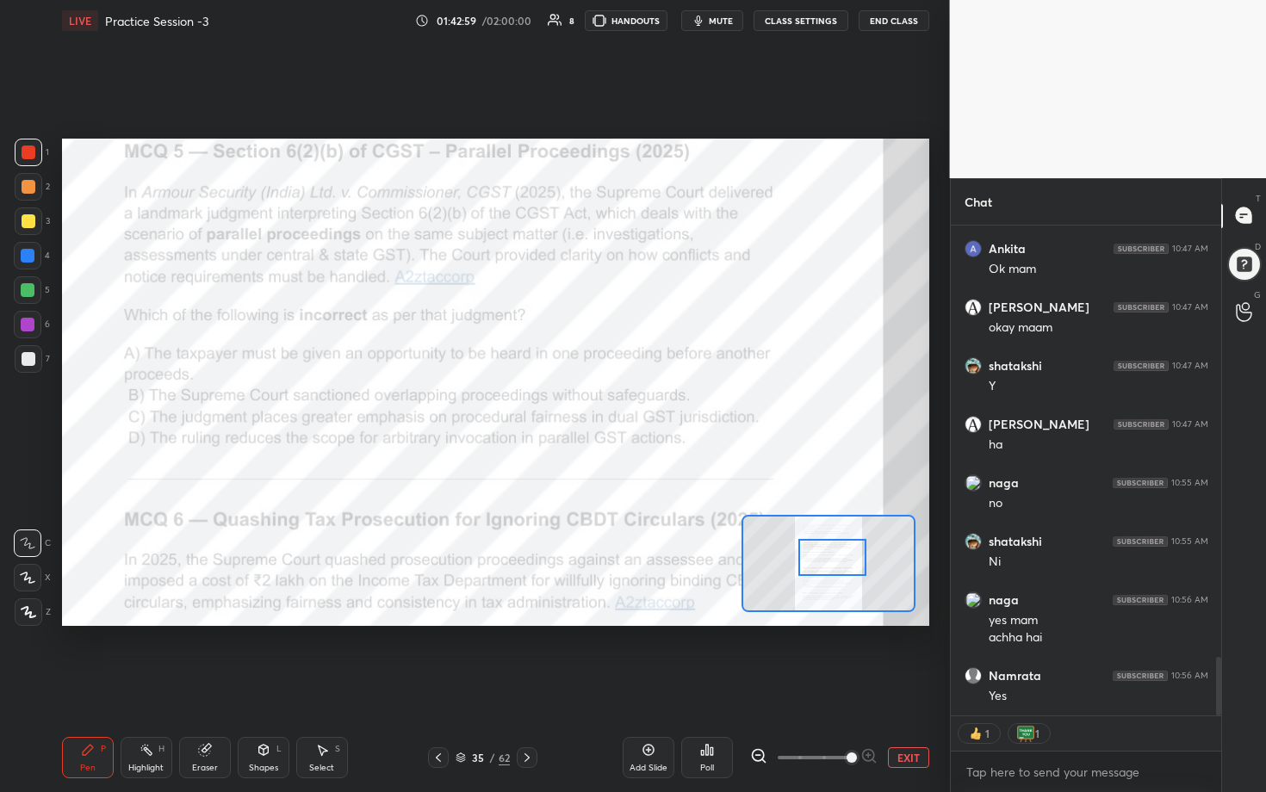
drag, startPoint x: 830, startPoint y: 547, endPoint x: 829, endPoint y: 556, distance: 9.5
click at [617, 404] on div at bounding box center [832, 558] width 68 height 38
click at [617, 404] on div "Poll" at bounding box center [707, 757] width 52 height 41
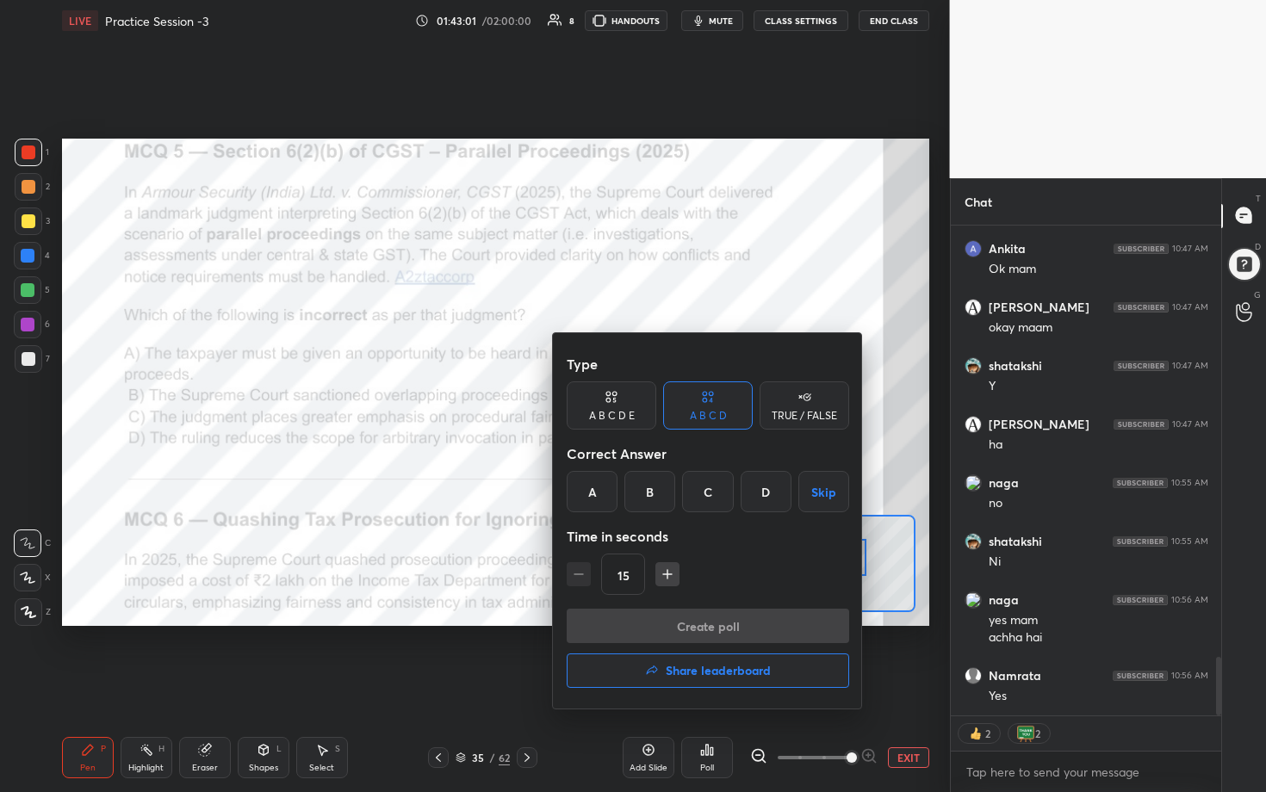
click at [617, 404] on h4 "Share leaderboard" at bounding box center [718, 671] width 105 height 12
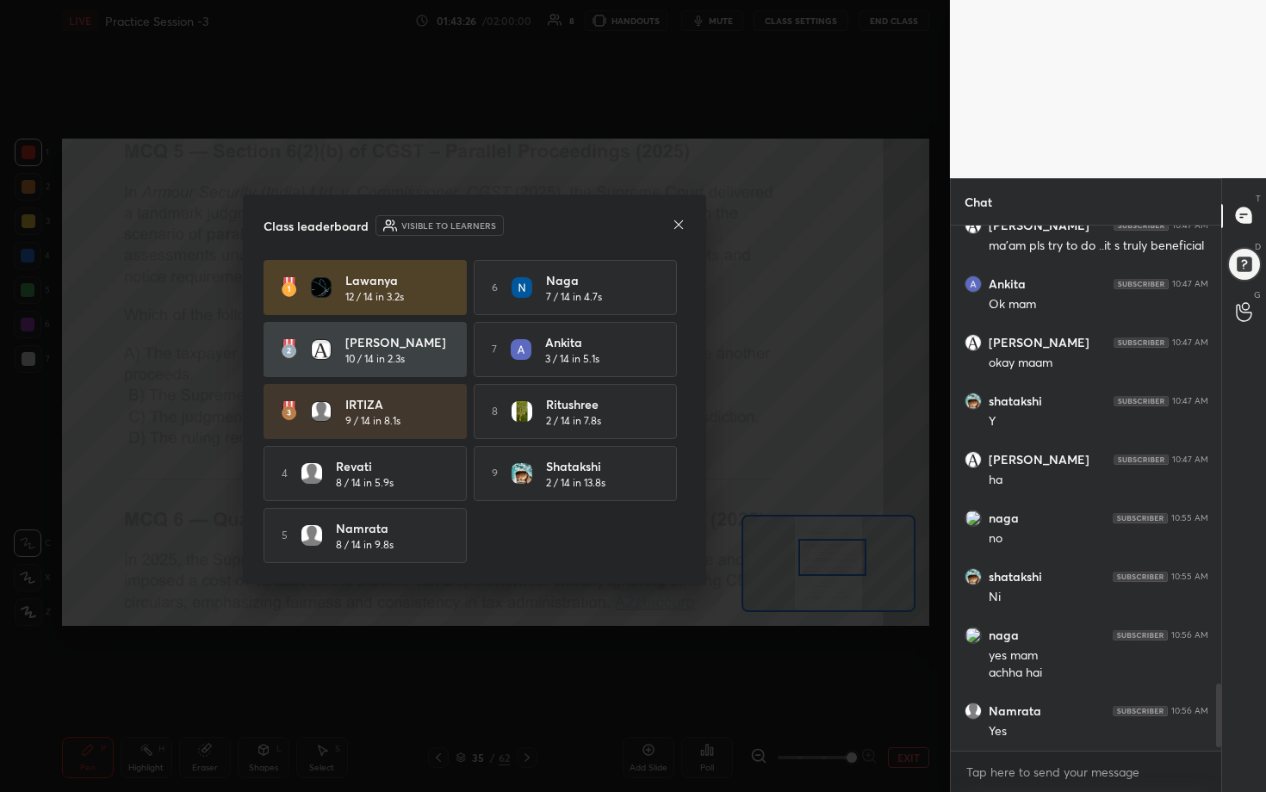
click at [617, 220] on icon at bounding box center [679, 225] width 14 height 14
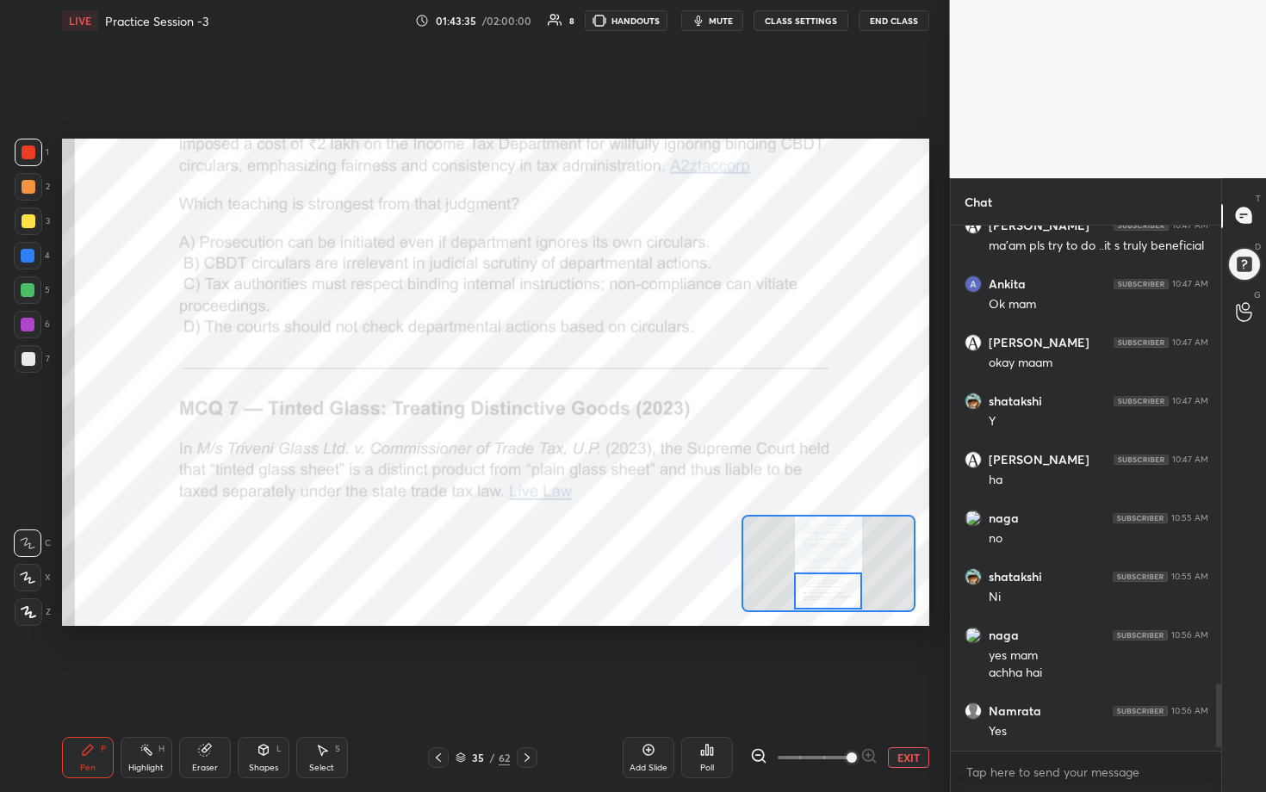
drag, startPoint x: 835, startPoint y: 562, endPoint x: 830, endPoint y: 654, distance: 92.3
click at [617, 404] on div "Setting up your live class Poll for secs No correct answer Start poll" at bounding box center [495, 382] width 881 height 682
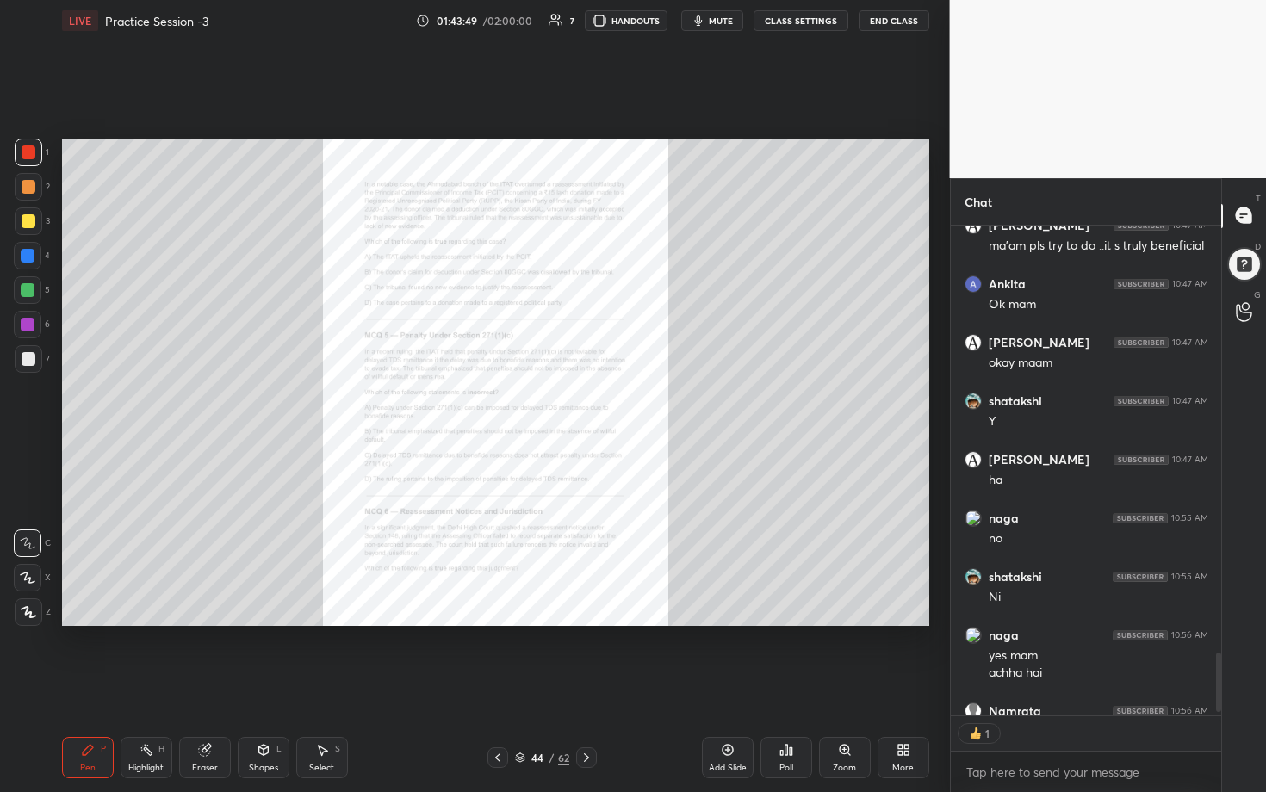
scroll to position [5, 6]
click at [617, 23] on button "End Class" at bounding box center [894, 20] width 71 height 21
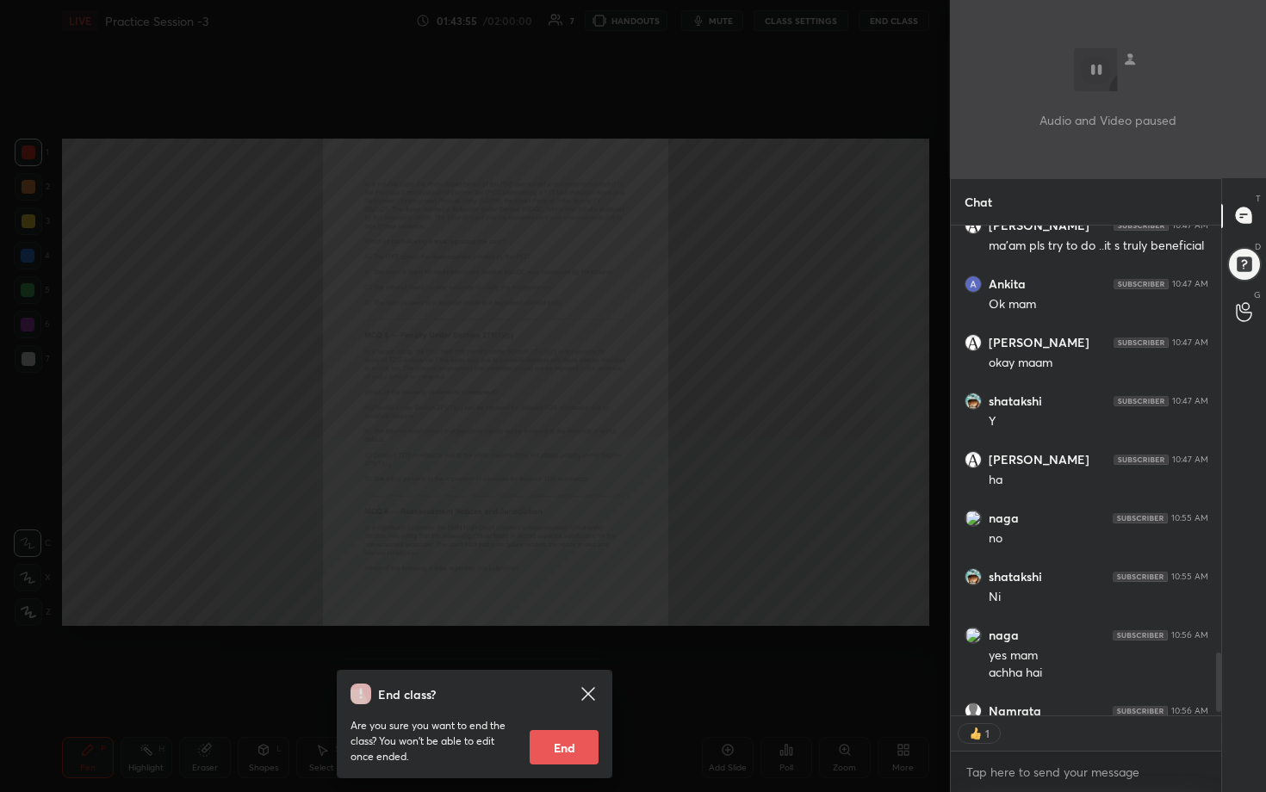
click at [553, 404] on button "End" at bounding box center [564, 747] width 69 height 34
type textarea "x"
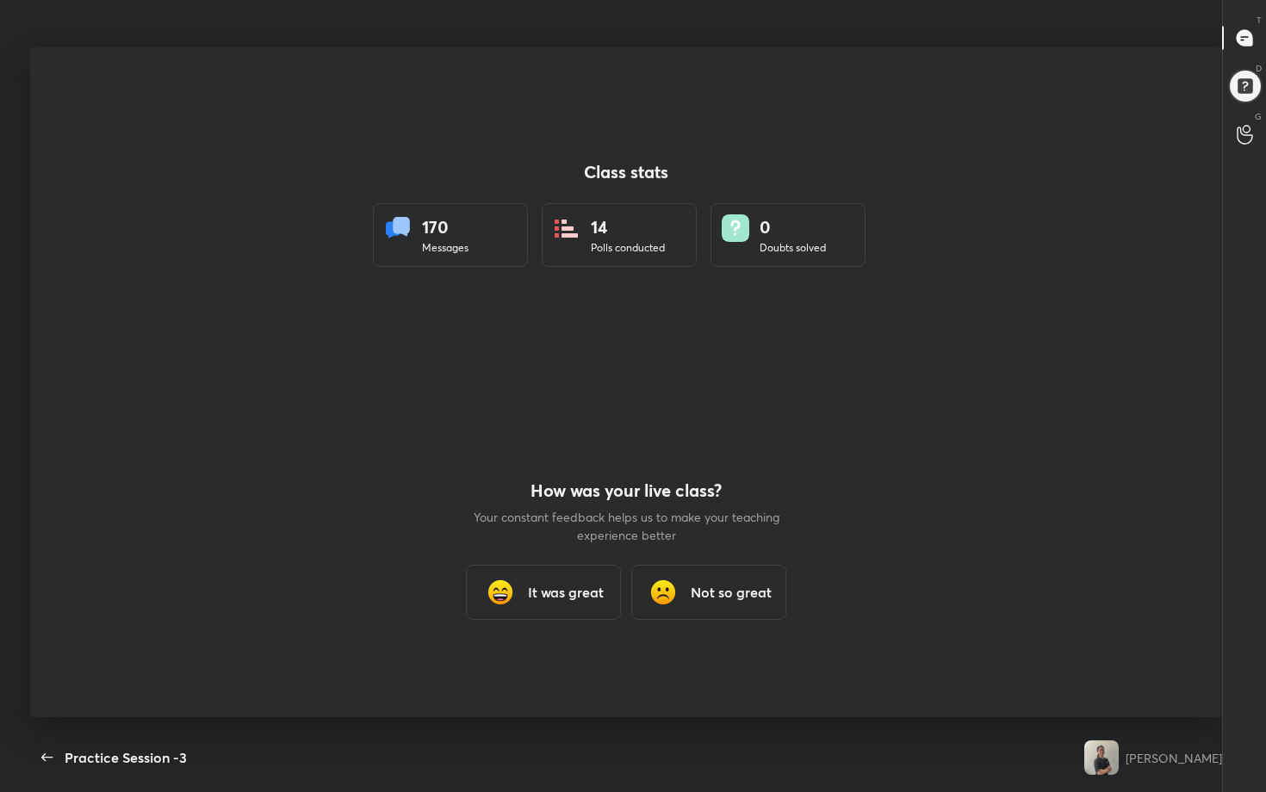
scroll to position [85433, 84874]
